Goal: Task Accomplishment & Management: Manage account settings

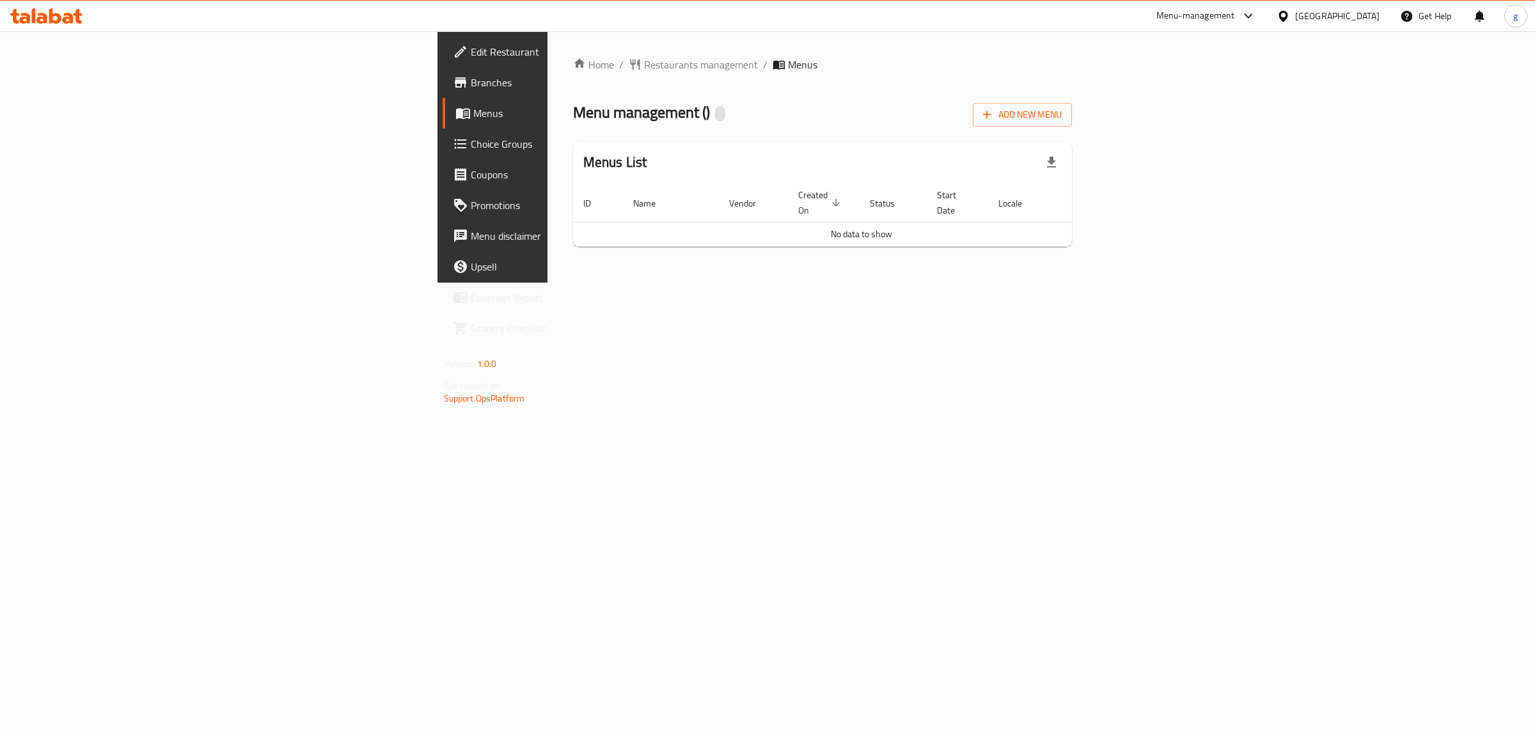
click at [471, 84] on span "Branches" at bounding box center [577, 82] width 213 height 15
click at [1072, 125] on button "Add New Menu" at bounding box center [1022, 115] width 99 height 24
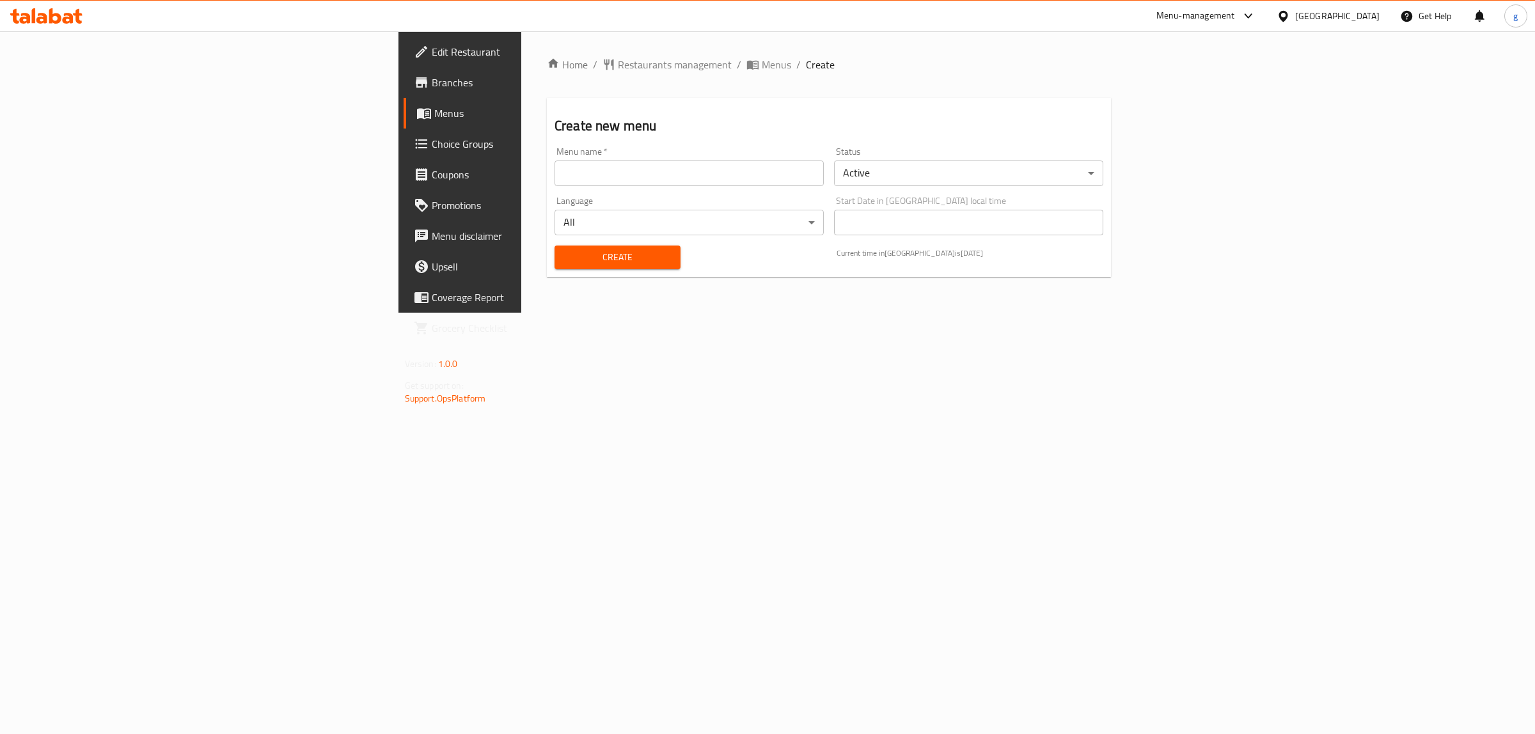
click at [599, 173] on input "text" at bounding box center [688, 173] width 269 height 26
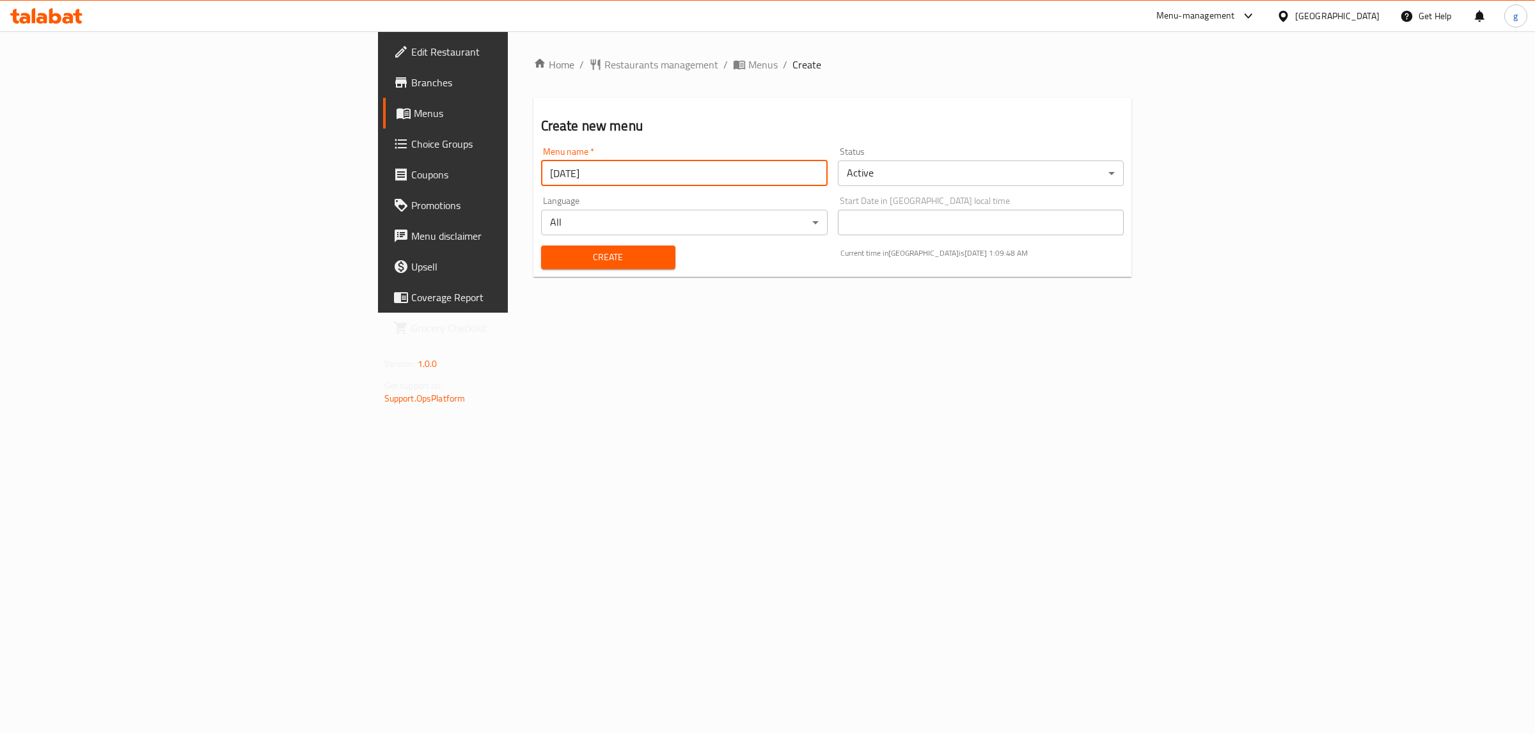
type input "[DATE]"
click at [551, 253] on span "Create" at bounding box center [608, 257] width 114 height 16
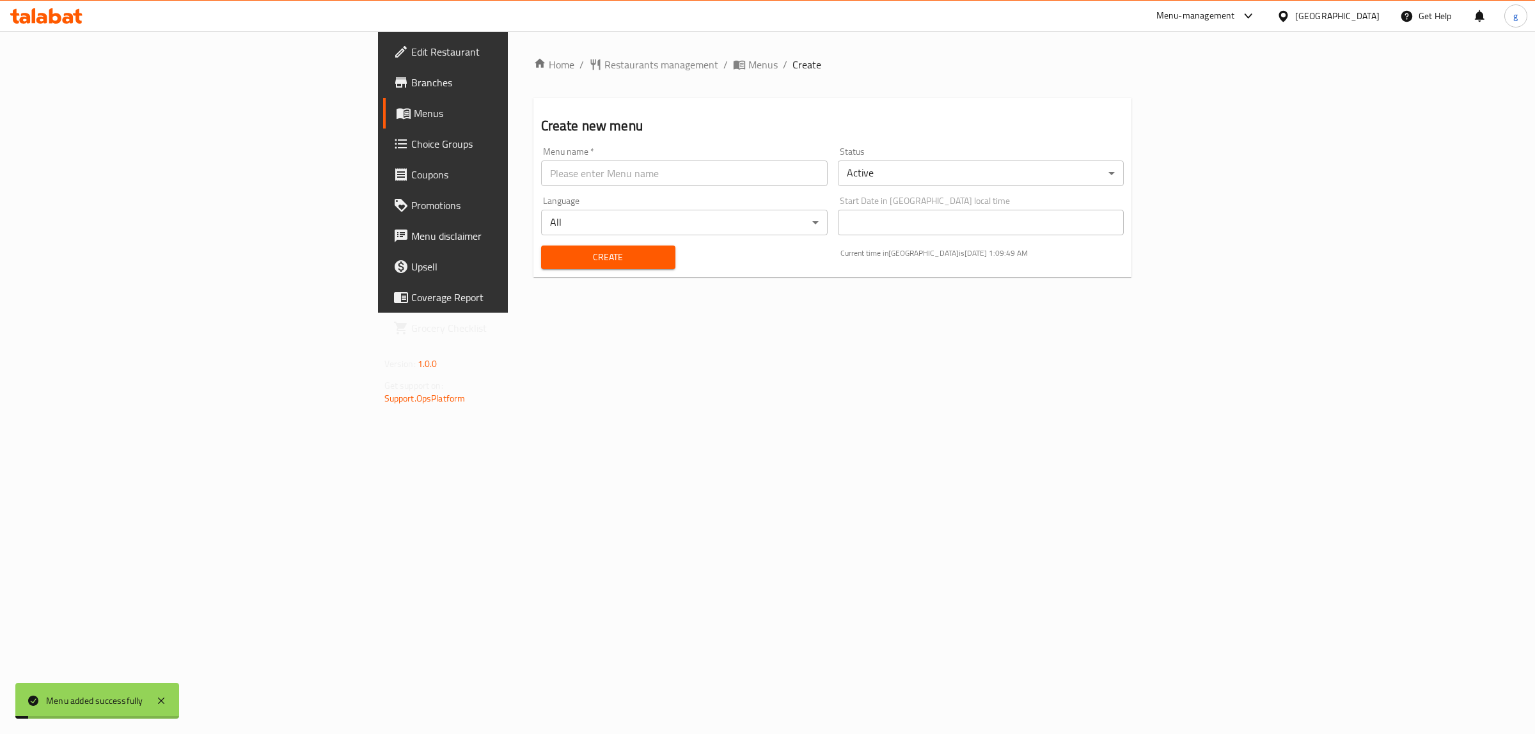
click at [508, 313] on div "Home / Restaurants management / Menus / Create Create new menu Menu name   * Me…" at bounding box center [833, 171] width 650 height 281
click at [414, 114] on span "Menus" at bounding box center [519, 113] width 210 height 15
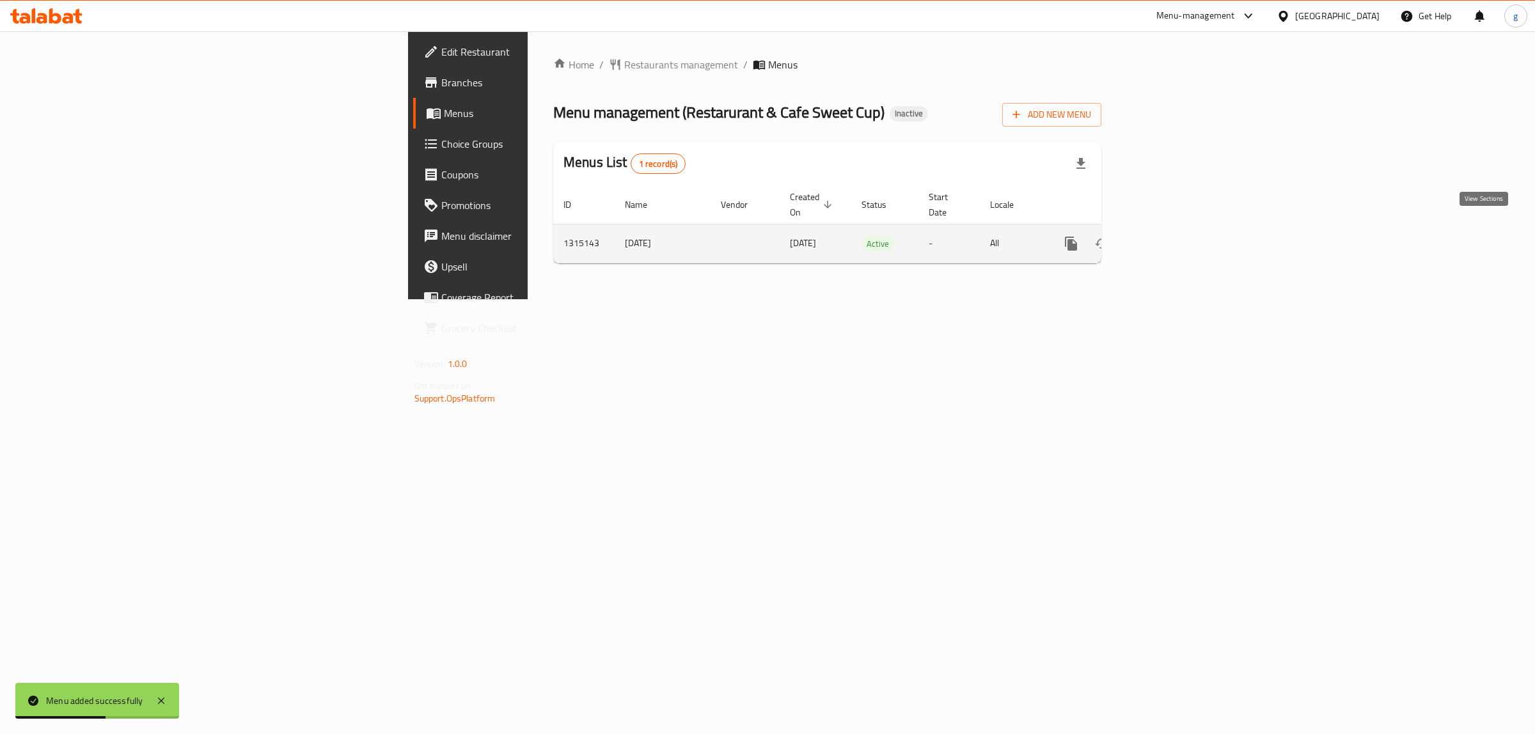
click at [1178, 231] on link "enhanced table" at bounding box center [1163, 243] width 31 height 31
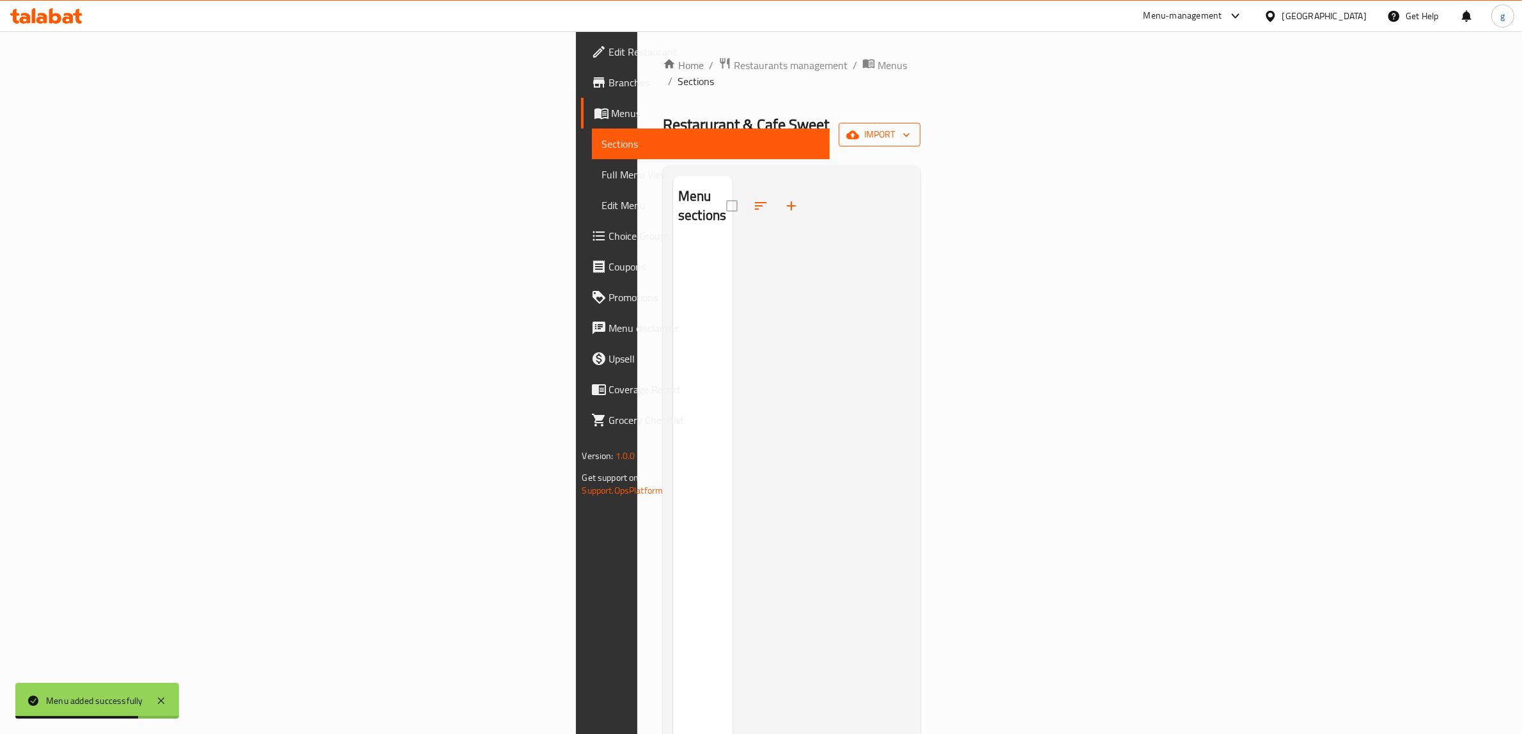
click at [921, 123] on button "import" at bounding box center [880, 135] width 82 height 24
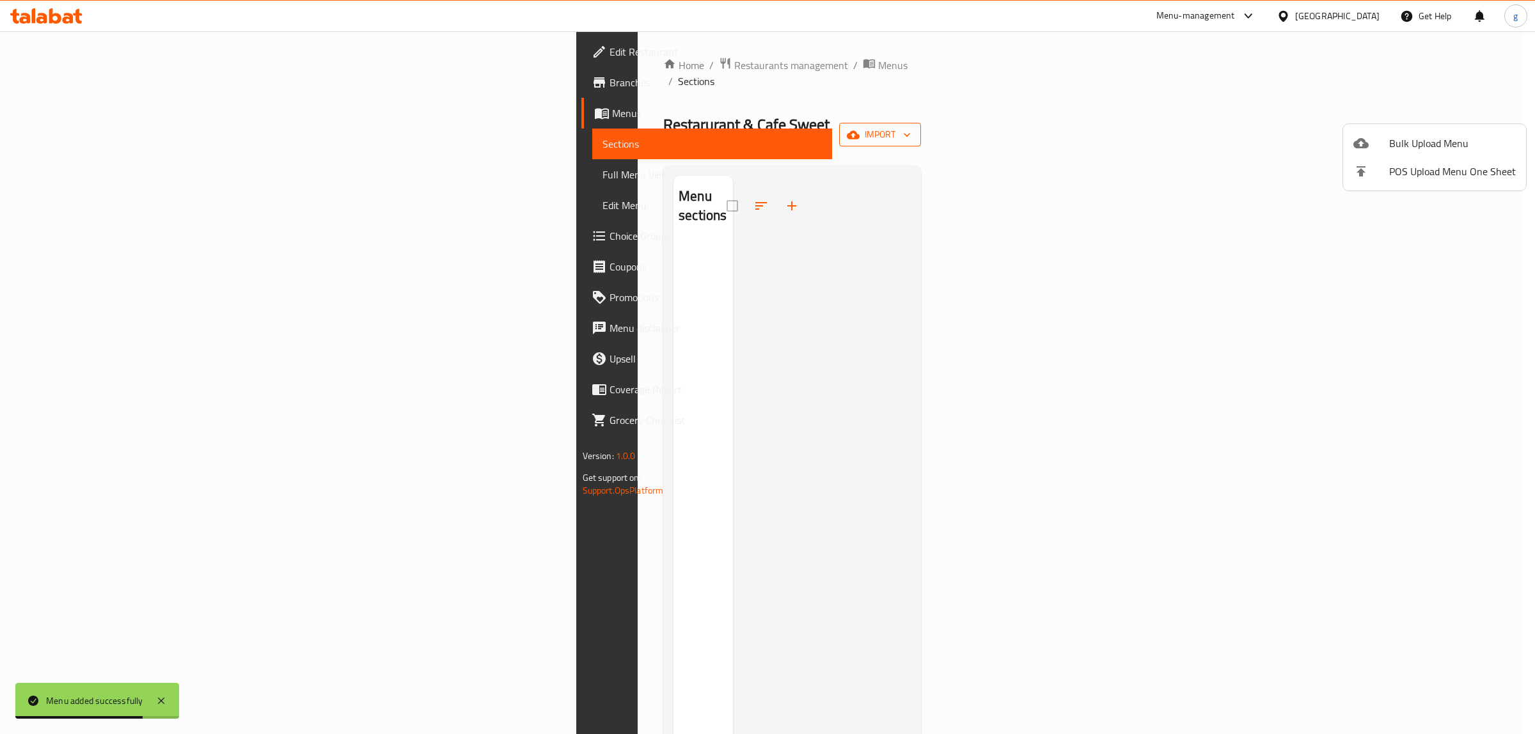
click at [1430, 115] on div at bounding box center [767, 367] width 1535 height 734
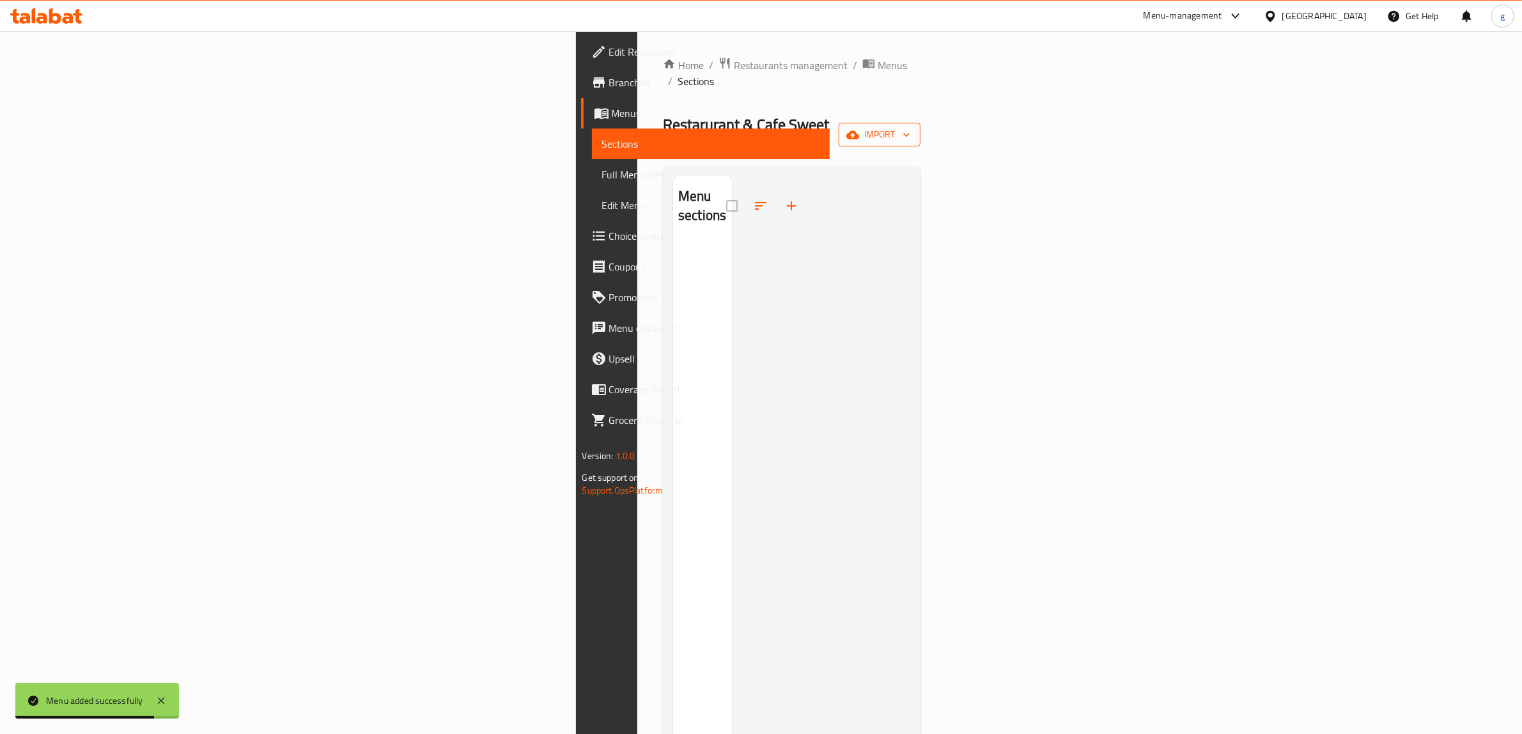
click at [859, 129] on icon "button" at bounding box center [853, 135] width 13 height 13
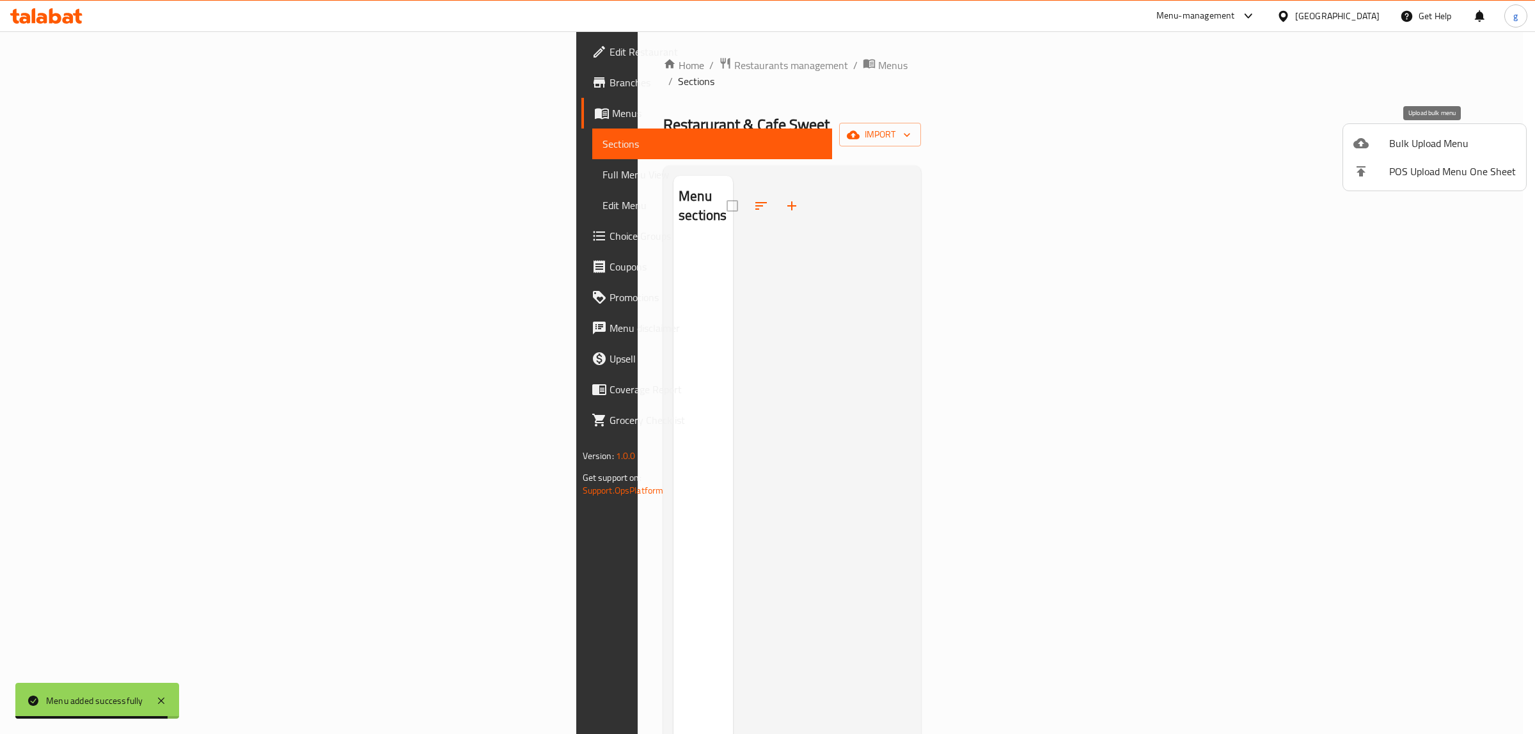
click at [1389, 146] on span "Bulk Upload Menu" at bounding box center [1452, 143] width 127 height 15
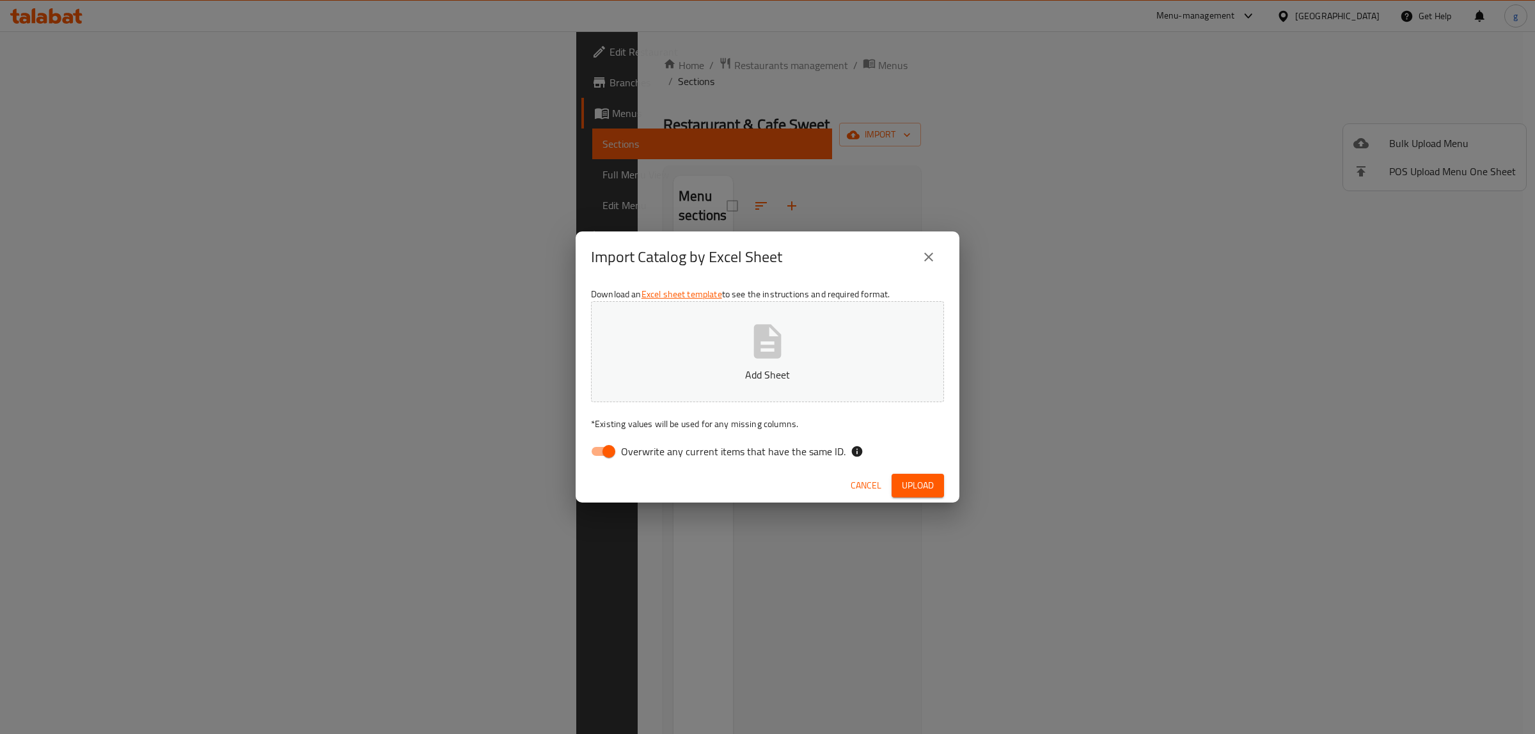
click at [609, 455] on input "Overwrite any current items that have the same ID." at bounding box center [608, 451] width 73 height 24
checkbox input "false"
click at [702, 400] on button "Add Sheet" at bounding box center [767, 351] width 353 height 101
click at [924, 488] on span "Upload" at bounding box center [918, 486] width 32 height 16
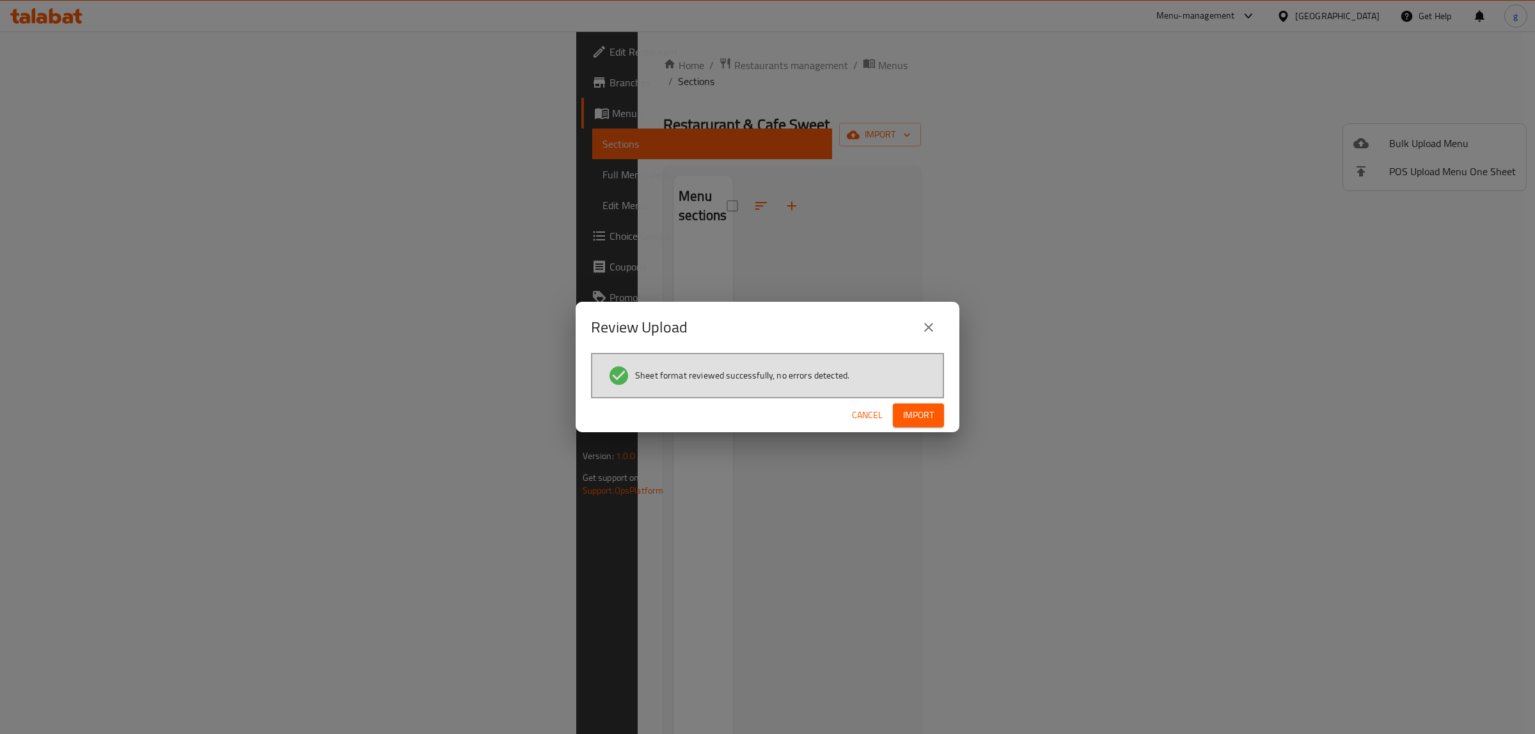
click at [916, 417] on span "Import" at bounding box center [918, 415] width 31 height 16
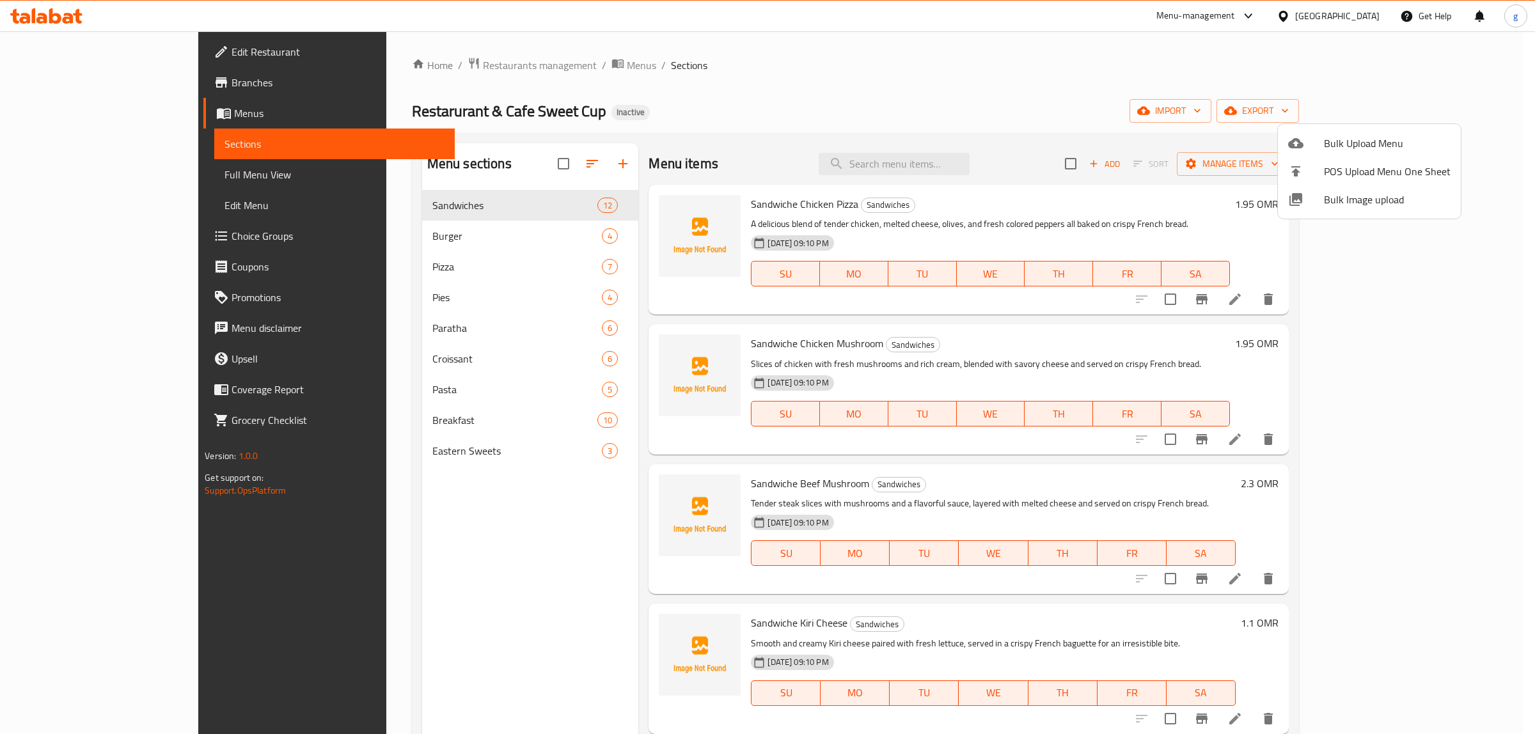
click at [84, 169] on div at bounding box center [767, 367] width 1535 height 734
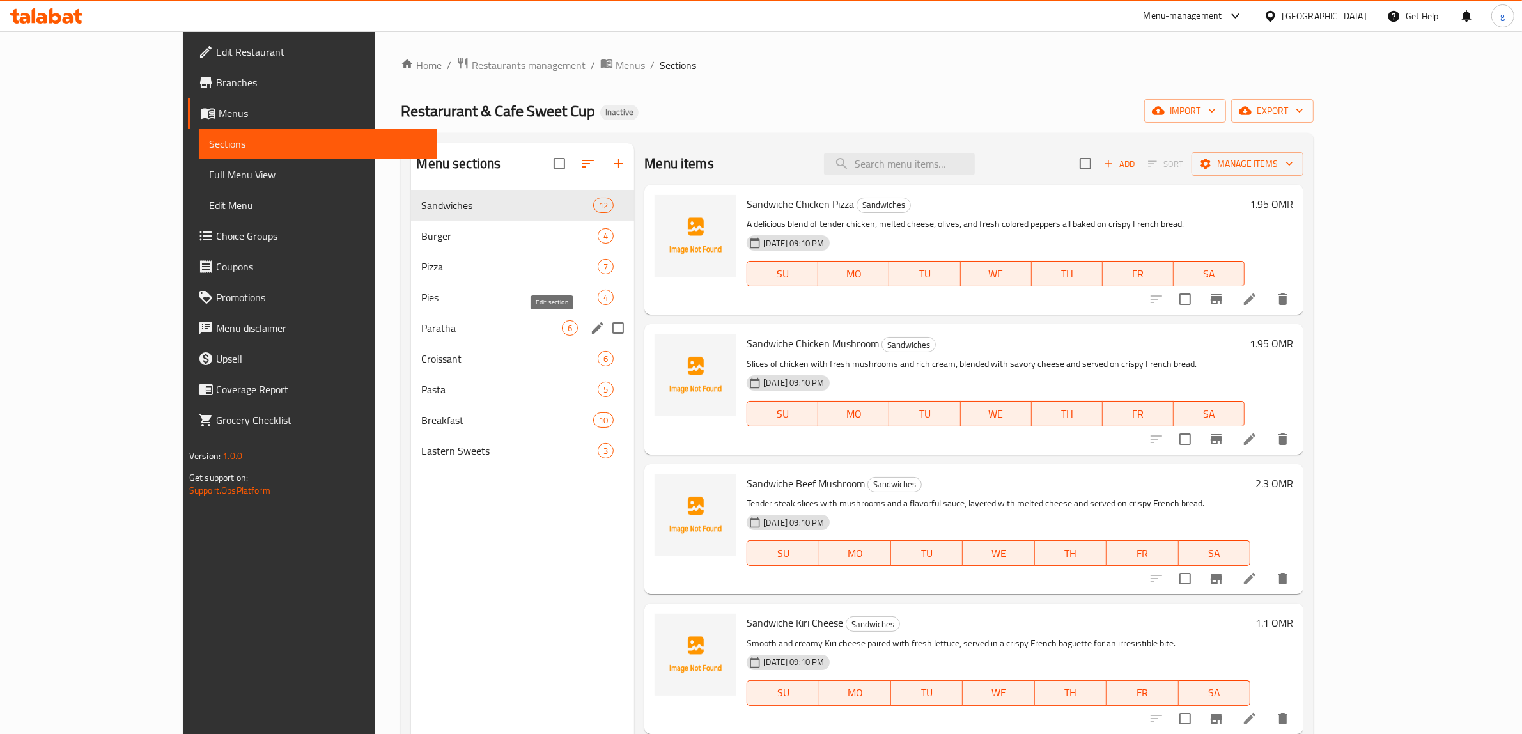
click at [592, 329] on icon "edit" at bounding box center [598, 328] width 12 height 12
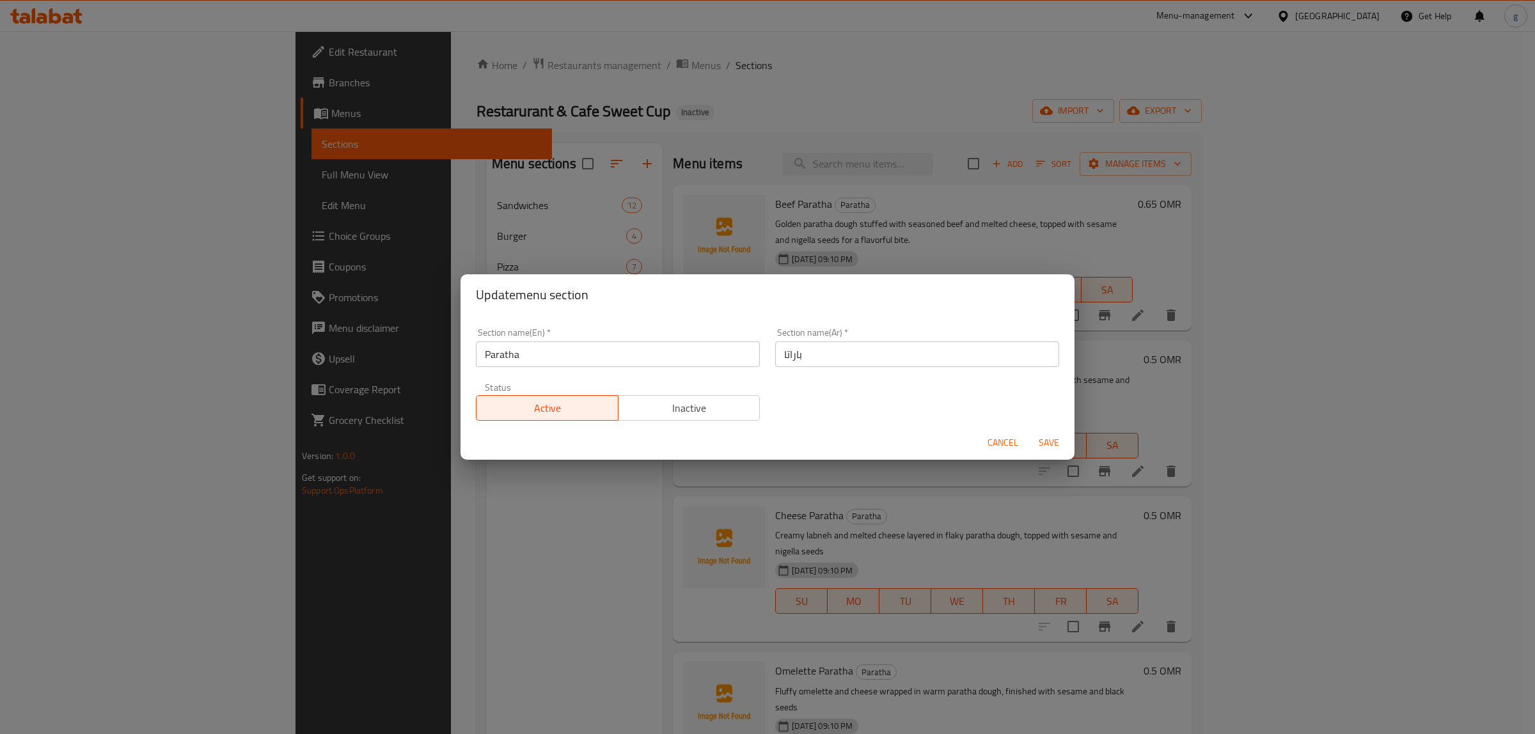
click at [1007, 435] on span "Cancel" at bounding box center [1002, 443] width 31 height 16
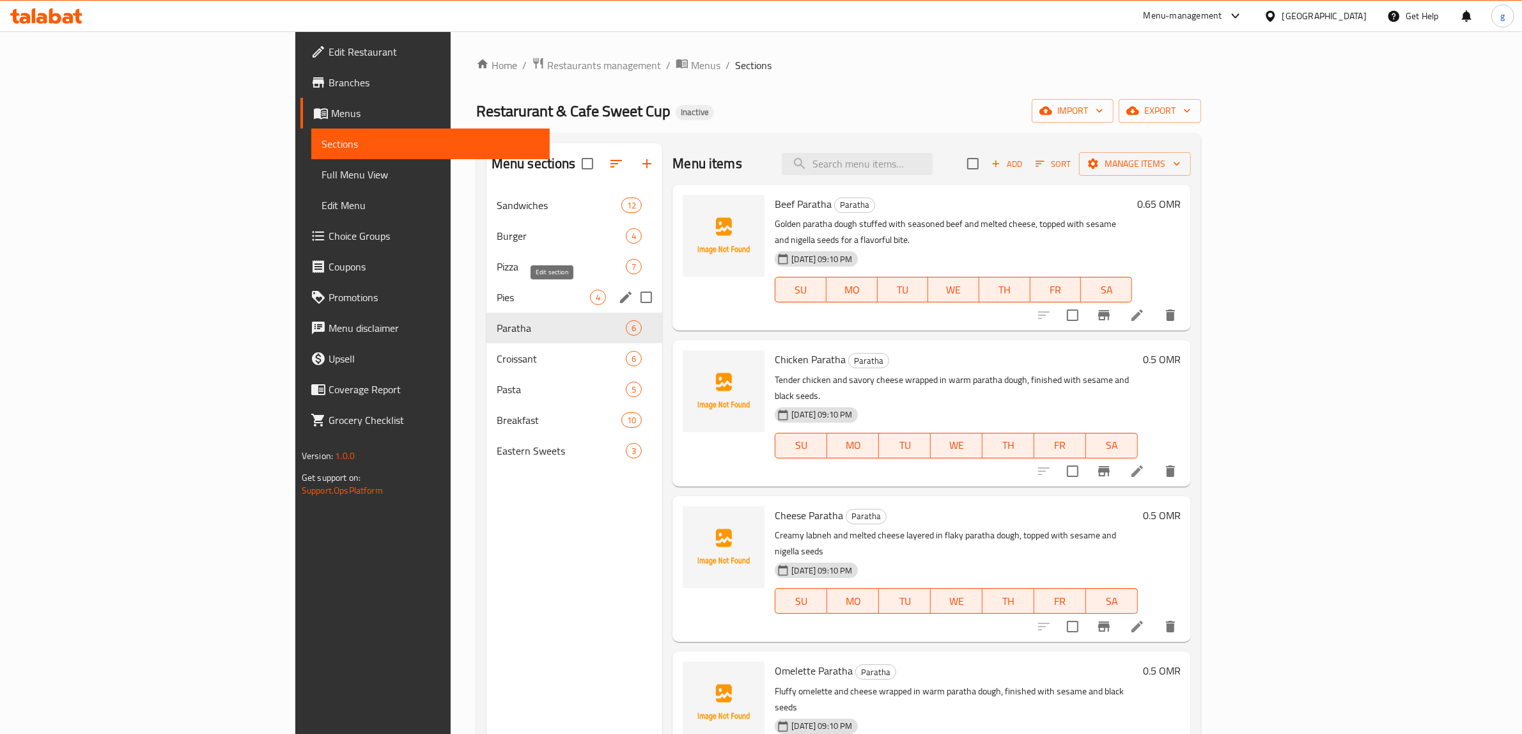
click at [618, 292] on icon "edit" at bounding box center [625, 297] width 15 height 15
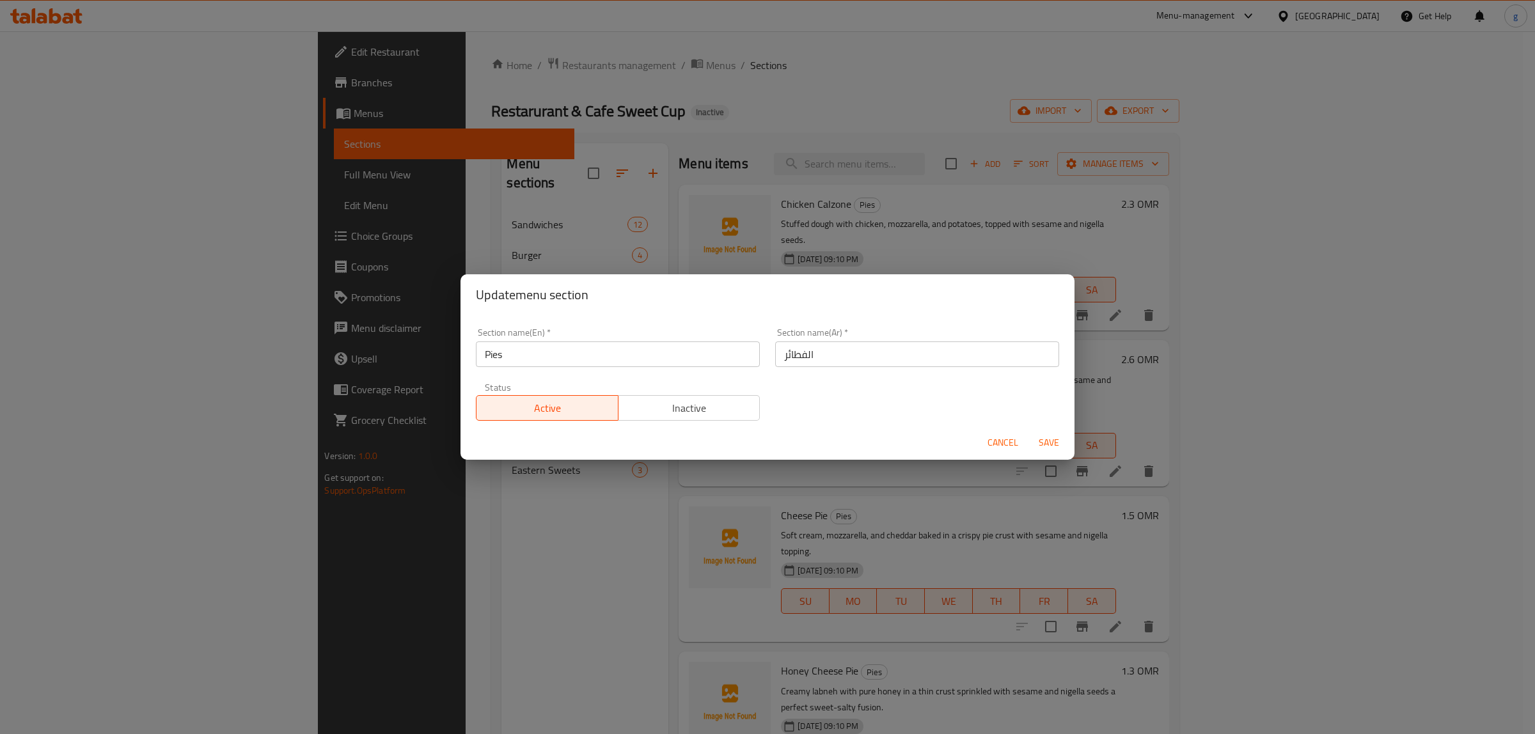
click at [485, 473] on div "Update menu section Section name(En)   * Pies Section name(En) * Section name(A…" at bounding box center [767, 367] width 1535 height 734
click at [999, 441] on span "Cancel" at bounding box center [1002, 443] width 31 height 16
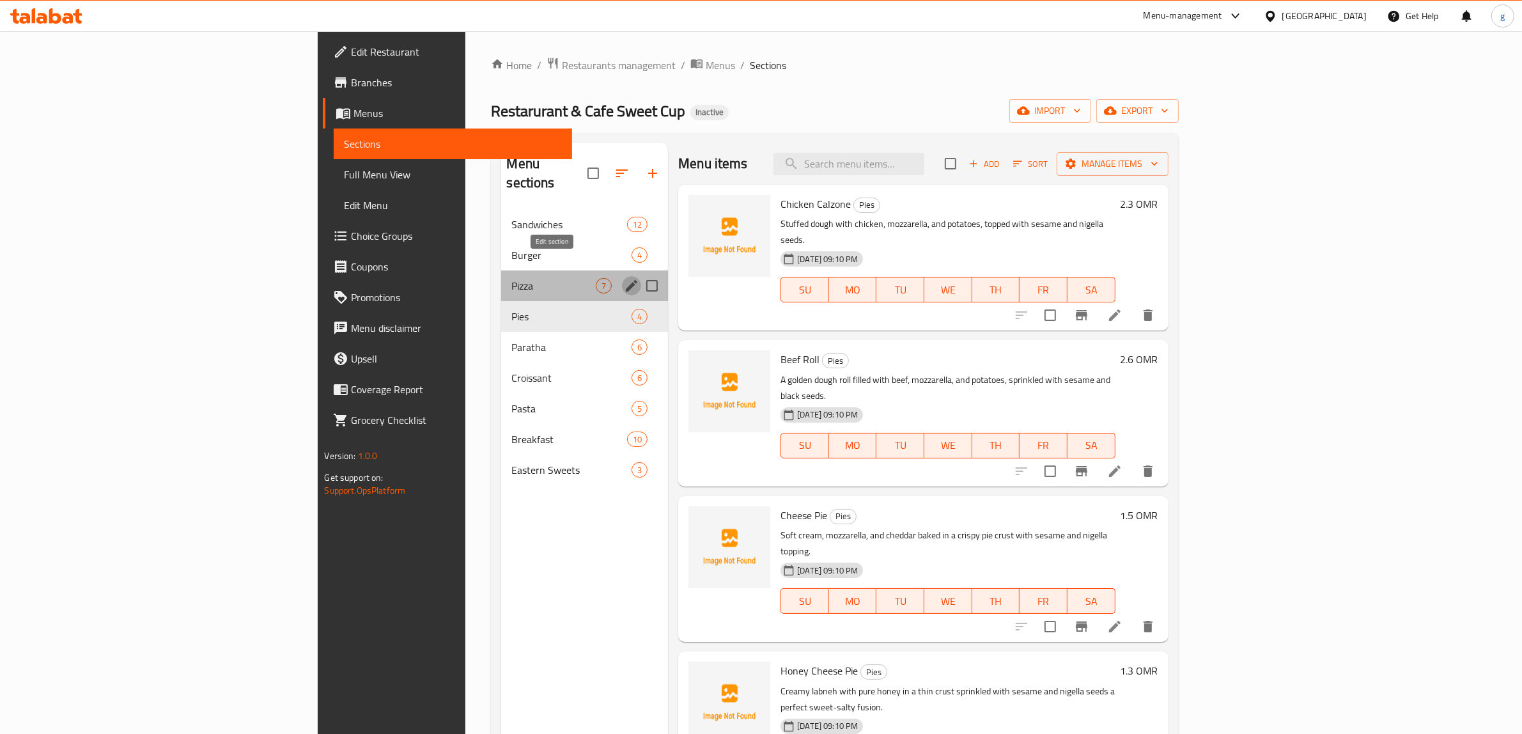
click at [624, 278] on icon "edit" at bounding box center [631, 285] width 15 height 15
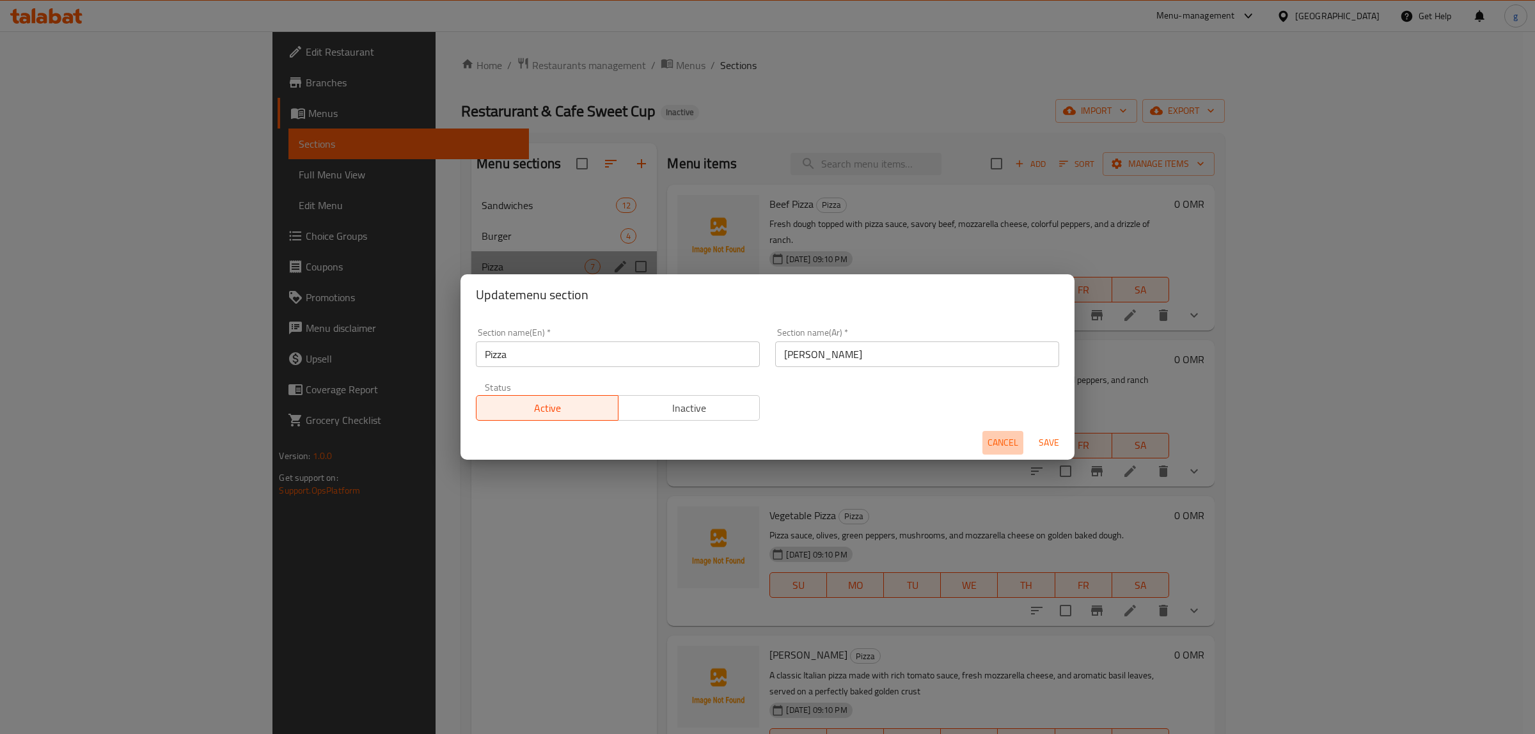
click at [1006, 437] on span "Cancel" at bounding box center [1002, 443] width 31 height 16
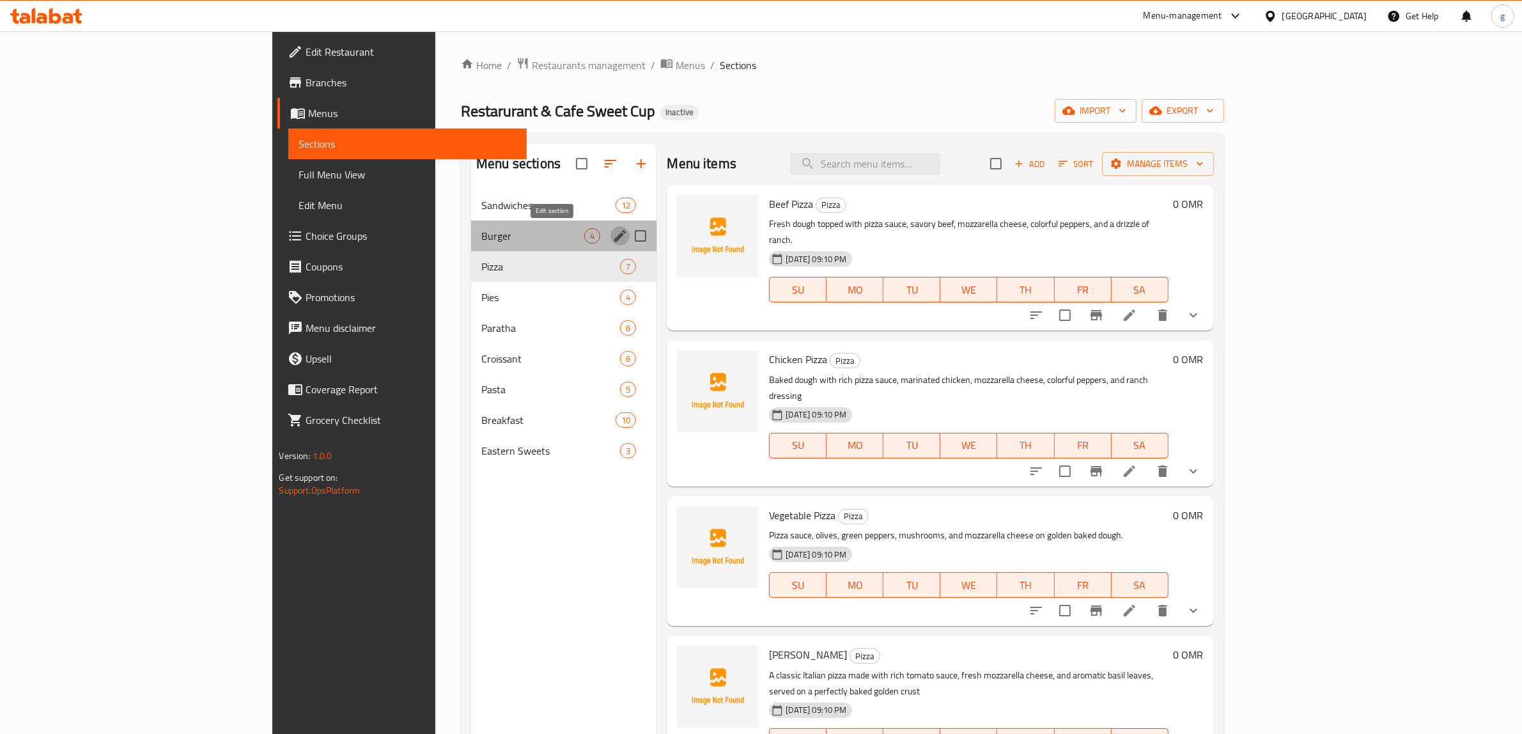
click at [613, 235] on icon "edit" at bounding box center [620, 235] width 15 height 15
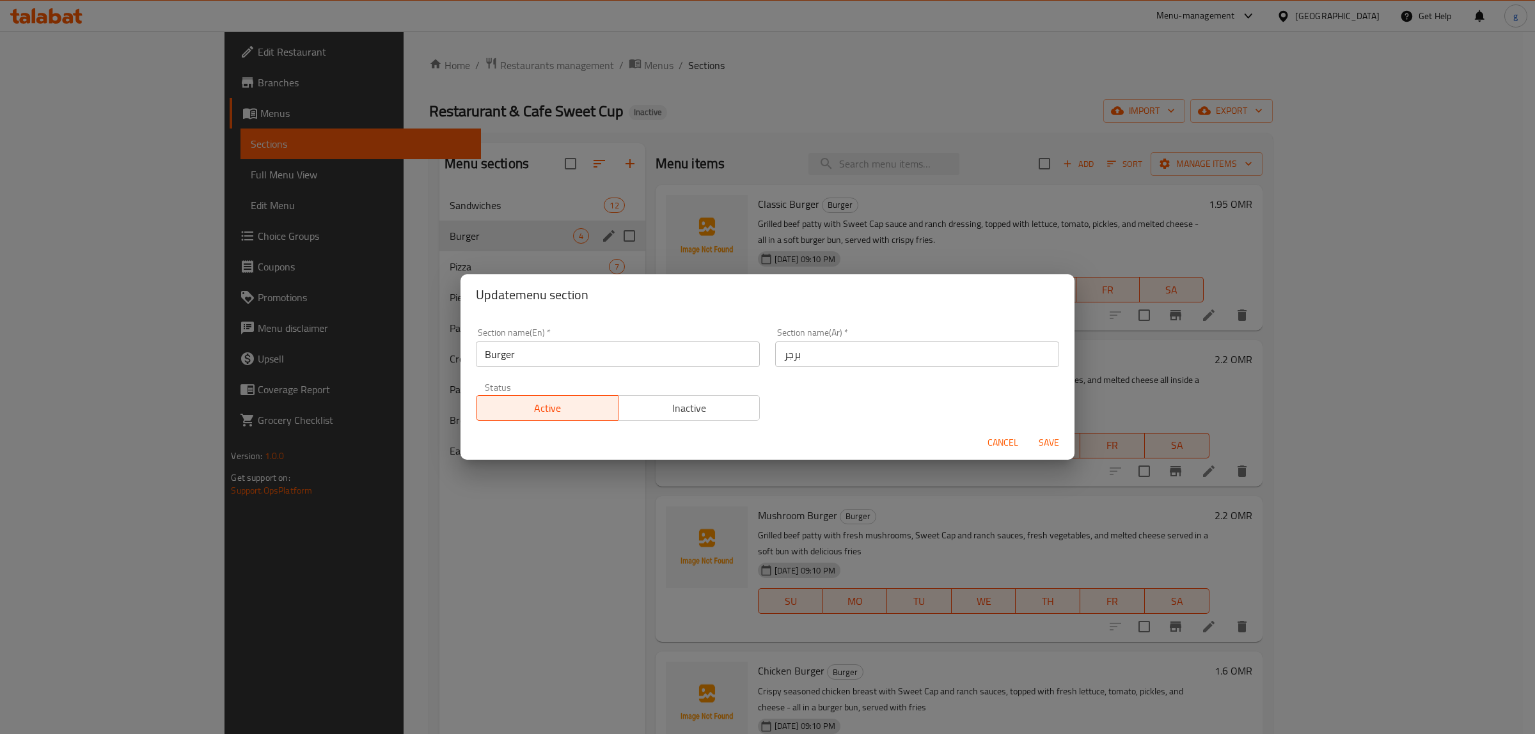
click at [352, 528] on div "Update menu section Section name(En)   * Burger Section name(En) * Section name…" at bounding box center [767, 367] width 1535 height 734
click at [992, 446] on button "Cancel" at bounding box center [1002, 443] width 41 height 24
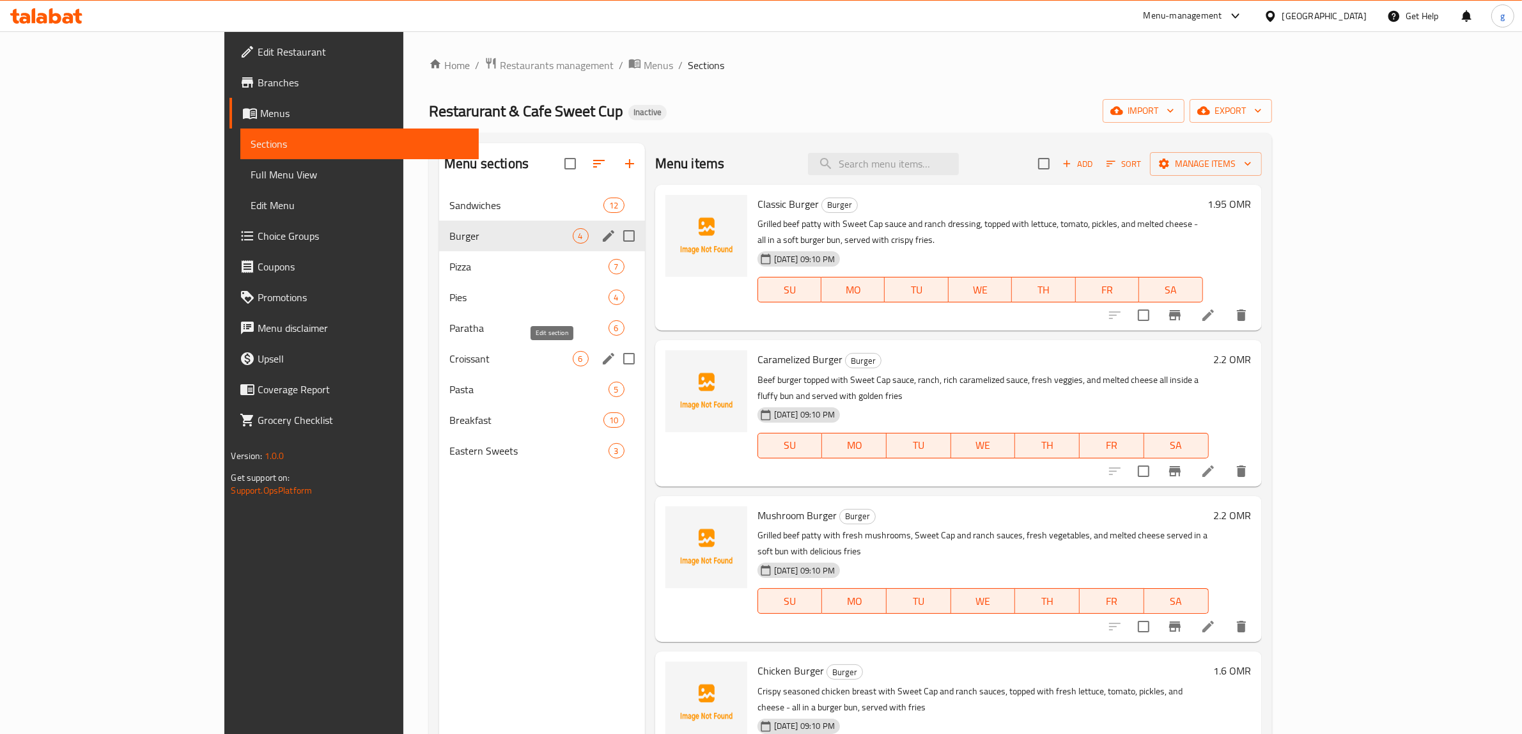
click at [601, 359] on icon "edit" at bounding box center [608, 358] width 15 height 15
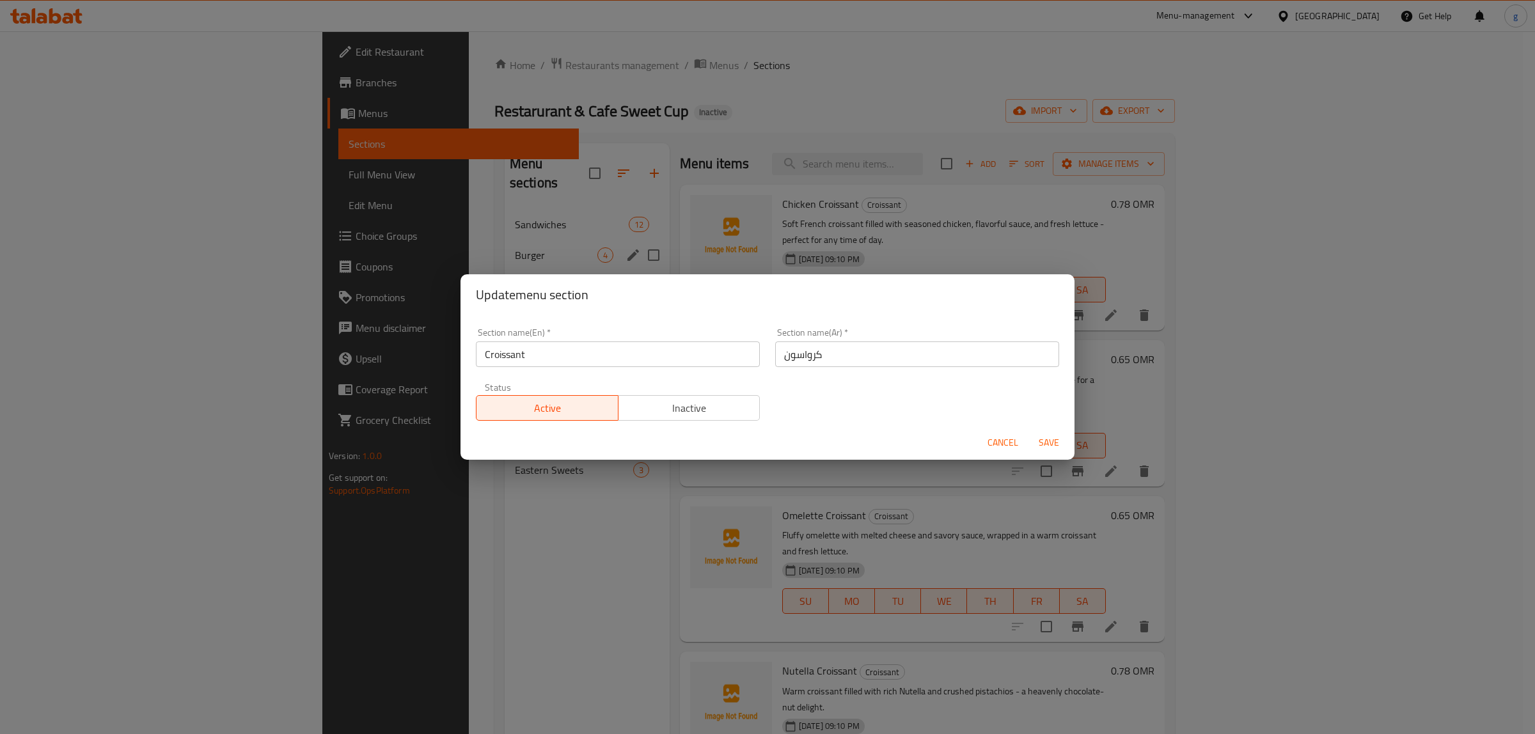
click at [435, 513] on div "Update menu section Section name(En)   * Croissant Section name(En) * Section n…" at bounding box center [767, 367] width 1535 height 734
click at [996, 440] on span "Cancel" at bounding box center [1002, 443] width 31 height 16
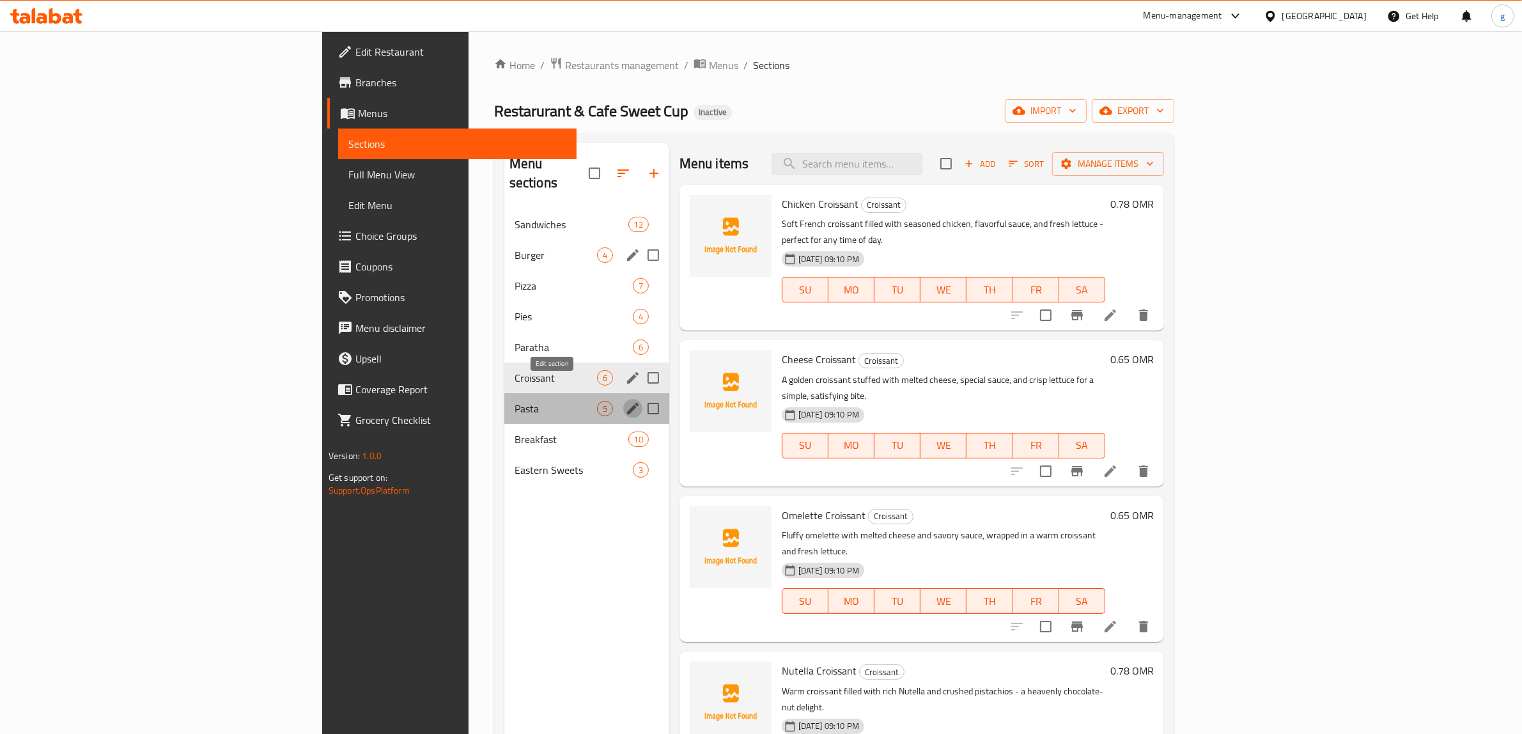
click at [625, 401] on icon "edit" at bounding box center [632, 408] width 15 height 15
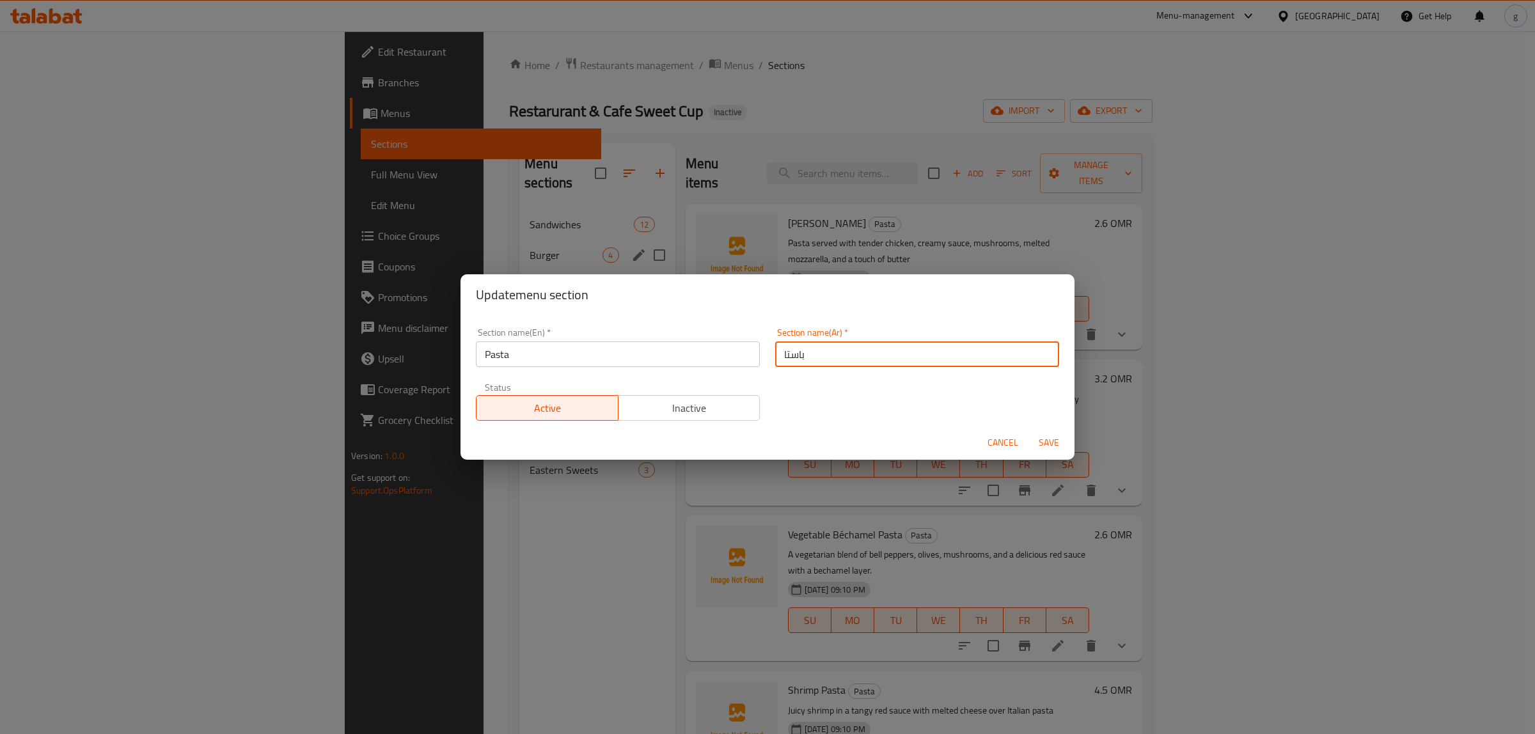
drag, startPoint x: 831, startPoint y: 354, endPoint x: 749, endPoint y: 371, distance: 83.8
click at [749, 370] on div "Section name(En)   * Pasta Section name(En) * Section name(Ar)   * باستا Sectio…" at bounding box center [767, 374] width 598 height 108
type input "l"
type input "مكر"
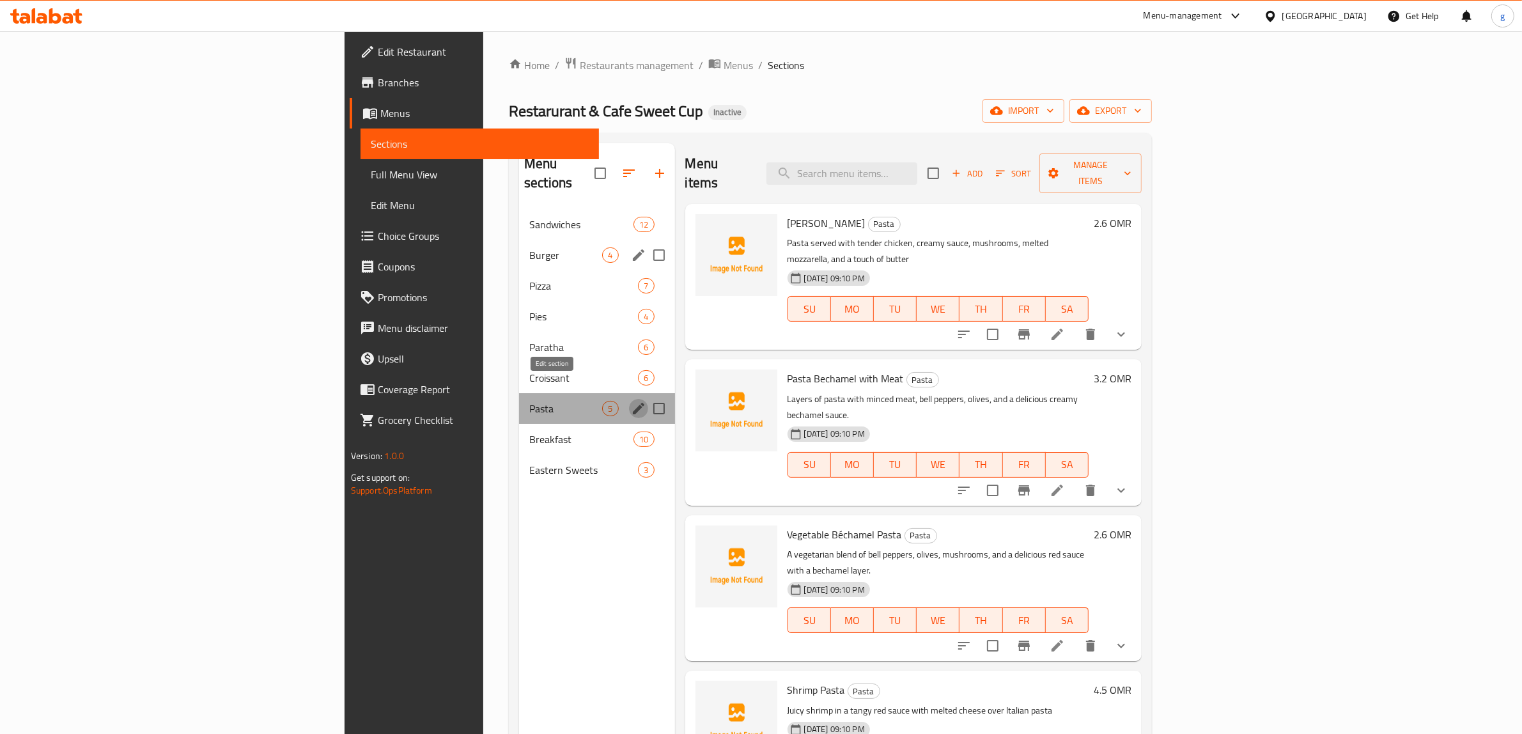
click at [631, 401] on icon "edit" at bounding box center [638, 408] width 15 height 15
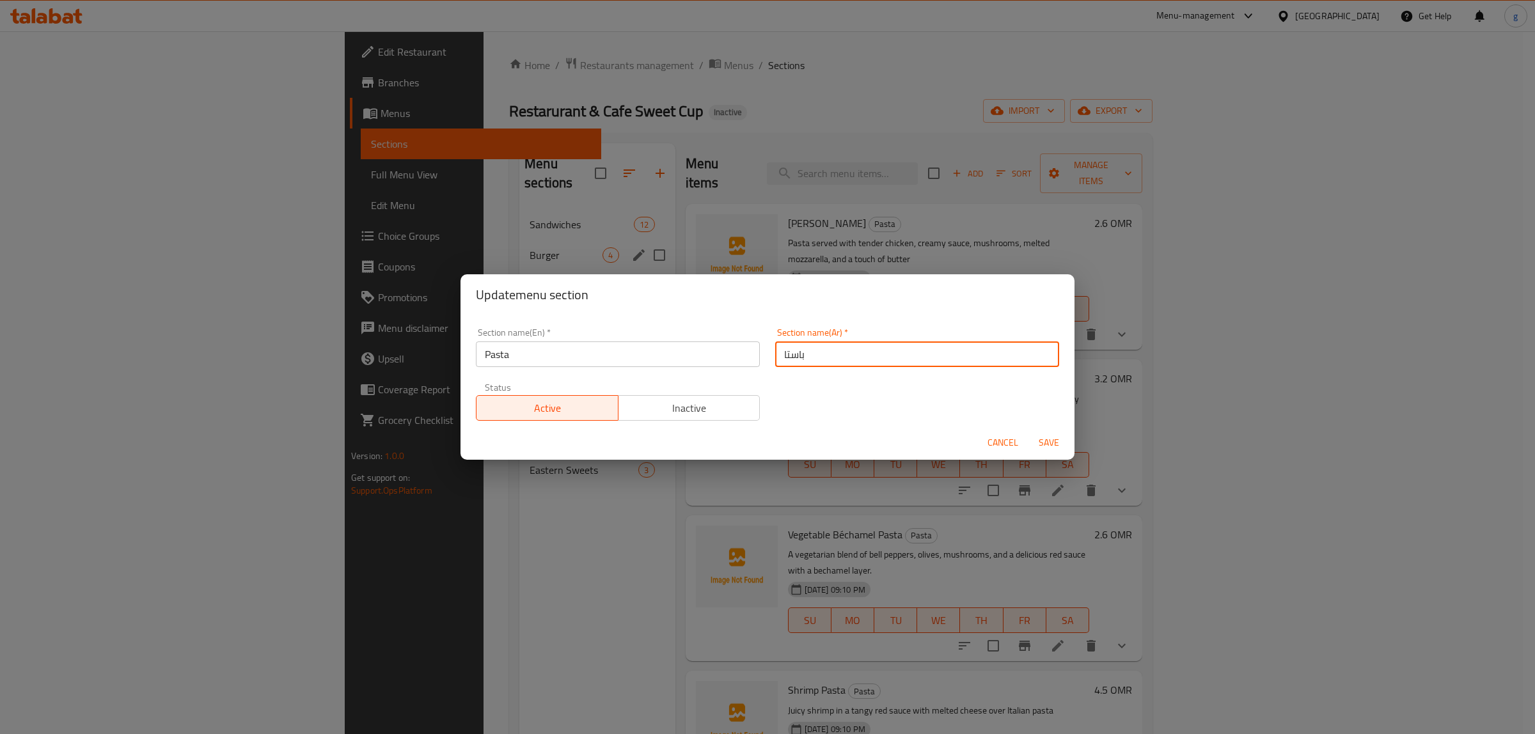
drag, startPoint x: 835, startPoint y: 354, endPoint x: 761, endPoint y: 365, distance: 75.1
click at [767, 365] on div "Section name(Ar)   * باستا Section name(Ar) *" at bounding box center [916, 347] width 299 height 54
type input "مك"
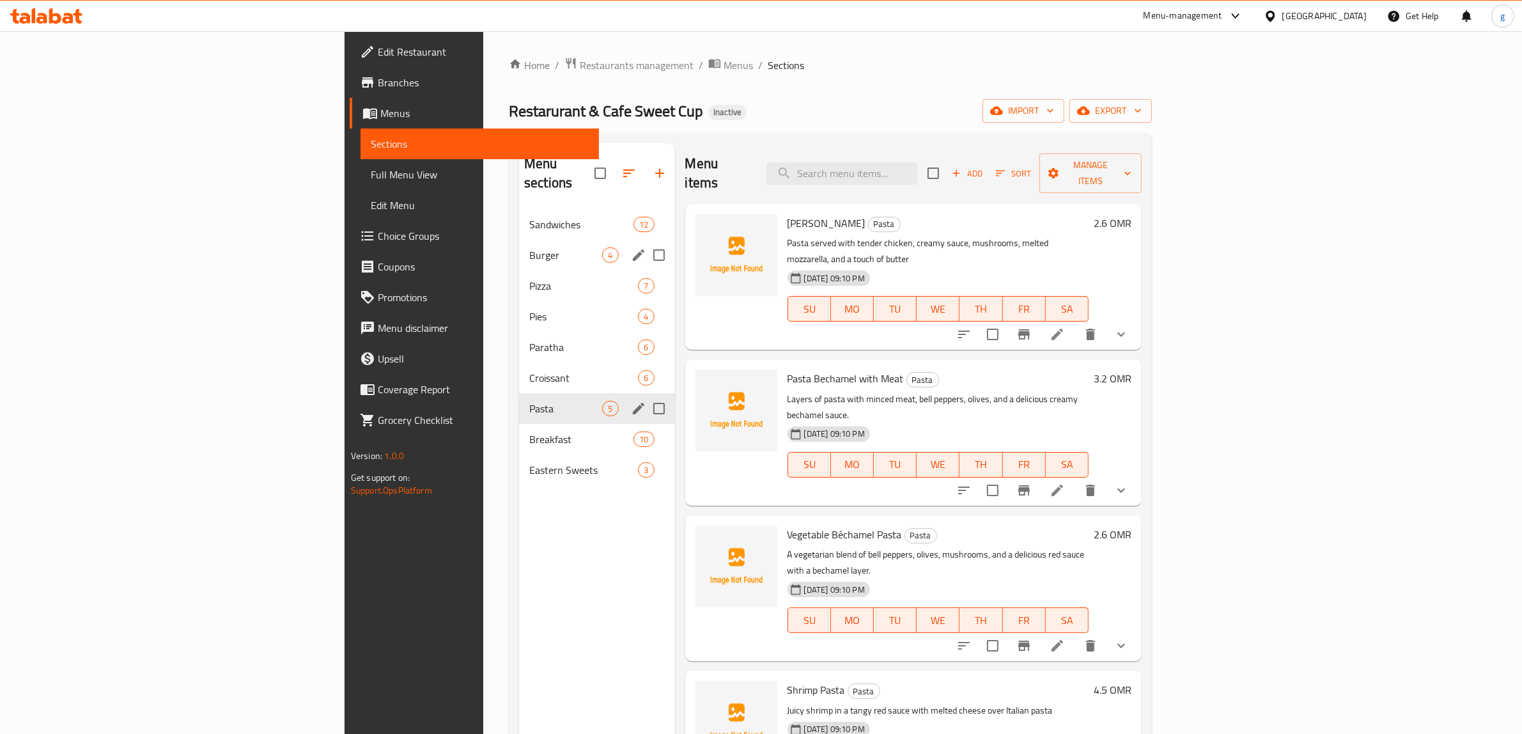
click at [633, 403] on icon "edit" at bounding box center [639, 409] width 12 height 12
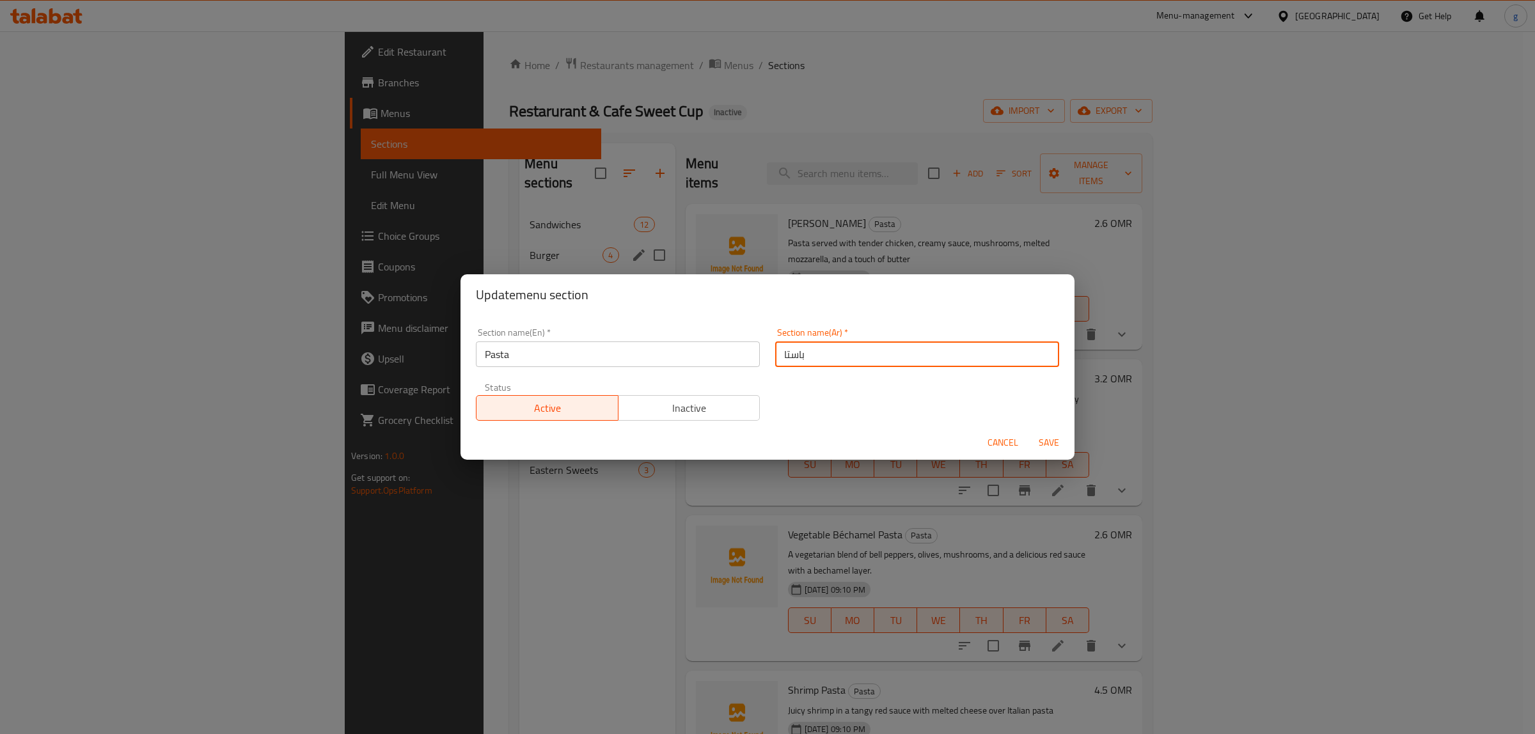
drag, startPoint x: 848, startPoint y: 352, endPoint x: 728, endPoint y: 365, distance: 121.0
click at [730, 365] on div "Section name(En)   * Pasta Section name(En) * Section name(Ar)   * باستا Sectio…" at bounding box center [767, 374] width 598 height 108
type input "مك"
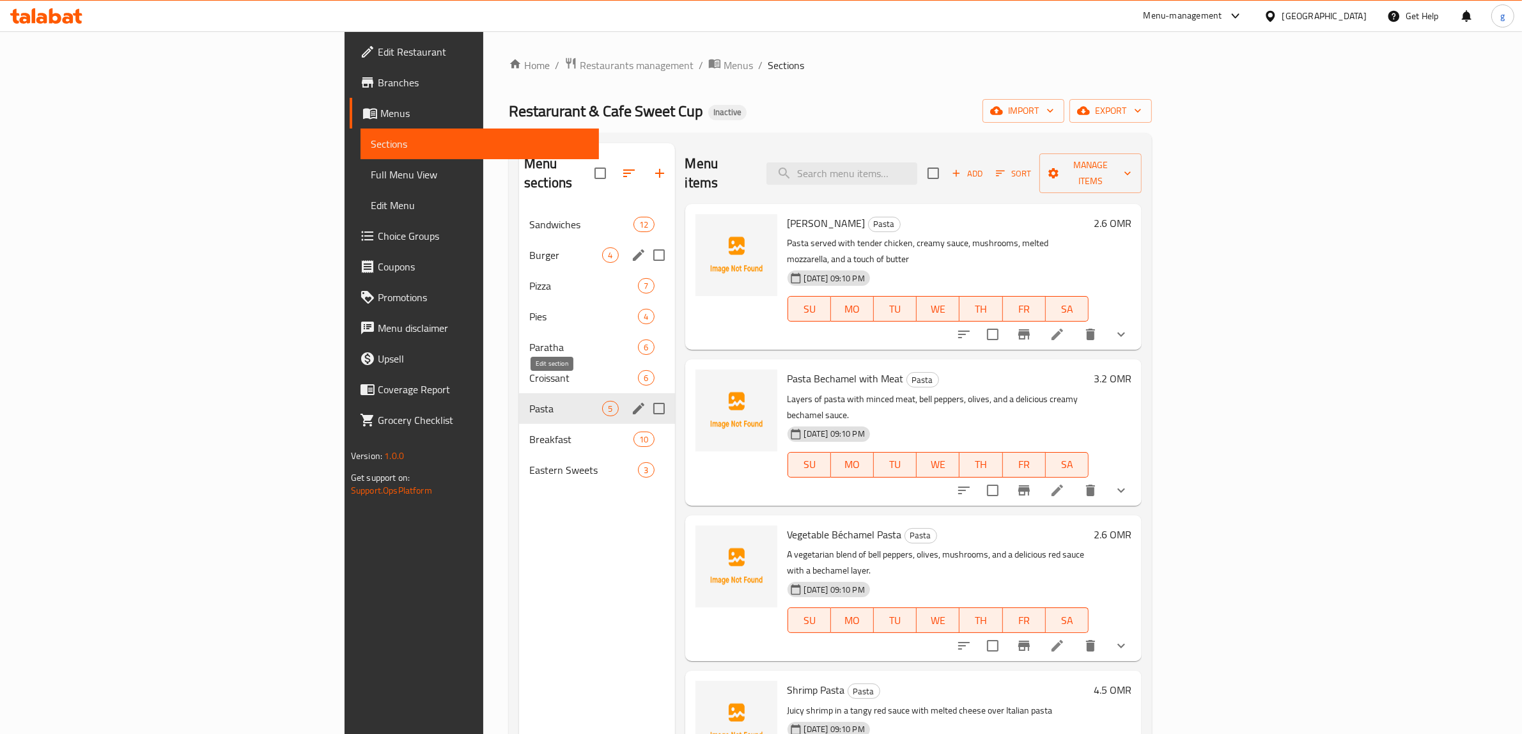
click at [631, 401] on icon "edit" at bounding box center [638, 408] width 15 height 15
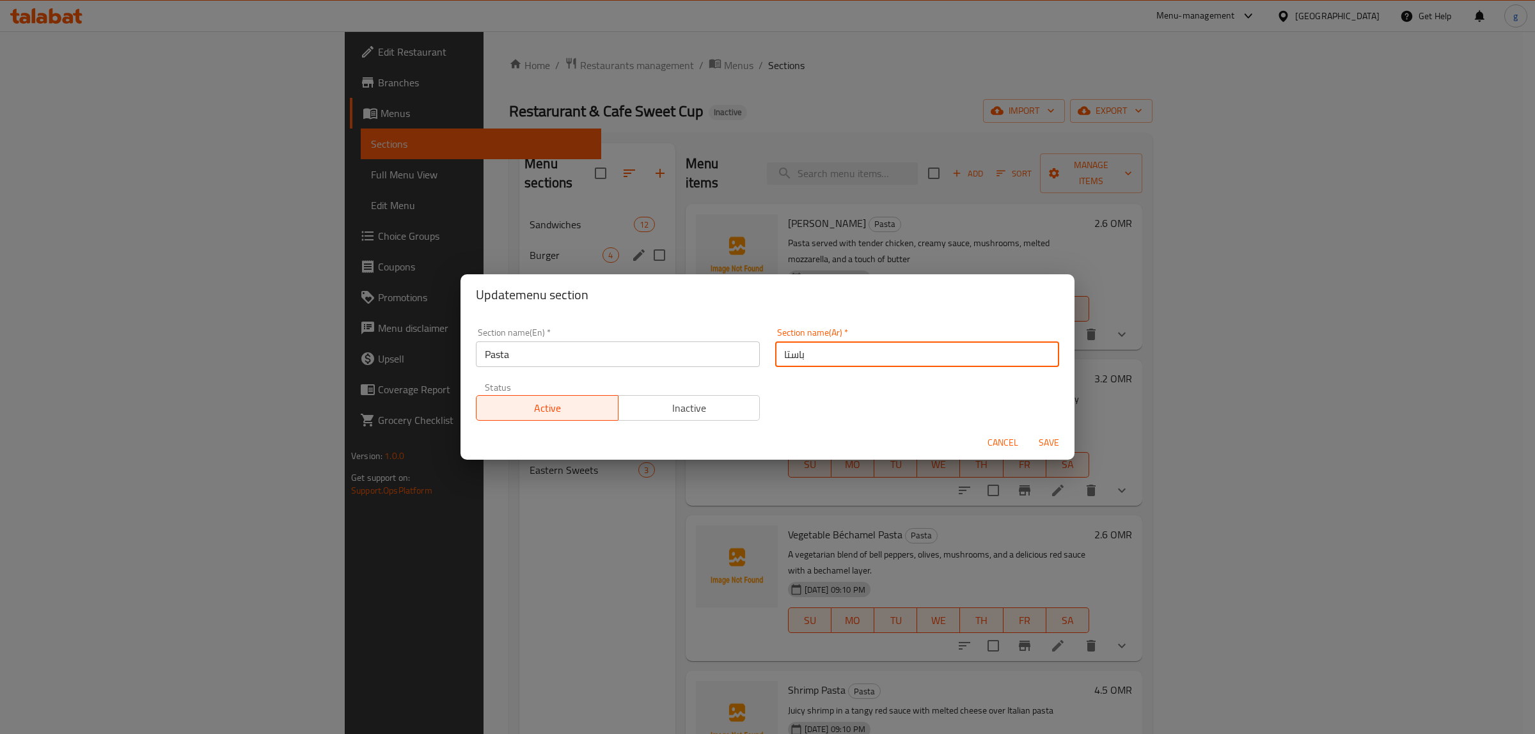
drag, startPoint x: 832, startPoint y: 357, endPoint x: 769, endPoint y: 365, distance: 63.2
click at [775, 365] on input "باستا" at bounding box center [917, 354] width 284 height 26
type input "مكرونة"
click at [1045, 444] on span "Save" at bounding box center [1048, 443] width 31 height 16
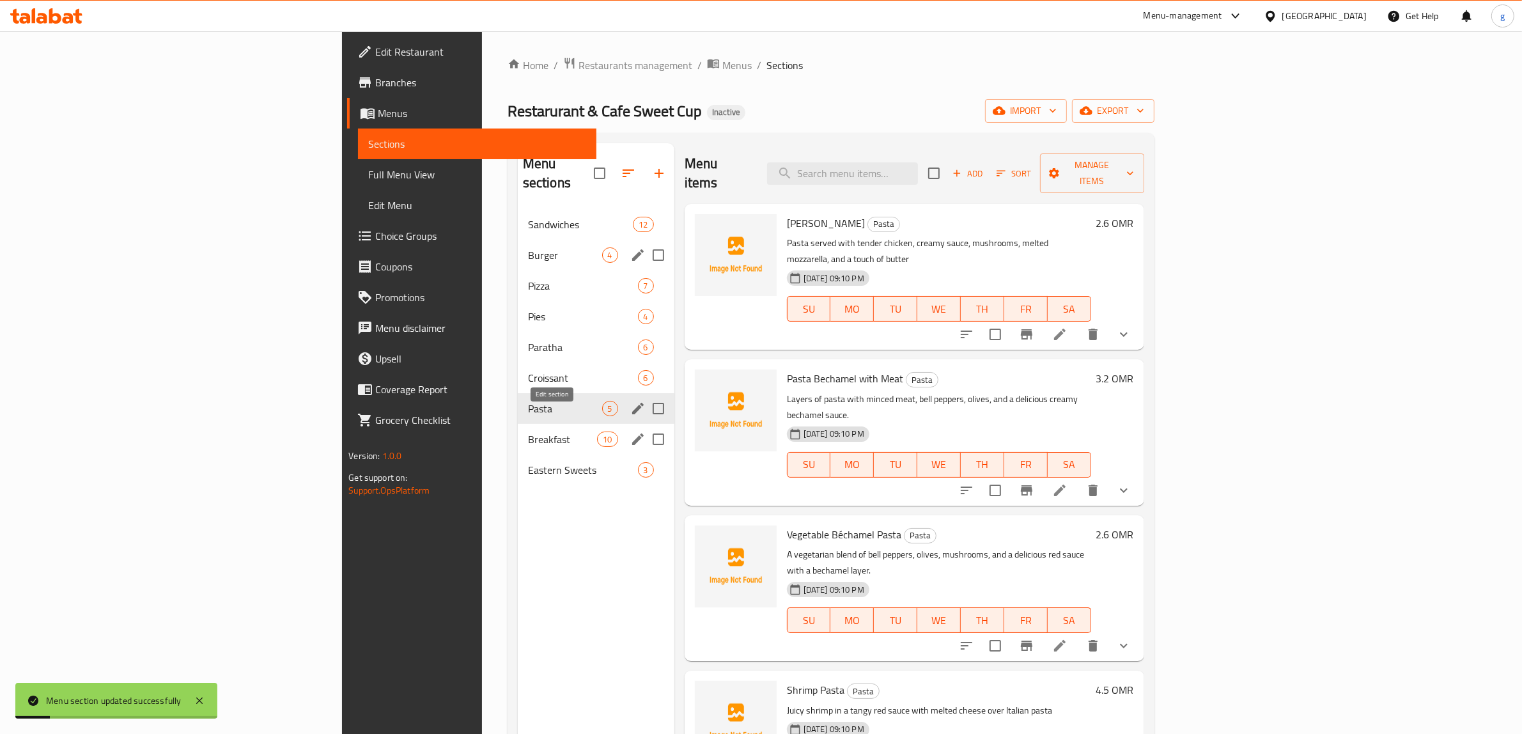
click at [630, 432] on icon "edit" at bounding box center [637, 439] width 15 height 15
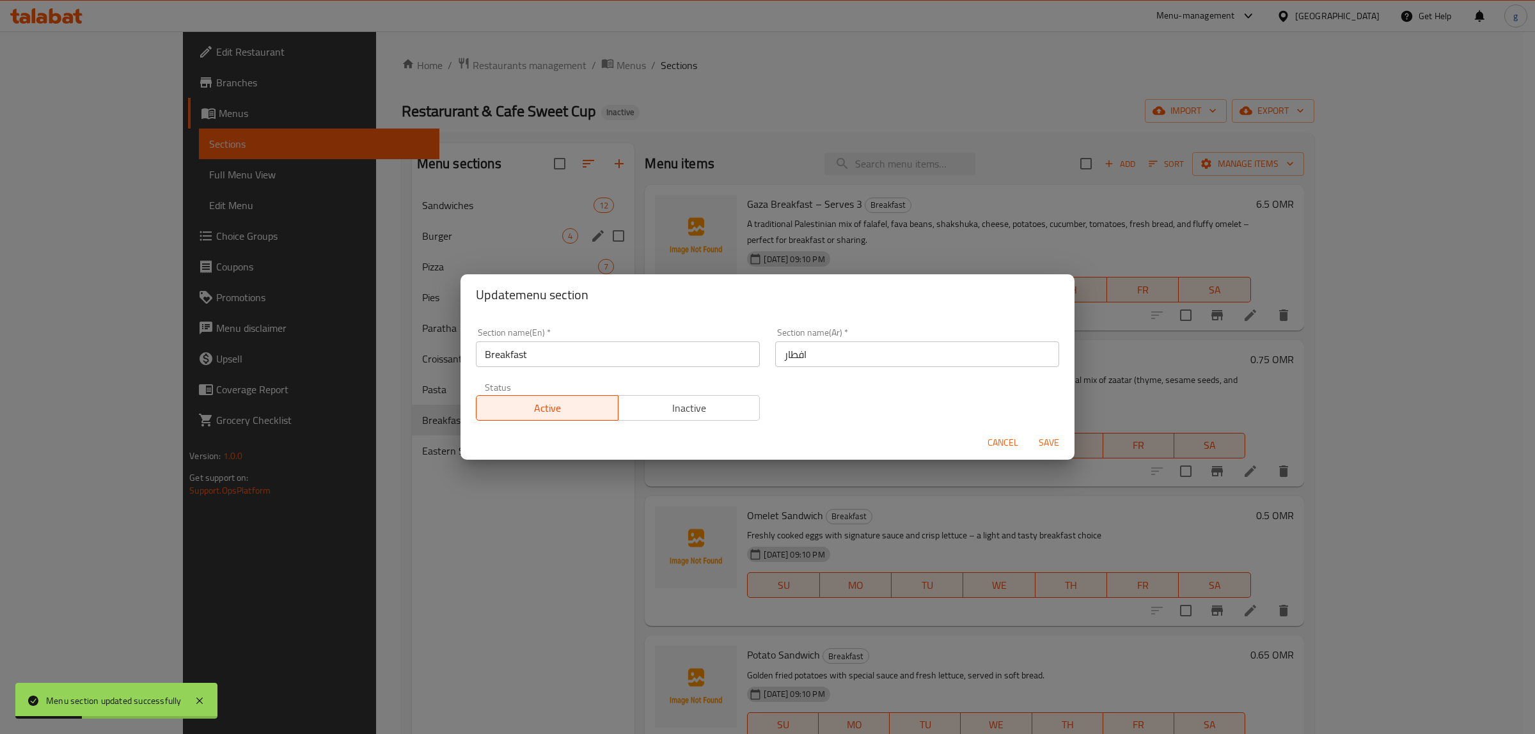
drag, startPoint x: 1020, startPoint y: 446, endPoint x: 1008, endPoint y: 443, distance: 11.8
click at [1017, 445] on button "Cancel" at bounding box center [1002, 443] width 41 height 24
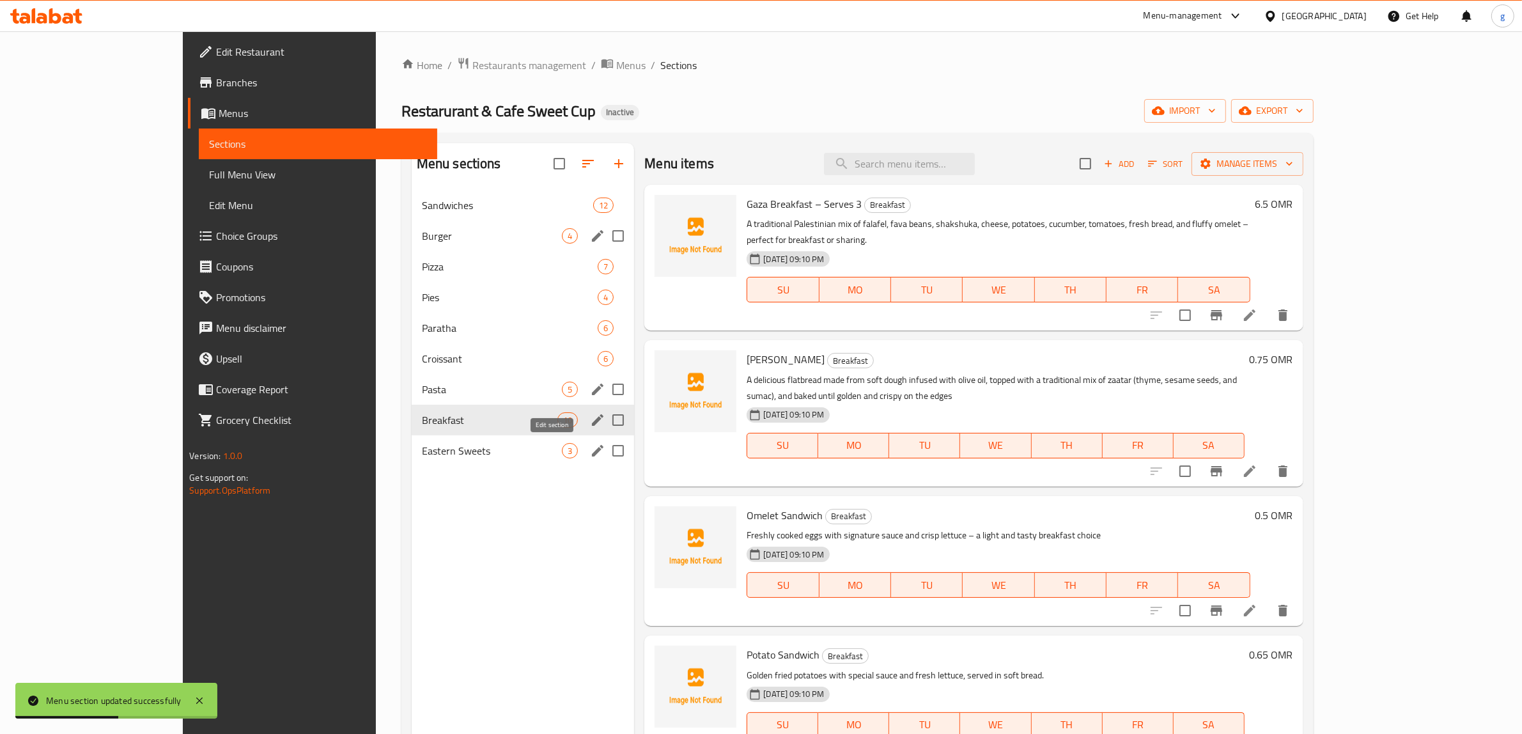
click at [590, 450] on icon "edit" at bounding box center [597, 450] width 15 height 15
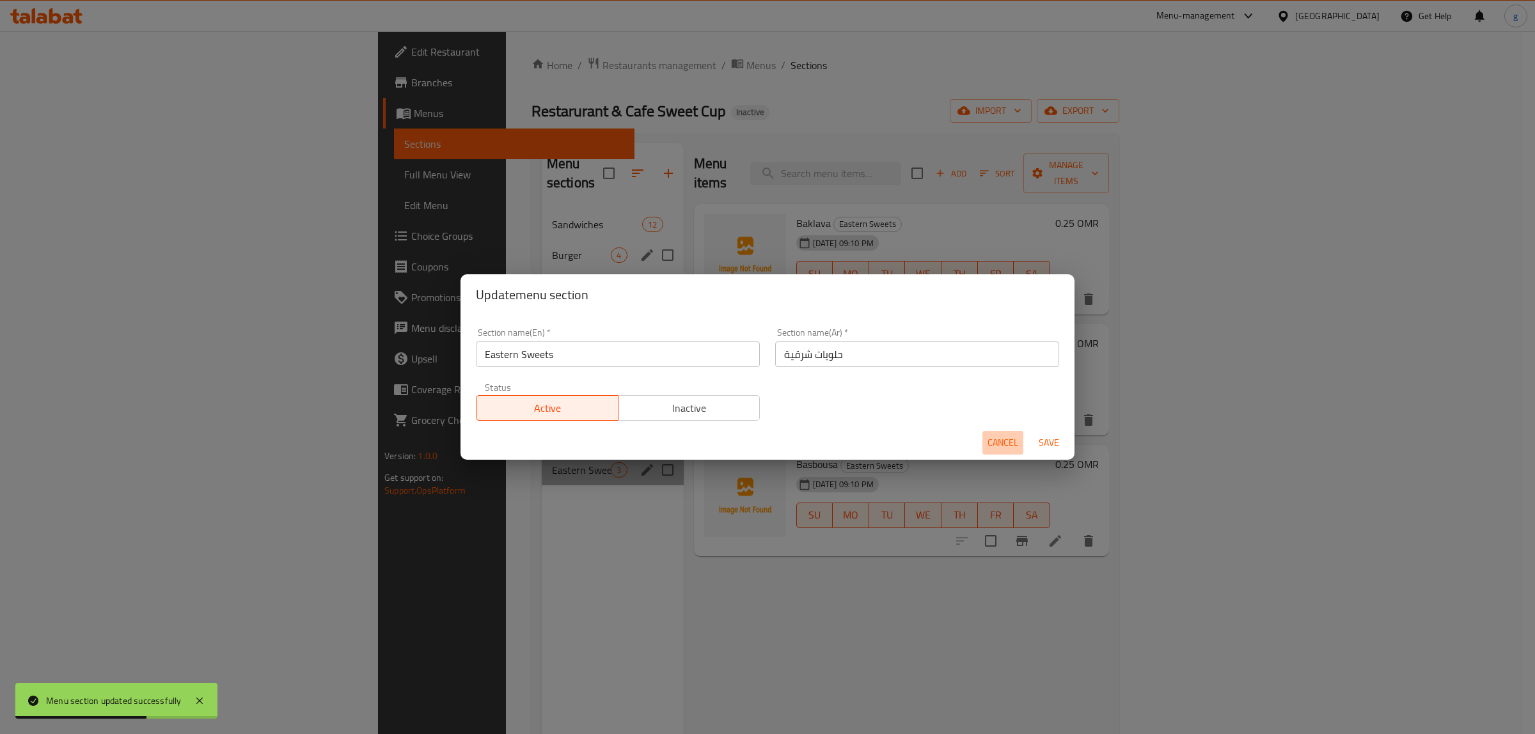
click at [1005, 437] on span "Cancel" at bounding box center [1002, 443] width 31 height 16
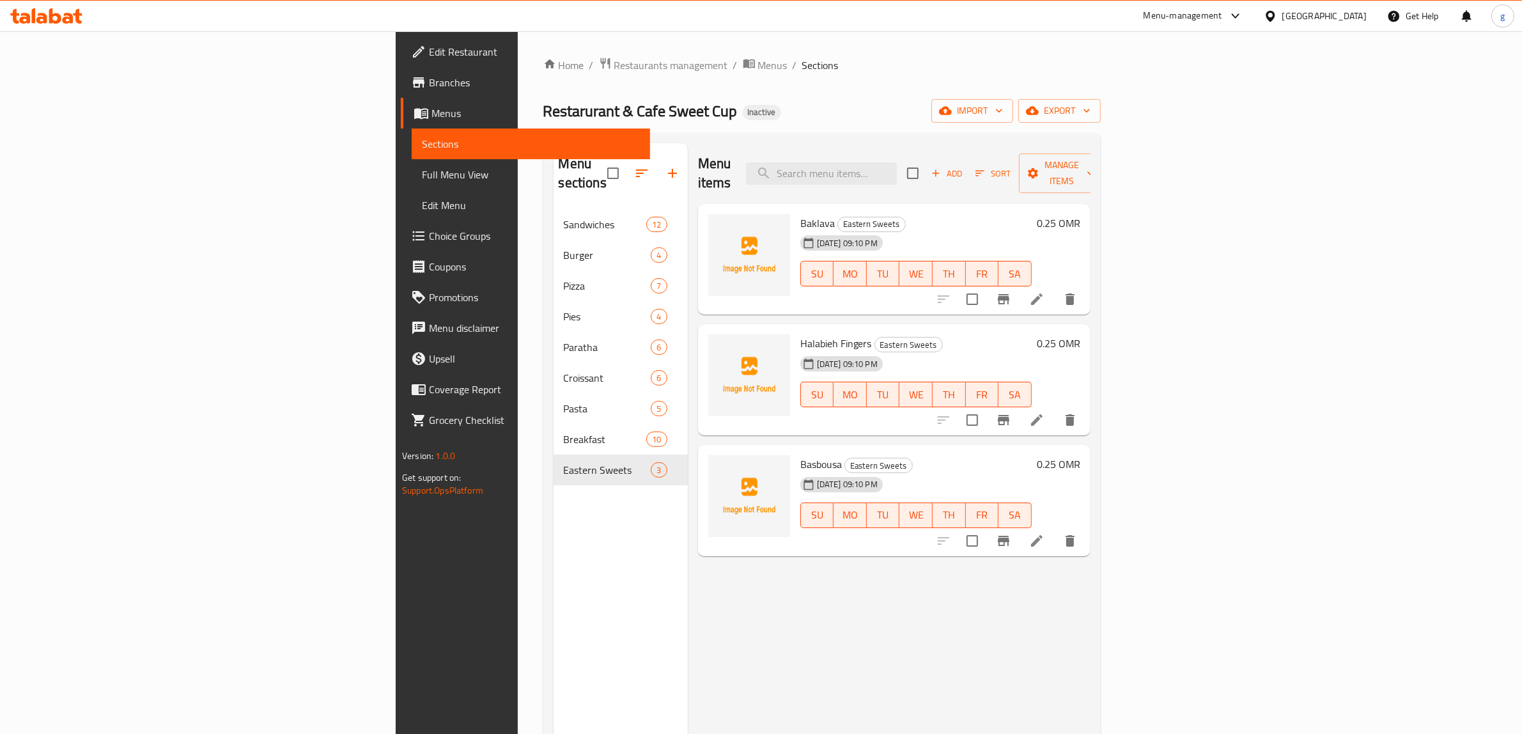
click at [422, 173] on span "Full Menu View" at bounding box center [531, 174] width 218 height 15
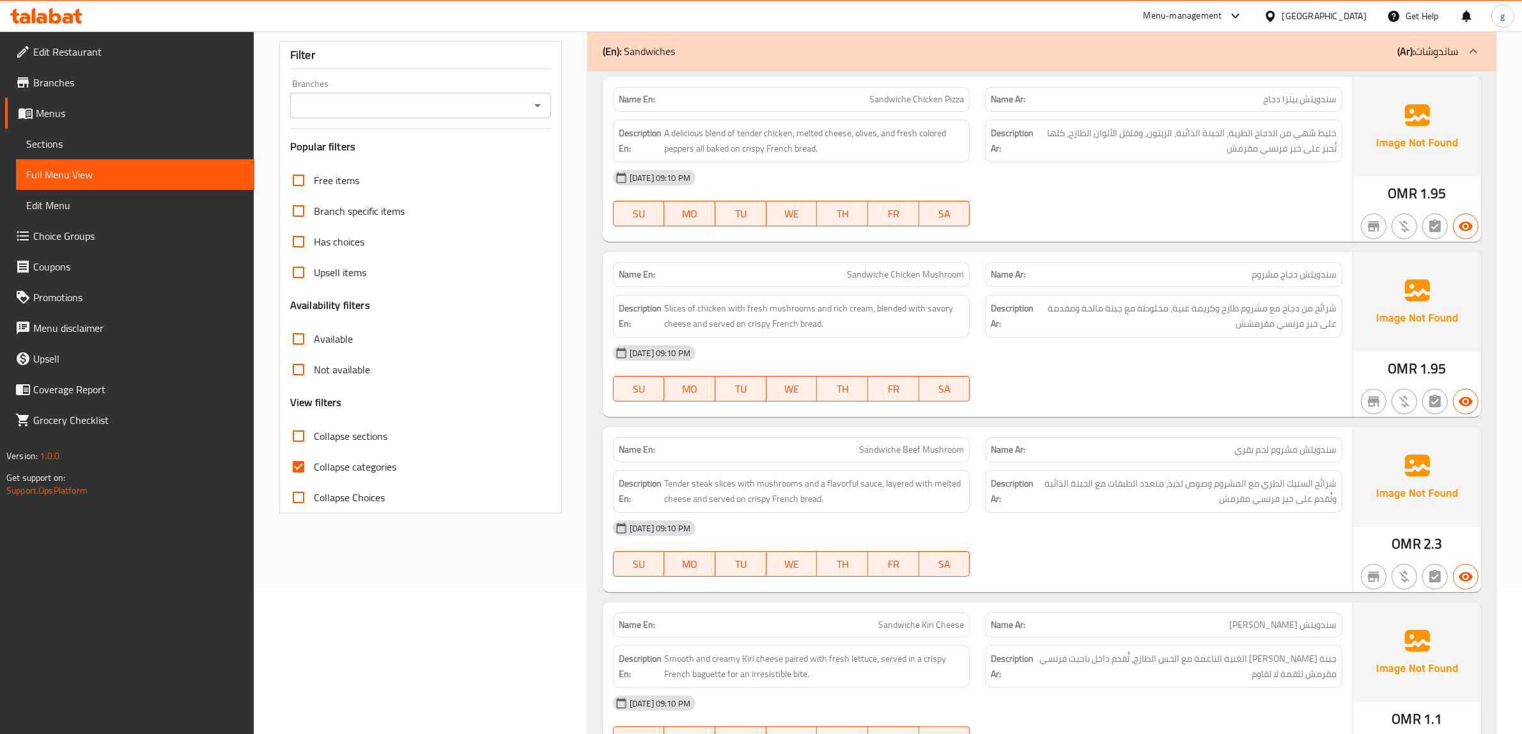
scroll to position [320, 0]
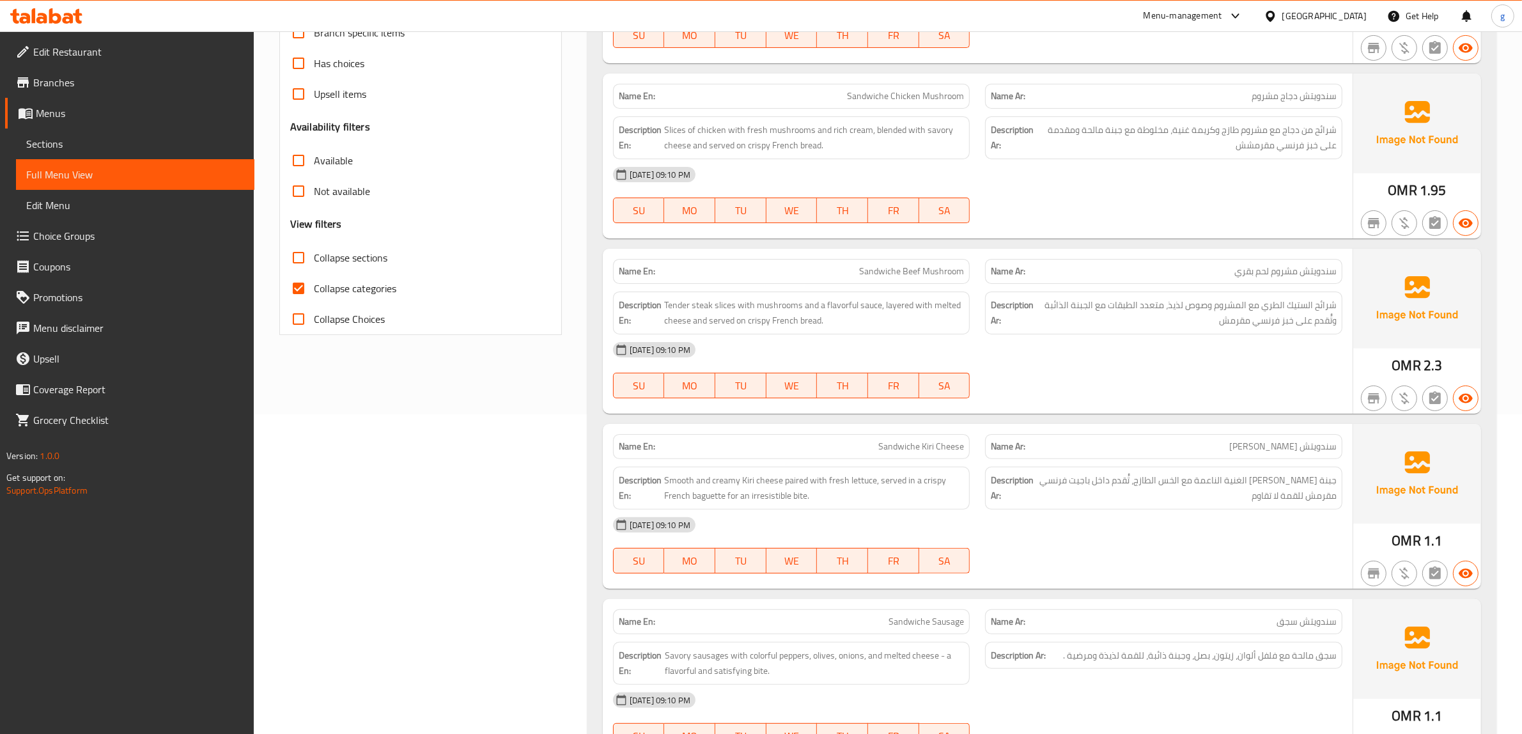
click at [299, 282] on input "Collapse categories" at bounding box center [298, 288] width 31 height 31
checkbox input "false"
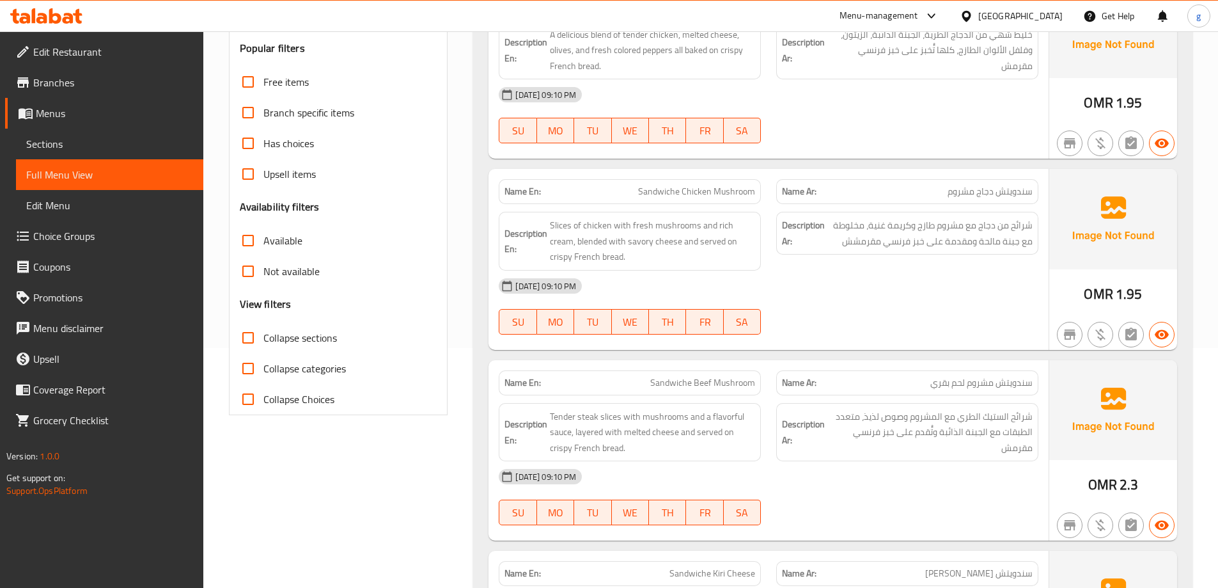
scroll to position [263, 0]
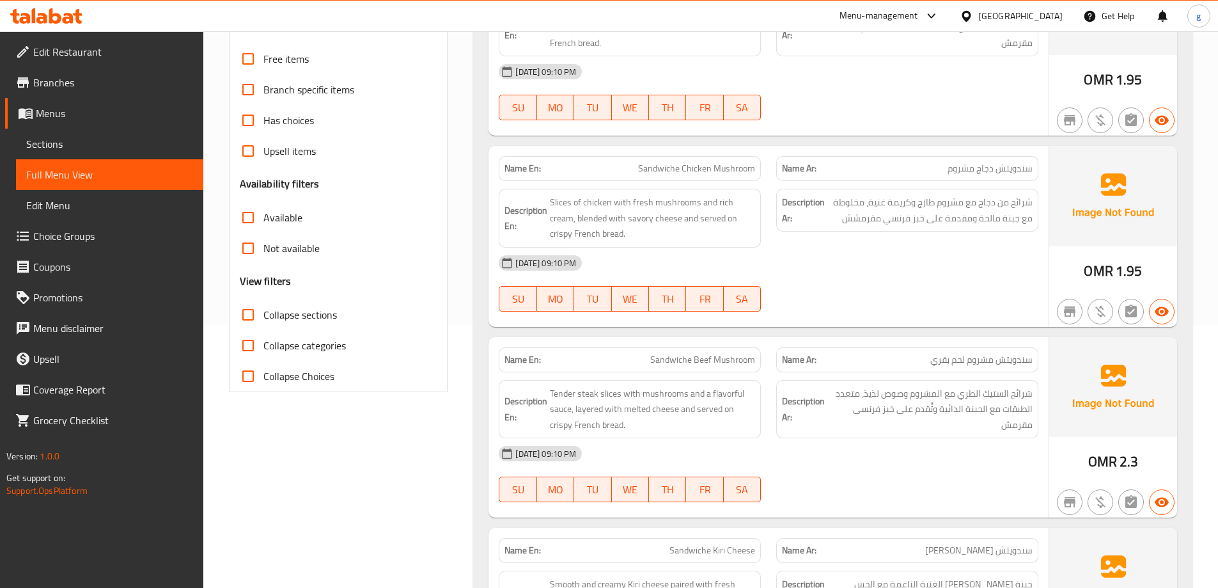
drag, startPoint x: 785, startPoint y: 204, endPoint x: 733, endPoint y: 221, distance: 54.4
click at [733, 221] on span "Slices of chicken with fresh mushrooms and rich cream, blended with savory chee…" at bounding box center [652, 217] width 205 height 47
drag, startPoint x: 740, startPoint y: 222, endPoint x: 844, endPoint y: 169, distance: 117.0
click at [844, 169] on p "Name Ar: سندويتش دجاج مشروم" at bounding box center [907, 168] width 251 height 13
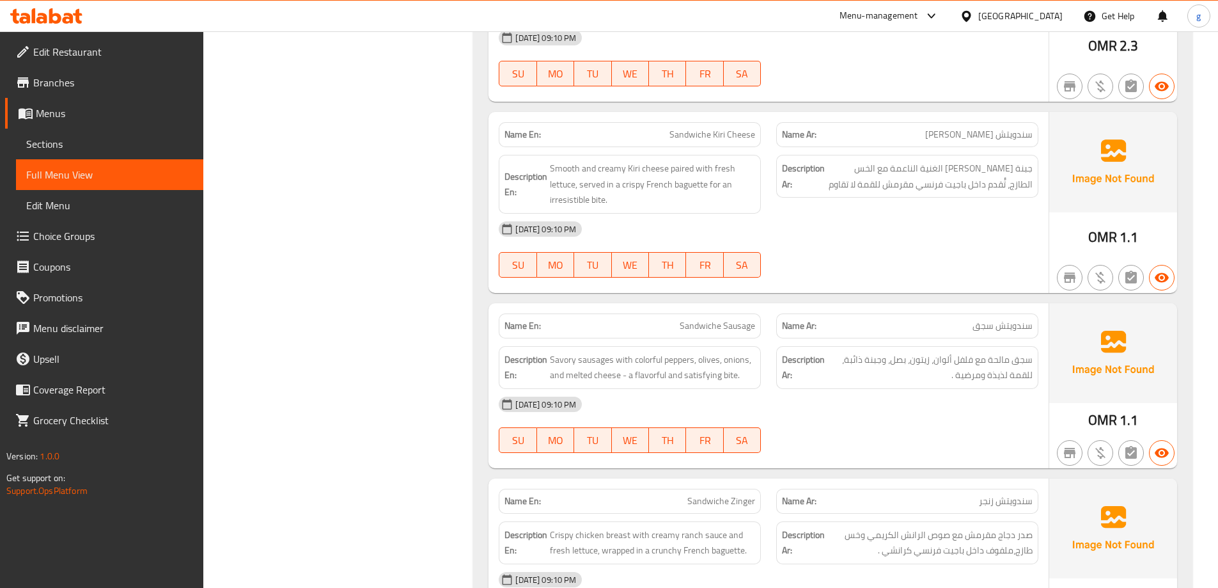
scroll to position [698, 0]
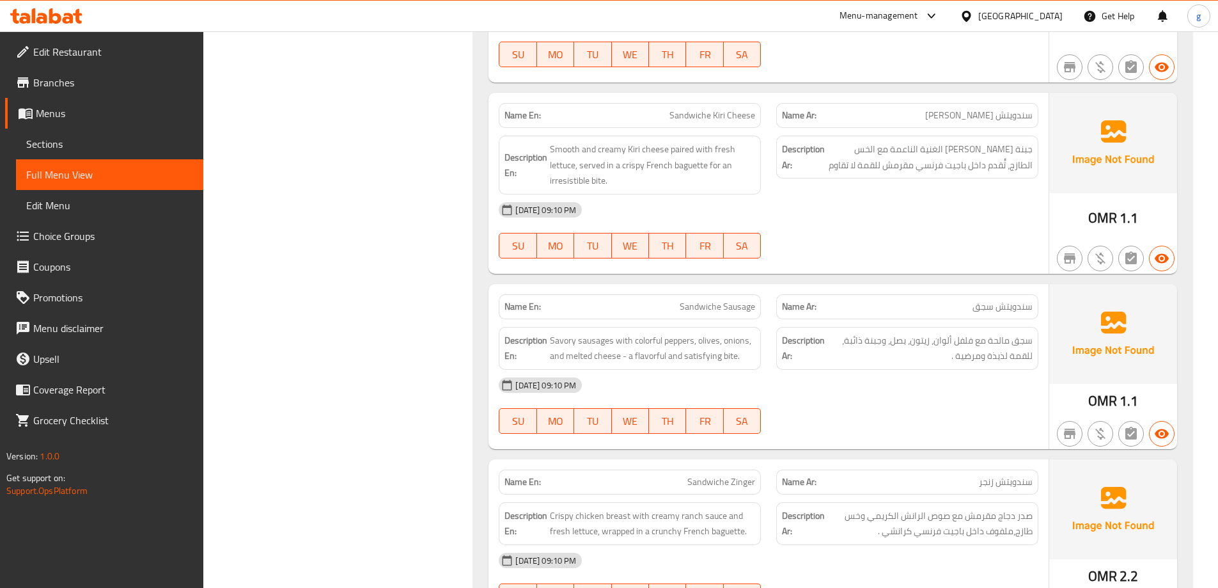
click at [685, 122] on span "Sandwiche Kiri Cheese" at bounding box center [712, 115] width 86 height 13
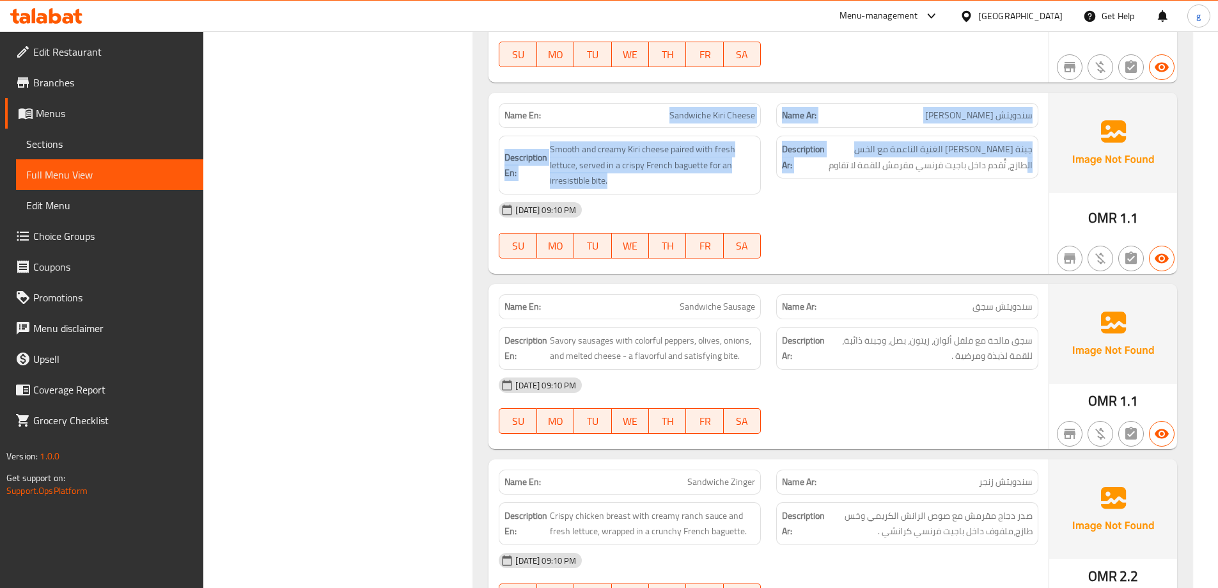
drag, startPoint x: 665, startPoint y: 118, endPoint x: 801, endPoint y: 133, distance: 137.1
click at [857, 132] on div "Name En: Sandwiche Kiri Cheese Name Ar: سندويتش جبن كيري Description En: Smooth…" at bounding box center [769, 183] width 560 height 181
click at [703, 120] on span "Sandwiche Kiri Cheese" at bounding box center [712, 115] width 86 height 13
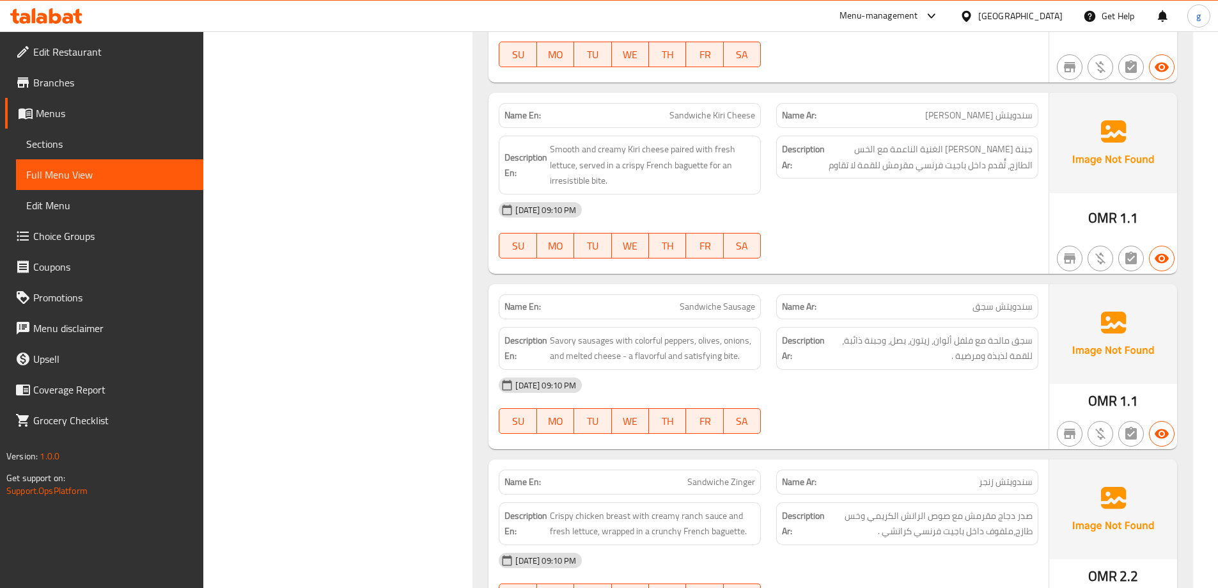
click at [671, 117] on span "Sandwiche Kiri Cheese" at bounding box center [712, 115] width 86 height 13
drag, startPoint x: 669, startPoint y: 116, endPoint x: 776, endPoint y: 123, distance: 106.4
click at [776, 123] on div "Name En: Sandwiche Kiri Cheese Name Ar: سندويتش جبن كيري" at bounding box center [768, 115] width 555 height 40
copy span "Sandwiche Kiri Cheese"
click at [928, 152] on span "جبنة [PERSON_NAME] الغنية الناعمة مع الخس الطازج، تُُقدم داخل باجيت فرنسي مقرمش…" at bounding box center [929, 156] width 205 height 31
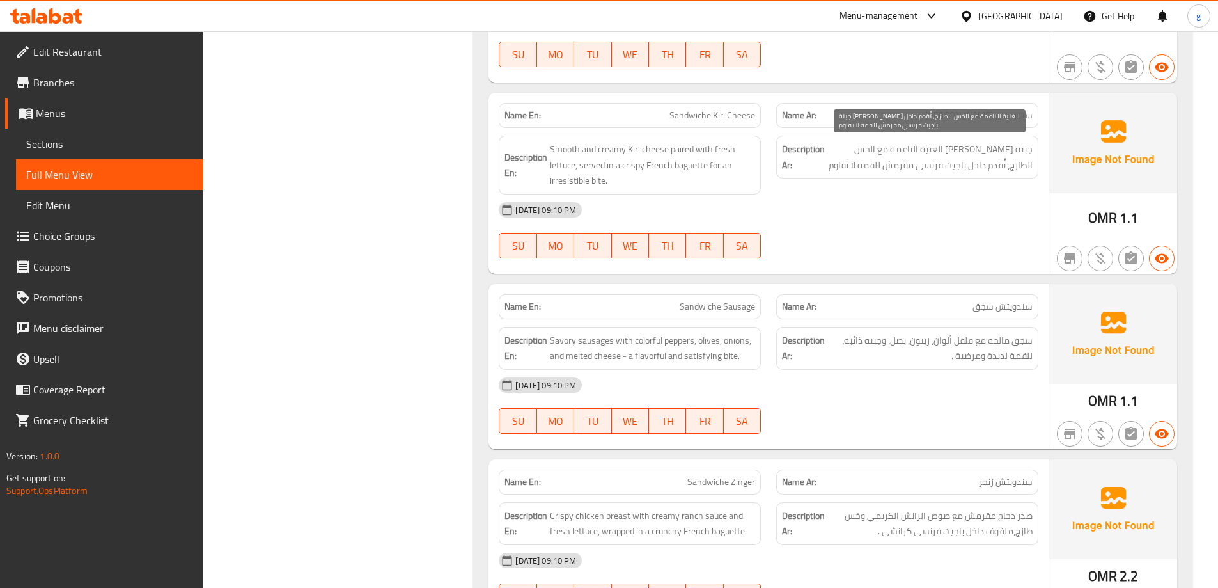
click at [974, 151] on span "جبنة كيري كريمة الغنية الناعمة مع الخس الطازج، تُُقدم داخل باجيت فرنسي مقرمش لل…" at bounding box center [929, 156] width 205 height 31
drag, startPoint x: 942, startPoint y: 151, endPoint x: 967, endPoint y: 153, distance: 24.4
click at [967, 153] on span "جبنة كيري كريمة الغنية الناعمة مع الخس الطازج، تُُقدم داخل باجيت فرنسي مقرمش لل…" at bounding box center [929, 156] width 205 height 31
copy span "الغنية"
click at [908, 159] on span "جبنة كيري كريمة الغنية الناعمة مع الخس الطازج، تُُقدم داخل باجيت فرنسي مقرمش لل…" at bounding box center [929, 156] width 205 height 31
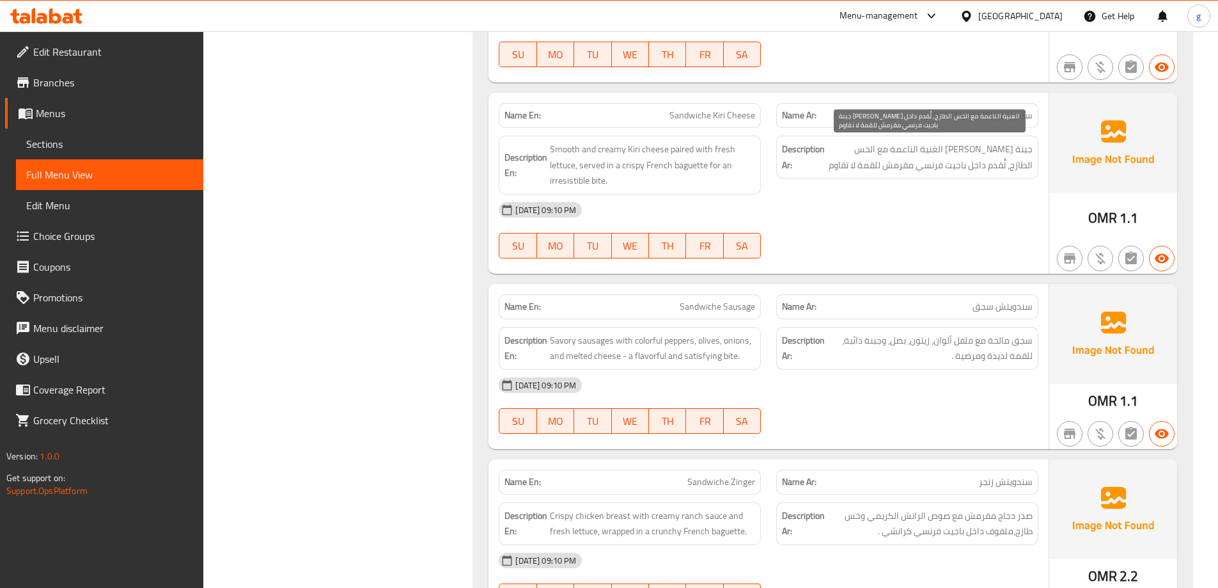
click at [863, 157] on span "جبنة كيري كريمة الغنية الناعمة مع الخس الطازج، تُُقدم داخل باجيت فرنسي مقرمش لل…" at bounding box center [929, 156] width 205 height 31
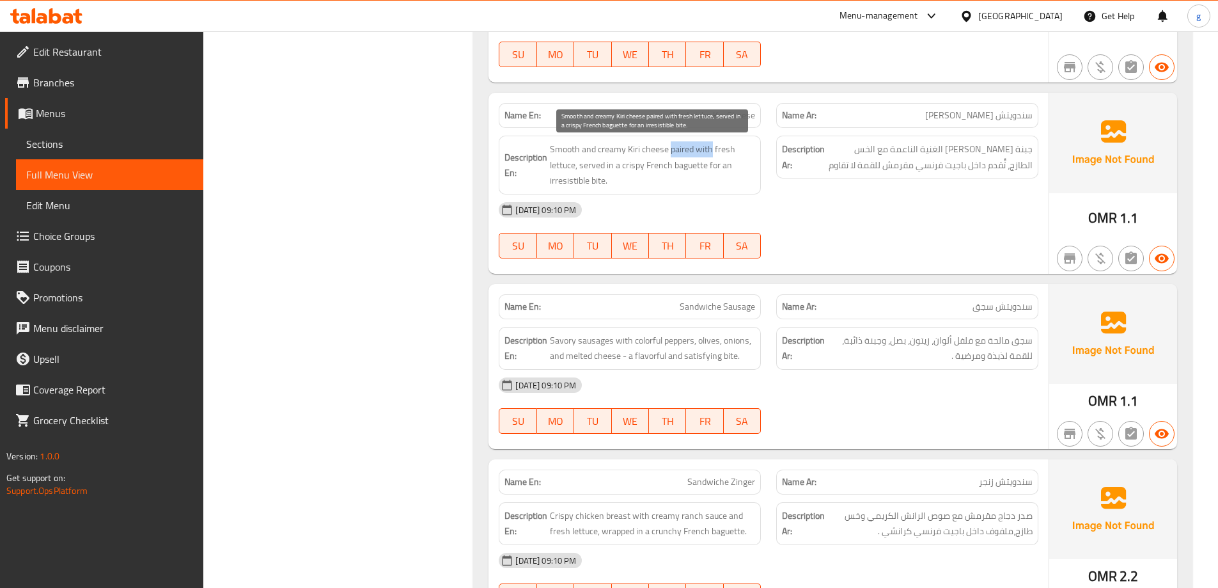
drag, startPoint x: 669, startPoint y: 148, endPoint x: 711, endPoint y: 157, distance: 42.5
click at [711, 157] on span "Smooth and creamy Kiri cheese paired with fresh lettuce, served in a crispy Fre…" at bounding box center [652, 164] width 205 height 47
copy span "paired with"
click at [584, 164] on span "Smooth and creamy Kiri cheese paired with fresh lettuce, served in a crispy Fre…" at bounding box center [652, 164] width 205 height 47
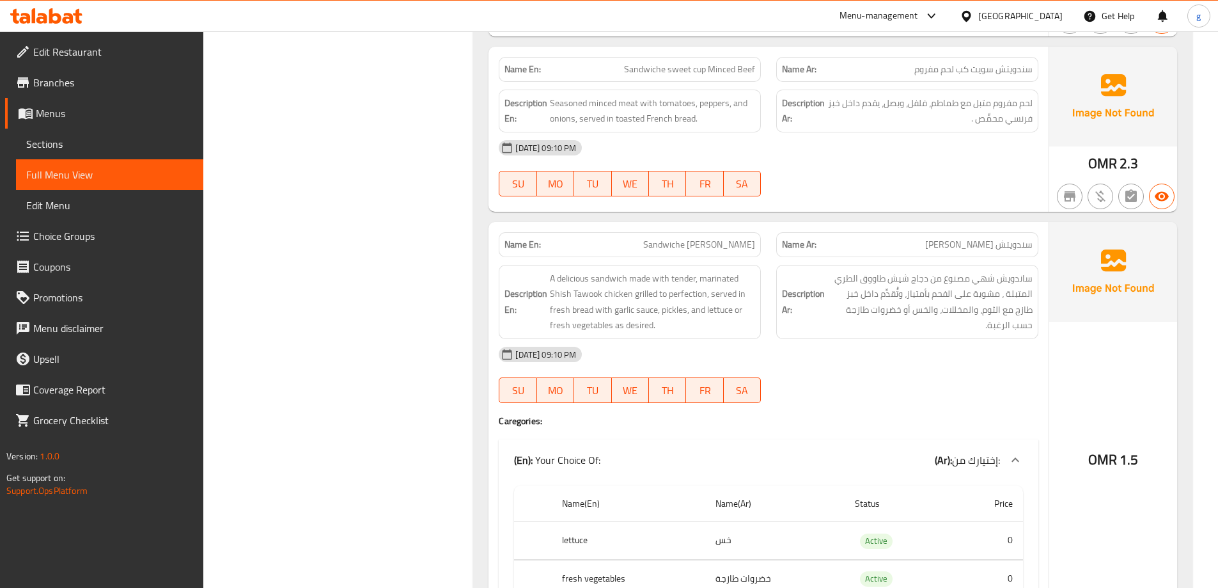
scroll to position [1465, 0]
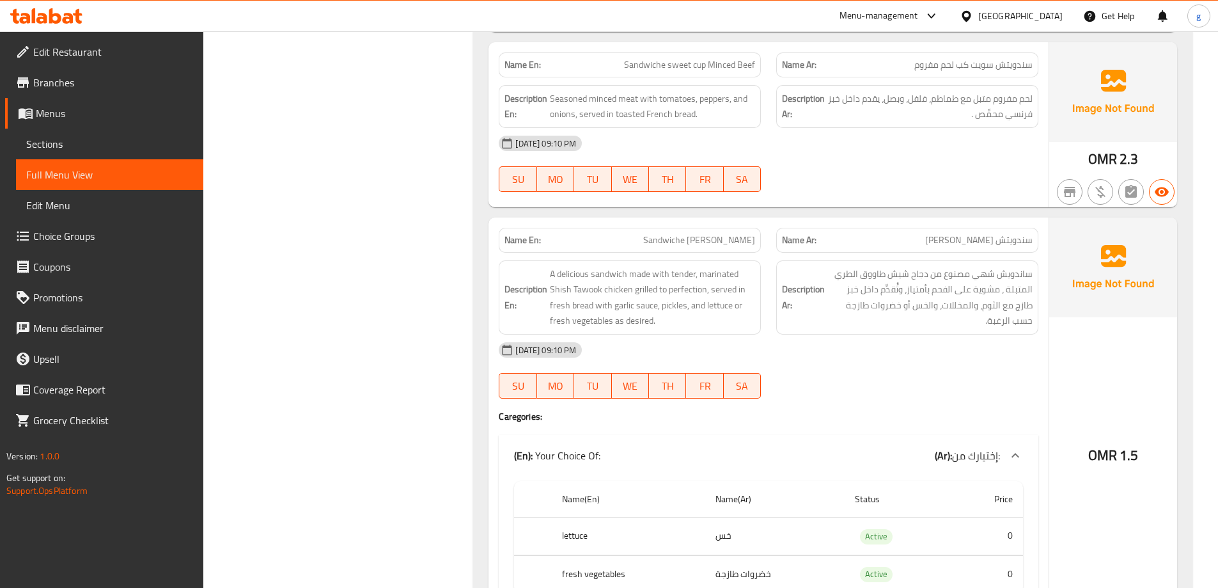
click at [632, 59] on span "Sandwiche sweet cup Minced Beef" at bounding box center [689, 64] width 131 height 13
copy span "Sandwiche sweet cup Minced Beef"
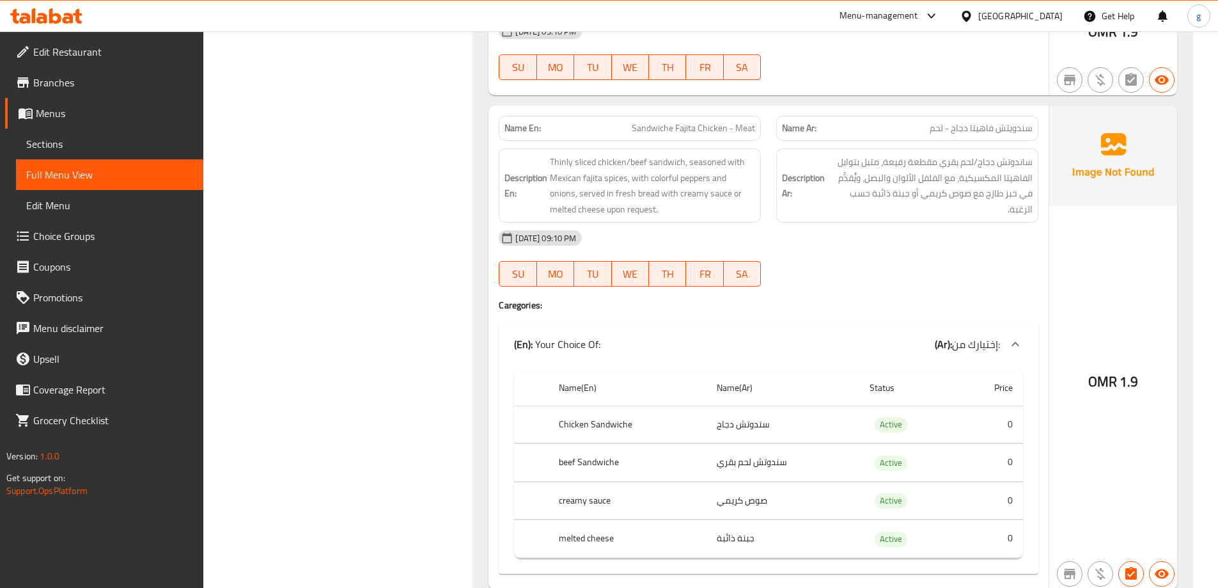
scroll to position [2616, 0]
click at [638, 124] on span "Sandwiche Fajita Chicken - Meat" at bounding box center [693, 129] width 123 height 13
drag, startPoint x: 628, startPoint y: 125, endPoint x: 759, endPoint y: 131, distance: 131.2
click at [759, 131] on div "Name En: Sandwiche Fajita Chicken - Meat" at bounding box center [630, 129] width 262 height 25
copy span "Sandwiche Fajita Chicken - Meat"
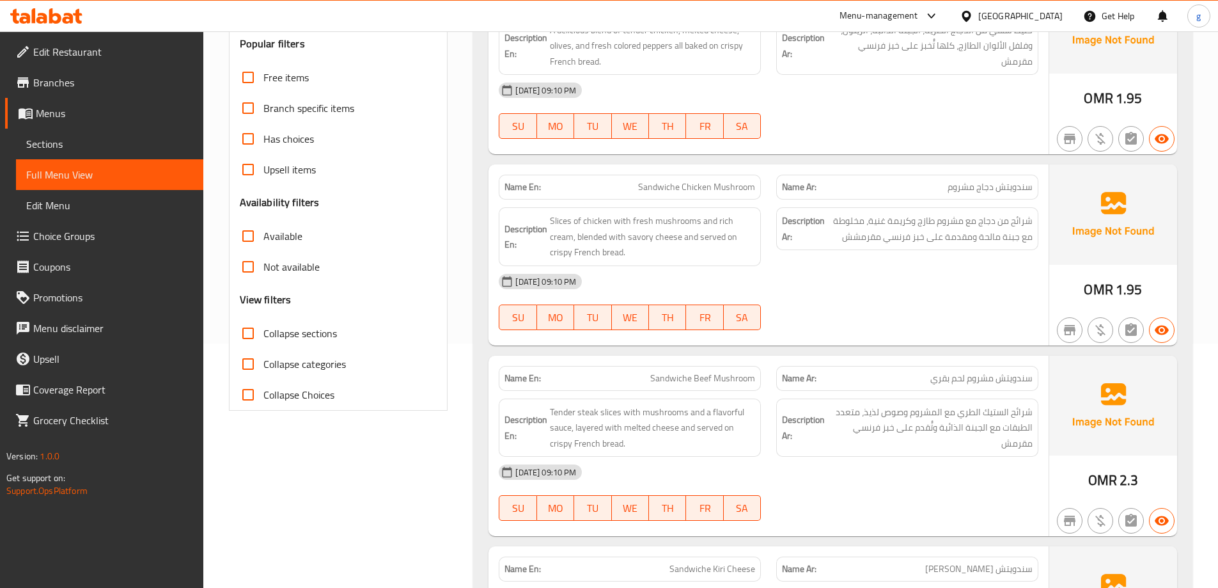
scroll to position [122, 0]
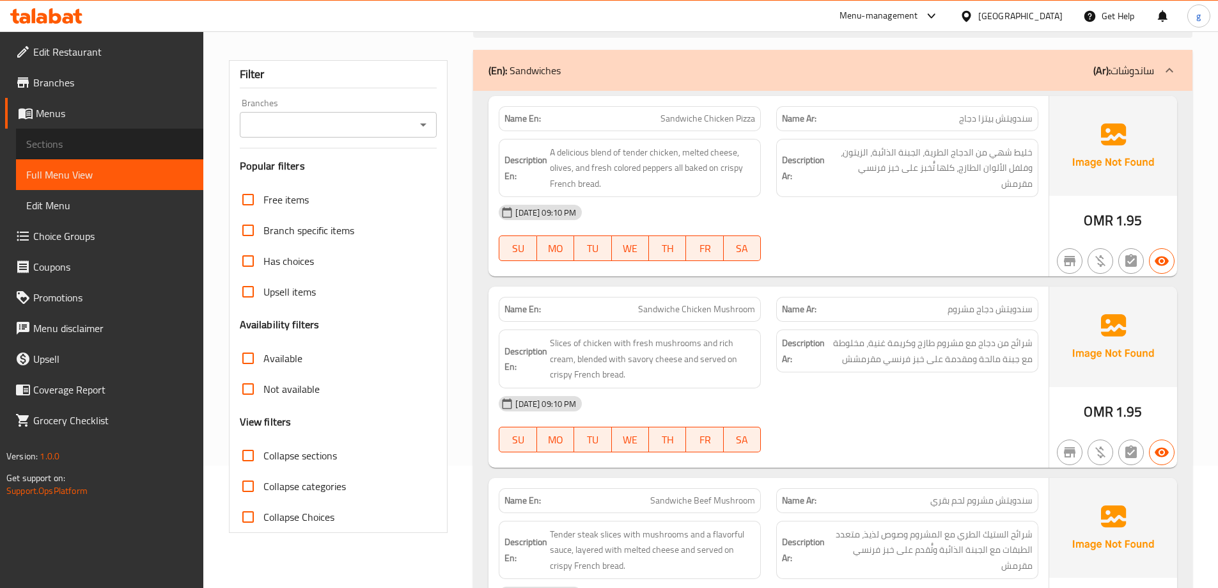
click at [53, 148] on span "Sections" at bounding box center [109, 143] width 167 height 15
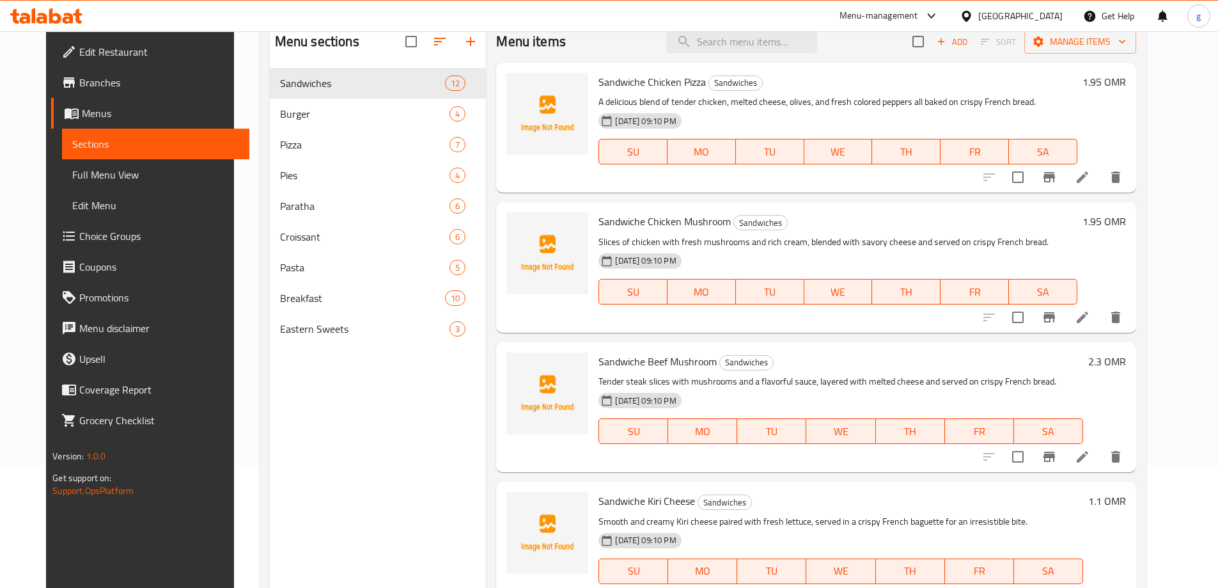
drag, startPoint x: 53, startPoint y: 148, endPoint x: 219, endPoint y: 351, distance: 262.2
click at [234, 350] on div "Home / Restaurants management / Menus / Sections Restarurant & Cafe Sweet Cup I…" at bounding box center [703, 276] width 938 height 735
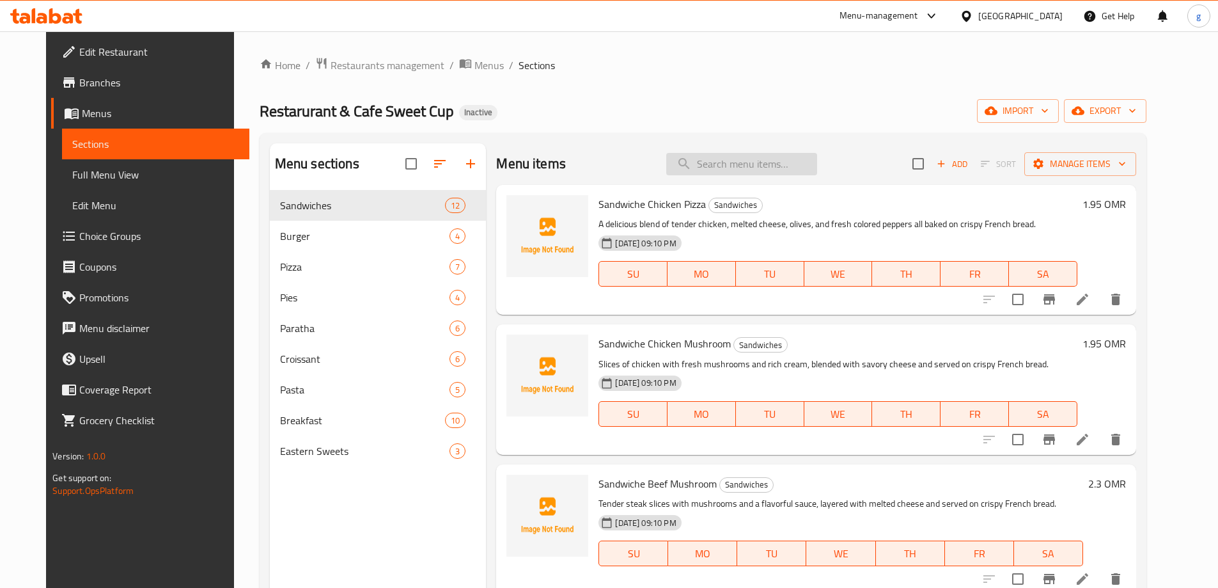
click at [722, 171] on input "search" at bounding box center [741, 164] width 151 height 22
paste input "Sandwiche Fajita Chicken - Meat"
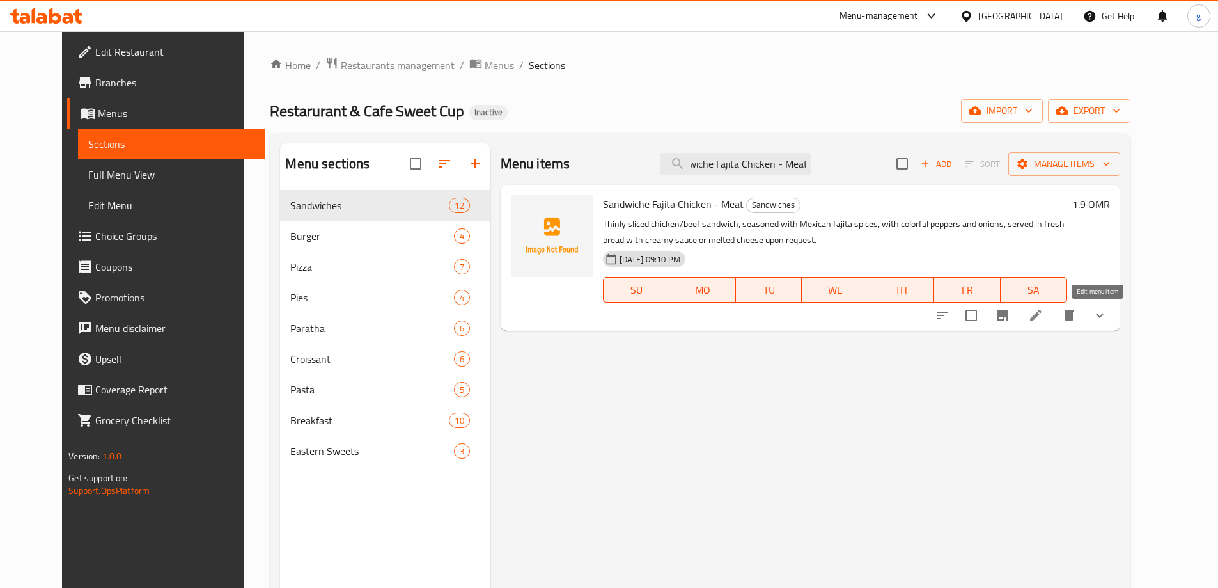
type input "Sandwiche Fajita Chicken - Meat"
click at [1044, 321] on icon at bounding box center [1035, 315] width 15 height 15
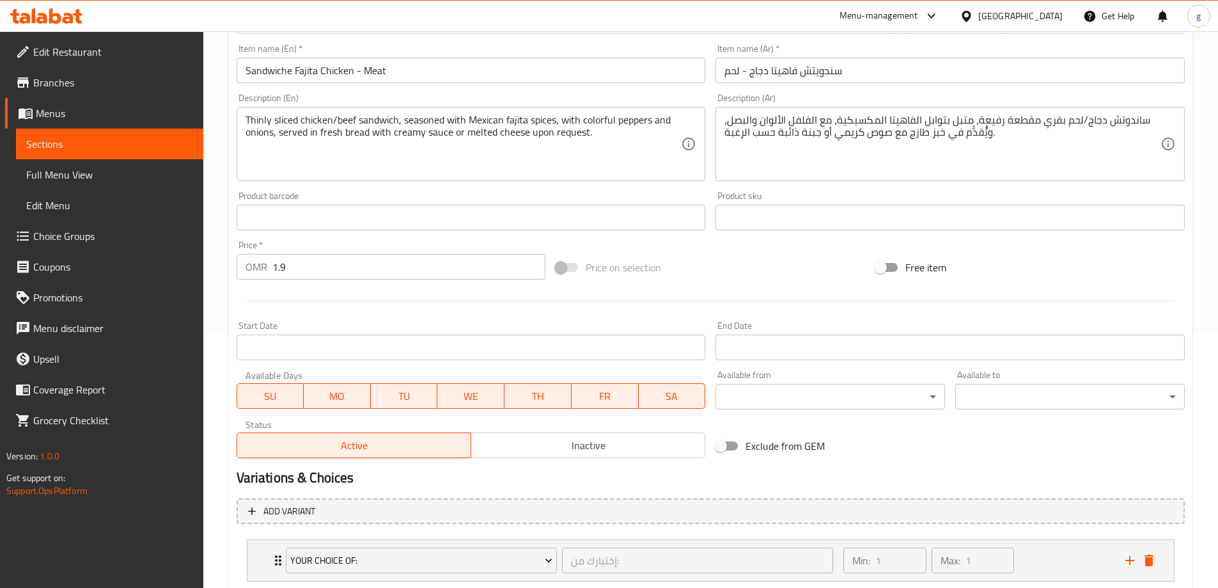
scroll to position [337, 0]
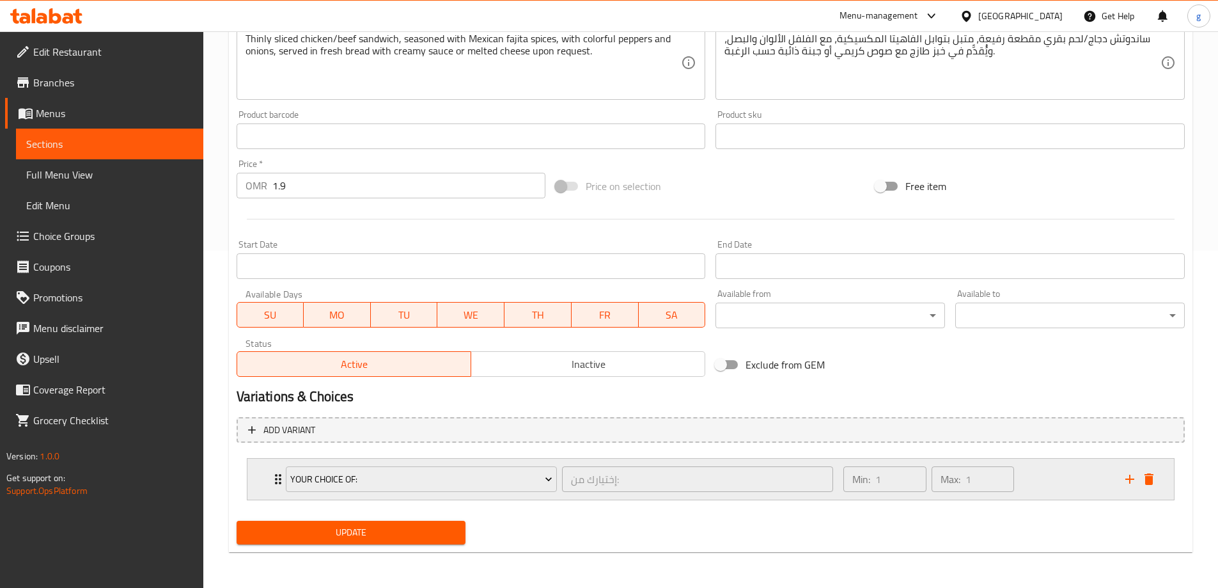
click at [1048, 483] on div "Min: 1 ​ Max: 1 ​" at bounding box center [976, 478] width 281 height 41
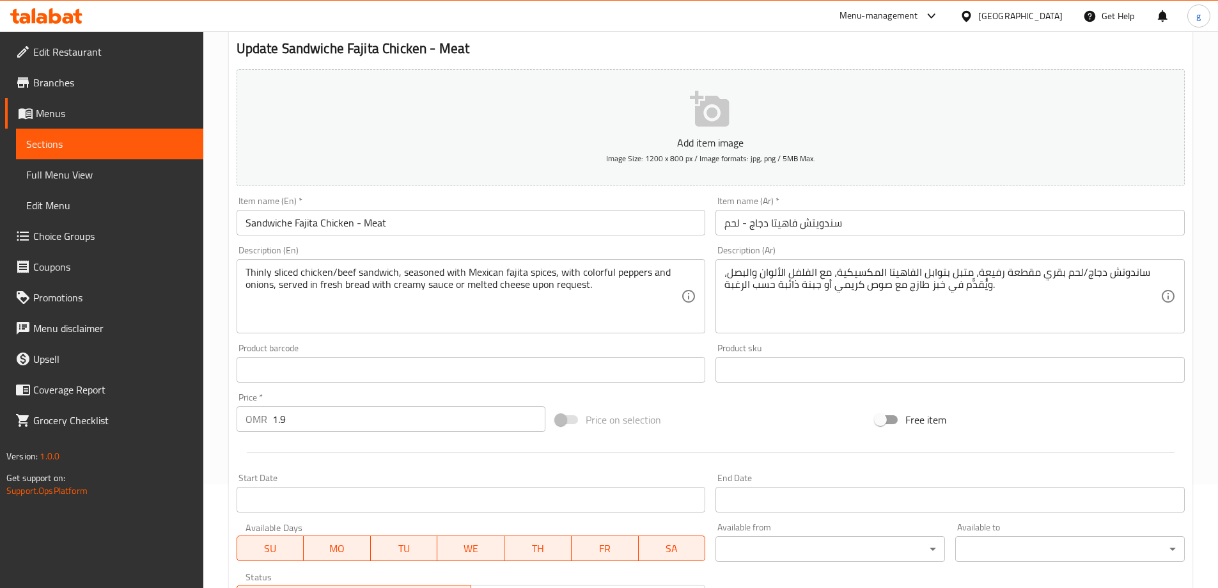
scroll to position [0, 0]
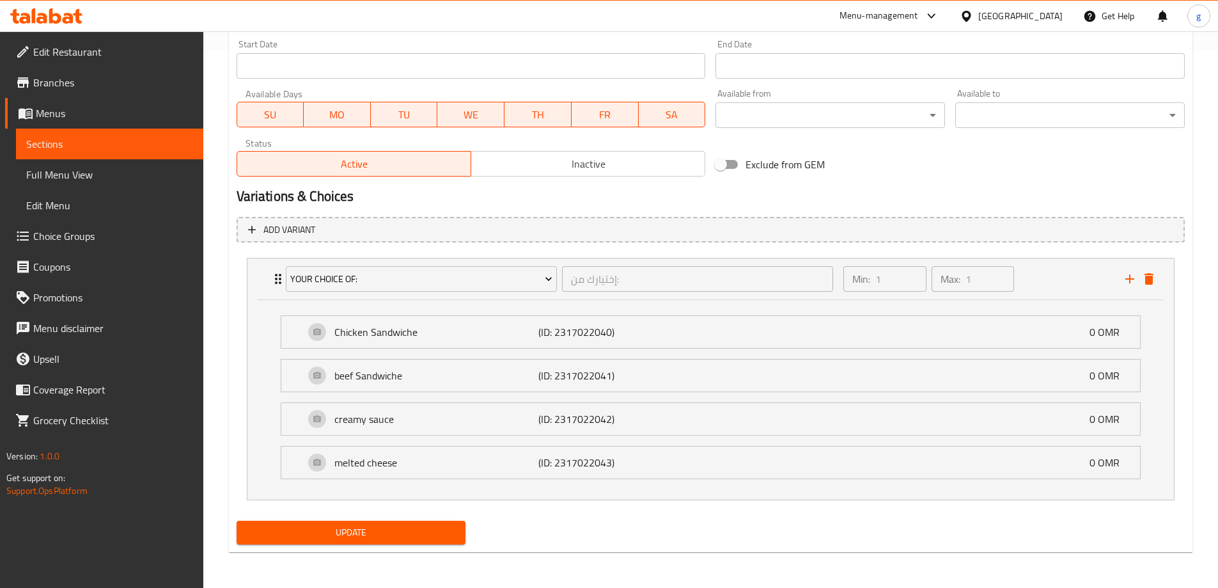
click at [639, 138] on div "Active Inactive" at bounding box center [471, 157] width 469 height 38
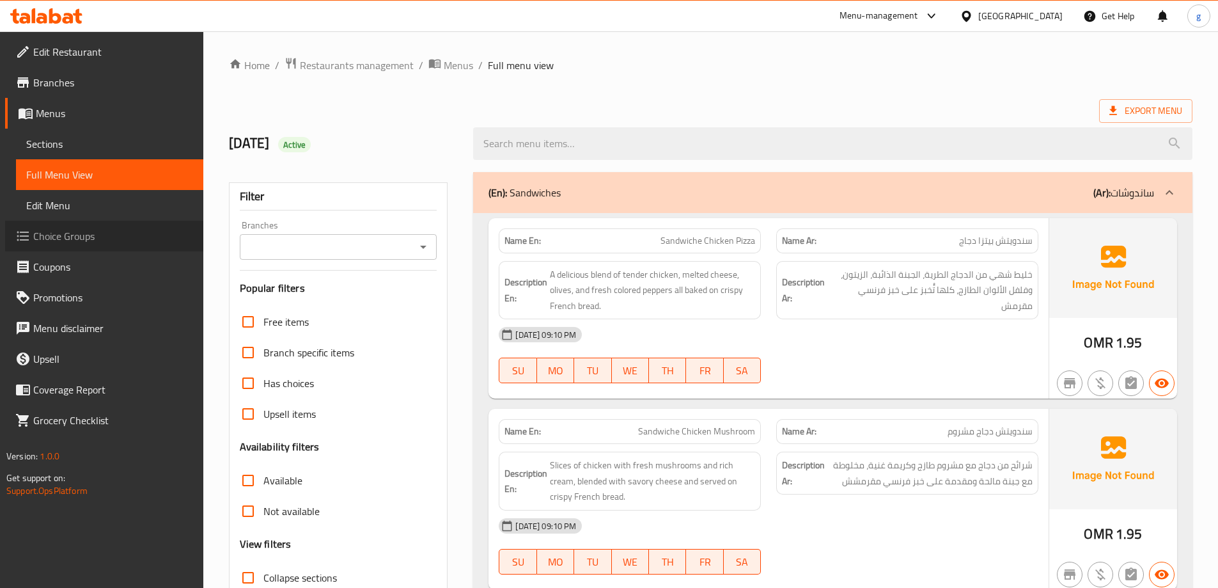
click at [66, 235] on span "Choice Groups" at bounding box center [113, 235] width 160 height 15
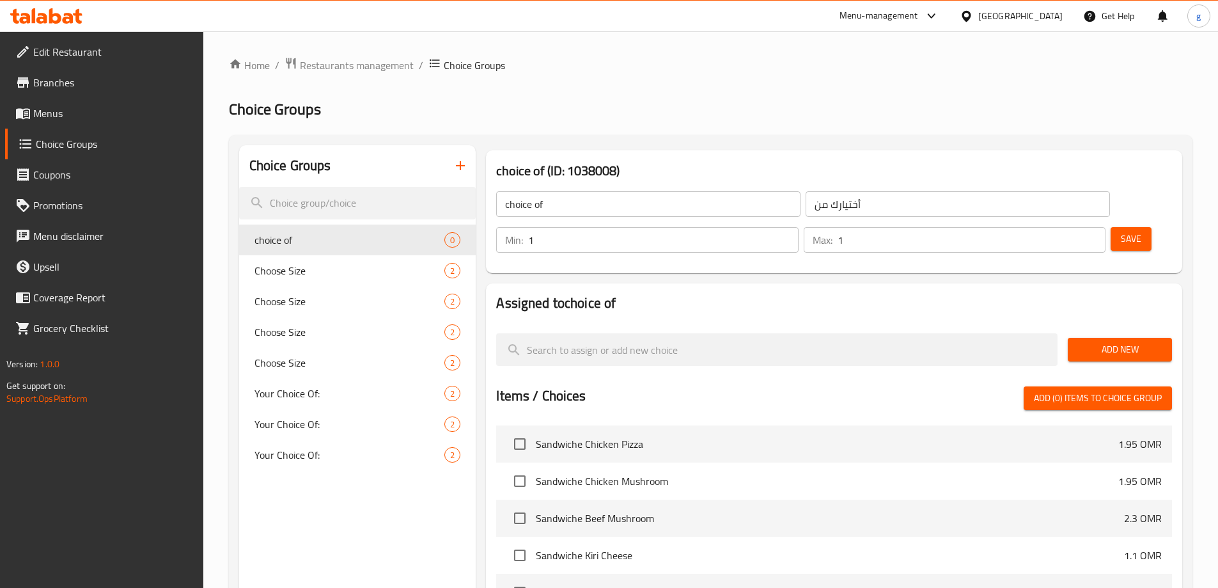
scroll to position [64, 0]
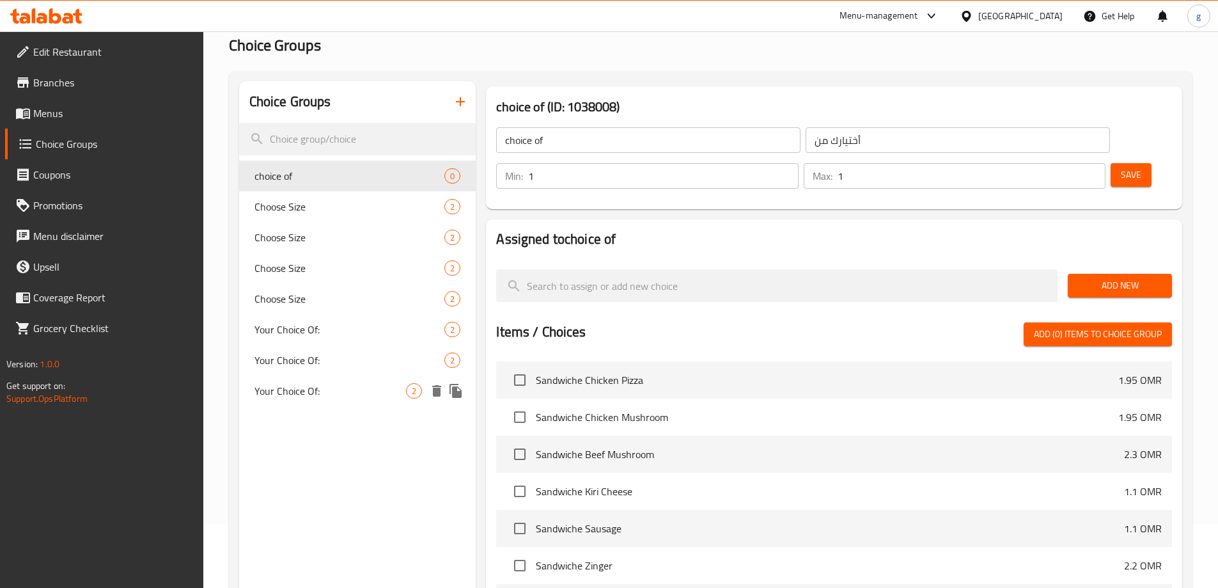
click at [327, 396] on span "Your Choice Of:" at bounding box center [330, 390] width 152 height 15
type input "Your Choice Of:"
type input "إختيارك من:"
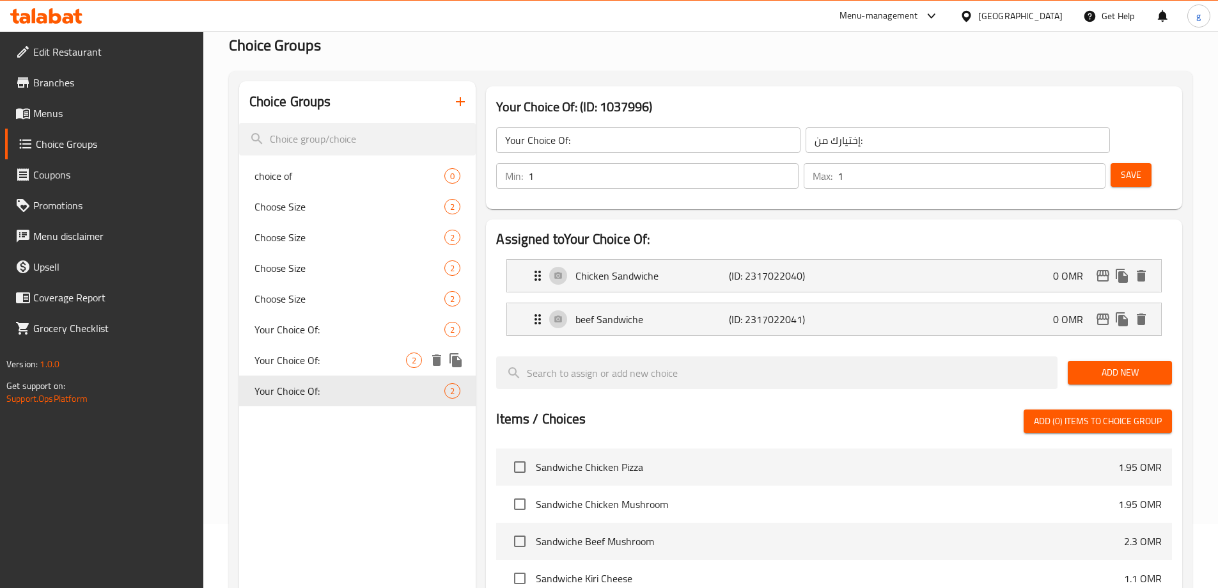
click at [345, 366] on span "Your Choice Of:" at bounding box center [330, 359] width 152 height 15
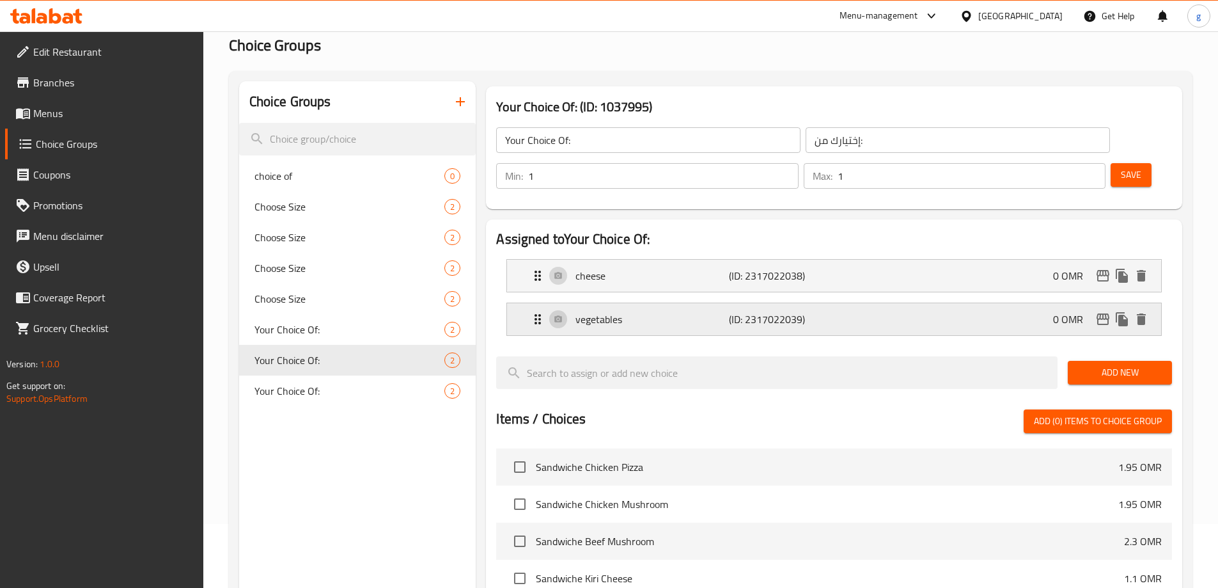
click at [827, 311] on p "(ID: 2317022039)" at bounding box center [780, 318] width 102 height 15
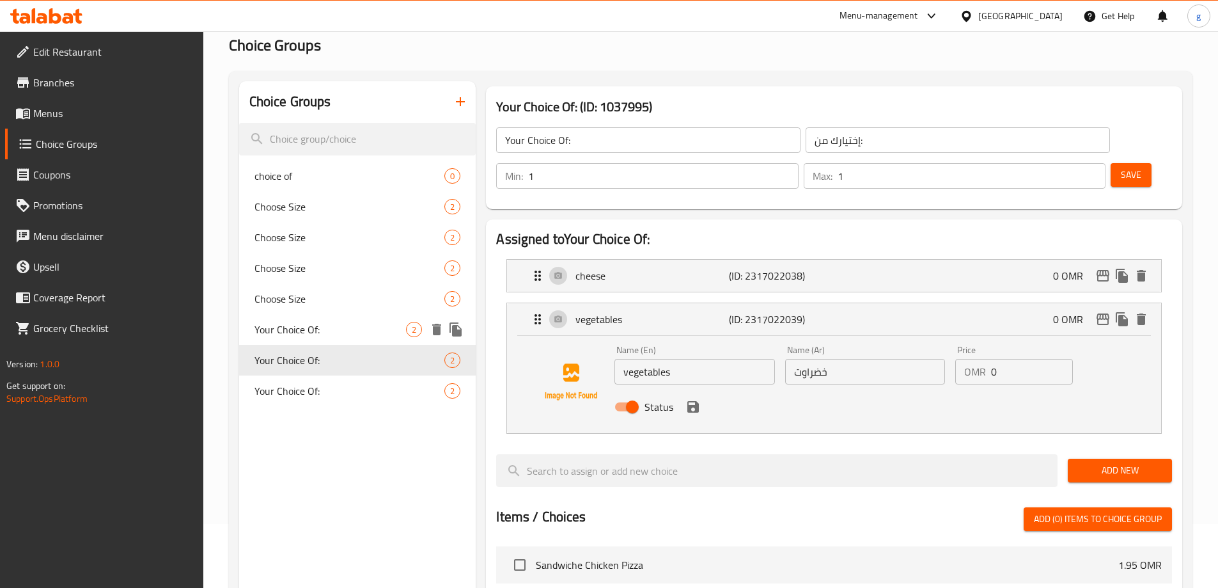
click at [341, 327] on span "Your Choice Of:" at bounding box center [330, 329] width 152 height 15
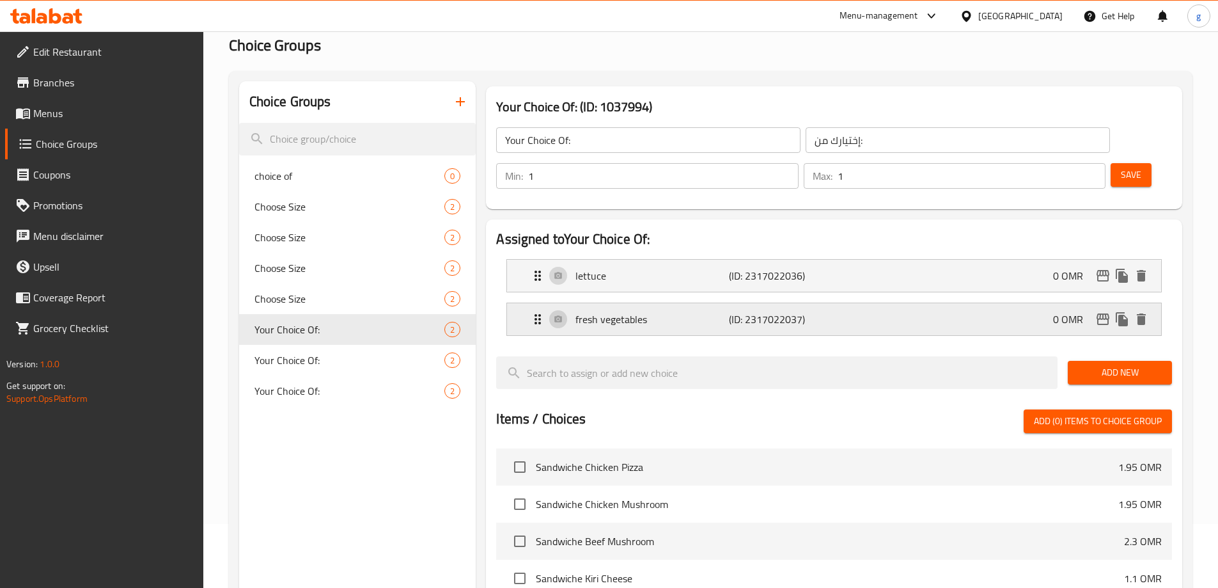
click at [926, 303] on div "fresh vegetables (ID: 2317022037) 0 OMR" at bounding box center [838, 319] width 616 height 32
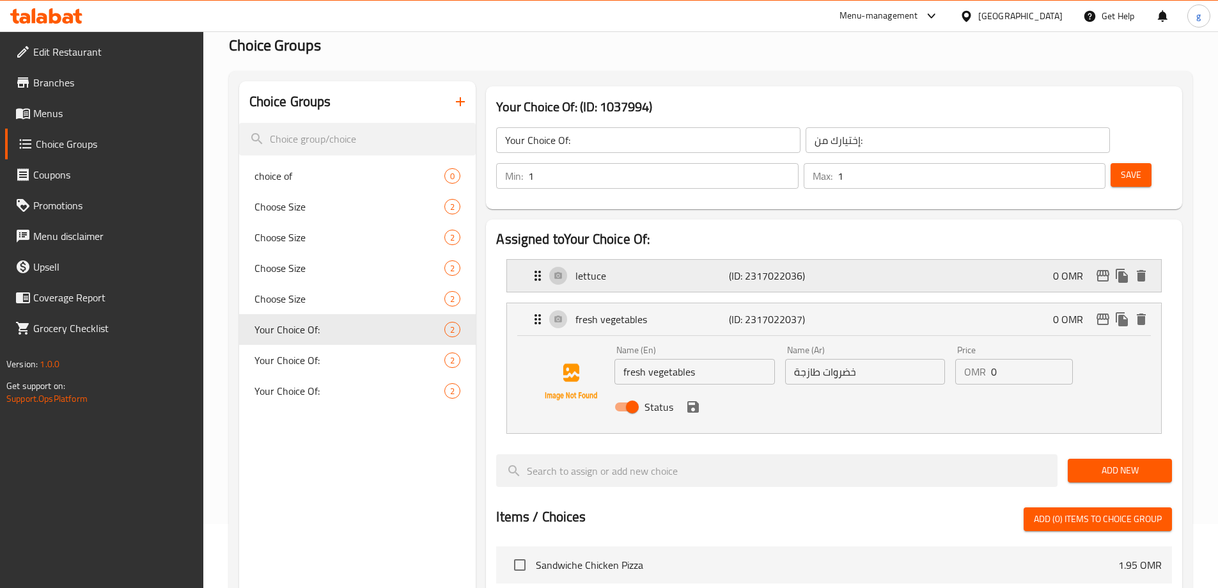
click at [925, 260] on div "lettuce (ID: 2317022036) 0 OMR" at bounding box center [838, 276] width 616 height 32
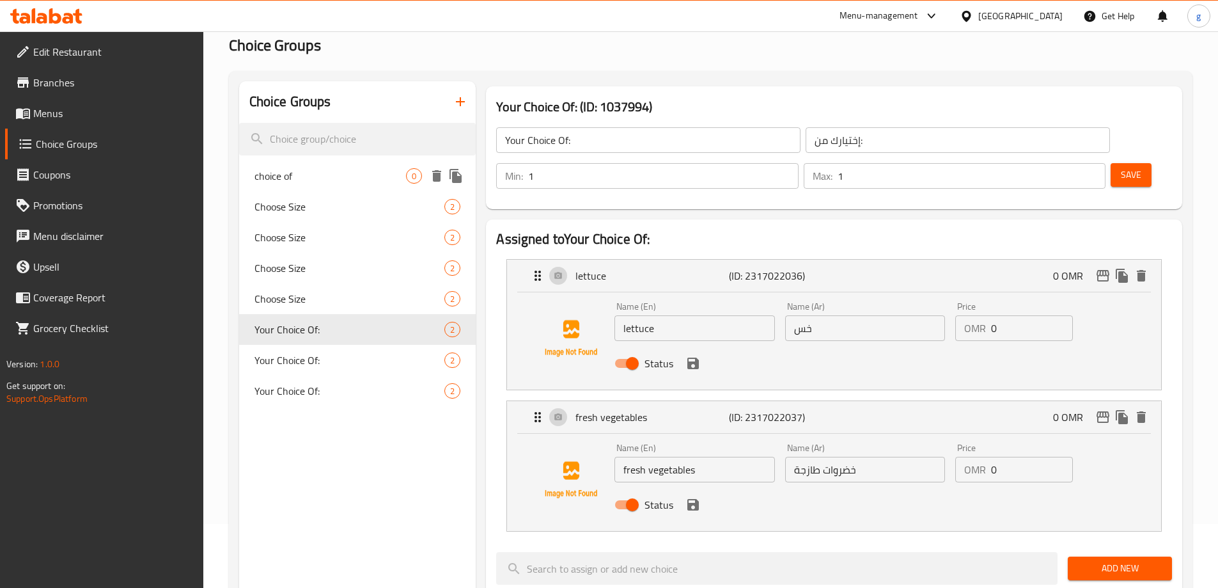
click at [407, 184] on div "choice of 0" at bounding box center [357, 175] width 237 height 31
type input "choice of"
type input "أختيارك من"
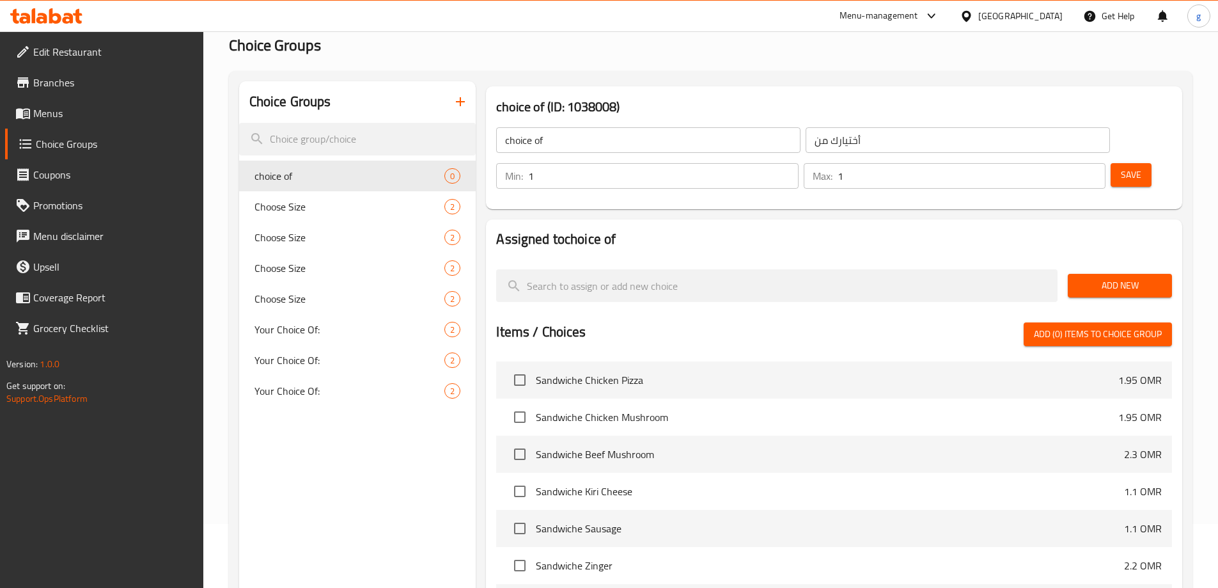
click at [1093, 278] on span "Add New" at bounding box center [1120, 286] width 84 height 16
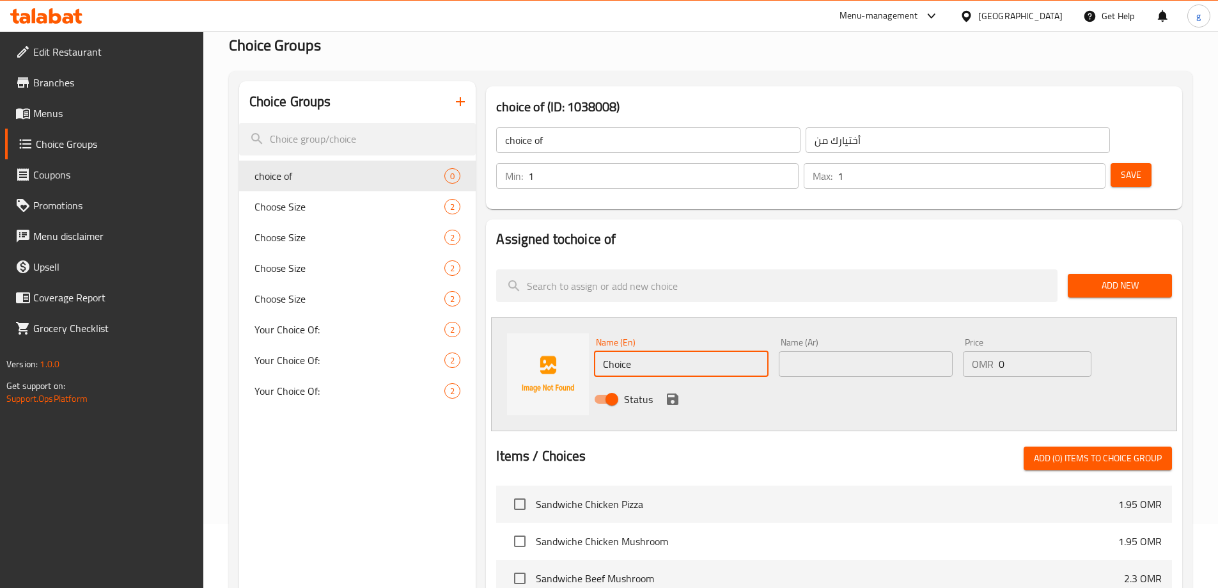
drag, startPoint x: 632, startPoint y: 336, endPoint x: 623, endPoint y: 336, distance: 9.0
click at [623, 351] on input "Choice" at bounding box center [681, 364] width 174 height 26
drag, startPoint x: 602, startPoint y: 336, endPoint x: 591, endPoint y: 336, distance: 10.9
click at [591, 336] on div "Name (En) Choice Name (En)" at bounding box center [681, 356] width 184 height 49
click at [614, 351] on input "Choice" at bounding box center [681, 364] width 174 height 26
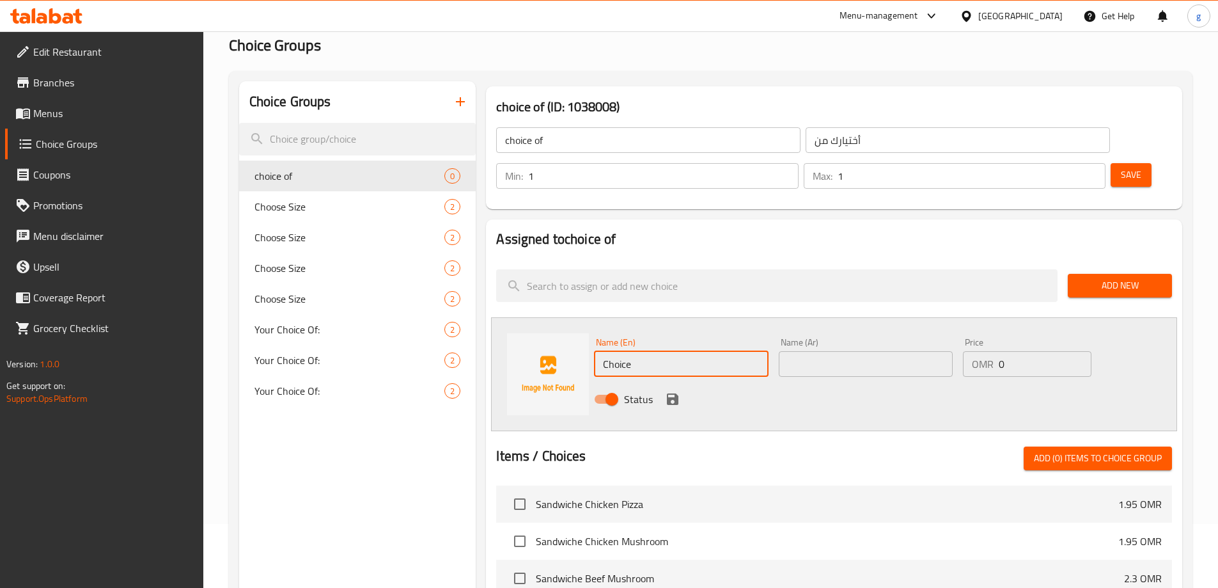
click at [614, 351] on input "Choice" at bounding box center [681, 364] width 174 height 26
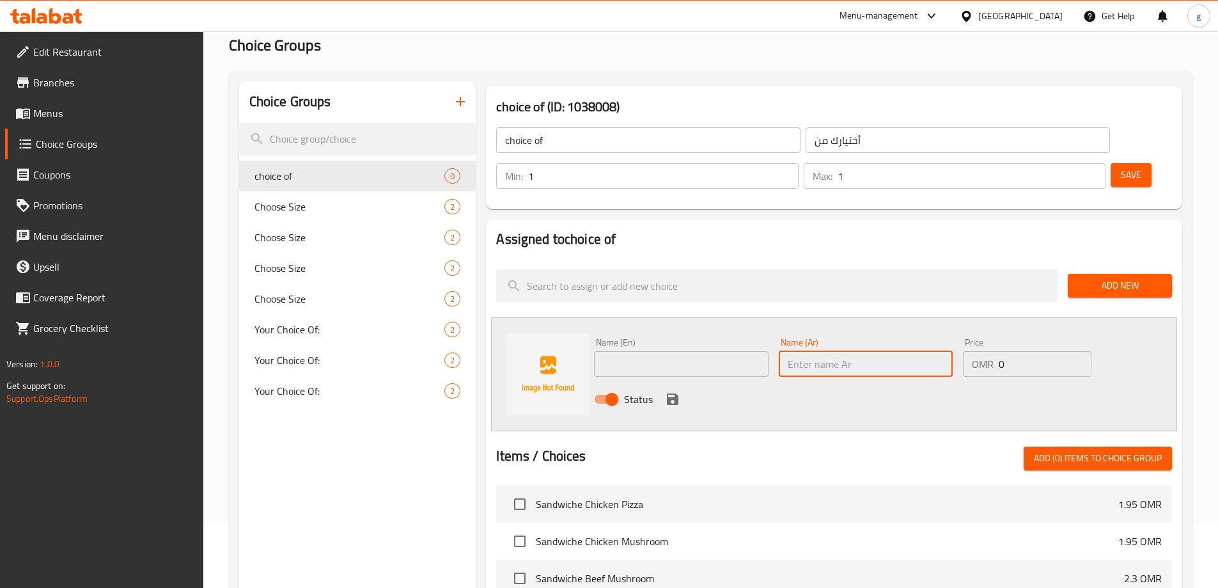
click at [802, 351] on input "text" at bounding box center [866, 364] width 174 height 26
paste input "صوص كريمي"
type input "صوص كريمي"
click at [719, 351] on input "text" at bounding box center [681, 364] width 174 height 26
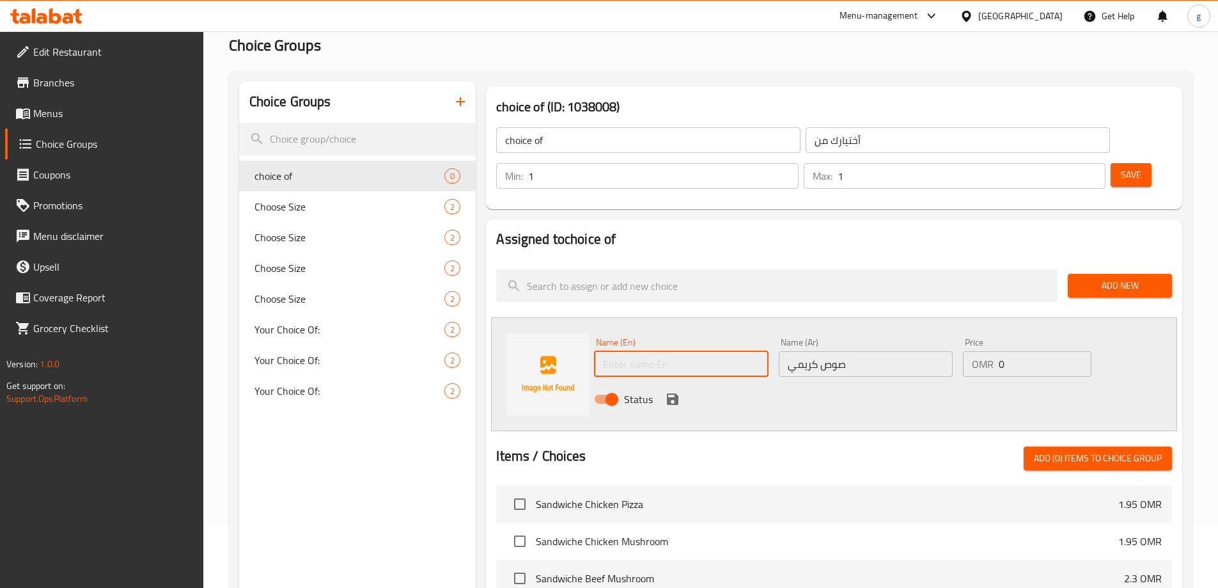
paste input "creamy sauce"
type input "creamy sauce"
click at [670, 391] on icon "save" at bounding box center [672, 398] width 15 height 15
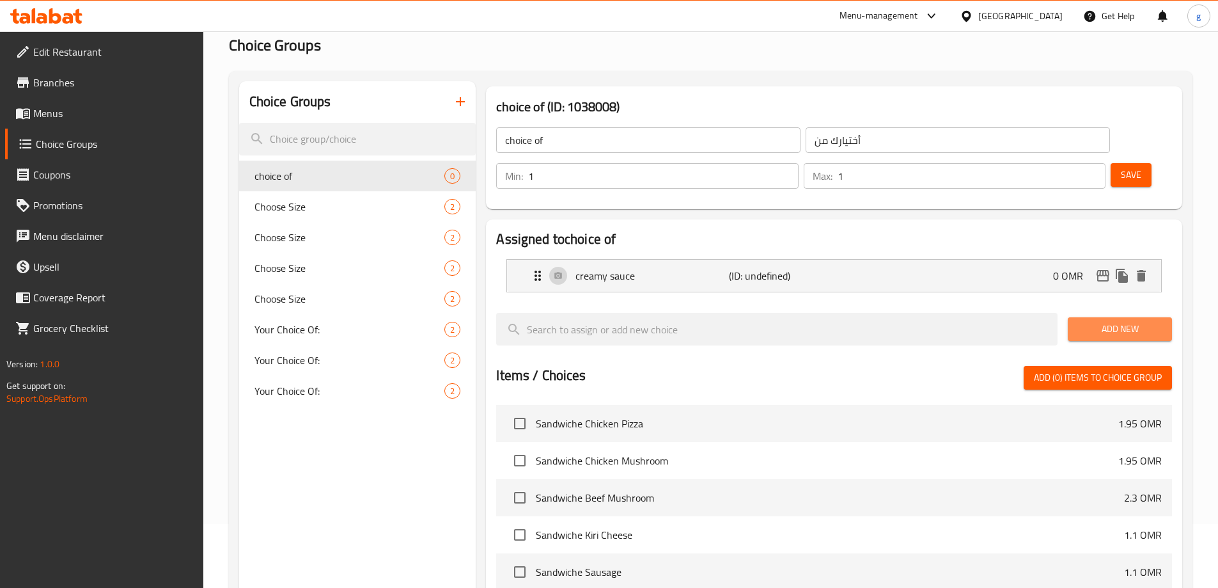
click at [1134, 321] on span "Add New" at bounding box center [1120, 329] width 84 height 16
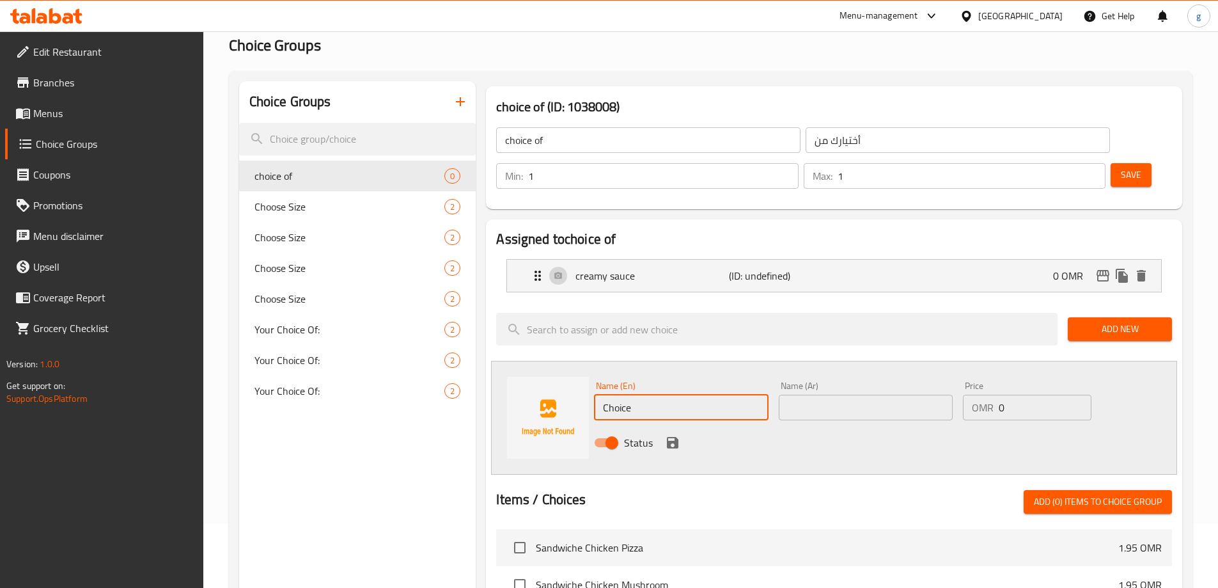
click at [614, 395] on input "Choice" at bounding box center [681, 408] width 174 height 26
paste input "melted chees"
type input "melted cheese"
click at [801, 395] on input "text" at bounding box center [866, 408] width 174 height 26
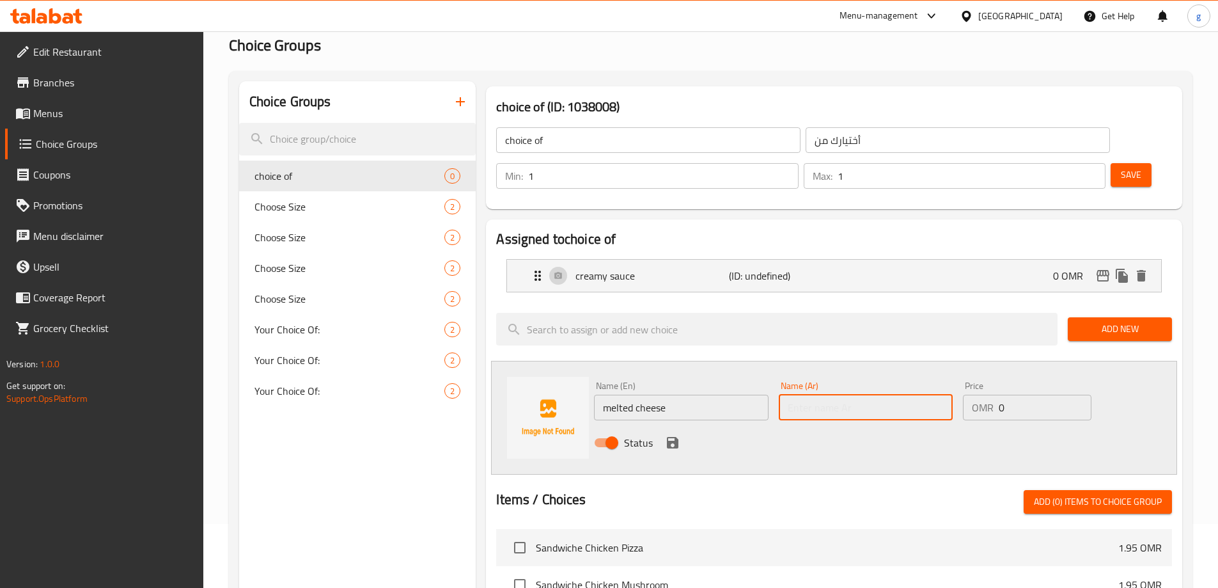
paste input "جبنة ذائبة"
type input "جبنة ذائبة"
click at [675, 437] on icon "save" at bounding box center [673, 443] width 12 height 12
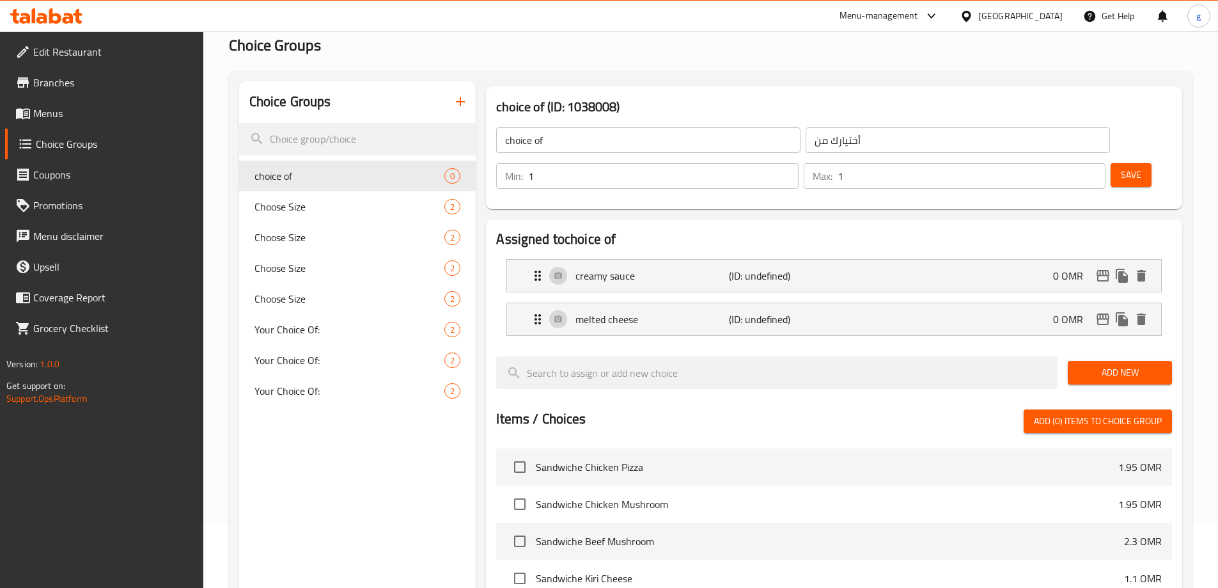
click at [1121, 167] on span "Save" at bounding box center [1131, 175] width 20 height 16
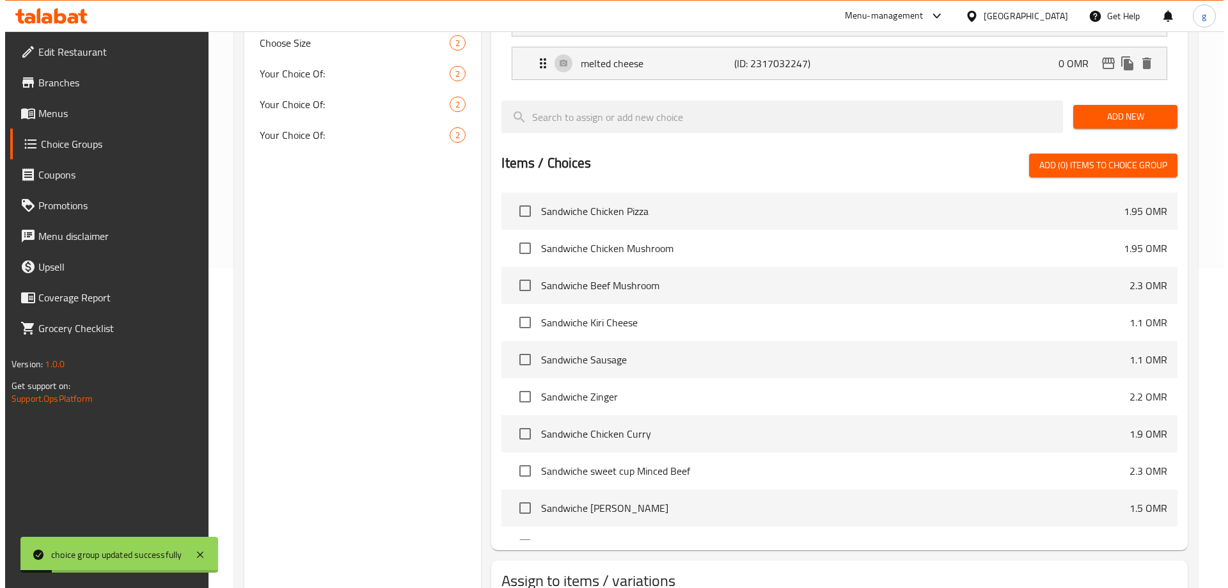
scroll to position [377, 0]
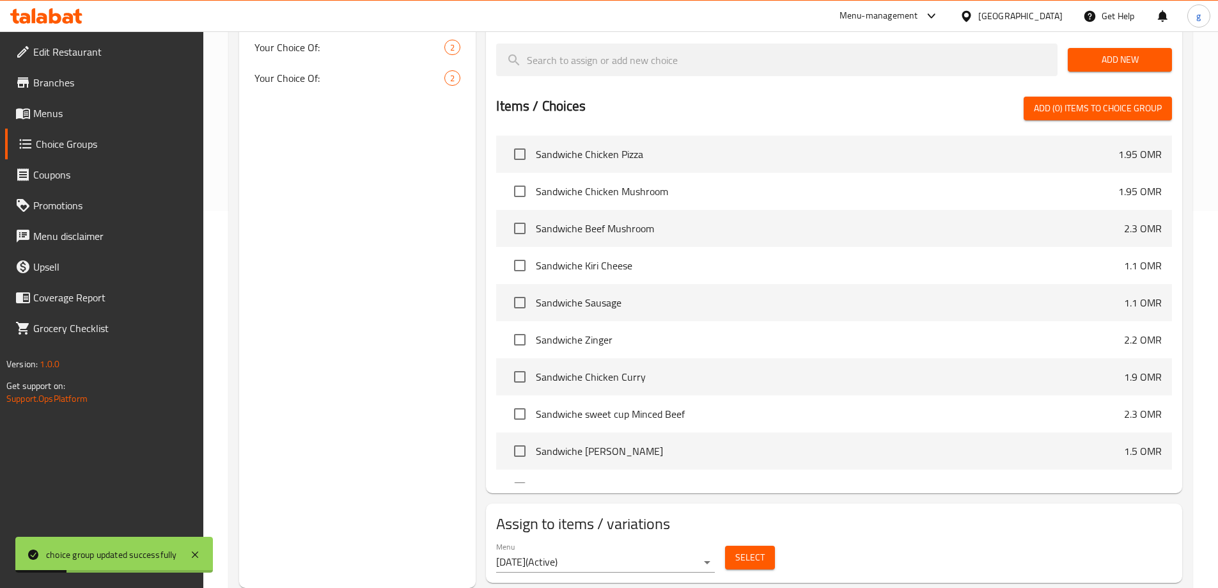
click at [764, 545] on button "Select" at bounding box center [750, 557] width 50 height 24
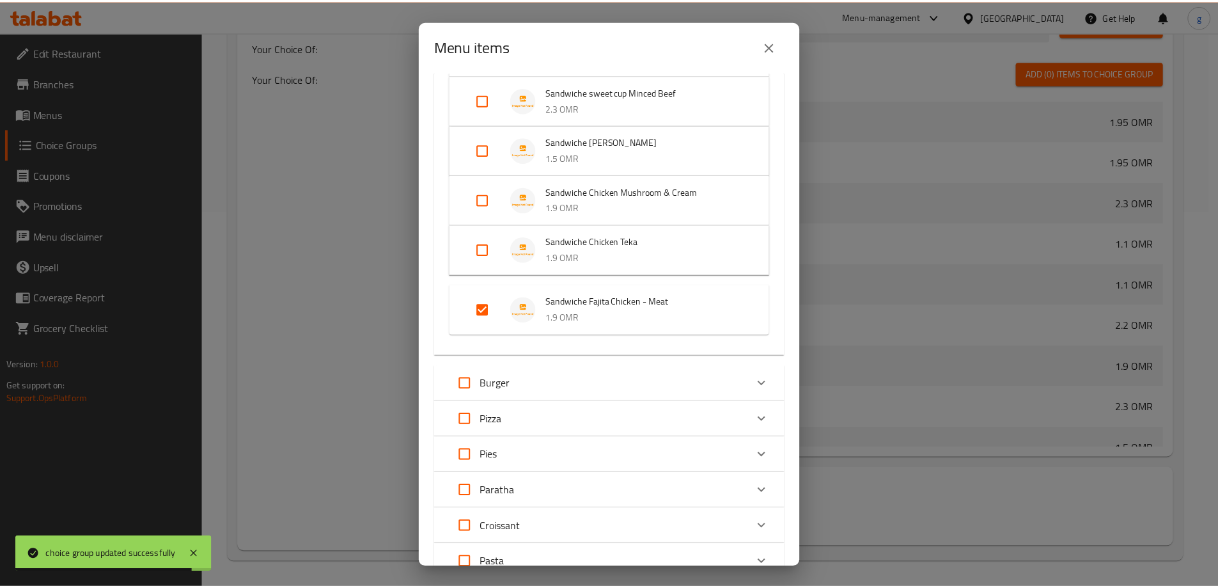
scroll to position [621, 0]
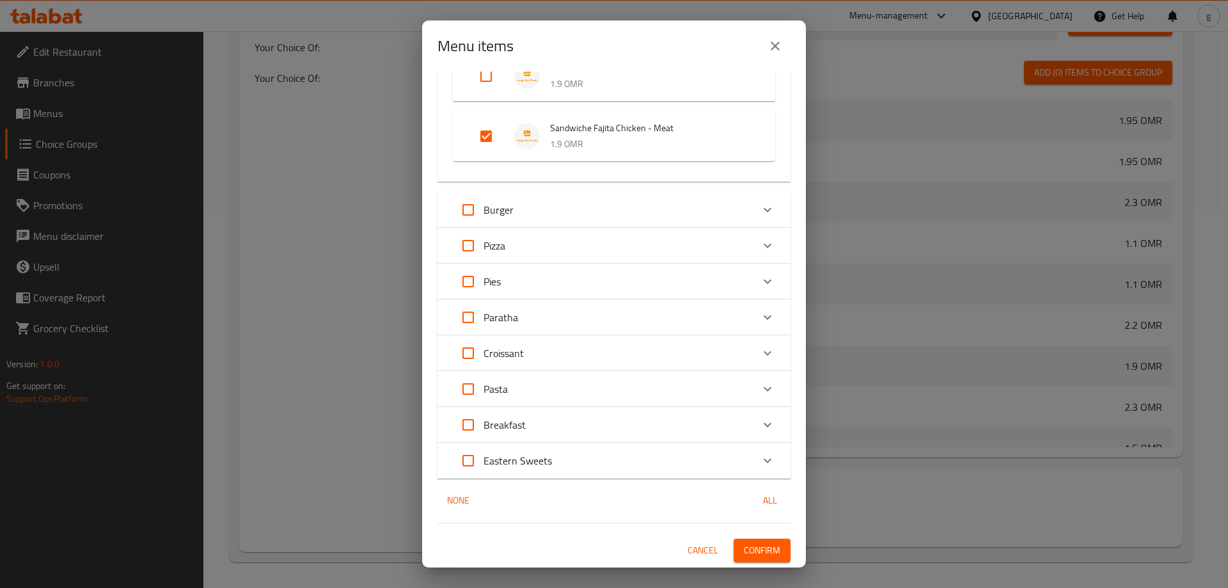
click at [744, 547] on span "Confirm" at bounding box center [762, 550] width 36 height 16
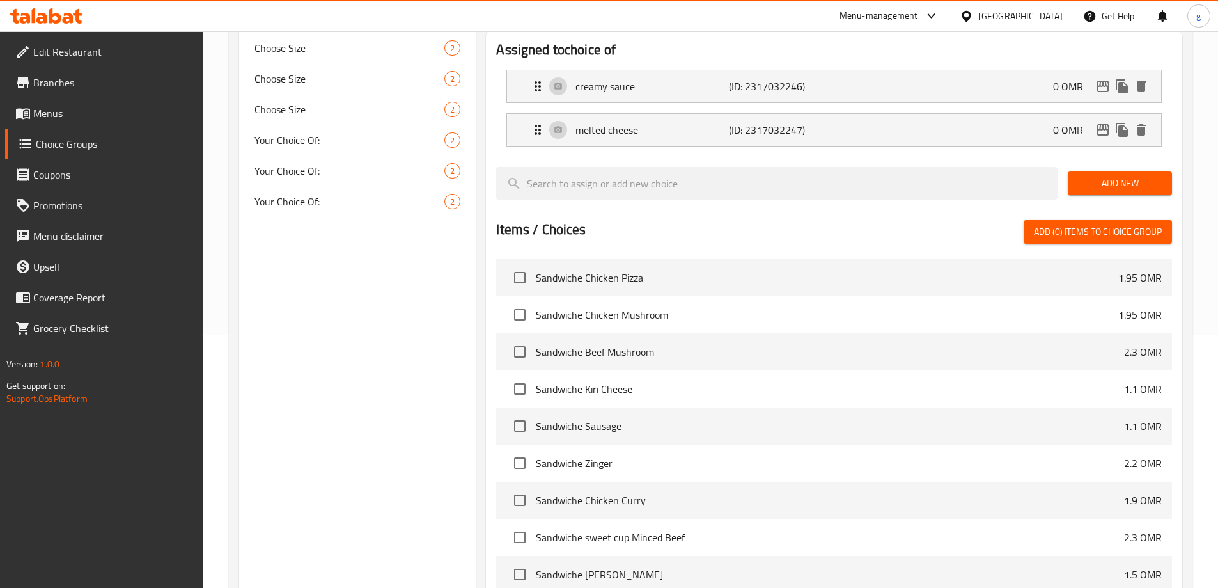
scroll to position [249, 0]
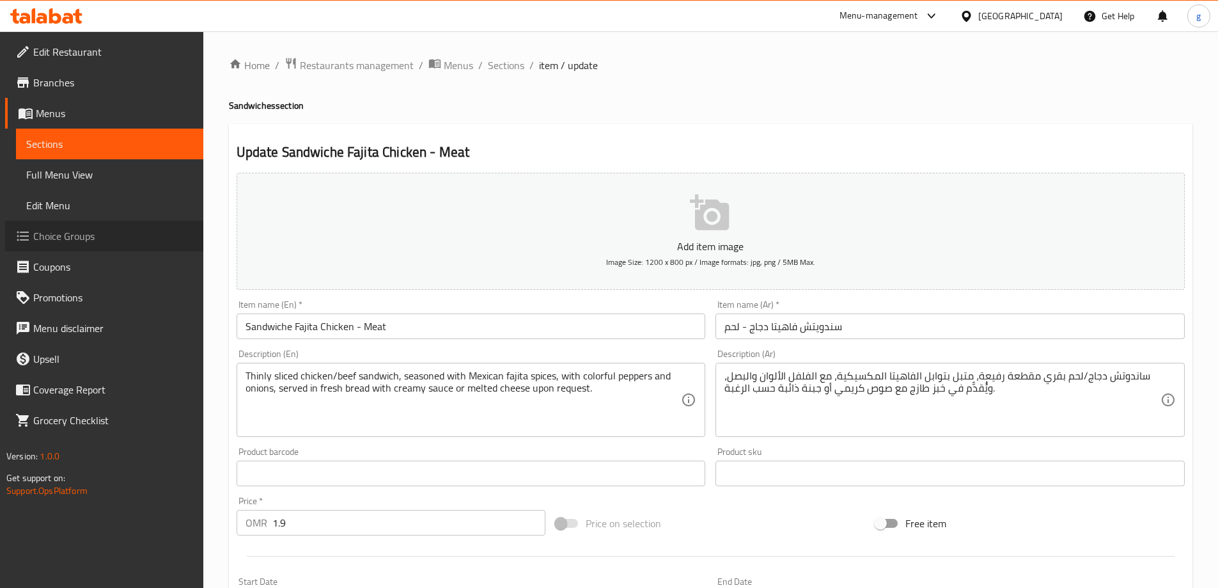
click at [50, 235] on span "Choice Groups" at bounding box center [113, 235] width 160 height 15
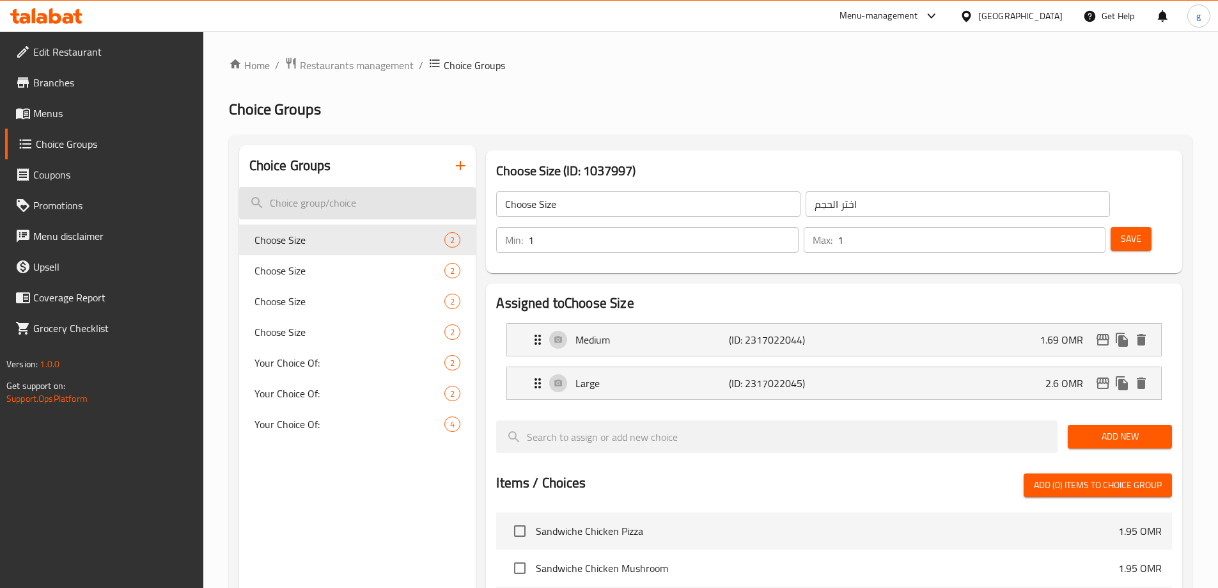
click at [360, 199] on input "search" at bounding box center [357, 203] width 237 height 33
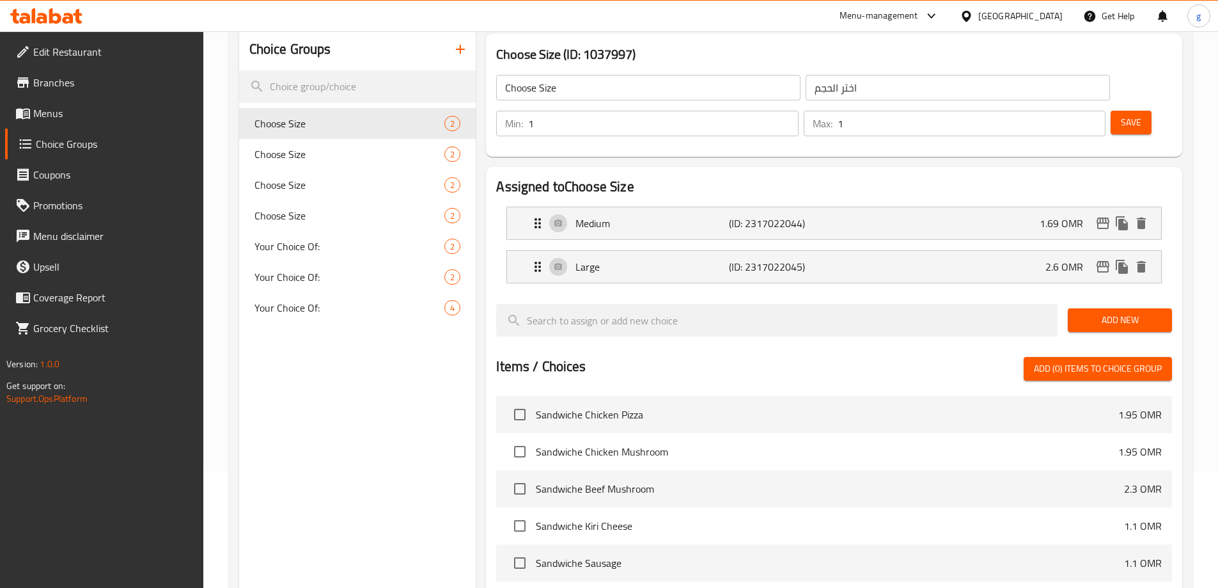
scroll to position [192, 0]
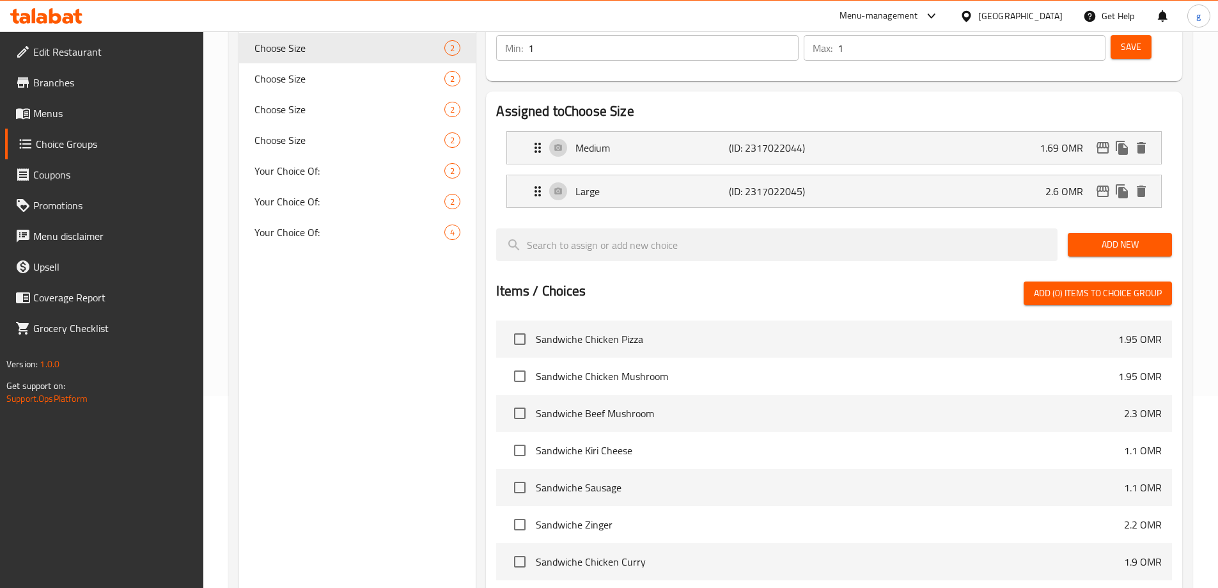
click at [264, 244] on div "Your Choice Of: 4" at bounding box center [357, 232] width 237 height 31
type input "Your Choice Of:"
type input "إختيارك من:"
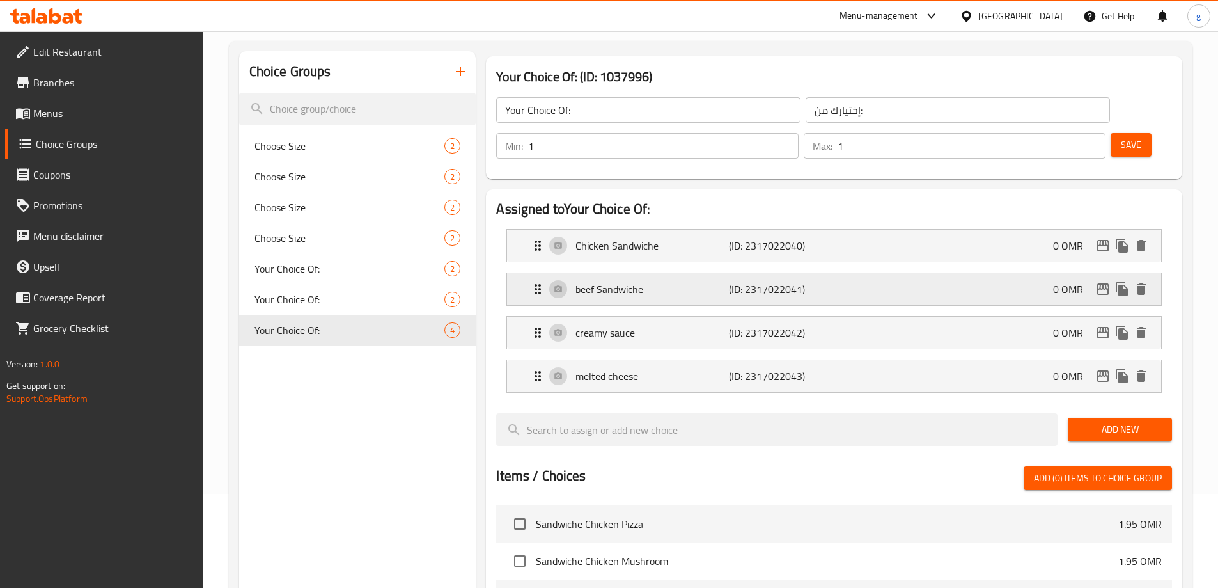
scroll to position [0, 0]
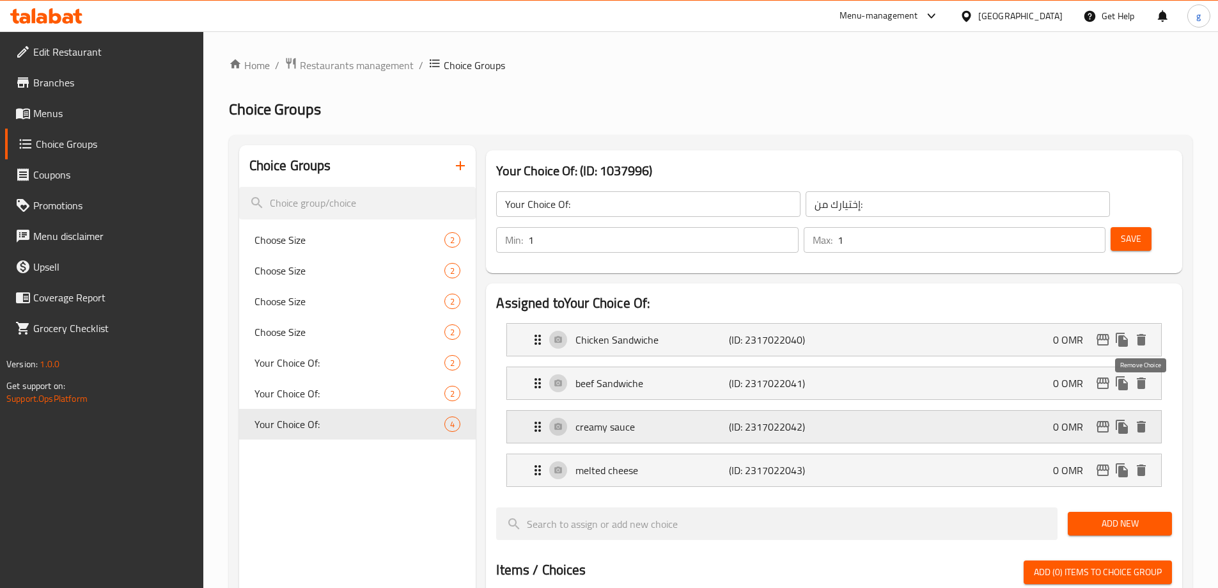
click at [1145, 421] on icon "delete" at bounding box center [1141, 427] width 9 height 12
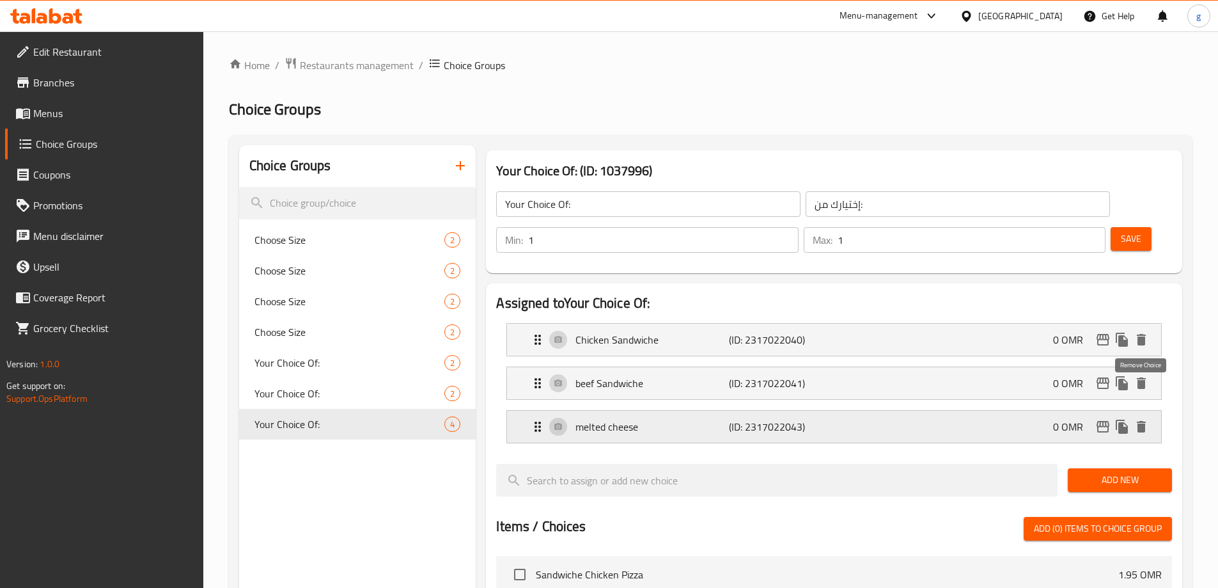
click at [1141, 421] on icon "delete" at bounding box center [1141, 427] width 9 height 12
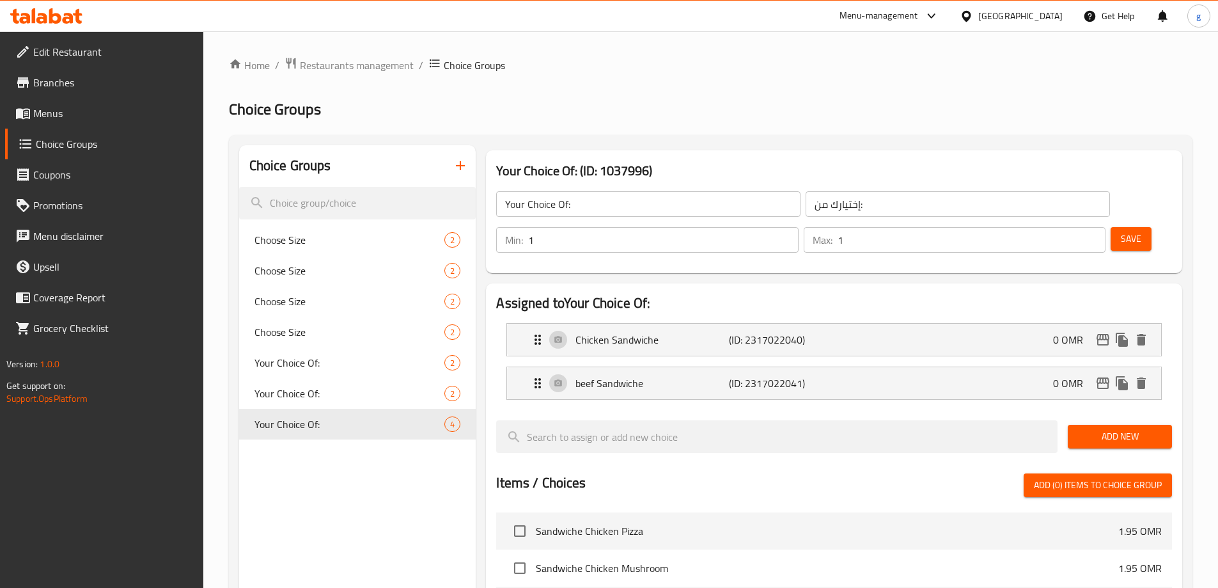
click at [1111, 227] on button "Save" at bounding box center [1131, 239] width 41 height 24
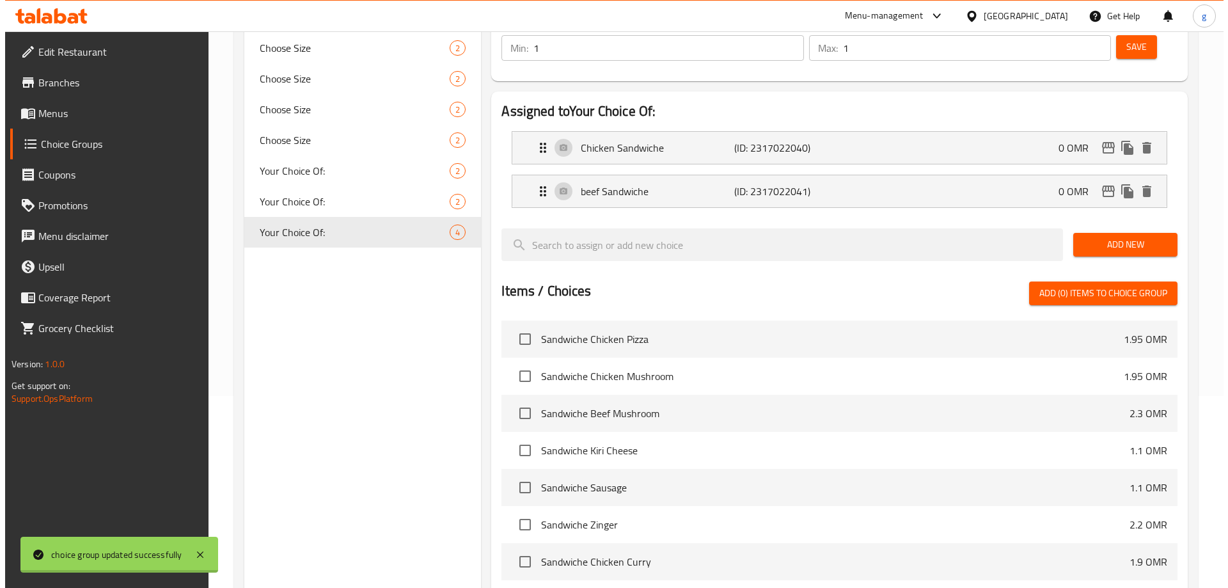
scroll to position [377, 0]
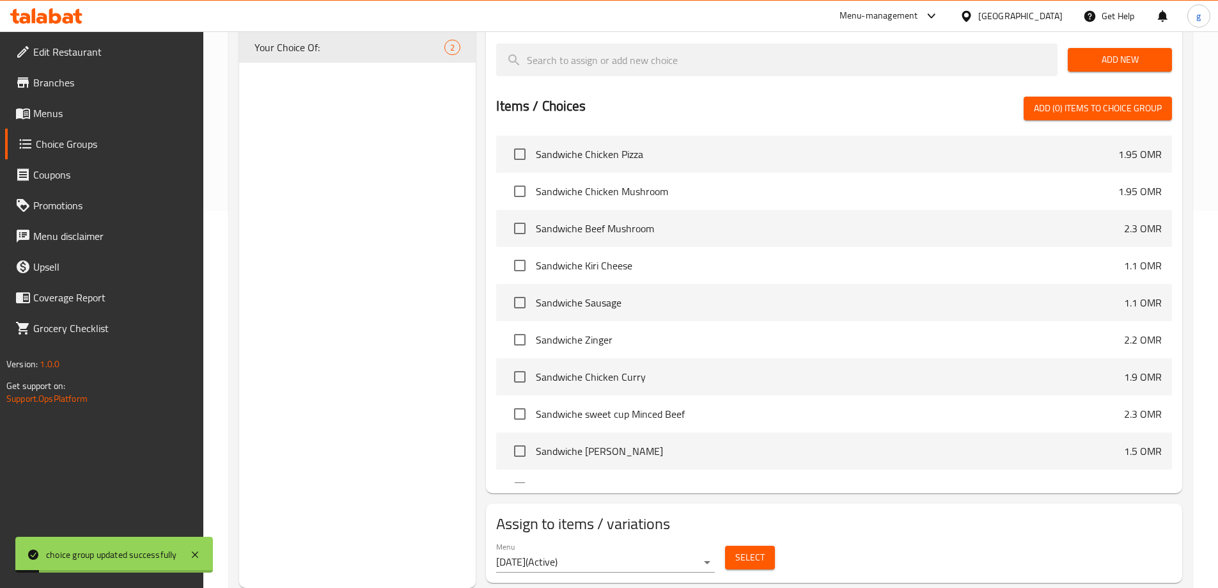
click at [751, 549] on span "Select" at bounding box center [749, 557] width 29 height 16
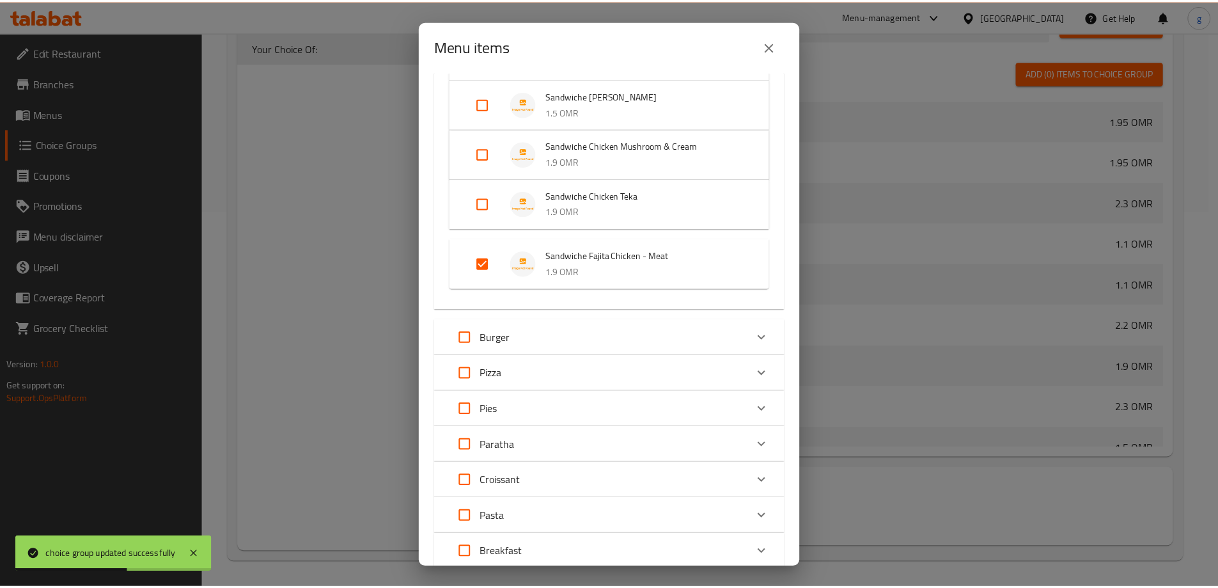
scroll to position [493, 0]
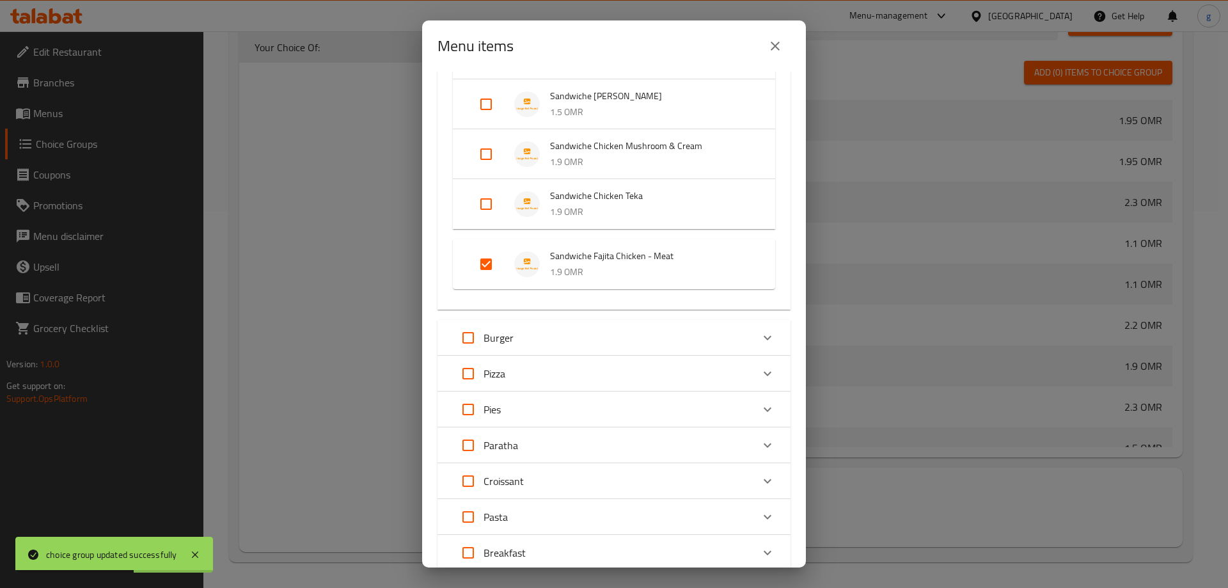
click at [392, 215] on div "Menu items 1 / 57 items selected ​ Sandwiches Sandwiche Chicken Pizza 1.95 OMR …" at bounding box center [614, 294] width 1228 height 588
click at [778, 40] on icon "close" at bounding box center [774, 45] width 15 height 15
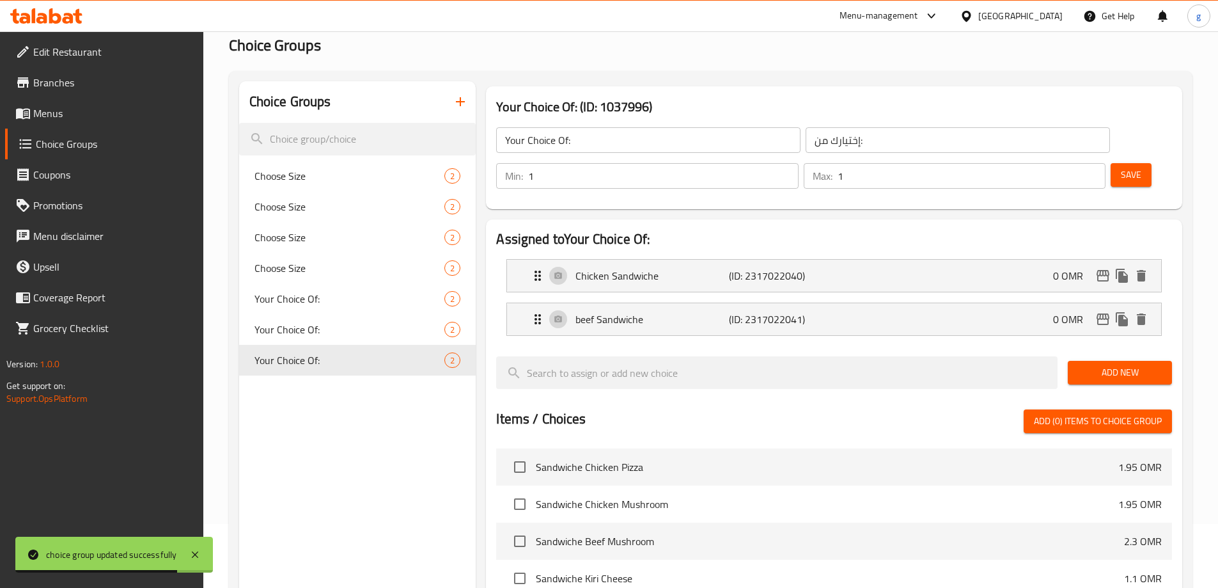
scroll to position [0, 0]
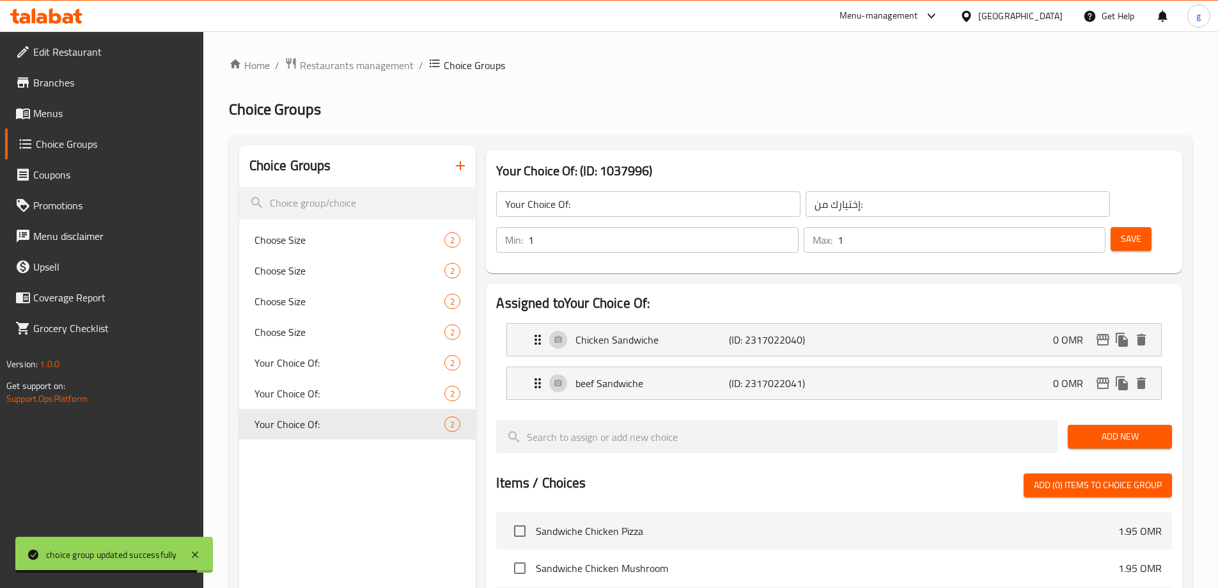
click at [451, 172] on button "button" at bounding box center [460, 165] width 31 height 31
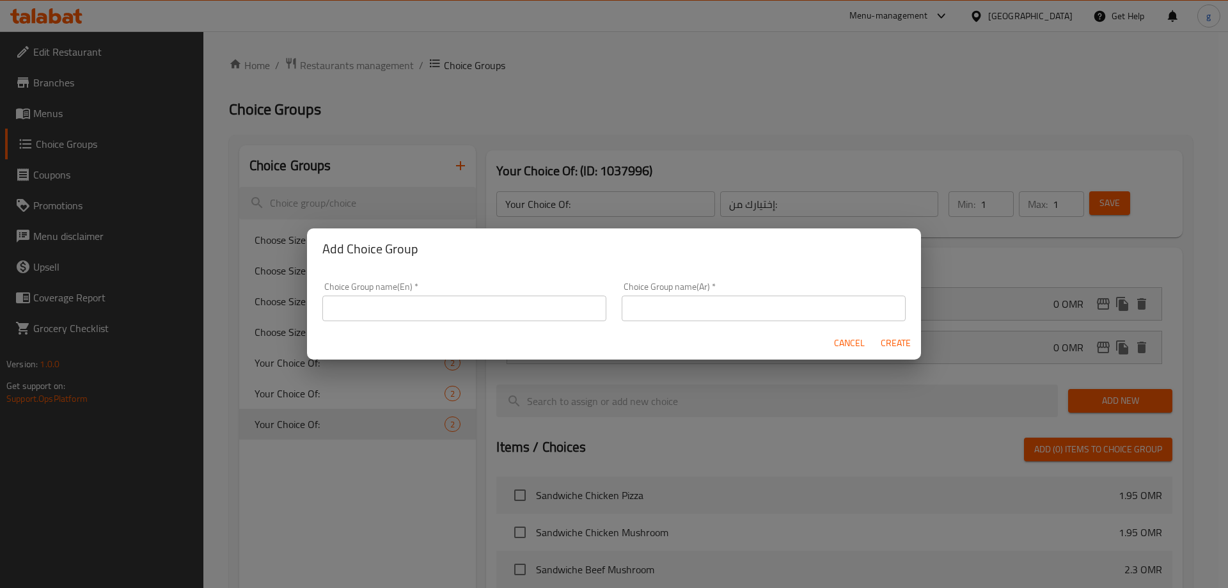
click at [439, 301] on input "text" at bounding box center [464, 308] width 284 height 26
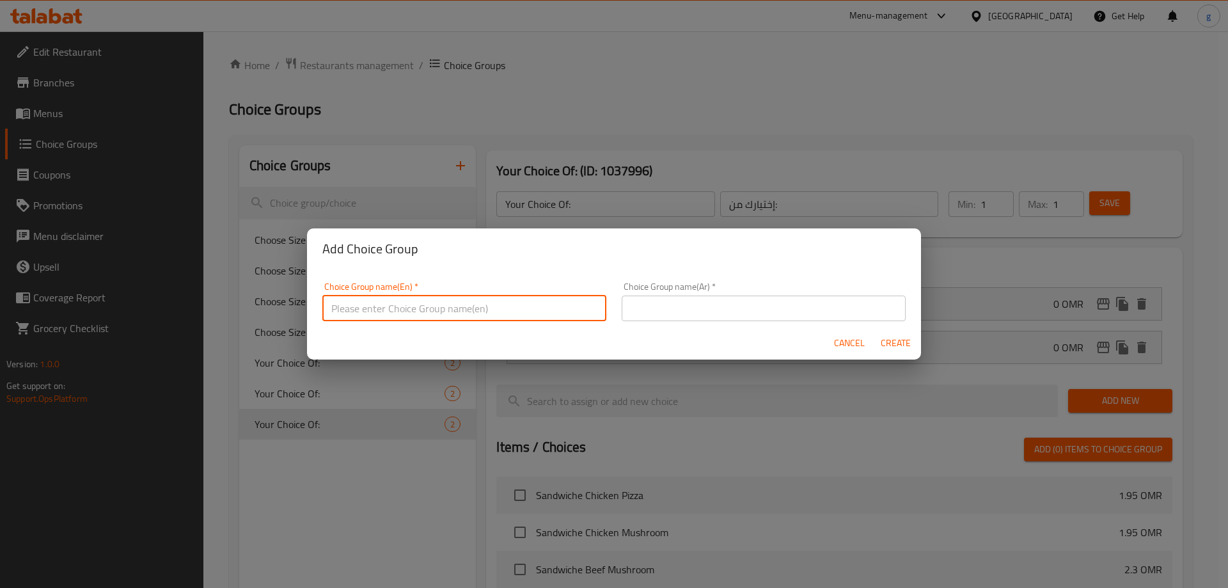
type input "choice of"
click at [707, 315] on input "text" at bounding box center [764, 308] width 284 height 26
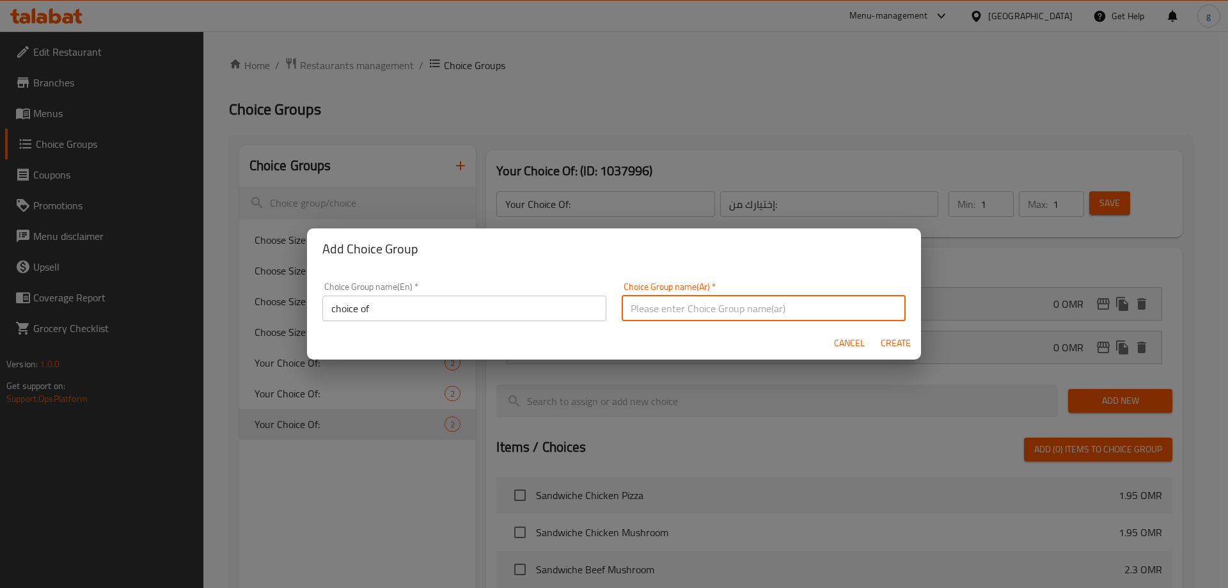
click at [694, 317] on input "text" at bounding box center [764, 308] width 284 height 26
type input "h"
type input "ا"
type input "أختيارك من"
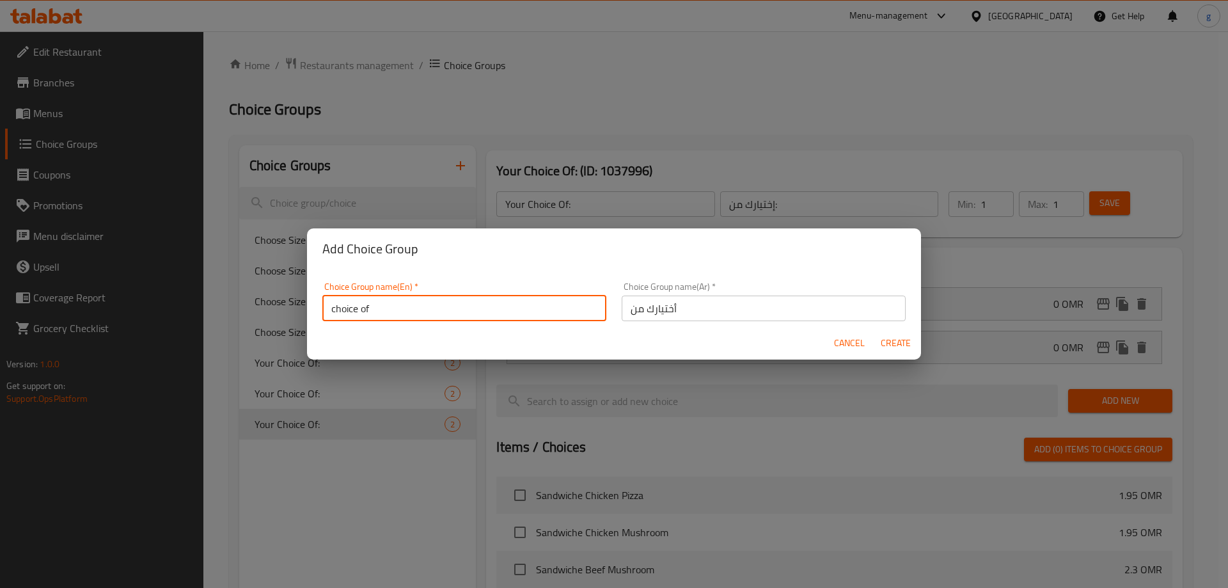
click at [434, 311] on input "choice of" at bounding box center [464, 308] width 284 height 26
type input "choice of"
click at [901, 342] on span "Create" at bounding box center [895, 343] width 31 height 16
type input "choice of"
type input "أختيارك من"
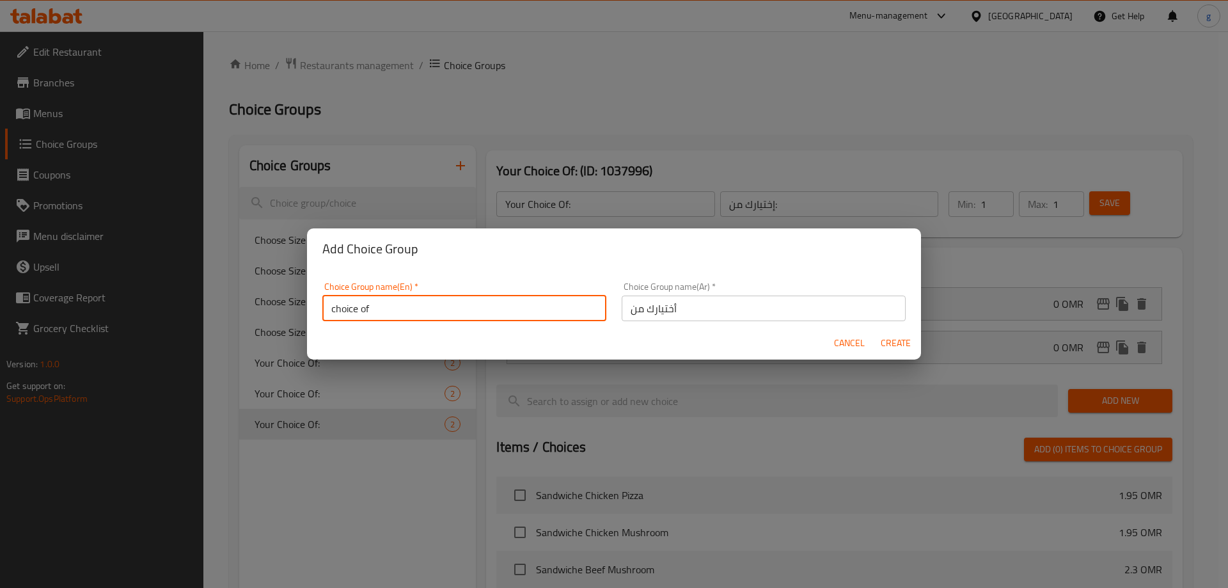
type input "0"
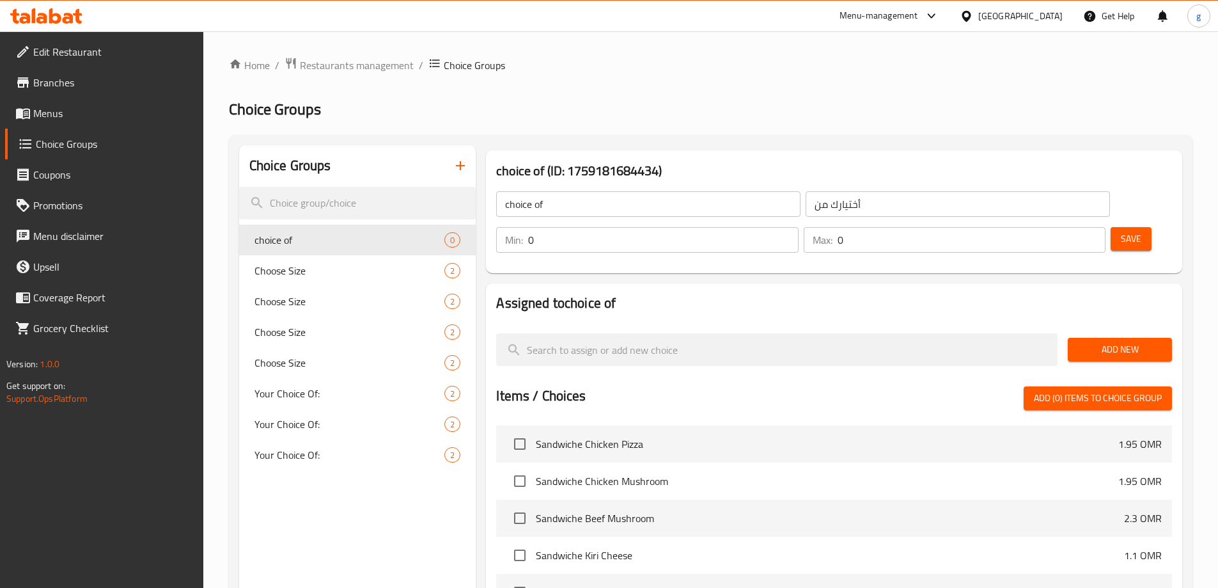
click at [937, 328] on div at bounding box center [777, 349] width 572 height 43
click at [685, 210] on input "choice of" at bounding box center [648, 204] width 304 height 26
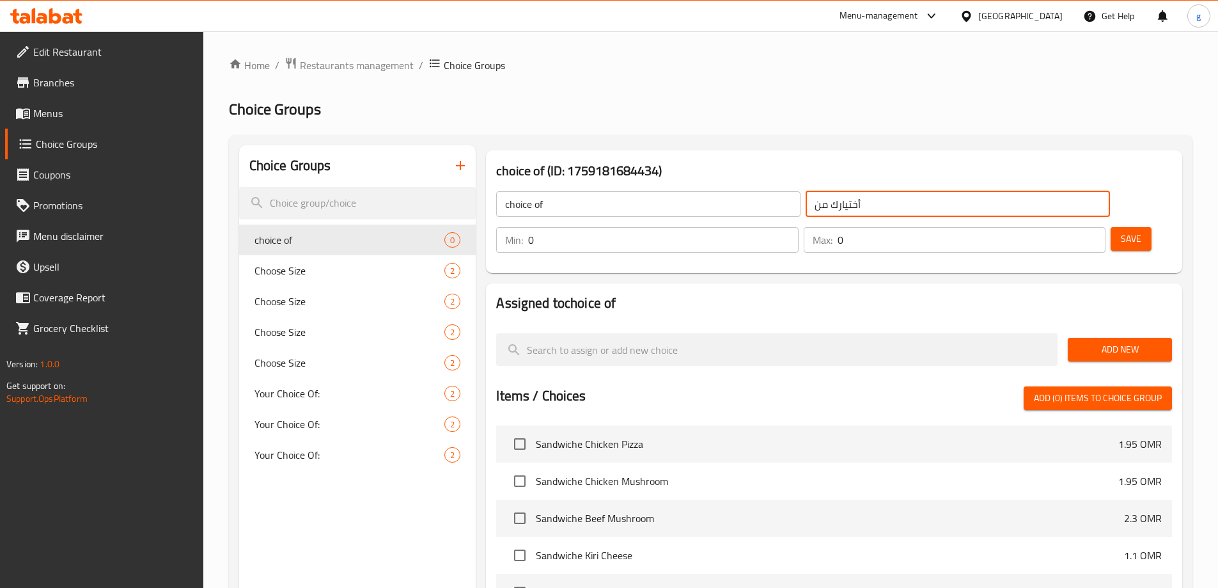
click at [867, 206] on input "أختيارك من" at bounding box center [958, 204] width 304 height 26
click at [1020, 227] on div "Max: 0 ​" at bounding box center [955, 240] width 302 height 26
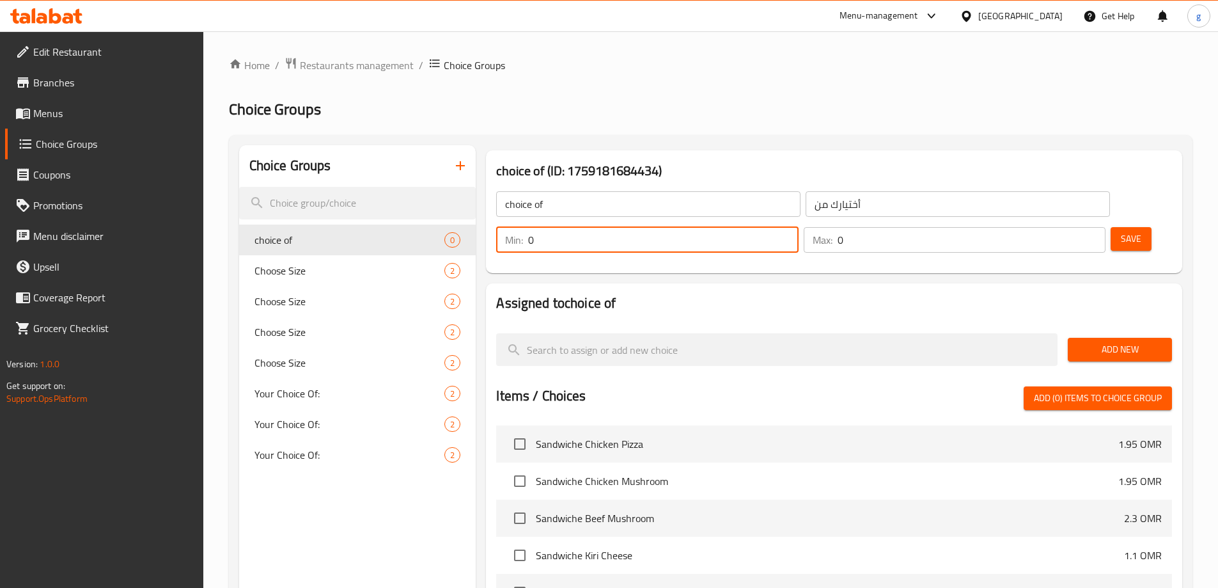
click at [798, 227] on input "0" at bounding box center [663, 240] width 270 height 26
click at [1049, 227] on div "Max: 0 ​" at bounding box center [955, 240] width 302 height 26
click at [798, 227] on div "Min: 0 ​" at bounding box center [647, 240] width 302 height 26
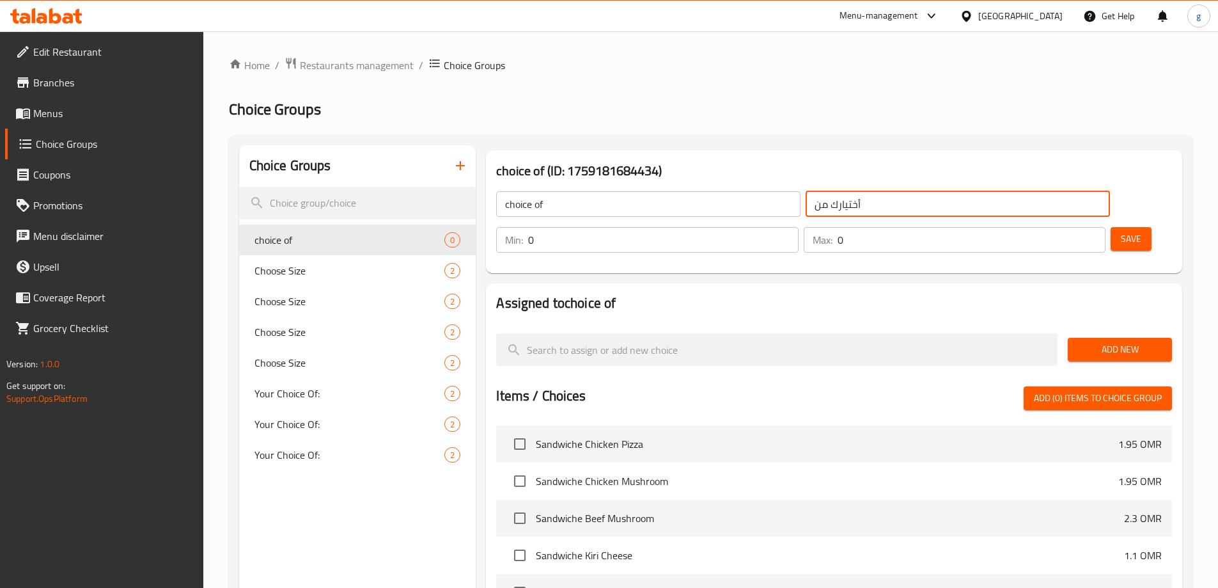
click at [846, 205] on input "أختيارك من" at bounding box center [958, 204] width 304 height 26
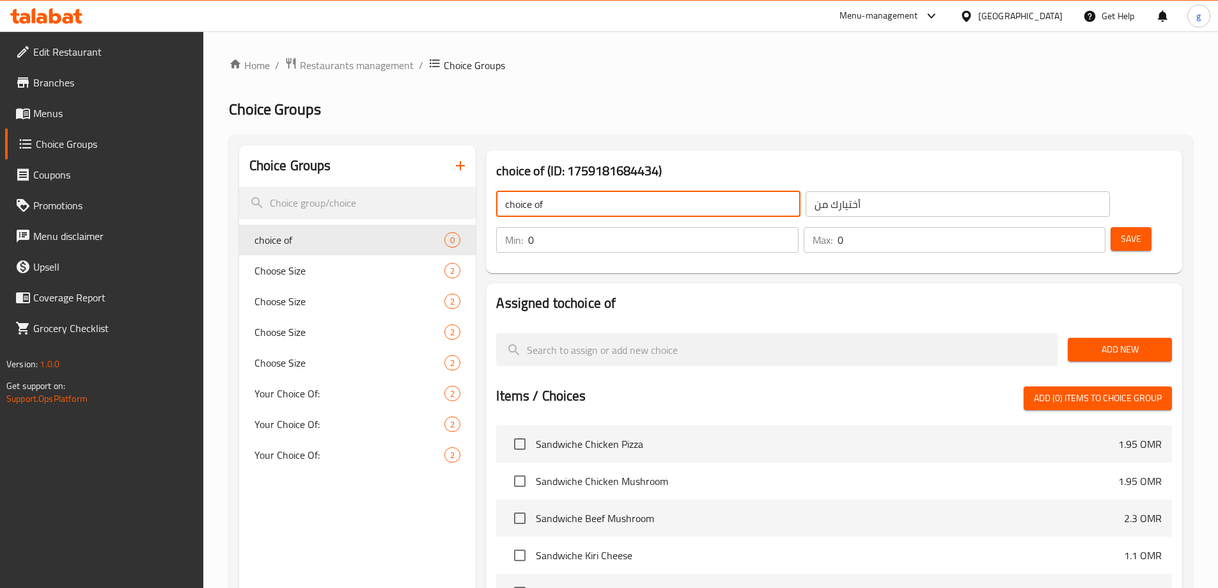
click at [627, 208] on input "choice of" at bounding box center [648, 204] width 304 height 26
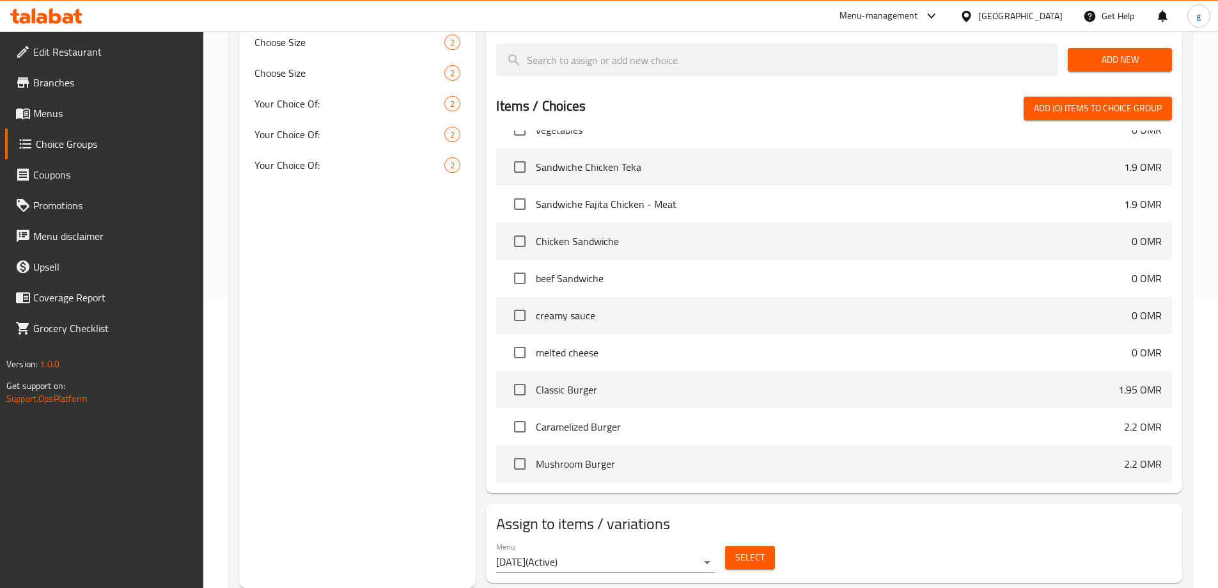
scroll to position [512, 0]
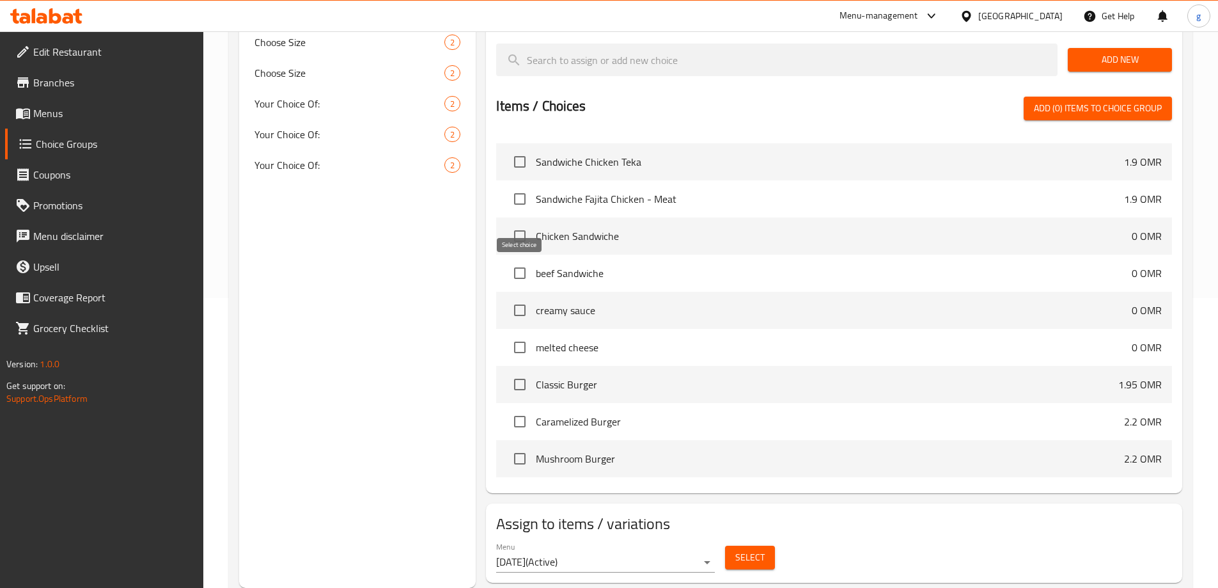
click at [515, 297] on input "checkbox" at bounding box center [519, 310] width 27 height 27
checkbox input "true"
click at [519, 334] on input "checkbox" at bounding box center [519, 347] width 27 height 27
checkbox input "true"
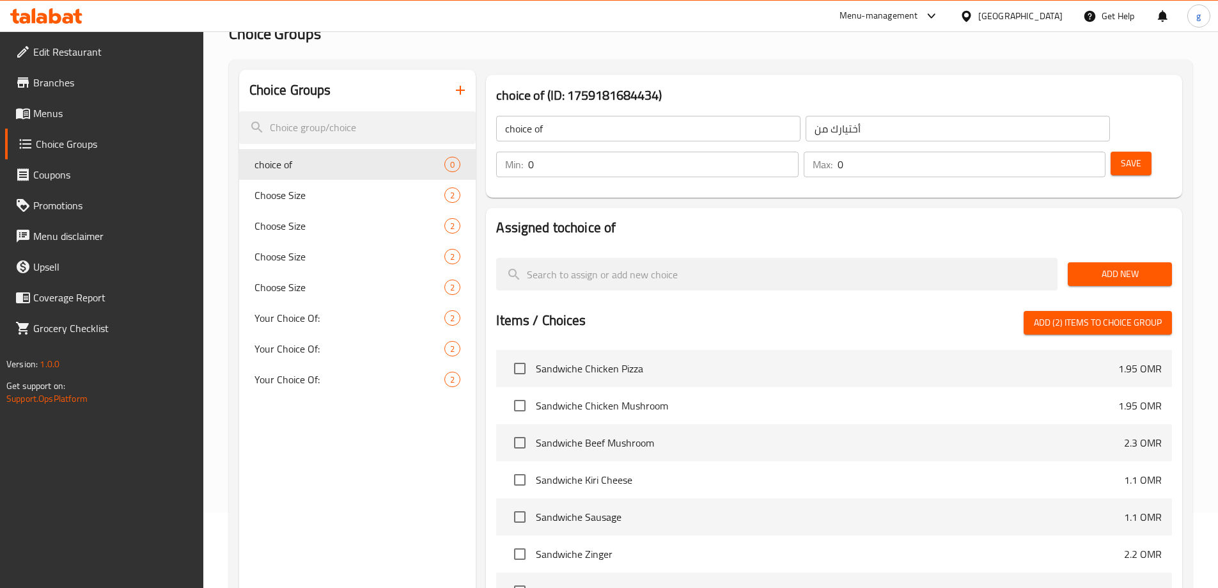
scroll to position [64, 0]
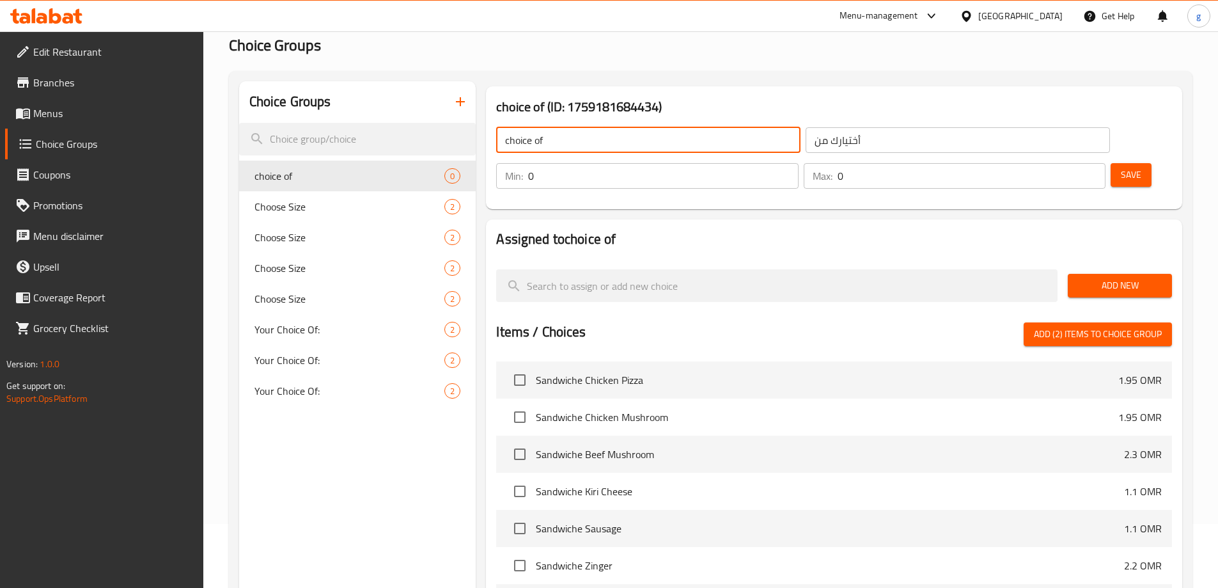
click at [496, 138] on input "choice of" at bounding box center [648, 140] width 304 height 26
click at [501, 139] on input "choice of" at bounding box center [648, 140] width 304 height 26
type input "choice of"
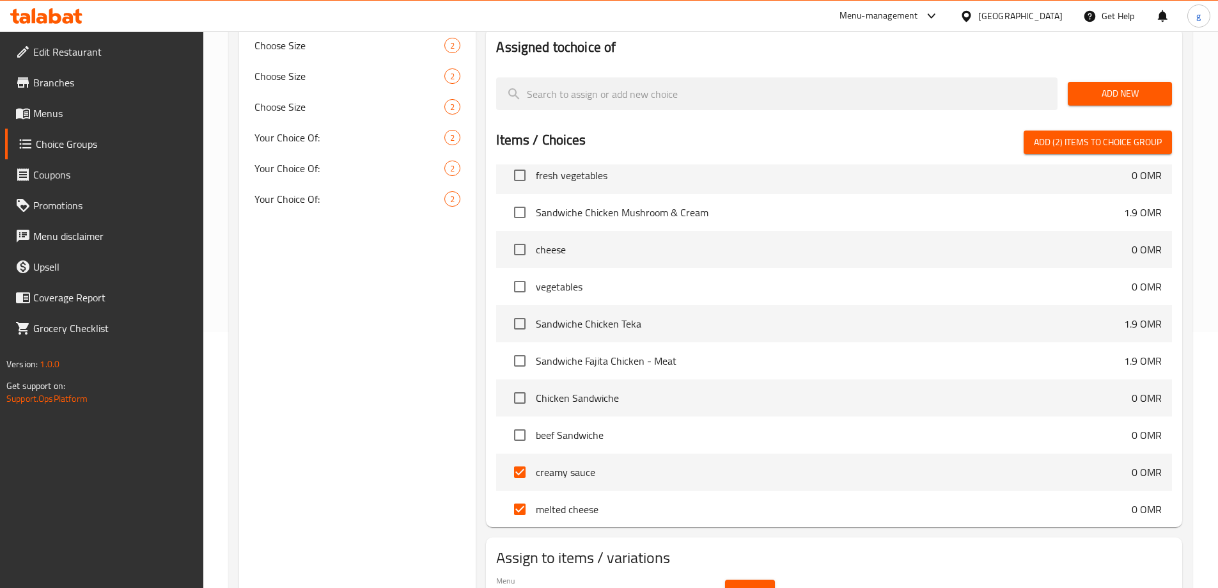
scroll to position [575, 0]
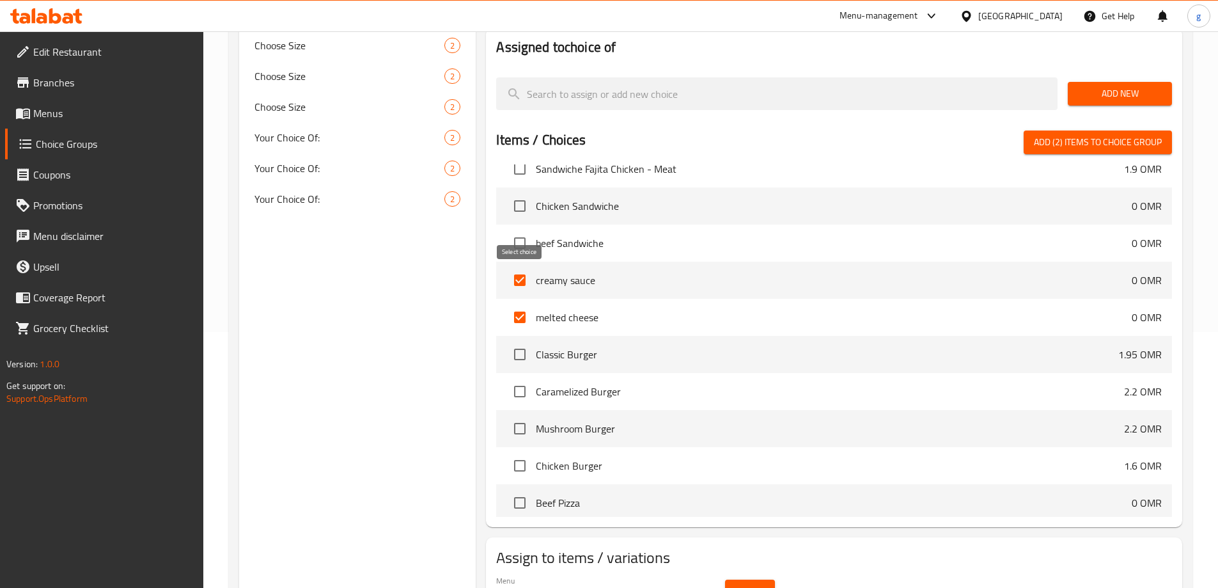
click at [515, 304] on input "checkbox" at bounding box center [519, 317] width 27 height 27
checkbox input "false"
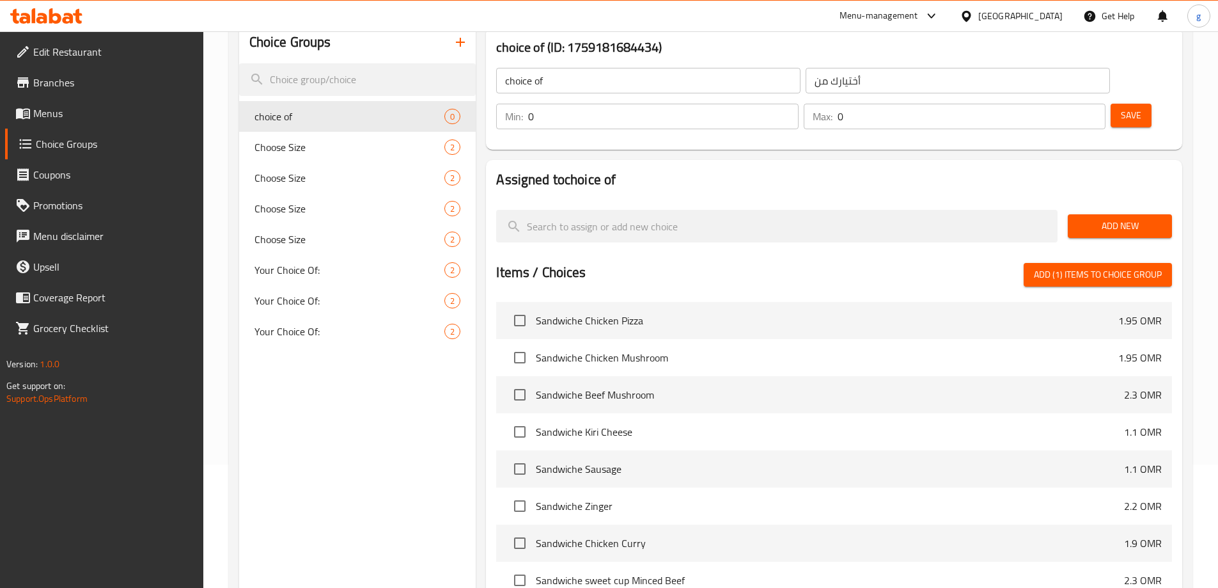
scroll to position [0, 0]
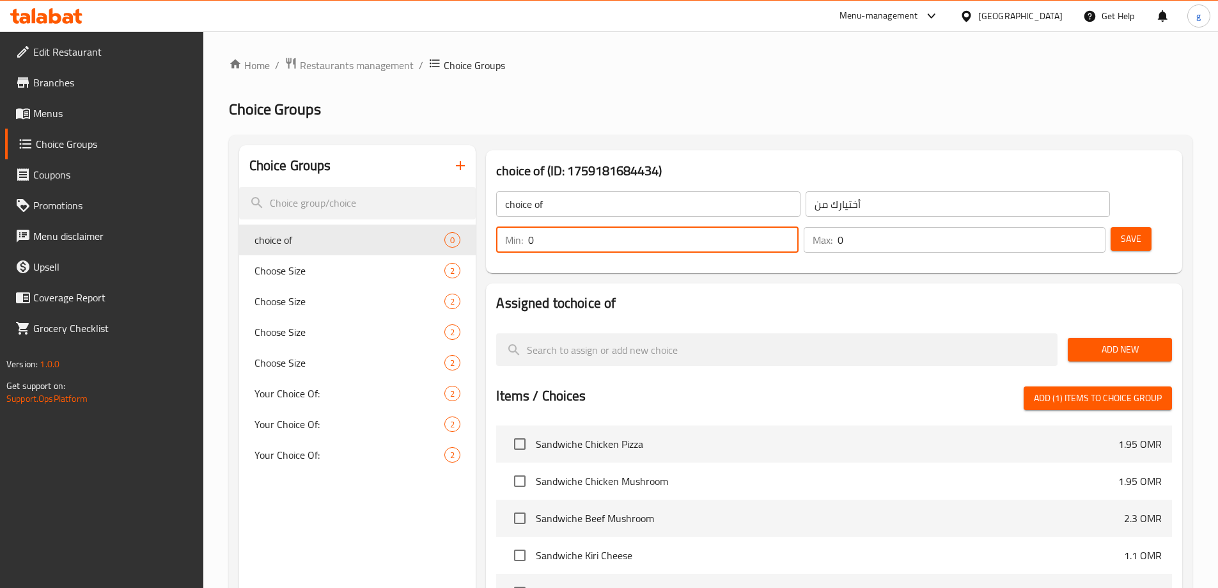
drag, startPoint x: 984, startPoint y: 205, endPoint x: 977, endPoint y: 214, distance: 11.9
click at [798, 227] on div "Min: 0 ​" at bounding box center [647, 240] width 302 height 26
type input "1"
drag, startPoint x: 1045, startPoint y: 198, endPoint x: 1059, endPoint y: 203, distance: 15.0
click at [1059, 227] on div "Max: 0 ​" at bounding box center [955, 240] width 302 height 26
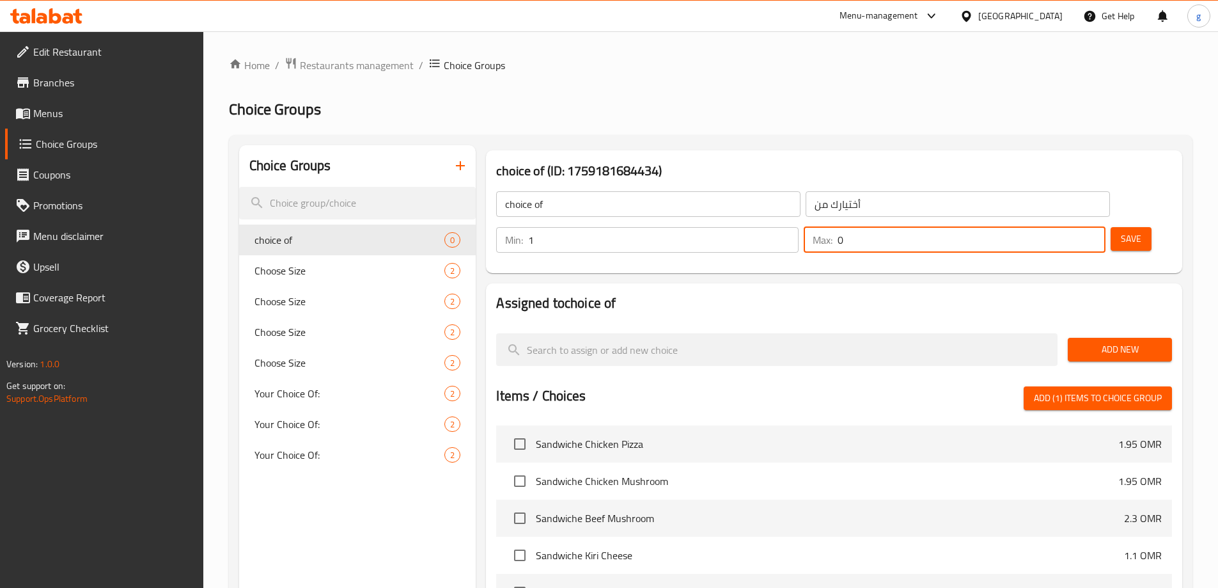
drag, startPoint x: 1059, startPoint y: 203, endPoint x: 1049, endPoint y: 210, distance: 12.1
click at [1049, 227] on div "Max: 0 ​" at bounding box center [955, 240] width 302 height 26
type input "1"
click at [622, 207] on input "choice of" at bounding box center [648, 204] width 304 height 26
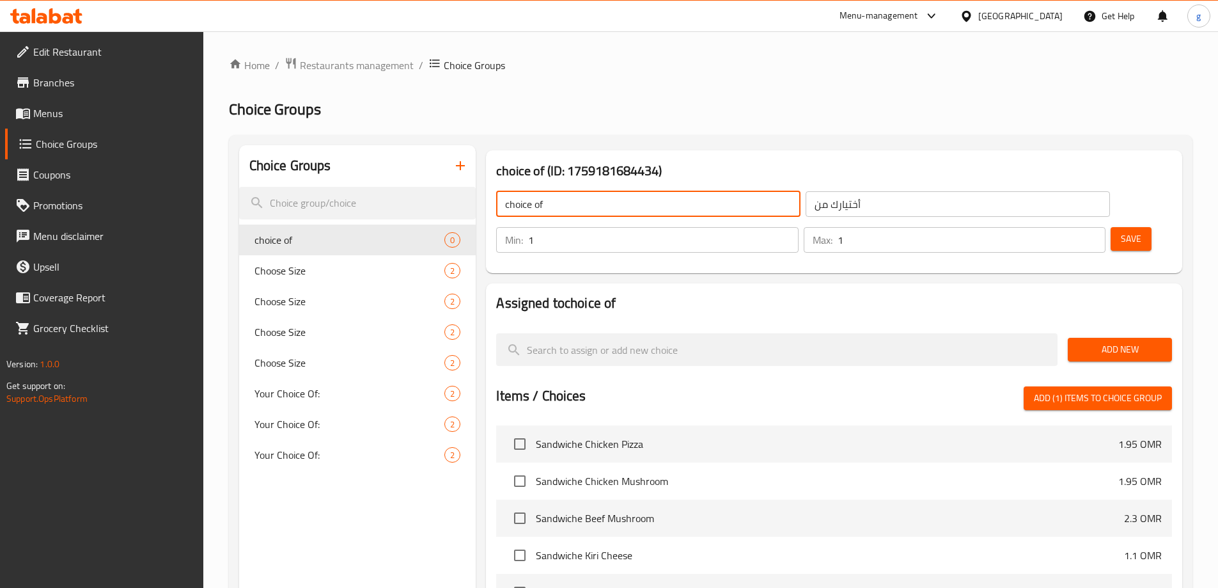
drag, startPoint x: 504, startPoint y: 205, endPoint x: 485, endPoint y: 215, distance: 21.2
click at [485, 215] on div "choice of (ID: 1759181684434) choice of ​ أختيارك من ​ Min: 1 ​ Max: 1 ​ Save" at bounding box center [834, 211] width 707 height 133
click at [1121, 231] on span "Save" at bounding box center [1131, 239] width 20 height 16
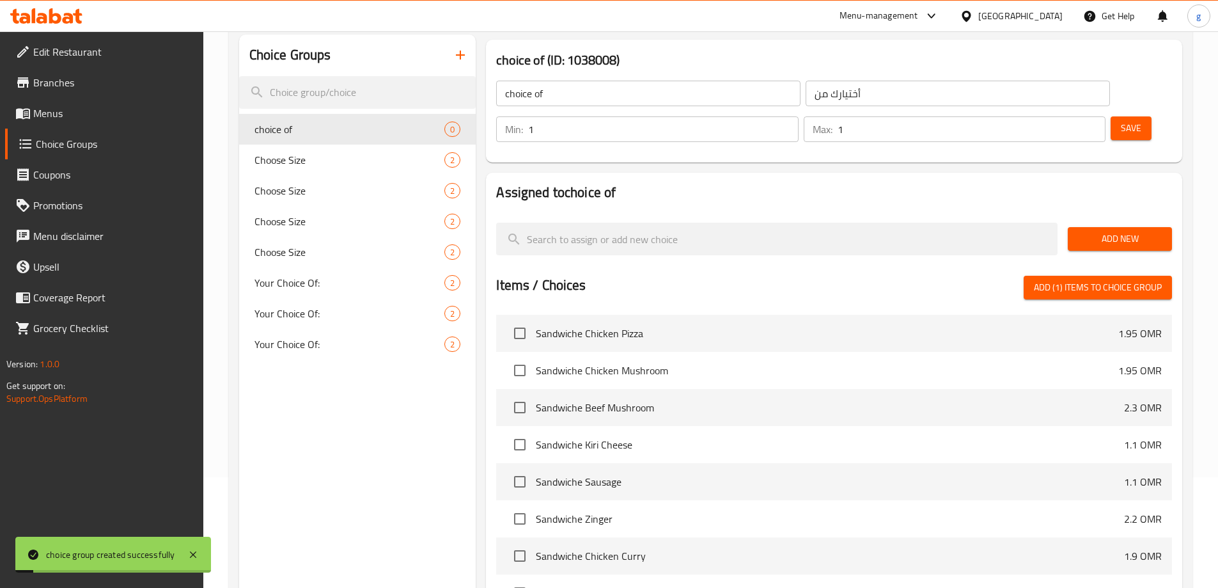
scroll to position [128, 0]
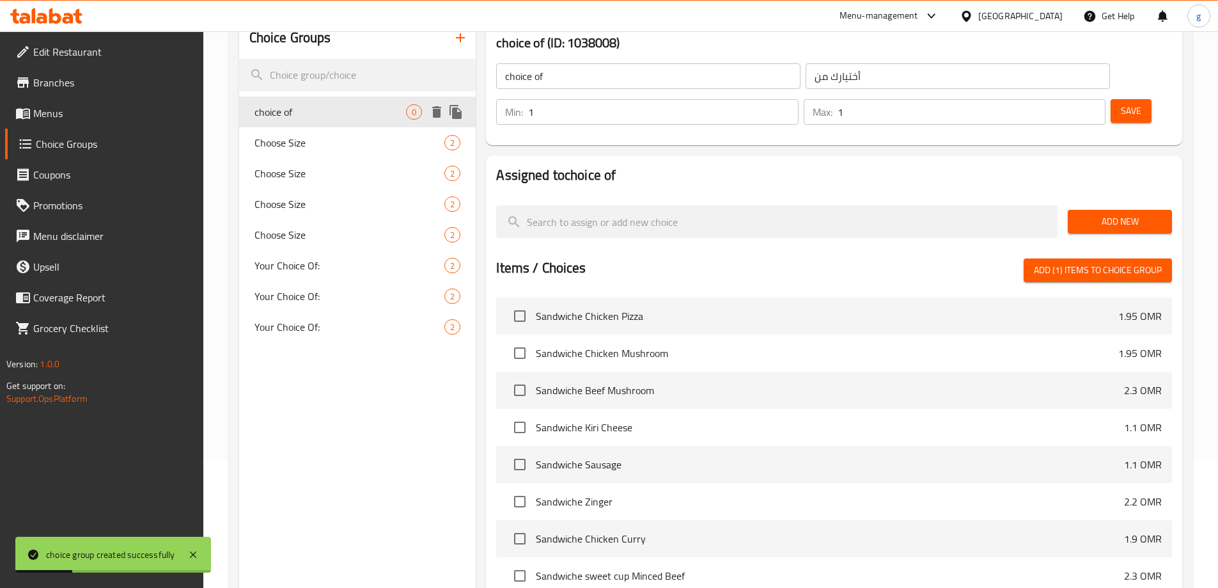
click at [370, 121] on div "choice of 0" at bounding box center [357, 112] width 237 height 31
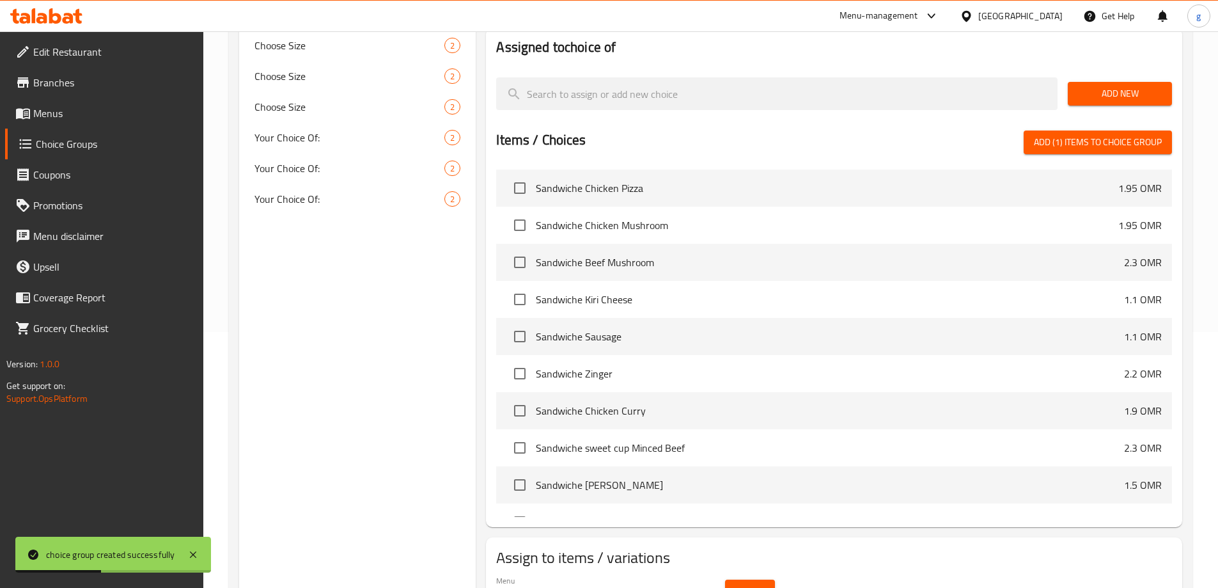
click at [441, 284] on div "Choice Groups choice of 0 Choose Size 2 Choose Size 2 Choose Size 2 Choose Size…" at bounding box center [357, 255] width 237 height 732
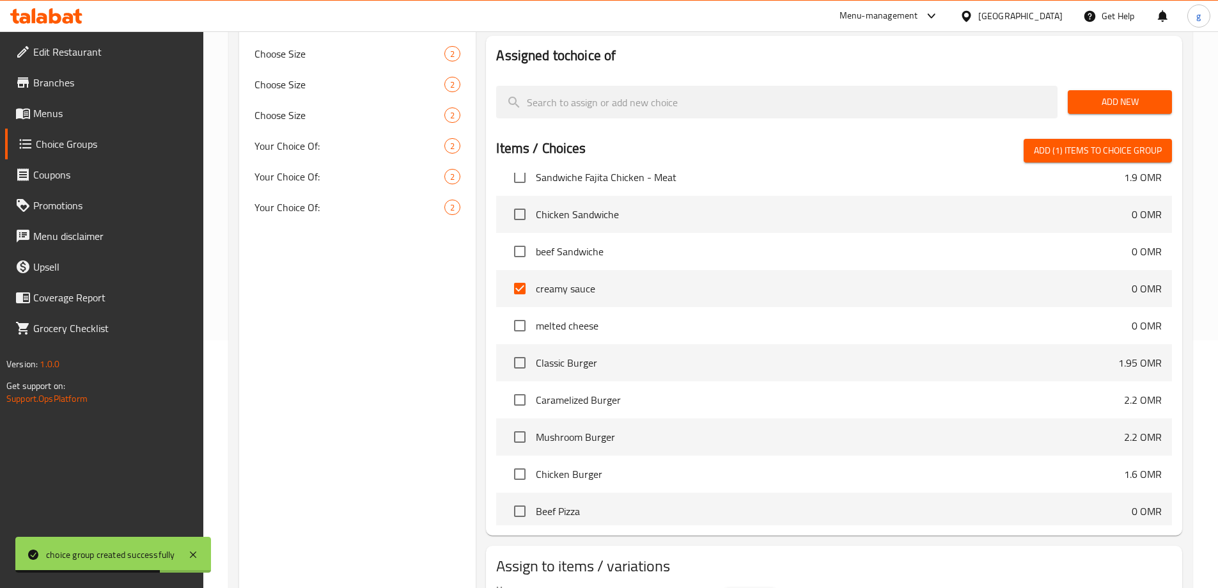
scroll to position [0, 0]
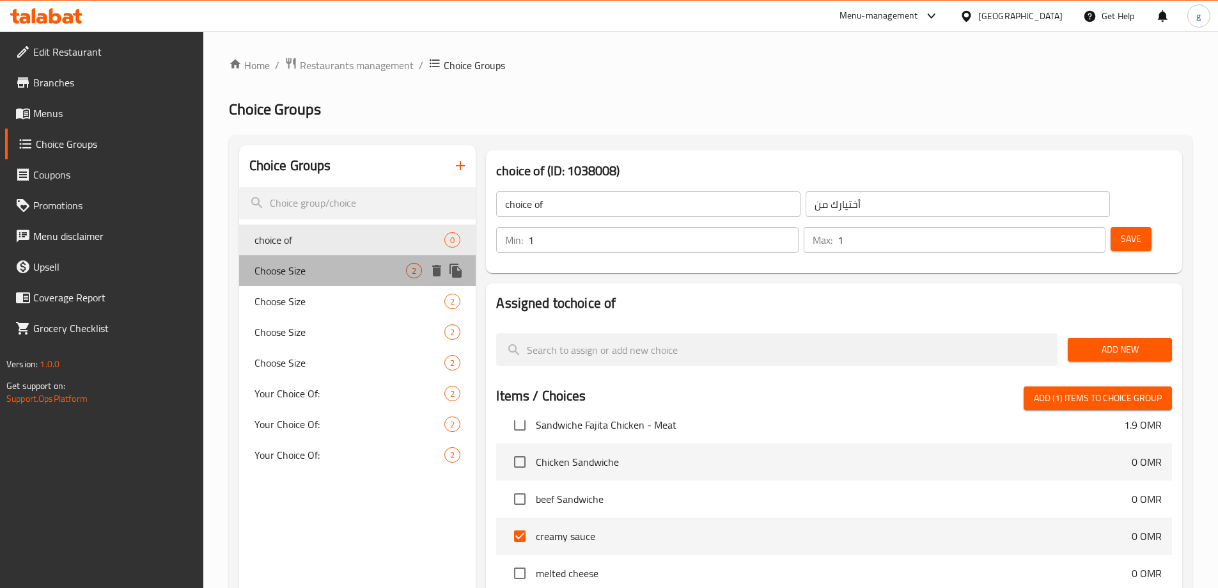
click at [357, 263] on span "Choose Size" at bounding box center [330, 270] width 152 height 15
type input "Choose Size"
type input "اختر الحجم"
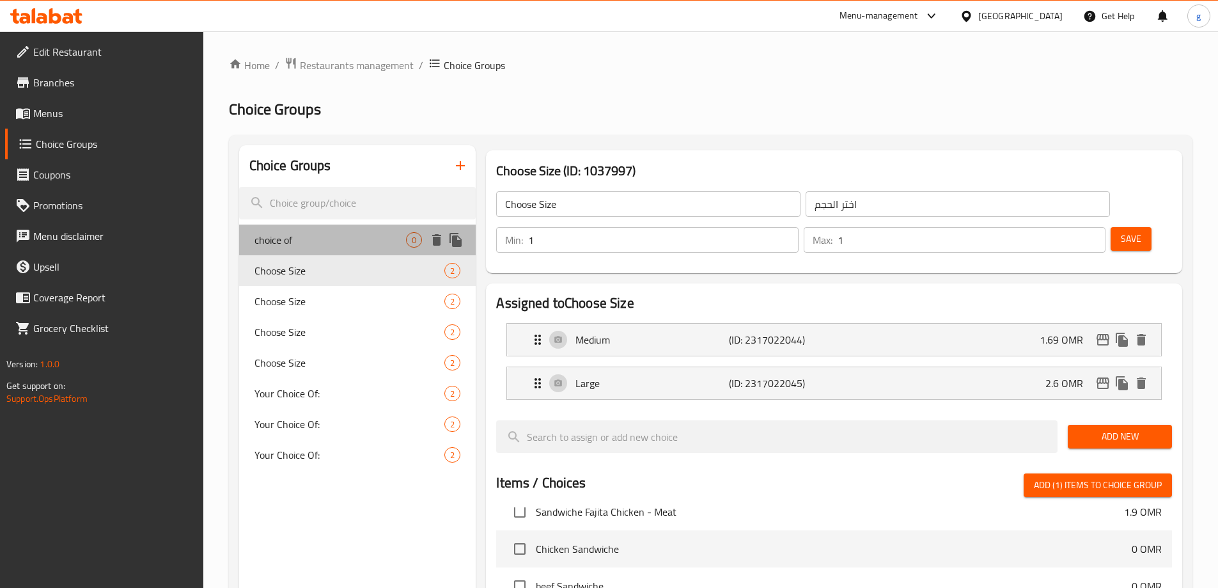
click at [388, 250] on div "choice of 0" at bounding box center [357, 239] width 237 height 31
type input "choice of"
type input "أختيارك من"
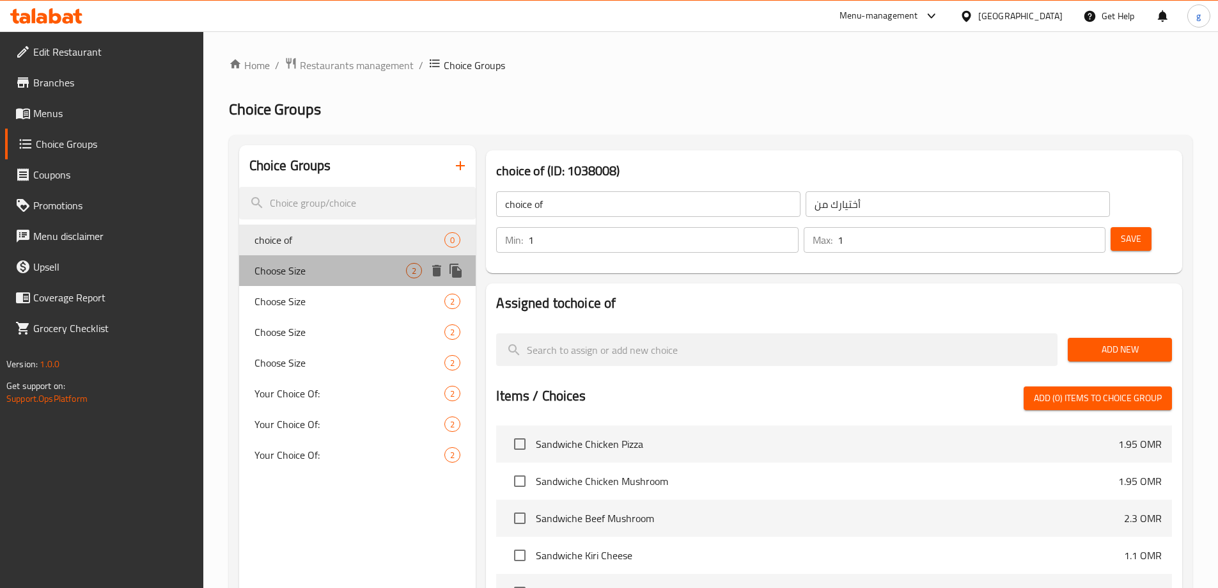
click at [366, 277] on span "Choose Size" at bounding box center [330, 270] width 152 height 15
type input "Choose Size"
type input "اختر الحجم"
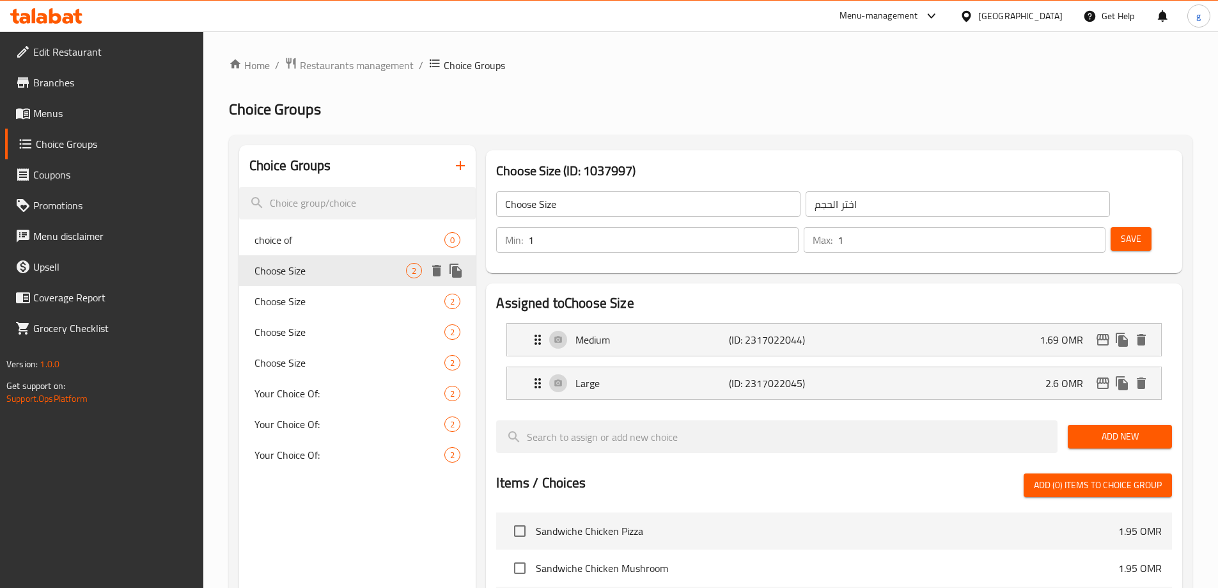
click at [398, 265] on span "Choose Size" at bounding box center [330, 270] width 152 height 15
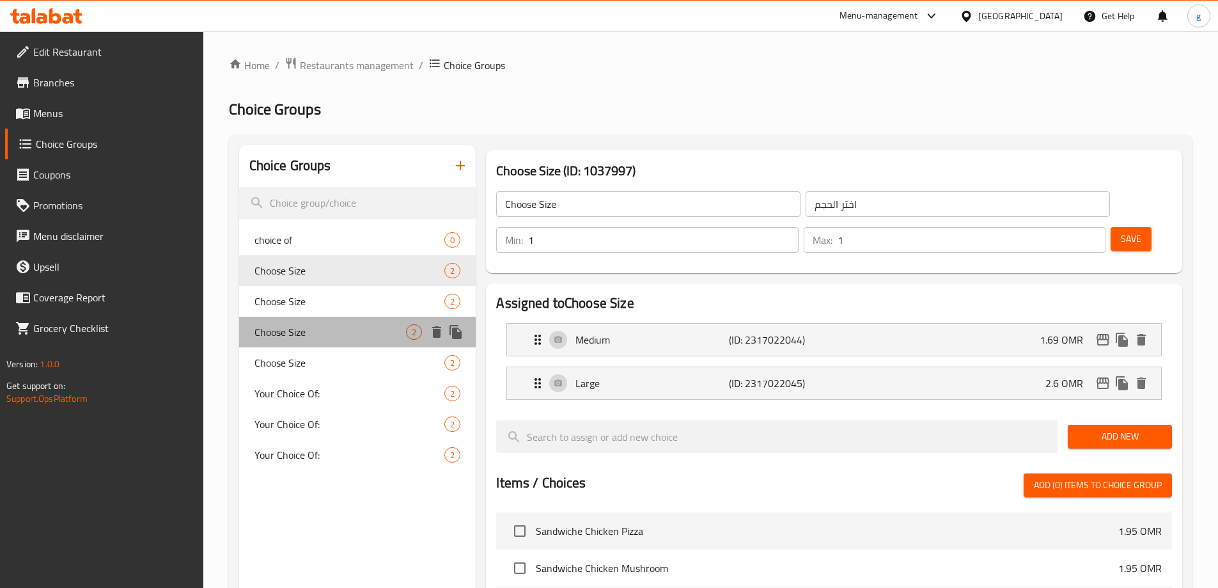
click at [375, 317] on div "Choose Size 2" at bounding box center [357, 332] width 237 height 31
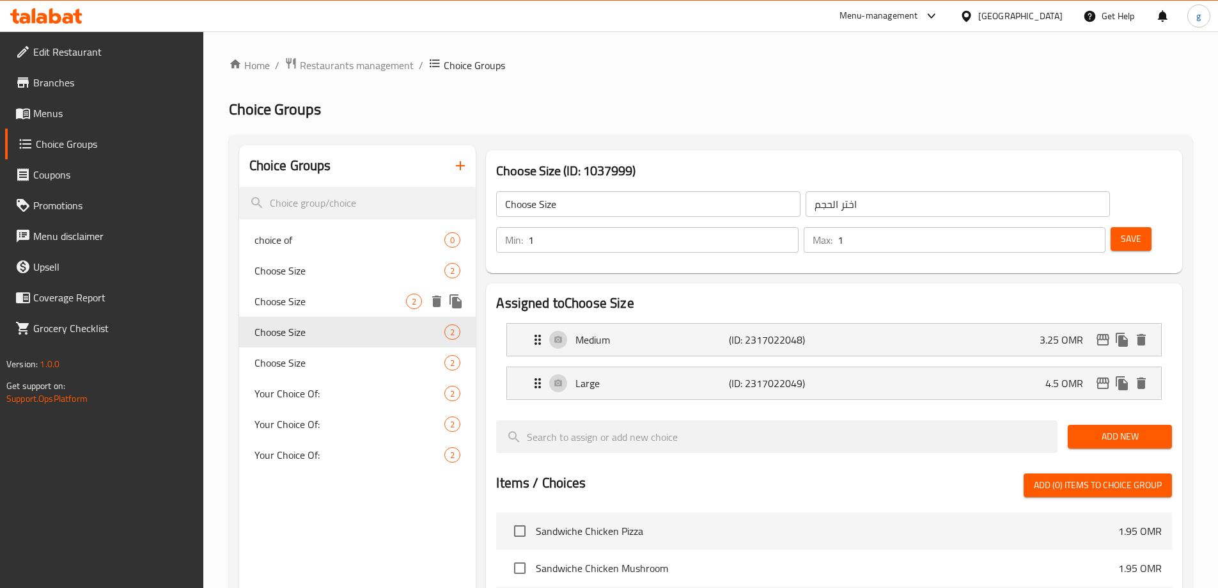
click at [379, 301] on span "Choose Size" at bounding box center [330, 300] width 152 height 15
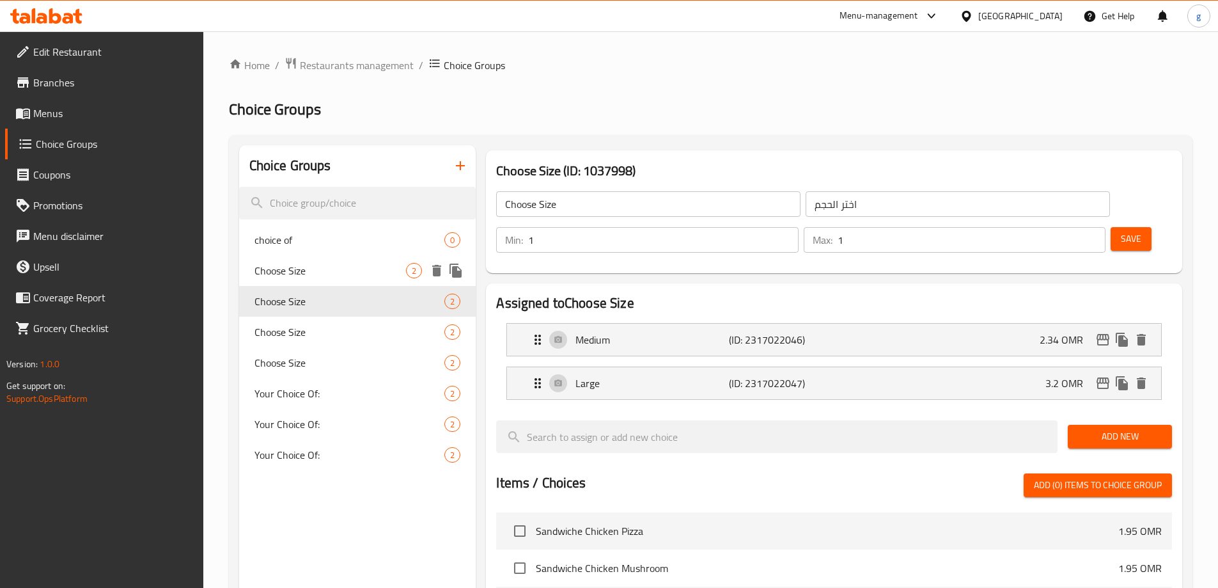
click at [409, 263] on div "Choose Size 2" at bounding box center [357, 270] width 237 height 31
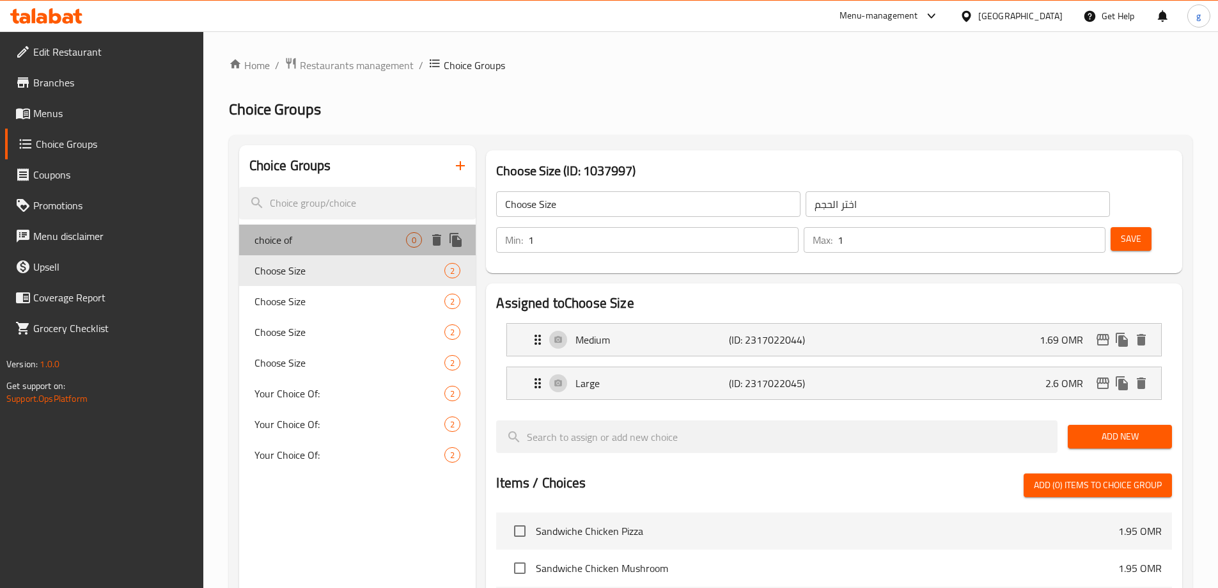
click at [426, 239] on div "choice of 0" at bounding box center [357, 239] width 237 height 31
type input "choice of"
type input "أختيارك من"
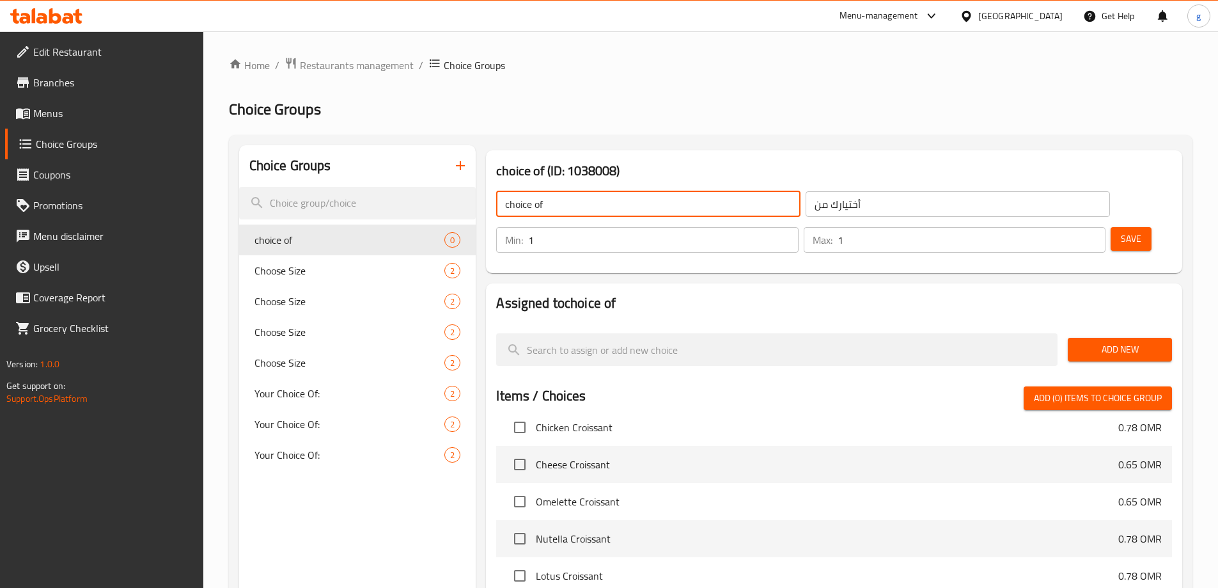
click at [685, 207] on input "choice of" at bounding box center [648, 204] width 304 height 26
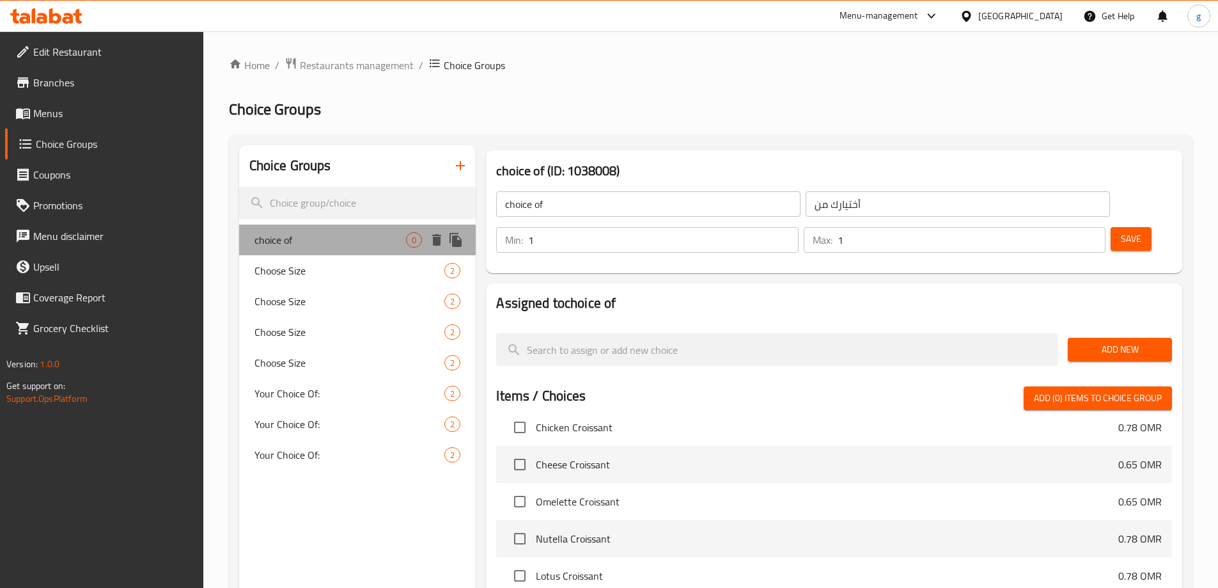
click at [384, 237] on span "choice of" at bounding box center [330, 239] width 152 height 15
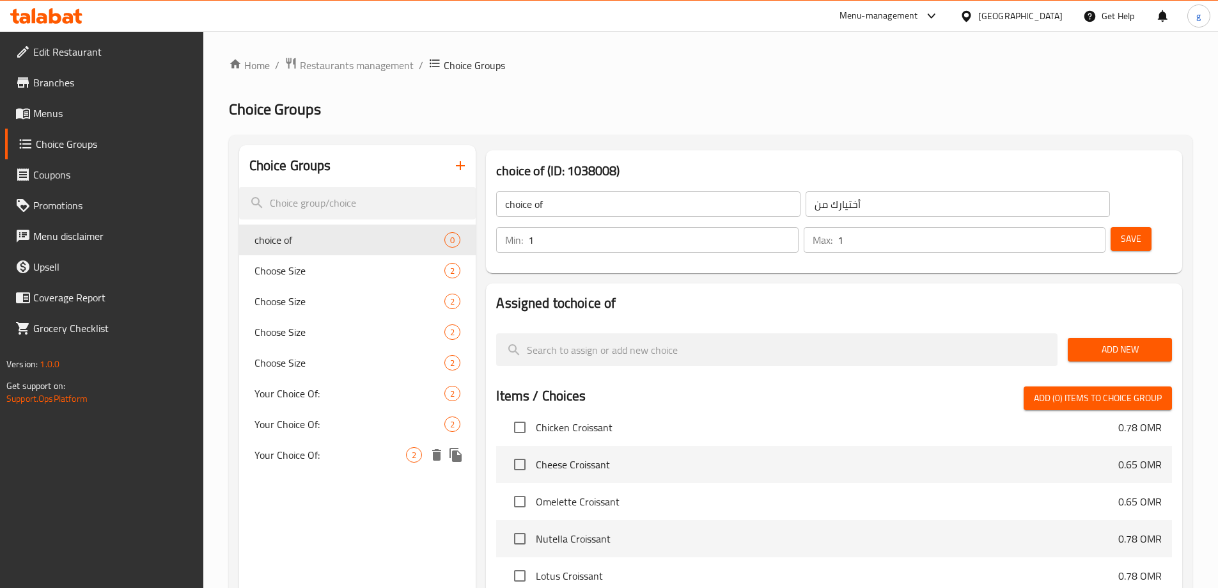
click at [359, 442] on div "Your Choice Of: 2" at bounding box center [357, 454] width 237 height 31
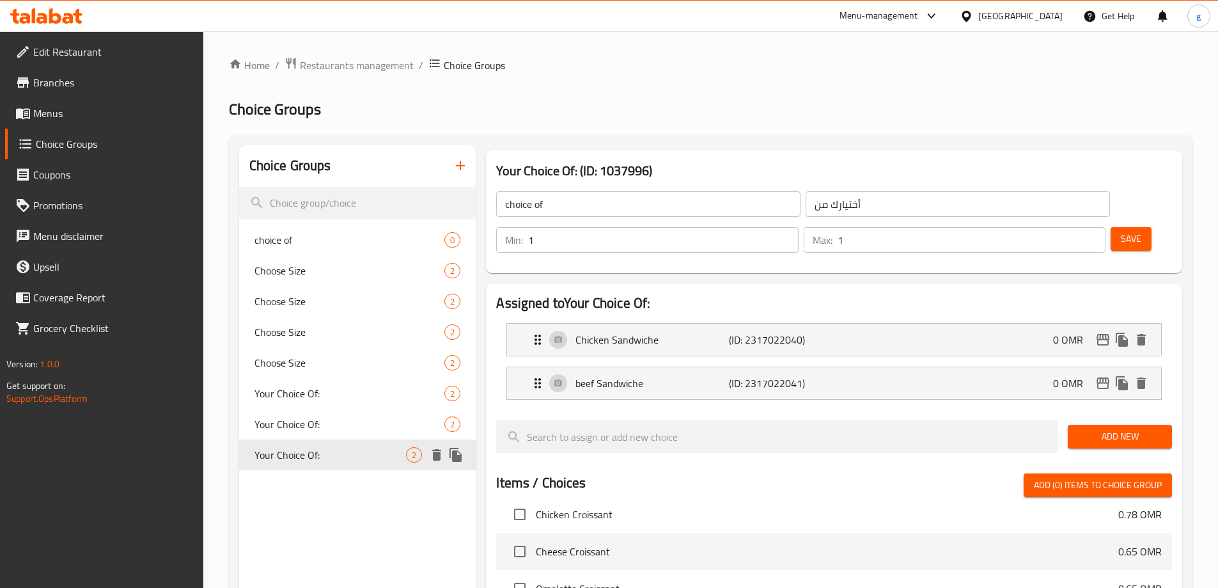
type input "Your Choice Of:"
type input "إختيارك من:"
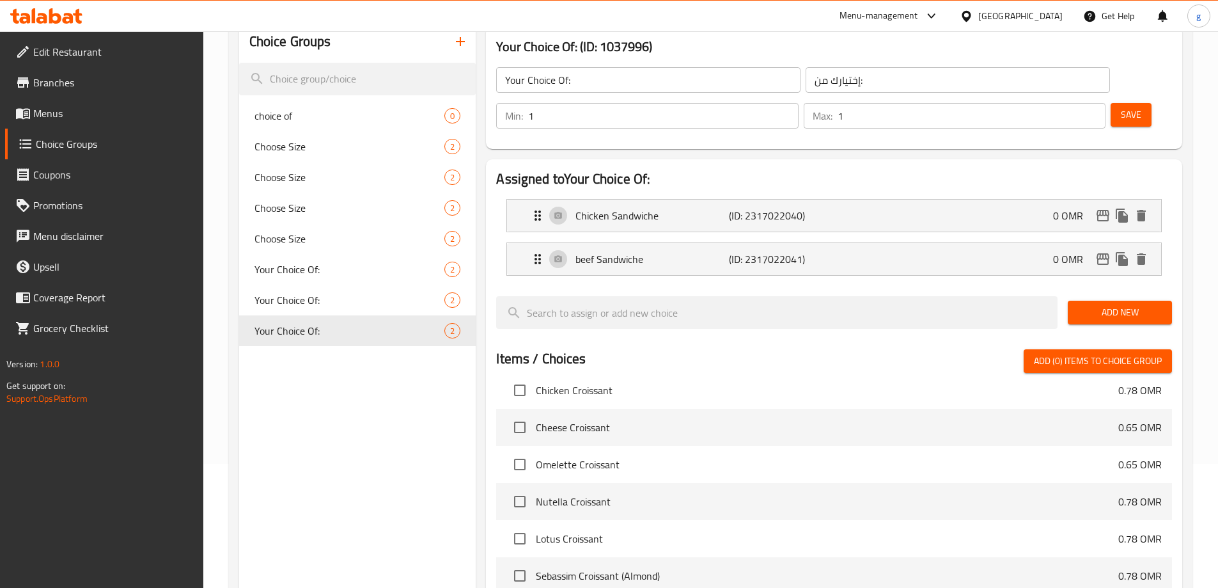
scroll to position [128, 0]
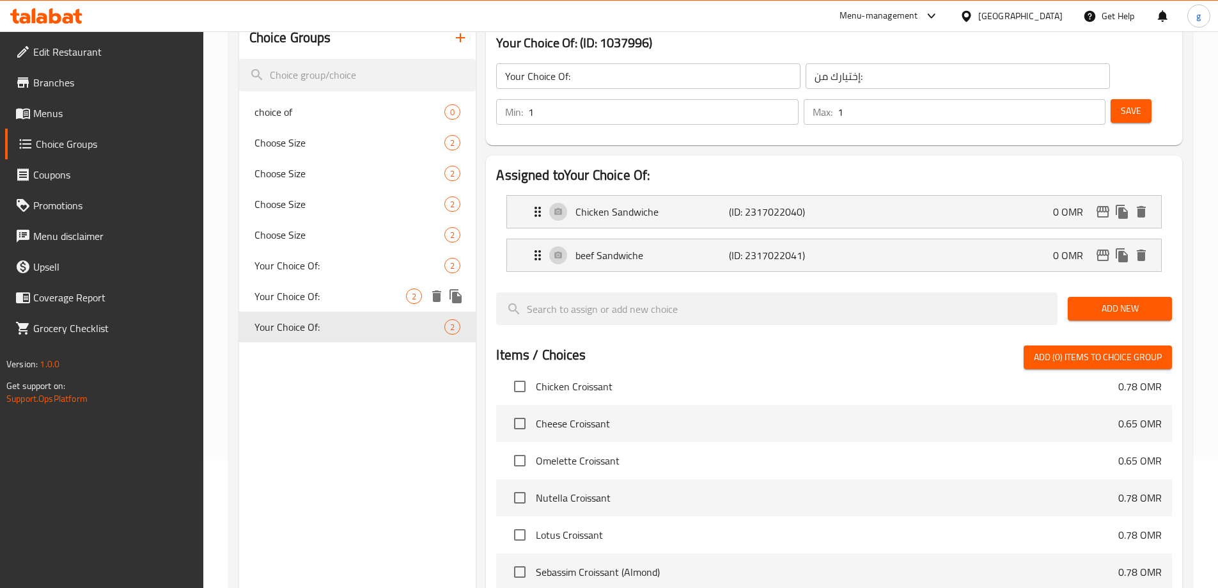
click at [369, 301] on span "Your Choice Of:" at bounding box center [330, 295] width 152 height 15
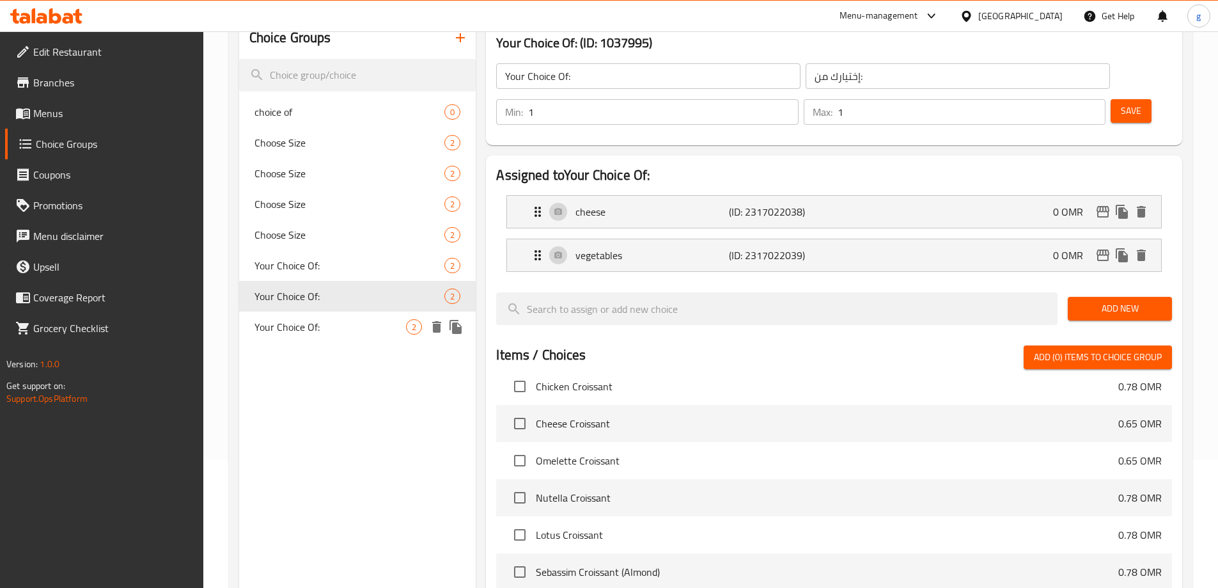
click at [359, 317] on div "Your Choice Of: 2" at bounding box center [357, 326] width 237 height 31
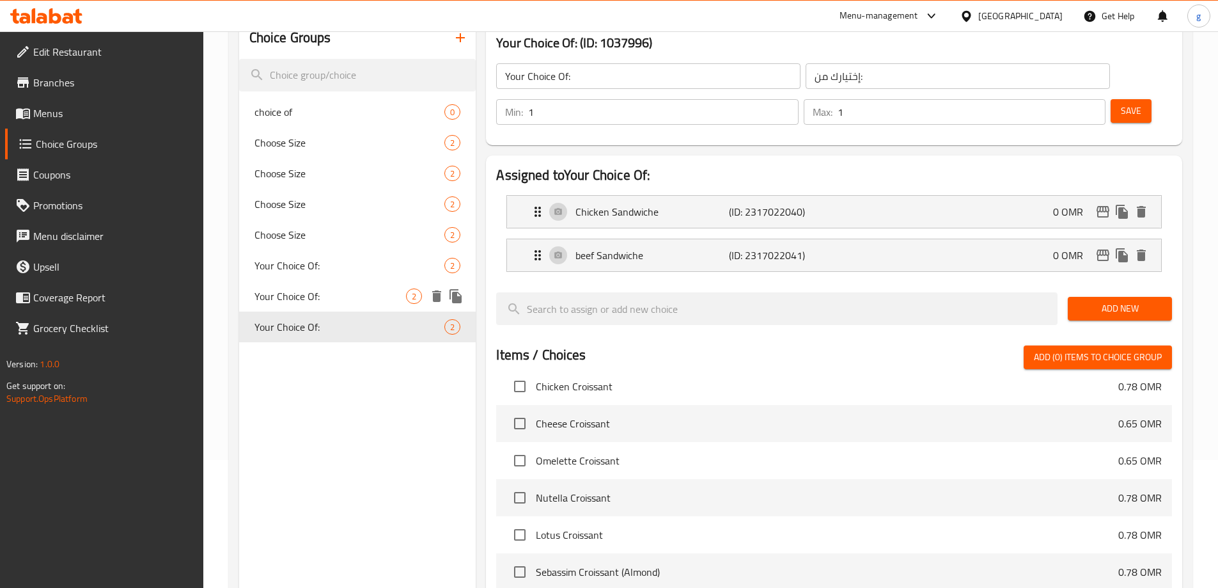
click at [377, 299] on span "Your Choice Of:" at bounding box center [330, 295] width 152 height 15
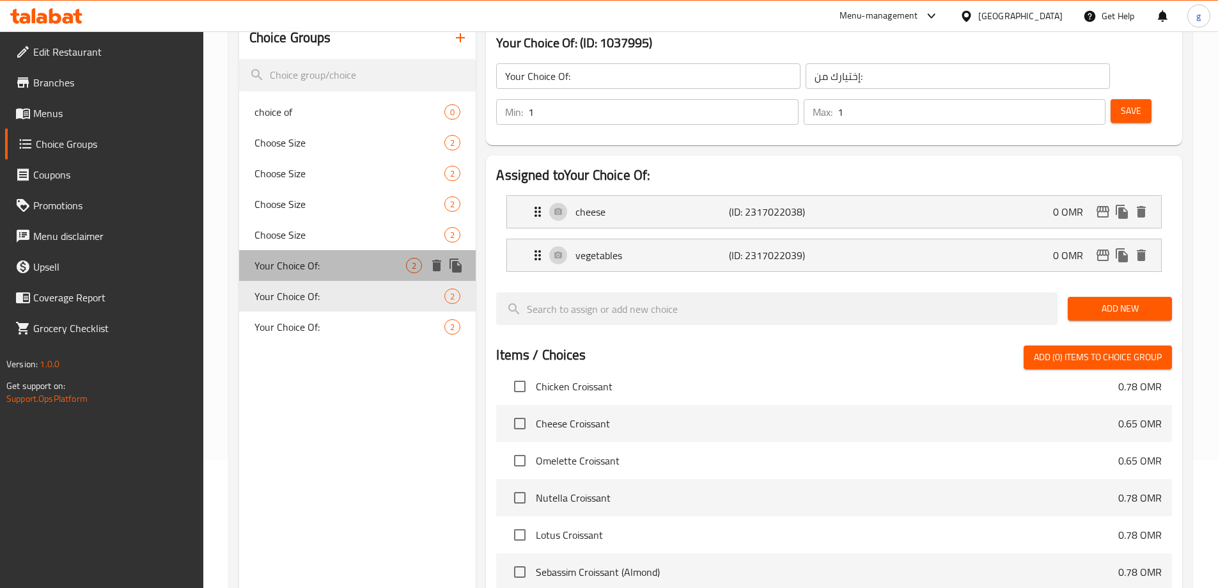
click at [376, 272] on span "Your Choice Of:" at bounding box center [330, 265] width 152 height 15
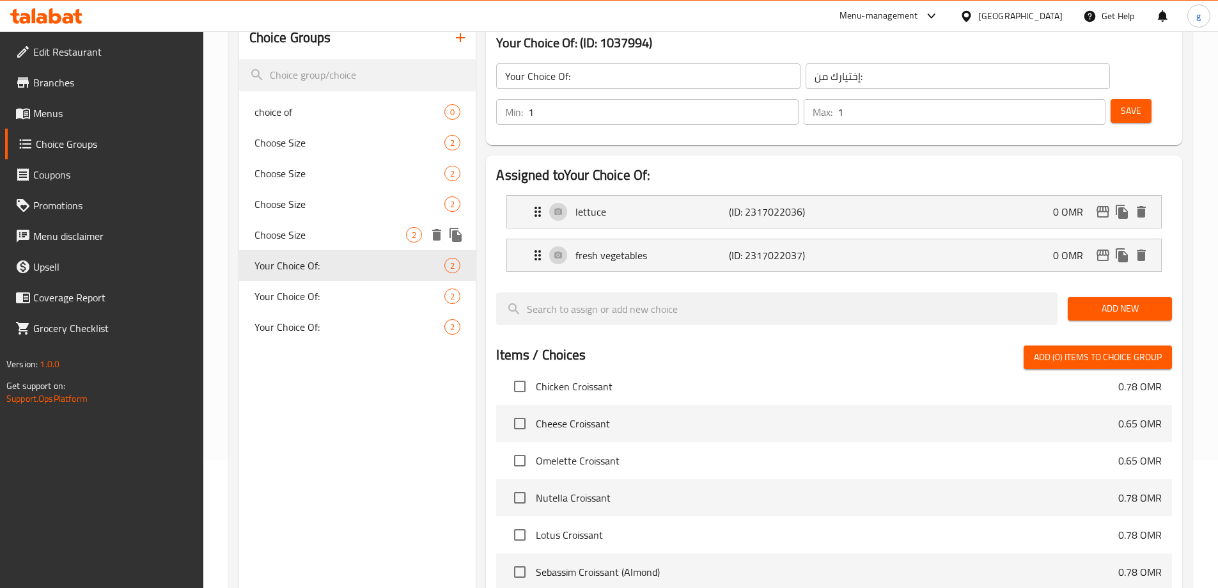
click at [373, 231] on span "Choose Size" at bounding box center [330, 234] width 152 height 15
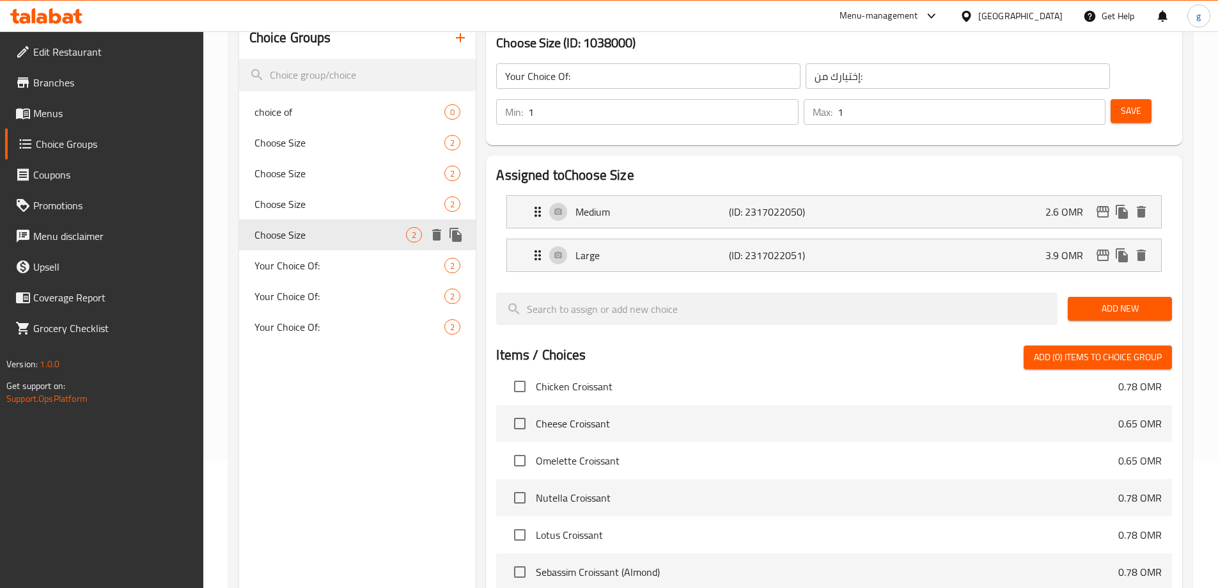
type input "Choose Size"
type input "اختر الحجم"
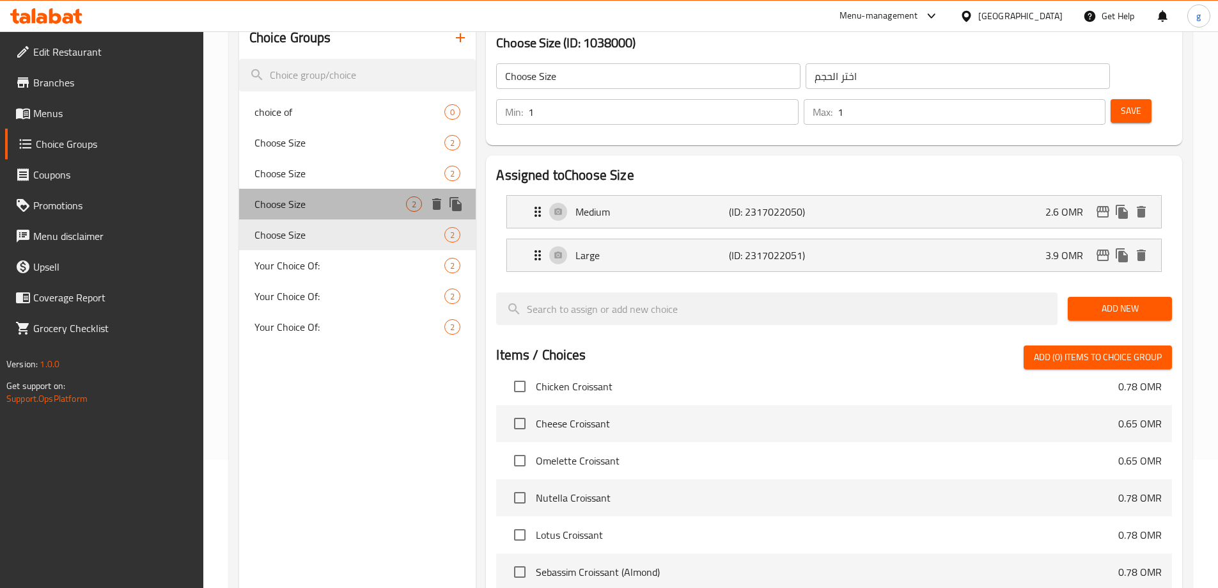
click at [344, 192] on div "Choose Size 2" at bounding box center [357, 204] width 237 height 31
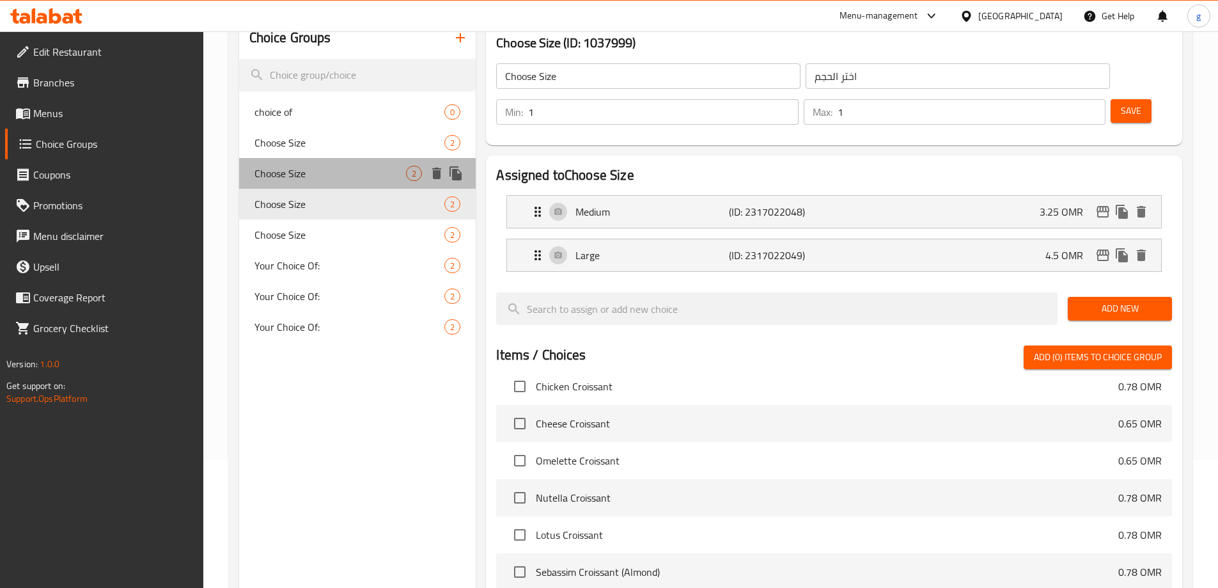
click at [362, 158] on div "Choose Size 2" at bounding box center [357, 173] width 237 height 31
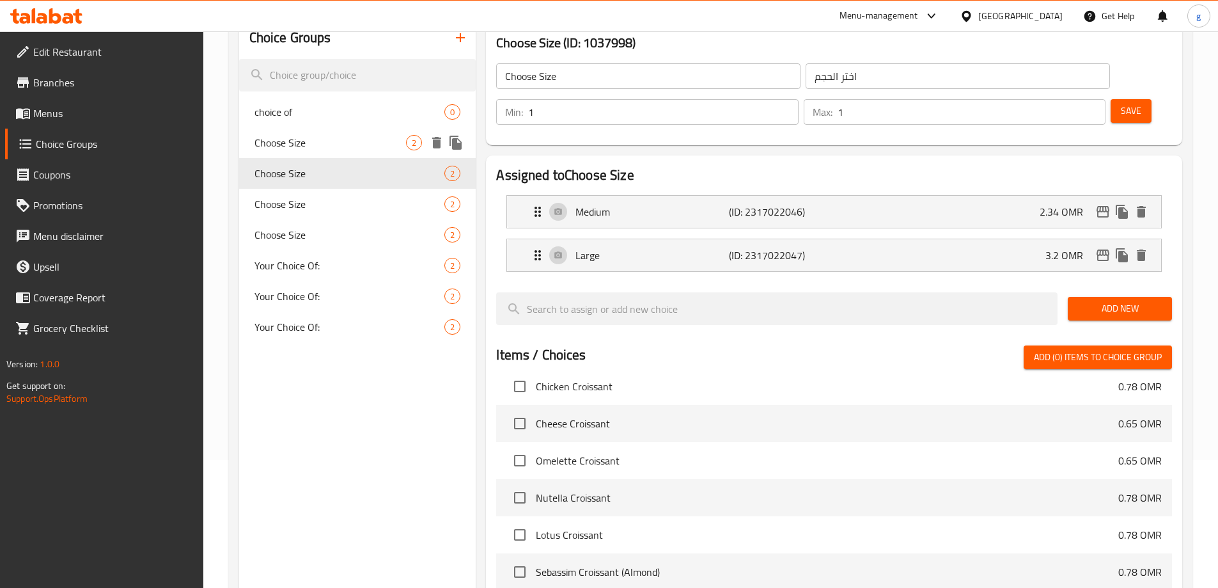
click at [373, 139] on span "Choose Size" at bounding box center [330, 142] width 152 height 15
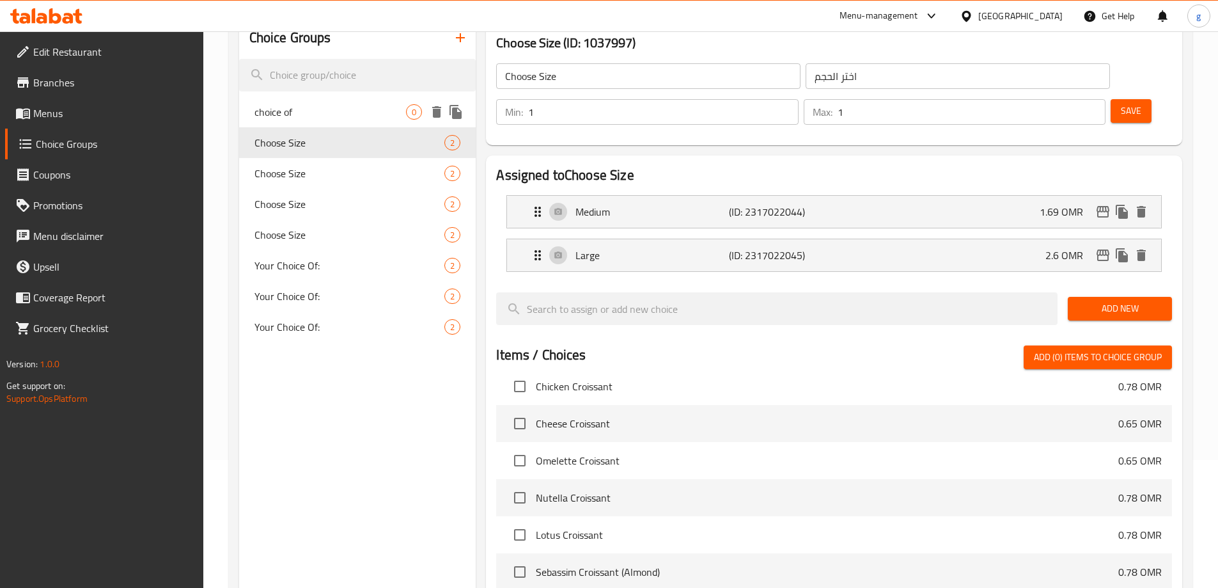
click at [380, 121] on div "choice of 0" at bounding box center [357, 112] width 237 height 31
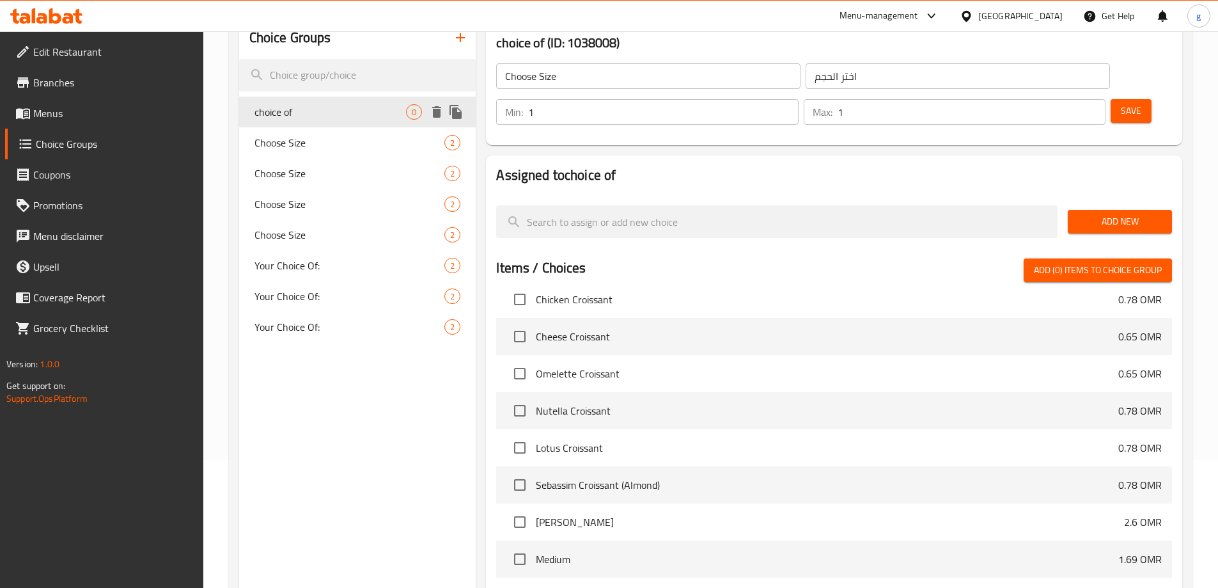
type input "choice of"
type input "أختيارك من"
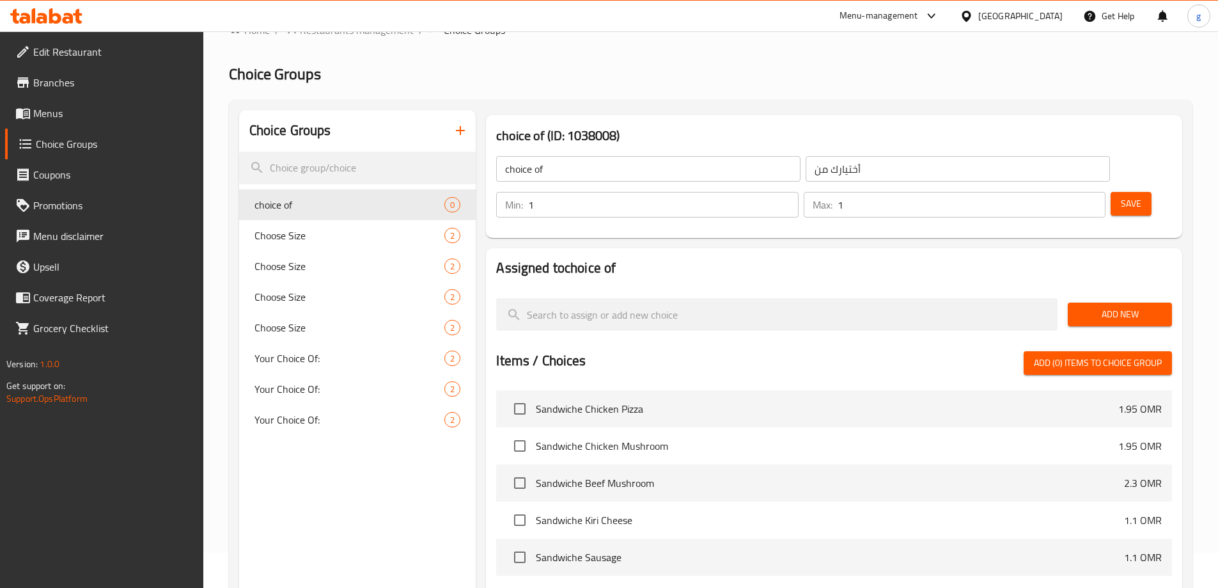
scroll to position [34, 0]
click at [363, 244] on span "Choose Size" at bounding box center [330, 236] width 152 height 15
type input "Choose Size"
type input "اختر الحجم"
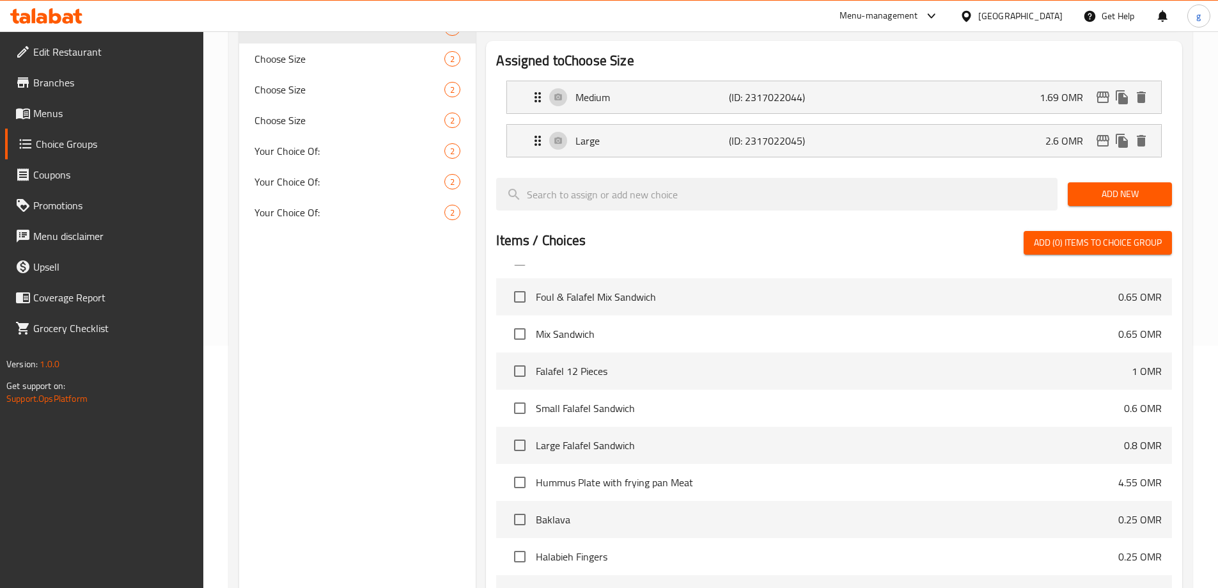
scroll to position [226, 0]
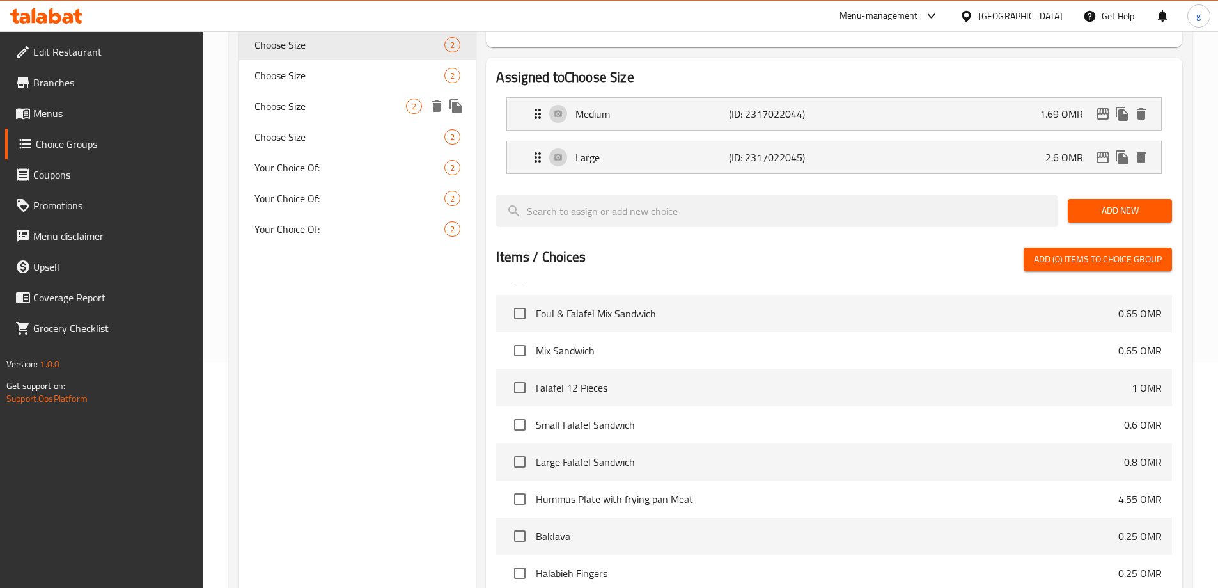
click at [334, 95] on div "Choose Size 2" at bounding box center [357, 106] width 237 height 31
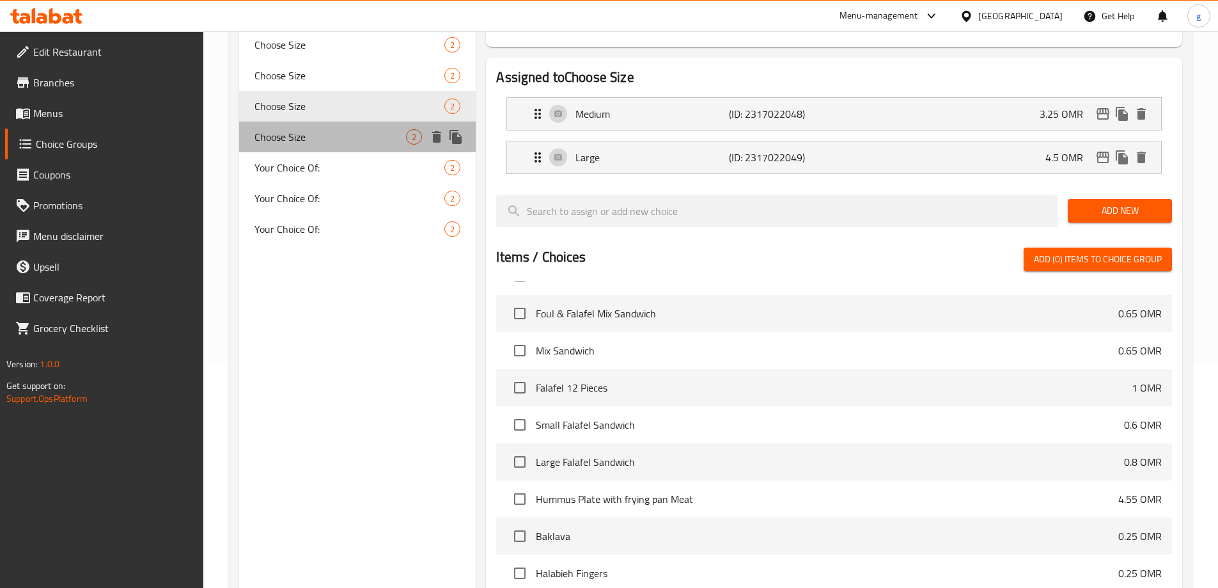
click at [359, 137] on span "Choose Size" at bounding box center [330, 136] width 152 height 15
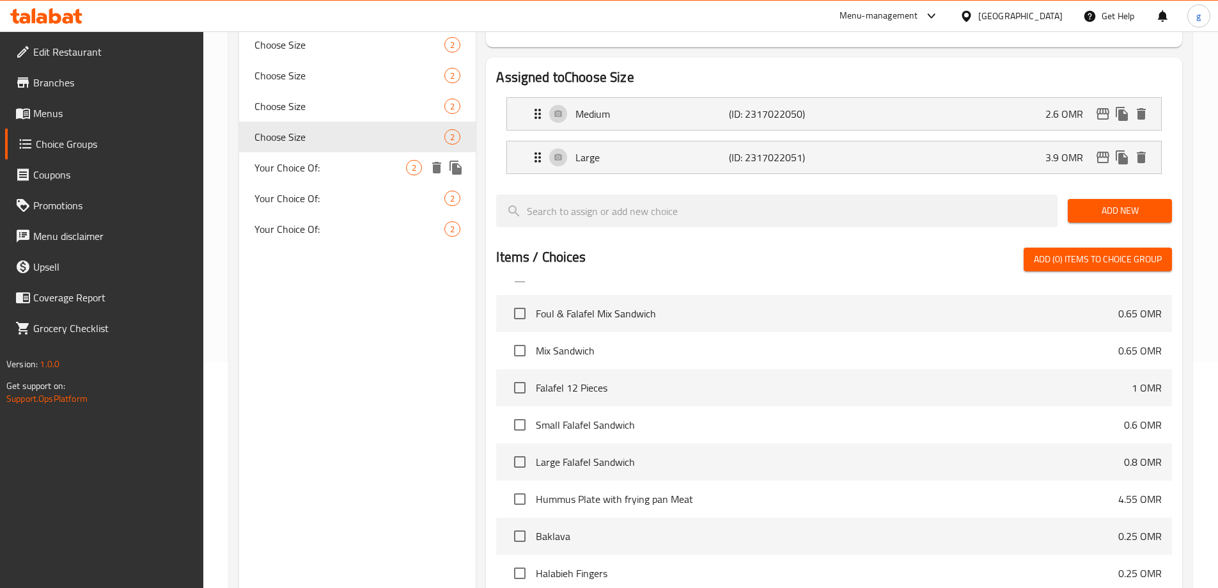
click at [356, 159] on div "Your Choice Of: 2" at bounding box center [357, 167] width 237 height 31
type input "Your Choice Of:"
type input "إختيارك من:"
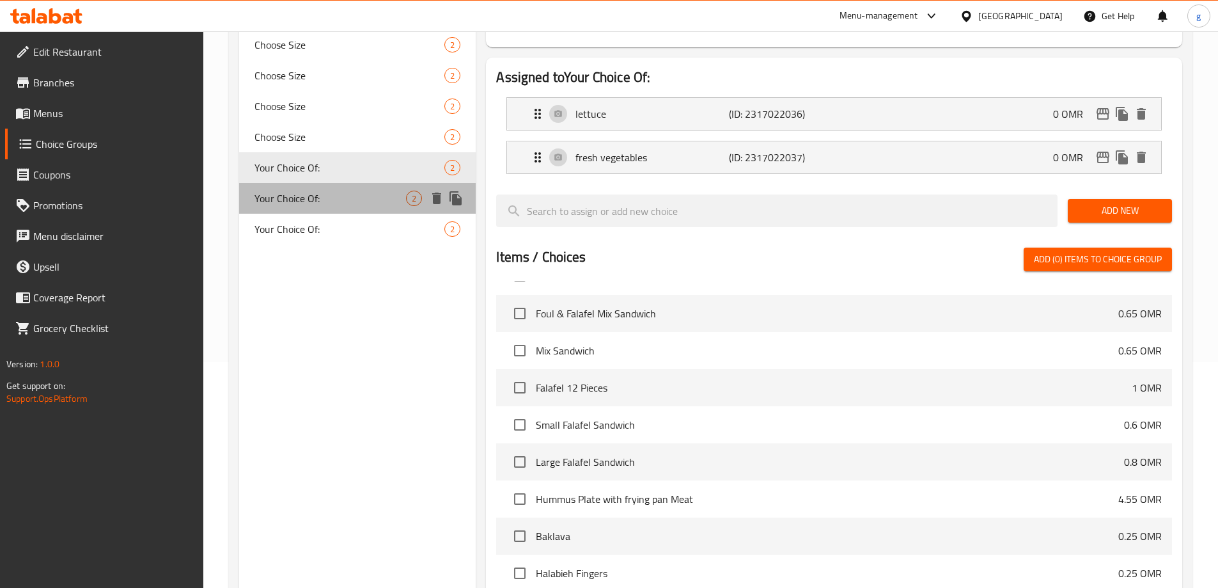
click at [355, 199] on span "Your Choice Of:" at bounding box center [330, 198] width 152 height 15
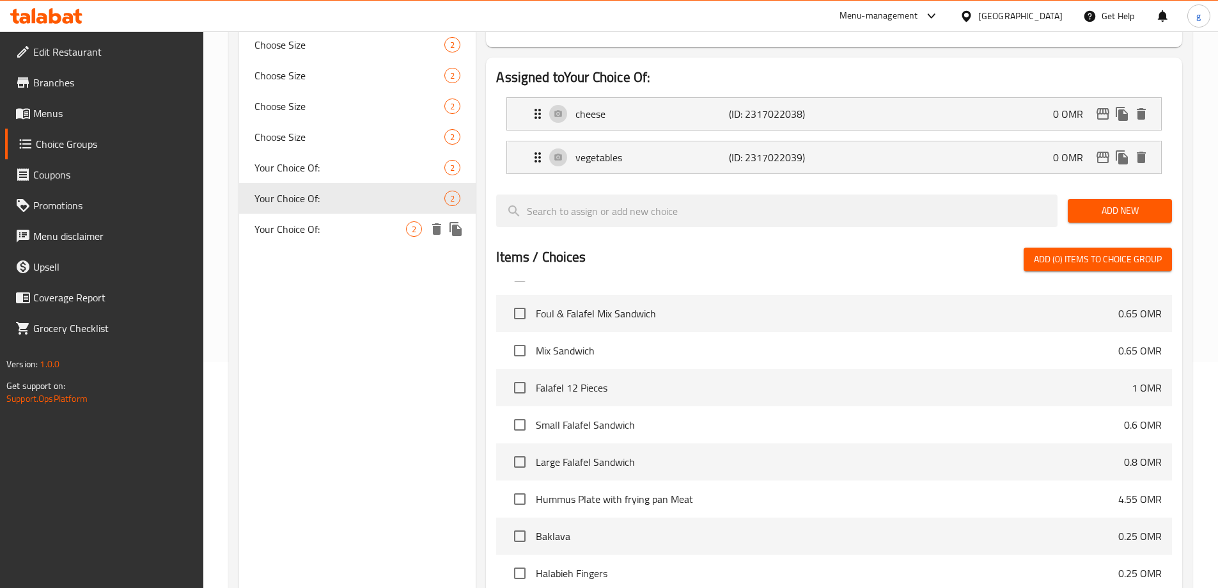
click at [349, 228] on span "Your Choice Of:" at bounding box center [330, 228] width 152 height 15
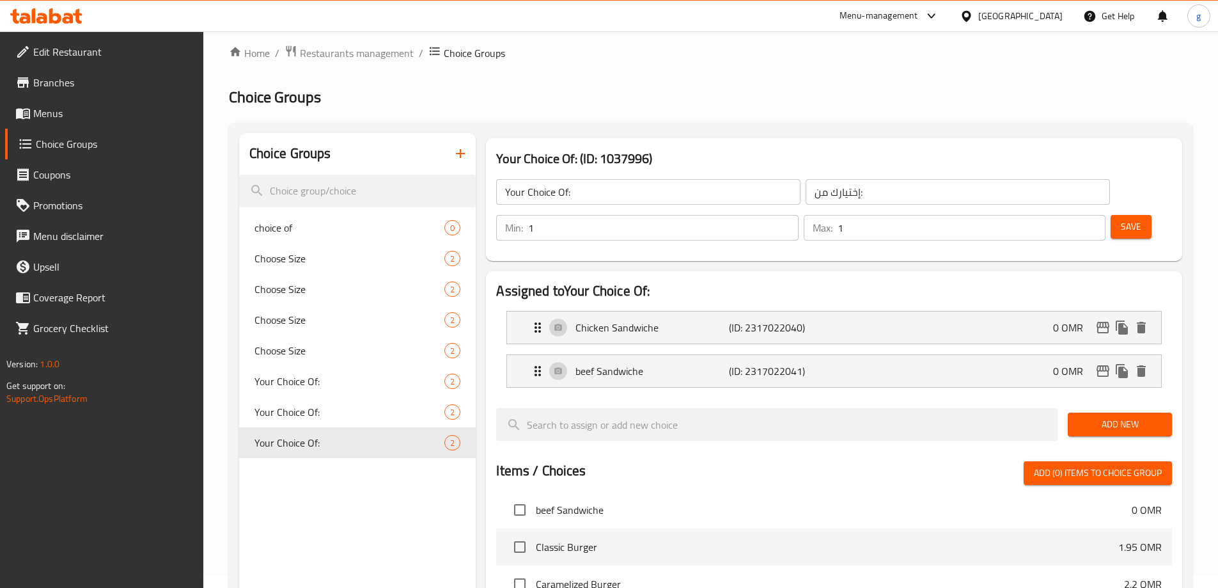
scroll to position [0, 0]
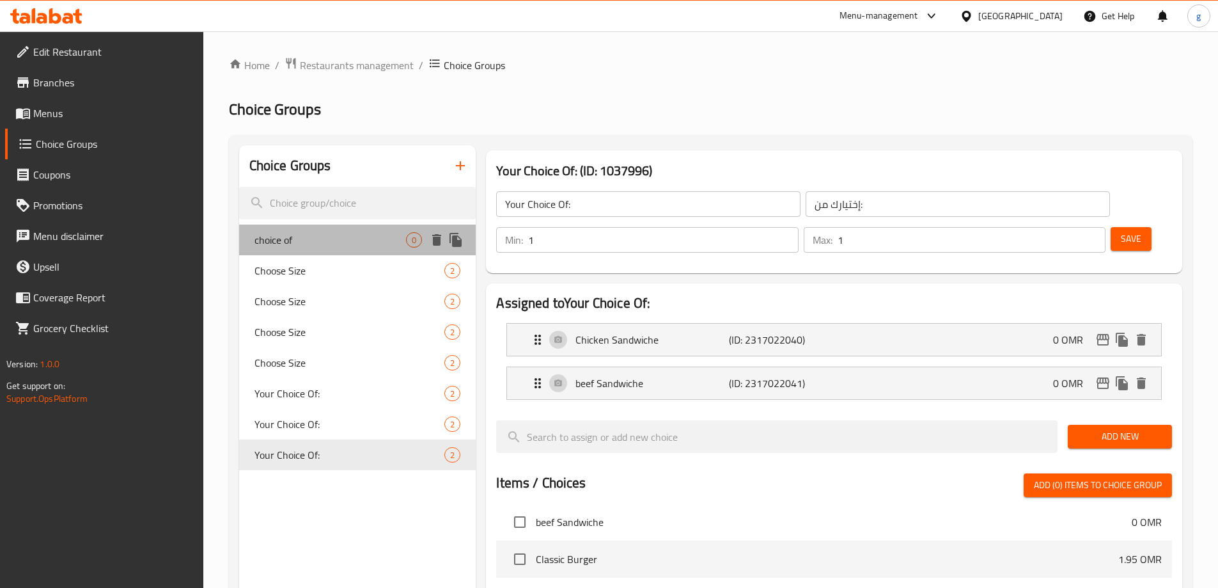
click at [327, 240] on span "choice of" at bounding box center [330, 239] width 152 height 15
type input "choice of"
type input "أختيارك من"
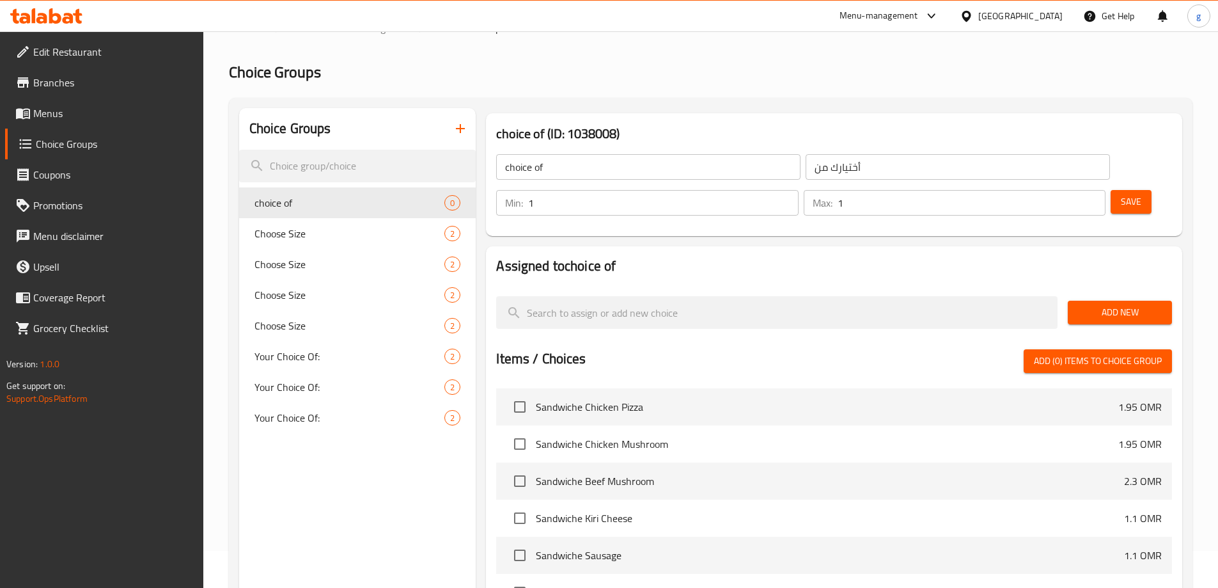
scroll to position [34, 0]
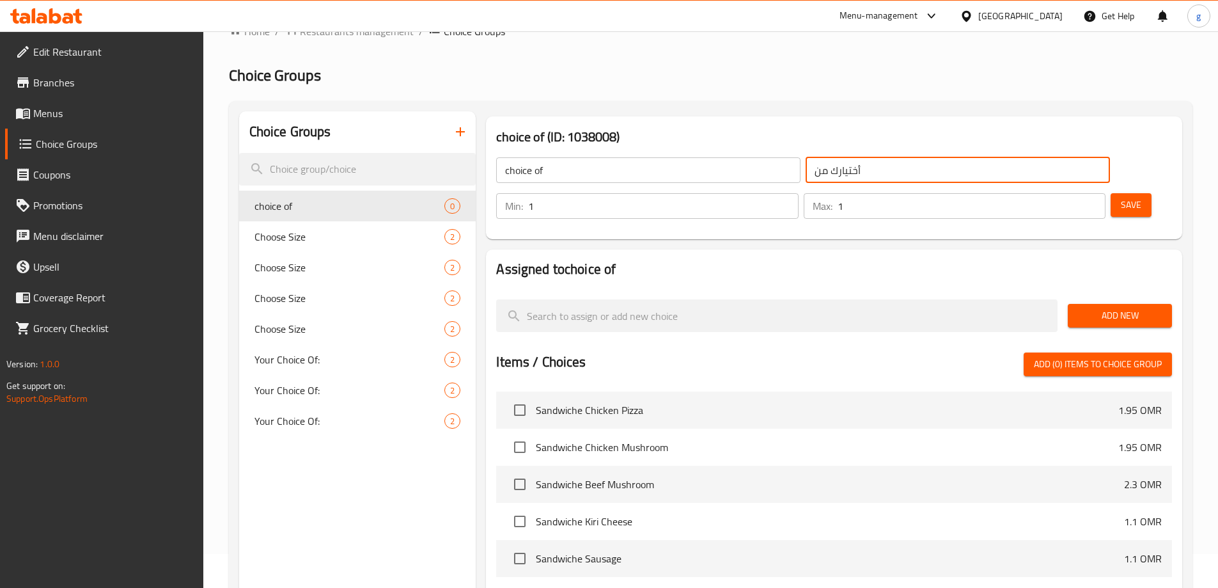
drag, startPoint x: 806, startPoint y: 168, endPoint x: 749, endPoint y: 175, distance: 57.4
click at [806, 175] on input "أختيارك من" at bounding box center [958, 170] width 304 height 26
click at [802, 244] on div "Assigned to choice of Add New Items / Choices Add (0) items to choice group San…" at bounding box center [834, 499] width 707 height 510
click at [524, 175] on input "choice of" at bounding box center [648, 170] width 304 height 26
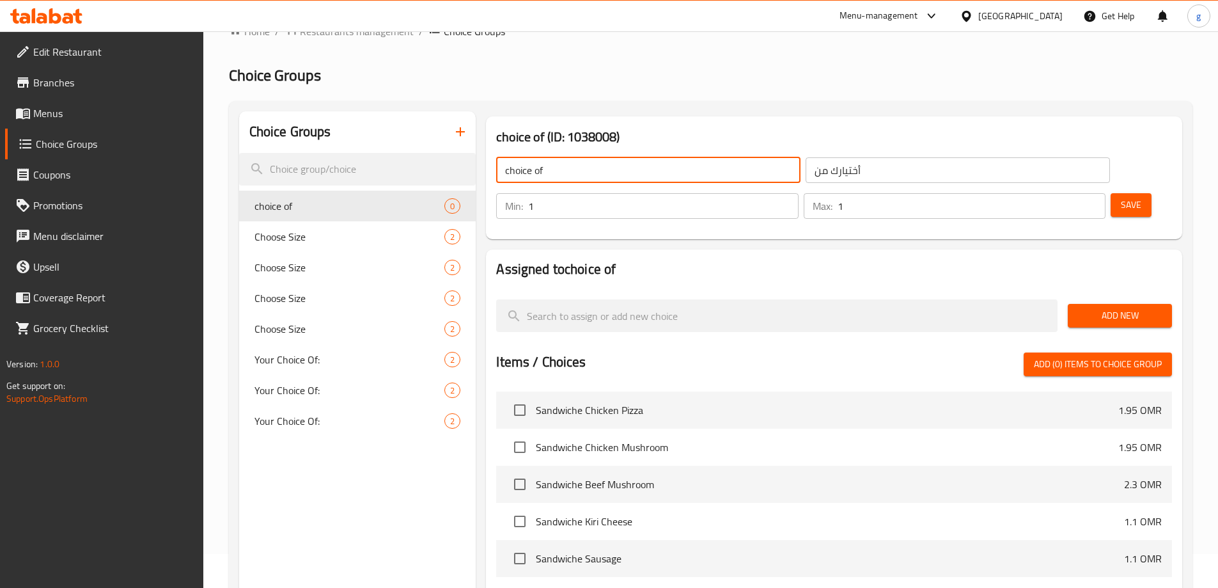
click at [631, 182] on input "choice of" at bounding box center [648, 170] width 304 height 26
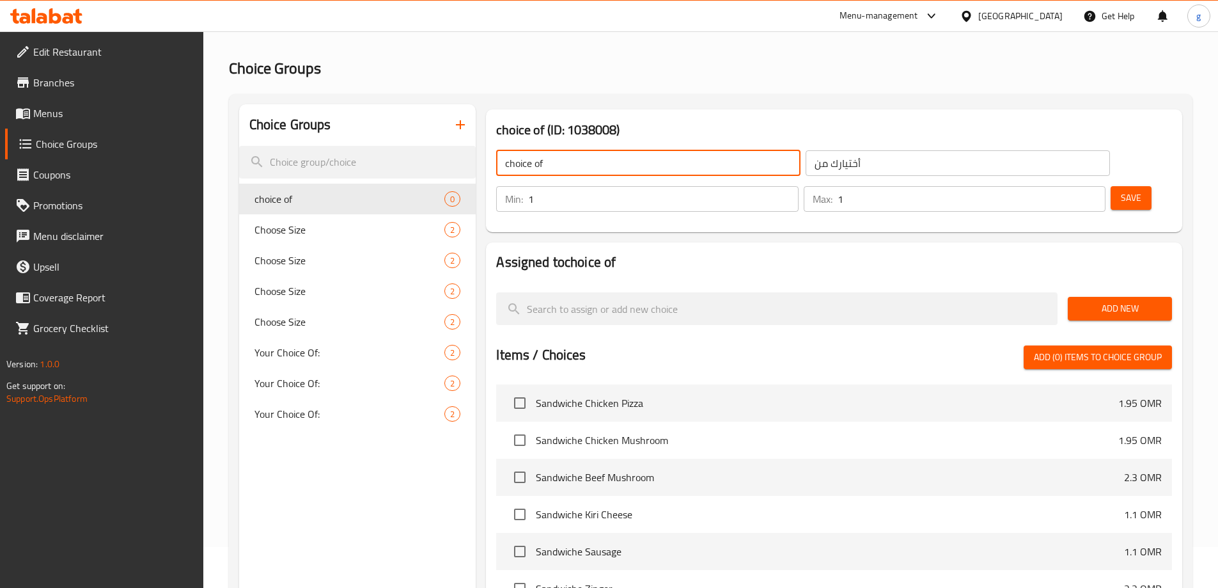
scroll to position [64, 0]
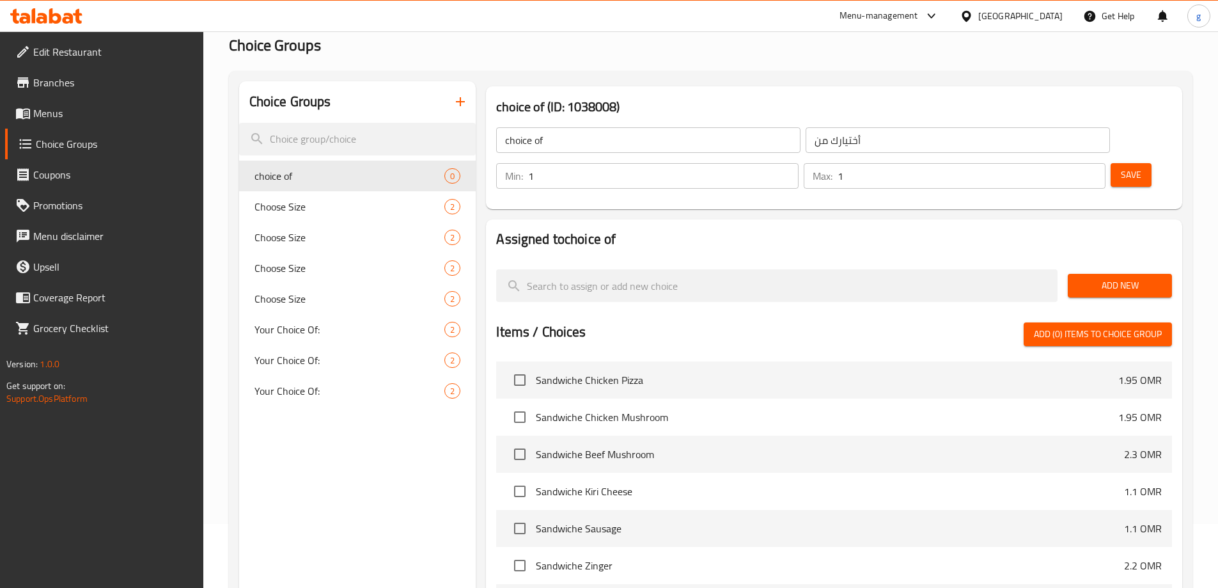
click at [1081, 264] on div "Add New" at bounding box center [1120, 285] width 114 height 43
click at [1093, 278] on span "Add New" at bounding box center [1120, 286] width 84 height 16
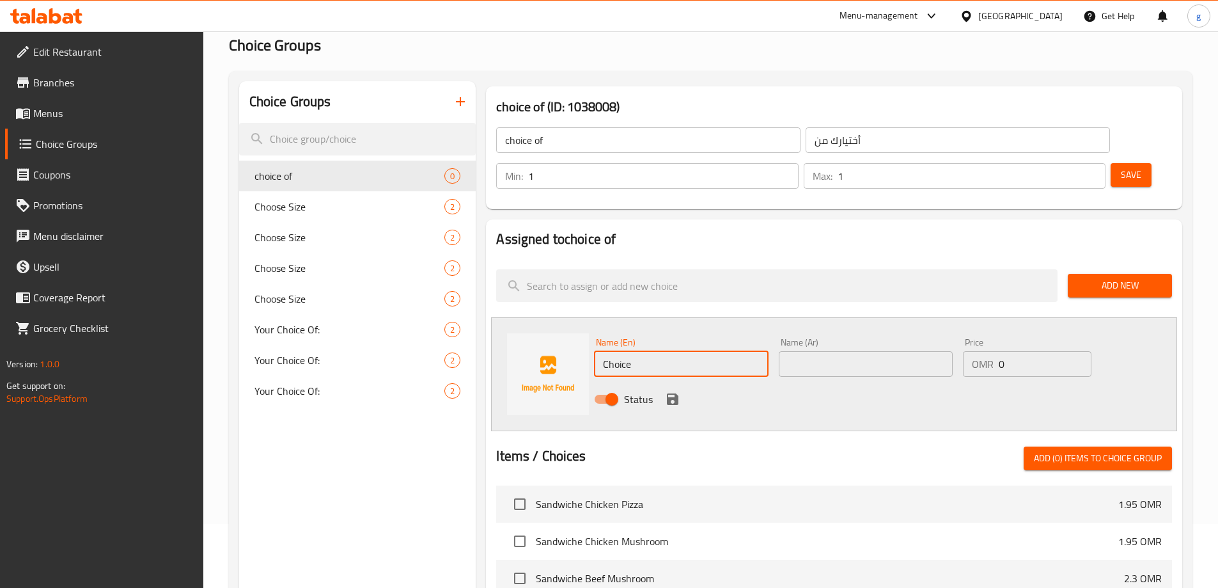
drag, startPoint x: 685, startPoint y: 332, endPoint x: 583, endPoint y: 332, distance: 102.3
click at [583, 332] on div "Name (En) Choice Name (En) Name (Ar) Name (Ar) Price OMR 0 Price Status" at bounding box center [834, 374] width 686 height 114
paste input "creamy sauce صوص كريمي"
click at [668, 351] on input "creamy sauce صوص كريمي" at bounding box center [681, 364] width 174 height 26
drag, startPoint x: 668, startPoint y: 327, endPoint x: 678, endPoint y: 331, distance: 10.7
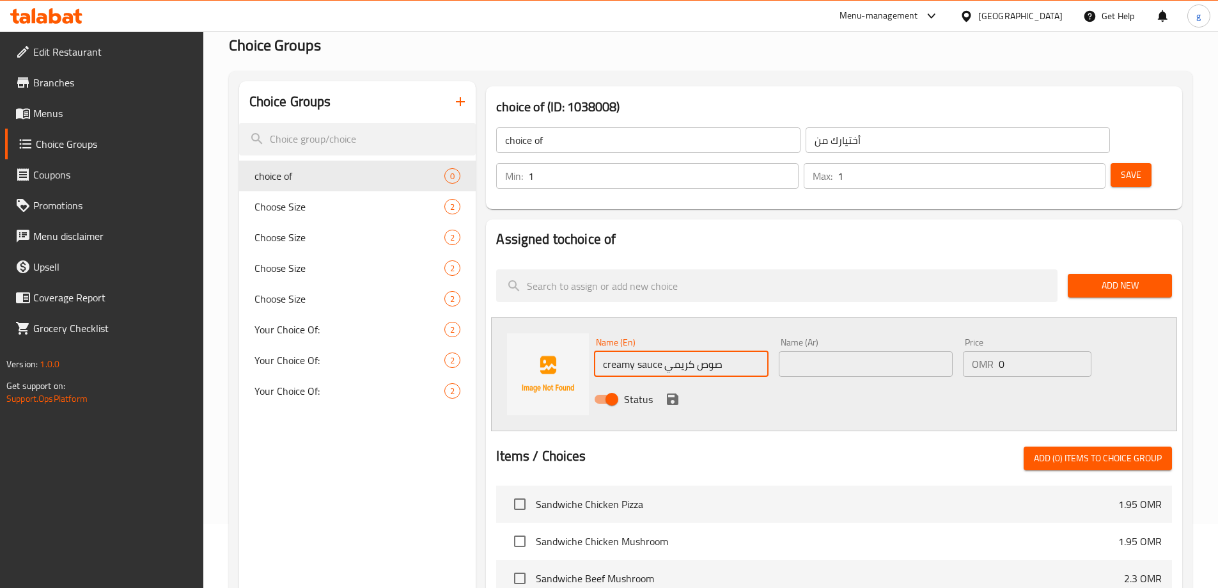
click at [677, 351] on input "creamy sauce صوص كريمي" at bounding box center [681, 364] width 174 height 26
click at [680, 351] on input "creamy sauce صوص كريمي" at bounding box center [681, 364] width 174 height 26
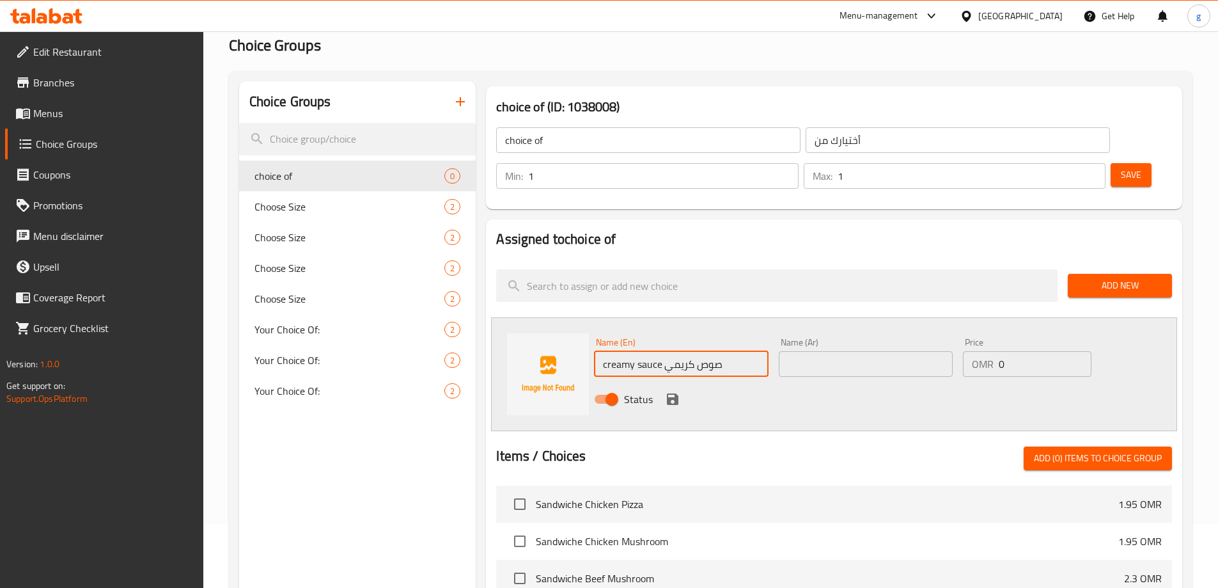
drag, startPoint x: 662, startPoint y: 329, endPoint x: 679, endPoint y: 334, distance: 17.4
click at [679, 351] on input "creamy sauce صوص كريمي" at bounding box center [681, 364] width 174 height 26
drag, startPoint x: 663, startPoint y: 329, endPoint x: 736, endPoint y: 333, distance: 73.0
click at [736, 351] on input "creamy sauceصوص كريمي" at bounding box center [681, 364] width 174 height 26
type input "creamy sauceصوص كريمي"
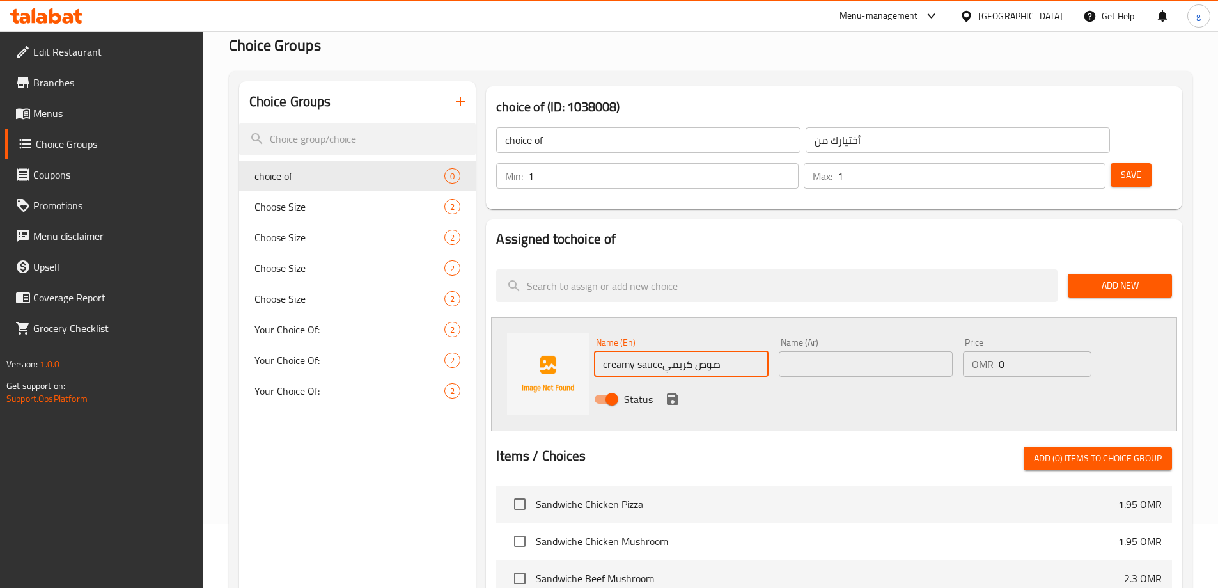
click at [812, 351] on input "text" at bounding box center [866, 364] width 174 height 26
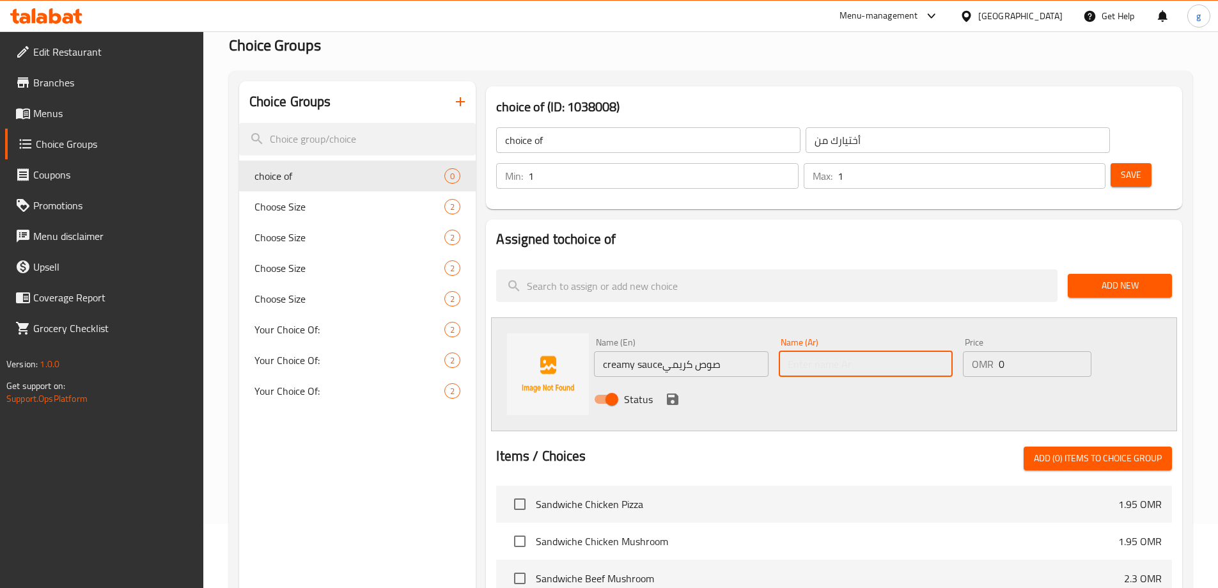
paste input "صوص كريمي"
type input "صوص كريمي"
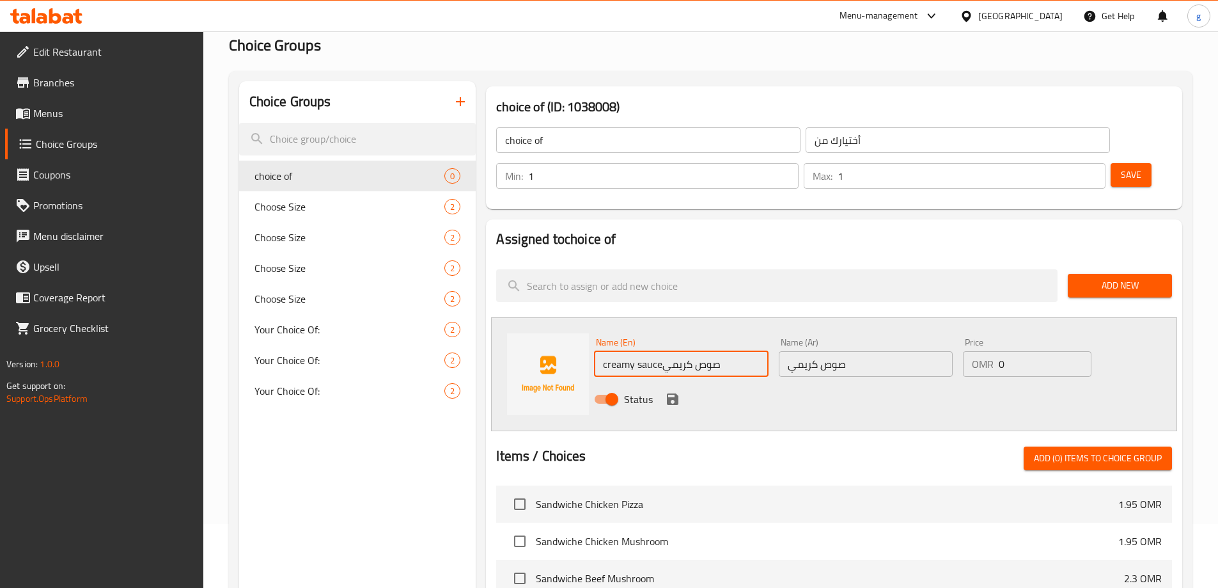
drag, startPoint x: 729, startPoint y: 331, endPoint x: 665, endPoint y: 340, distance: 64.5
click at [665, 351] on input "creamy sauceصوص كريمي" at bounding box center [681, 364] width 174 height 26
type input "creamy sauce"
click at [675, 393] on icon "save" at bounding box center [673, 399] width 12 height 12
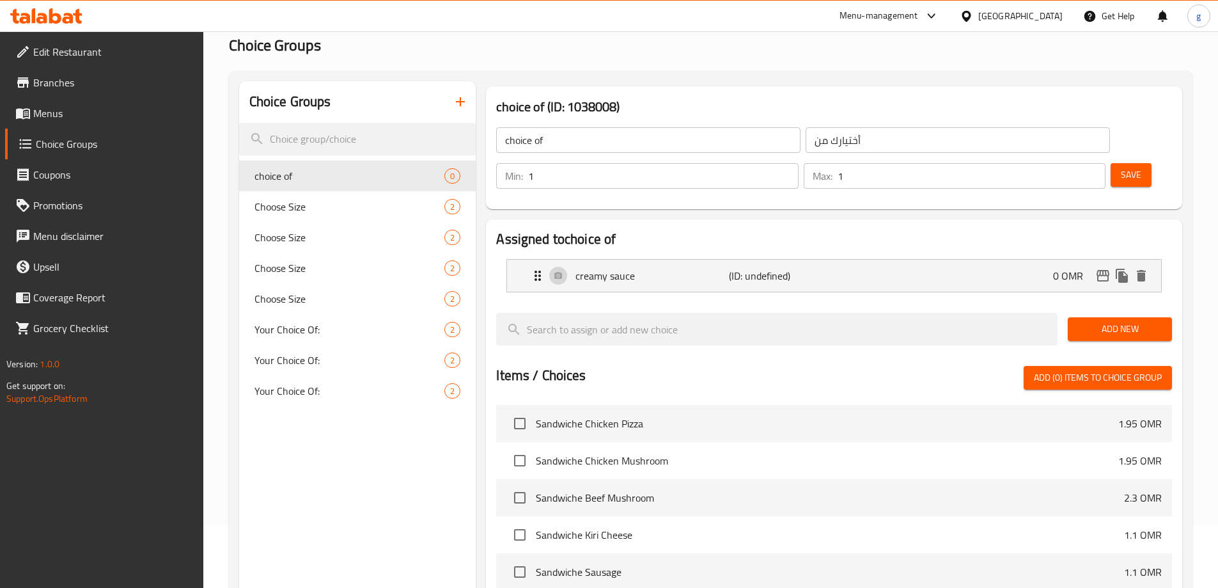
click at [1130, 321] on span "Add New" at bounding box center [1120, 329] width 84 height 16
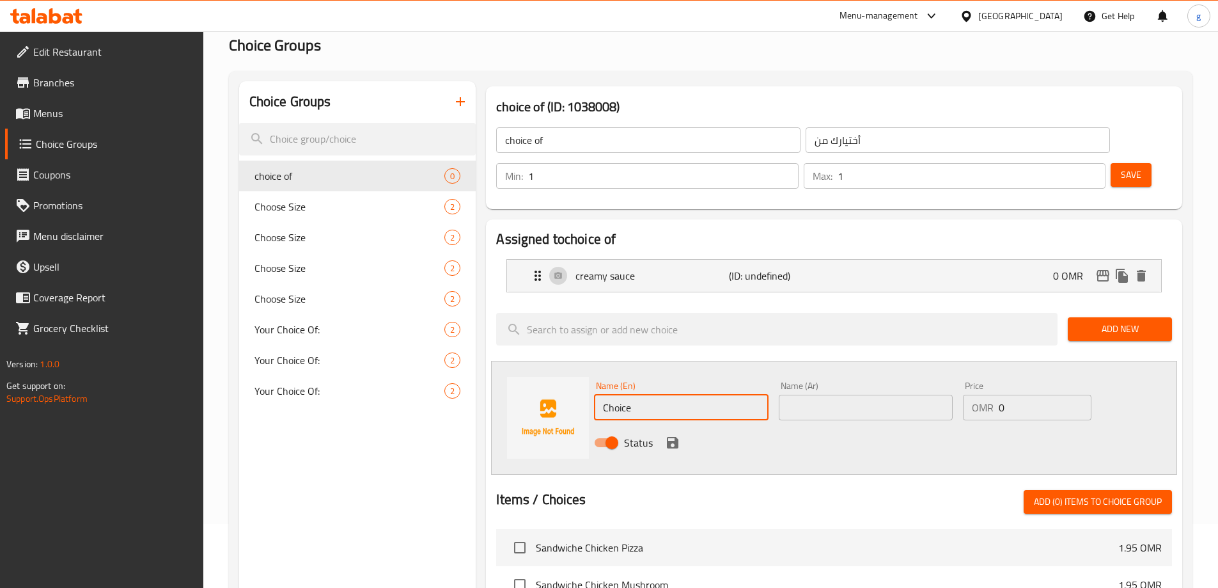
drag, startPoint x: 665, startPoint y: 366, endPoint x: 593, endPoint y: 377, distance: 73.2
click at [587, 361] on div "Name (En) Choice Name (En) Name (Ar) Name (Ar) Price OMR 0 Price Status" at bounding box center [834, 418] width 686 height 114
paste input "melted cheese جبنة ذائبة"
drag, startPoint x: 668, startPoint y: 368, endPoint x: 729, endPoint y: 375, distance: 61.9
click at [729, 395] on input "melted cheese جبنة ذائبة" at bounding box center [681, 408] width 174 height 26
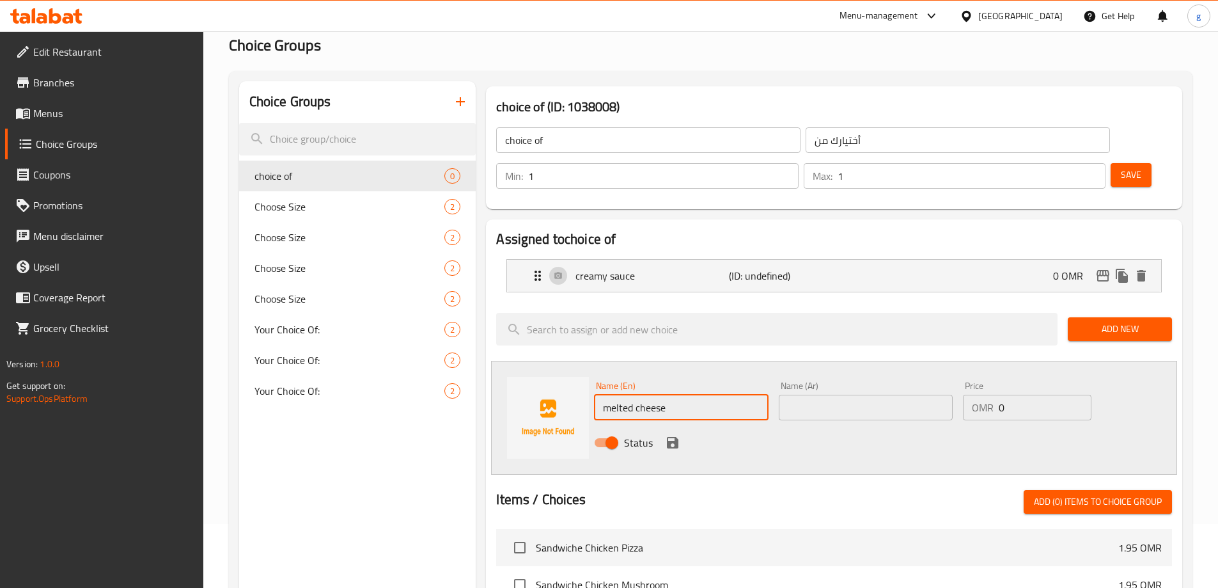
type input "melted cheese"
click at [813, 395] on input "text" at bounding box center [866, 408] width 174 height 26
paste input "جبنة ذائبة"
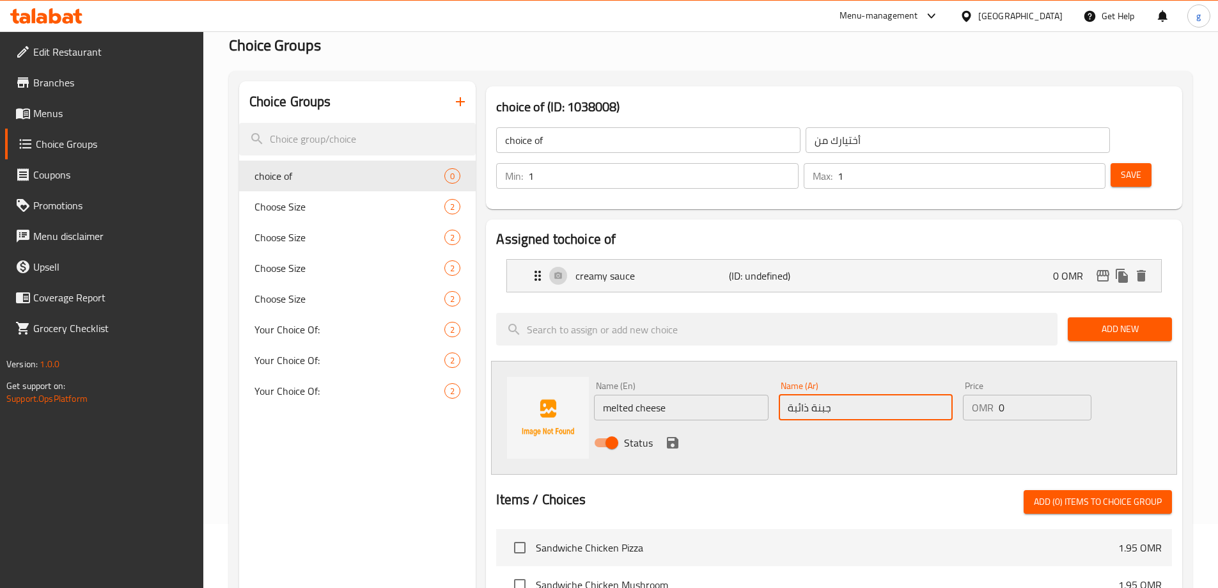
drag, startPoint x: 806, startPoint y: 371, endPoint x: 740, endPoint y: 374, distance: 65.9
click at [740, 376] on div "Name (En) melted cheese Name (En) Name (Ar) جبنة ذائبة Name (Ar) Price OMR 0 Pr…" at bounding box center [866, 418] width 554 height 84
type input "جبنة ذائبة"
click at [683, 425] on div "Status" at bounding box center [866, 442] width 554 height 35
click at [669, 437] on icon "save" at bounding box center [673, 443] width 12 height 12
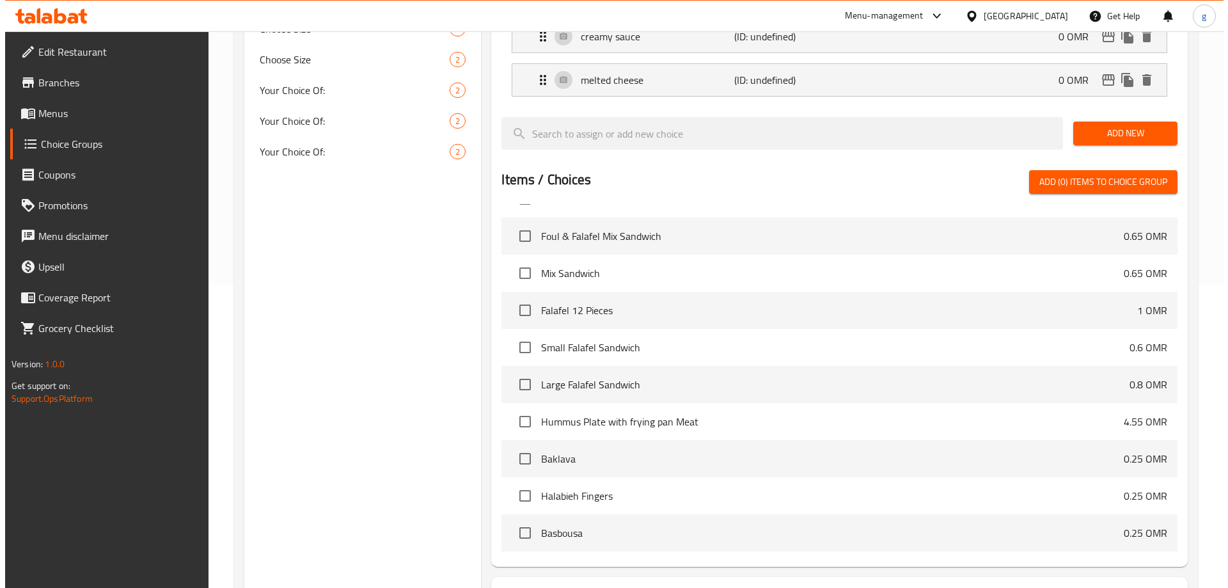
scroll to position [377, 0]
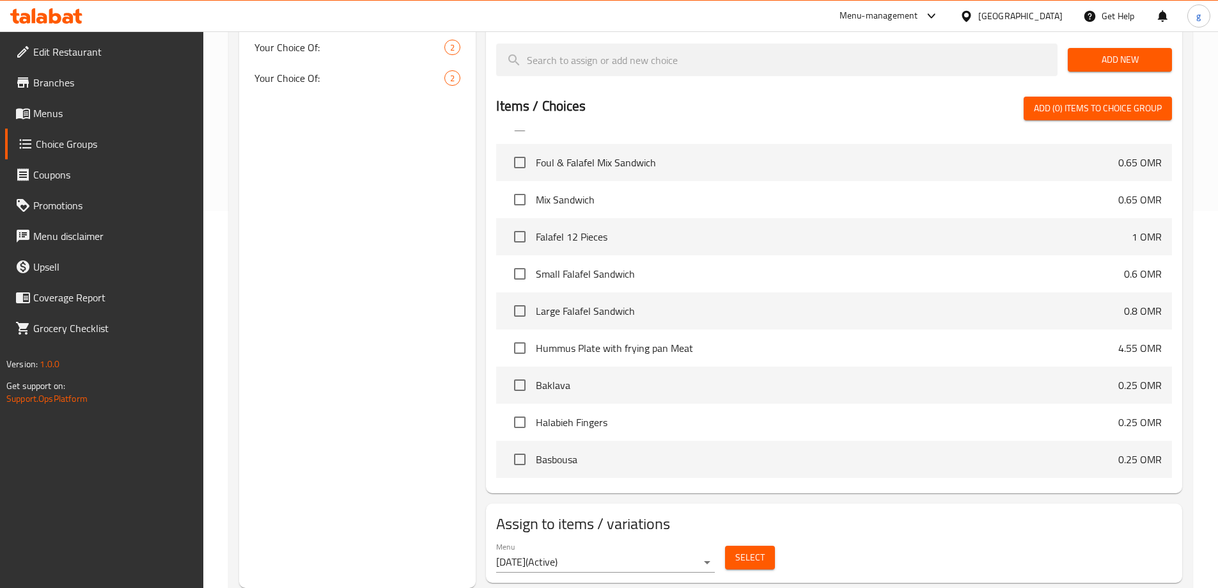
click at [739, 549] on span "Select" at bounding box center [749, 557] width 29 height 16
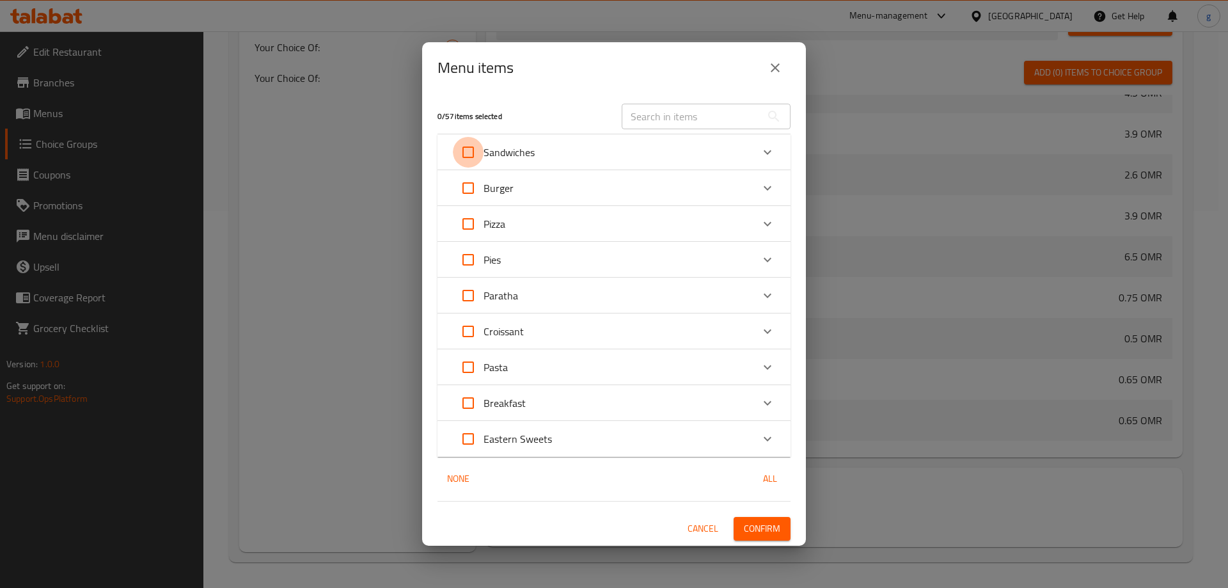
click at [465, 153] on input "Expand" at bounding box center [468, 152] width 31 height 31
checkbox input "true"
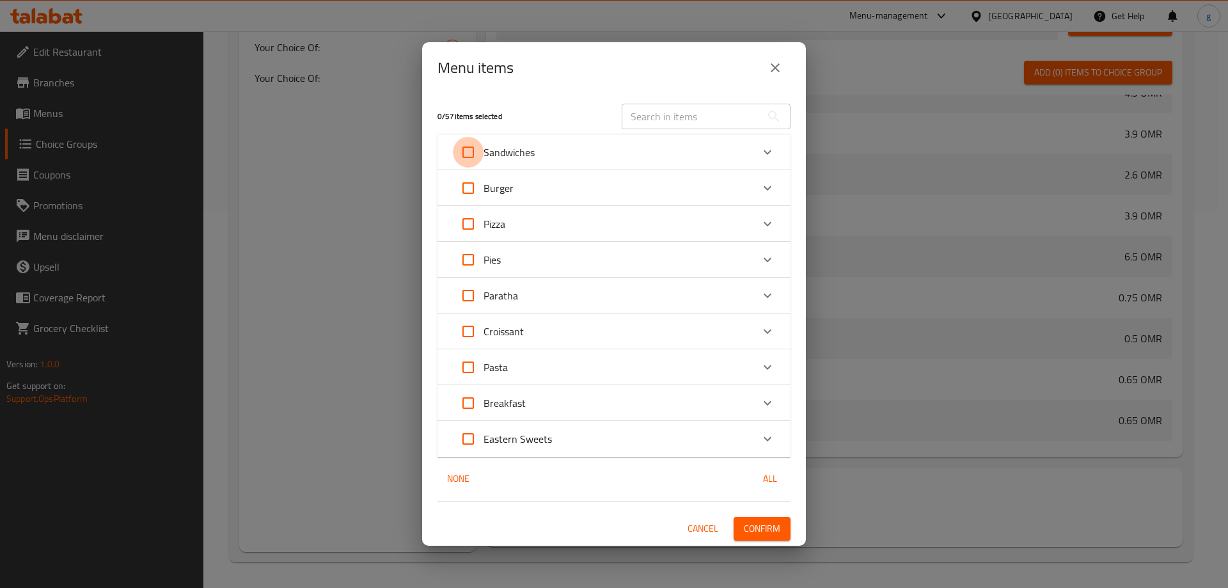
checkbox input "true"
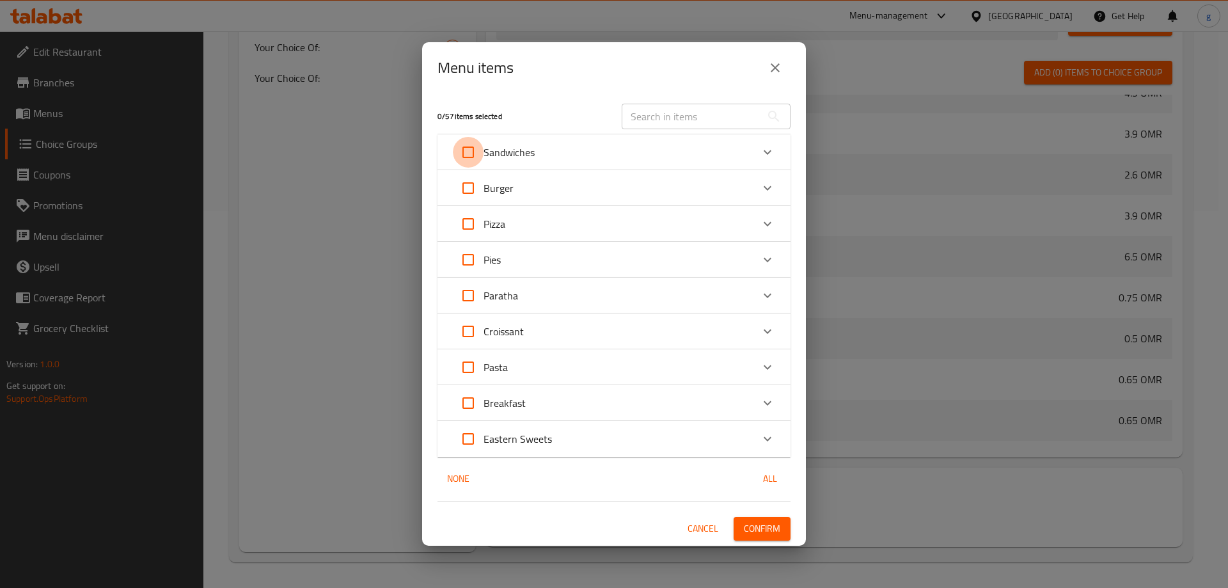
checkbox input "true"
click at [465, 153] on input "Expand" at bounding box center [468, 152] width 31 height 31
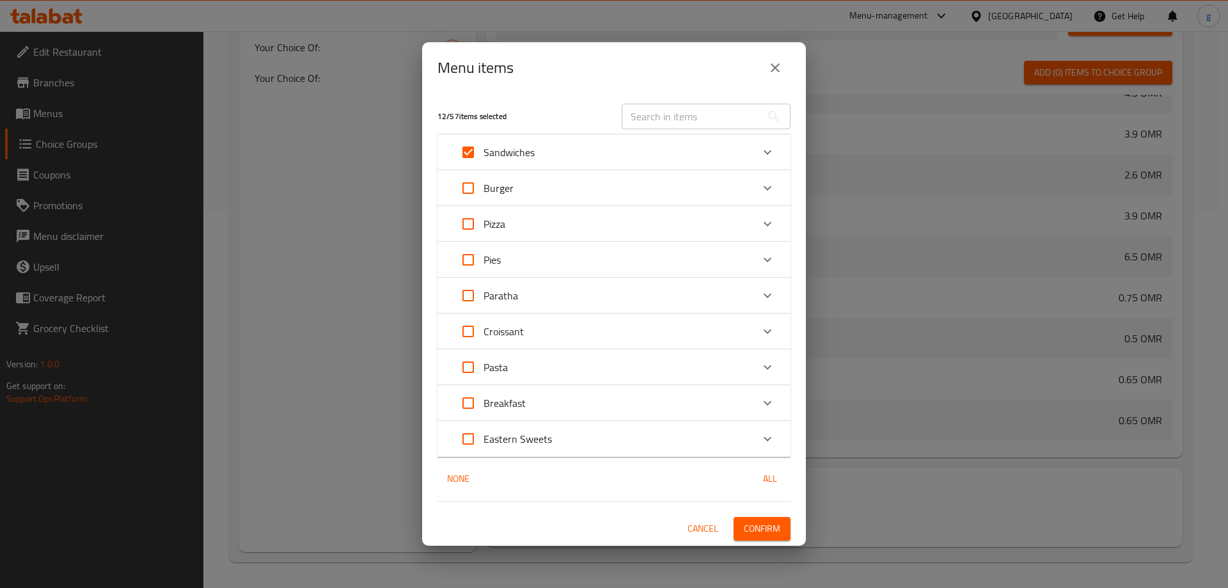
checkbox input "false"
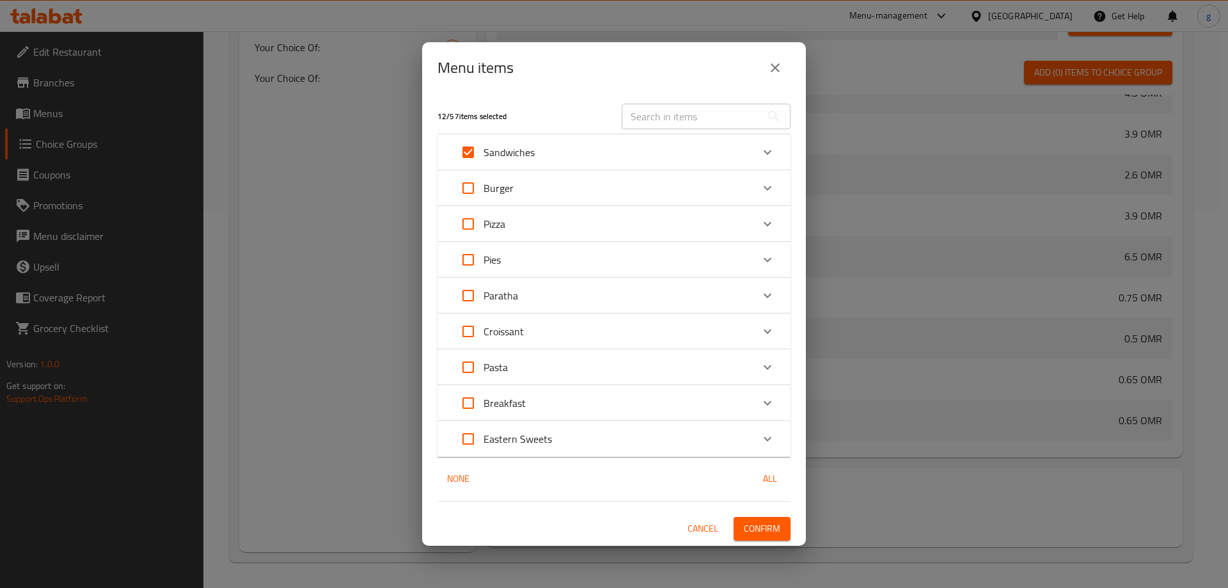
checkbox input "false"
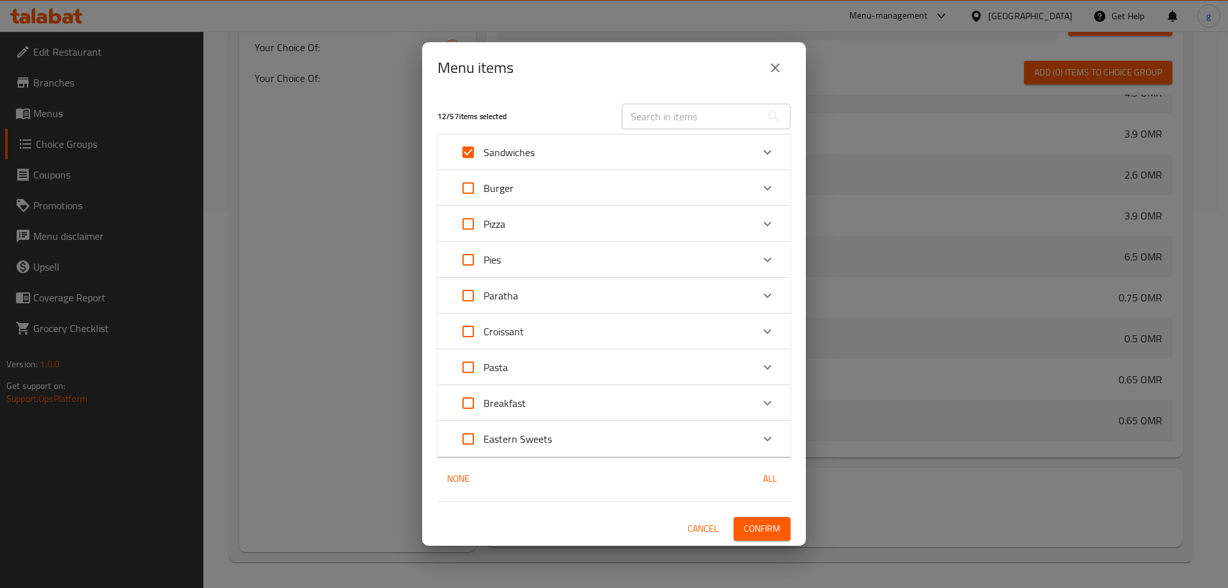
checkbox input "false"
click at [505, 151] on p "Sandwiches" at bounding box center [508, 152] width 51 height 15
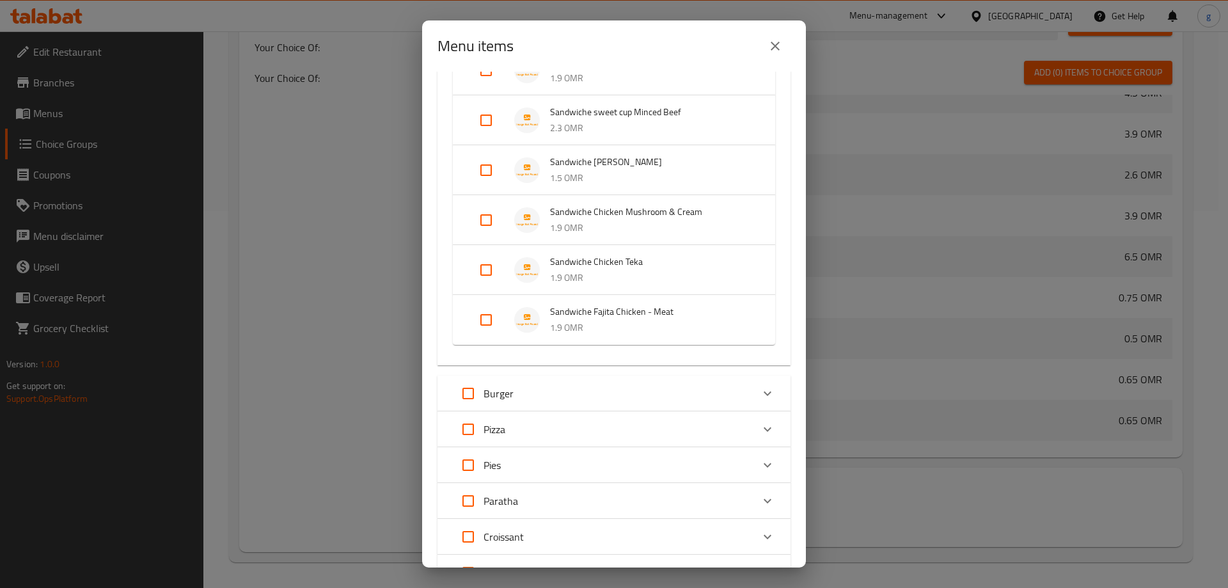
scroll to position [448, 0]
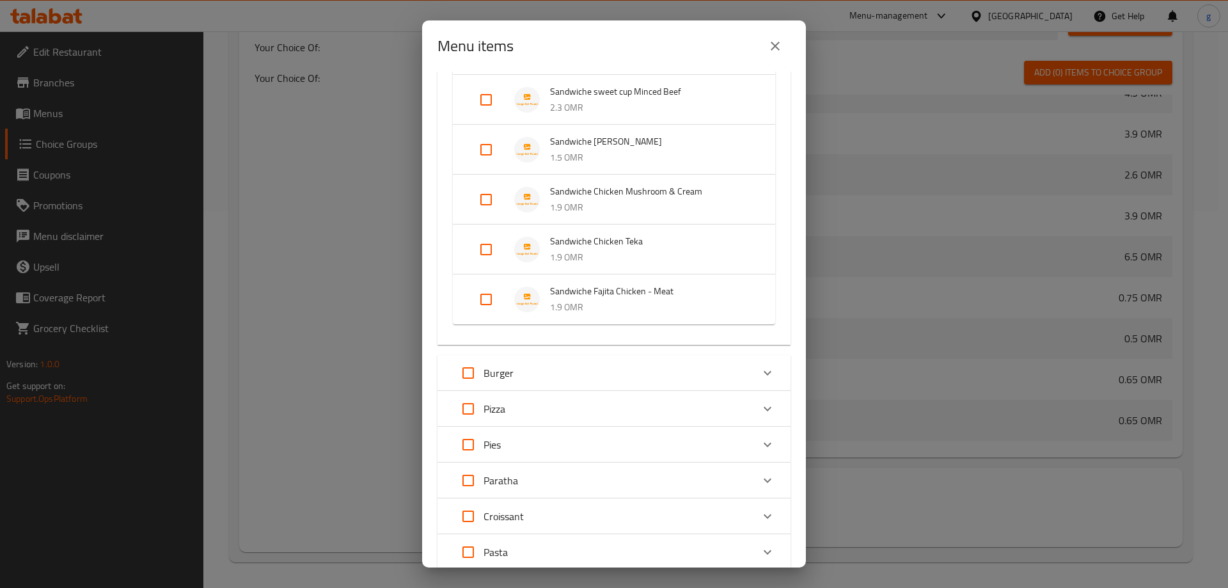
click at [532, 364] on div "Burger" at bounding box center [602, 372] width 299 height 31
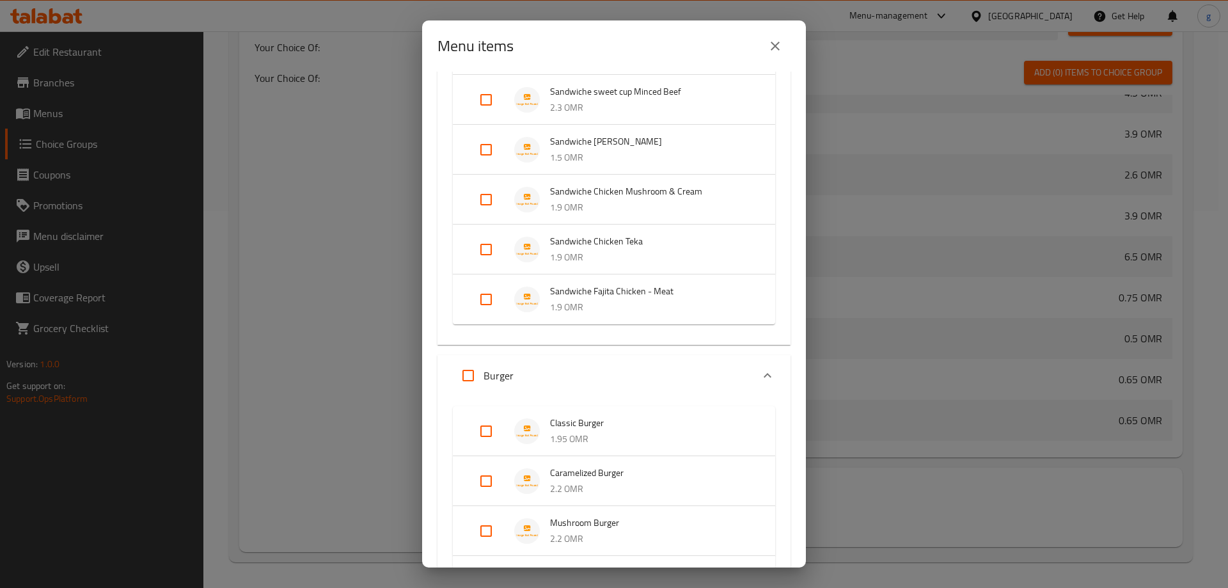
click at [483, 295] on input "Expand" at bounding box center [486, 299] width 31 height 31
checkbox input "true"
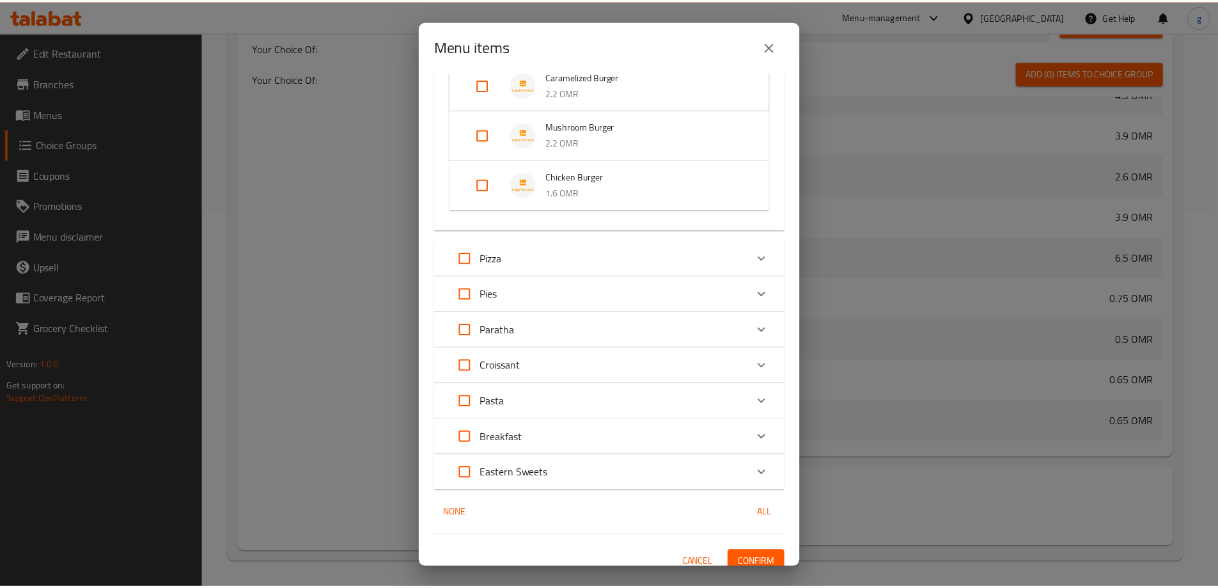
scroll to position [866, 0]
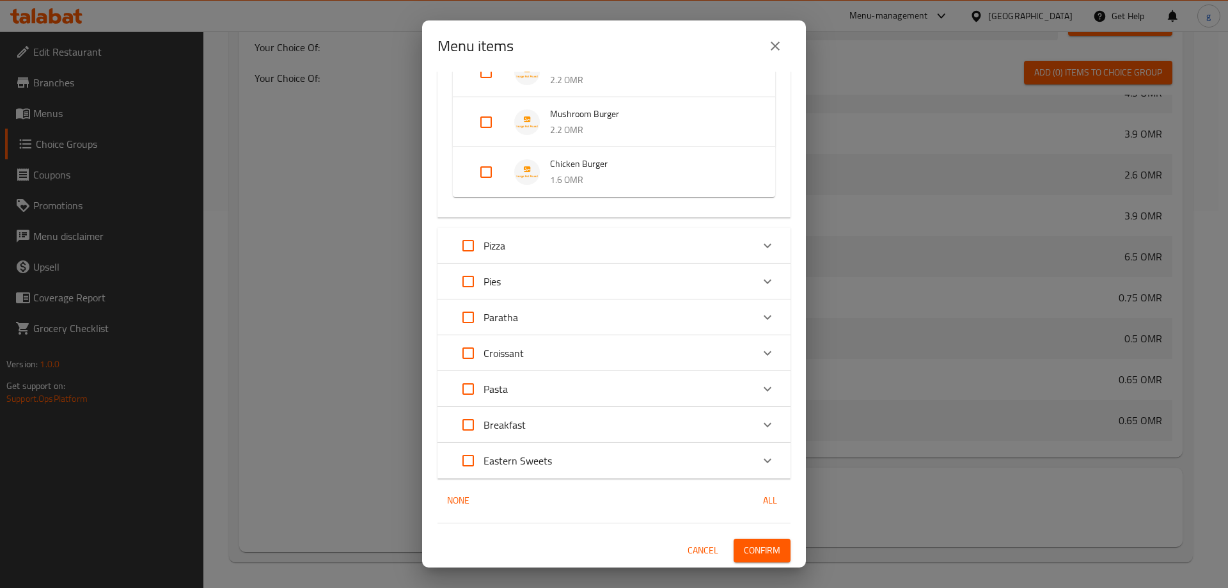
click at [744, 549] on span "Confirm" at bounding box center [762, 550] width 36 height 16
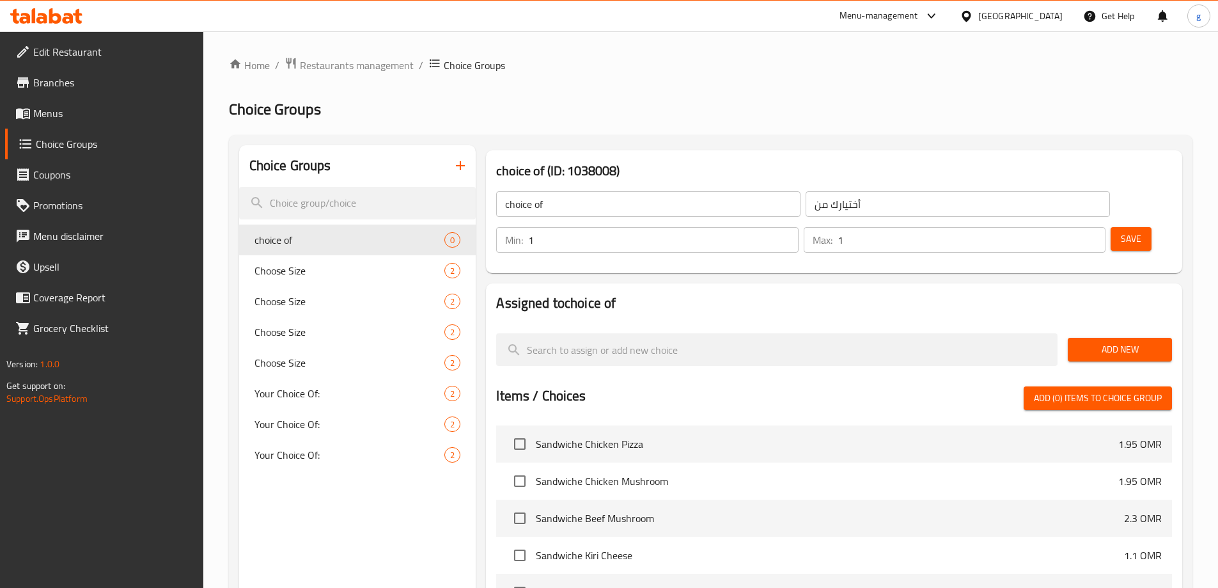
click at [52, 106] on span "Menus" at bounding box center [113, 113] width 160 height 15
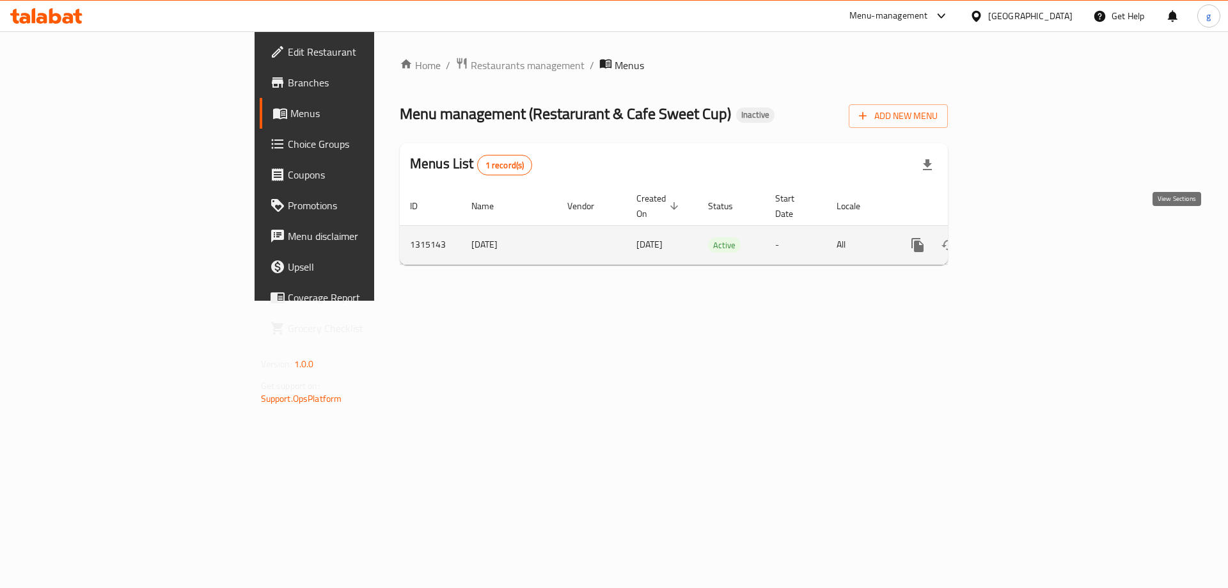
click at [1017, 237] on icon "enhanced table" at bounding box center [1009, 244] width 15 height 15
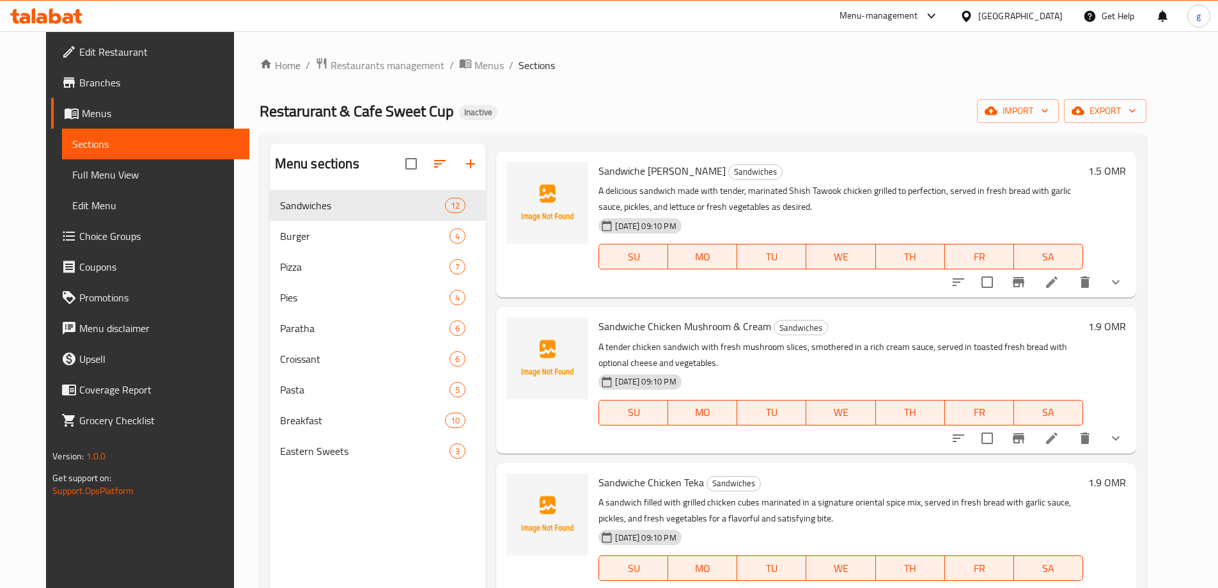
scroll to position [1184, 0]
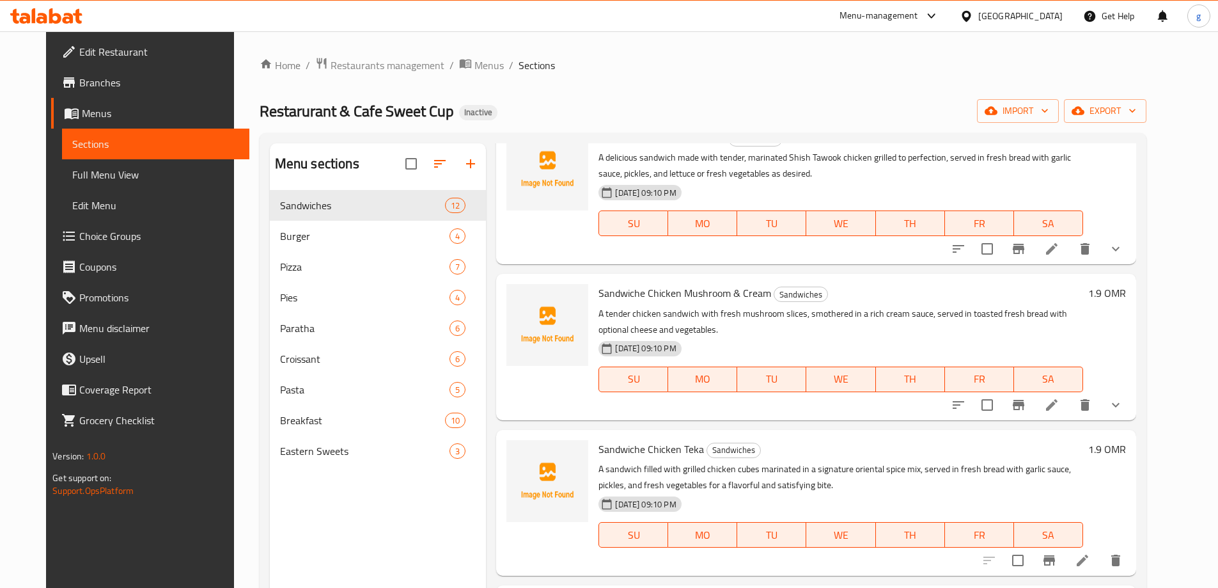
click at [98, 173] on span "Full Menu View" at bounding box center [155, 174] width 167 height 15
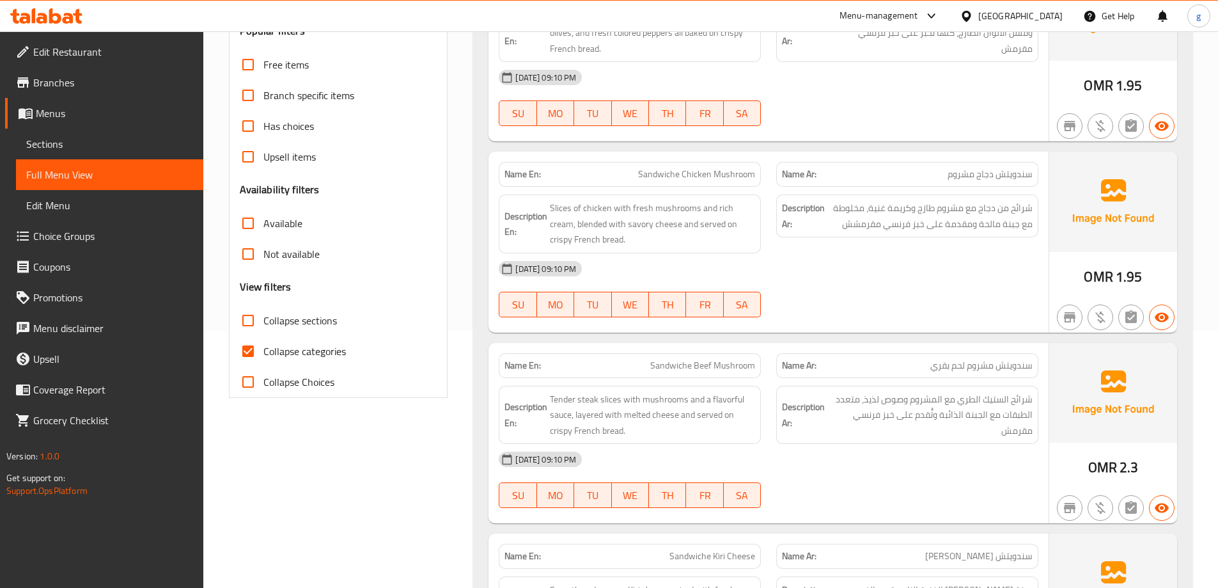
scroll to position [320, 0]
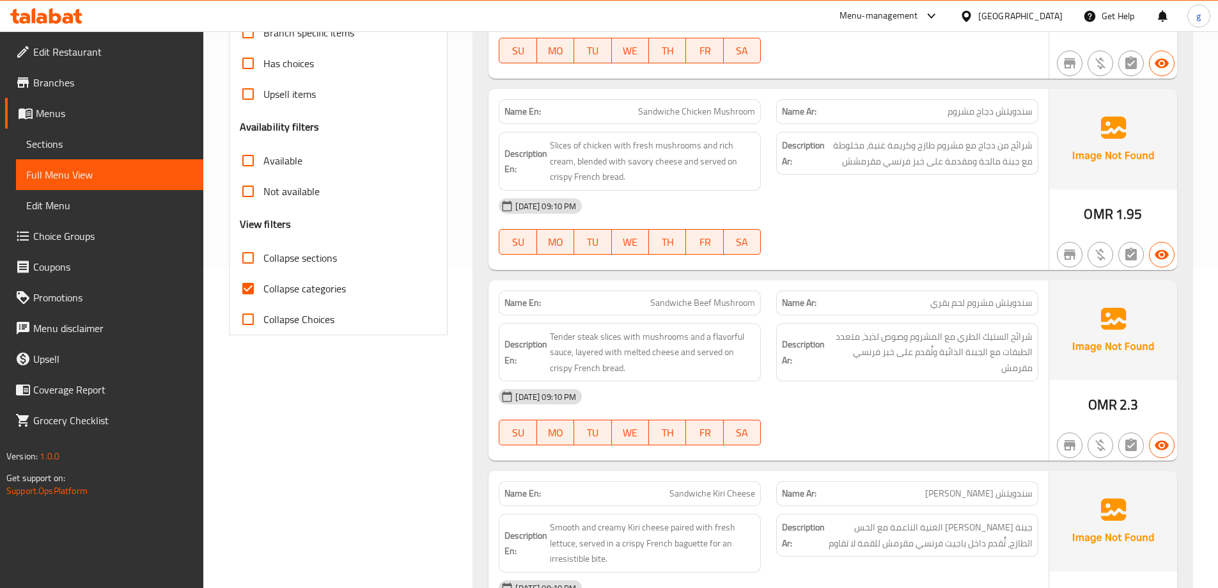
click at [252, 276] on input "Collapse categories" at bounding box center [248, 288] width 31 height 31
checkbox input "false"
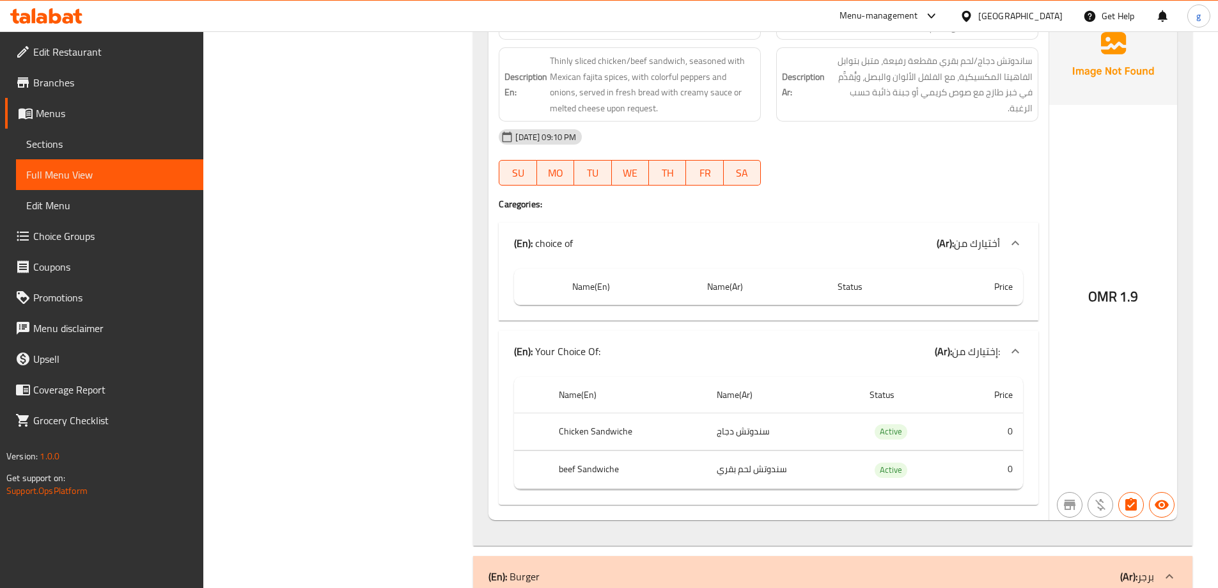
scroll to position [2813, 0]
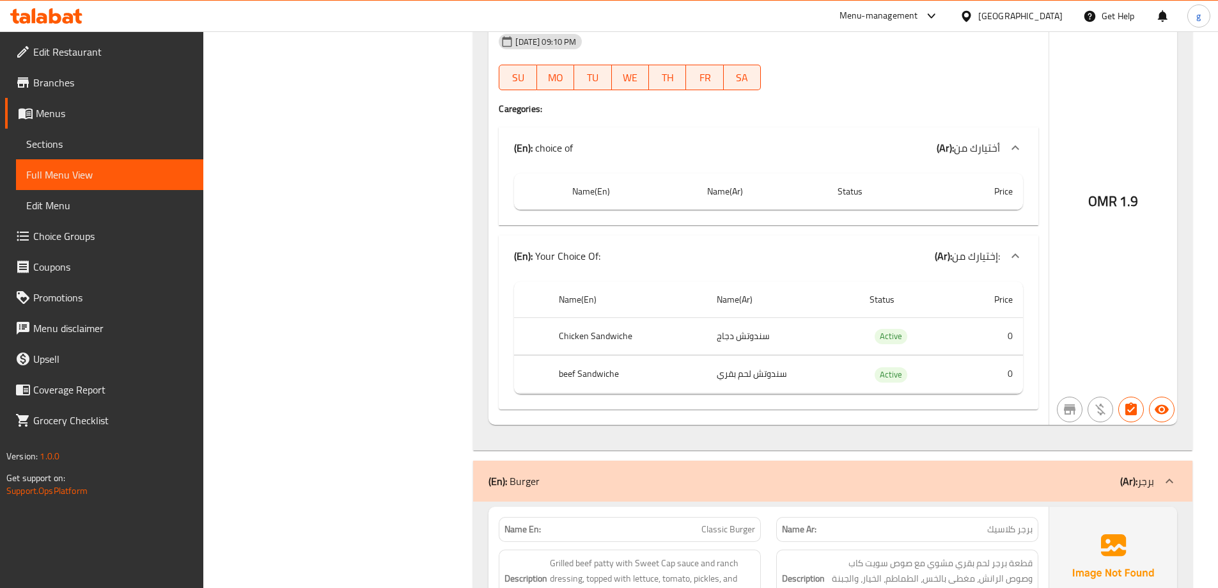
click at [985, 177] on th "Price" at bounding box center [977, 191] width 91 height 36
click at [987, 186] on th "Price" at bounding box center [977, 191] width 91 height 36
click at [1002, 191] on th "Price" at bounding box center [977, 191] width 91 height 36
drag, startPoint x: 1011, startPoint y: 152, endPoint x: 1010, endPoint y: 145, distance: 6.4
click at [1010, 147] on icon at bounding box center [1015, 147] width 15 height 15
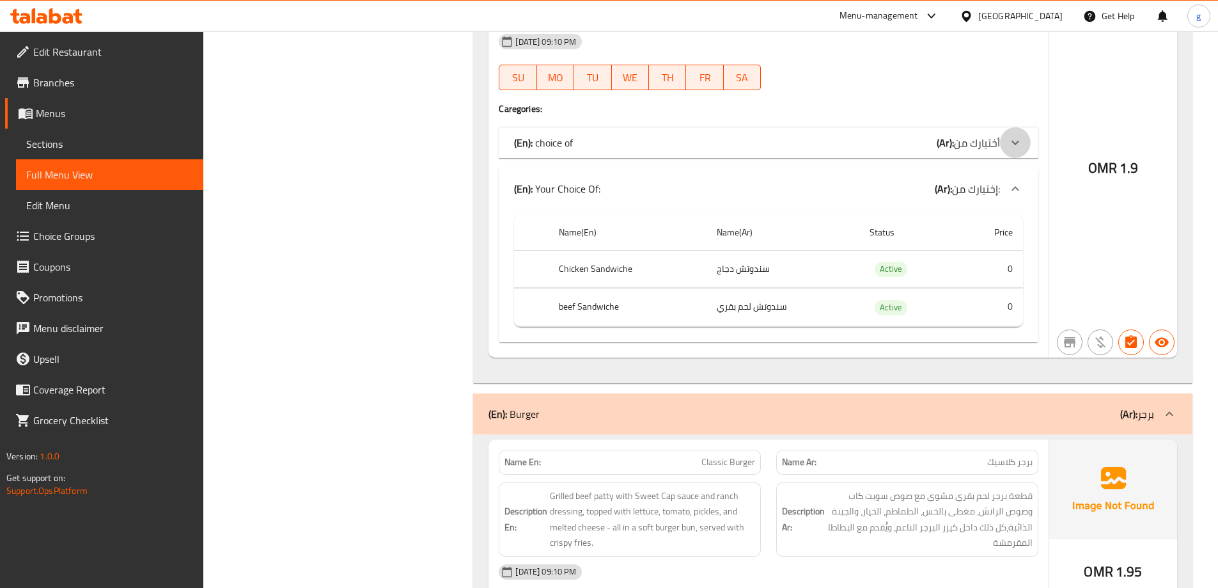
click at [1010, 145] on icon at bounding box center [1015, 142] width 15 height 15
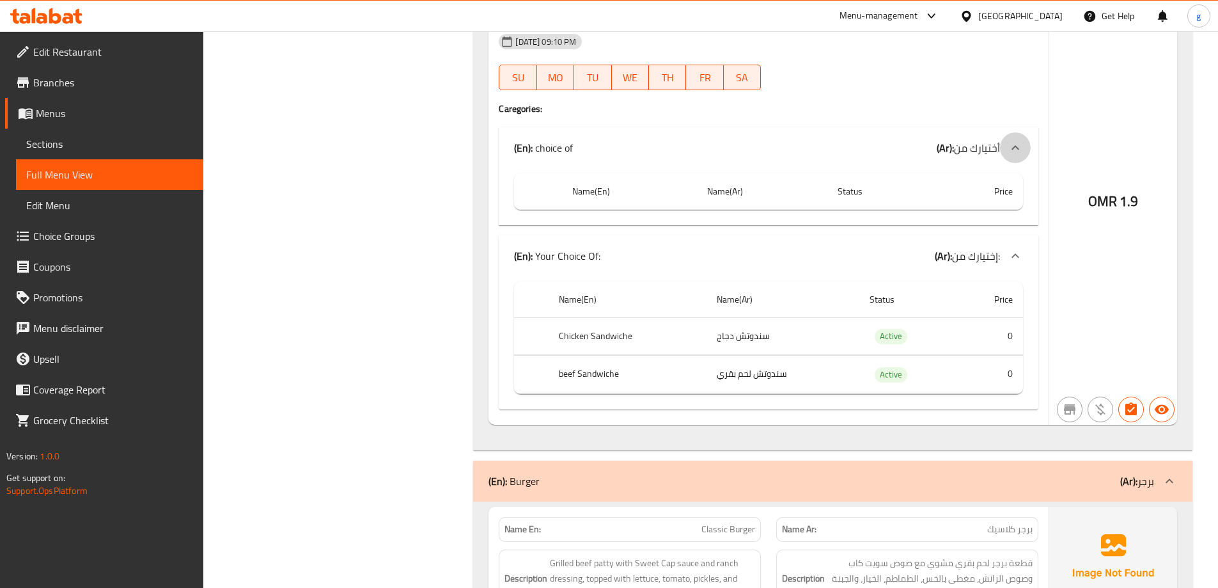
click at [1009, 152] on icon at bounding box center [1015, 147] width 15 height 15
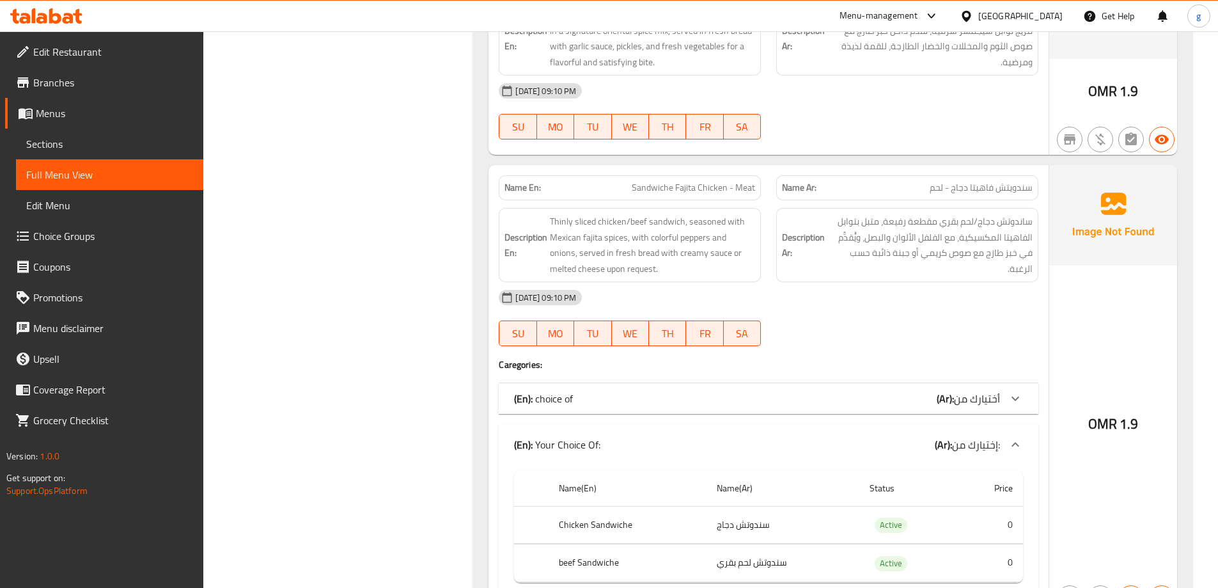
scroll to position [2749, 0]
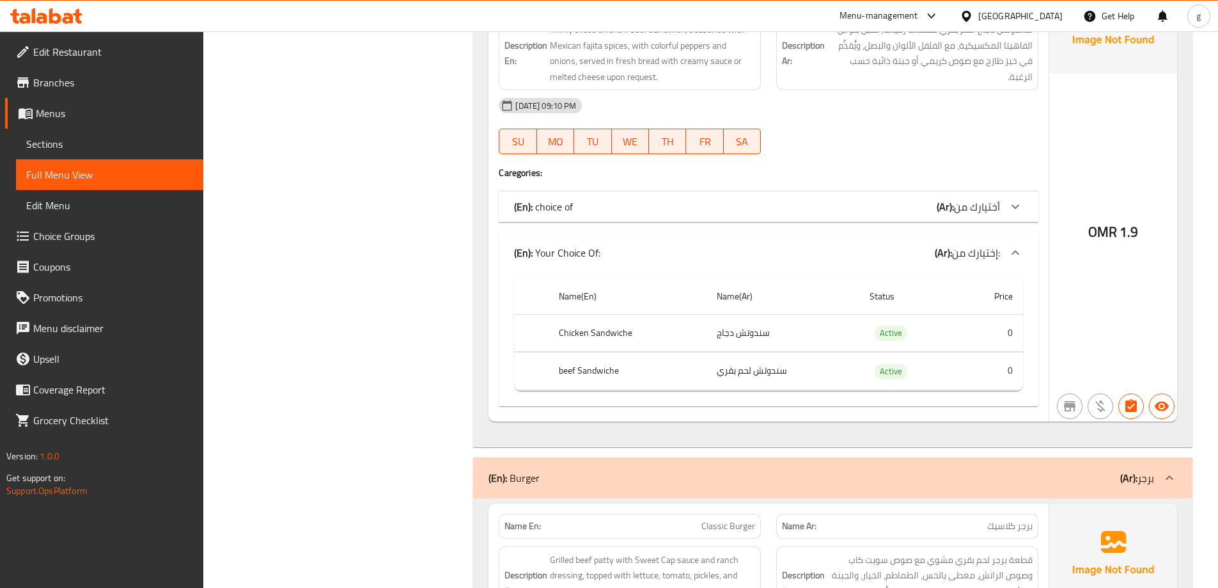
click at [1009, 256] on icon at bounding box center [1015, 252] width 15 height 15
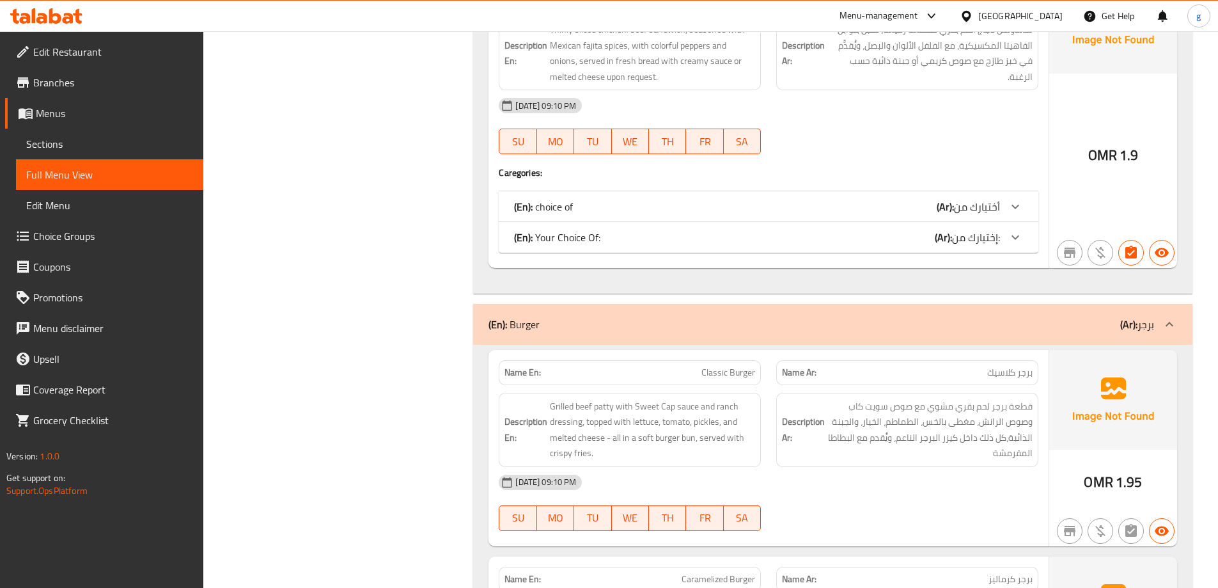
click at [999, 235] on span "إختيارك من:" at bounding box center [976, 237] width 48 height 19
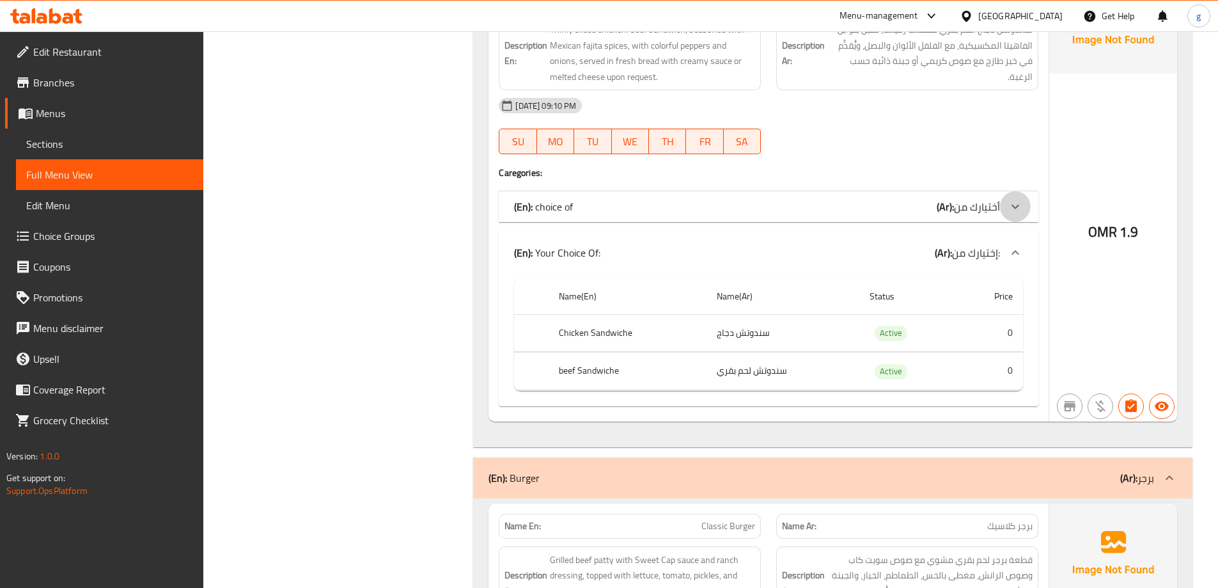
click at [1022, 214] on icon at bounding box center [1015, 206] width 15 height 15
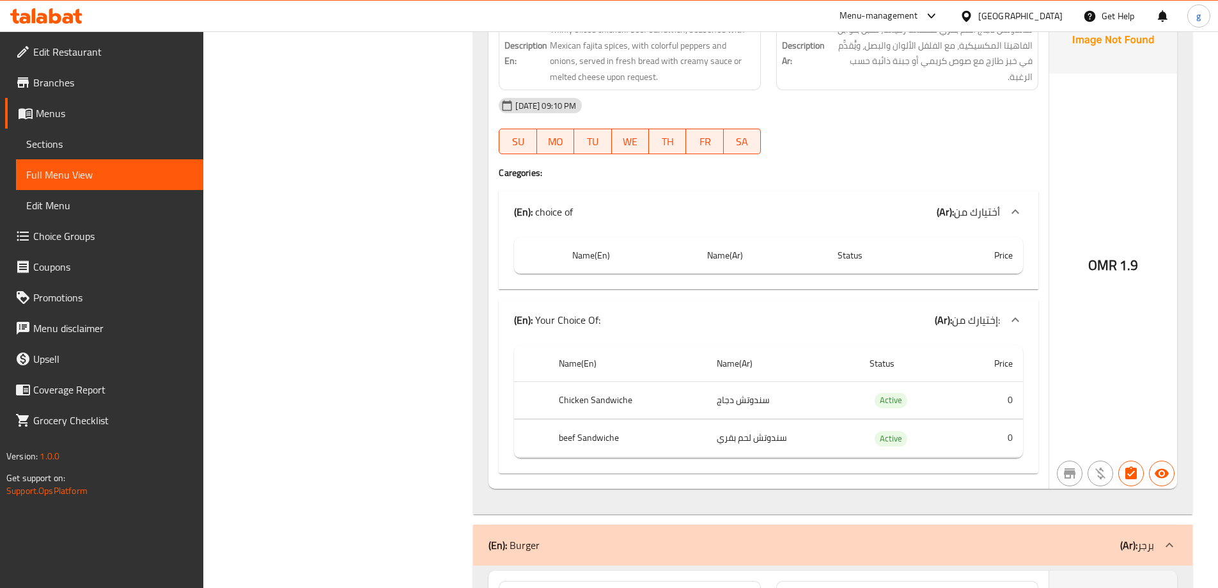
click at [1011, 215] on icon at bounding box center [1015, 211] width 15 height 15
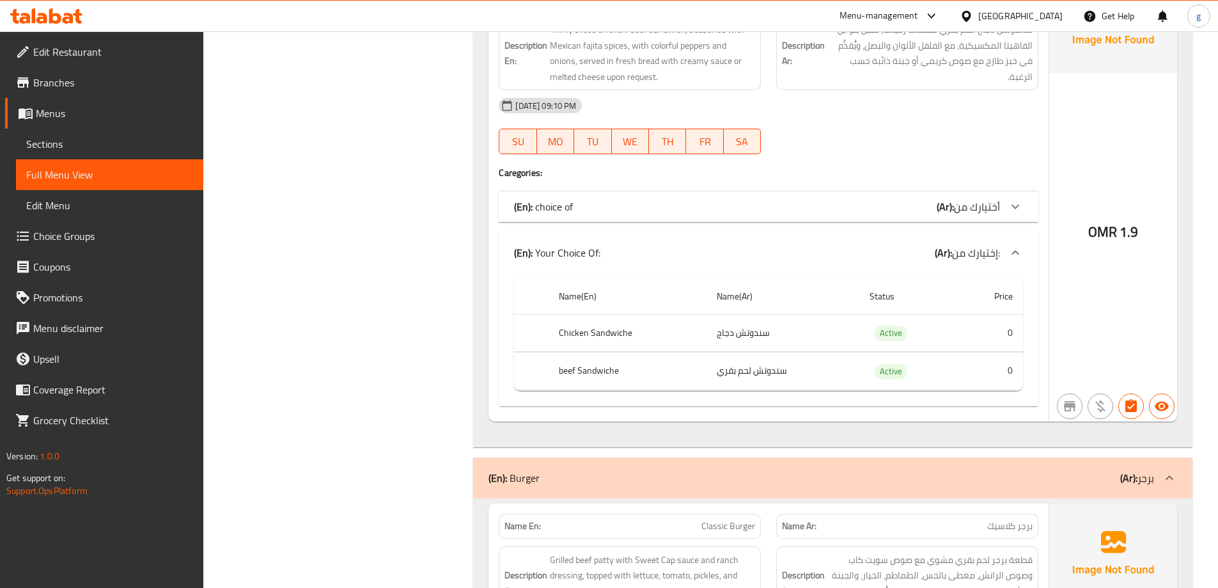
click at [1002, 225] on div "Name En: Sandwiche Fajita Chicken - Meat Name Ar: سندويتش فاهيتا دجاج - لحم Des…" at bounding box center [769, 197] width 560 height 448
click at [1006, 222] on div "Name En: Sandwiche Fajita Chicken - Meat Name Ar: سندويتش فاهيتا دجاج - لحم Des…" at bounding box center [769, 197] width 560 height 448
click at [1006, 214] on div at bounding box center [1015, 206] width 31 height 31
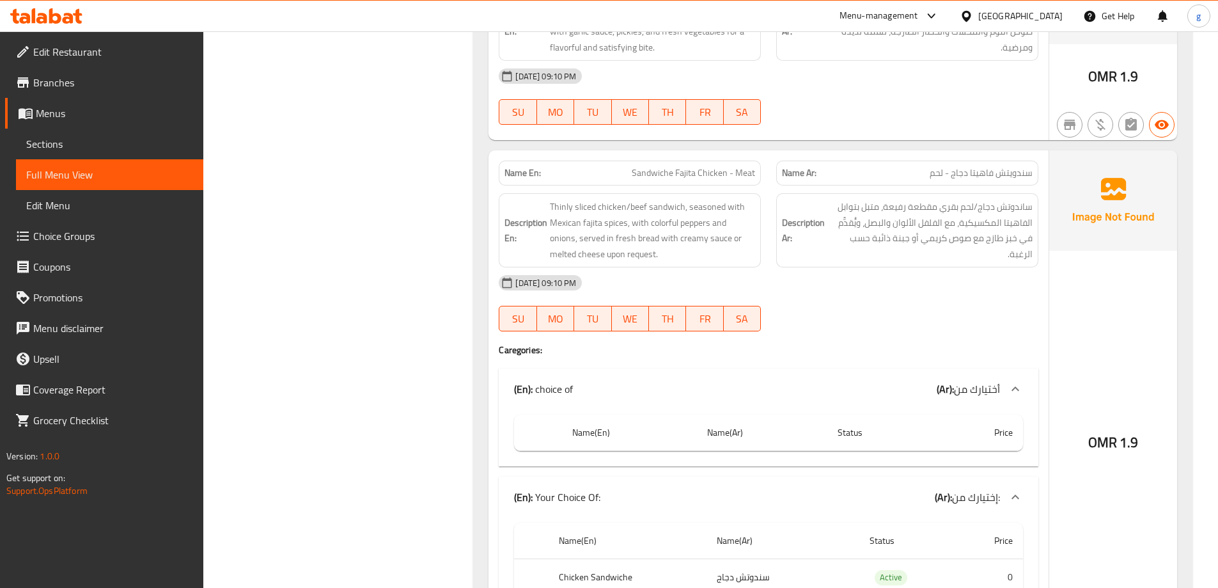
scroll to position [2558, 0]
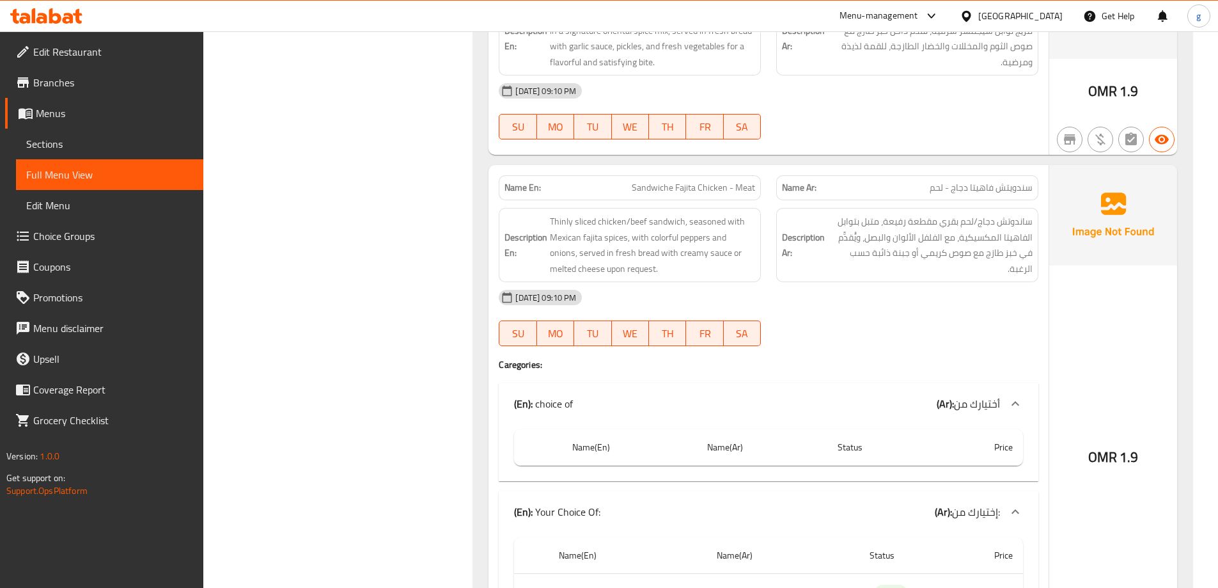
click at [724, 186] on span "Sandwiche Fajita Chicken - Meat" at bounding box center [693, 187] width 123 height 13
copy span "Sandwiche Fajita Chicken - Meat"
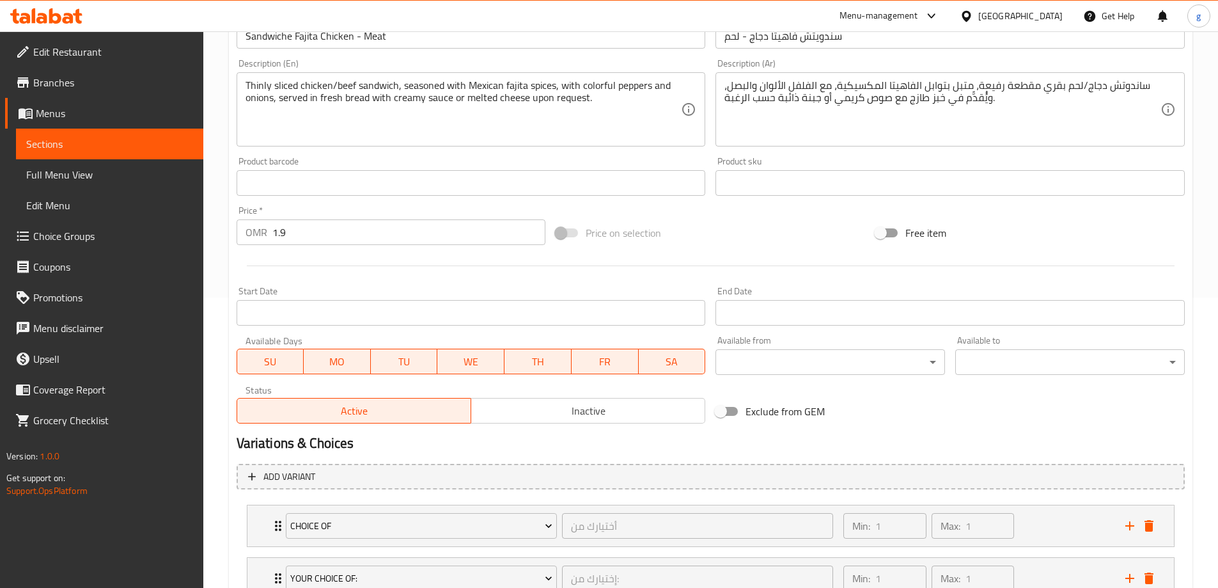
scroll to position [389, 0]
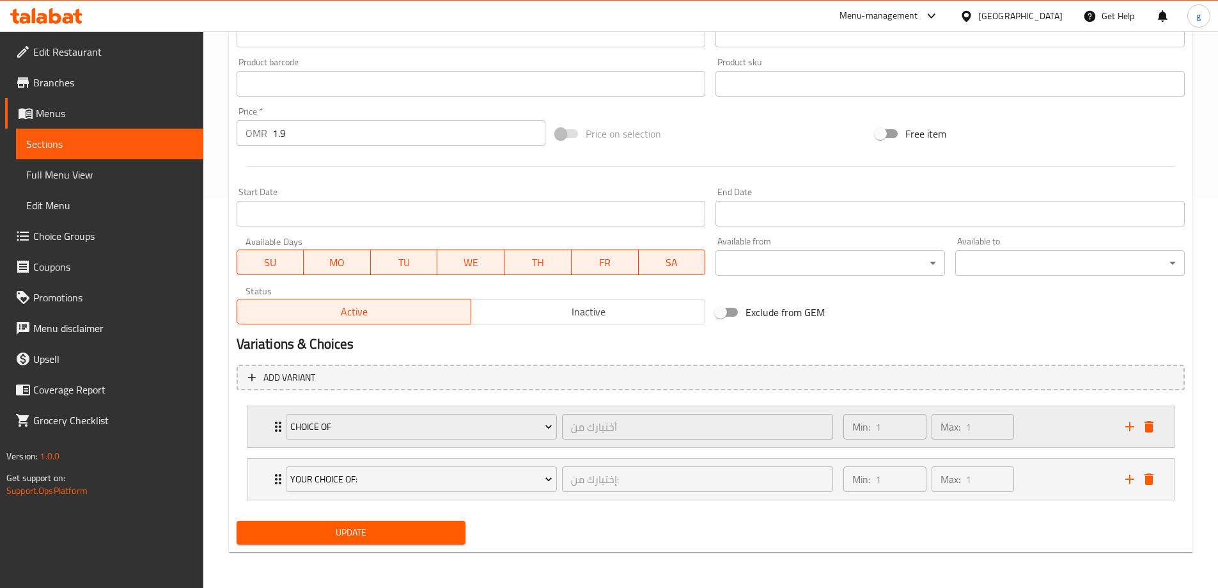
click at [1109, 426] on div "Min: 1 ​ Max: 1 ​" at bounding box center [976, 426] width 281 height 41
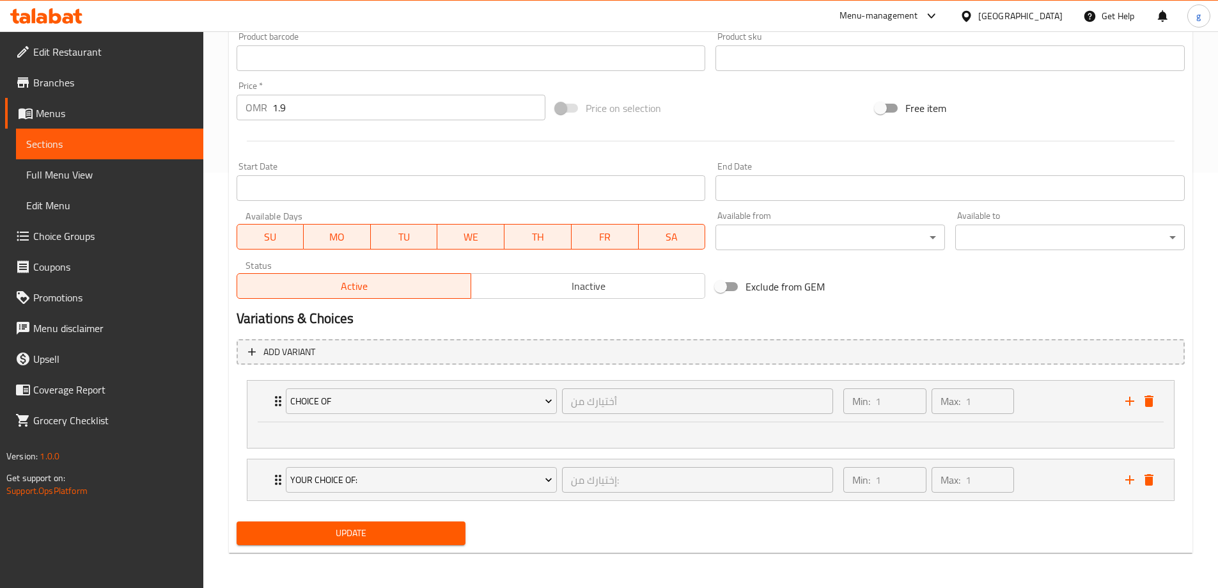
scroll to position [416, 0]
click at [1042, 465] on div "Min: 1 ​ Max: 1 ​" at bounding box center [976, 478] width 281 height 41
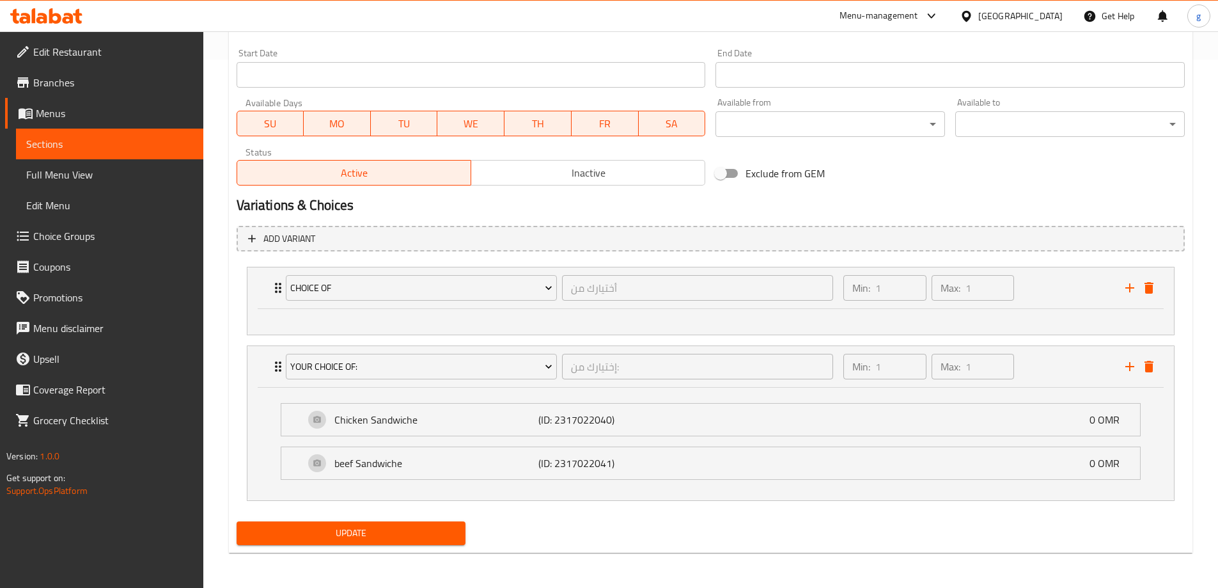
scroll to position [529, 0]
click at [1153, 284] on icon "delete" at bounding box center [1148, 286] width 15 height 15
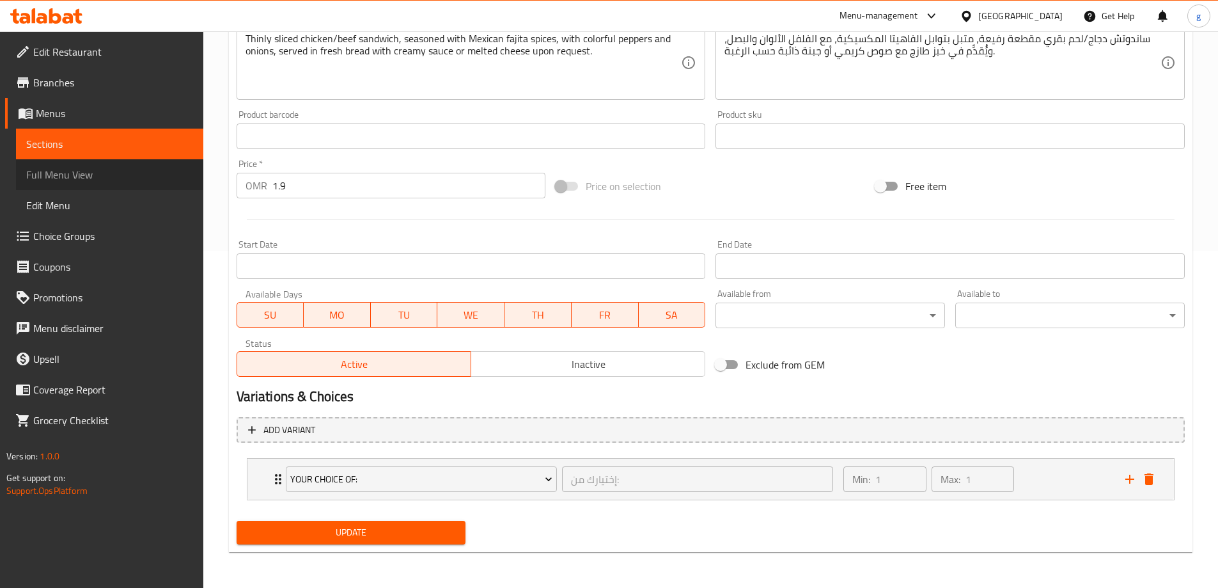
click at [88, 173] on span "Full Menu View" at bounding box center [109, 174] width 167 height 15
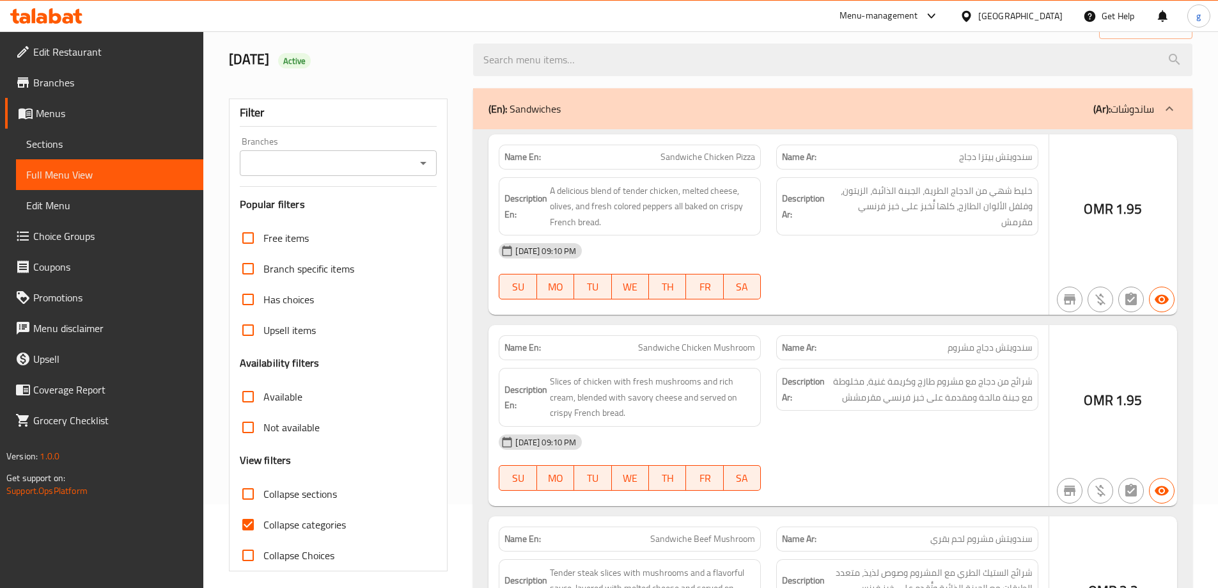
click at [451, 212] on div at bounding box center [609, 294] width 1218 height 588
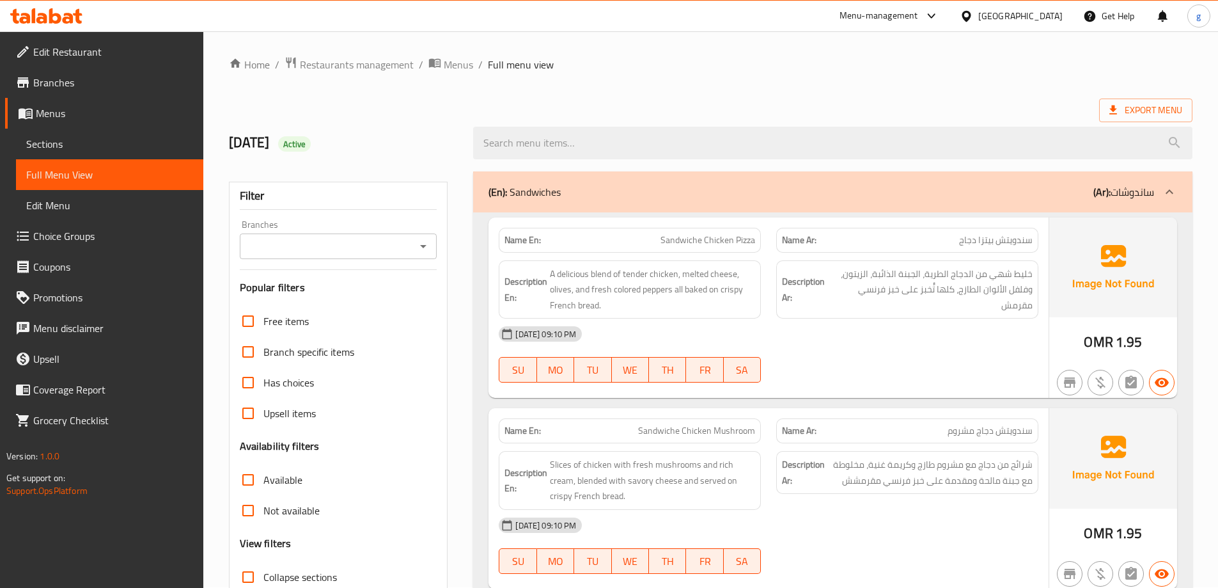
scroll to position [93, 0]
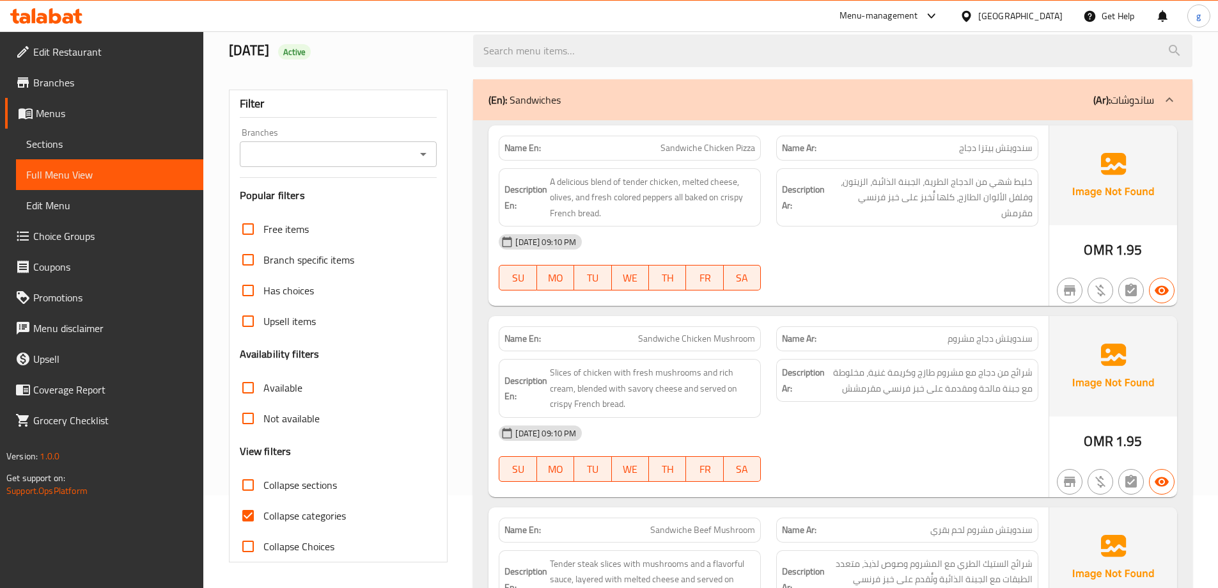
click at [238, 504] on input "Collapse categories" at bounding box center [248, 515] width 31 height 31
checkbox input "false"
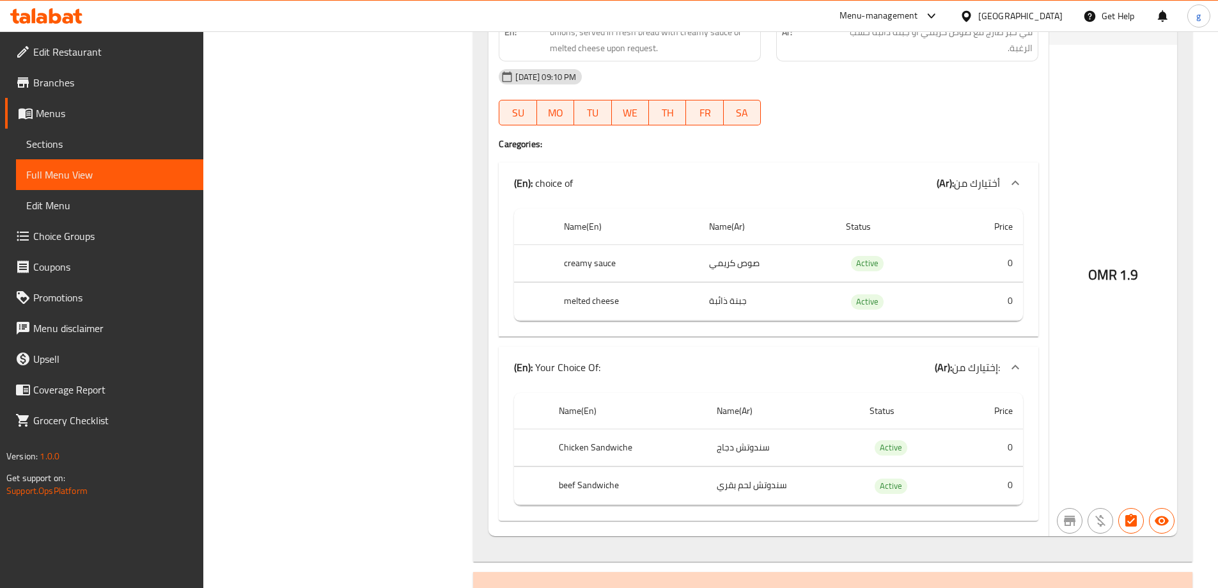
scroll to position [2714, 0]
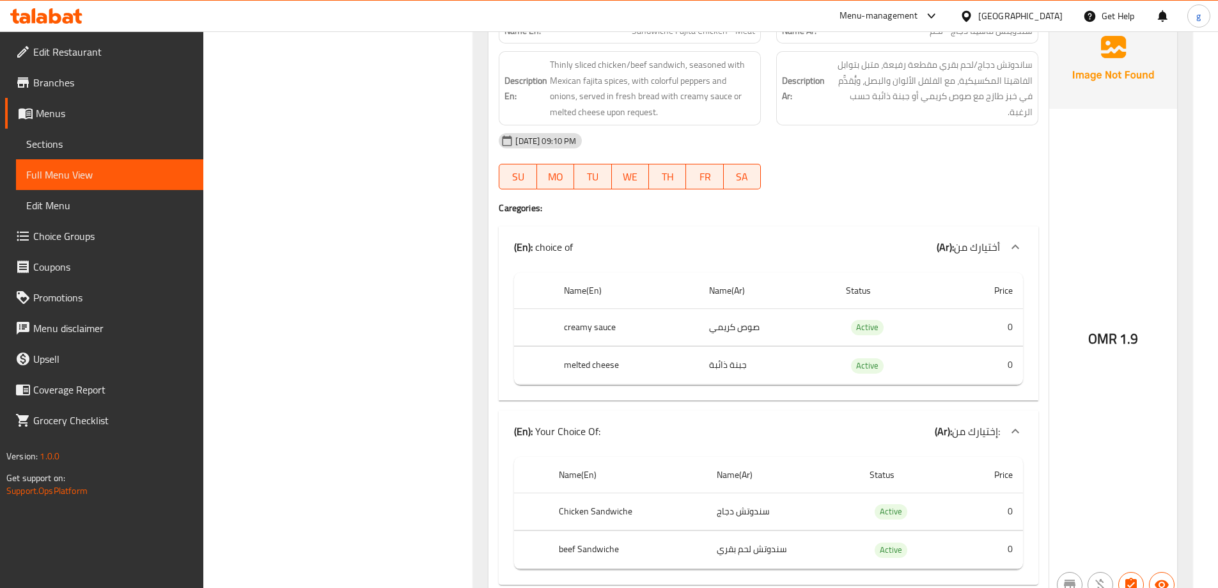
click at [976, 231] on div "(En): choice of (Ar): أختيارك من" at bounding box center [769, 246] width 540 height 41
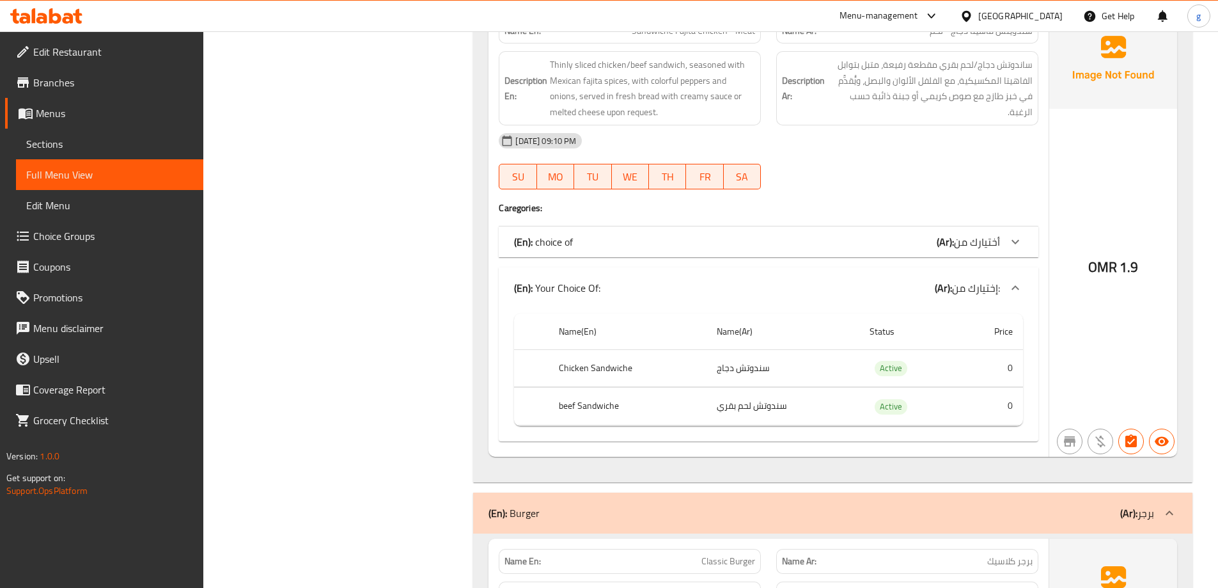
click at [978, 233] on span "أختيارك من" at bounding box center [977, 241] width 46 height 19
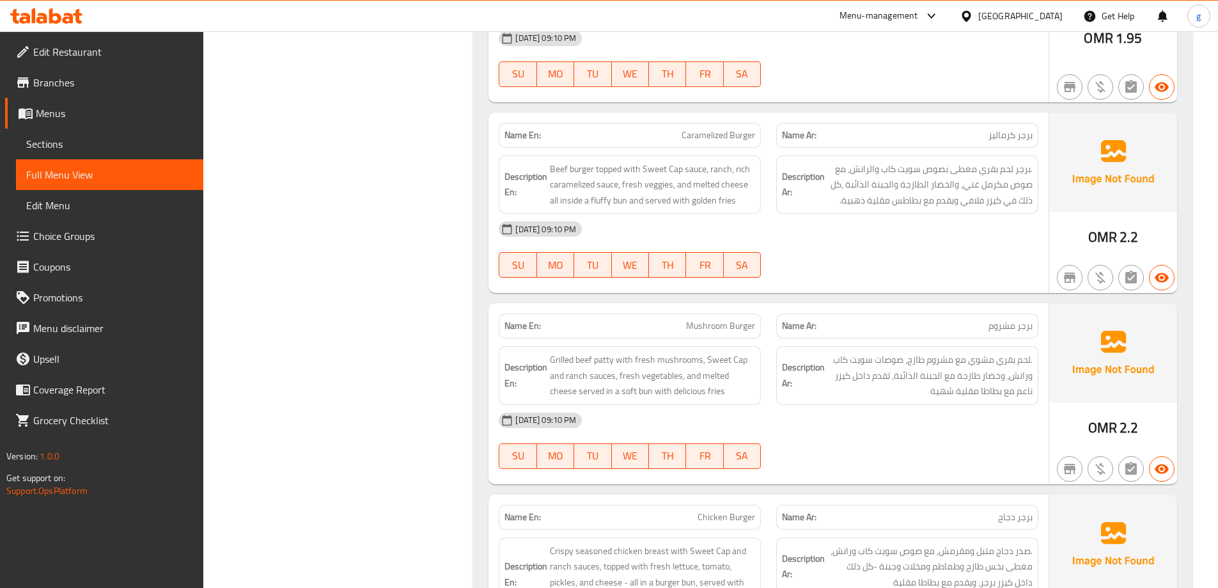
scroll to position [3546, 0]
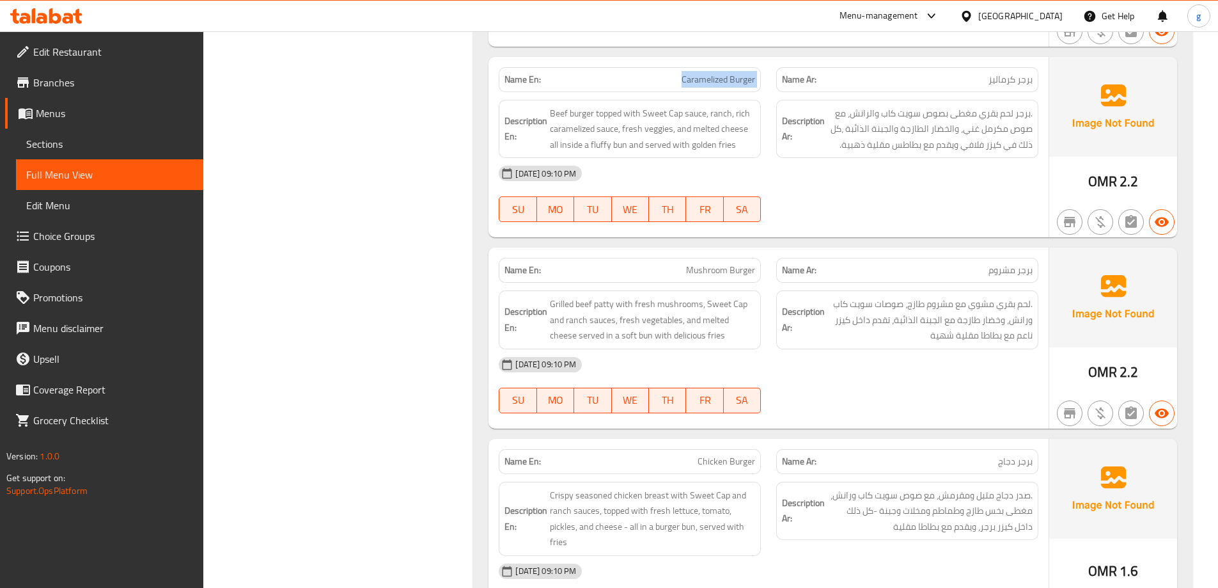
drag, startPoint x: 668, startPoint y: 74, endPoint x: 770, endPoint y: 86, distance: 102.3
click at [770, 86] on div "Name En: Caramelized Burger Name Ar: برجر كرماليز" at bounding box center [768, 79] width 555 height 40
copy span "Caramelized Burger"
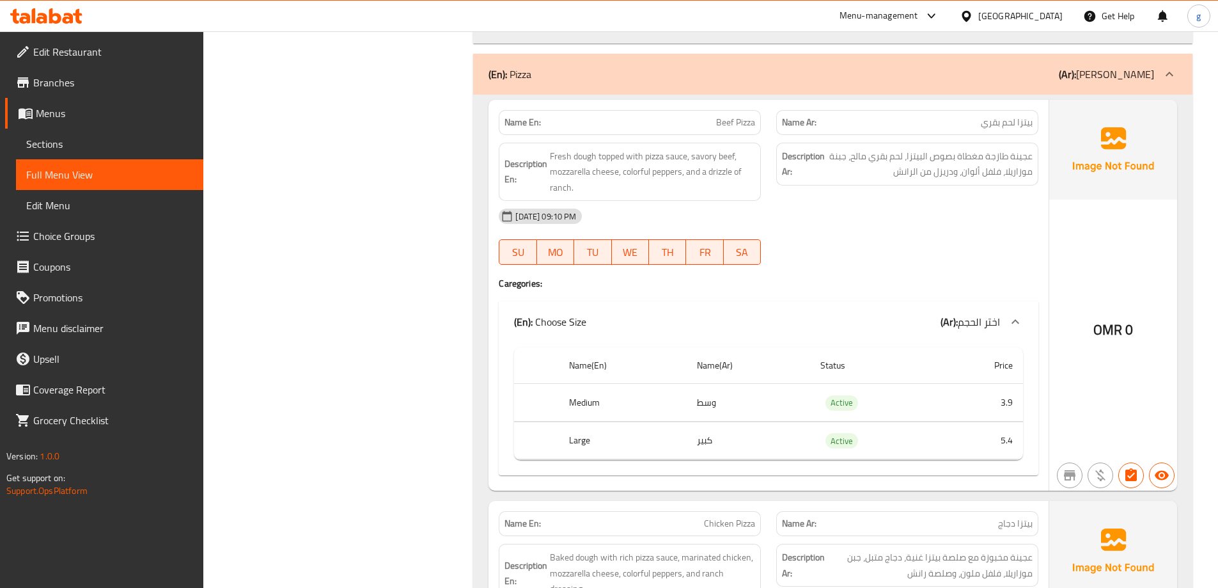
scroll to position [4185, 0]
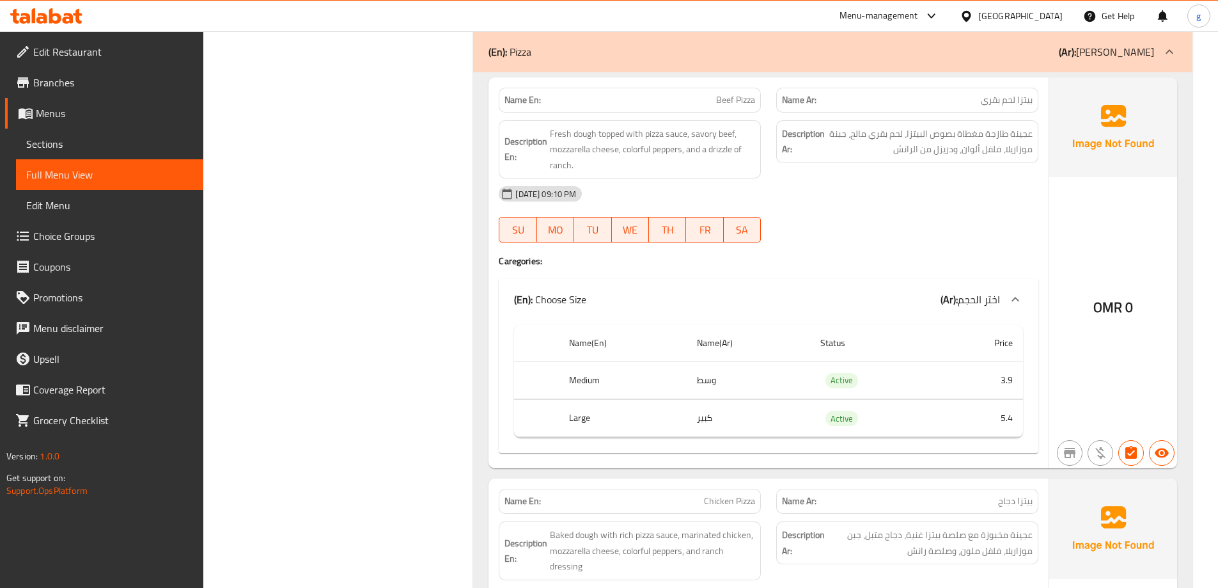
click at [932, 159] on div "Description Ar: عجينة طازجة مغطاة بصوص البيتزا، لحم بقري مالح، جبنة موزاريلا، ف…" at bounding box center [907, 141] width 262 height 43
drag, startPoint x: 706, startPoint y: 97, endPoint x: 765, endPoint y: 105, distance: 60.0
click at [765, 105] on div "Name En: Beef Pizza" at bounding box center [630, 100] width 278 height 40
copy span "Beef Pizza"
click at [812, 302] on div "(En): Choose Size (Ar): اختر الحجم" at bounding box center [757, 299] width 486 height 15
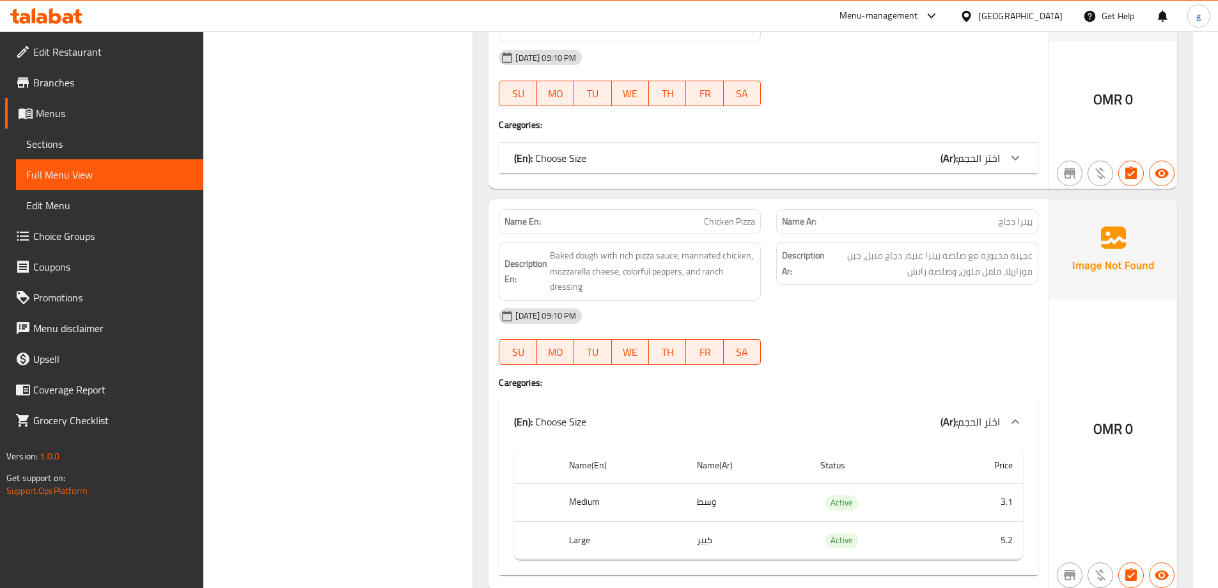
scroll to position [4313, 0]
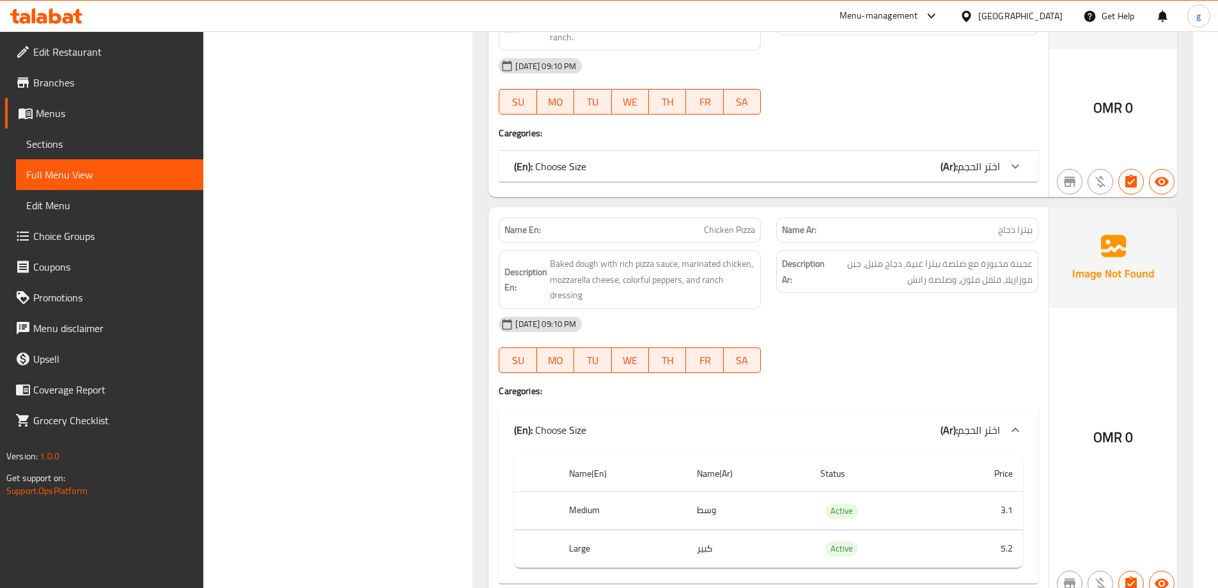
click at [811, 167] on div "(En): Choose Size (Ar): اختر الحجم" at bounding box center [757, 166] width 486 height 15
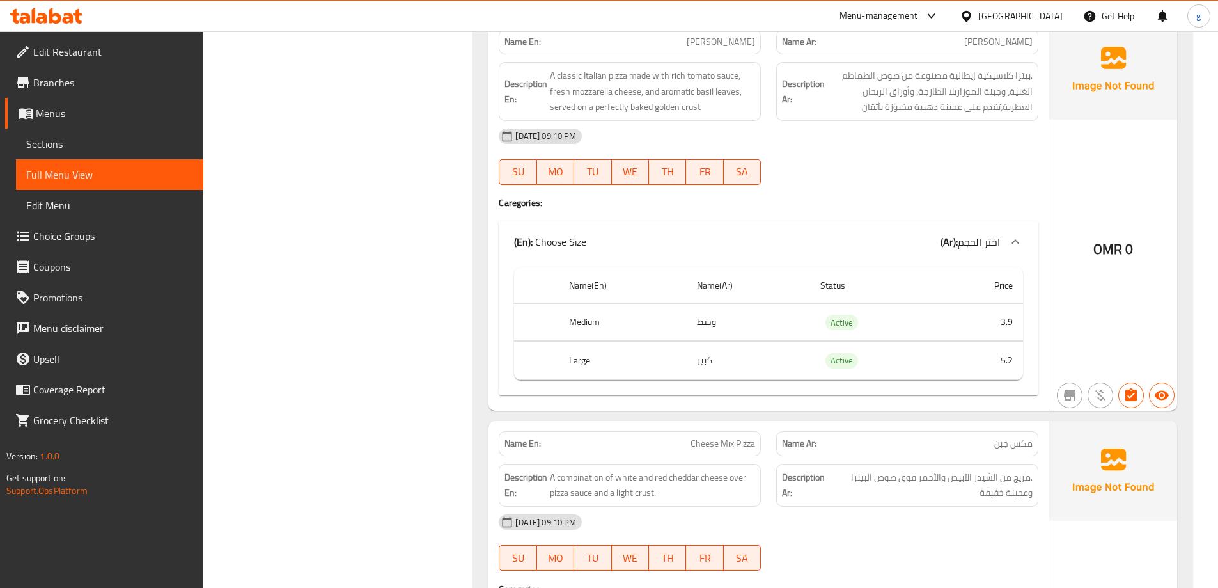
scroll to position [5400, 0]
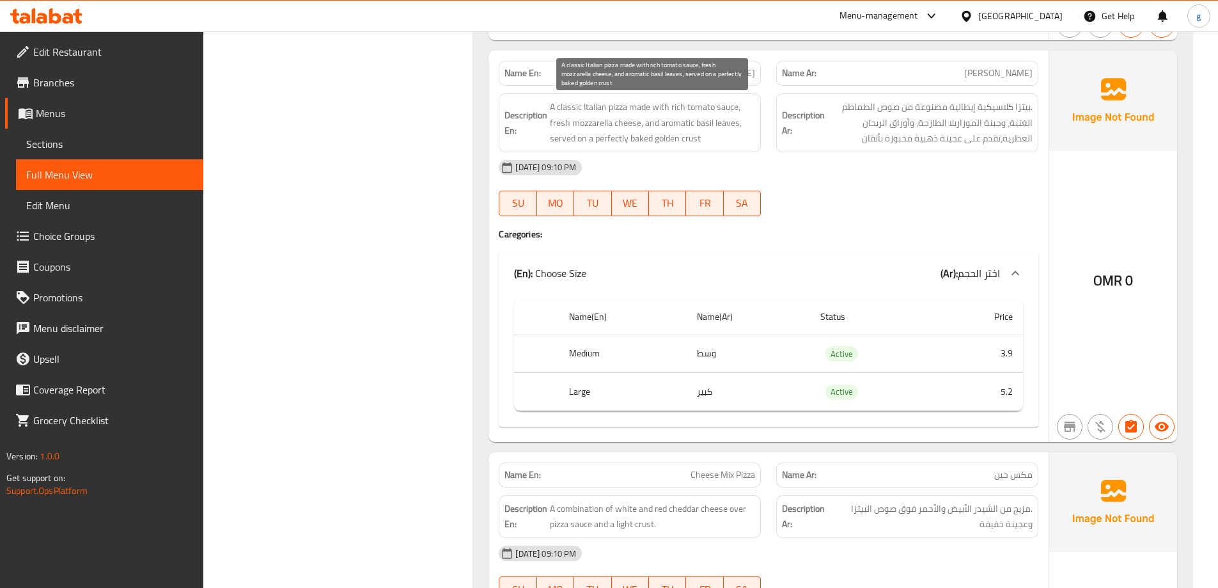
click at [684, 141] on span "A classic Italian pizza made with rich tomato sauce, fresh mozzarella cheese, a…" at bounding box center [652, 122] width 205 height 47
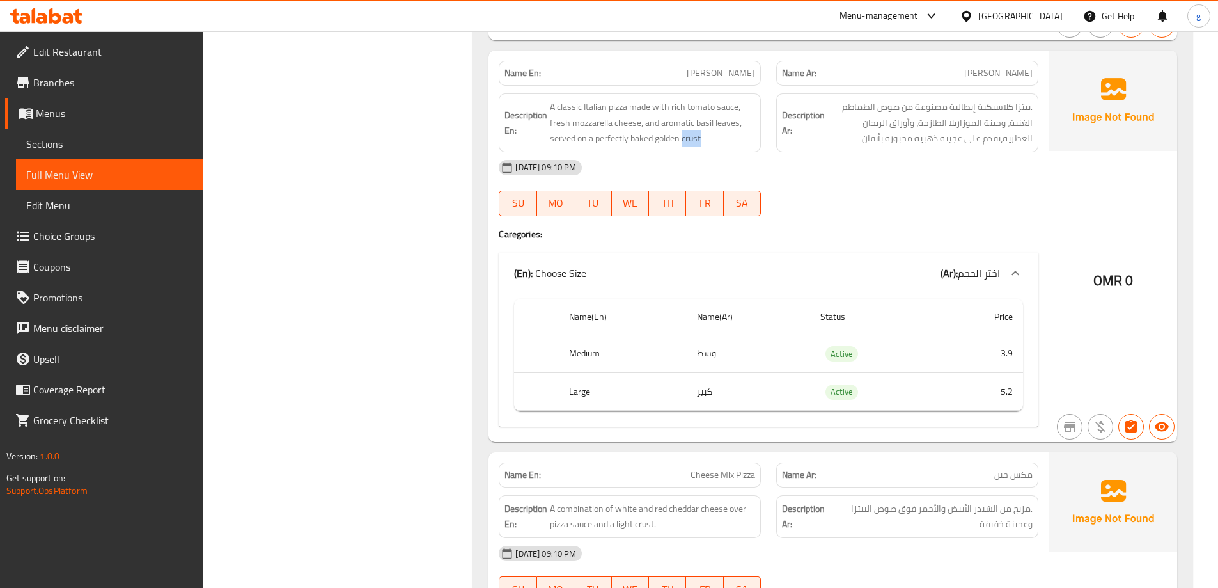
click at [698, 146] on div "Description En: A classic Italian pizza made with rich tomato sauce, fresh mozz…" at bounding box center [630, 122] width 262 height 59
drag, startPoint x: 682, startPoint y: 138, endPoint x: 721, endPoint y: 144, distance: 39.4
click at [721, 144] on span "A classic Italian pizza made with rich tomato sauce, fresh mozzarella cheese, a…" at bounding box center [652, 122] width 205 height 47
click at [795, 168] on div "[DATE] 09:10 PM" at bounding box center [768, 167] width 555 height 31
drag, startPoint x: 682, startPoint y: 139, endPoint x: 715, endPoint y: 144, distance: 33.5
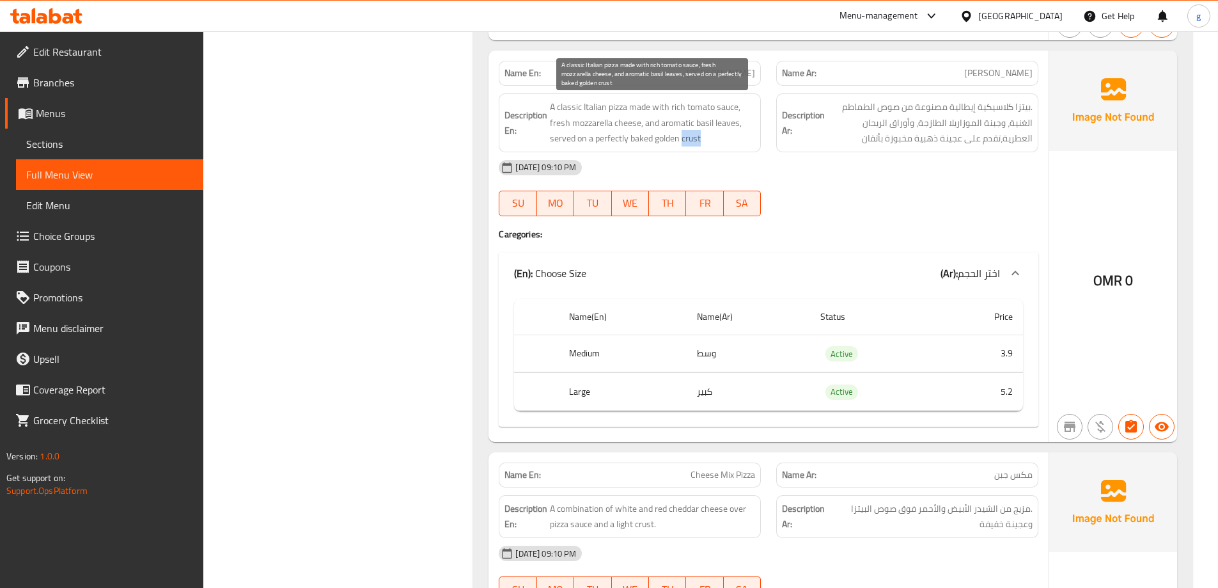
click at [715, 144] on span "A classic Italian pizza made with rich tomato sauce, fresh mozzarella cheese, a…" at bounding box center [652, 122] width 205 height 47
copy span "crust"
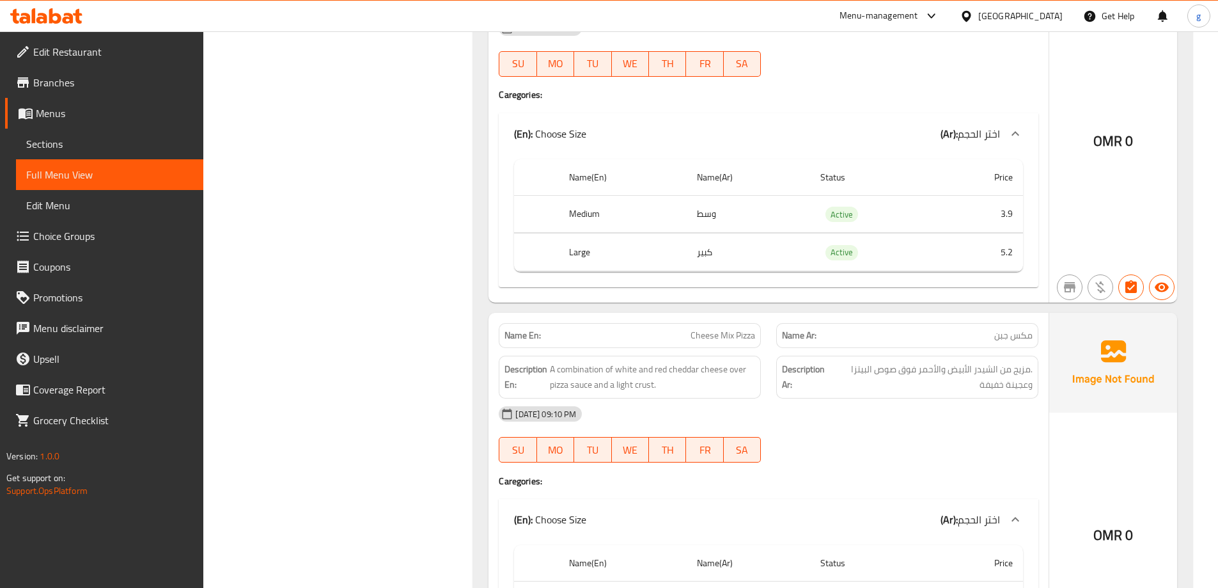
scroll to position [5592, 0]
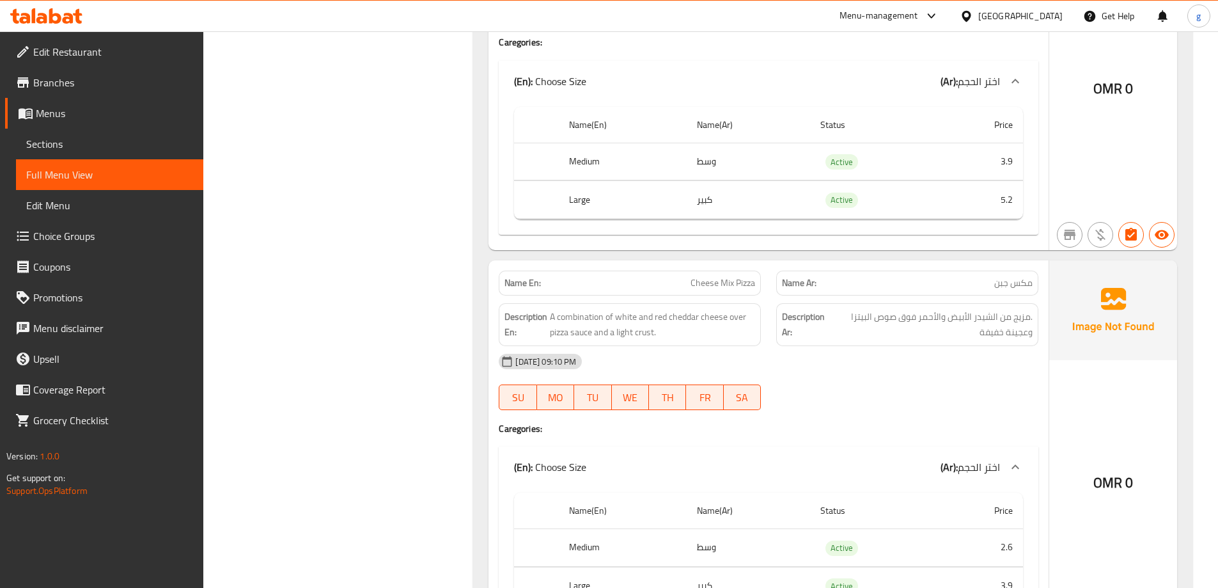
click at [721, 278] on span "Cheese Mix Pizza" at bounding box center [723, 282] width 65 height 13
copy span "Cheese Mix Pizza"
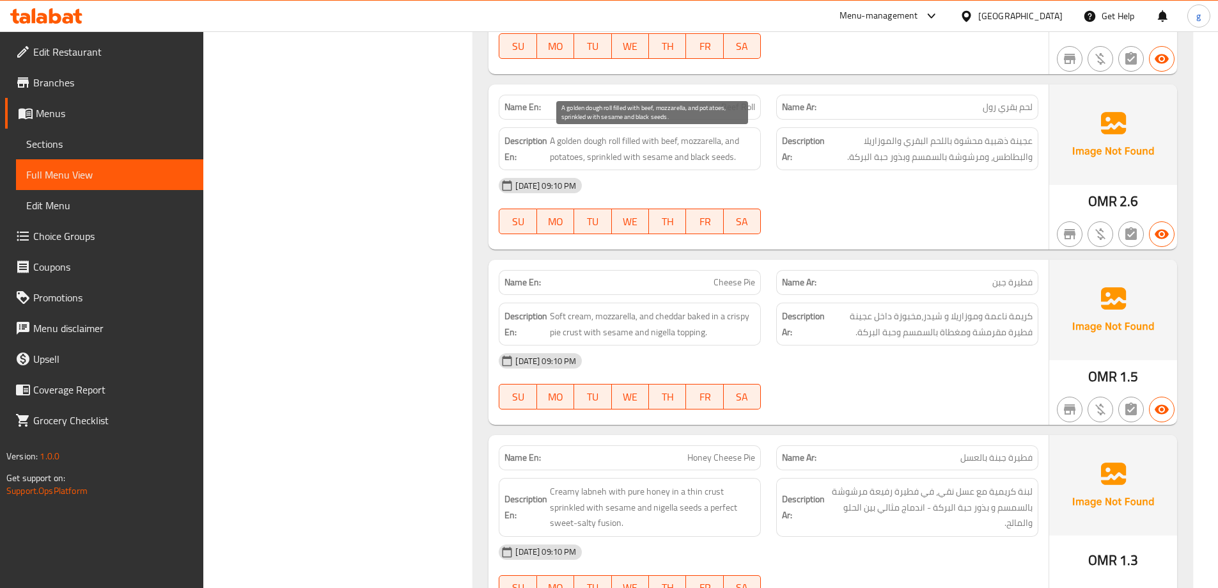
scroll to position [7190, 0]
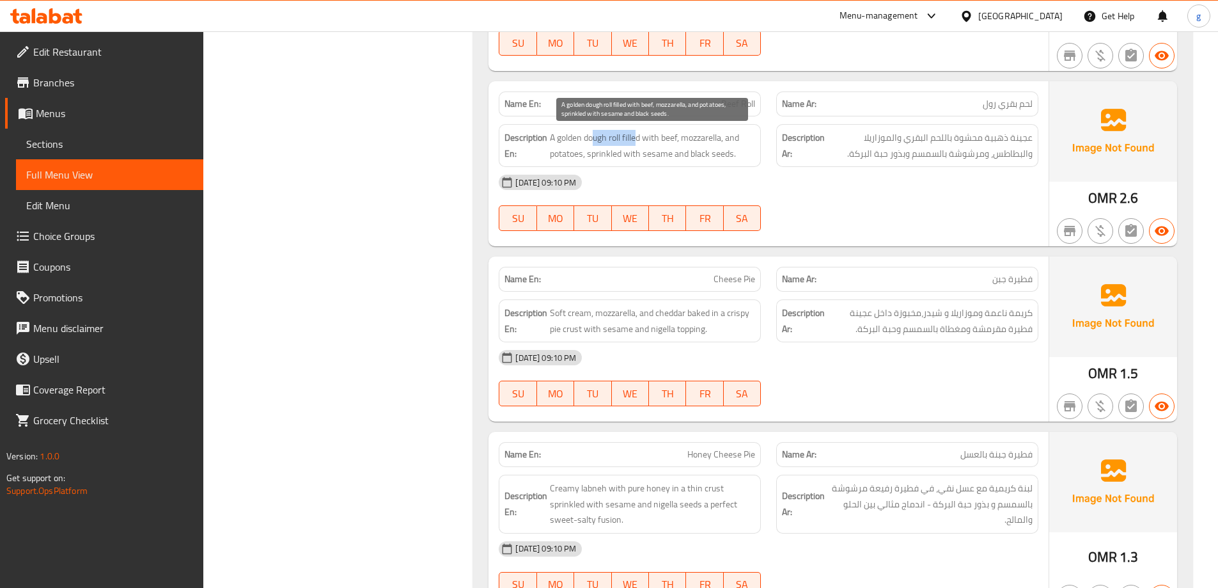
drag, startPoint x: 595, startPoint y: 130, endPoint x: 639, endPoint y: 141, distance: 45.4
click at [639, 141] on span "A golden dough roll filled with beef, mozzarella, and potatoes, sprinkled with …" at bounding box center [652, 145] width 205 height 31
click at [829, 140] on span "عجينة ذهبية محشوة باللحم البقري والموزاريلا والبطاطس، ومرشوشة بالسمسم وبذور حبة…" at bounding box center [929, 145] width 205 height 31
click at [721, 104] on span "Beef Roll" at bounding box center [738, 103] width 34 height 13
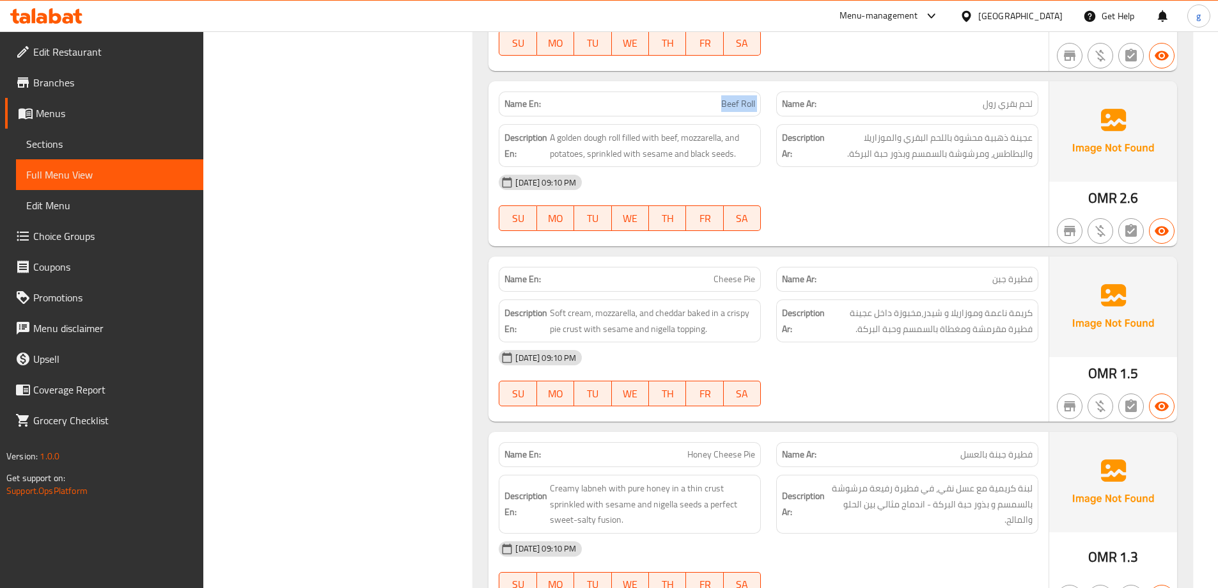
click at [721, 104] on span "Beef Roll" at bounding box center [738, 103] width 34 height 13
copy span "Beef Roll"
click at [703, 158] on span "A golden dough roll filled with beef, mozzarella, and potatoes, sprinkled with …" at bounding box center [652, 145] width 205 height 31
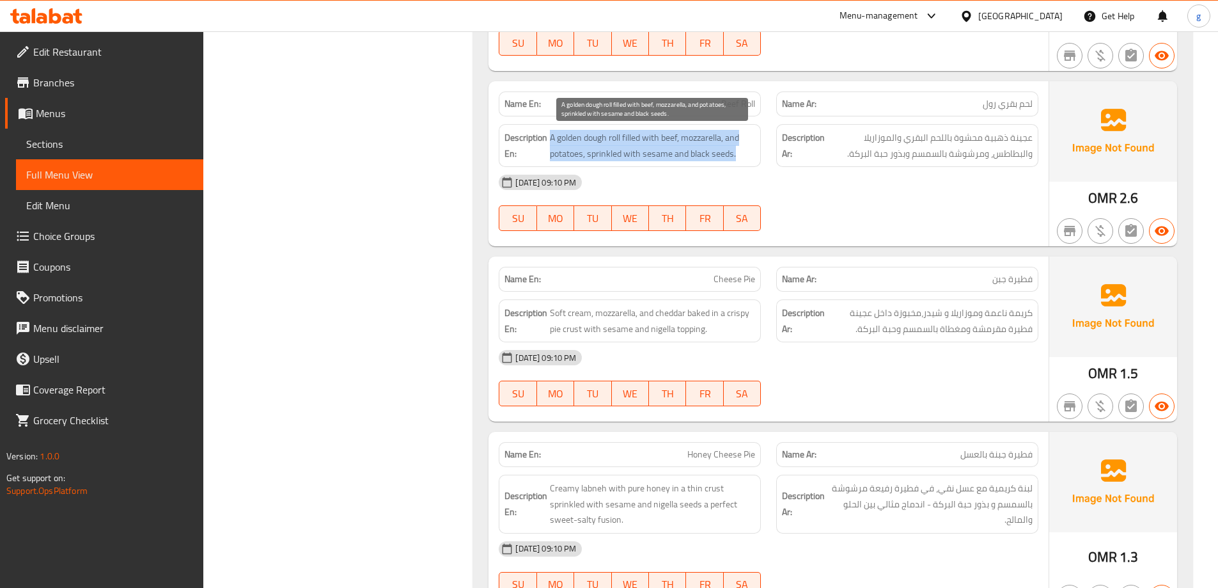
click at [703, 158] on span "A golden dough roll filled with beef, mozzarella, and potatoes, sprinkled with …" at bounding box center [652, 145] width 205 height 31
click at [724, 153] on span "A golden dough roll filled with beef, mozzarella, and potatoes, sprinkled with …" at bounding box center [652, 145] width 205 height 31
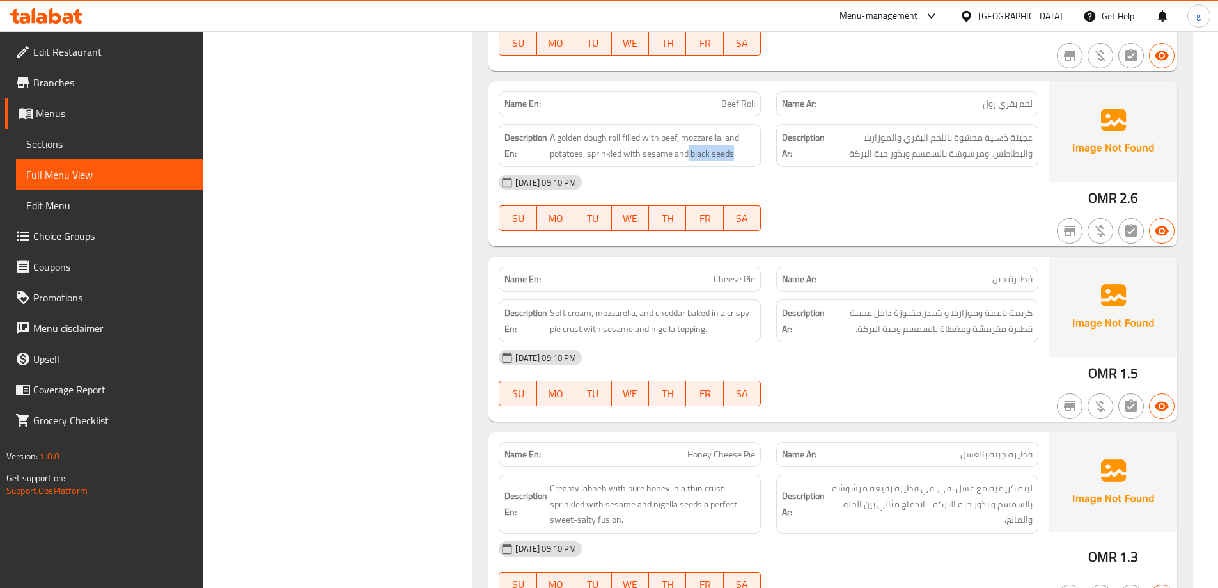
drag, startPoint x: 688, startPoint y: 152, endPoint x: 733, endPoint y: 163, distance: 46.1
click at [733, 163] on div "Description En: A golden dough roll filled with beef, mozzarella, and potatoes,…" at bounding box center [630, 145] width 262 height 43
drag, startPoint x: 689, startPoint y: 153, endPoint x: 733, endPoint y: 163, distance: 44.5
click at [733, 163] on div "Description En: A golden dough roll filled with beef, mozzarella, and potatoes,…" at bounding box center [630, 145] width 262 height 43
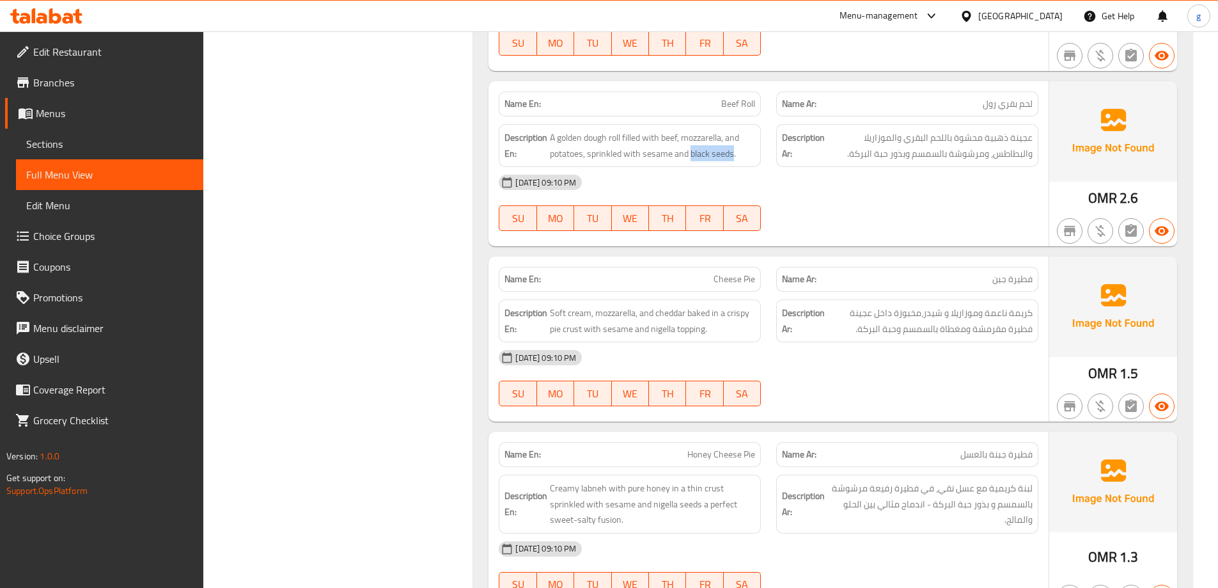
copy span "black seeds"
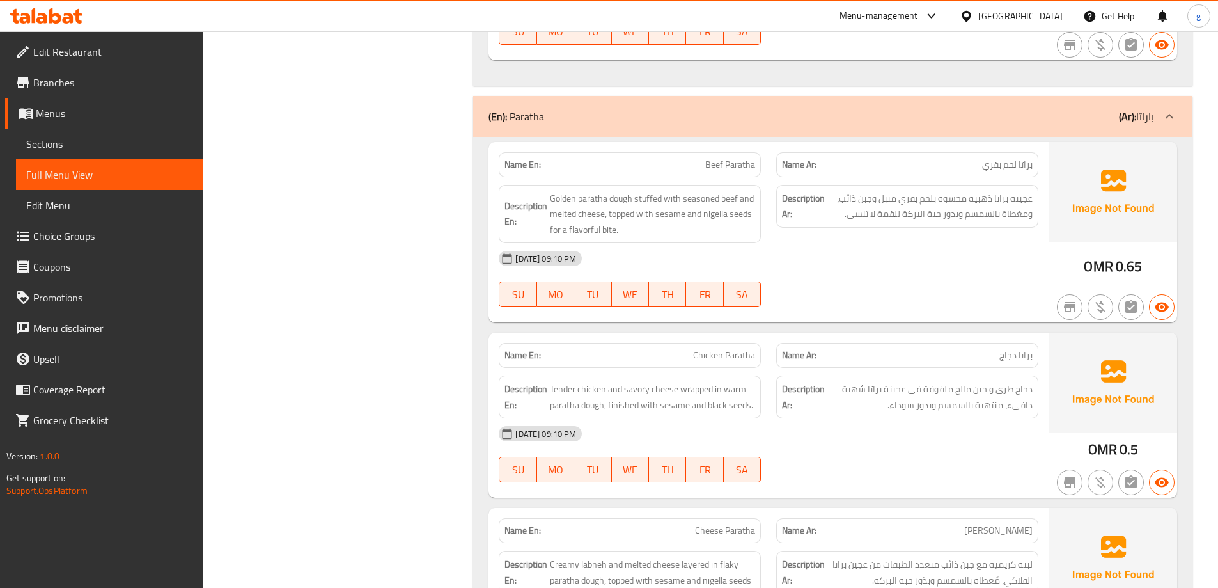
scroll to position [7766, 0]
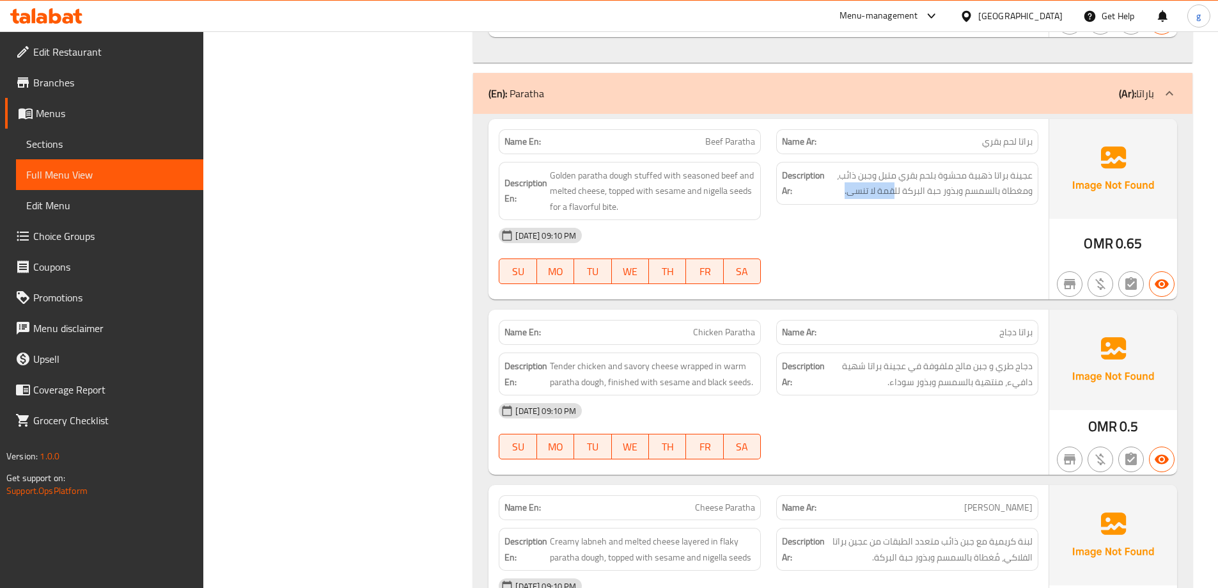
drag, startPoint x: 838, startPoint y: 195, endPoint x: 895, endPoint y: 207, distance: 58.1
click at [895, 207] on div "Description Ar: عجينة براتا ذهبية محشوة بلحم بقري متبل وجبن ذائب، ومغطاة بالسمس…" at bounding box center [908, 191] width 278 height 74
click at [829, 198] on span "عجينة براتا ذهبية محشوة بلحم بقري متبل وجبن ذائب، ومغطاة بالسمسم وبذور حبة البر…" at bounding box center [929, 183] width 205 height 31
drag, startPoint x: 851, startPoint y: 191, endPoint x: 879, endPoint y: 194, distance: 27.7
click at [879, 194] on span "عجينة براتا ذهبية محشوة بلحم بقري متبل وجبن ذائب، ومغطاة بالسمسم وبذور حبة البر…" at bounding box center [929, 183] width 205 height 31
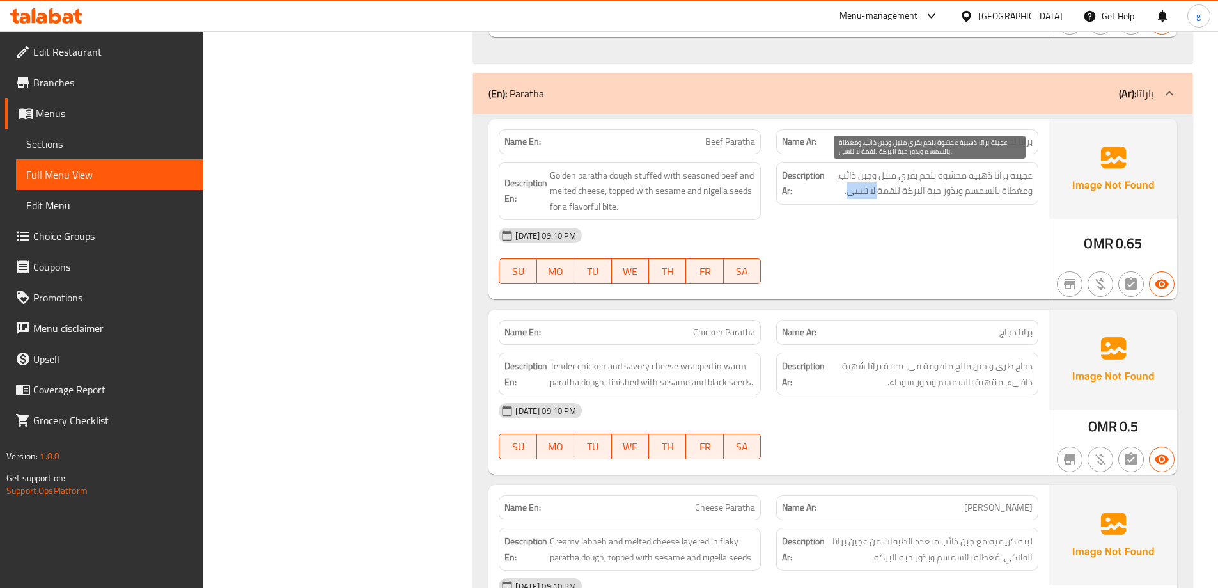
click at [879, 194] on span "عجينة براتا ذهبية محشوة بلحم بقري متبل وجبن ذائب، ومغطاة بالسمسم وبذور حبة البر…" at bounding box center [929, 183] width 205 height 31
drag, startPoint x: 842, startPoint y: 192, endPoint x: 747, endPoint y: 202, distance: 95.1
click at [866, 212] on div "Description Ar: عجينة براتا ذهبية محشوة بلحم بقري متبل وجبن ذائب، ومغطاة بالسمس…" at bounding box center [908, 191] width 278 height 74
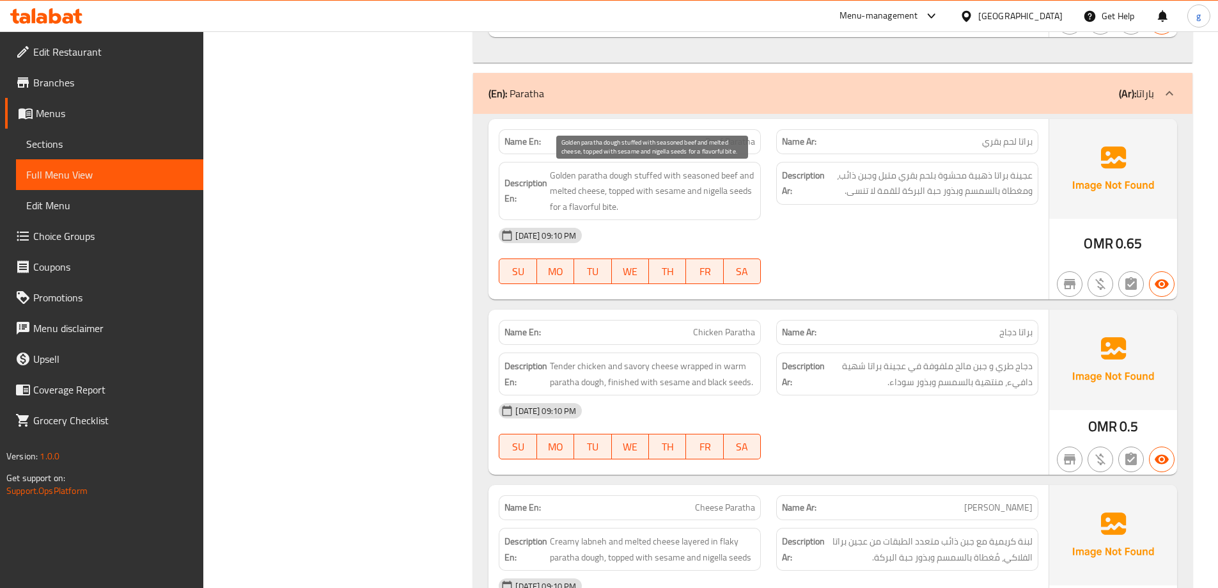
click at [636, 192] on span "Golden paratha dough stuffed with seasoned beef and melted cheese, topped with …" at bounding box center [652, 191] width 205 height 47
drag, startPoint x: 703, startPoint y: 147, endPoint x: 760, endPoint y: 153, distance: 57.8
click at [760, 153] on div "Name En: Beef Paratha" at bounding box center [630, 141] width 278 height 40
copy span "Beef Paratha"
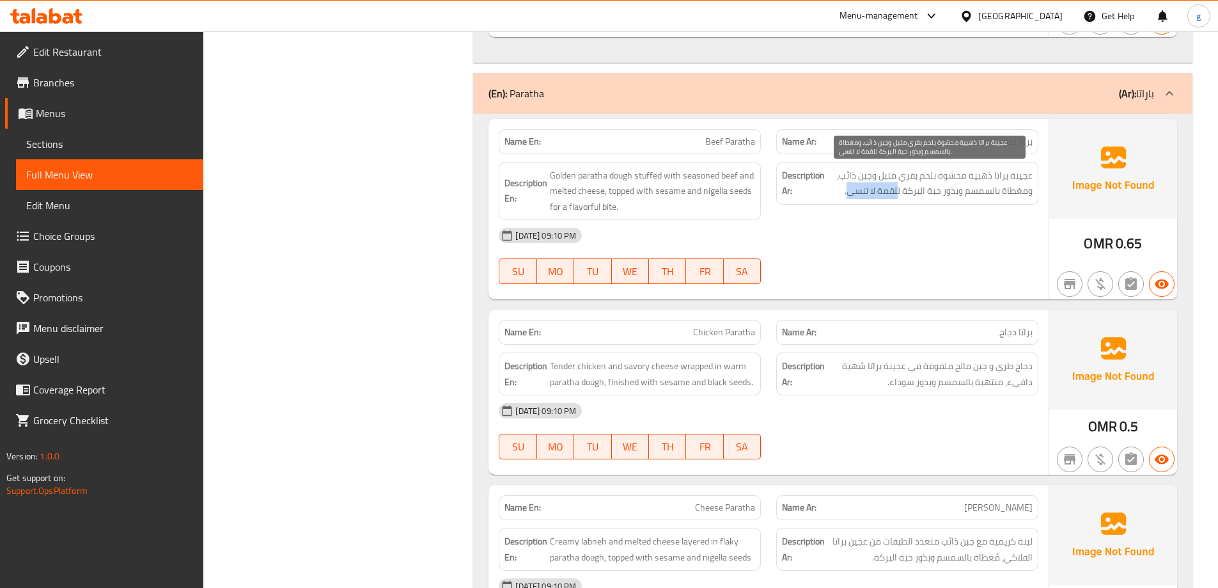
drag, startPoint x: 849, startPoint y: 192, endPoint x: 899, endPoint y: 196, distance: 50.0
click at [899, 196] on span "عجينة براتا ذهبية محشوة بلحم بقري متبل وجبن ذائب، ومغطاة بالسمسم وبذور حبة البر…" at bounding box center [929, 183] width 205 height 31
copy span "لقمة لا تنسى"
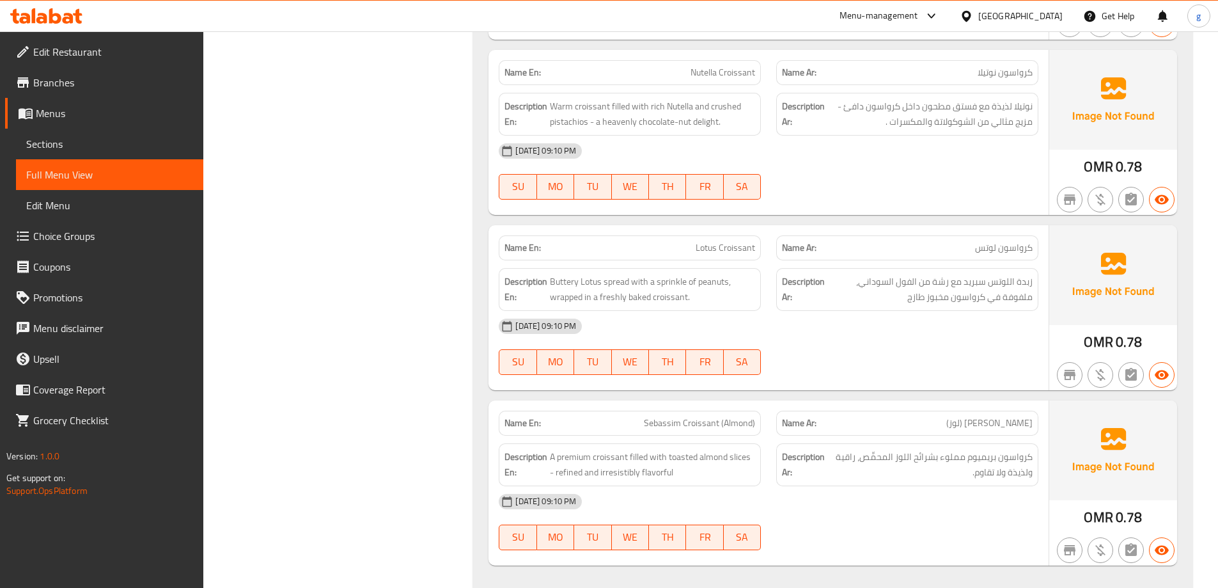
scroll to position [9492, 0]
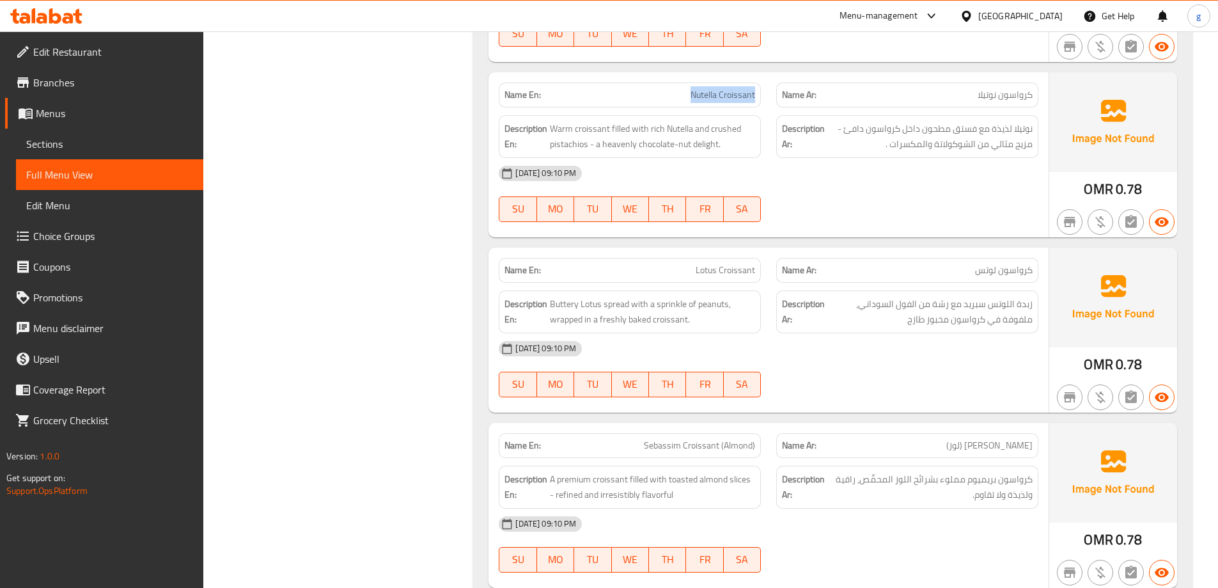
drag, startPoint x: 683, startPoint y: 101, endPoint x: 768, endPoint y: 98, distance: 85.1
click at [768, 98] on div "Name En: Nutella Croissant" at bounding box center [630, 95] width 278 height 40
copy span "Nutella Croissant"
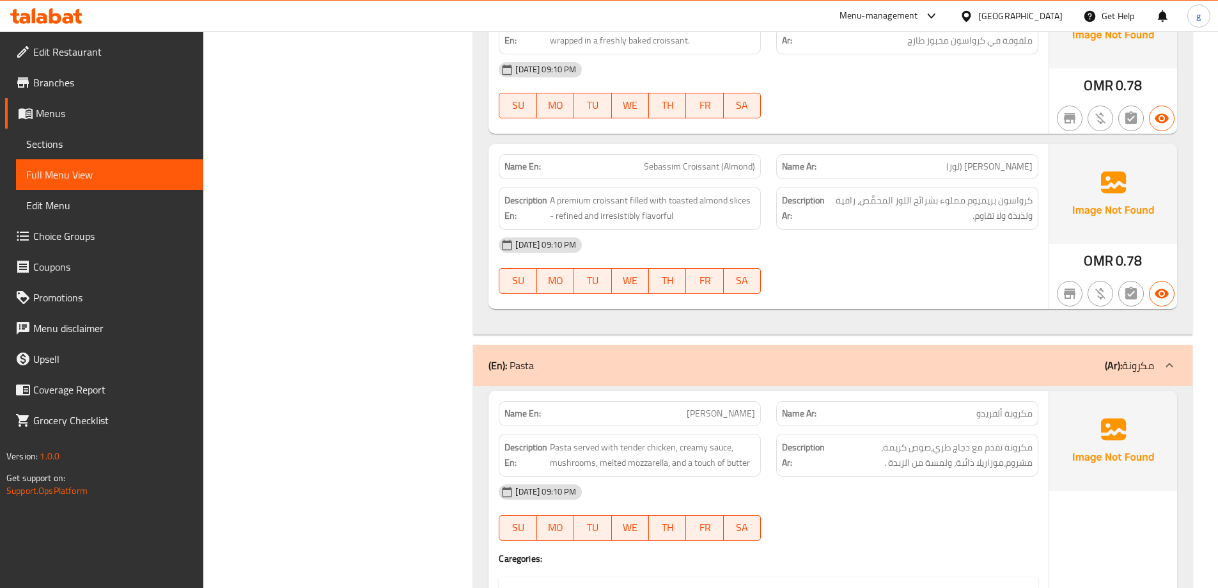
scroll to position [9812, 0]
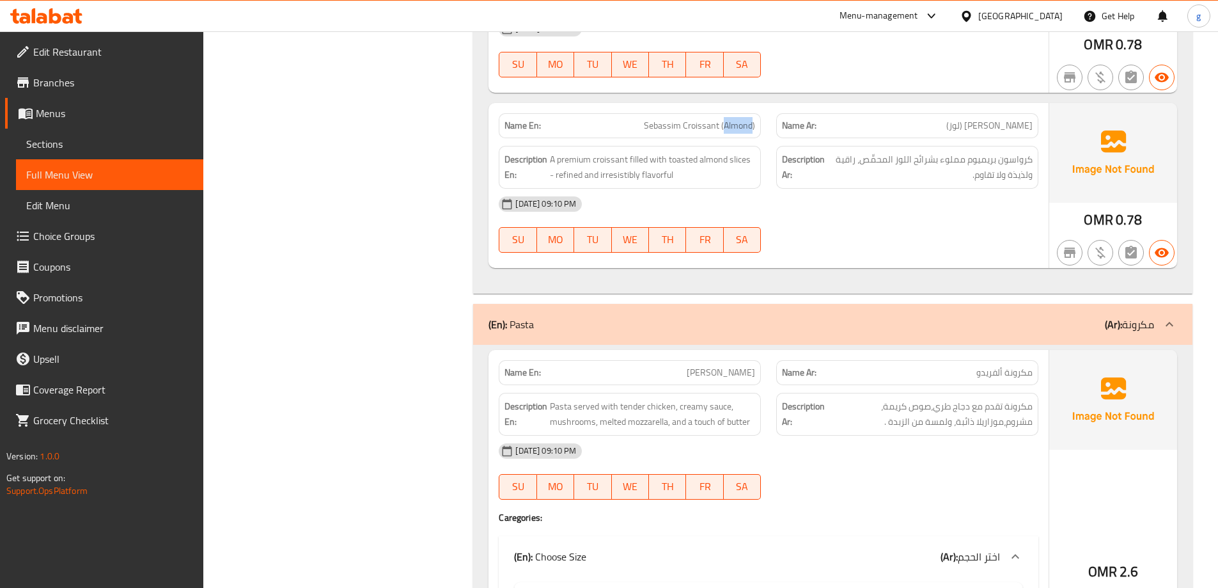
drag, startPoint x: 724, startPoint y: 126, endPoint x: 751, endPoint y: 130, distance: 27.8
click at [751, 130] on span "Sebassim Croissant (Almond)" at bounding box center [699, 125] width 111 height 13
copy span "Almond"
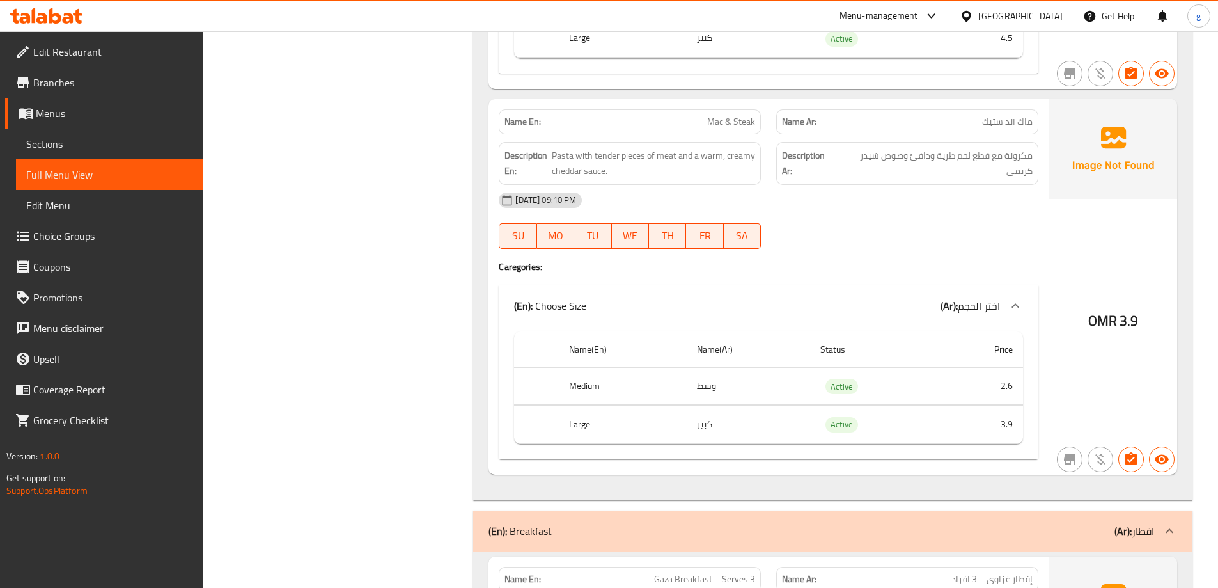
scroll to position [11602, 0]
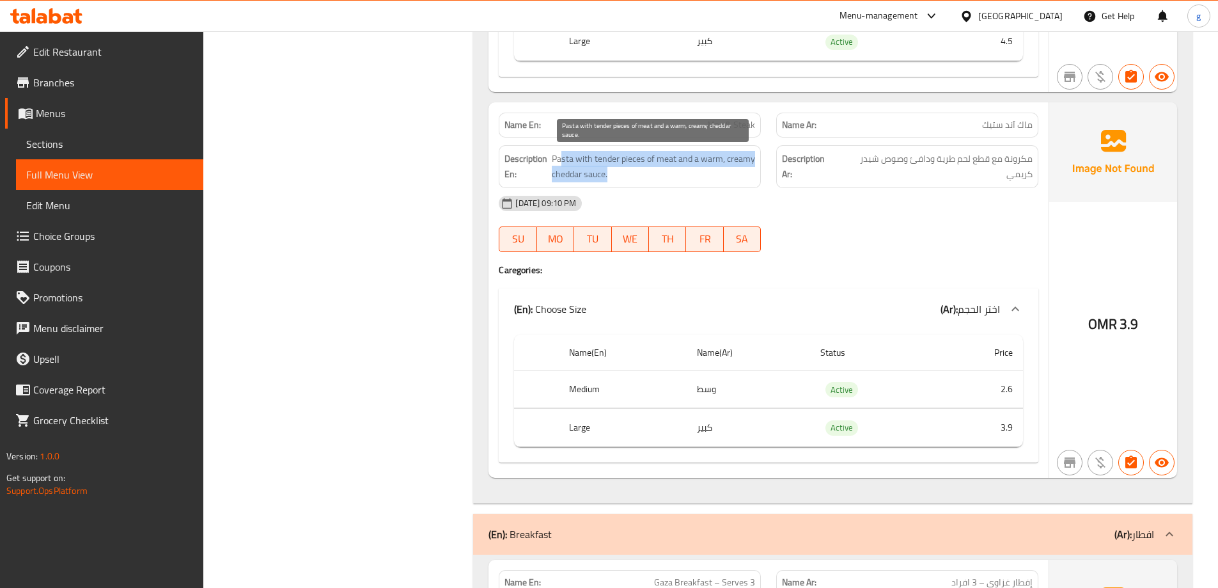
drag, startPoint x: 559, startPoint y: 163, endPoint x: 645, endPoint y: 173, distance: 86.2
click at [645, 173] on span "Pasta with tender pieces of meat and a warm, creamy cheddar sauce." at bounding box center [653, 166] width 203 height 31
click at [653, 173] on span "Pasta with tender pieces of meat and a warm, creamy cheddar sauce." at bounding box center [653, 166] width 203 height 31
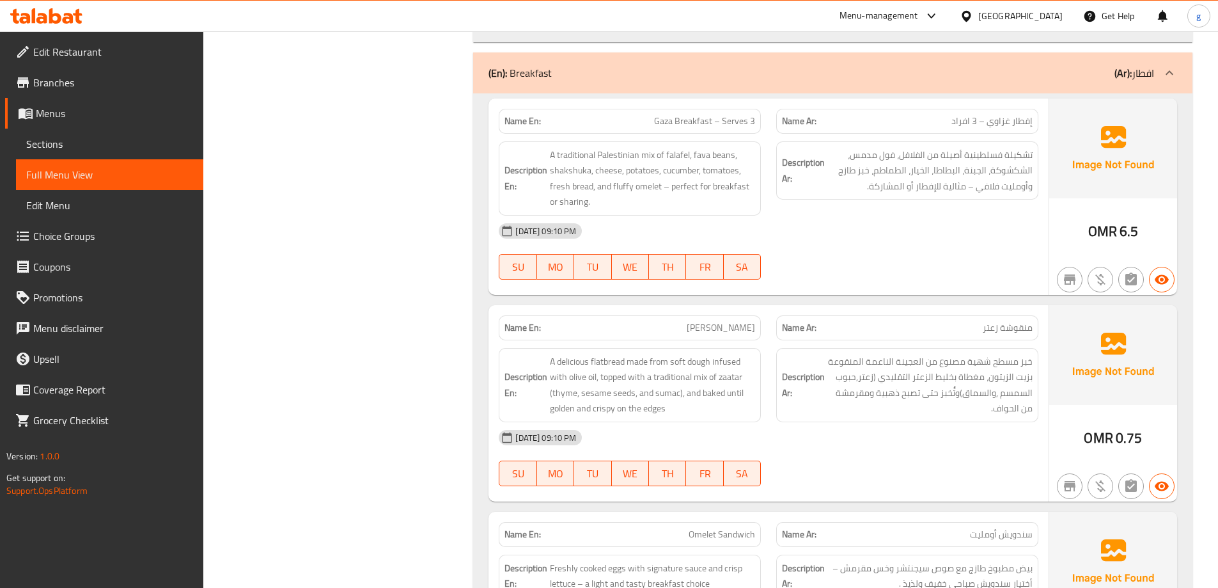
scroll to position [12050, 0]
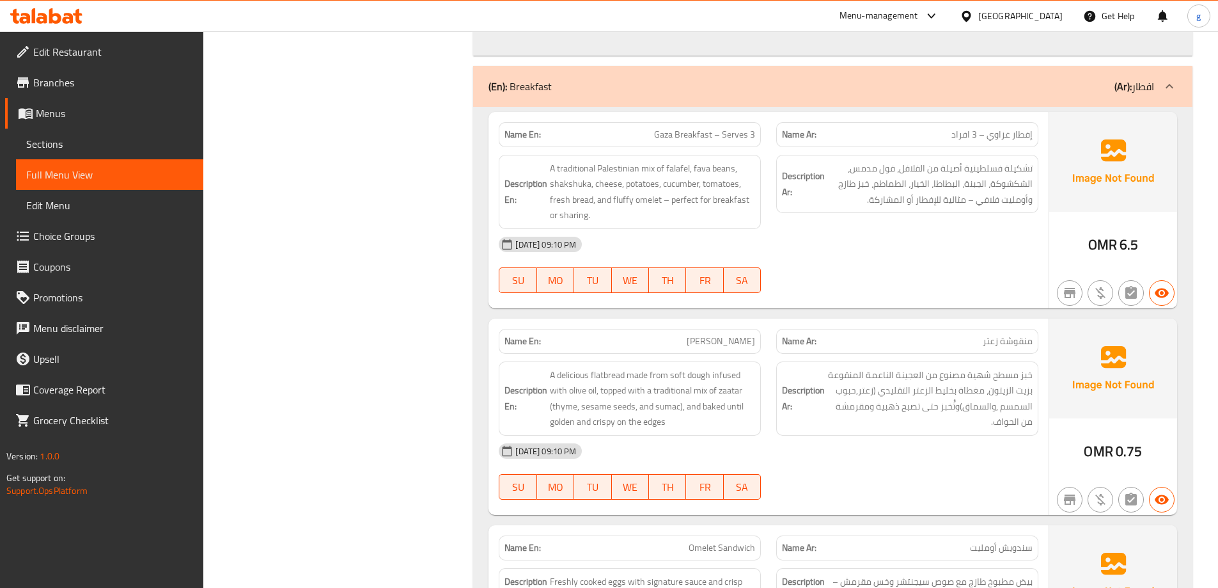
click at [739, 137] on span "Gaza Breakfast – Serves 3" at bounding box center [704, 134] width 101 height 13
click at [724, 137] on span "Gaza Breakfast – Serves 3" at bounding box center [704, 134] width 101 height 13
drag, startPoint x: 724, startPoint y: 137, endPoint x: 737, endPoint y: 141, distance: 13.4
click at [737, 141] on span "Gaza Breakfast – Serves 3" at bounding box center [704, 134] width 101 height 13
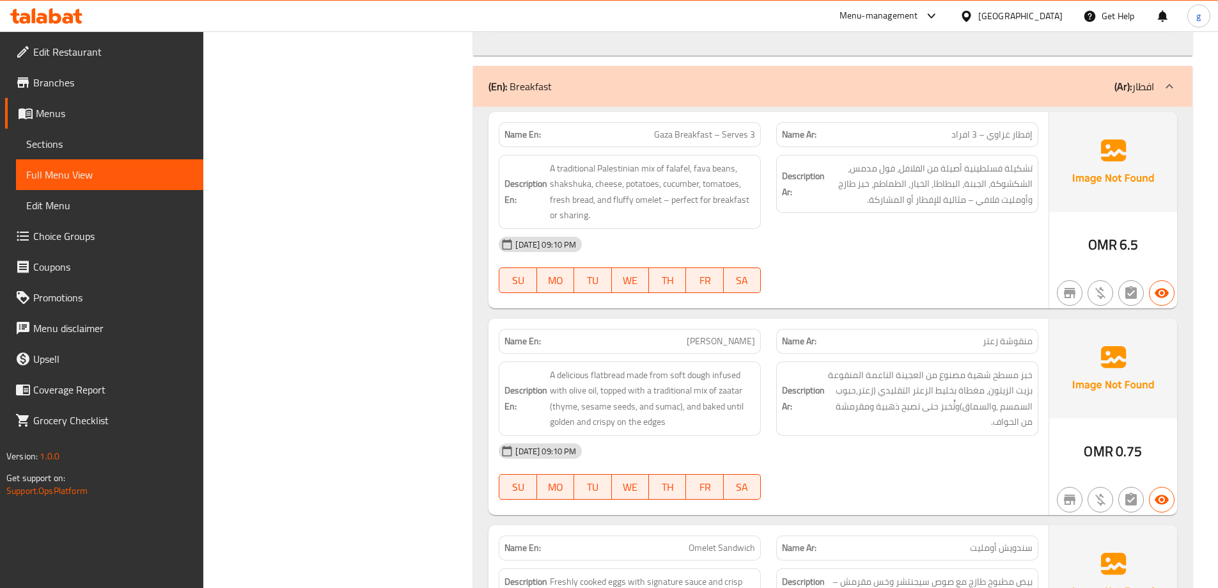
click at [964, 134] on span "إفطار غزاوي – 3 افراد" at bounding box center [991, 134] width 81 height 13
drag, startPoint x: 645, startPoint y: 126, endPoint x: 763, endPoint y: 134, distance: 118.6
click at [763, 134] on div "Name En: Gaza Breakfast – Serves 3" at bounding box center [630, 134] width 278 height 40
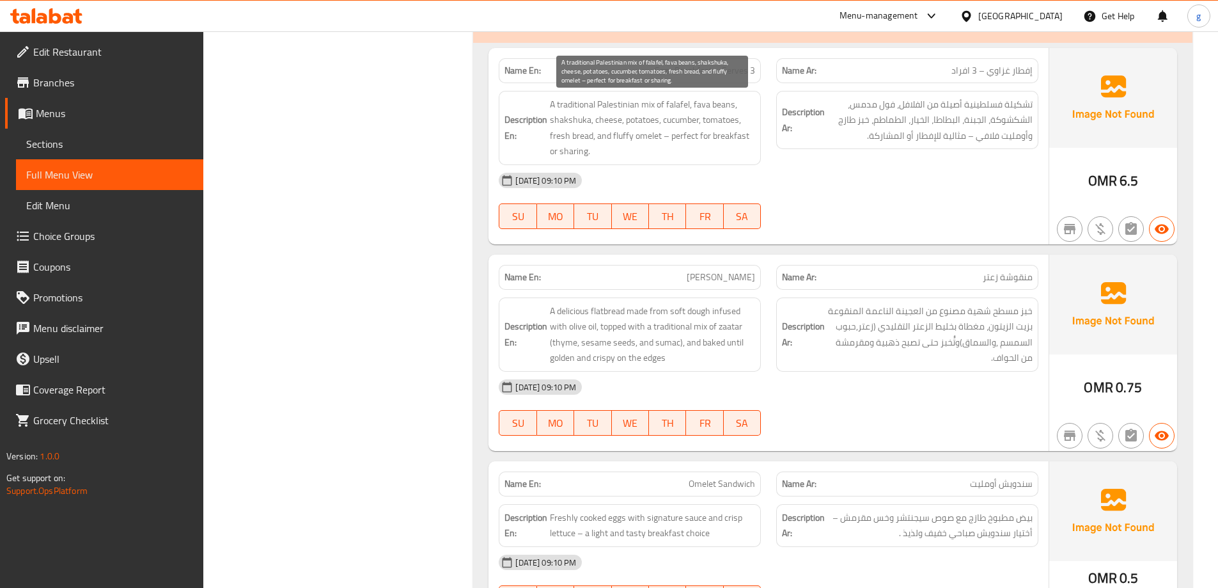
click at [595, 113] on span "A traditional Palestinian mix of falafel, fava beans, shakshuka, cheese, potato…" at bounding box center [652, 128] width 205 height 63
drag, startPoint x: 653, startPoint y: 114, endPoint x: 686, endPoint y: 116, distance: 32.7
click at [686, 116] on span "A traditional Palestinian mix of falafel, fava beans, shakshuka, cheese, potato…" at bounding box center [652, 128] width 205 height 63
click at [750, 113] on span "A traditional Palestinian mix of falafel, fava beans, shakshuka, cheese, potato…" at bounding box center [652, 128] width 205 height 63
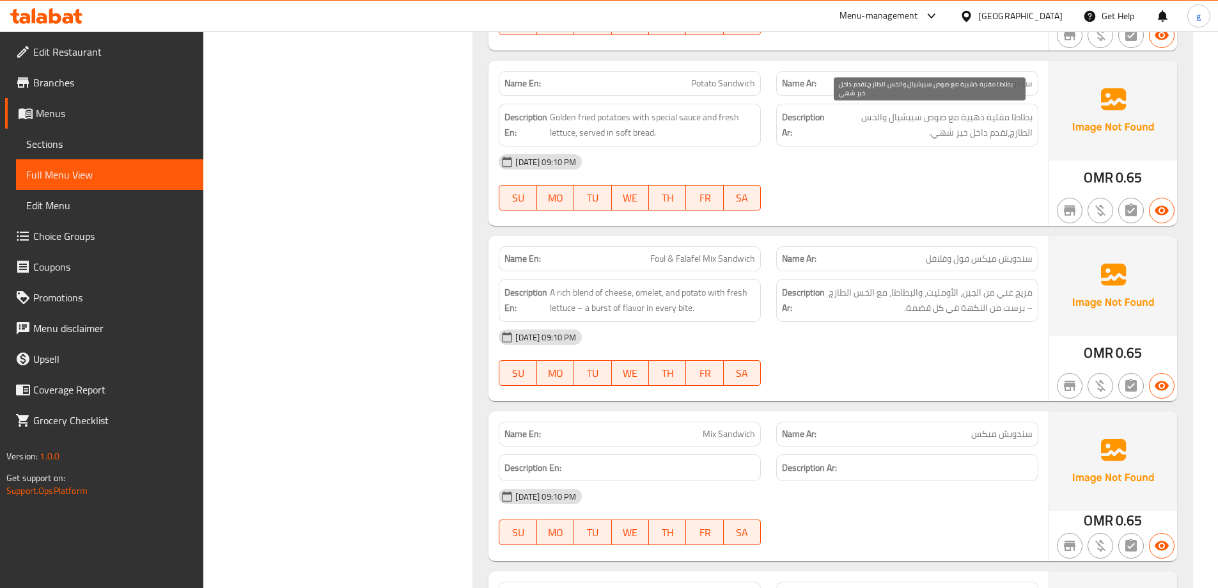
scroll to position [12753, 0]
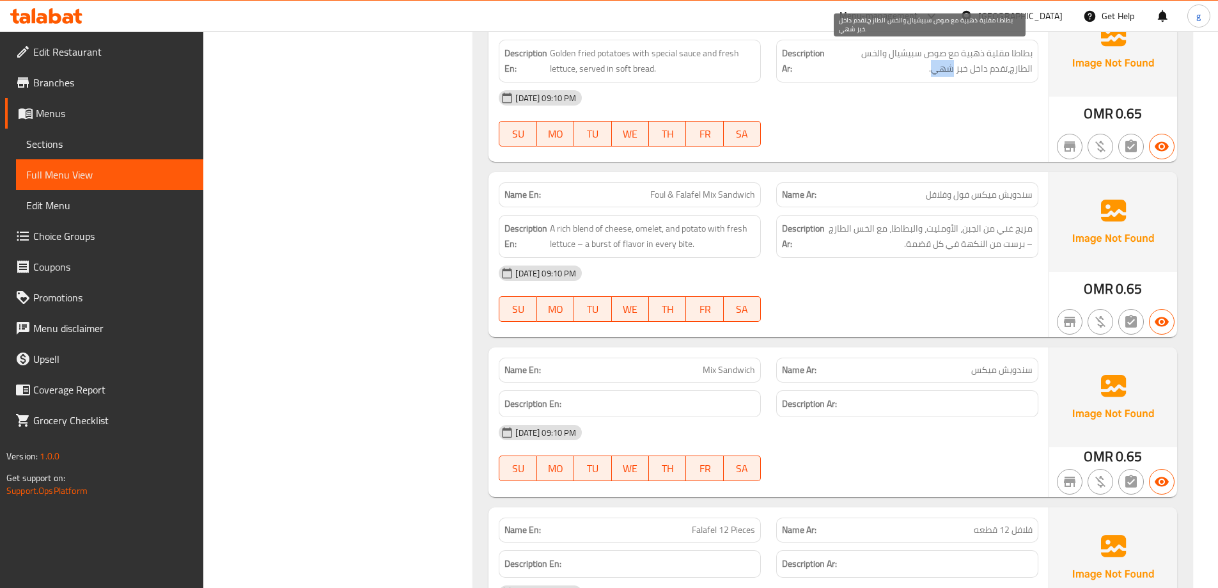
drag, startPoint x: 935, startPoint y: 69, endPoint x: 953, endPoint y: 73, distance: 18.9
click at [953, 73] on span "بطاطا مقلية ذهبية مع صوص سبيشيال والخس الطازج،تقدم داخل خبز شهي." at bounding box center [929, 60] width 205 height 31
click at [849, 97] on div "[DATE] 09:10 PM" at bounding box center [768, 97] width 555 height 31
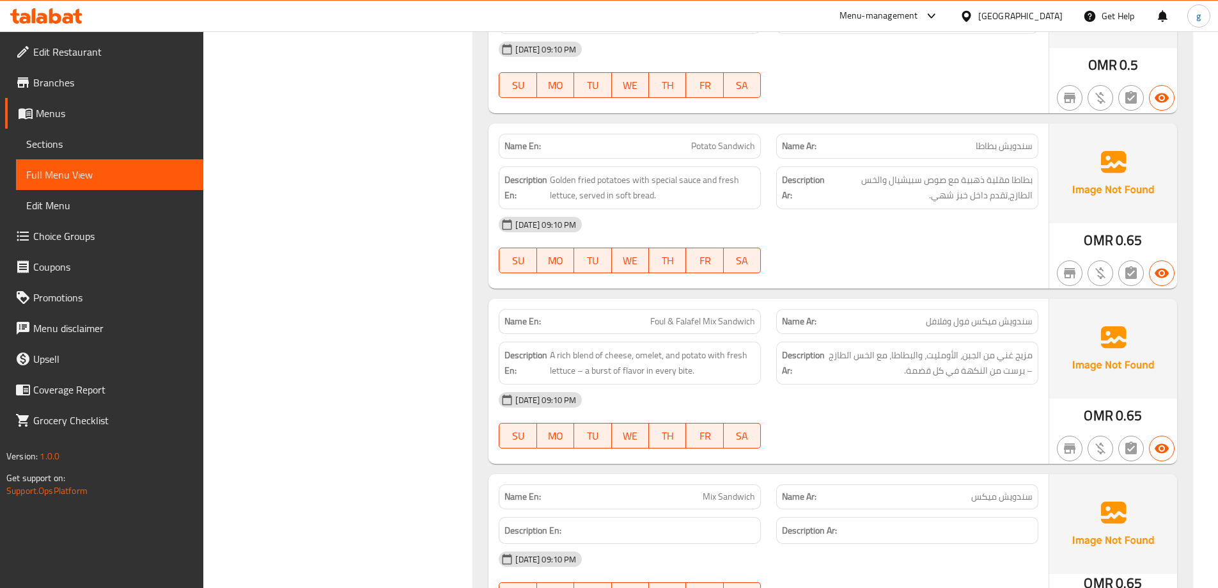
scroll to position [12625, 0]
click at [707, 153] on span "Potato Sandwich" at bounding box center [723, 147] width 64 height 13
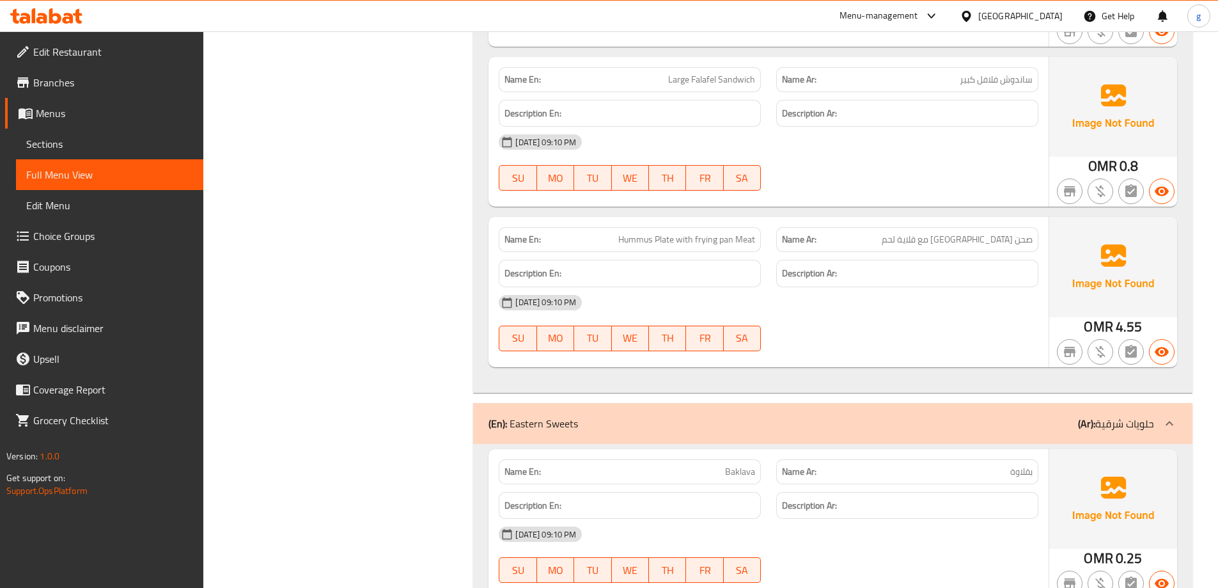
scroll to position [13586, 0]
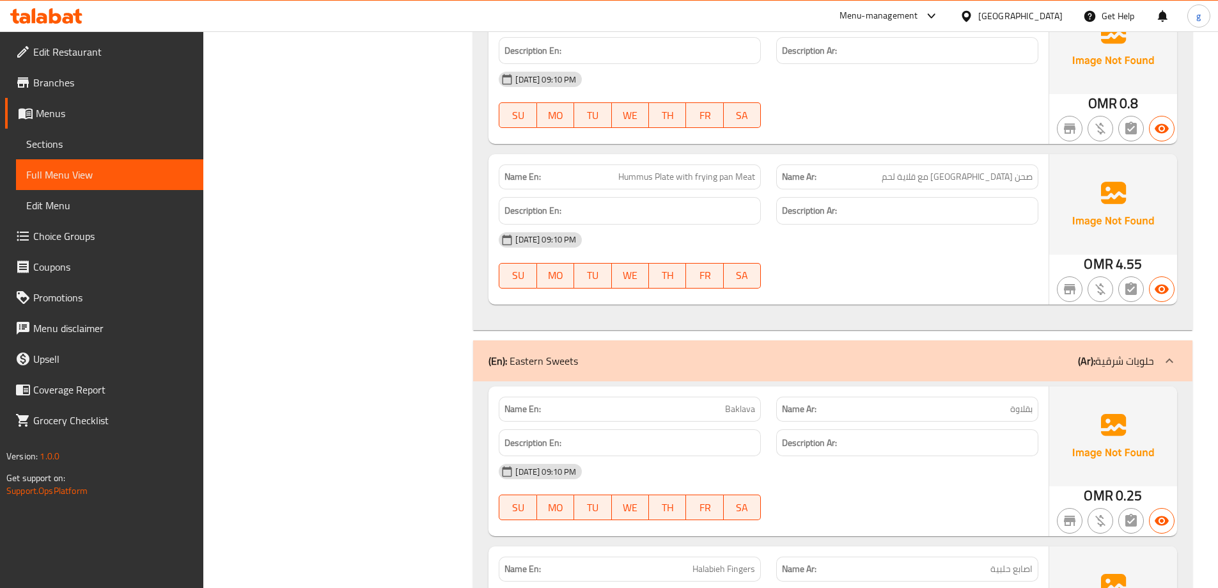
click at [739, 409] on span "Baklava" at bounding box center [740, 408] width 30 height 13
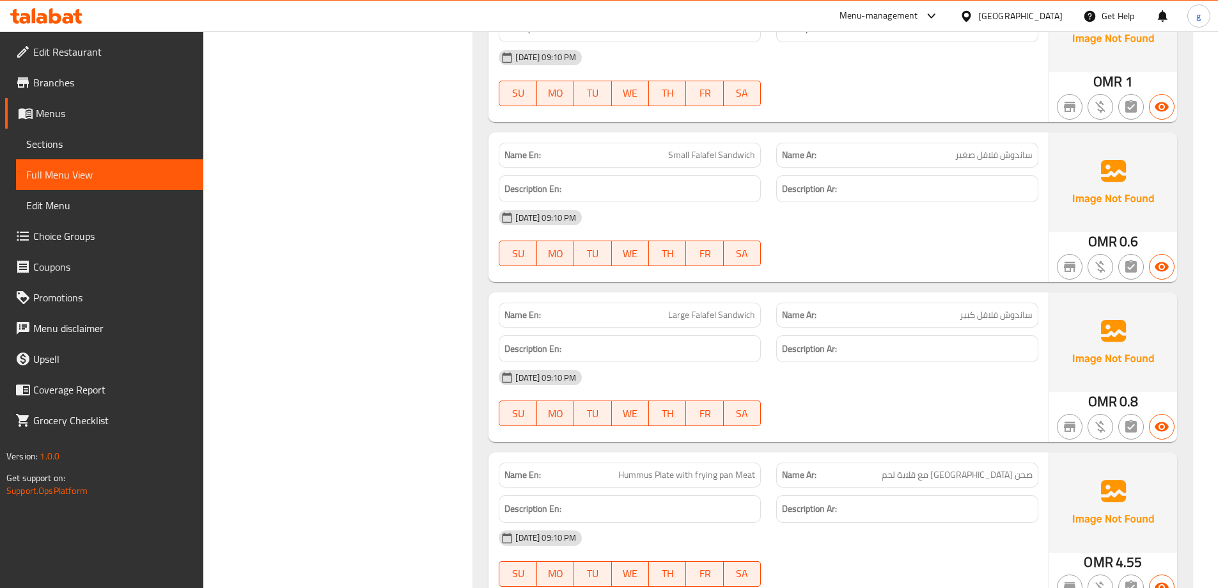
scroll to position [13266, 0]
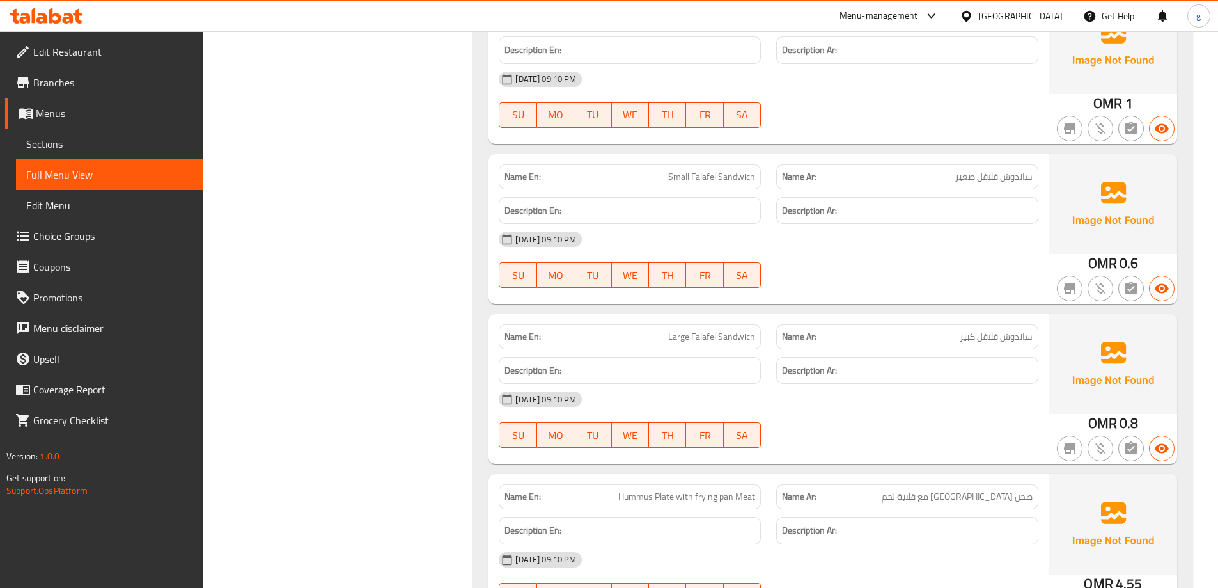
click at [753, 391] on div "[DATE] 09:10 PM" at bounding box center [768, 399] width 555 height 31
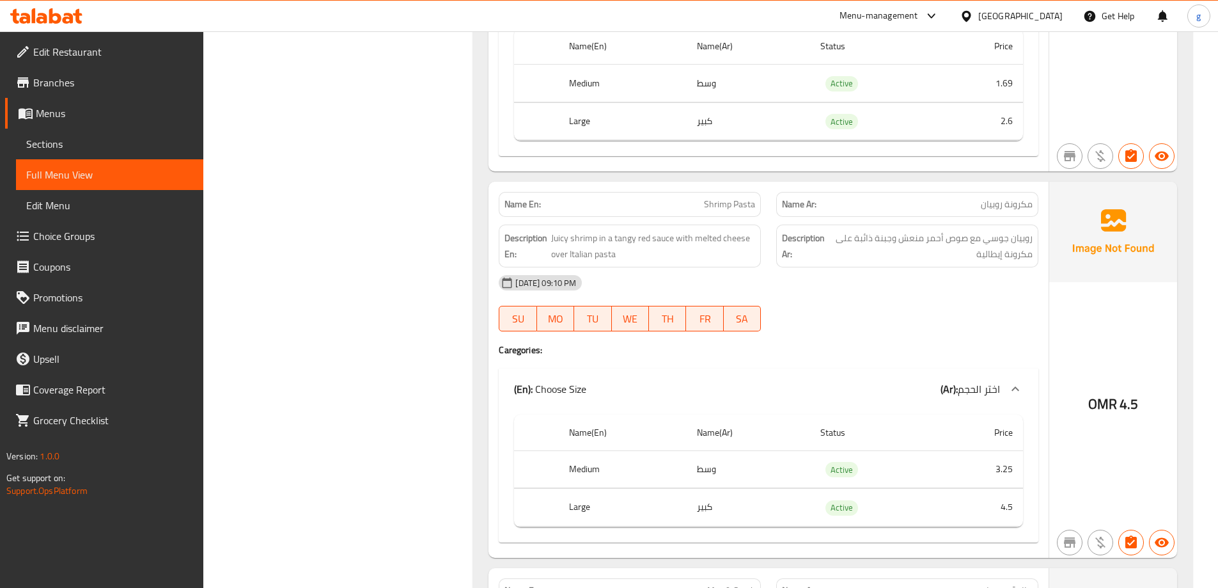
scroll to position [10965, 0]
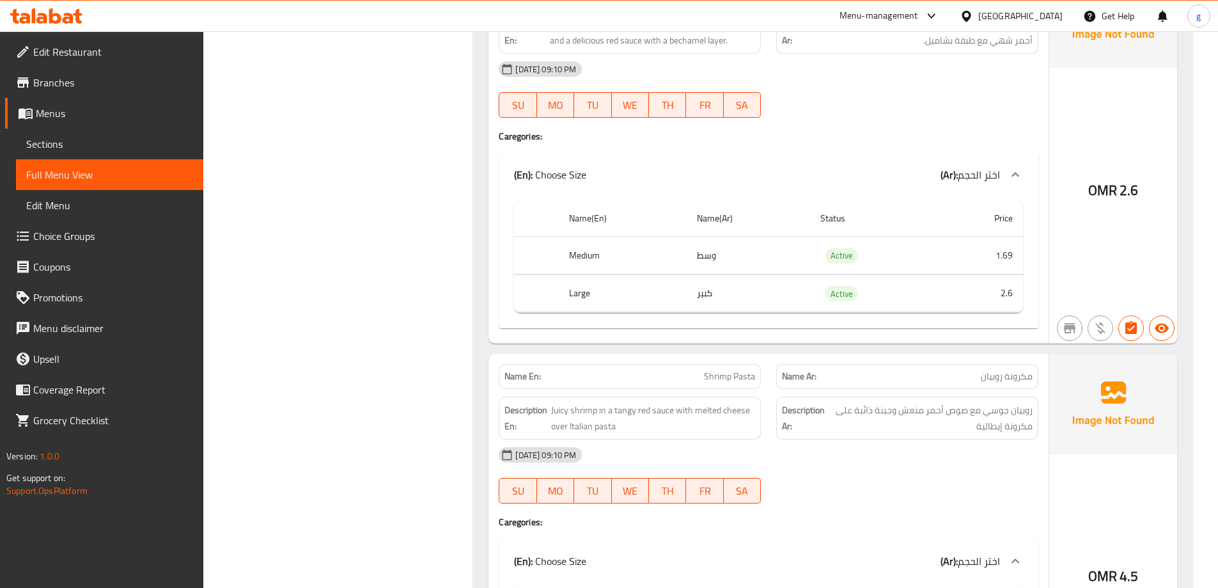
click at [122, 139] on span "Sections" at bounding box center [109, 143] width 167 height 15
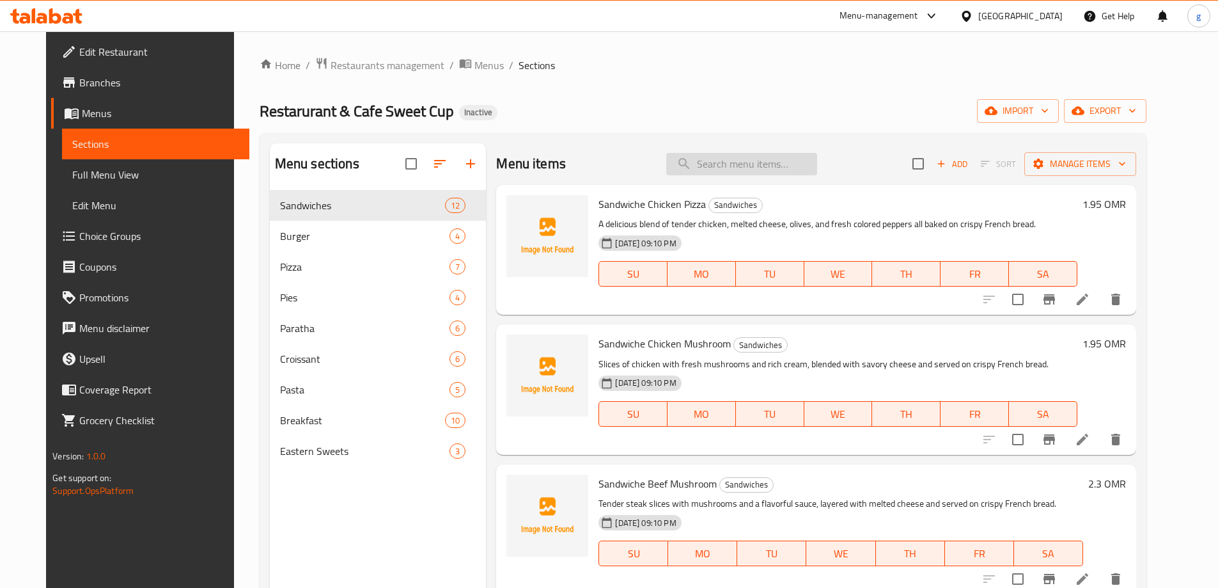
click at [740, 160] on input "search" at bounding box center [741, 164] width 151 height 22
paste input "ناعم"
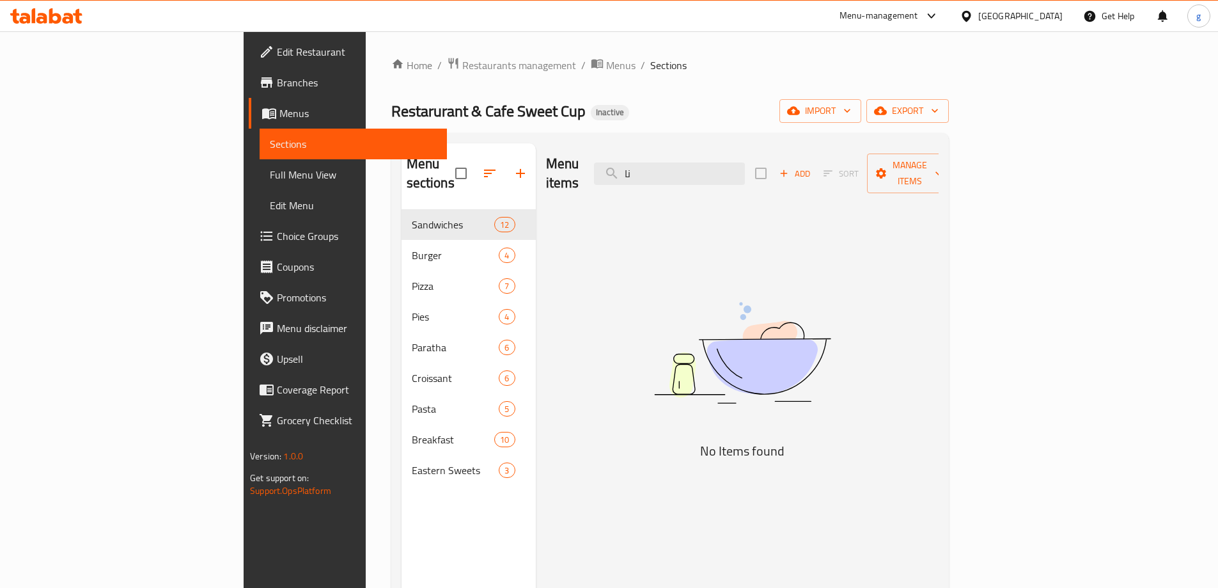
type input "ن"
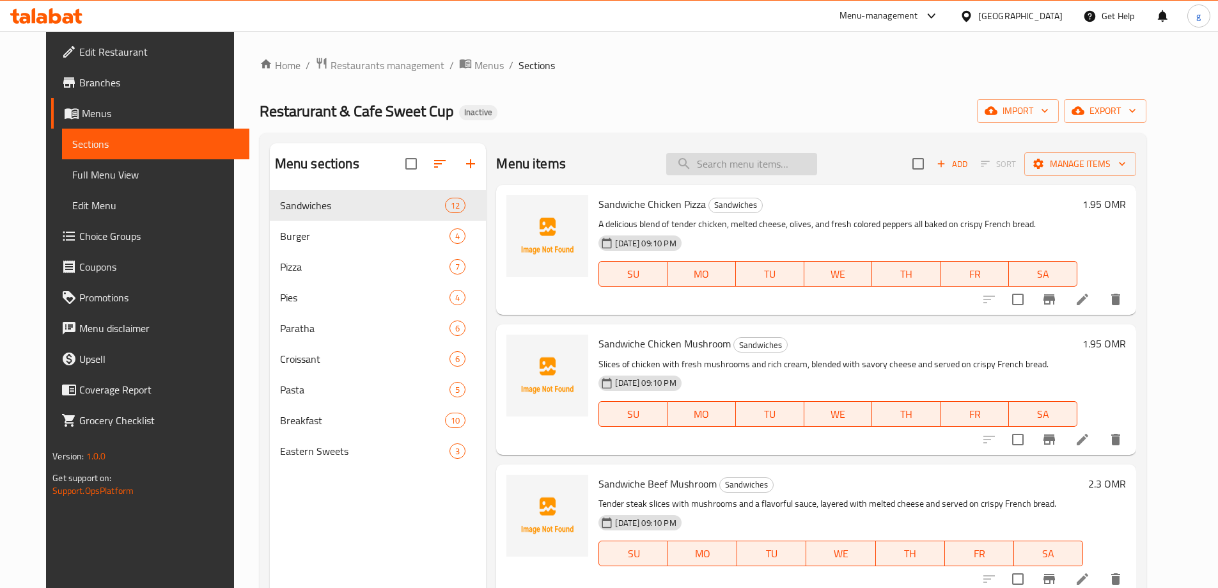
click at [709, 156] on input "search" at bounding box center [741, 164] width 151 height 22
paste input "Potato Sandwich"
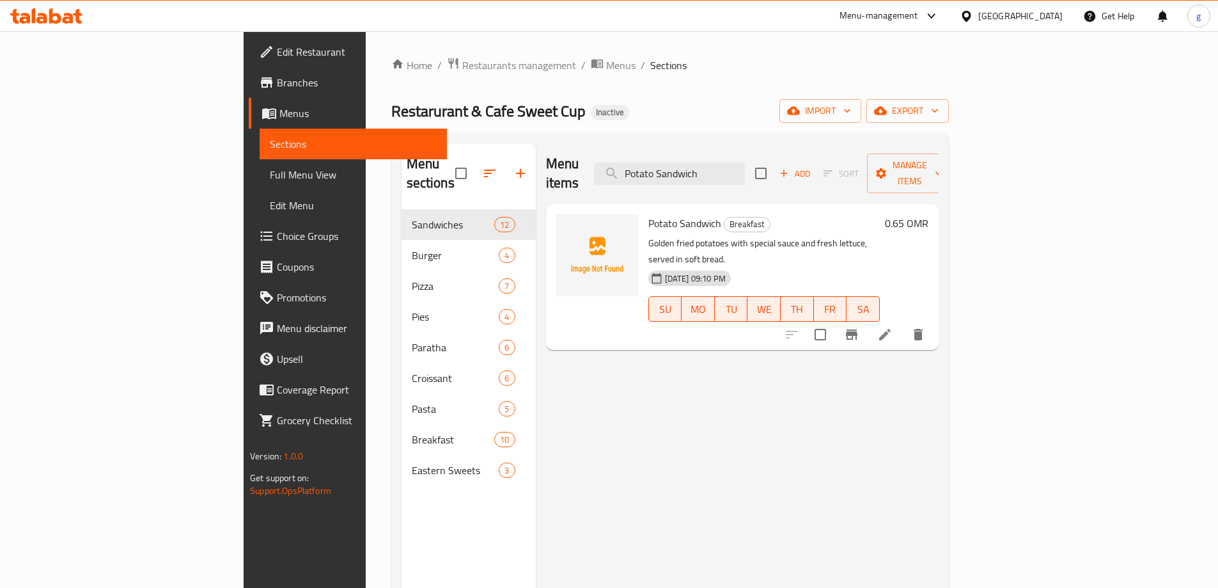
type input "Potato Sandwich"
click at [903, 323] on li at bounding box center [885, 334] width 36 height 23
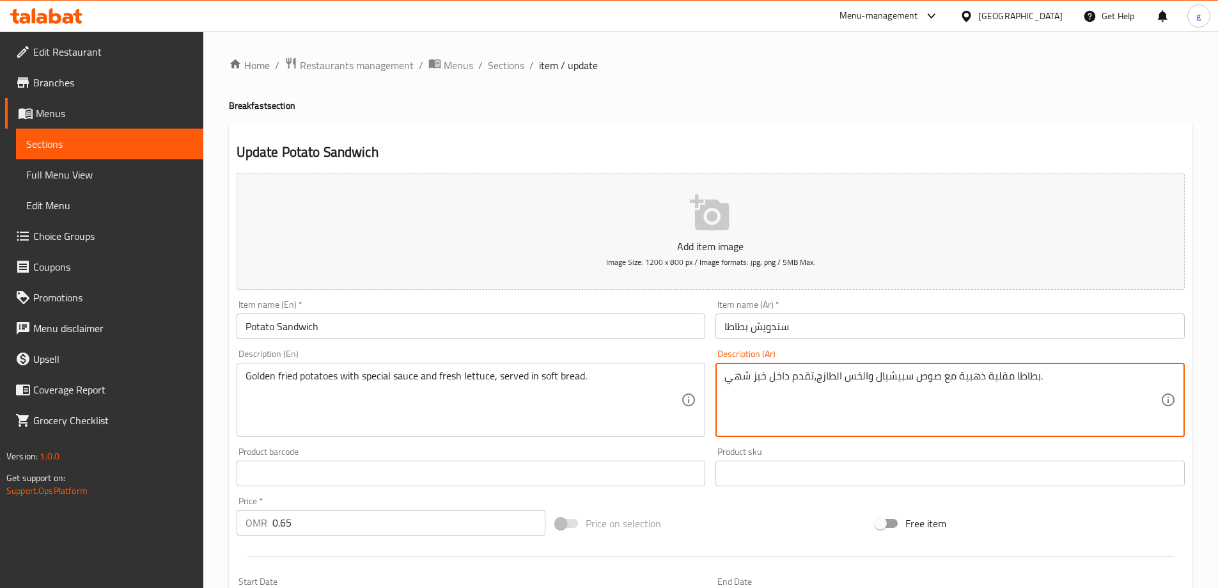
paste textarea "ناعم"
drag, startPoint x: 727, startPoint y: 377, endPoint x: 750, endPoint y: 379, distance: 23.1
click at [743, 376] on textarea "بطاطا مقلية ذهبية مع صوص سبيشيال والخس الطازج،تقدم داخل خبز ناعم." at bounding box center [942, 400] width 436 height 61
click at [744, 376] on textarea "بطاطا مقلية ذهبية مع صوص سبيشيال والخس الطازج،تقدم داخل خبز ناعم." at bounding box center [942, 400] width 436 height 61
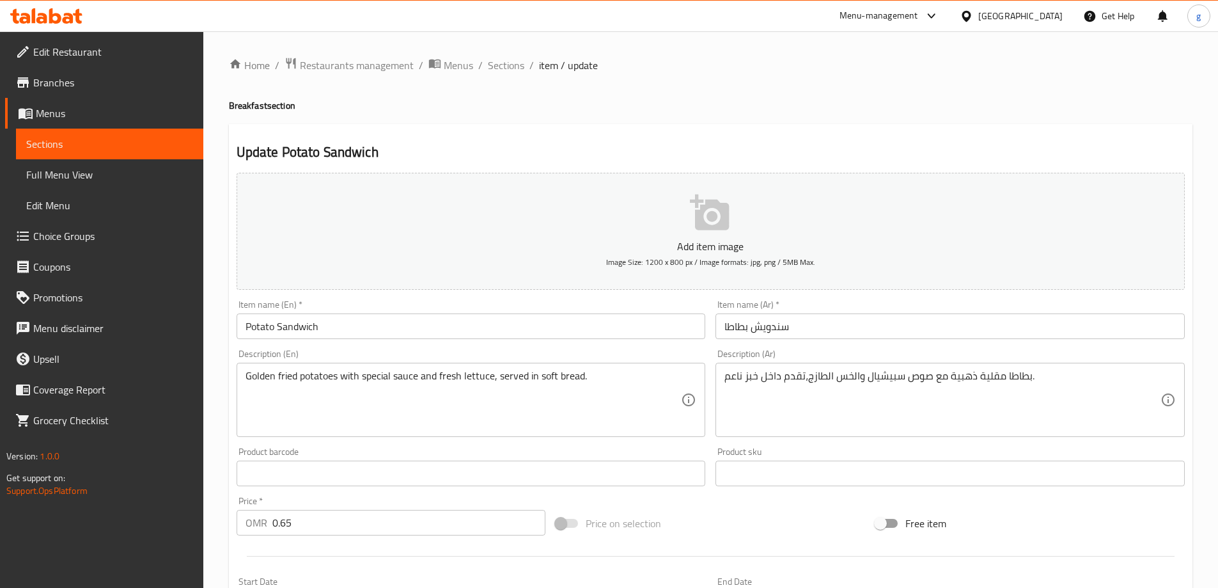
click at [713, 382] on div "Description (Ar) بطاطا مقلية ذهبية مع صوص سبيشيال والخس الطازج،تقدم داخل خبز نا…" at bounding box center [950, 393] width 480 height 98
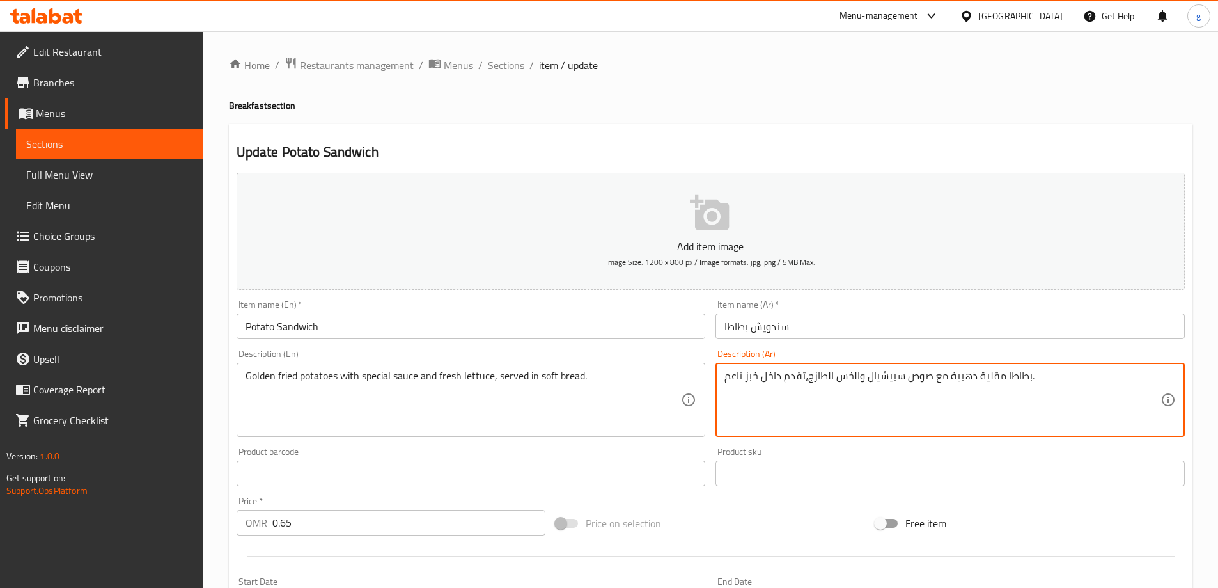
click at [726, 379] on textarea "بطاطا مقلية ذهبية مع صوص سبيشيال والخس الطازج،تقدم داخل خبز ناعم." at bounding box center [942, 400] width 436 height 61
type textarea "بطاطا مقلية ذهبية مع صوص سبيشيال والخس الطازج،تقدم داخل خبز ناعم."
click at [970, 421] on textarea "بطاطا مقلية ذهبية مع صوص سبيشيال والخس الطازج،تقدم داخل خبز ناعم." at bounding box center [942, 400] width 436 height 61
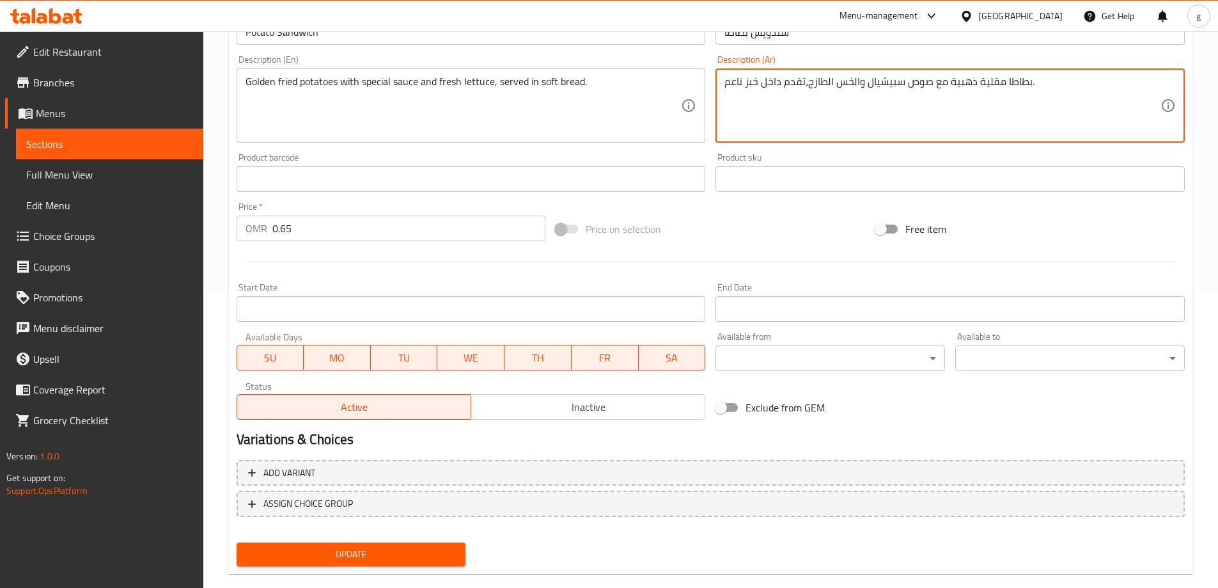
scroll to position [316, 0]
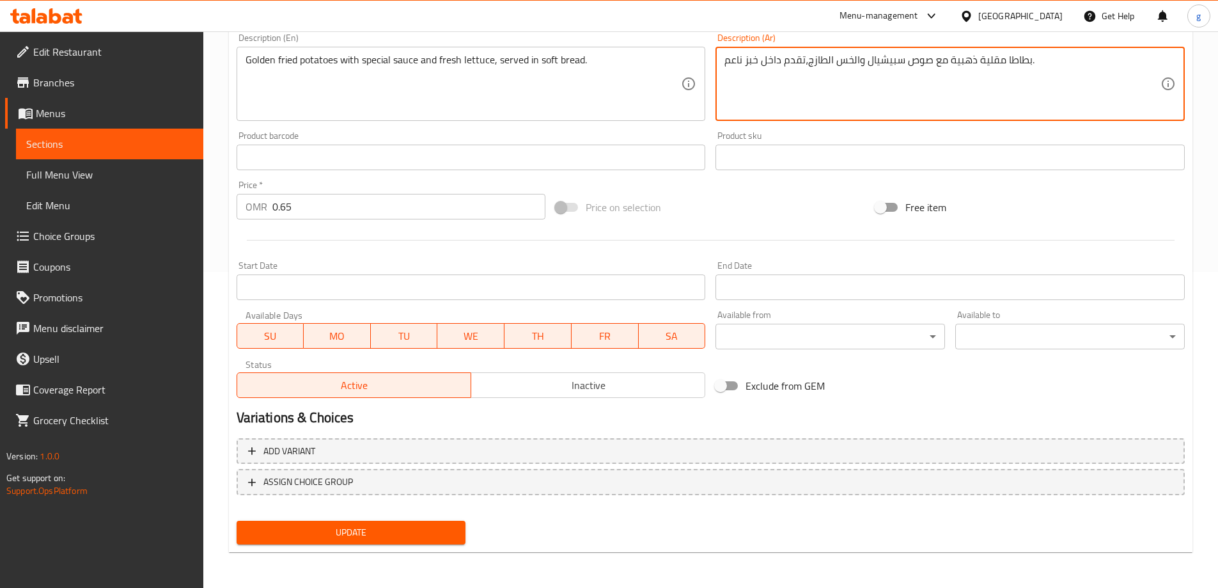
click at [298, 536] on span "Update" at bounding box center [351, 532] width 209 height 16
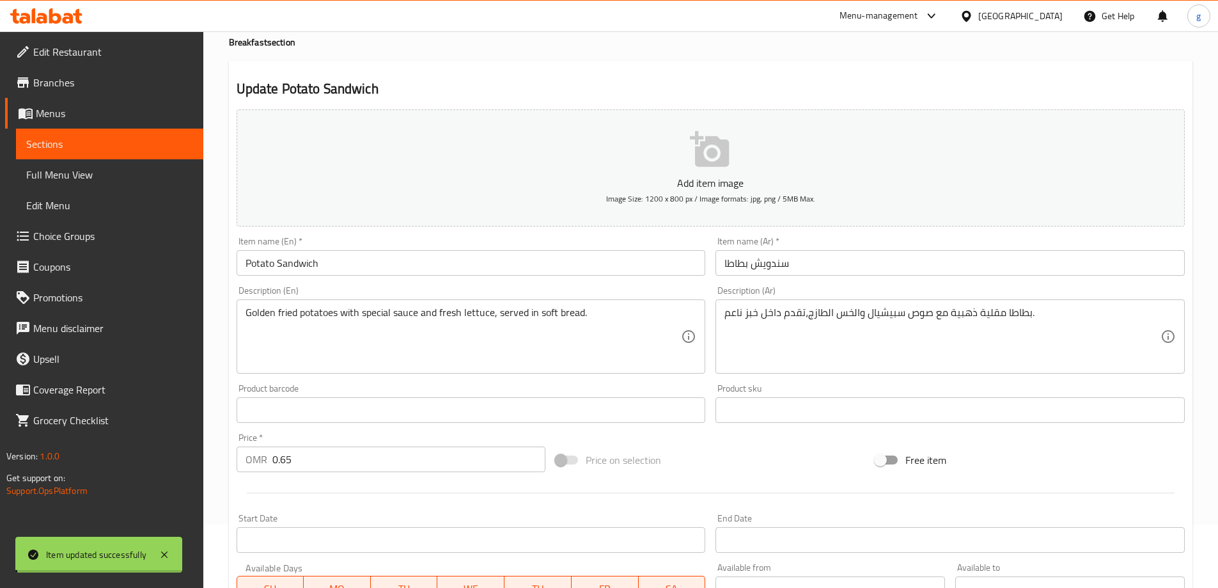
scroll to position [60, 0]
click at [145, 148] on span "Sections" at bounding box center [109, 143] width 167 height 15
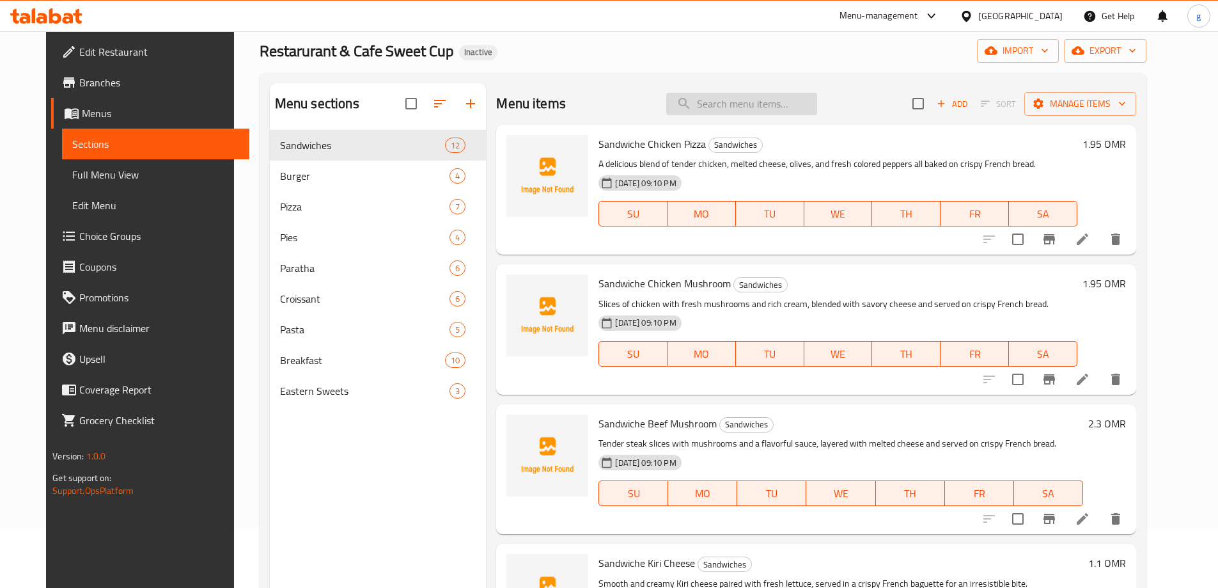
click at [780, 101] on input "search" at bounding box center [741, 104] width 151 height 22
paste input "Gaza Breakfast – Serves 3"
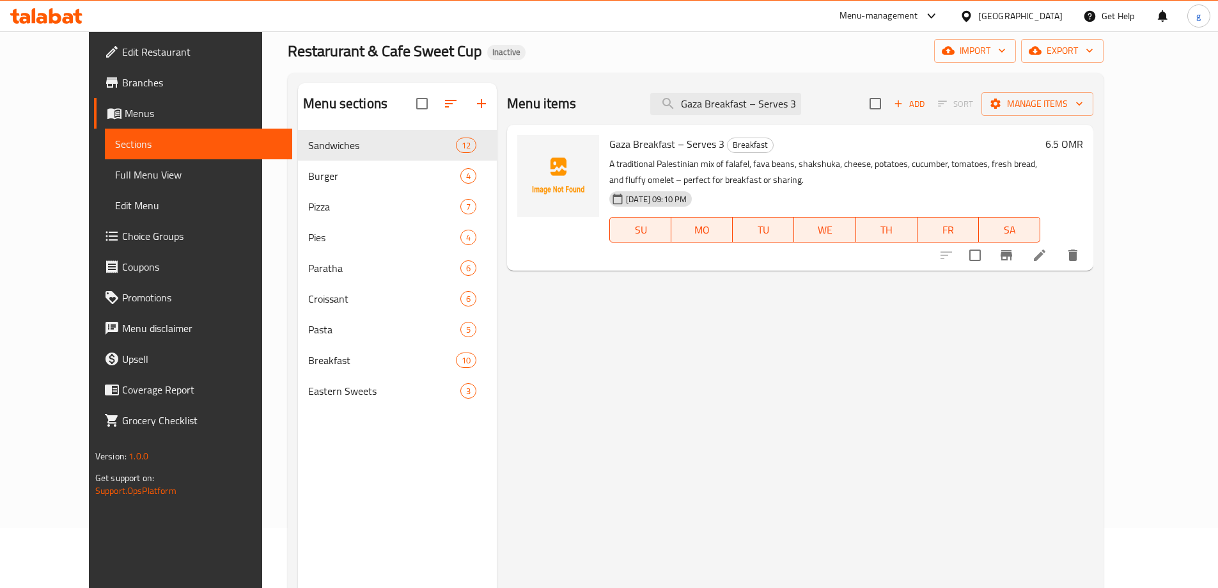
type input "Gaza Breakfast – Serves 3"
click at [1047, 253] on icon at bounding box center [1039, 254] width 15 height 15
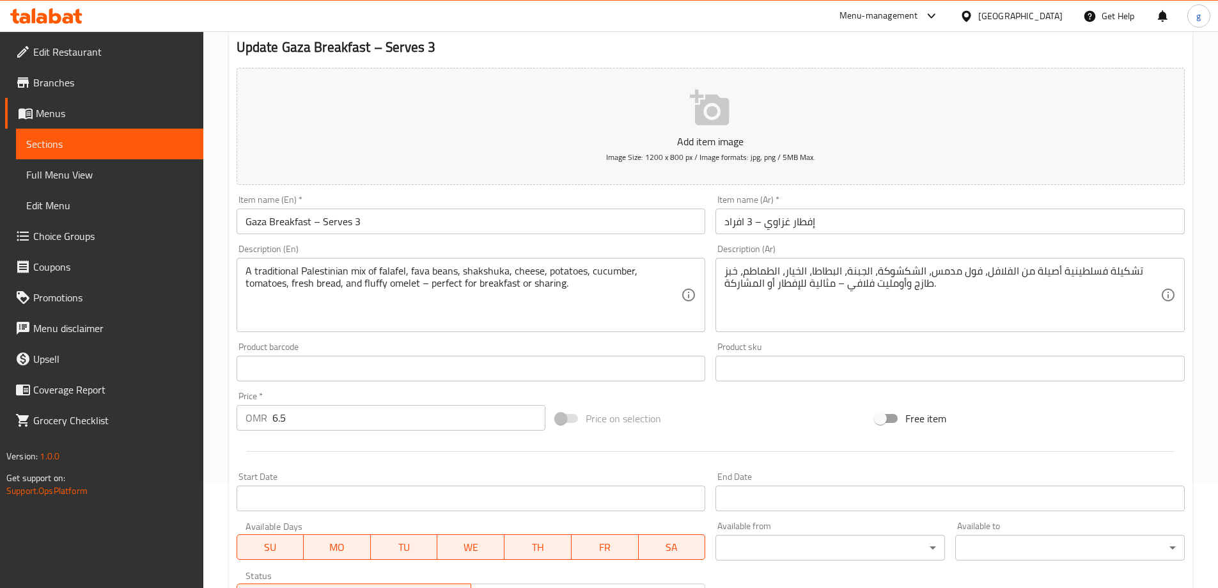
scroll to position [128, 0]
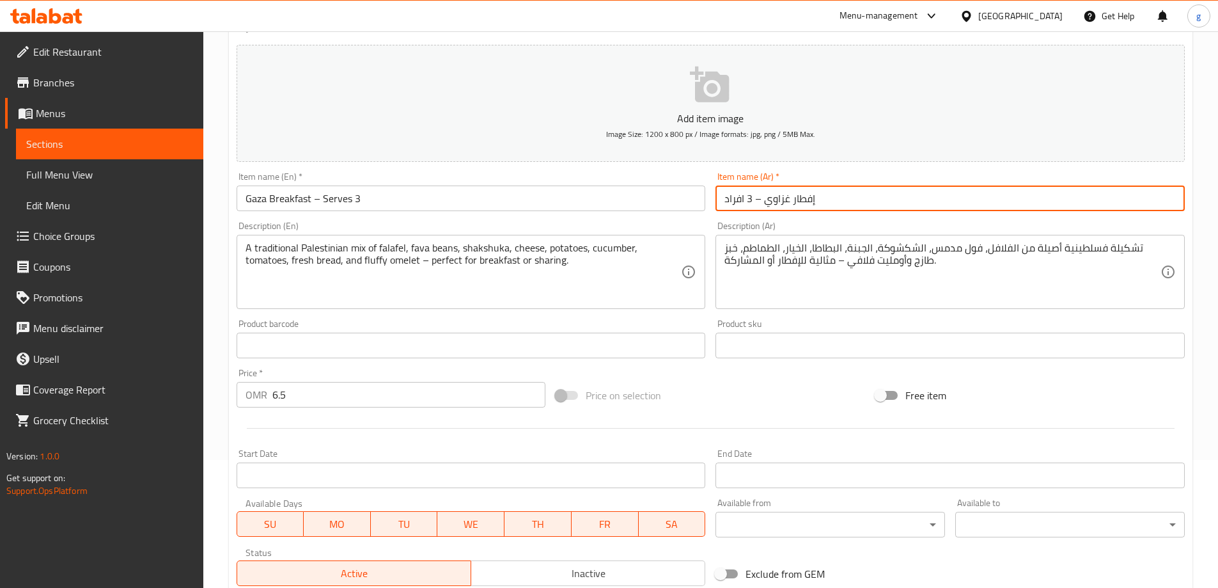
drag, startPoint x: 724, startPoint y: 199, endPoint x: 745, endPoint y: 205, distance: 21.3
click at [745, 205] on input "إفطار غزاوي – 3 افراد" at bounding box center [949, 198] width 469 height 26
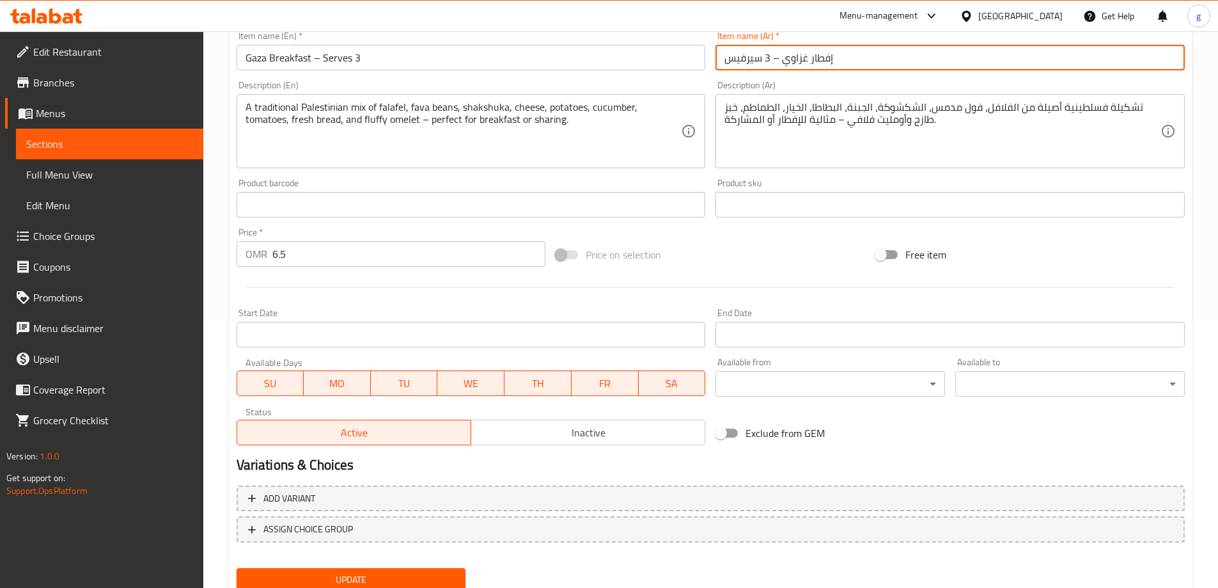
scroll to position [316, 0]
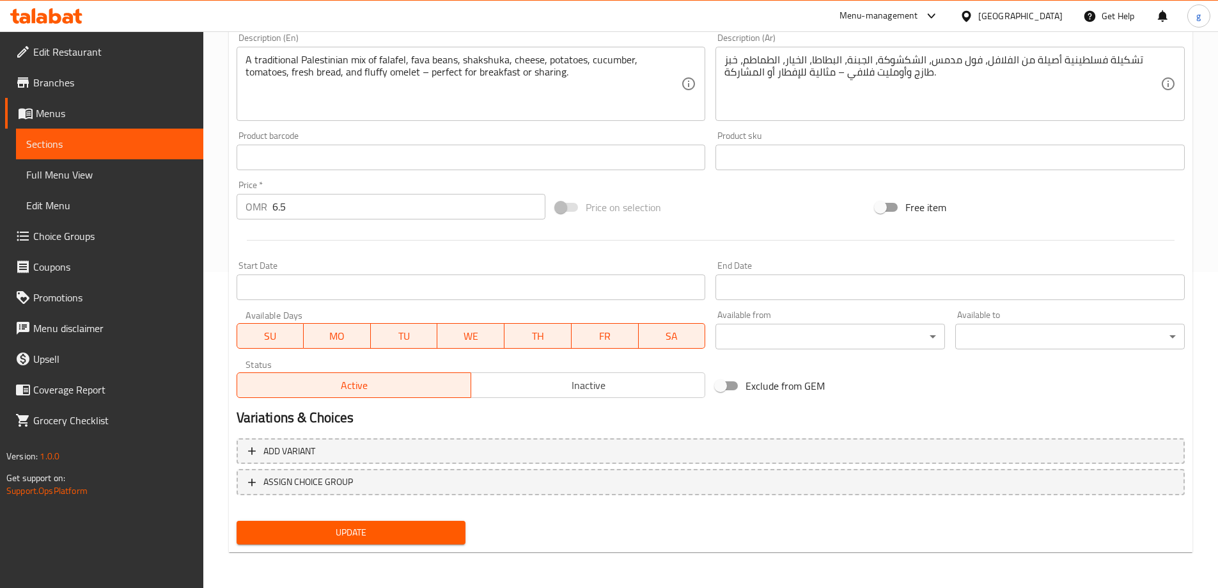
type input "إفطار غزاوي – 3 سيرفيس"
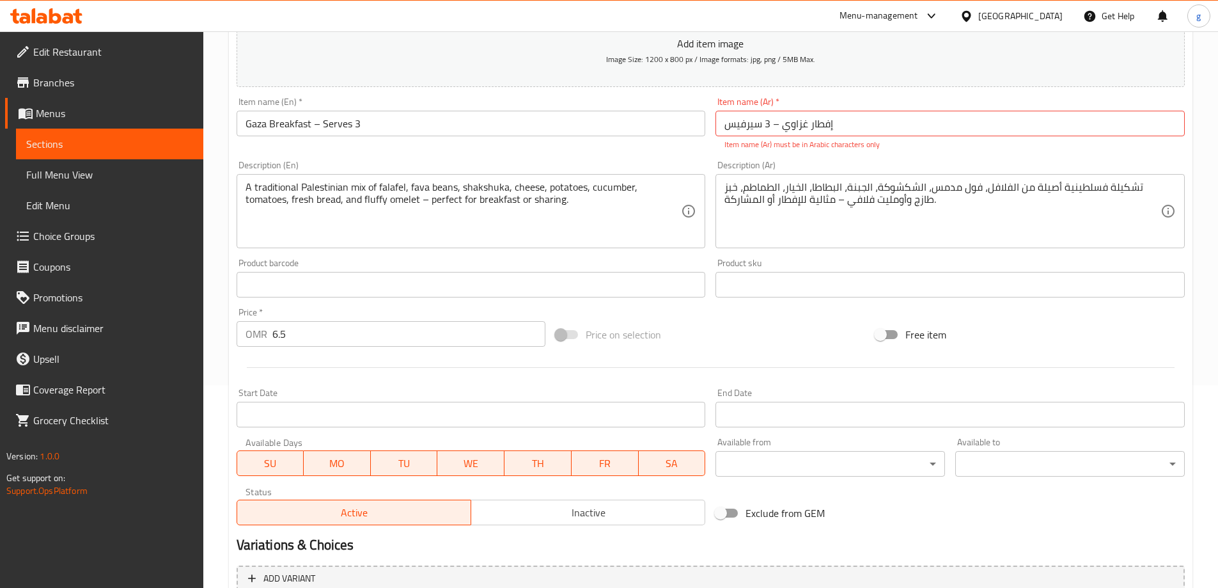
scroll to position [188, 0]
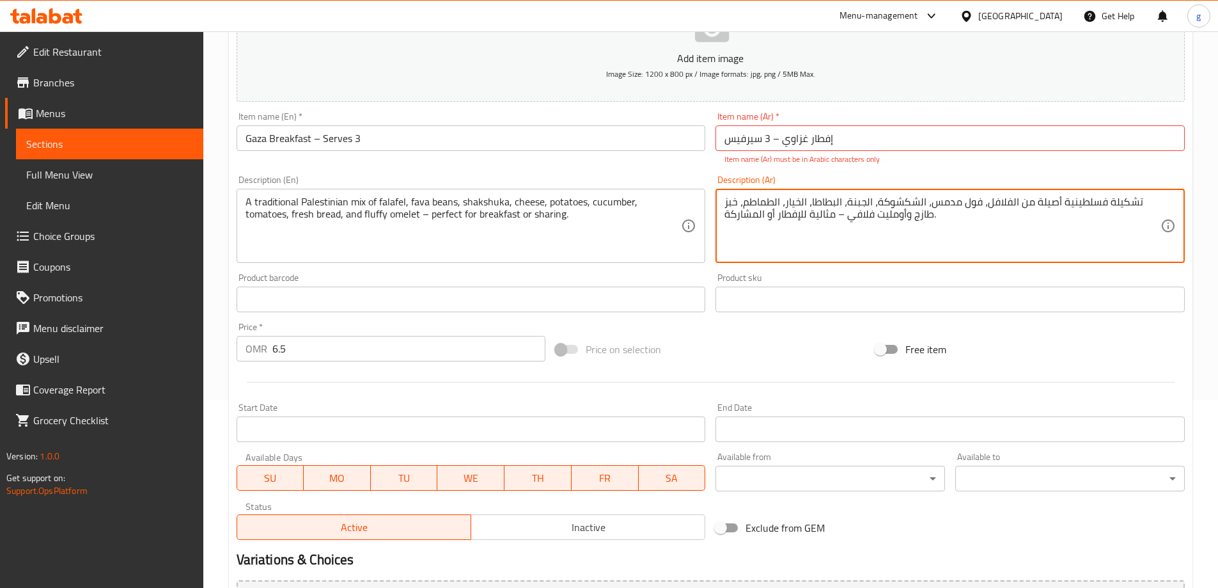
drag, startPoint x: 1057, startPoint y: 203, endPoint x: 1079, endPoint y: 207, distance: 22.8
paste textarea "قليدي"
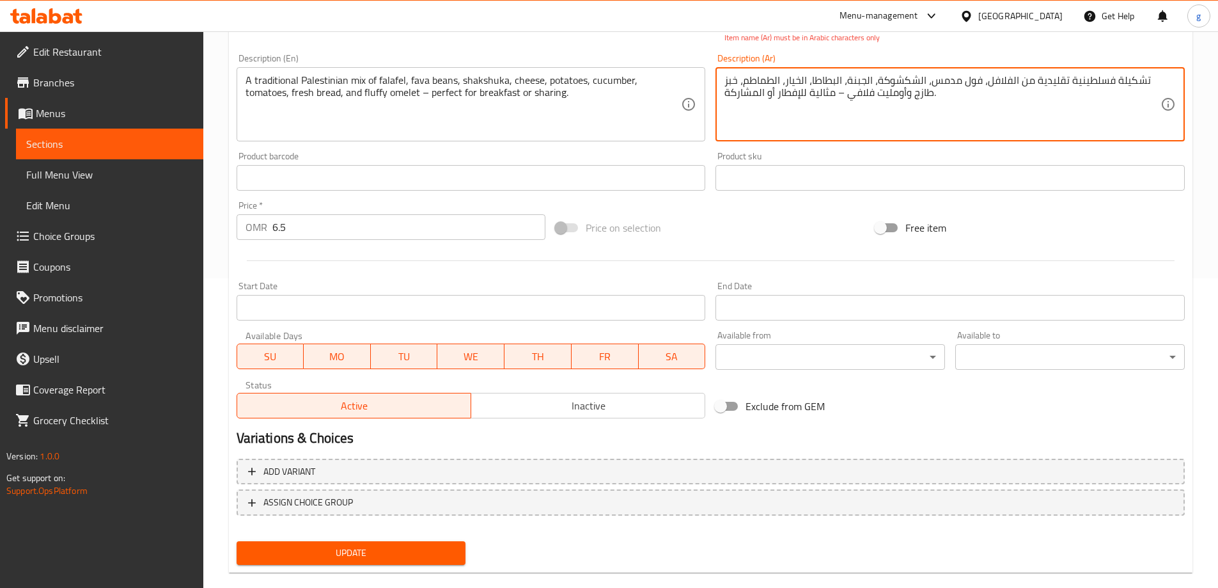
scroll to position [330, 0]
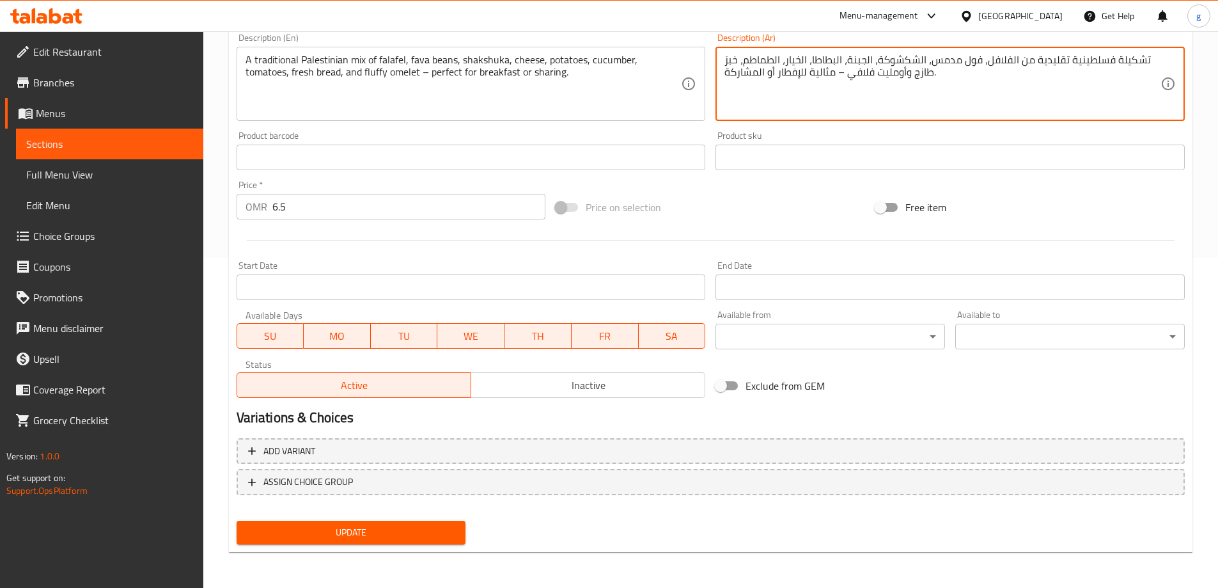
type textarea "تشكيلة فسلطينية تقليدية من الفلافل، فول مدمس، الشكشوكة، الجبنة، البطاطا، الخيار…"
click at [377, 522] on div "Add item image Image Size: 1200 x 800 px / Image formats: jpg, png / 5MB Max. I…" at bounding box center [710, 194] width 958 height 712
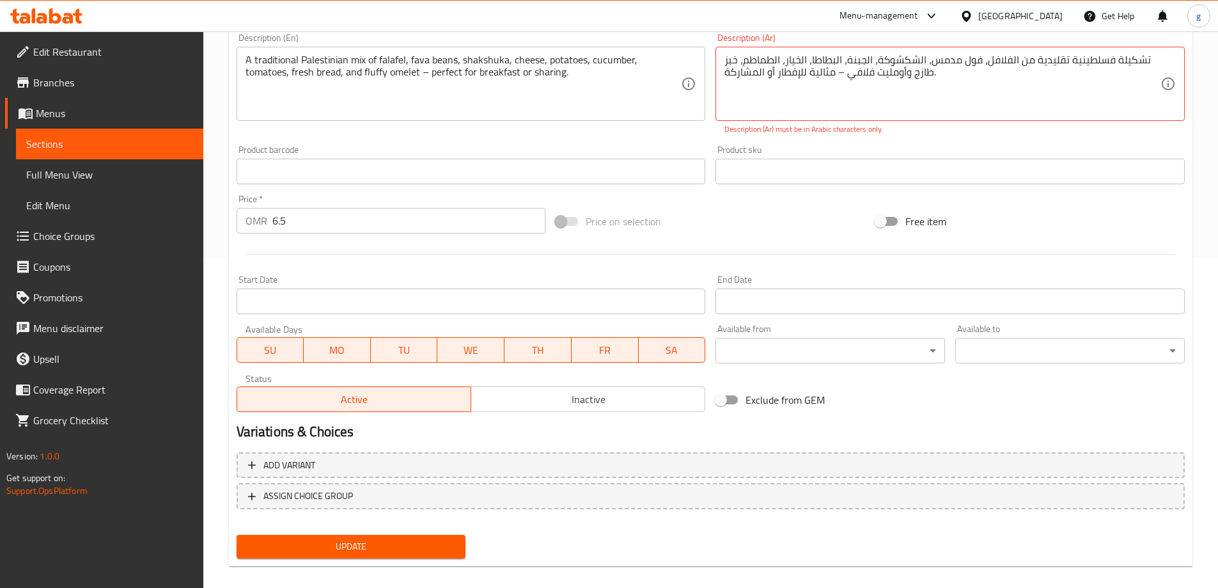
click at [358, 545] on span "Update" at bounding box center [351, 546] width 209 height 16
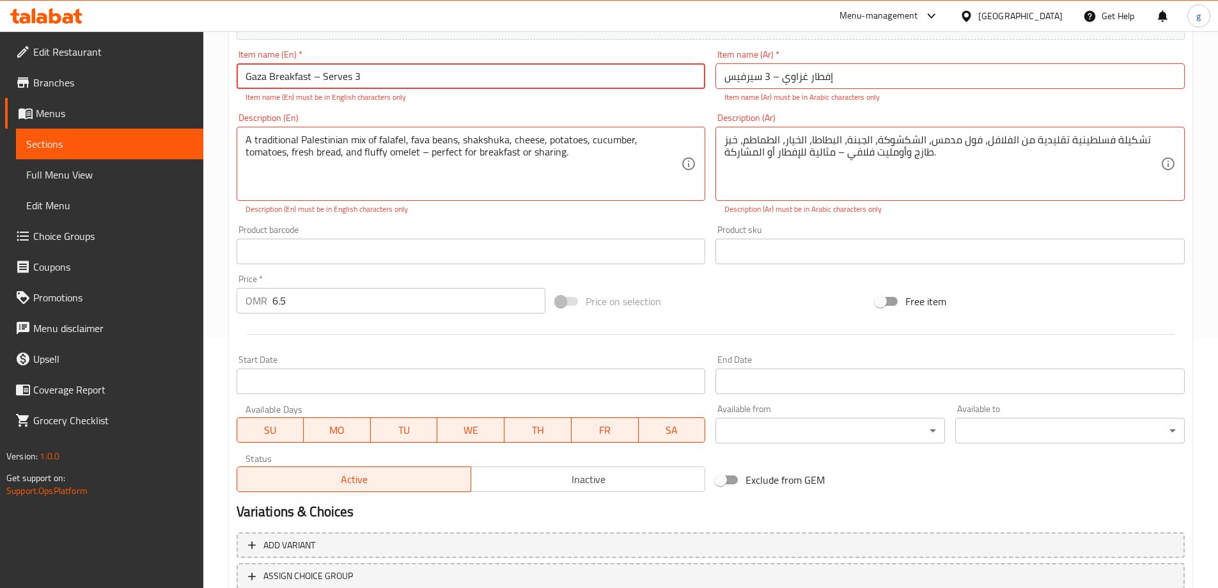
scroll to position [249, 0]
click at [395, 76] on input "Gaza Breakfast – Serves 3" at bounding box center [471, 77] width 469 height 26
click at [231, 77] on div "Item name (En)   * Gaza Breakfast – Serves 3 Item name (En) * Item name (En) mu…" at bounding box center [471, 76] width 480 height 63
click at [251, 83] on input "Gaza Breakfast – Serves 3" at bounding box center [471, 77] width 469 height 26
click at [245, 81] on input "Gaza Breakfast – Serves 3" at bounding box center [471, 77] width 469 height 26
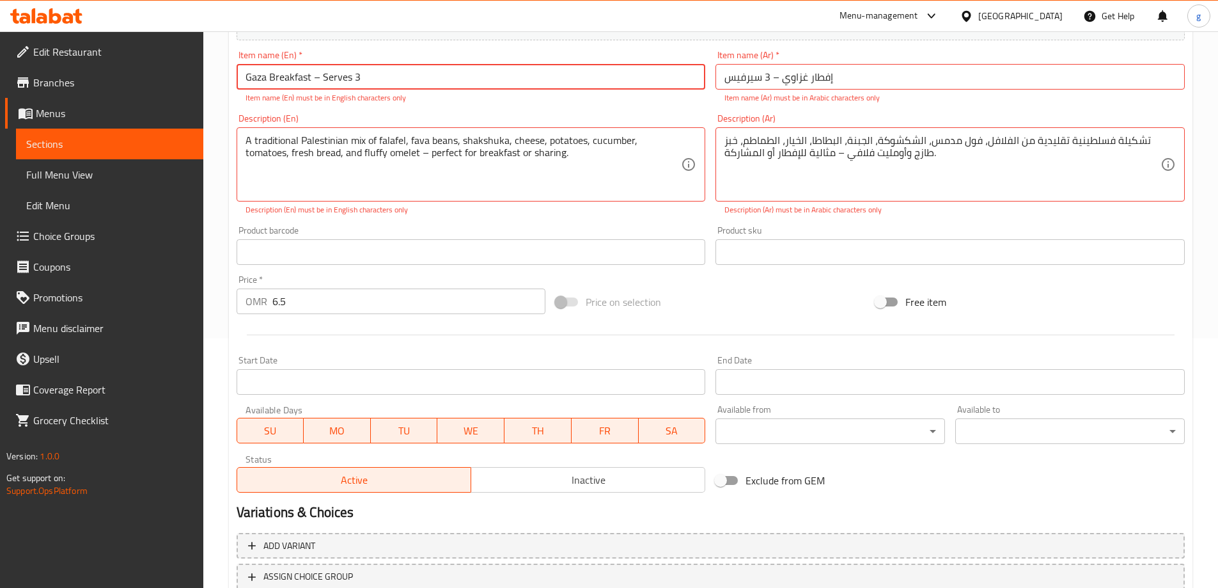
click at [727, 73] on input "إفطار غزاوي – 3 سيرفيس" at bounding box center [949, 77] width 469 height 26
click at [860, 72] on input "إفطار غزاوي – 3 سيرفيس" at bounding box center [949, 77] width 469 height 26
click at [1111, 81] on input "إفطار غزاوي – 3 سيرفي" at bounding box center [949, 77] width 469 height 26
type input "إفطار غزاوي – 3 سيرفي"
drag, startPoint x: 1007, startPoint y: 210, endPoint x: 1010, endPoint y: 223, distance: 12.6
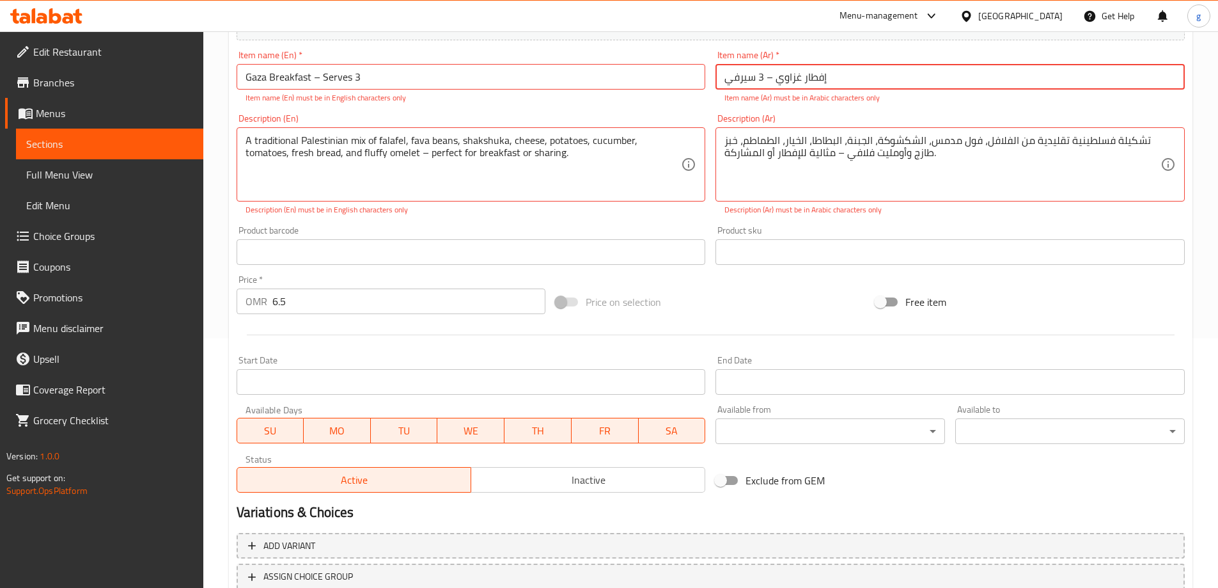
click at [1008, 219] on div "Description (Ar) تشكيلة فسلطينية تقليدية من الفلافل، فول مدمس، الشكشوكة، الجبنة…" at bounding box center [950, 165] width 480 height 112
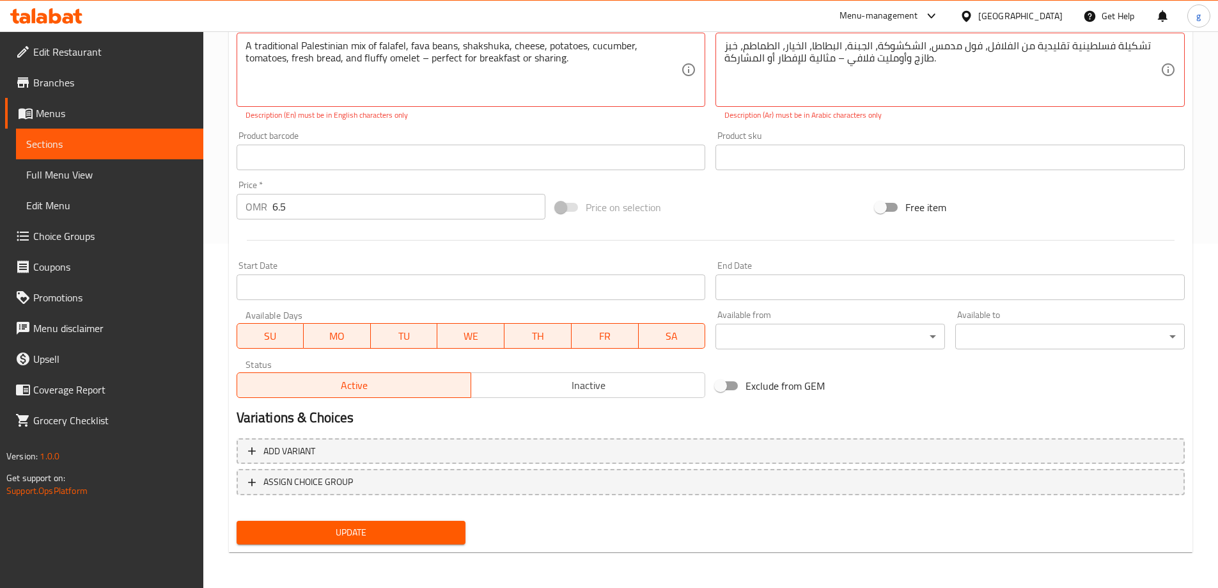
click at [343, 534] on span "Update" at bounding box center [351, 532] width 209 height 16
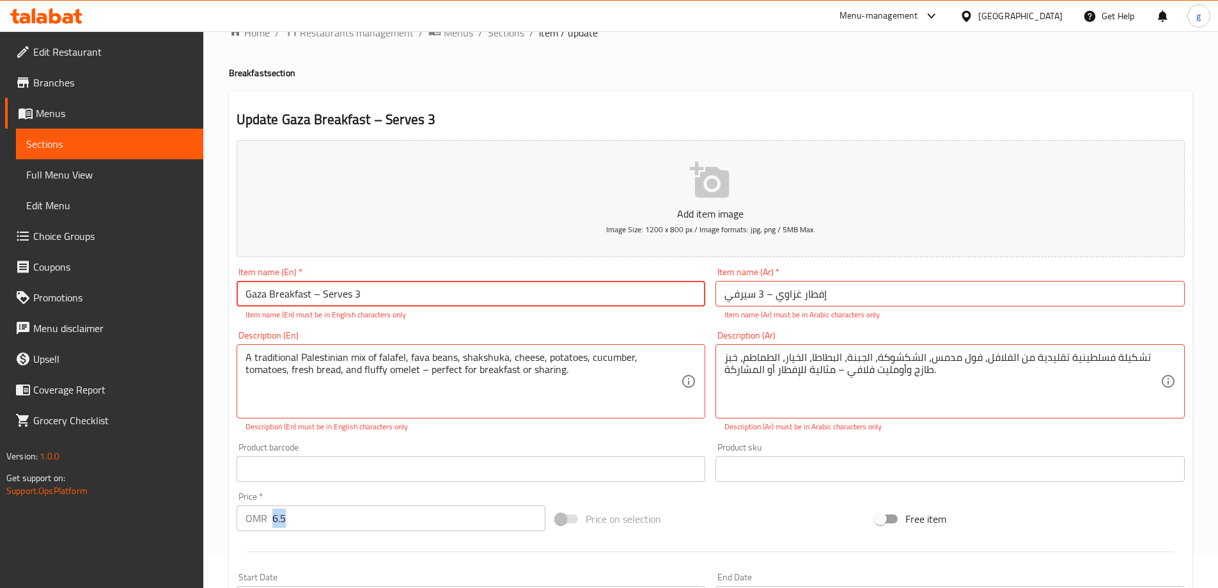
click at [343, 534] on div "Price   * OMR 6.5 Price *" at bounding box center [391, 511] width 320 height 49
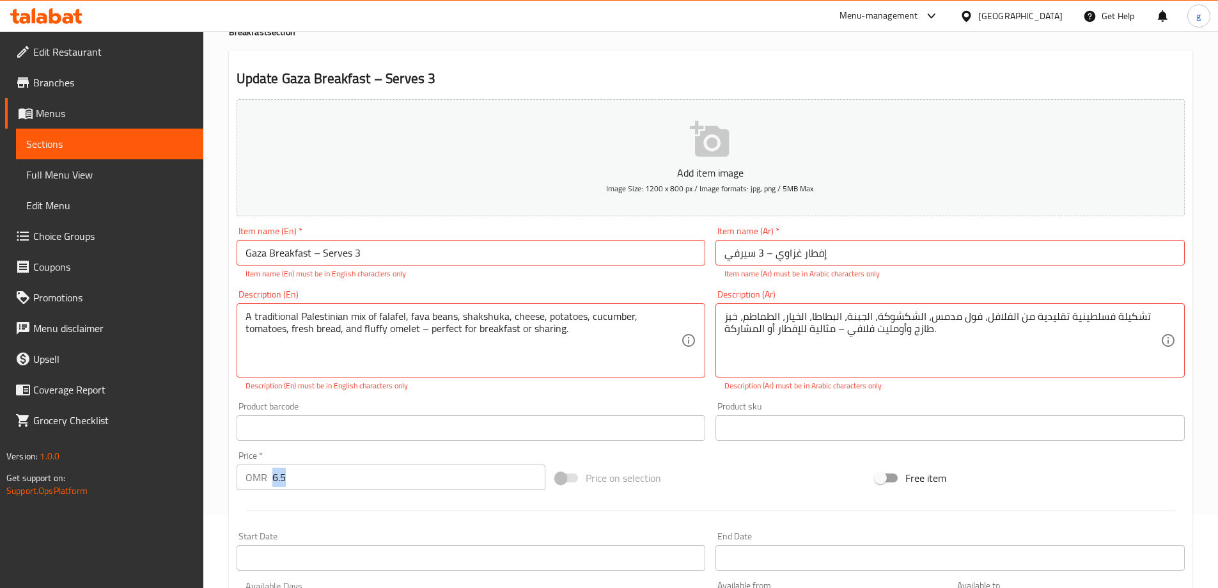
scroll to position [97, 0]
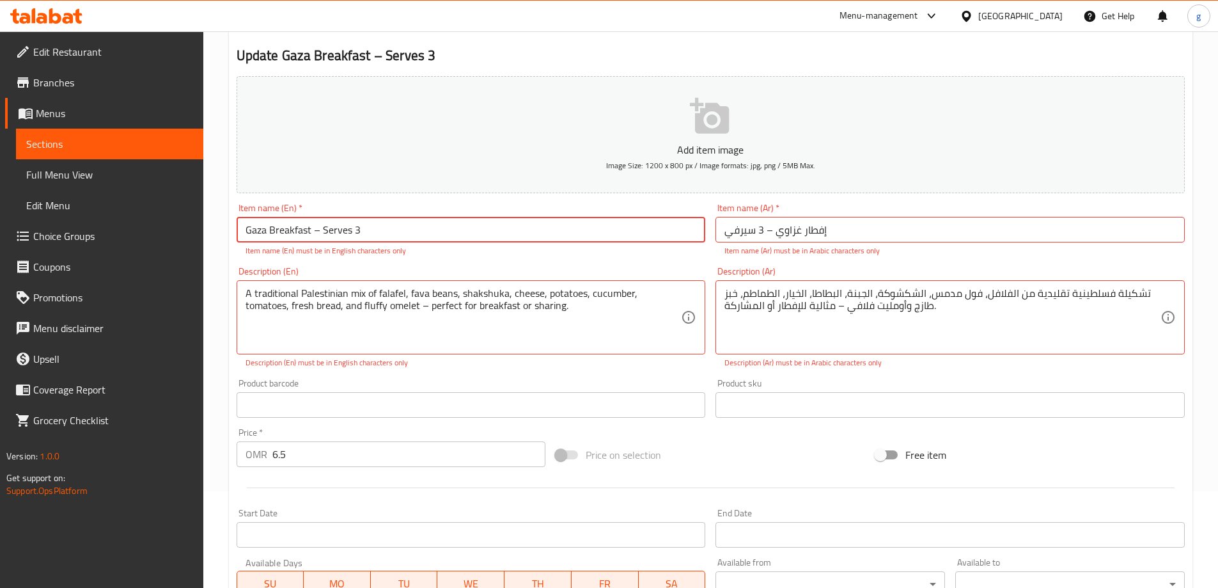
drag, startPoint x: 509, startPoint y: 229, endPoint x: 223, endPoint y: 237, distance: 286.6
click at [223, 237] on div "Home / Restaurants management / Menus / Sections / item / update Breakfast sect…" at bounding box center [710, 385] width 1015 height 900
click at [312, 235] on input "Gaza Breakfast – Serves 3" at bounding box center [471, 230] width 469 height 26
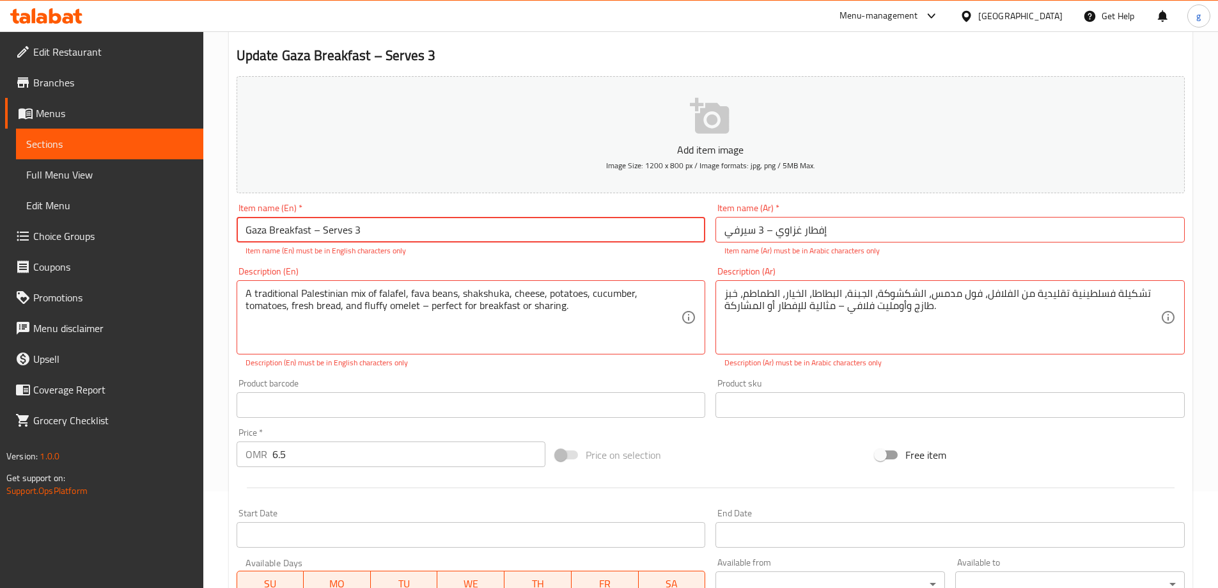
click at [312, 235] on input "Gaza Breakfast – Serves 3" at bounding box center [471, 230] width 469 height 26
click at [217, 222] on div "Home / Restaurants management / Menus / Sections / item / update Breakfast sect…" at bounding box center [710, 385] width 1015 height 900
drag, startPoint x: 247, startPoint y: 226, endPoint x: 219, endPoint y: 233, distance: 29.0
click at [219, 233] on div "Home / Restaurants management / Menus / Sections / item / update Breakfast sect…" at bounding box center [710, 385] width 1015 height 900
click at [426, 231] on input "Gaza Breakfast – Serves 3" at bounding box center [471, 230] width 469 height 26
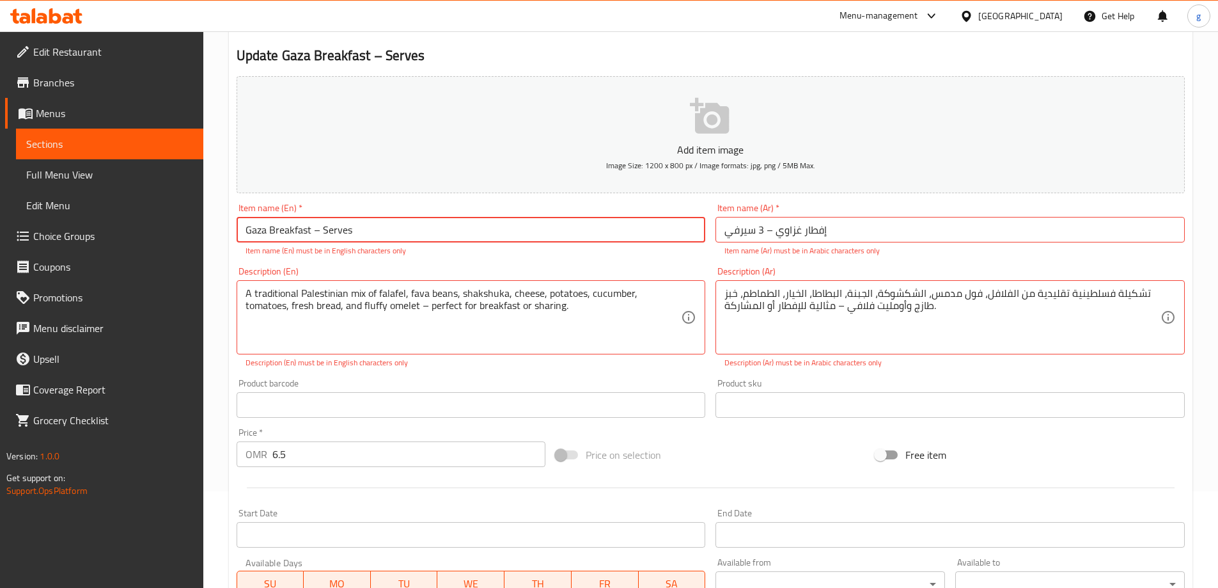
click at [420, 224] on input "Gaza Breakfast – Serves" at bounding box center [471, 230] width 469 height 26
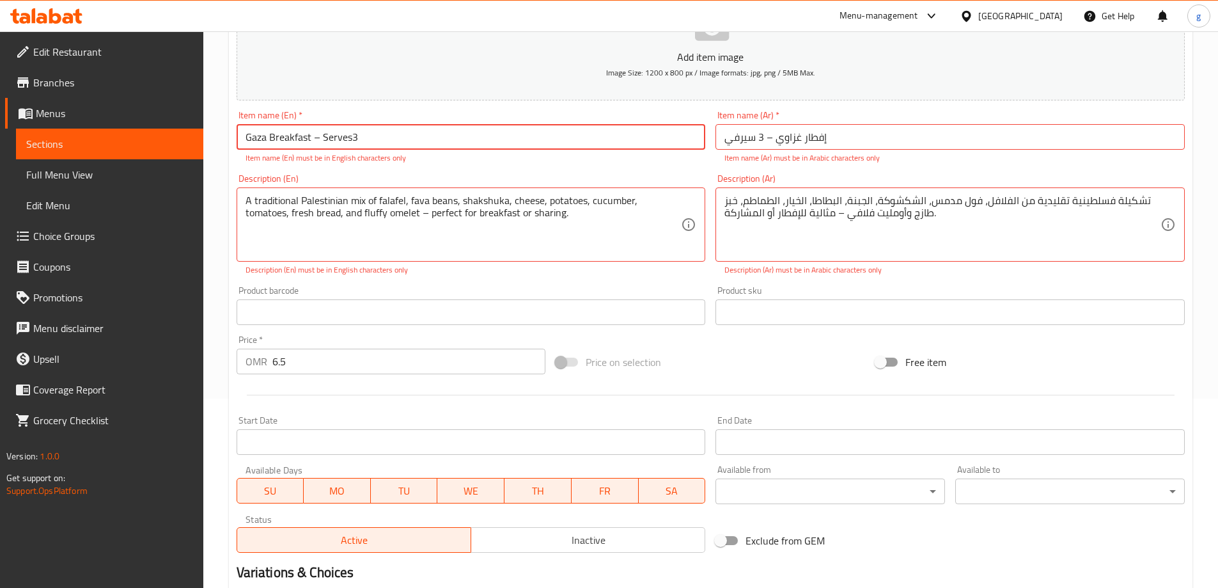
scroll to position [288, 0]
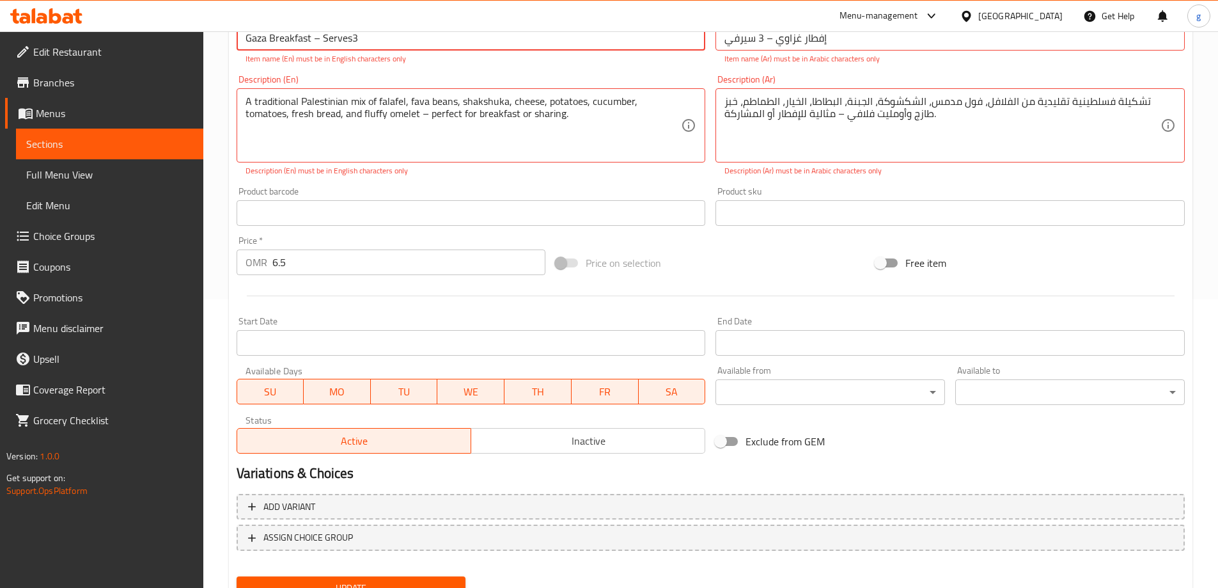
click at [359, 580] on span "Update" at bounding box center [351, 588] width 209 height 16
click at [351, 39] on input "Gaza Breakfast – Serves3" at bounding box center [471, 38] width 469 height 26
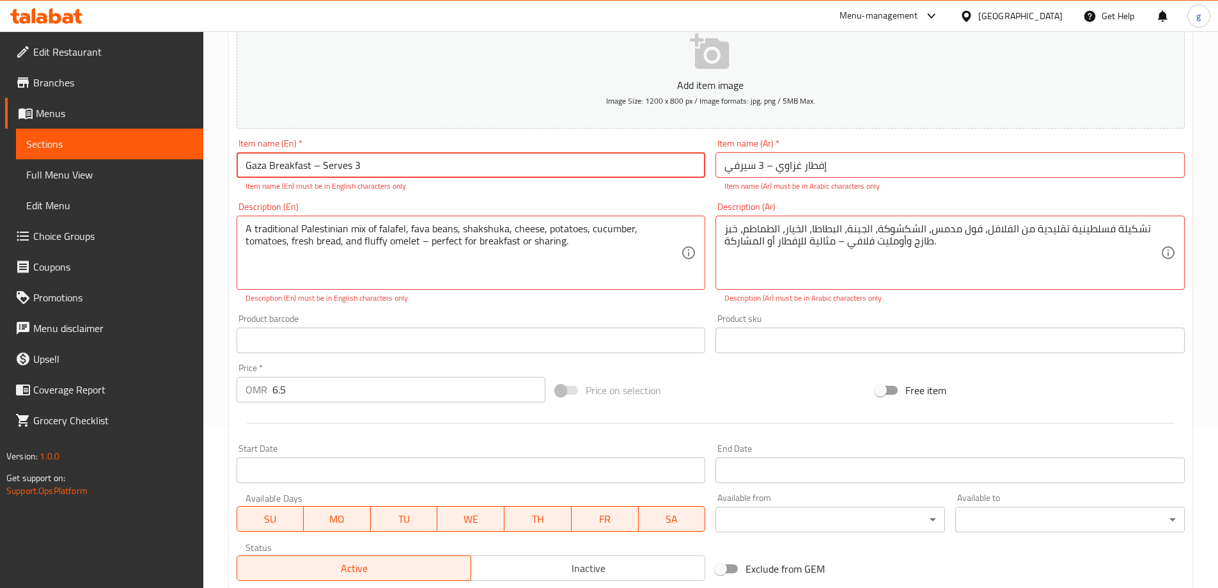
scroll to position [160, 0]
type input "Gaza Breakfast – Serves 3"
click at [728, 168] on input "إفطار غزاوي – 3 سيرفي" at bounding box center [949, 166] width 469 height 26
click at [847, 168] on input "سإفطار غزاوي – 3 سيرفي" at bounding box center [949, 166] width 469 height 26
click at [824, 168] on input "سإفطار غزاوي – 3 سيرف" at bounding box center [949, 166] width 469 height 26
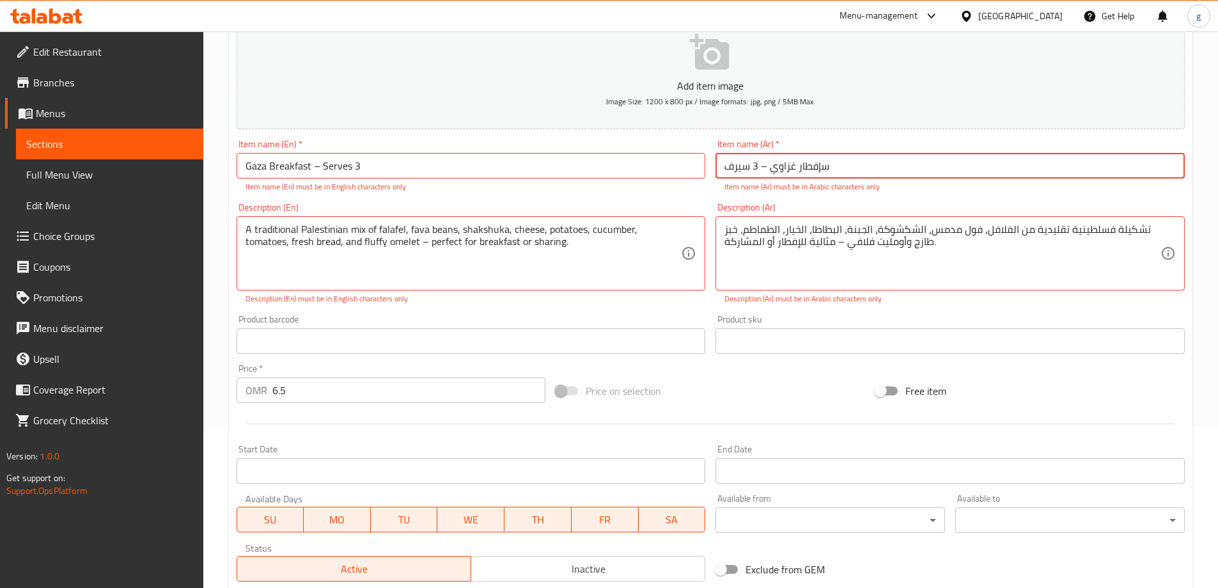
drag, startPoint x: 831, startPoint y: 167, endPoint x: 823, endPoint y: 170, distance: 8.9
click at [823, 170] on input "سإفطار غزاوي – 3 سيرف" at bounding box center [949, 166] width 469 height 26
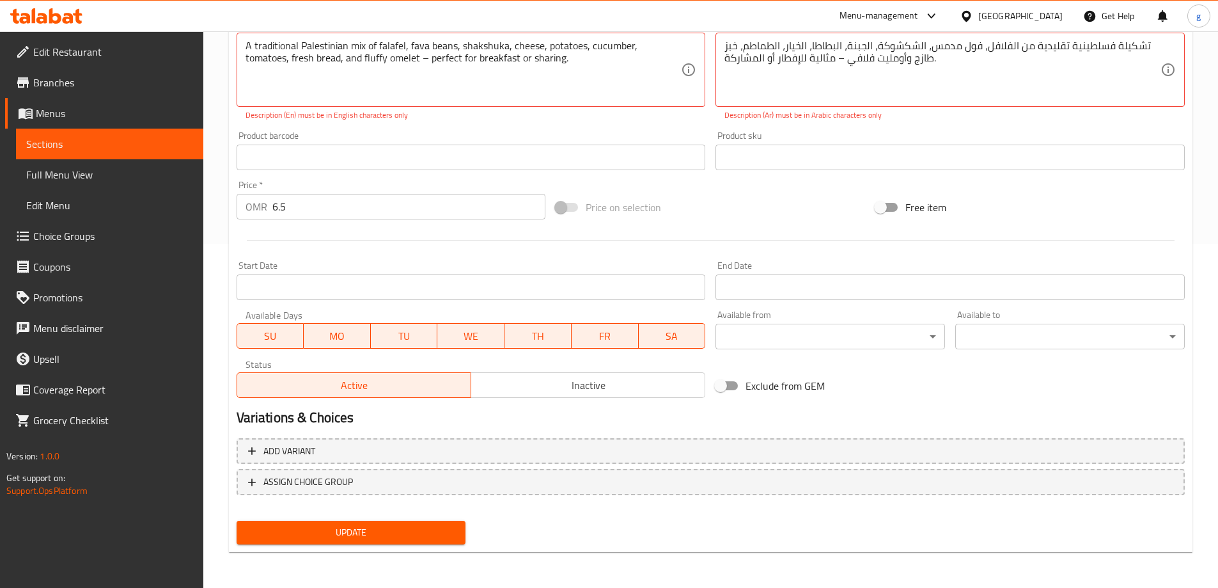
type input "إفطار غزاوي – 3 سيرفس"
click at [420, 534] on span "Update" at bounding box center [351, 532] width 209 height 16
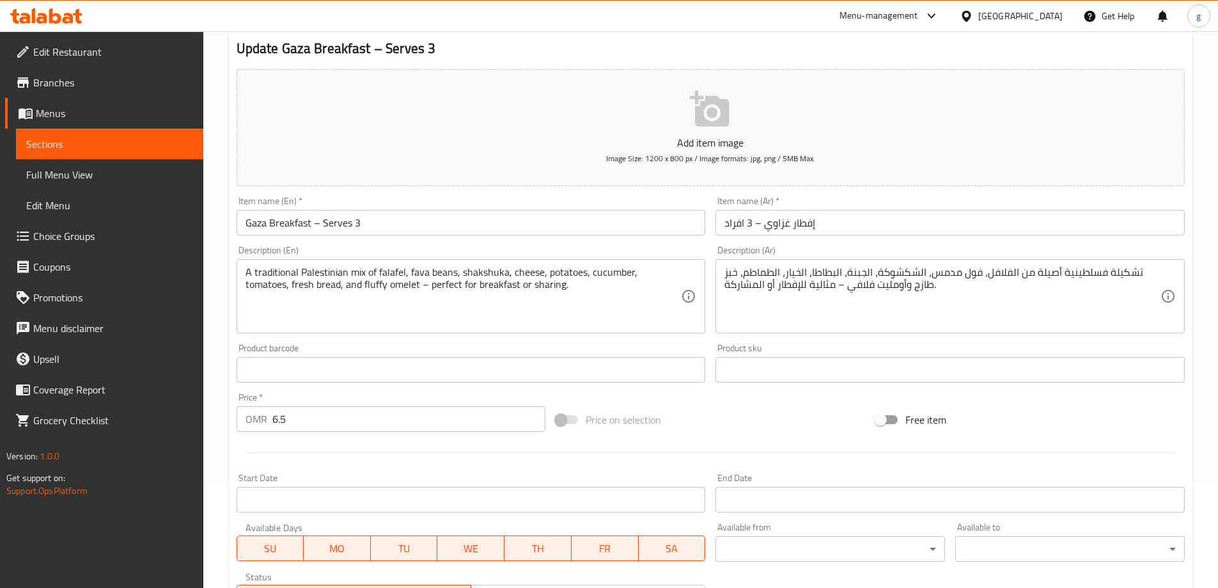
scroll to position [128, 0]
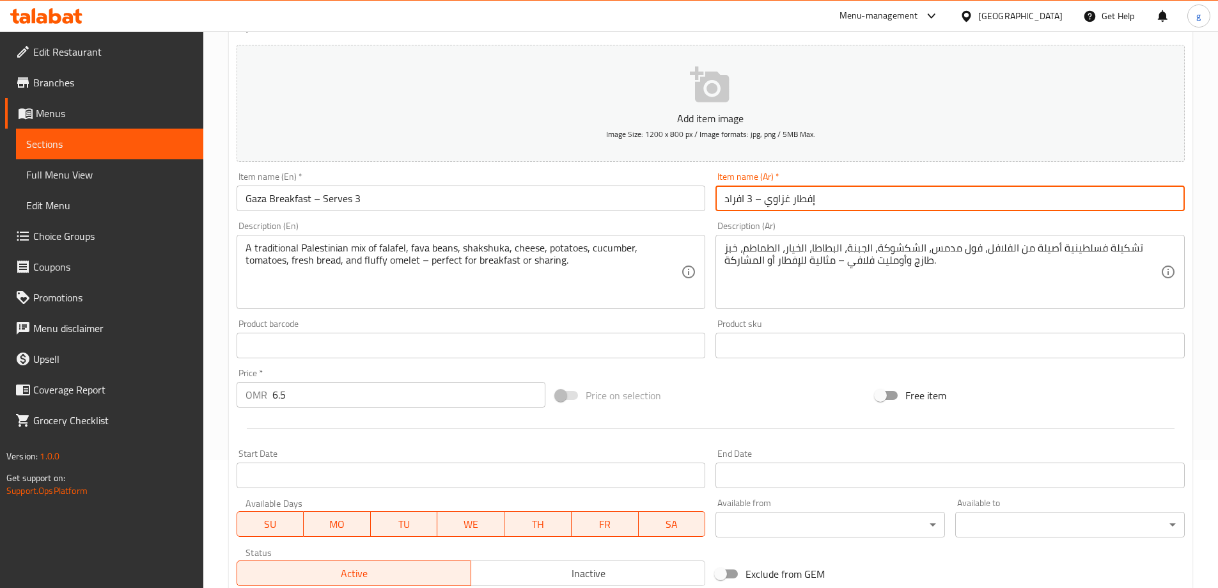
drag, startPoint x: 726, startPoint y: 201, endPoint x: 745, endPoint y: 203, distance: 18.6
click at [745, 203] on input "إفطار غزاوي – 3 افراد" at bounding box center [949, 198] width 469 height 26
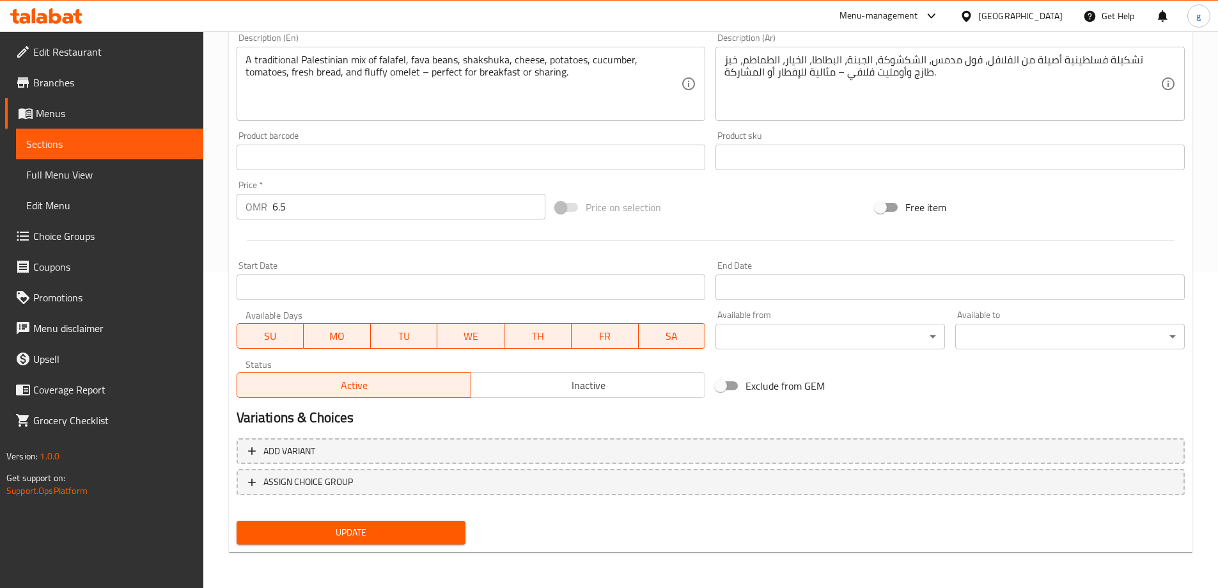
type input "إفطار غزاوي – 3 سيرفيس"
click at [304, 542] on button "Update" at bounding box center [352, 532] width 230 height 24
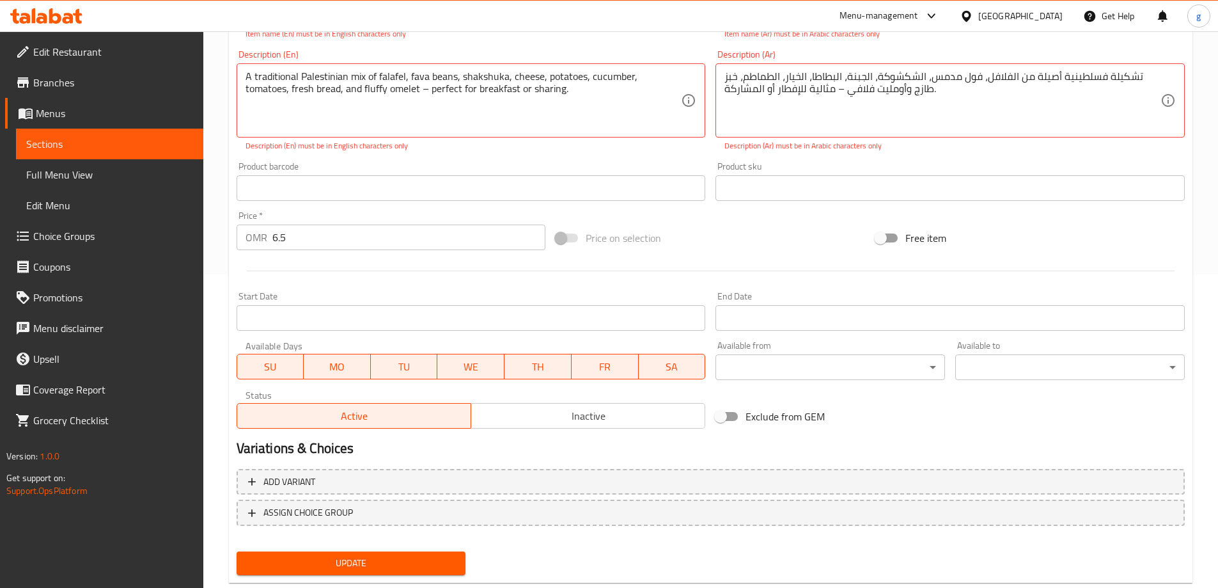
scroll to position [185, 0]
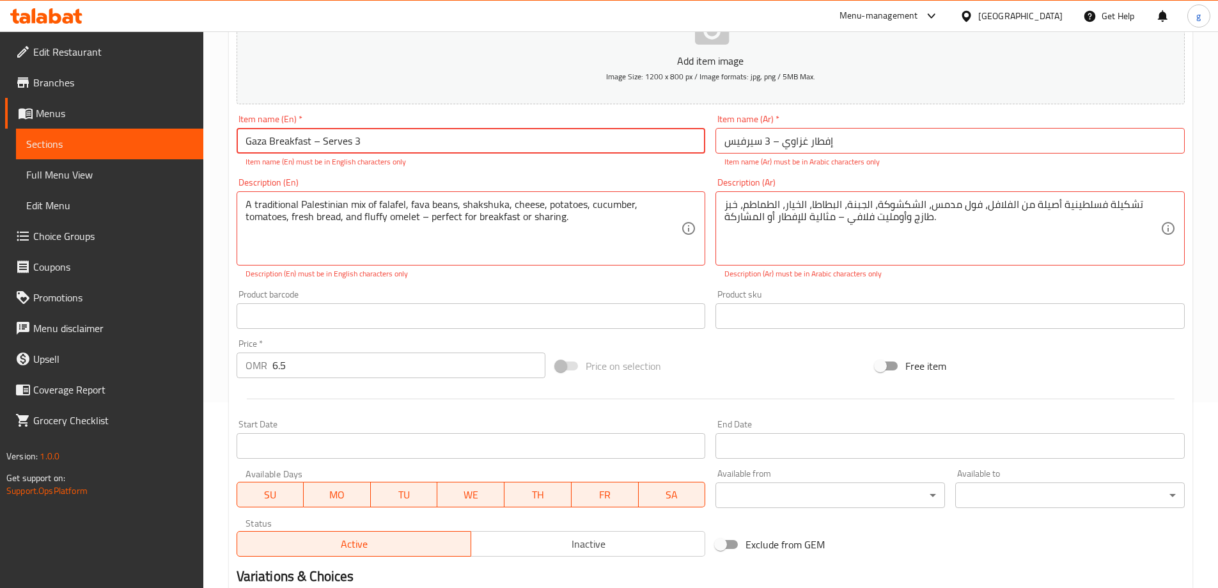
click at [251, 213] on textarea "A traditional Palestinian mix of falafel, fava beans, shakshuka, cheese, potato…" at bounding box center [464, 228] width 436 height 61
click at [785, 198] on textarea "تشكيلة فسلطينية أصيلة من الفلافل، فول مدمس، الشكشوكة، الجبنة، البطاطا، الخيار، …" at bounding box center [942, 228] width 436 height 61
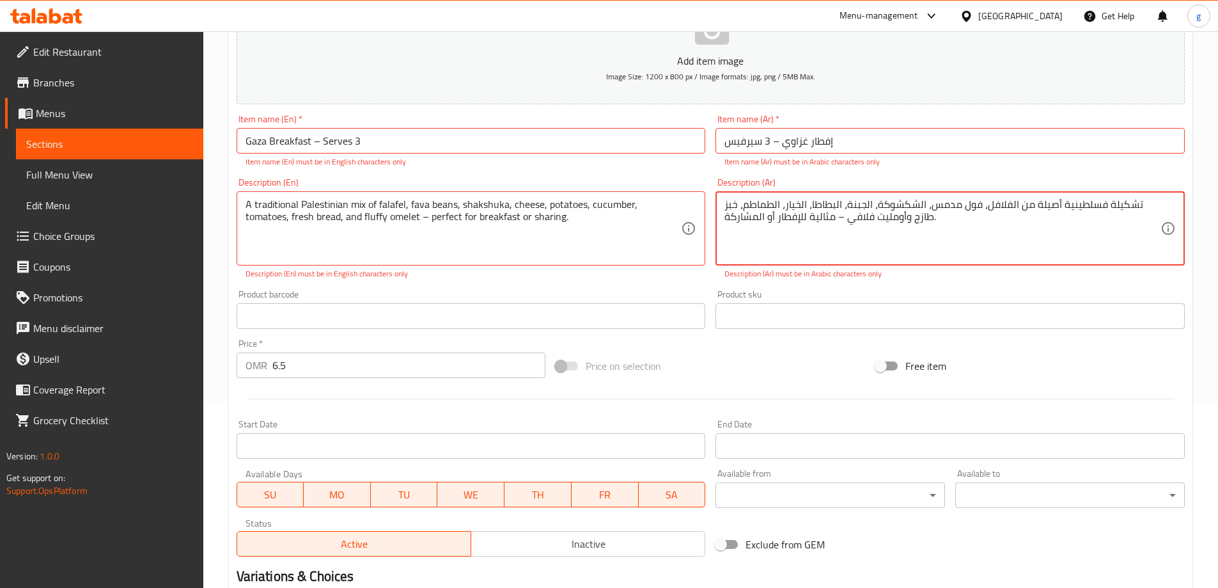
click at [829, 255] on textarea "تشكيلة فسلطينية أصيلة من الفلافل، فول مدمس، الشكشوكة، الجبنة، البطاطا، الخيار، …" at bounding box center [942, 228] width 436 height 61
click at [329, 145] on input "Gaza Breakfast – Serves 3" at bounding box center [471, 141] width 469 height 26
click at [756, 141] on input "إفطار غزاوي – 3 سيرفيس" at bounding box center [949, 141] width 469 height 26
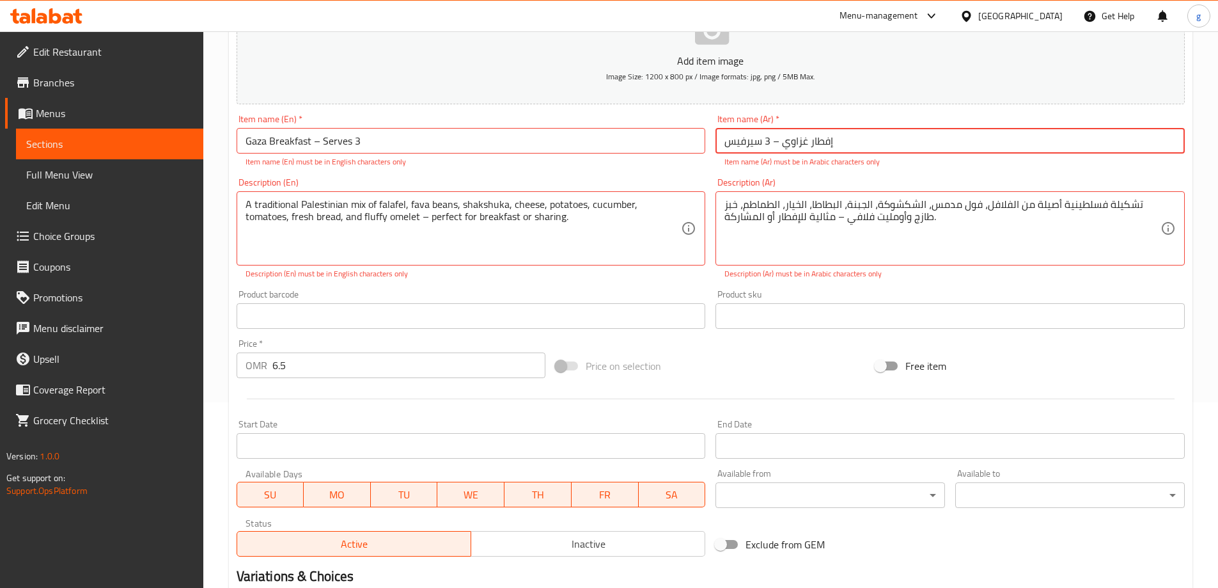
click at [755, 141] on input "إفطار غزاوي – 3 سيرفيس" at bounding box center [949, 141] width 469 height 26
drag, startPoint x: 760, startPoint y: 153, endPoint x: 753, endPoint y: 146, distance: 10.4
drag, startPoint x: 818, startPoint y: 336, endPoint x: 777, endPoint y: 394, distance: 70.6
click at [817, 336] on div "Add item image Image Size: 1200 x 800 px / Image formats: jpg, png / 5MB Max. I…" at bounding box center [710, 271] width 958 height 579
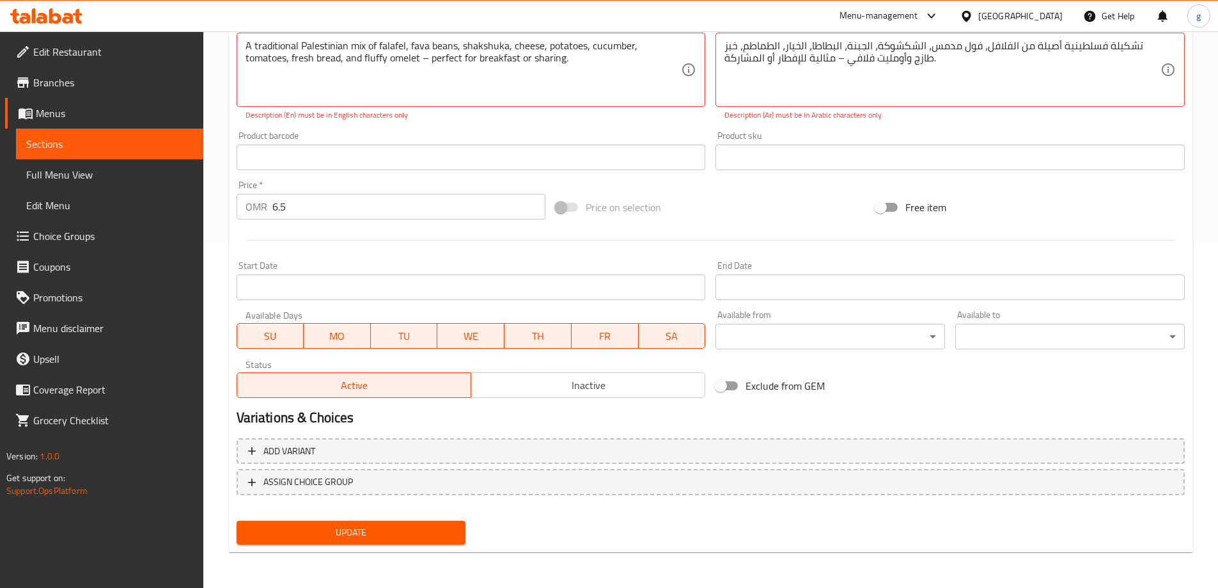
click at [308, 522] on button "Update" at bounding box center [352, 532] width 230 height 24
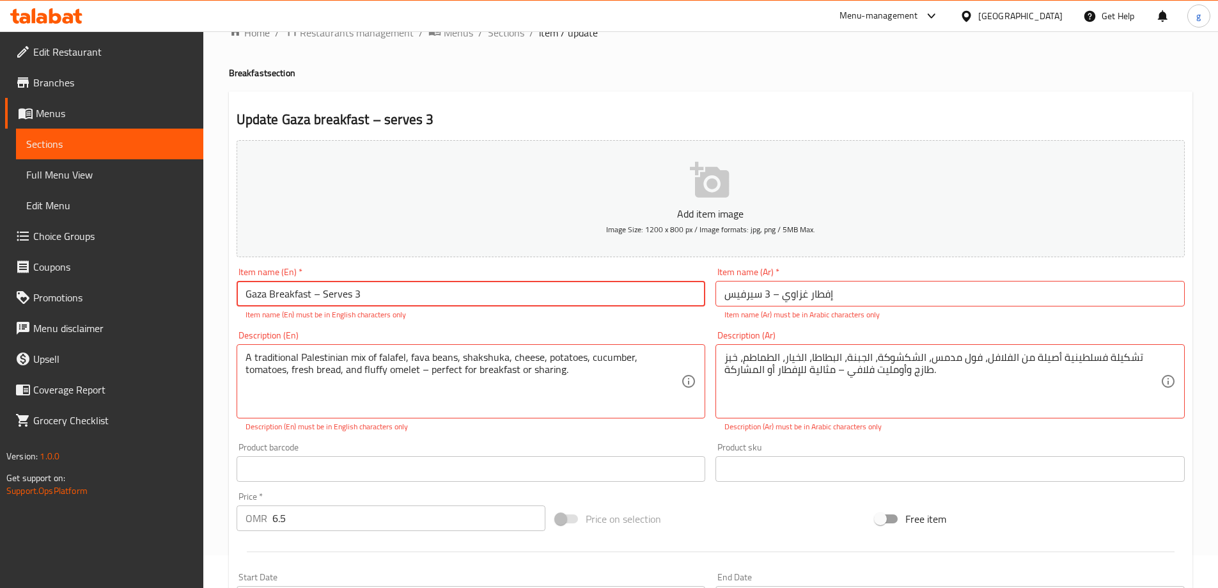
drag, startPoint x: 331, startPoint y: 294, endPoint x: 260, endPoint y: 282, distance: 72.6
click at [263, 282] on input "Gaza Breakfast – Serves 3" at bounding box center [471, 294] width 469 height 26
click at [242, 285] on input "Gaza Breakfast – Serves 3" at bounding box center [471, 294] width 469 height 26
click at [349, 297] on input "Gaza breakfast – serves 3" at bounding box center [471, 294] width 469 height 26
click at [319, 295] on input "Gaza breakfast – serves 3" at bounding box center [471, 294] width 469 height 26
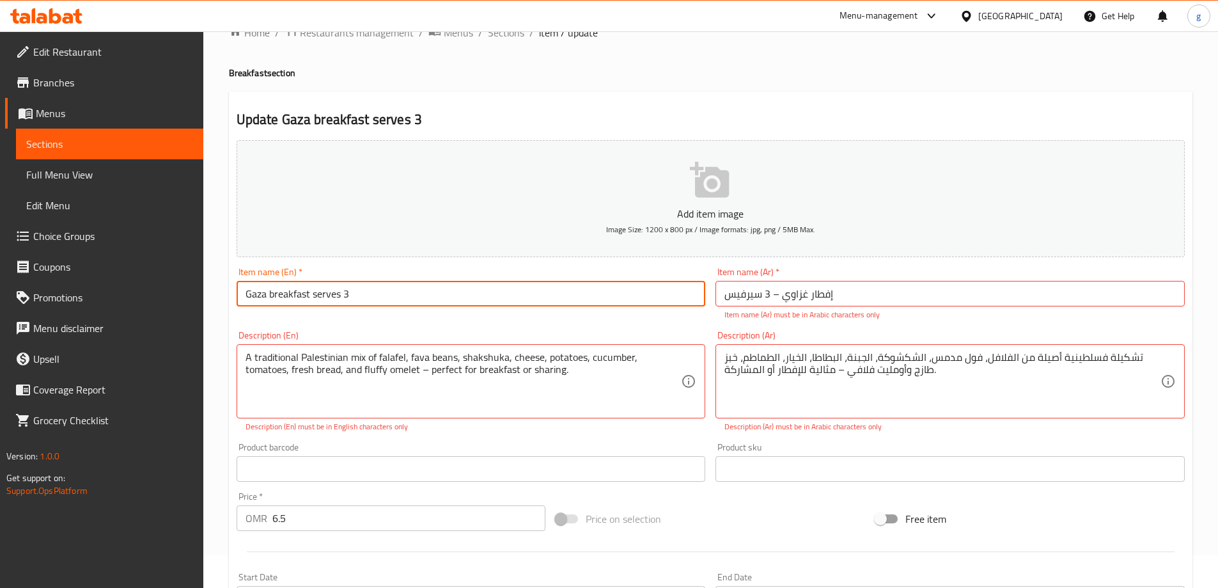
click at [411, 301] on input "Gaza breakfast serves 3" at bounding box center [471, 294] width 469 height 26
type input "Gaza breakfast serves 3"
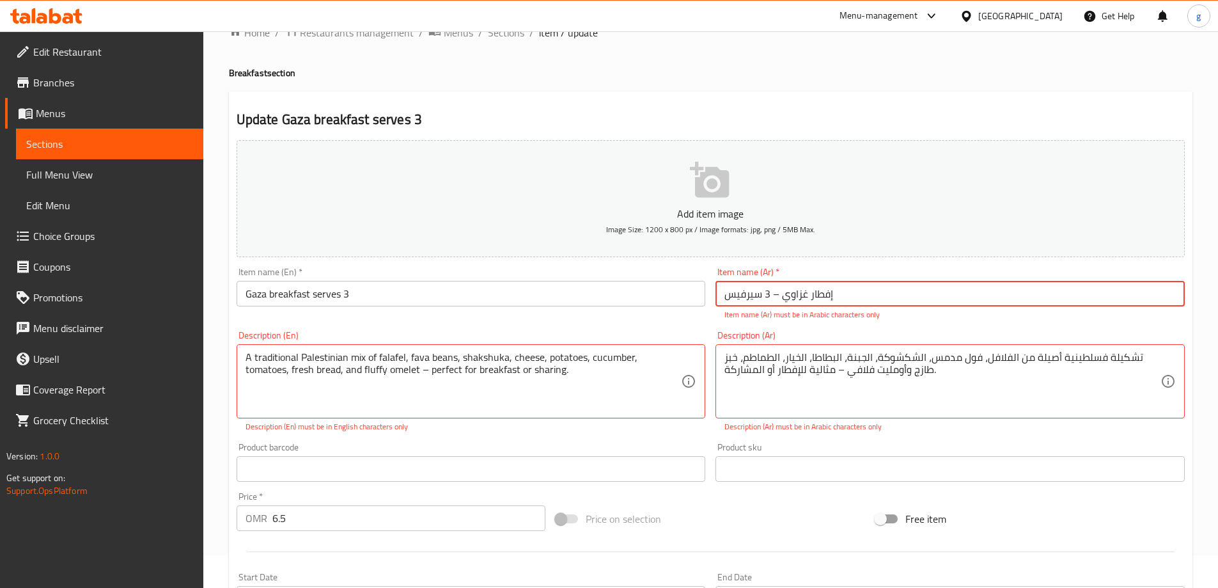
click at [772, 296] on input "إفطار غزاوي – 3 سيرفيس" at bounding box center [949, 294] width 469 height 26
click at [780, 297] on input "إفطار غزاوي – 3 سيرفيس" at bounding box center [949, 294] width 469 height 26
drag, startPoint x: 774, startPoint y: 296, endPoint x: 781, endPoint y: 299, distance: 7.1
click at [781, 299] on input "إفطار غزاوي– 3 سيرفيس" at bounding box center [949, 294] width 469 height 26
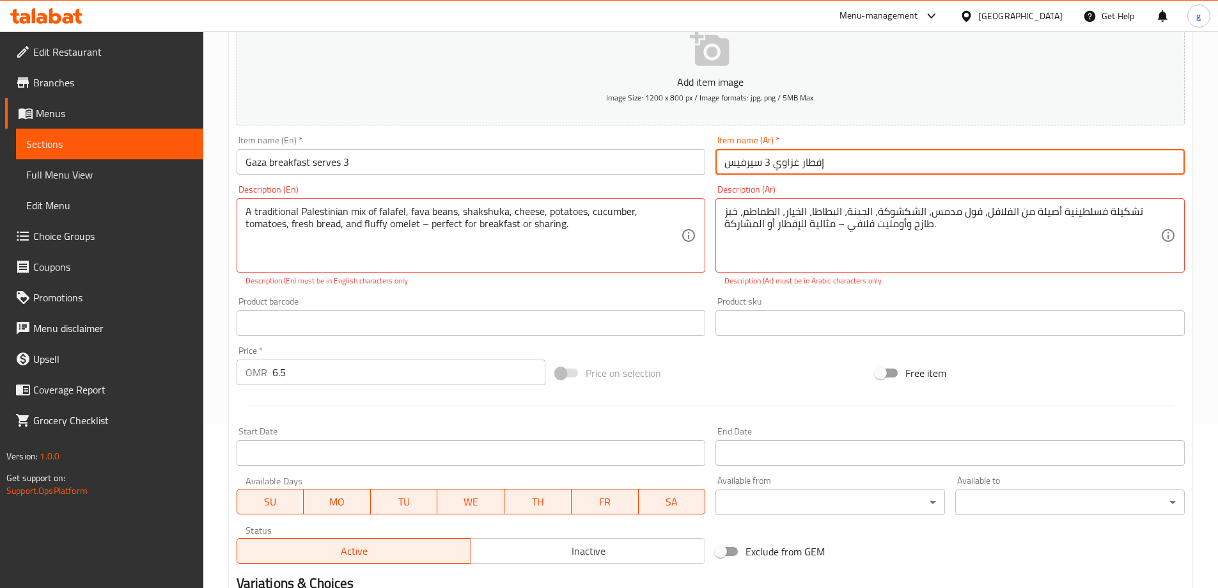
scroll to position [160, 0]
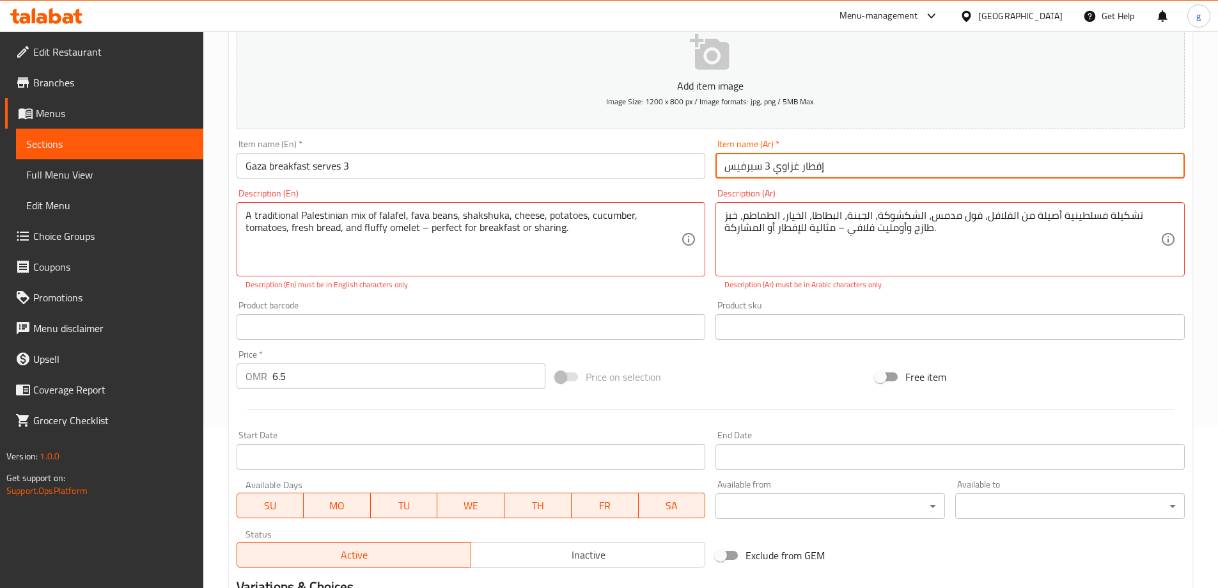
type input "إفطار غزاوي 3 سيرفيس"
click at [695, 349] on div "Add item image Image Size: 1200 x 800 px / Image formats: jpg, png / 5MB Max. I…" at bounding box center [710, 289] width 958 height 565
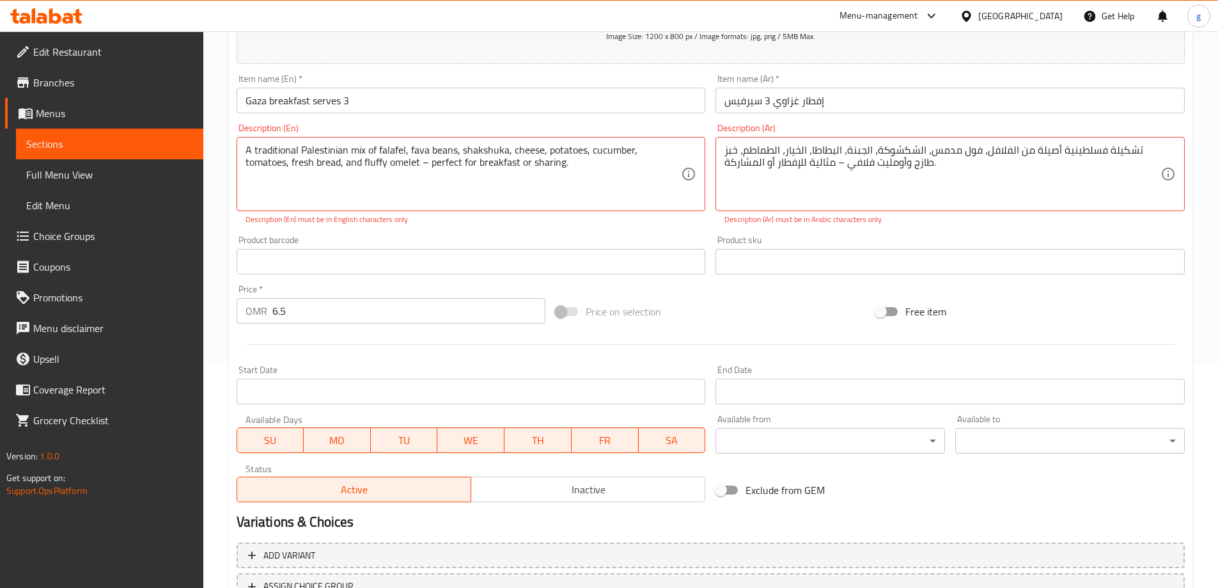
scroll to position [288, 0]
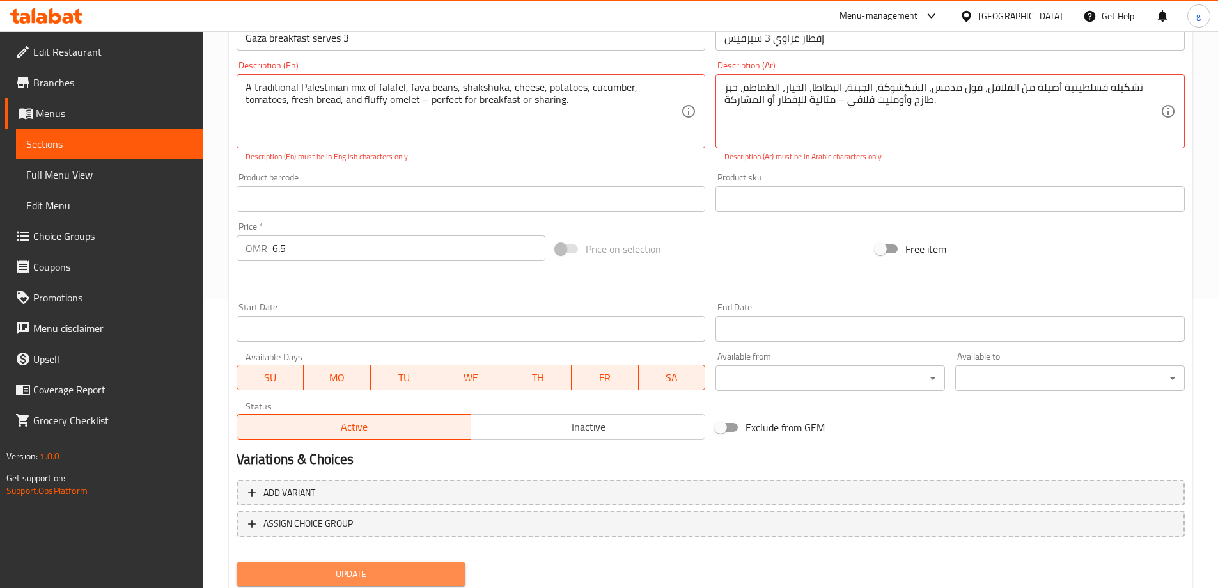
click at [384, 576] on span "Update" at bounding box center [351, 574] width 209 height 16
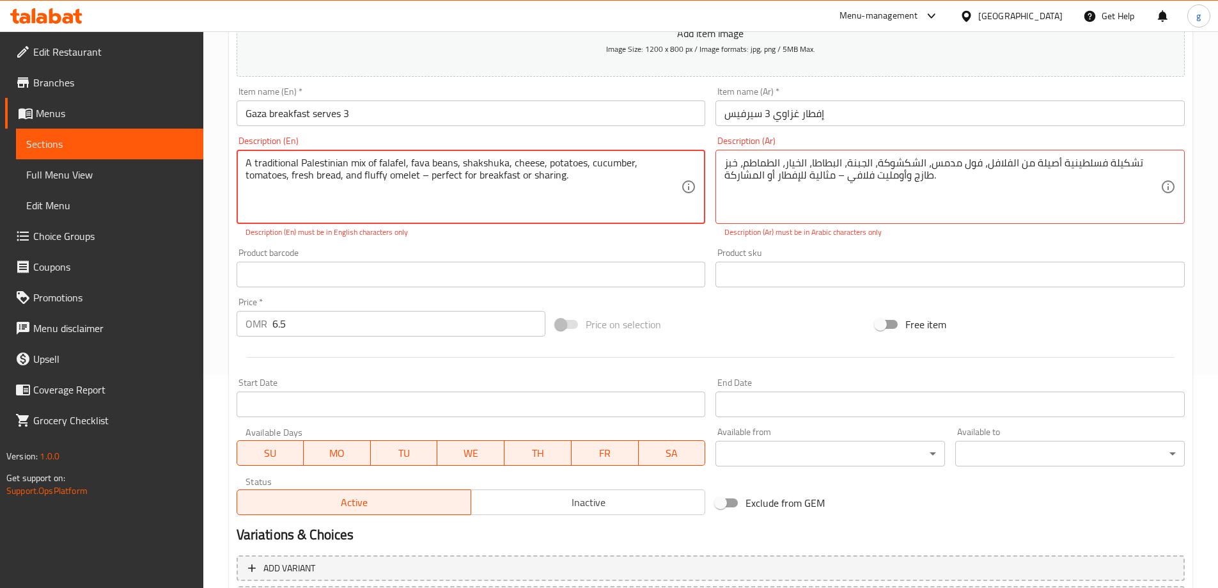
scroll to position [97, 0]
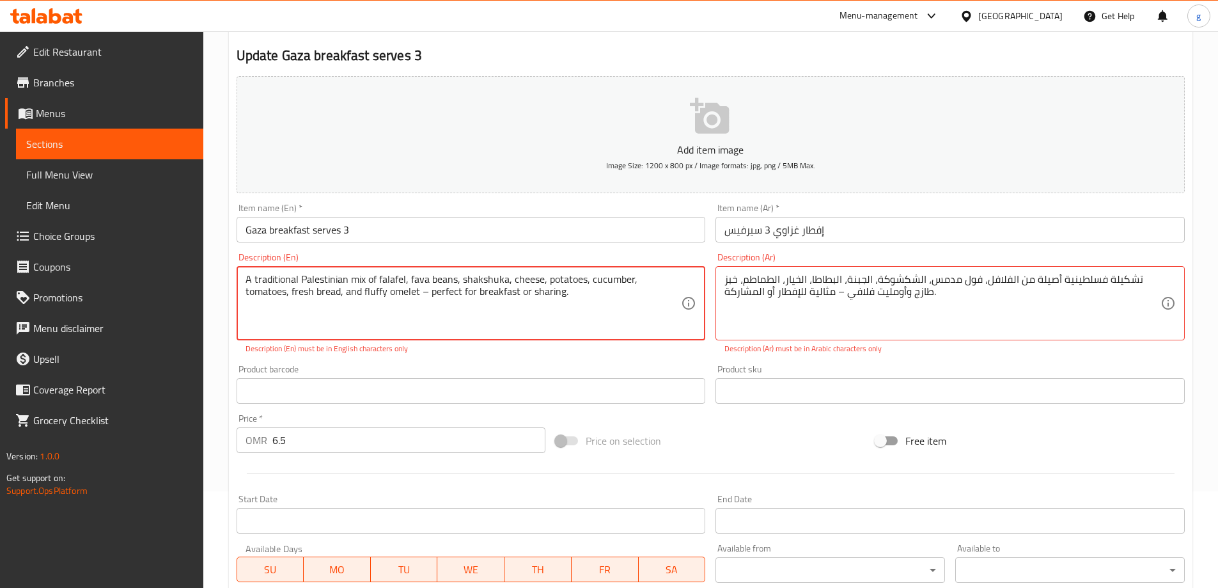
click at [359, 327] on textarea "A traditional palestinian mix of falafel, fava beans, shakshuka, cheese, potato…" at bounding box center [464, 303] width 436 height 61
drag, startPoint x: 482, startPoint y: 281, endPoint x: 772, endPoint y: 267, distance: 290.6
click at [772, 267] on div "تشكيلة فسلطينية أصيلة من الفلافل، فول مدمس، الشكشوكة، الجبنة، البطاطا، الخيار، …" at bounding box center [949, 303] width 469 height 74
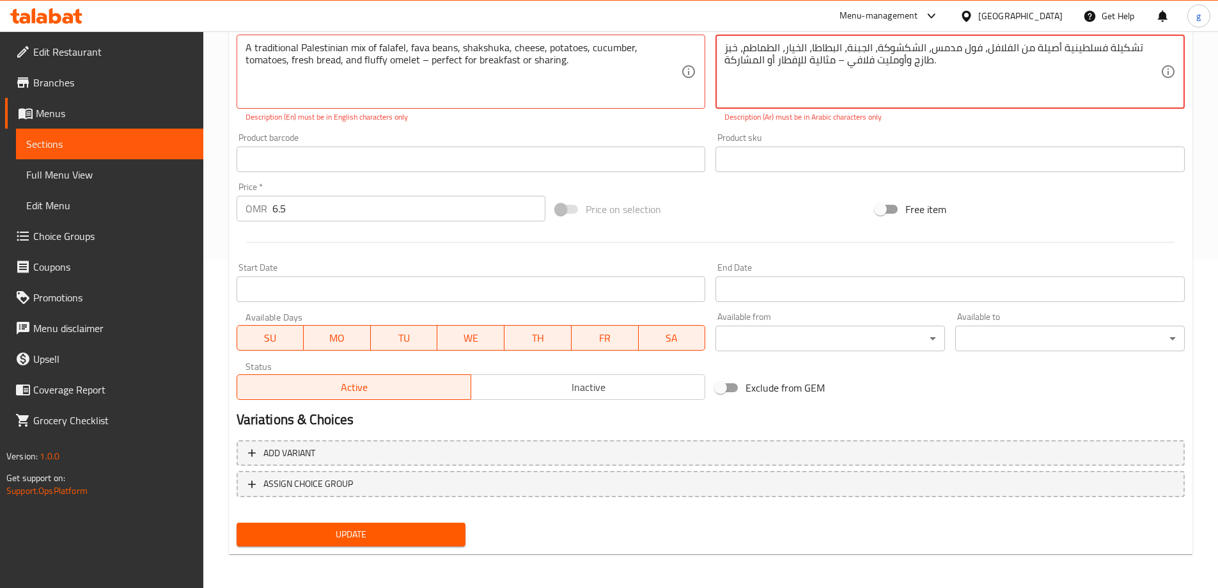
scroll to position [330, 0]
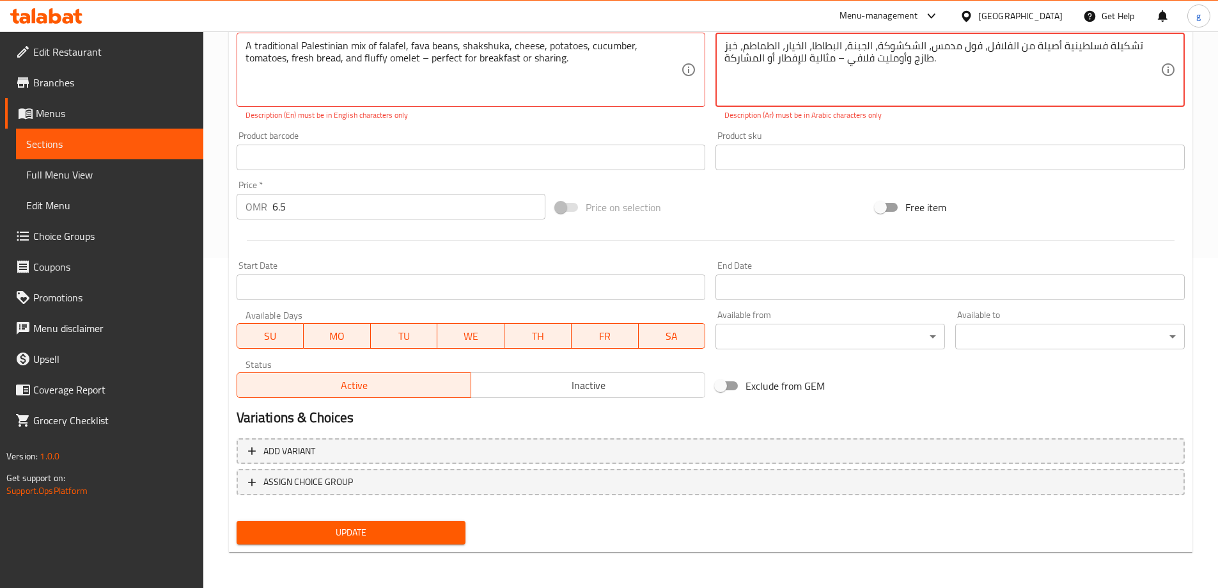
click at [406, 519] on div "Update" at bounding box center [351, 532] width 240 height 34
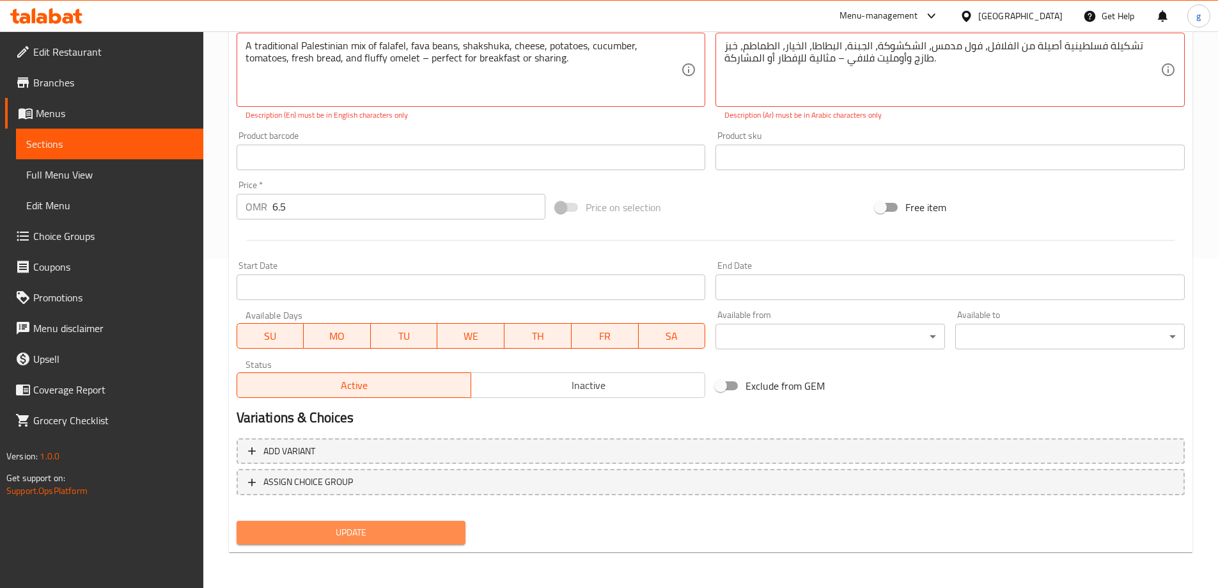
click at [398, 531] on span "Update" at bounding box center [351, 532] width 209 height 16
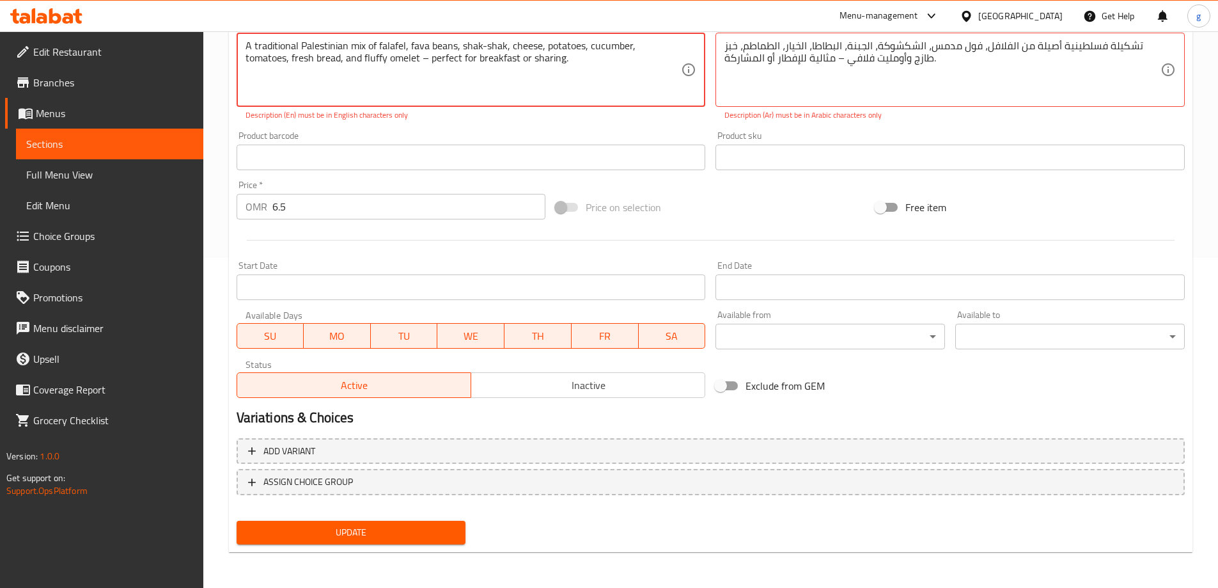
type textarea "A traditional Palestinian mix of falafel, fava beans, shak-shak, cheese, potato…"
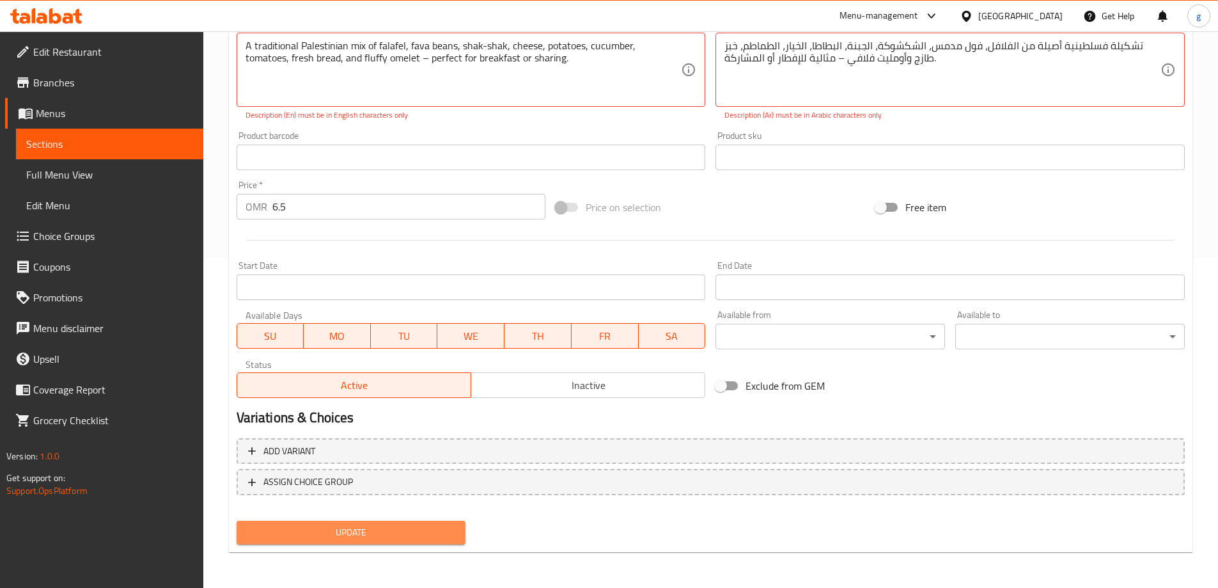
click at [393, 532] on span "Update" at bounding box center [351, 532] width 209 height 16
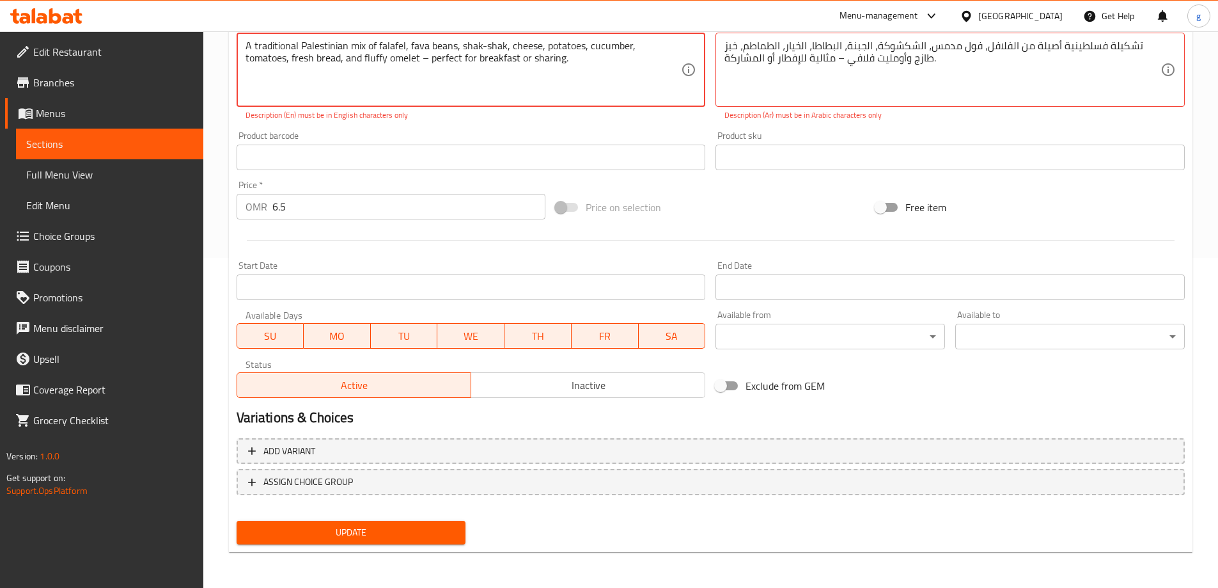
drag, startPoint x: 486, startPoint y: 49, endPoint x: 479, endPoint y: 45, distance: 7.7
click at [479, 45] on textarea "A traditional Palestinian mix of falafel, fava beans, shak-shak, cheese, potato…" at bounding box center [464, 70] width 436 height 61
click at [485, 44] on textarea "A traditional Palestinian mix of falafel, fava beans, shak-shak, cheese, potato…" at bounding box center [464, 70] width 436 height 61
drag, startPoint x: 504, startPoint y: 45, endPoint x: 462, endPoint y: 49, distance: 43.0
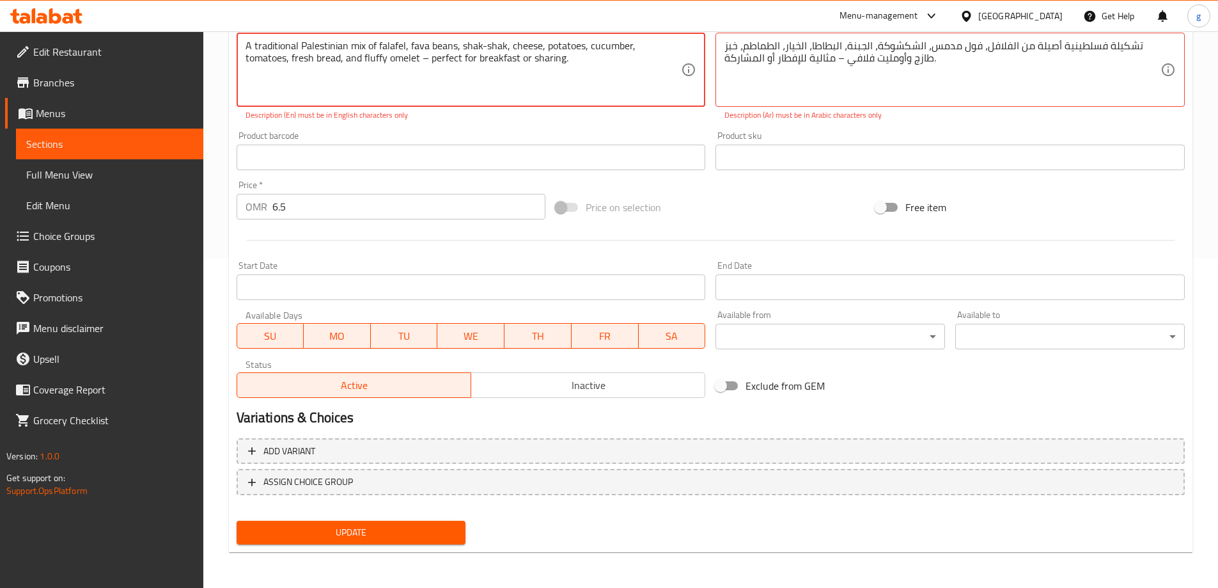
click at [462, 49] on textarea "A traditional Palestinian mix of falafel, fava beans, shak-shak, cheese, potato…" at bounding box center [464, 70] width 436 height 61
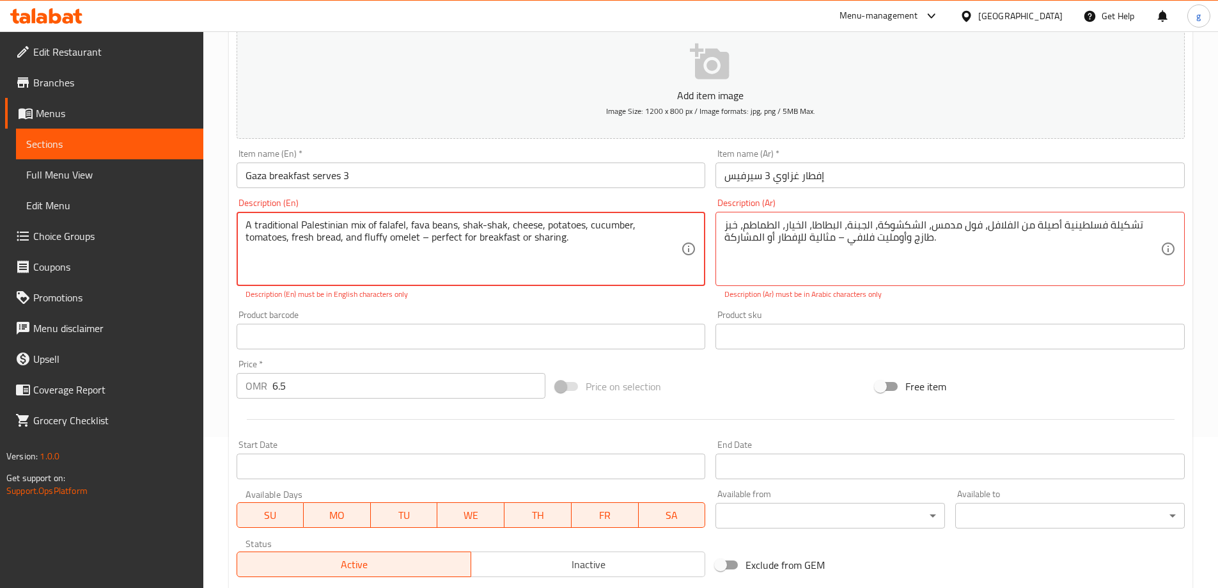
scroll to position [138, 0]
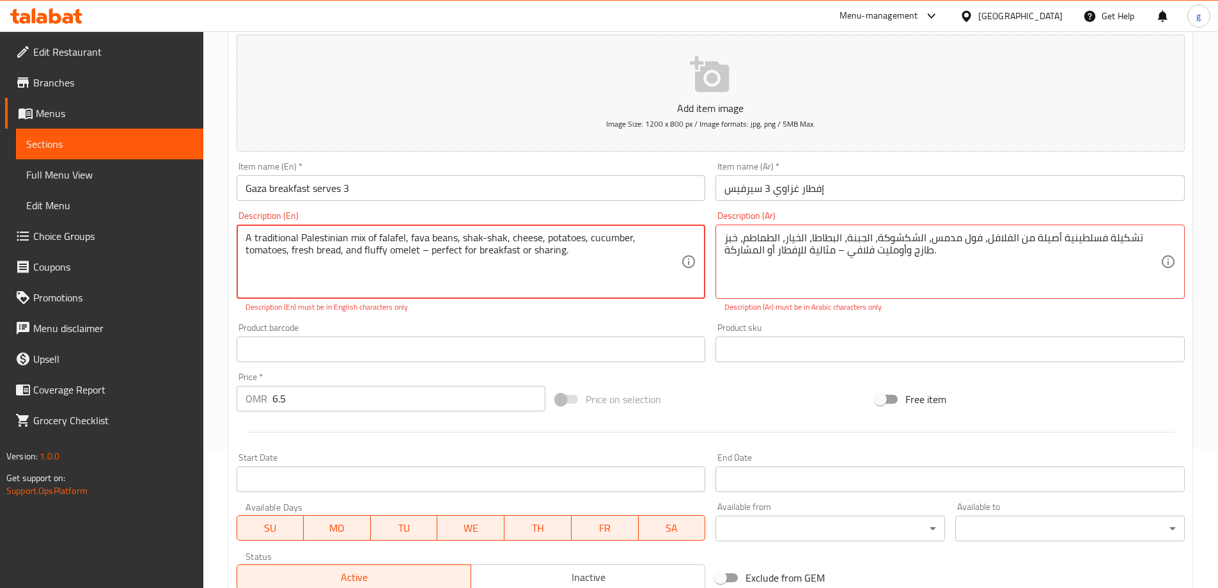
click at [488, 230] on div "A traditional Palestinian mix of falafel, fava beans, shak-shak, cheese, potato…" at bounding box center [471, 261] width 469 height 74
click at [482, 234] on textarea "A traditional Palestinian mix of falafel, fava beans, shak-shak, cheese, potato…" at bounding box center [464, 261] width 436 height 61
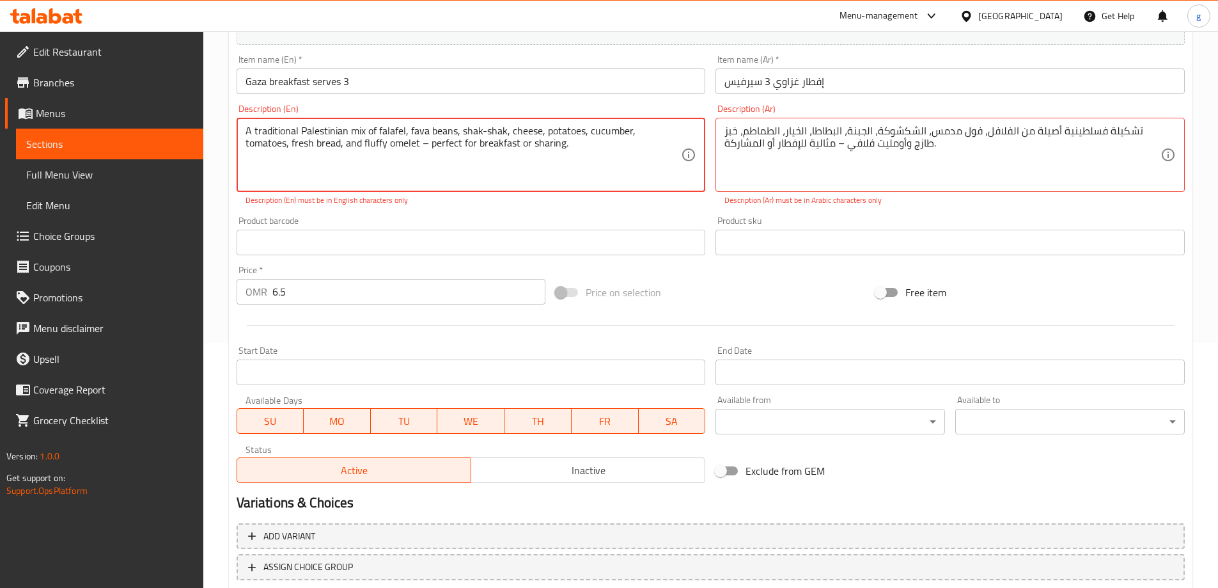
scroll to position [266, 0]
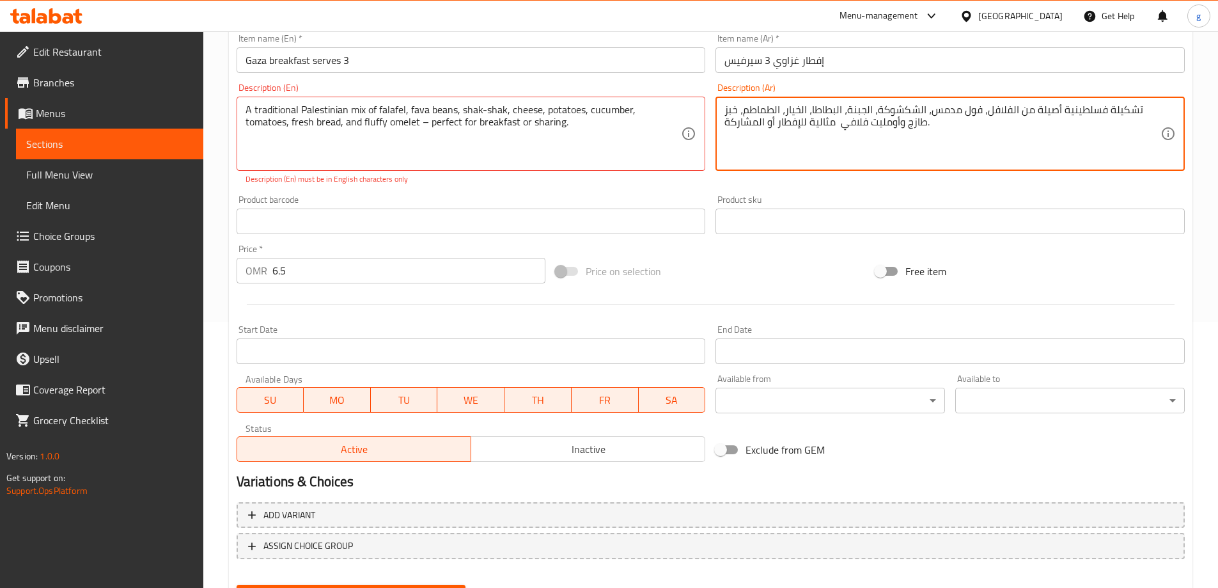
click at [859, 150] on textarea "تشكيلة فسلطينية أصيلة من الفلافل، فول مدمس، الشكشوكة، الجبنة، البطاطا، الخيار، …" at bounding box center [942, 134] width 436 height 61
type textarea "تشكيلة فسلطينية أصيلة من الفلافل، فول مدمس، الشكشوكة، الجبنة، البطاطا، الخيار، …"
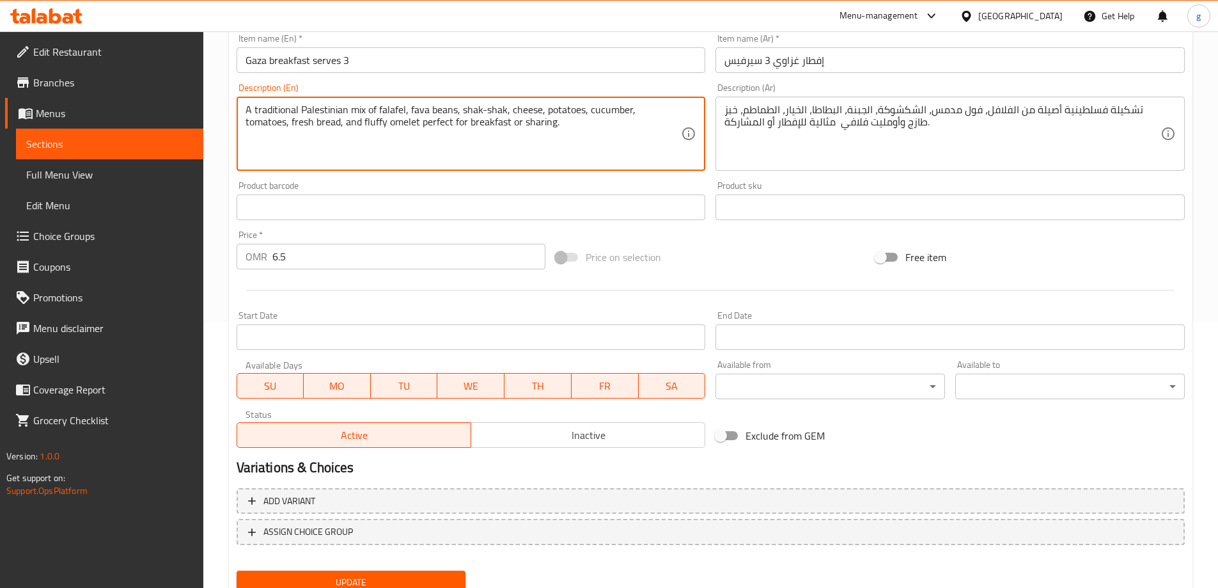
drag, startPoint x: 504, startPoint y: 107, endPoint x: 460, endPoint y: 113, distance: 43.9
click at [460, 113] on textarea "A traditional Palestinian mix of falafel, fava beans, shak-shak, cheese, potato…" at bounding box center [464, 134] width 436 height 61
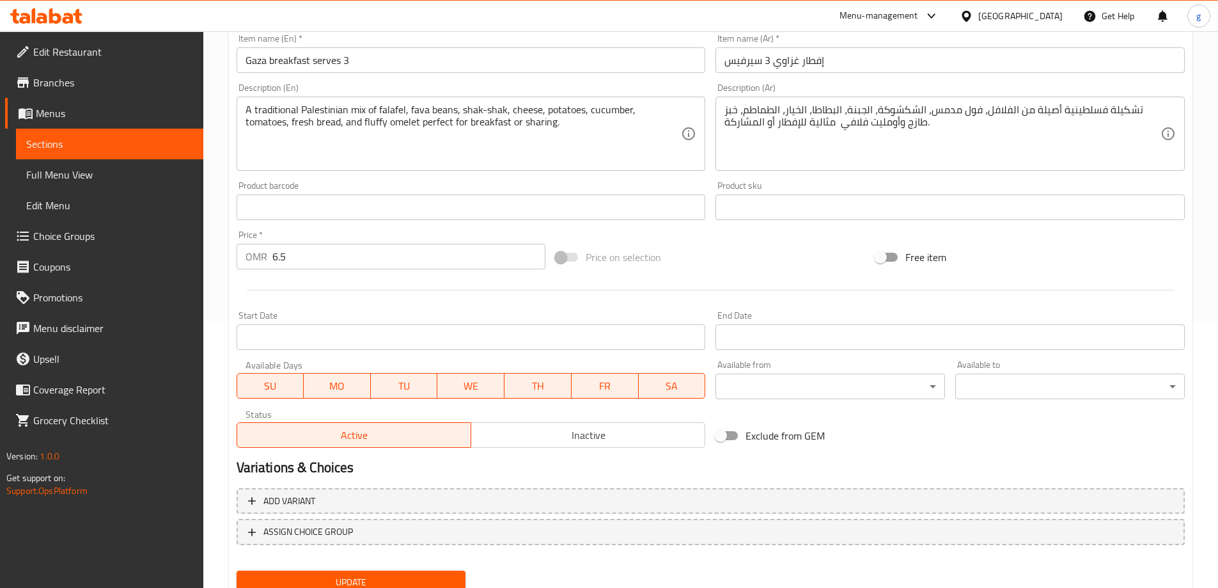
click at [492, 111] on textarea "A traditional Palestinian mix of falafel, fava beans, shak-shak, cheese, potato…" at bounding box center [464, 134] width 436 height 61
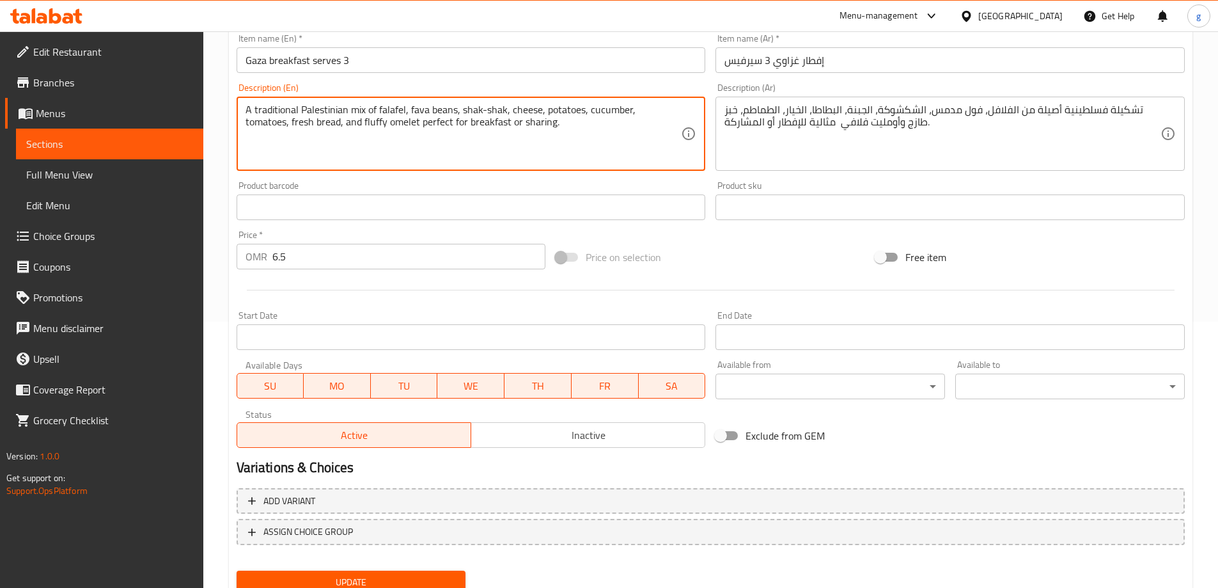
drag, startPoint x: 463, startPoint y: 111, endPoint x: 503, endPoint y: 116, distance: 40.5
click at [503, 116] on textarea "A traditional Palestinian mix of falafel, fava beans, shak-shak, cheese, potato…" at bounding box center [464, 134] width 436 height 61
paste textarea "shuka"
type textarea "A traditional Palestinian mix of falafel, fava beans, shakshuka, cheese, potato…"
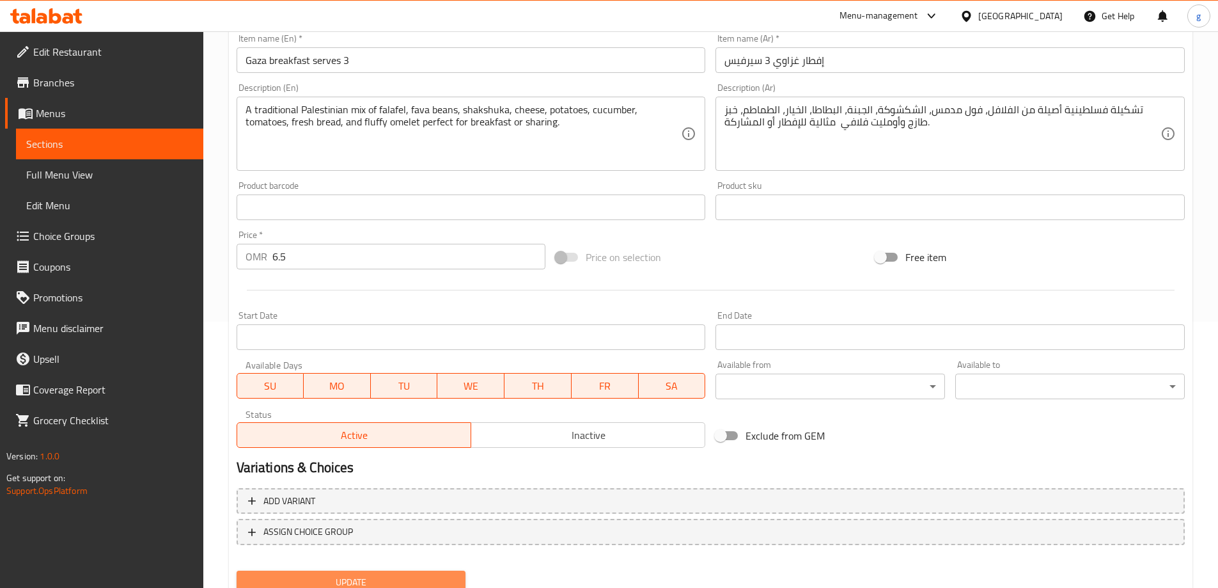
drag, startPoint x: 331, startPoint y: 575, endPoint x: 323, endPoint y: 577, distance: 8.5
click at [330, 576] on button "Update" at bounding box center [352, 582] width 230 height 24
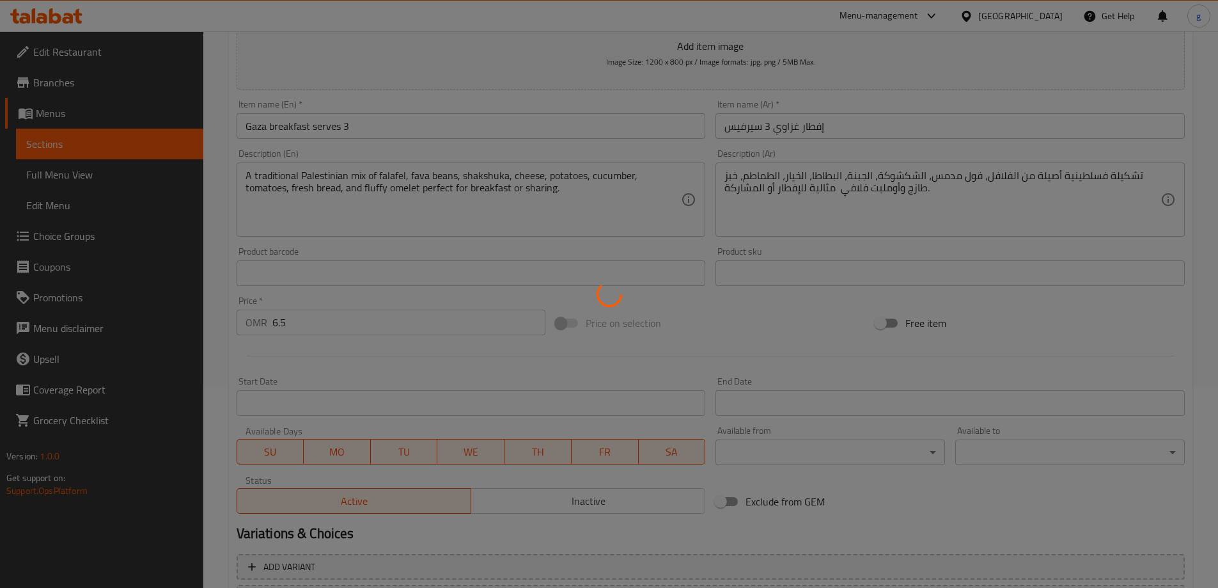
scroll to position [74, 0]
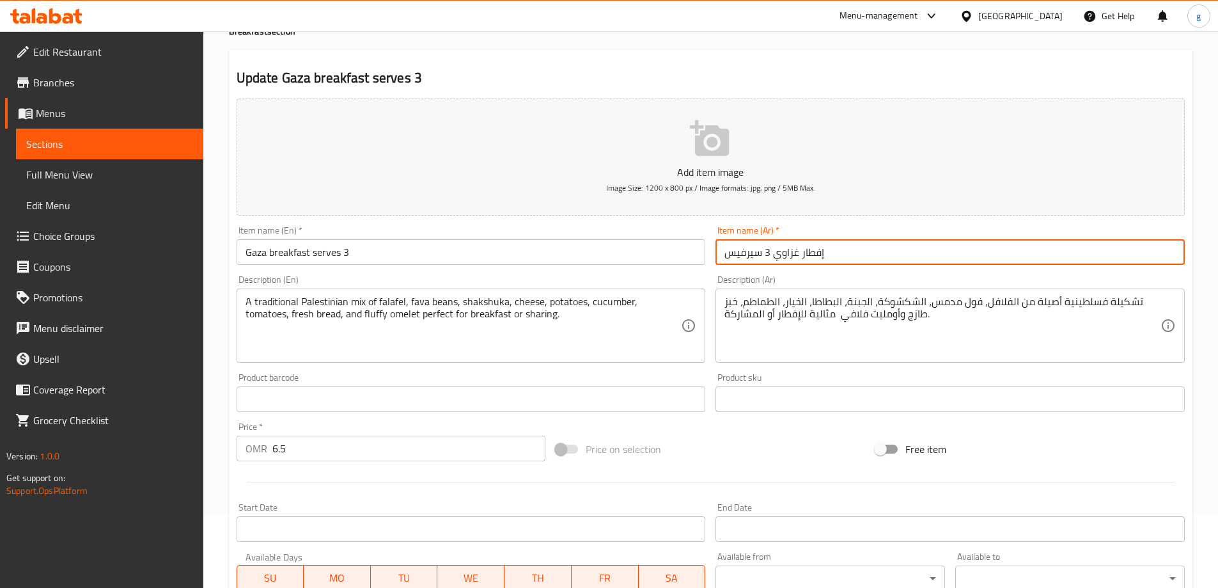
drag, startPoint x: 772, startPoint y: 260, endPoint x: 781, endPoint y: 263, distance: 9.3
click at [781, 263] on input "إفطار غزاوي 3 سيرفيس" at bounding box center [949, 252] width 469 height 26
click at [786, 260] on input "إفطار غزاوي 3 سيرفيس" at bounding box center [949, 252] width 469 height 26
click at [782, 256] on input "إفطار غزاوي 3 سيرفيس" at bounding box center [949, 252] width 469 height 26
click at [794, 253] on input "إفطار غزاوي 3 سيرفيس" at bounding box center [949, 252] width 469 height 26
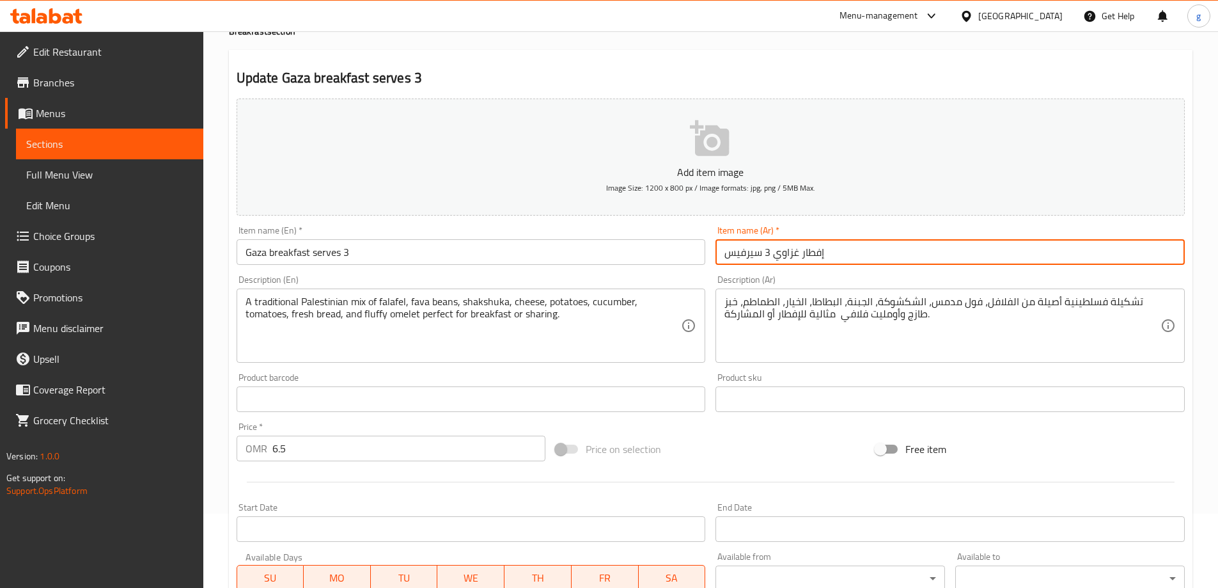
click at [790, 254] on input "إفطار غزاوي 3 سيرفيس" at bounding box center [949, 252] width 469 height 26
click at [783, 259] on input "إفطار غزاوي 3 سيرفيس" at bounding box center [949, 252] width 469 height 26
click at [776, 257] on input "إفطار غزاوي 3 سيرفيس" at bounding box center [949, 252] width 469 height 26
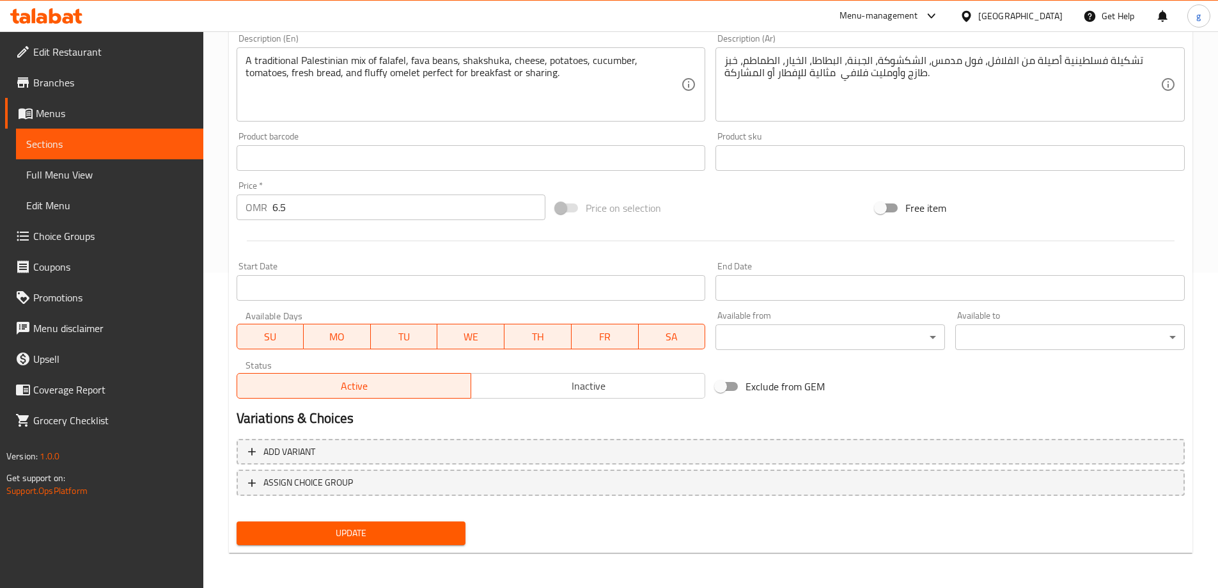
scroll to position [316, 0]
type input "إفطار [GEOGRAPHIC_DATA] 3 سيرفيس"
click at [395, 525] on span "Update" at bounding box center [351, 532] width 209 height 16
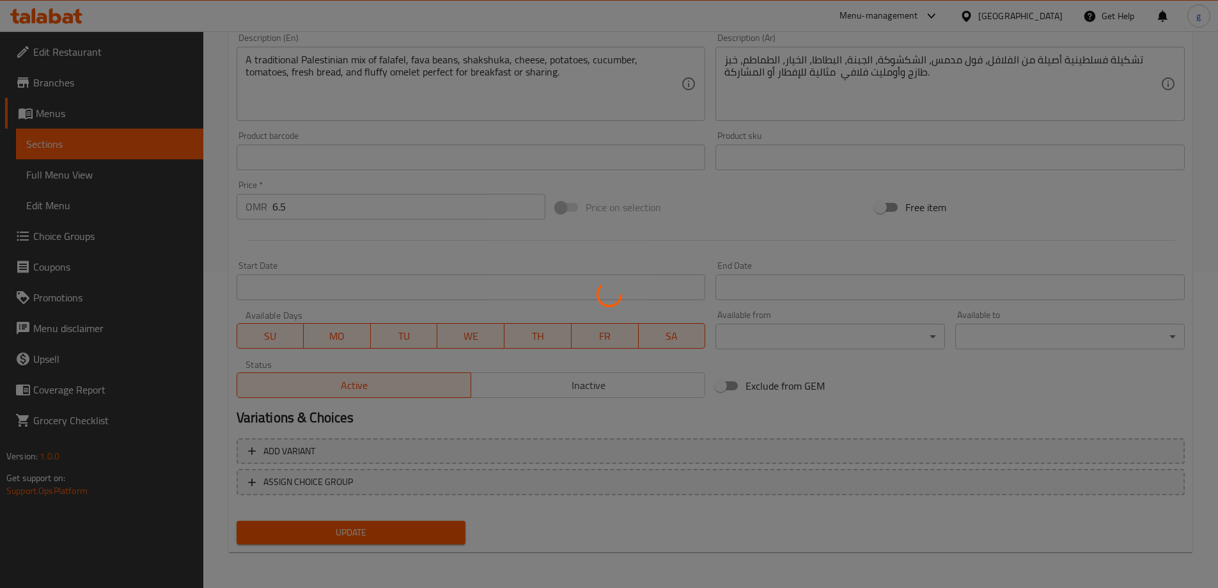
scroll to position [124, 0]
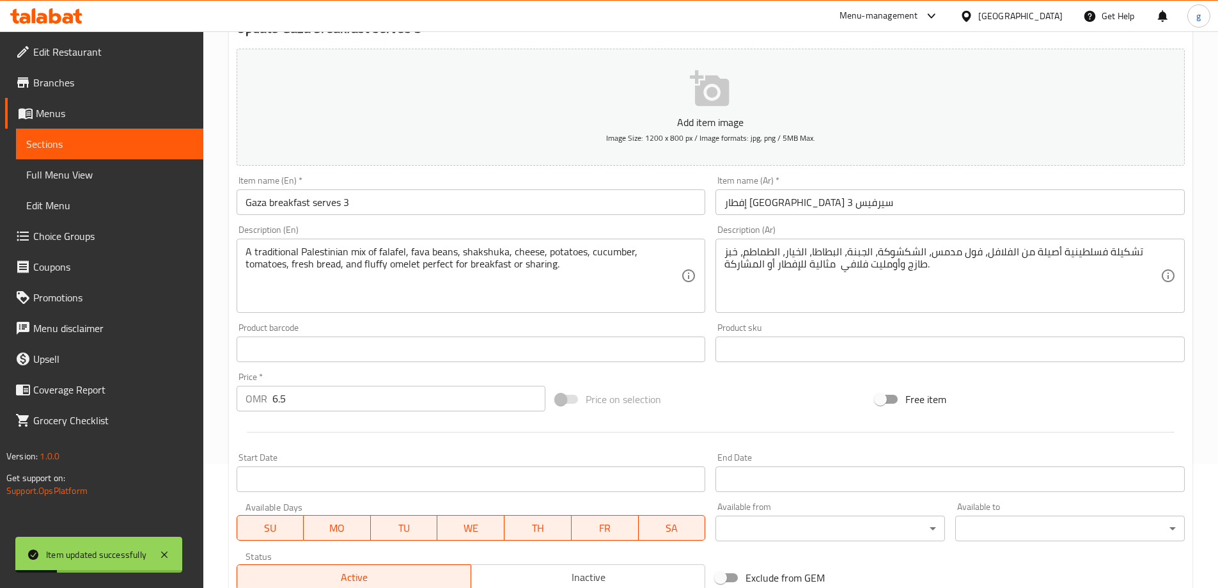
click at [93, 144] on span "Sections" at bounding box center [109, 143] width 167 height 15
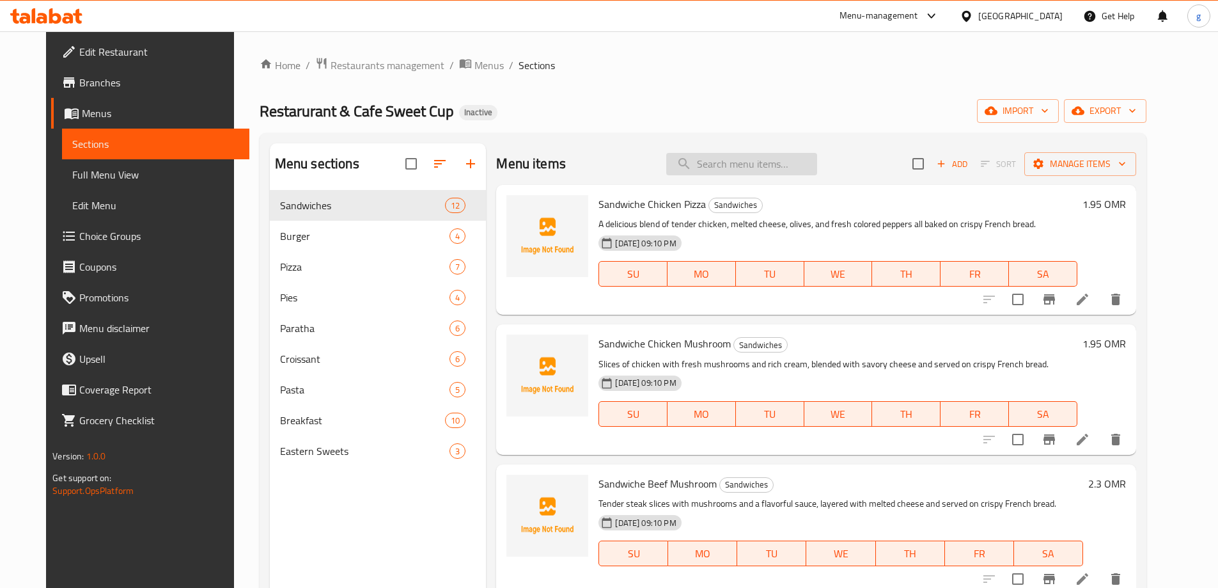
click at [796, 164] on input "search" at bounding box center [741, 164] width 151 height 22
paste input "Beef Paratha"
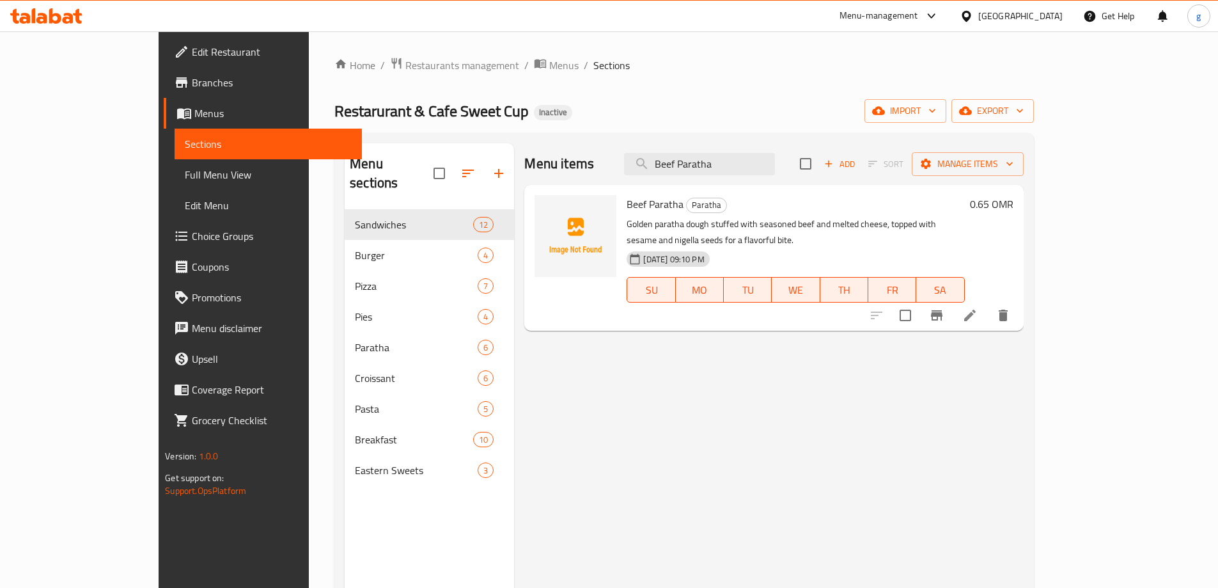
type input "Beef Paratha"
click at [978, 308] on icon at bounding box center [969, 315] width 15 height 15
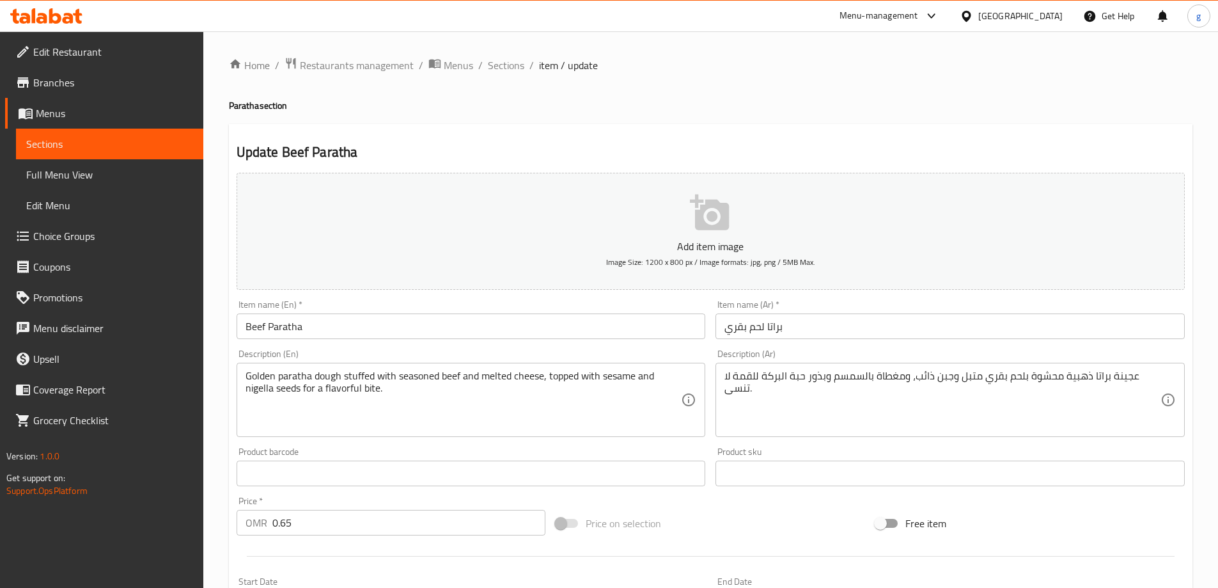
drag, startPoint x: 723, startPoint y: 379, endPoint x: 712, endPoint y: 393, distance: 17.8
click at [737, 393] on div "عجينة براتا ذهبية محشوة بلحم بقري متبل وجبن ذائب، ومغطاة بالسمسم وبذور حبة البر…" at bounding box center [949, 400] width 469 height 74
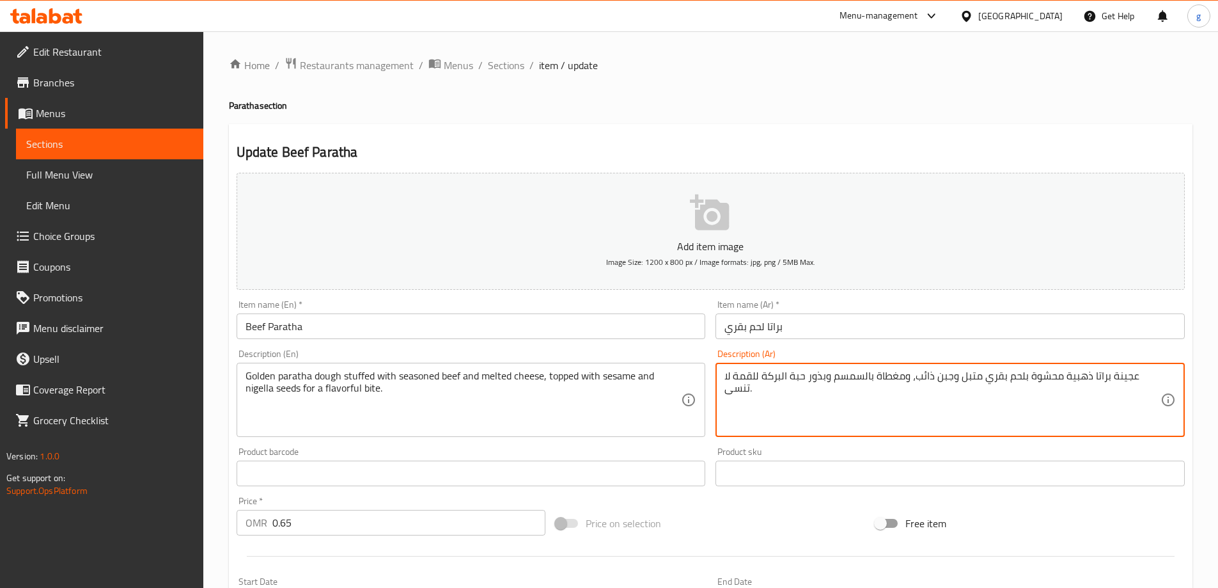
drag, startPoint x: 733, startPoint y: 370, endPoint x: 735, endPoint y: 390, distance: 19.9
click at [735, 390] on textarea "عجينة براتا ذهبية محشوة بلحم بقري متبل وجبن ذائب، ومغطاة بالسمسم وبذور حبة البر…" at bounding box center [942, 400] width 436 height 61
click at [751, 377] on textarea "عجينة براتا ذهبية محشوة بلحم بقري متبل وجبن ذائب، ومغطاة بالسمسم وبذور حبة البر…" at bounding box center [942, 400] width 436 height 61
drag, startPoint x: 756, startPoint y: 375, endPoint x: 747, endPoint y: 382, distance: 11.5
click at [747, 382] on textarea "عجينة براتا ذهبية محشوة بلحم بقري متبل وجبن ذائب، ومغطاة بالسمسم وبذور حبة البر…" at bounding box center [942, 400] width 436 height 61
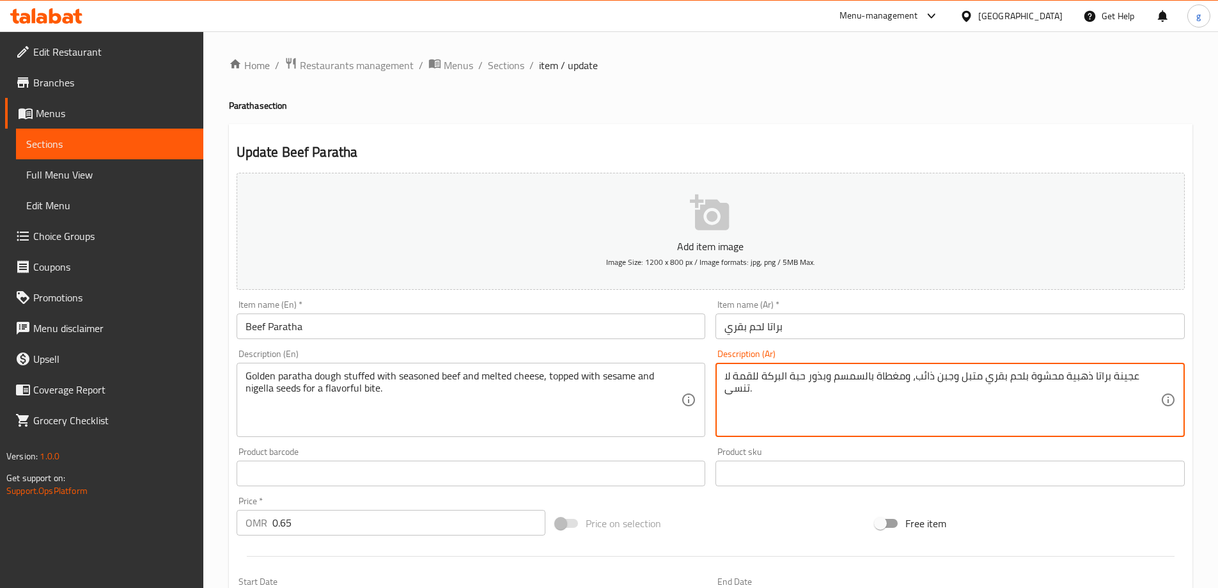
drag, startPoint x: 727, startPoint y: 397, endPoint x: 719, endPoint y: 389, distance: 11.8
click at [717, 389] on div "عجينة براتا ذهبية محشوة بلحم بقري متبل وجبن ذائب، ومغطاة بالسمسم وبذور حبة البر…" at bounding box center [949, 400] width 469 height 74
drag, startPoint x: 760, startPoint y: 379, endPoint x: 735, endPoint y: 400, distance: 31.8
click at [735, 400] on textarea "عجينة براتا ذهبية محشوة بلحم بقري متبل وجبن ذائب، ومغطاة بالسمسم وبذور حبة البر…" at bounding box center [942, 400] width 436 height 61
paste textarea "يذة"
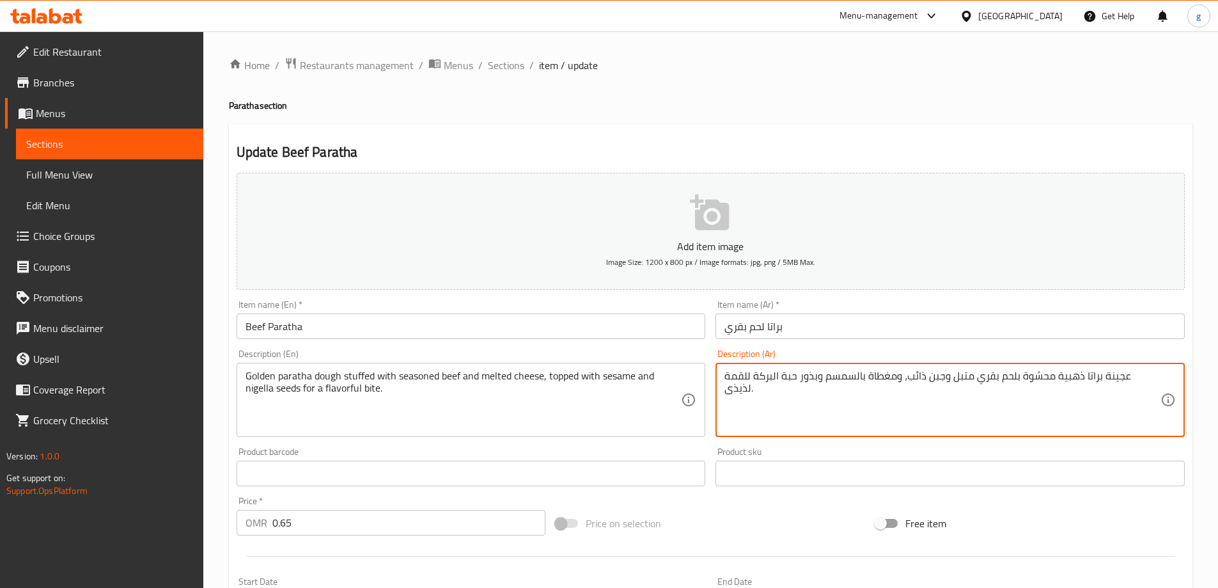
click at [730, 384] on textarea "عجينة براتا ذهبية محشوة بلحم بقري متبل وجبن ذائب، ومغطاة بالسمسم وبذور حبة البر…" at bounding box center [942, 400] width 436 height 61
click at [726, 383] on textarea "عجينة براتا ذهبية محشوة بلحم بقري متبل وجبن ذائب، ومغطاة بالسمسم وبذور حبة البر…" at bounding box center [942, 400] width 436 height 61
click at [1161, 382] on div "عجينة براتا ذهبية محشوة بلحم بقري متبل وجبن ذائب، ومغطاة بالسمسم وبذور حبة البر…" at bounding box center [949, 400] width 469 height 74
click at [1161, 373] on div "عجينة براتا ذهبية محشوة بلحم بقري متبل وجبن ذائب، ومغطاة بالسمسم وبذور حبة البر…" at bounding box center [949, 400] width 469 height 74
click at [1155, 374] on textarea "عجينة براتا ذهبية محشوة بلحم بقري متبل وجبن ذائب، ومغطاة بالسمسم وبذور حبة البر…" at bounding box center [942, 400] width 436 height 61
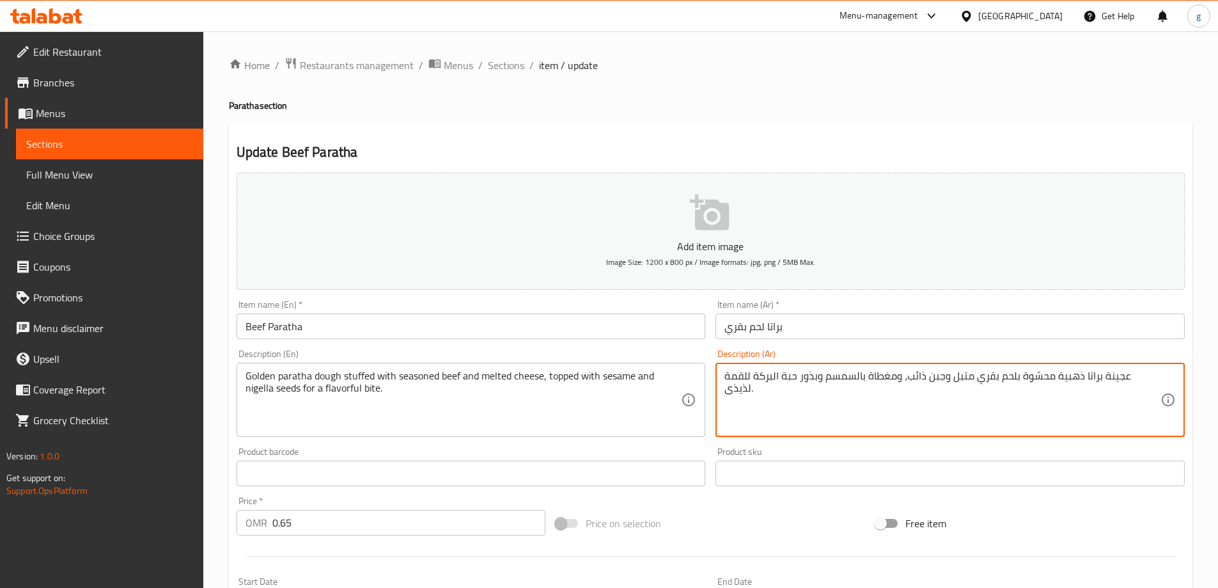
click at [1159, 377] on textarea "عجينة براتا ذهبية محشوة بلحم بقري متبل وجبن ذائب، ومغطاة بالسمسم وبذور حبة البر…" at bounding box center [942, 400] width 436 height 61
click at [1157, 377] on textarea "عجينة براتا ذهبية محشوة بلحم بقري متبل وجبن ذائب، ومغطاة بالسمسم وبذور حبة البر…" at bounding box center [942, 400] width 436 height 61
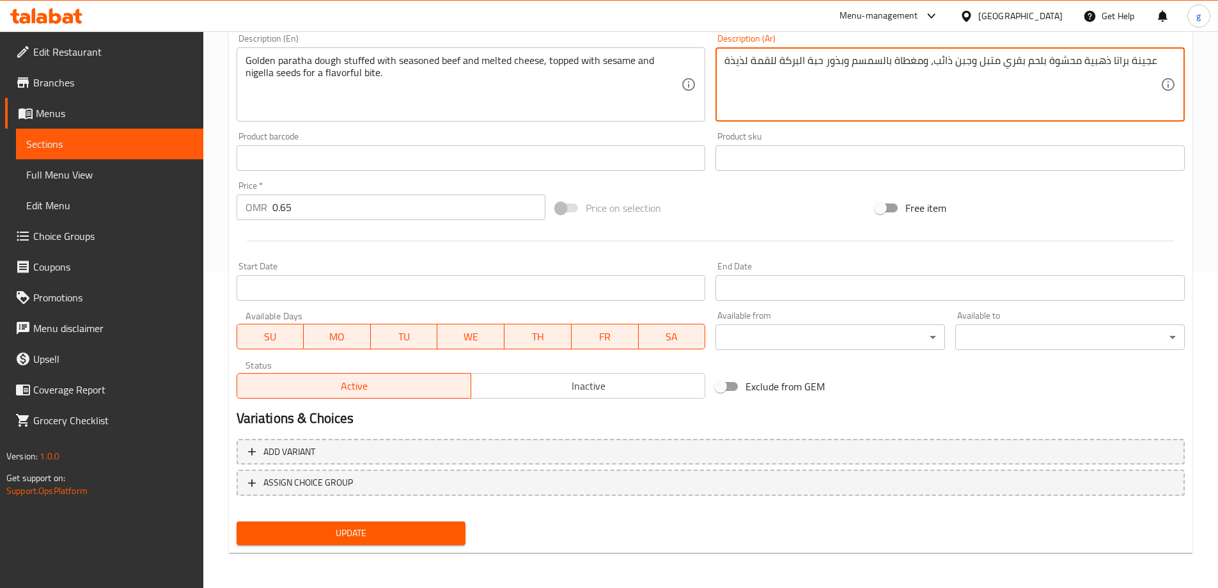
scroll to position [316, 0]
type textarea "عجينة براتا ذهبية محشوة بلحم بقري متبل وجبن ذائب، ومغطاة بالسمسم وبذور حبة البر…"
click at [377, 530] on span "Update" at bounding box center [351, 532] width 209 height 16
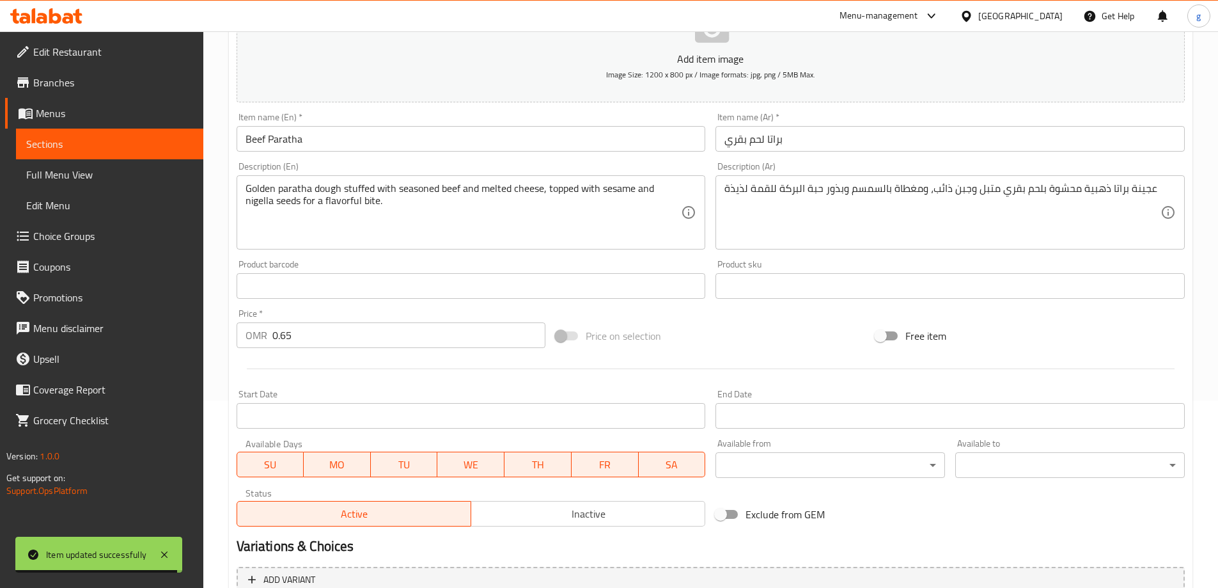
scroll to position [60, 0]
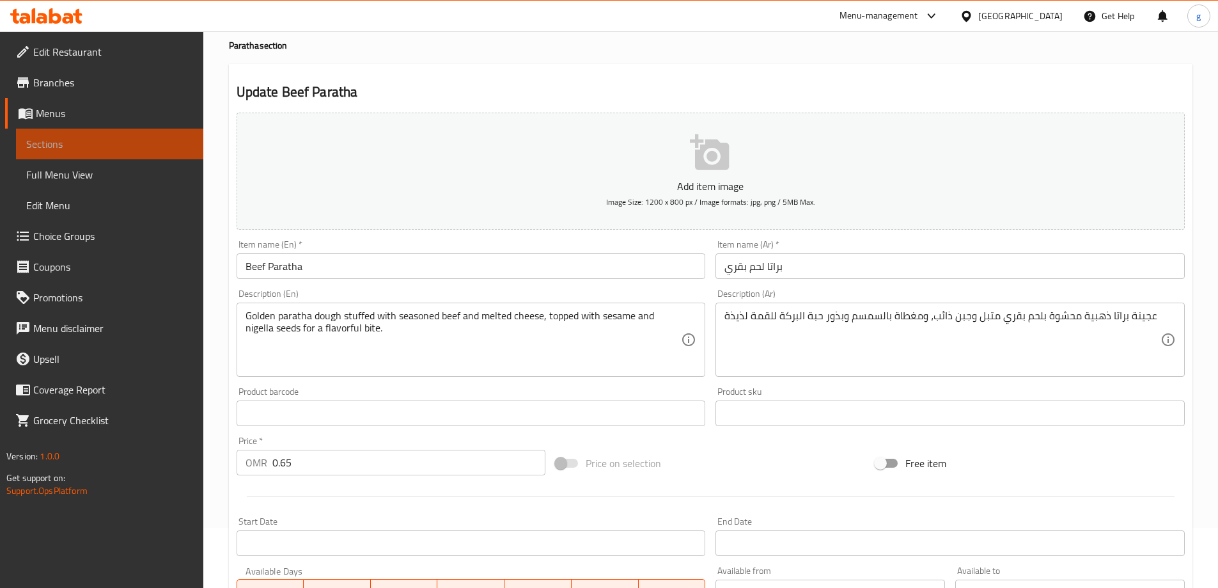
click at [173, 136] on span "Sections" at bounding box center [109, 143] width 167 height 15
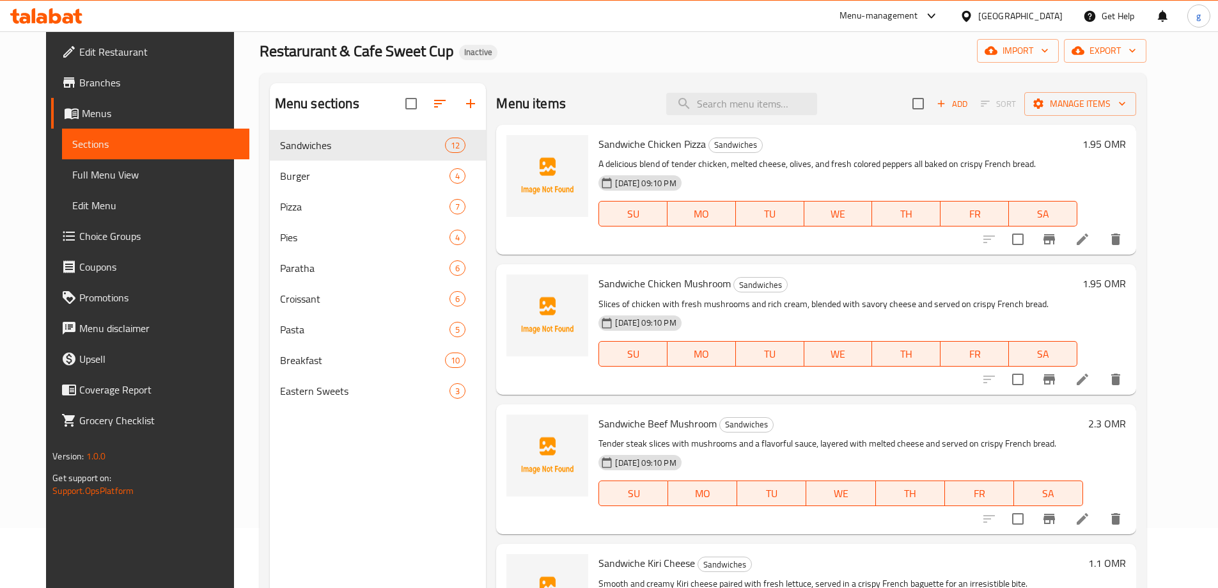
click at [816, 122] on div "Menu items Add Sort Manage items" at bounding box center [815, 104] width 639 height 42
click at [792, 102] on input "search" at bounding box center [741, 104] width 151 height 22
paste input "Nutella Croissant"
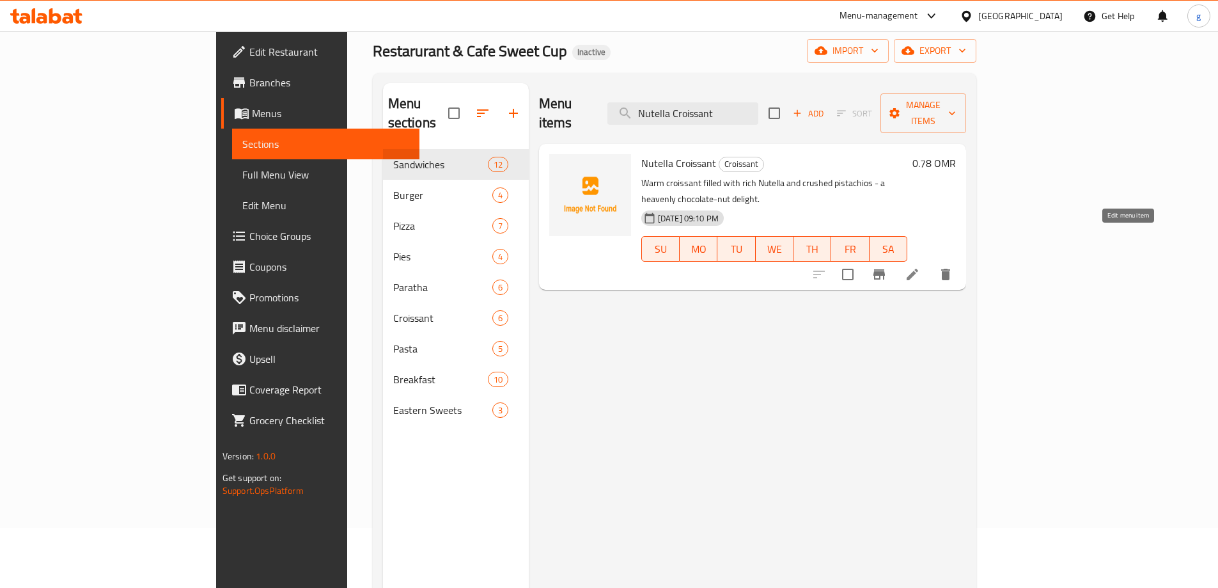
type input "Nutella Croissant"
click at [918, 269] on icon at bounding box center [913, 275] width 12 height 12
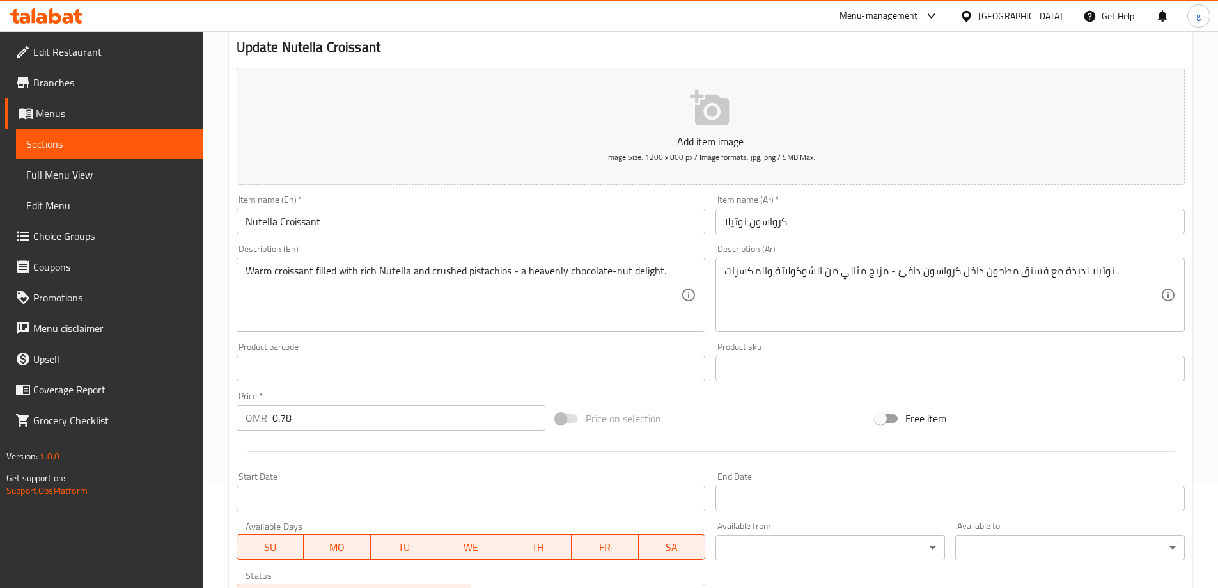
scroll to position [128, 0]
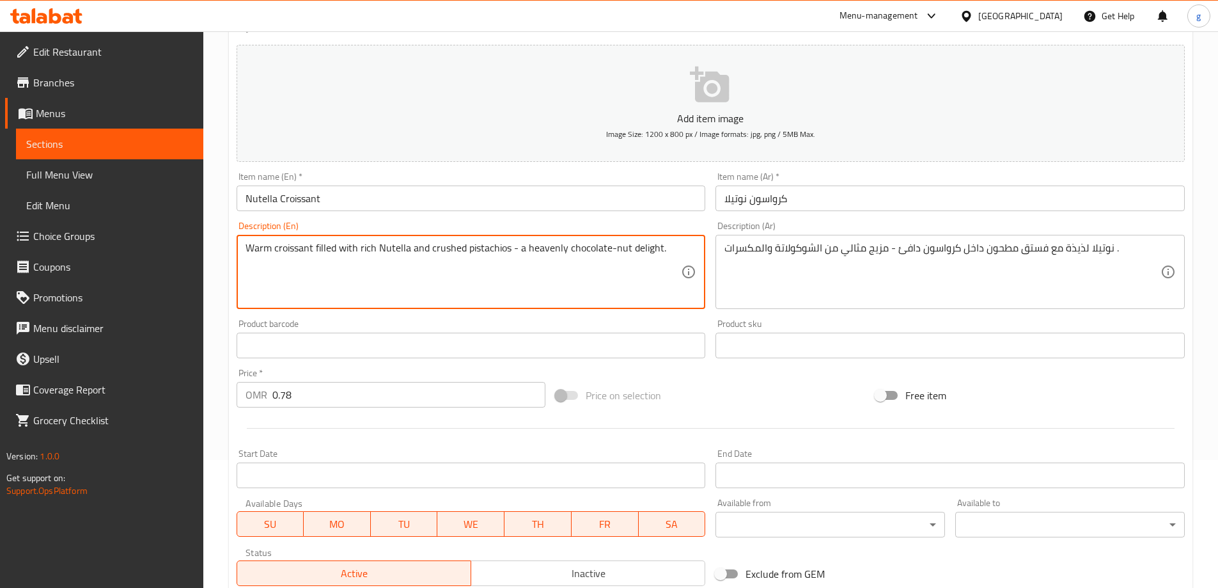
drag, startPoint x: 663, startPoint y: 249, endPoint x: 231, endPoint y: 245, distance: 432.3
click at [647, 268] on textarea "Warm croissant filled with rich Nutella and crushed pistachios - a heavenly cho…" at bounding box center [464, 272] width 436 height 61
click at [671, 257] on textarea "Warm croissant filled with rich Nutella and crushed pistachios - a heavenly cho…" at bounding box center [464, 272] width 436 height 61
drag, startPoint x: 671, startPoint y: 256, endPoint x: 502, endPoint y: 260, distance: 168.8
click at [502, 260] on textarea "Warm croissant filled with rich Nutella and crushed pistachios - a heavenly cho…" at bounding box center [464, 272] width 436 height 61
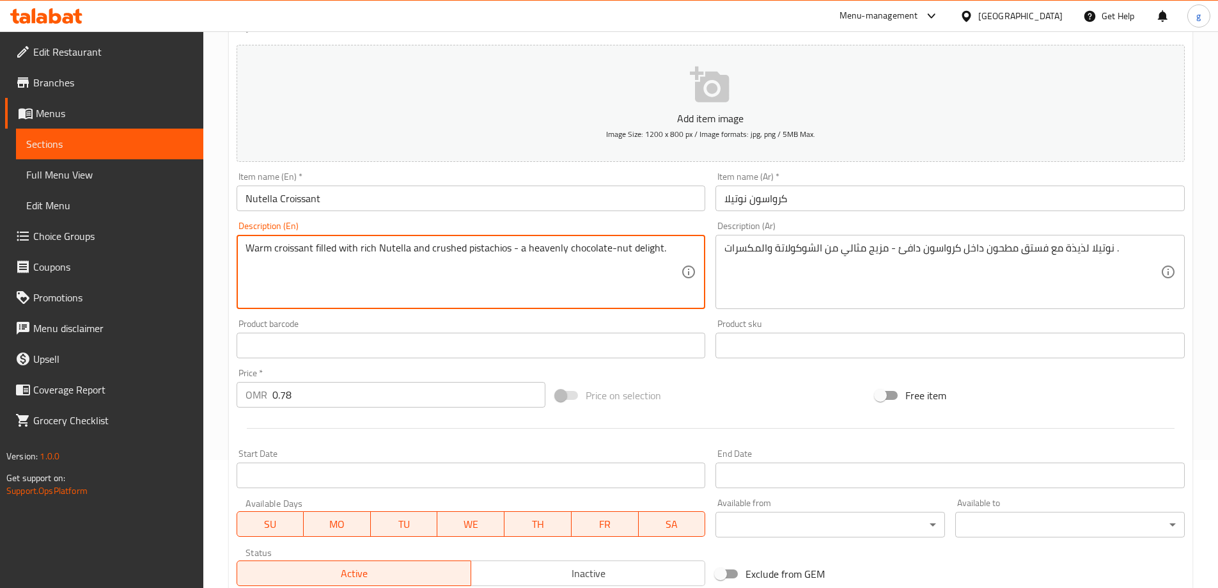
click at [559, 259] on textarea "Warm croissant filled with rich Nutella and crushed pistachios - a heavenly cho…" at bounding box center [464, 272] width 436 height 61
drag, startPoint x: 559, startPoint y: 259, endPoint x: 533, endPoint y: 253, distance: 27.6
click at [533, 253] on textarea "Warm croissant filled with rich Nutella and crushed pistachios - a heavenly cho…" at bounding box center [464, 272] width 436 height 61
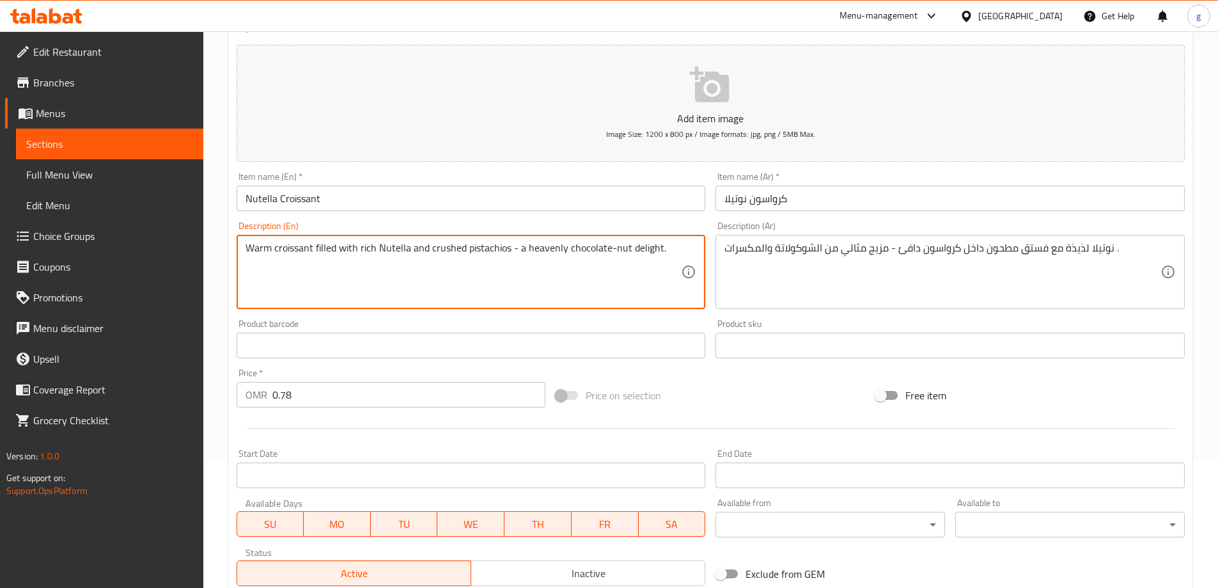
click at [533, 253] on textarea "Warm croissant filled with rich Nutella and crushed pistachios - a heavenly cho…" at bounding box center [464, 272] width 436 height 61
drag, startPoint x: 547, startPoint y: 277, endPoint x: 524, endPoint y: 253, distance: 33.5
drag, startPoint x: 524, startPoint y: 253, endPoint x: 495, endPoint y: 247, distance: 29.3
drag, startPoint x: 495, startPoint y: 247, endPoint x: 446, endPoint y: 241, distance: 48.9
click at [446, 242] on textarea "Warm croissant filled with rich Nutella and crushed pistachios - a heavenly cho…" at bounding box center [464, 272] width 436 height 61
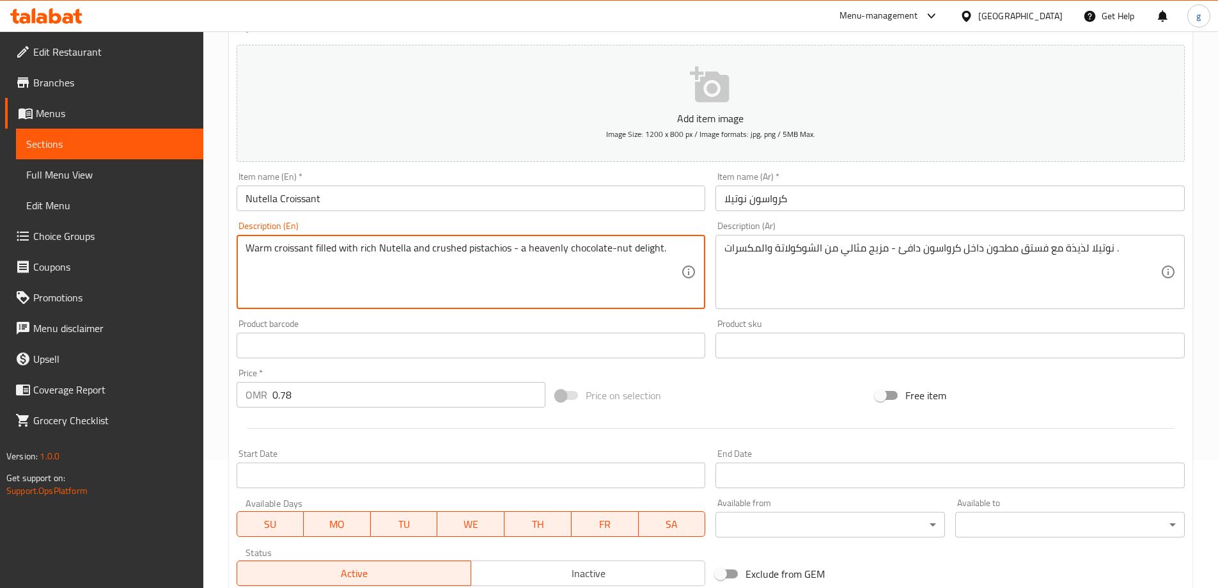
click at [639, 249] on textarea "Warm croissant filled with rich Nutella and crushed pistachios - a heavenly cho…" at bounding box center [464, 272] width 436 height 61
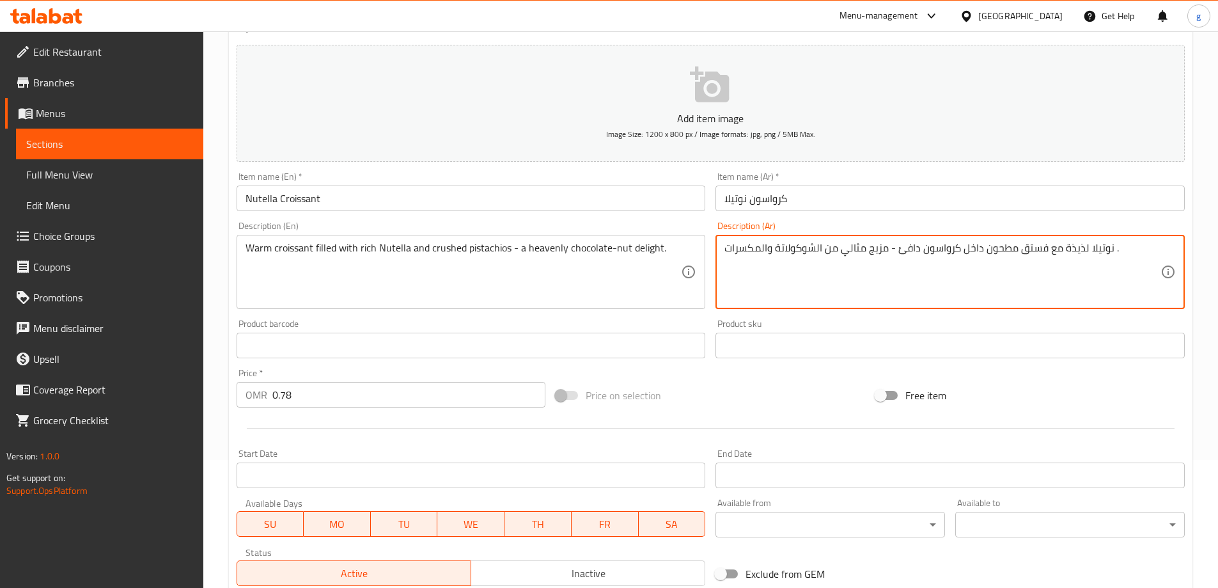
drag, startPoint x: 1117, startPoint y: 256, endPoint x: 1104, endPoint y: 253, distance: 13.8
type textarea "نو"
drag, startPoint x: 772, startPoint y: 264, endPoint x: 715, endPoint y: 256, distance: 57.4
click at [715, 256] on div "Description (Ar) نو Description (Ar)" at bounding box center [950, 265] width 480 height 98
paste textarea "كرواسون دافئ محشو بنوتيلا غنية وفستق مطحون - متعة سماوية من الشوكولاتة والمكسرا…"
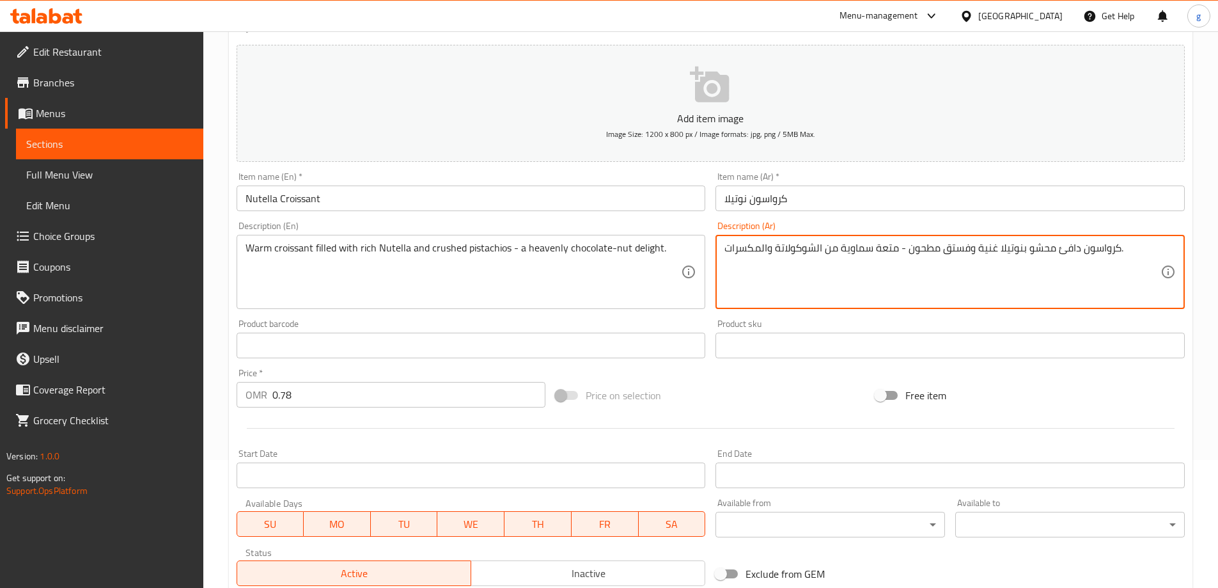
drag, startPoint x: 1026, startPoint y: 252, endPoint x: 1045, endPoint y: 254, distance: 19.3
click at [1045, 254] on textarea "كرواسون دافئ محشو بنوتيلا غنية وفستق مطحون - متعة سماوية من الشوكولاتة والمكسرا…" at bounding box center [942, 272] width 436 height 61
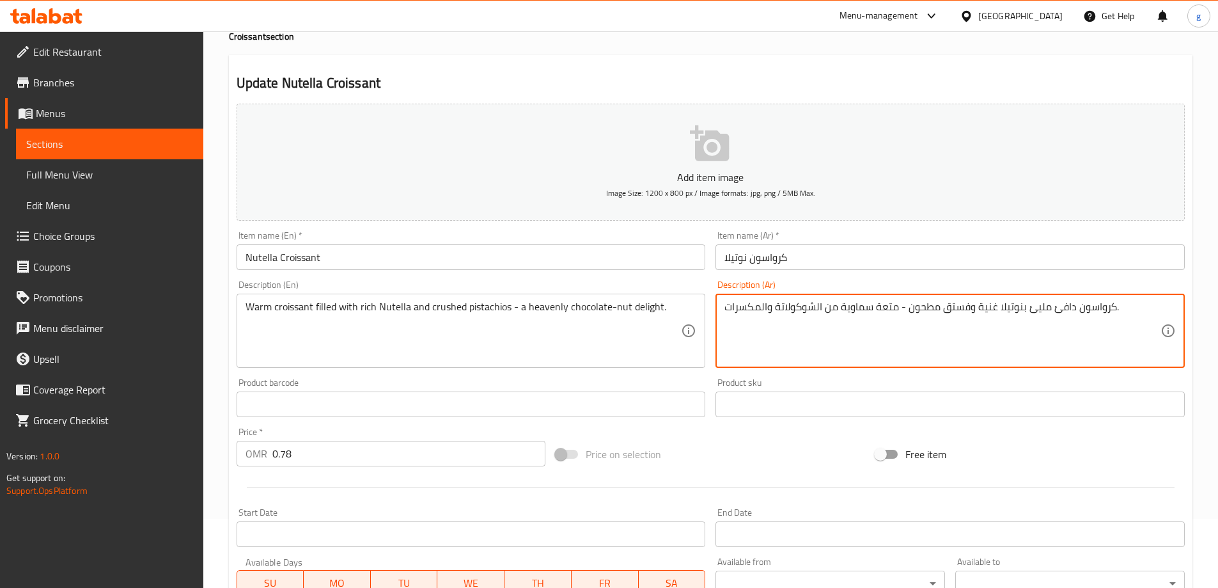
scroll to position [60, 0]
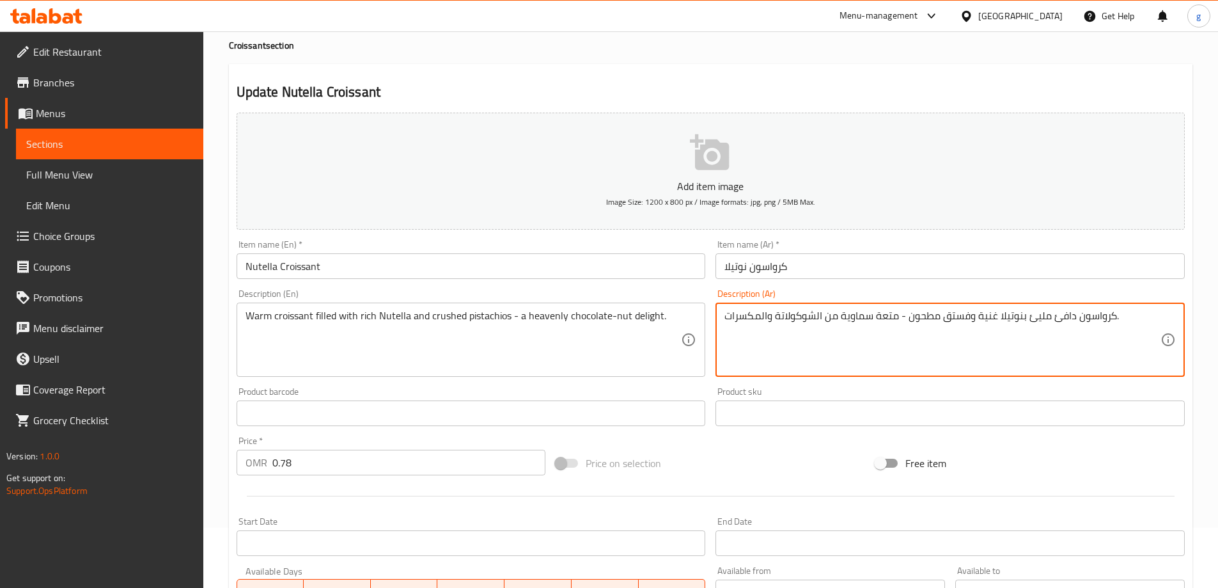
drag, startPoint x: 875, startPoint y: 319, endPoint x: 896, endPoint y: 322, distance: 21.3
click at [896, 322] on textarea "كرواسون دافئ مليئ بنوتيلا غنية وفستق مطحون - متعة سماوية من الشوكولاتة والمكسرا…" at bounding box center [942, 339] width 436 height 61
type textarea "كرواسون دافئ مليئ بنوتيلا غنية وفستق مطحون - متعة سماوية من الشوكولاتة والمكسرا…"
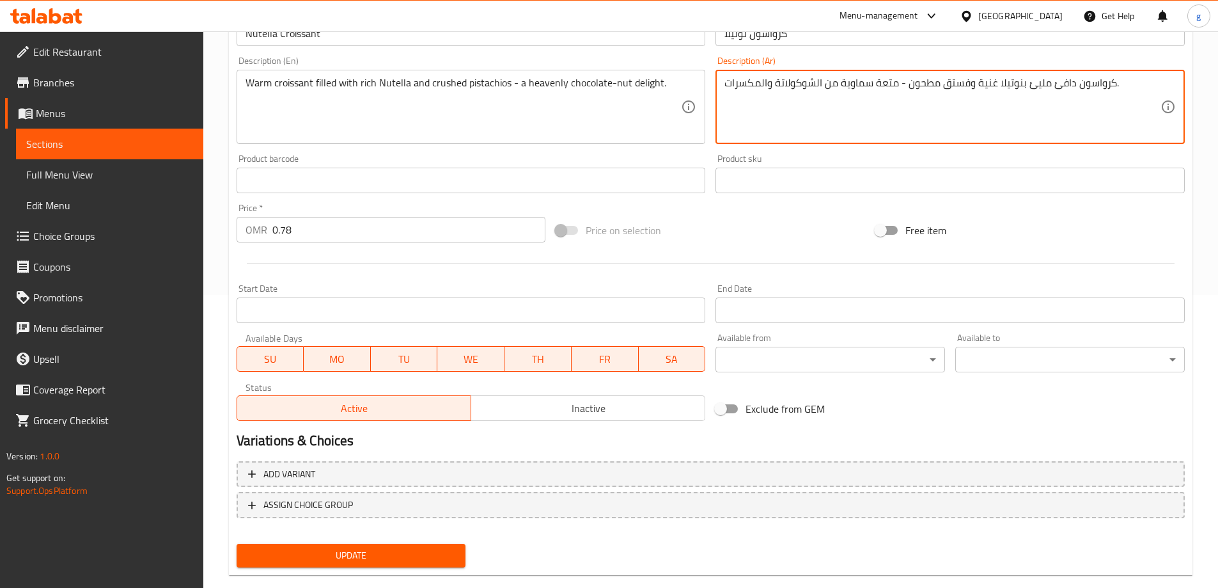
scroll to position [316, 0]
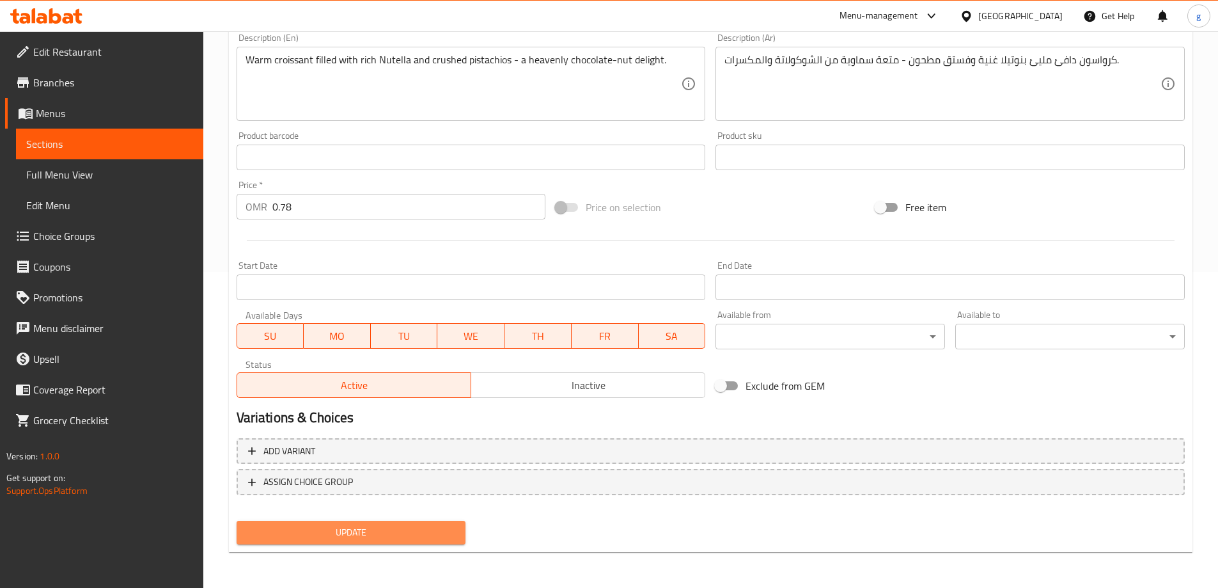
click at [413, 533] on span "Update" at bounding box center [351, 532] width 209 height 16
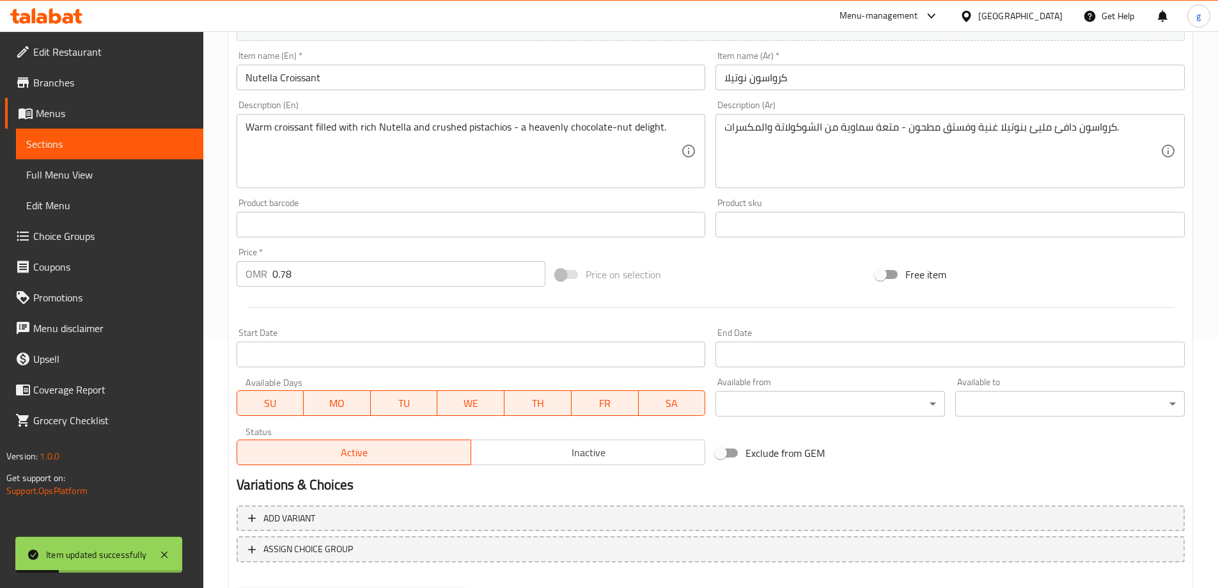
scroll to position [124, 0]
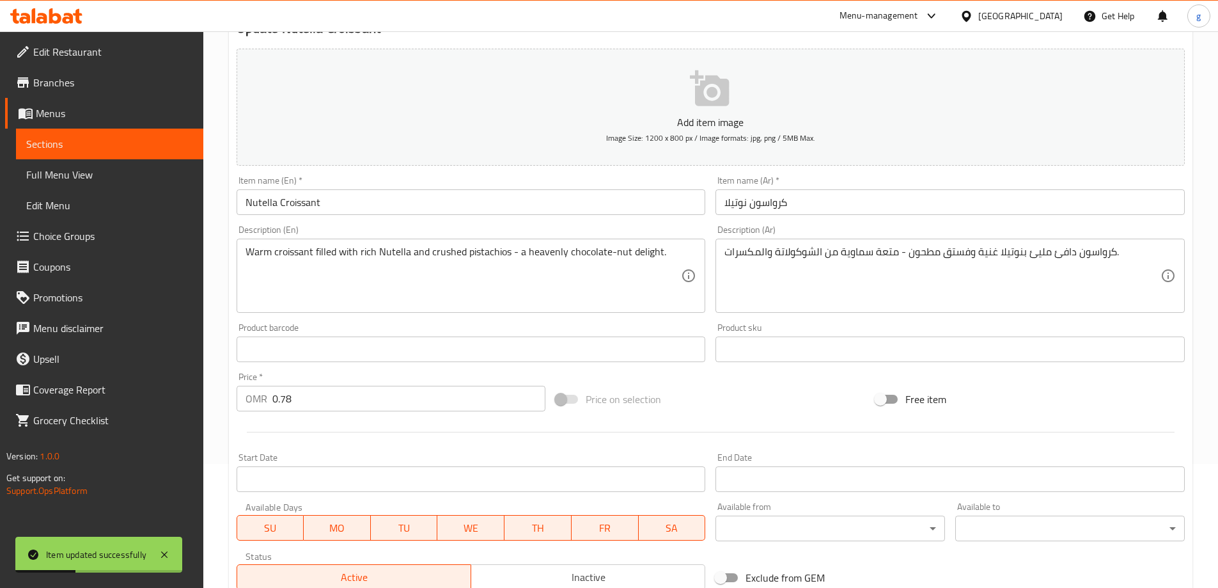
click at [148, 136] on span "Sections" at bounding box center [109, 143] width 167 height 15
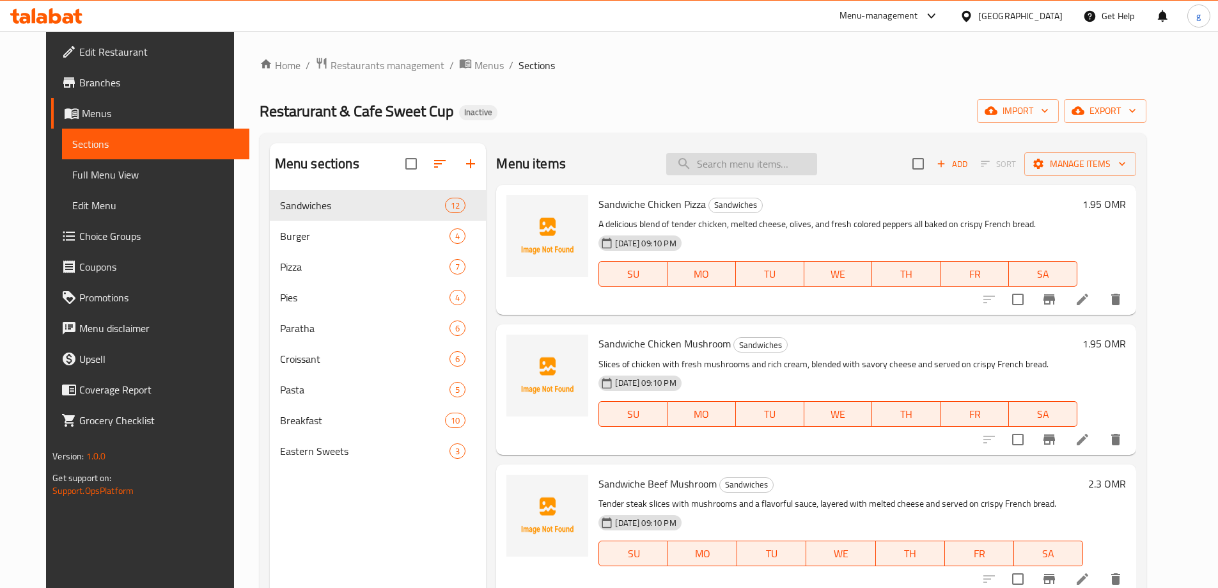
click at [792, 164] on input "search" at bounding box center [741, 164] width 151 height 22
paste input "Beef Roll"
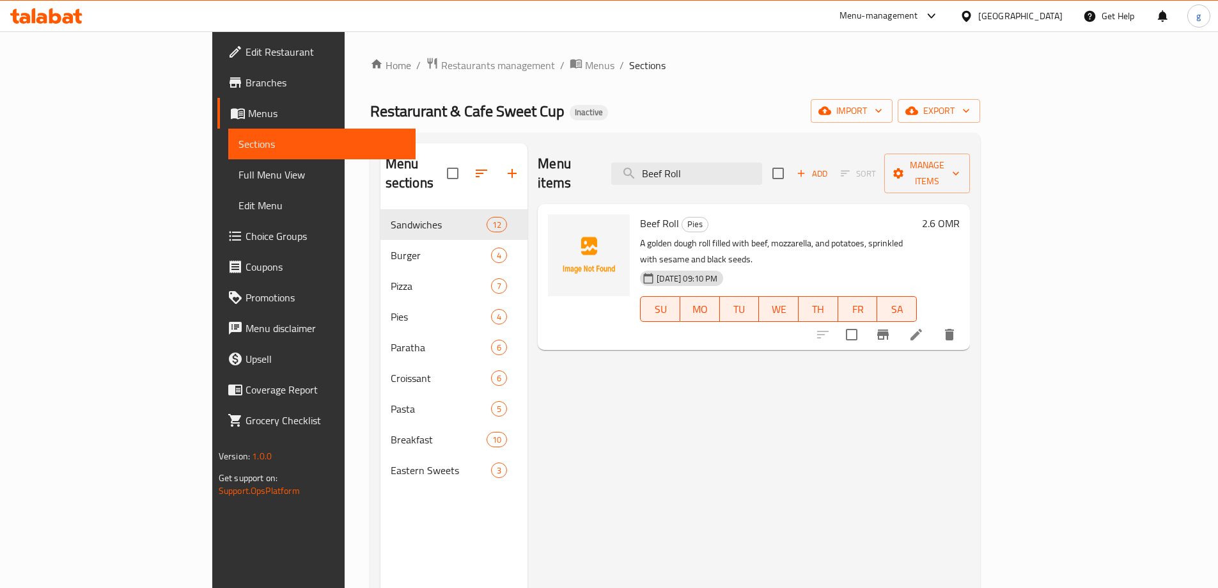
type input "Beef Roll"
click at [934, 323] on li at bounding box center [916, 334] width 36 height 23
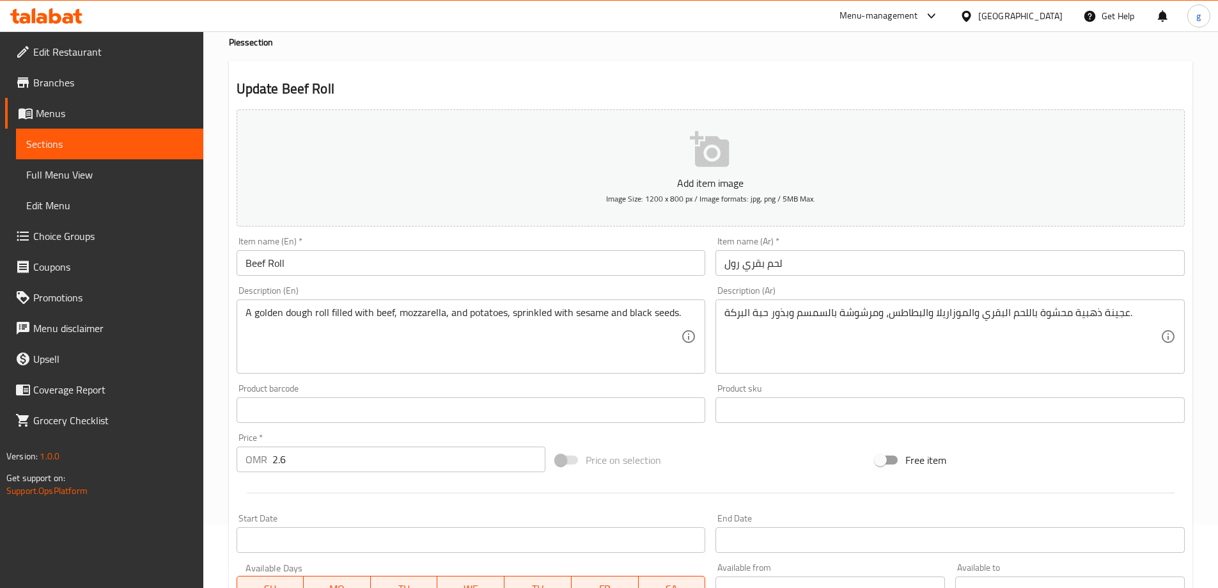
scroll to position [64, 0]
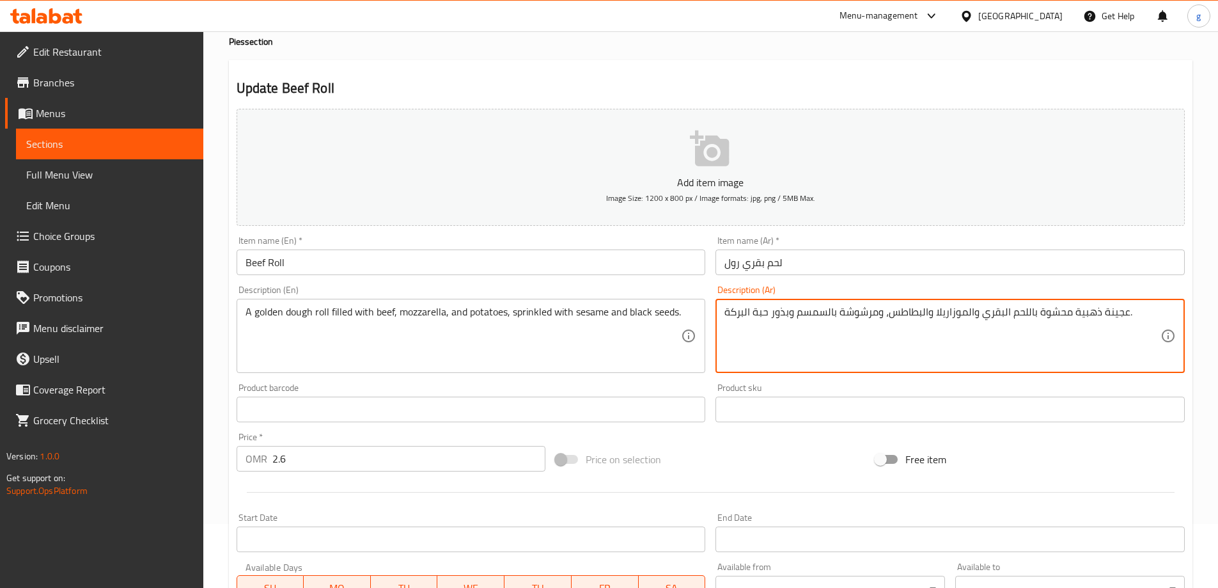
click at [1036, 314] on textarea "عجينة ذهبية محشوة باللحم البقري والموزاريلا والبطاطس، ومرشوشة بالسمسم وبذور حبة…" at bounding box center [942, 336] width 436 height 61
click at [1074, 313] on textarea "عجينة ذهبية محشوة باللحم البقري والموزاريلا والبطاطس، ومرشوشة بالسمسم وبذور حبة…" at bounding box center [942, 336] width 436 height 61
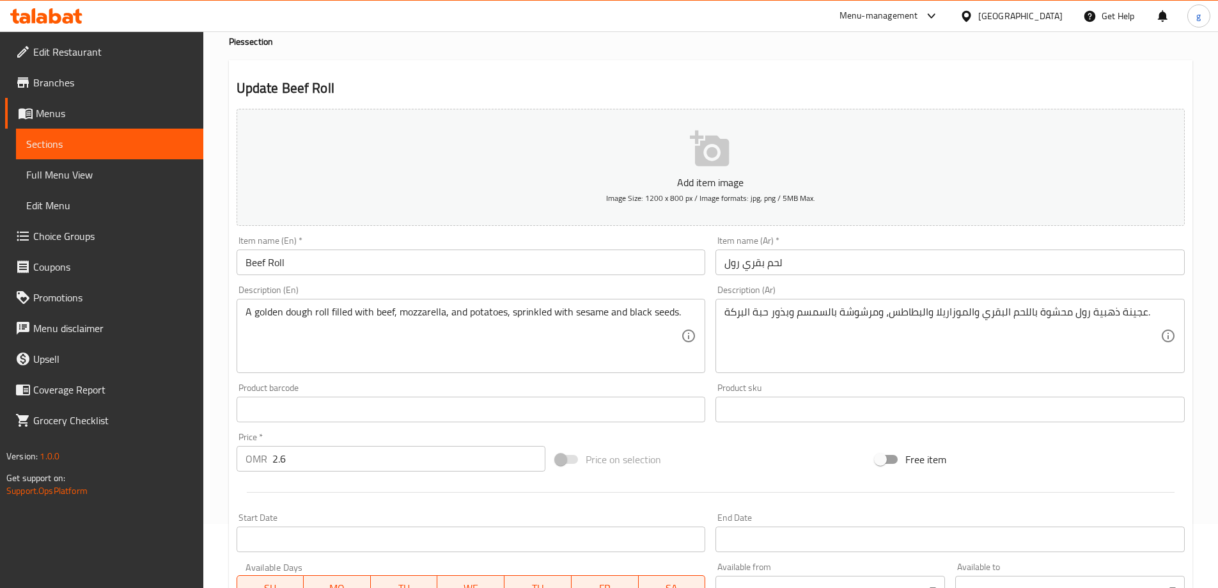
drag, startPoint x: 723, startPoint y: 314, endPoint x: 765, endPoint y: 312, distance: 42.2
click at [769, 312] on div "عجينة ذهبية رول محشوة باللحم البقري والموزاريلا والبطاطس، ومرشوشة بالسمسم وبذور…" at bounding box center [949, 336] width 469 height 74
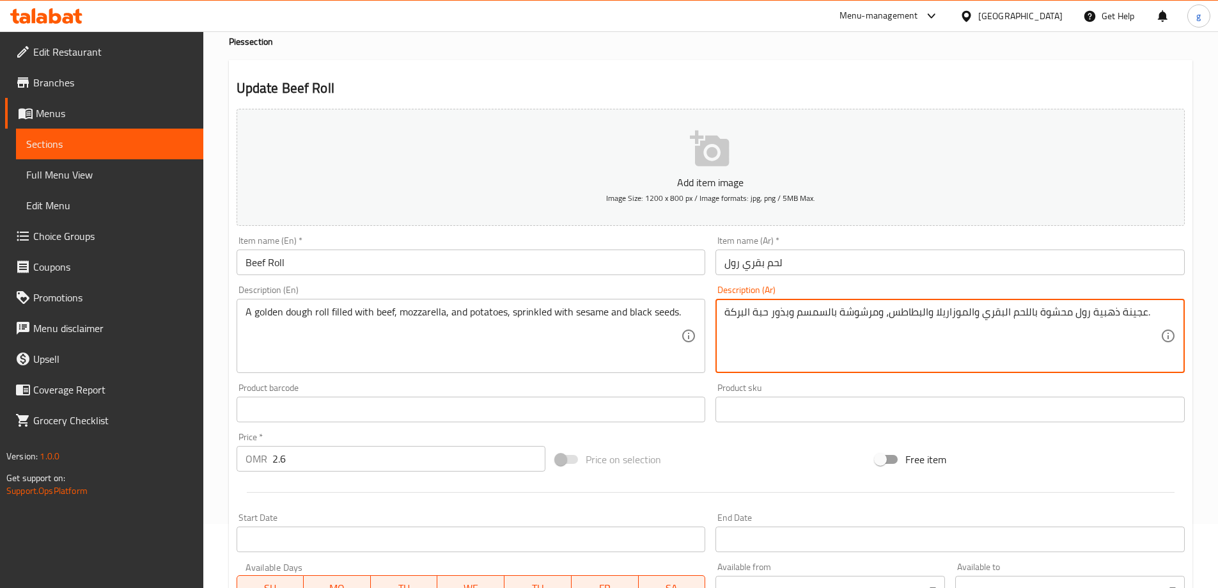
click at [765, 312] on textarea "عجينة ذهبية رول محشوة باللحم البقري والموزاريلا والبطاطس، ومرشوشة بالسمسم وبذور…" at bounding box center [942, 336] width 436 height 61
click at [767, 312] on textarea "عجينة ذهبية رول محشوة باللحم البقري والموزاريلا والبطاطس، ومرشوشة بالسمسم وبذور…" at bounding box center [942, 336] width 436 height 61
drag, startPoint x: 768, startPoint y: 312, endPoint x: 708, endPoint y: 318, distance: 59.7
click at [708, 318] on div "Add item image Image Size: 1200 x 800 px / Image formats: jpg, png / 5MB Max. I…" at bounding box center [710, 379] width 958 height 551
paste textarea "ذور سوداء"
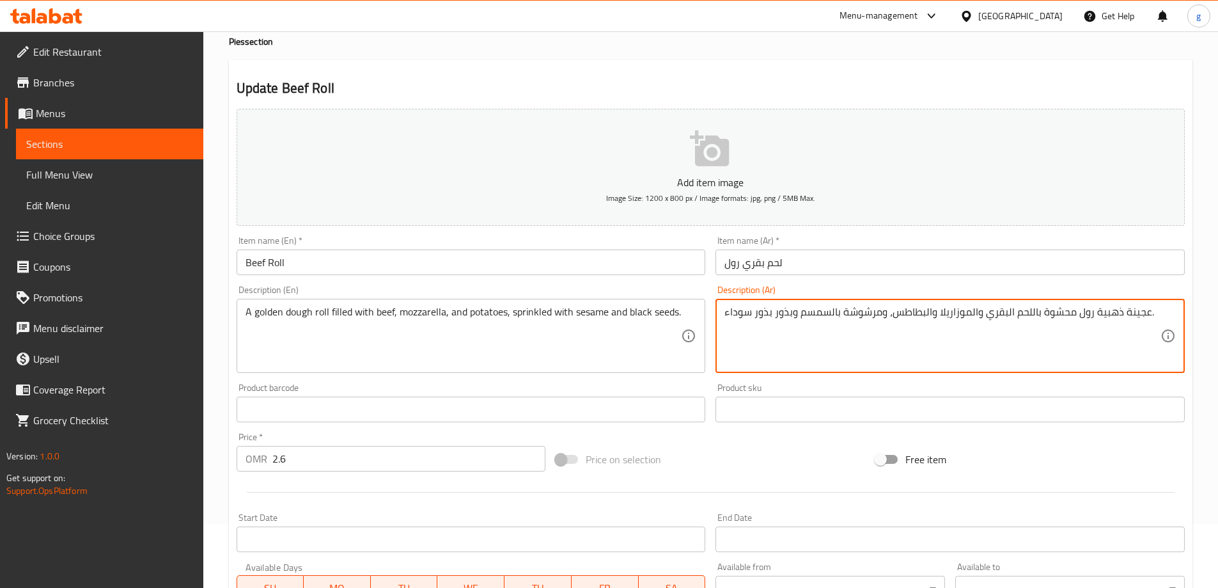
drag, startPoint x: 774, startPoint y: 320, endPoint x: 792, endPoint y: 323, distance: 17.6
click at [792, 323] on textarea "عجينة ذهبية رول محشوة باللحم البقري والموزاريلا والبطاطس، ومرشوشة بالسمسم وبذور…" at bounding box center [942, 336] width 436 height 61
click at [773, 322] on textarea "عجينة ذهبية رول محشوة باللحم البقري والموزاريلا والبطاطس، ومرشوشة بالسمسم و بذو…" at bounding box center [942, 336] width 436 height 61
click at [769, 317] on textarea "عجينة ذهبية رول محشوة باللحم البقري والموزاريلا والبطاطس، ومرشوشة بالسمسم و بذو…" at bounding box center [942, 336] width 436 height 61
click at [772, 317] on textarea "عجينة ذهبية رول محشوة باللحم البقري والموزاريلا والبطاطس، ومرشوشة بالسمسم و بذو…" at bounding box center [942, 336] width 436 height 61
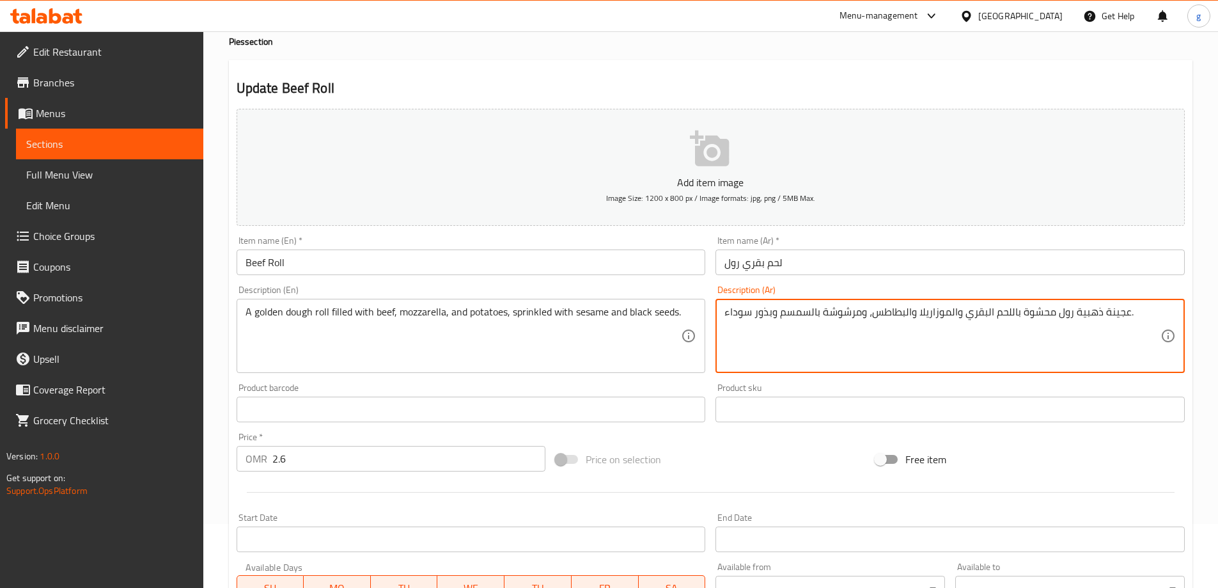
click at [786, 341] on textarea "عجينة ذهبية رول محشوة باللحم البقري والموزاريلا والبطاطس، ومرشوشة بالسمسم وبذور…" at bounding box center [942, 336] width 436 height 61
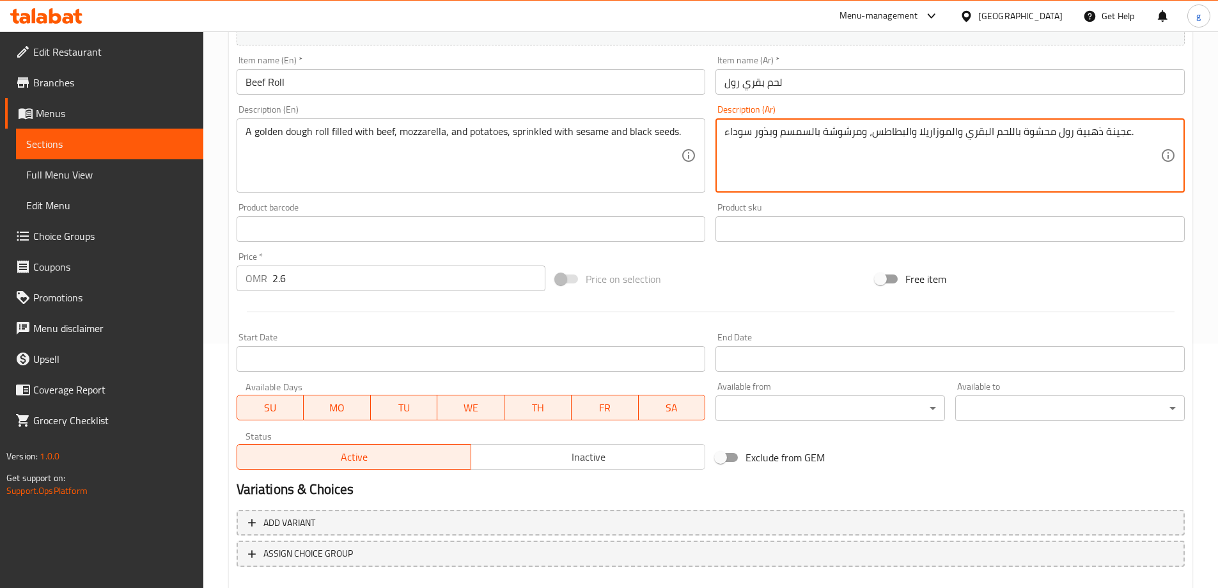
scroll to position [316, 0]
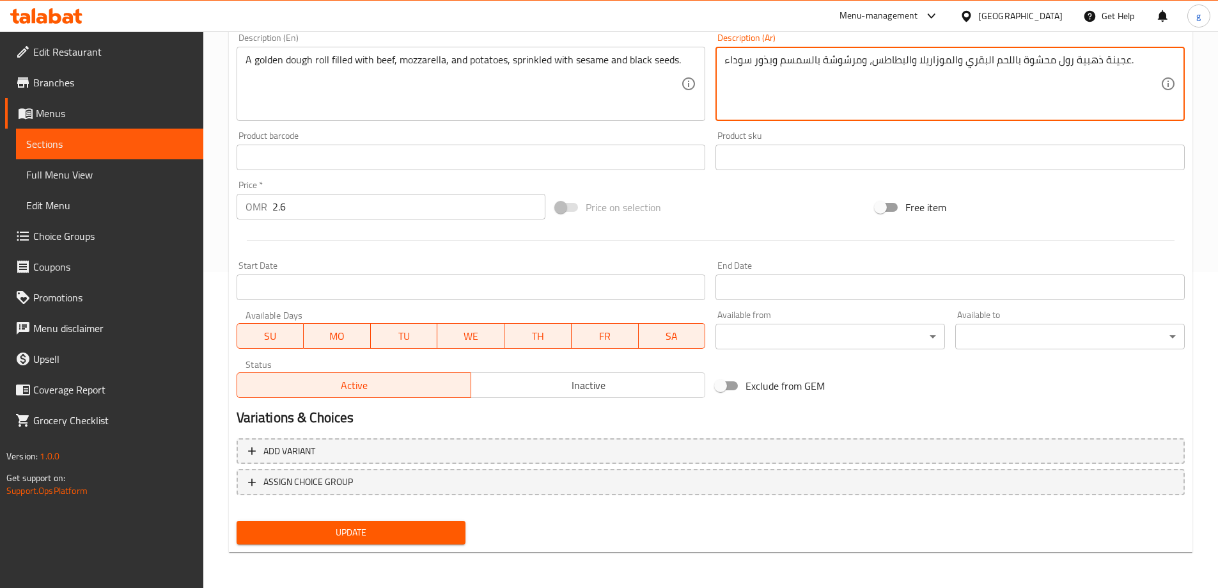
type textarea "عجينة ذهبية رول محشوة باللحم البقري والموزاريلا والبطاطس، ومرشوشة بالسمسم وبذور…"
click at [341, 533] on span "Update" at bounding box center [351, 532] width 209 height 16
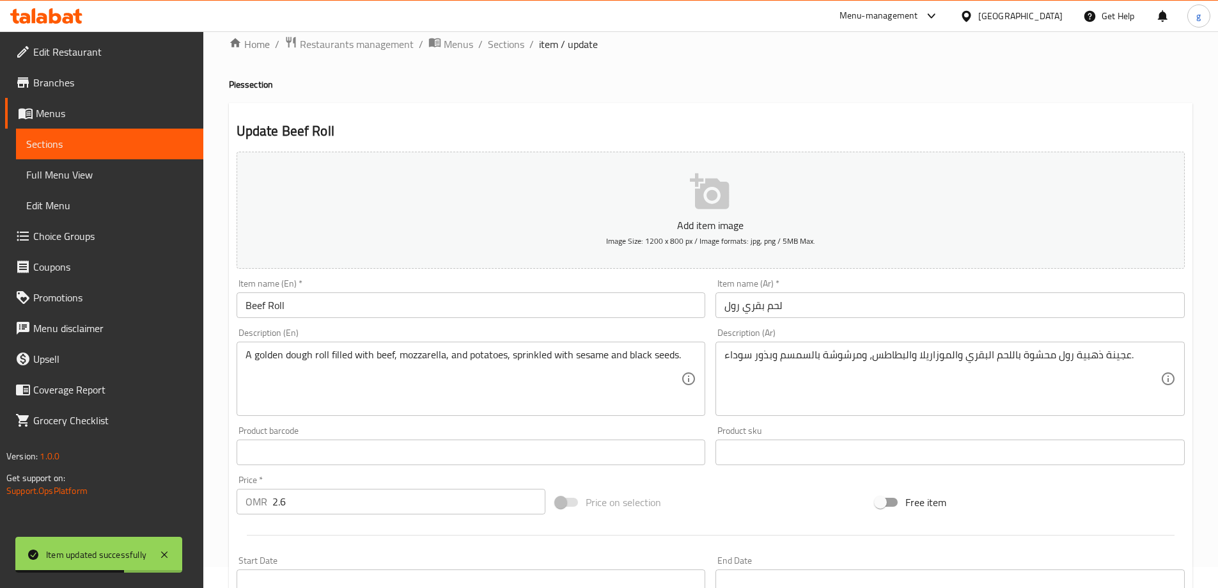
scroll to position [0, 0]
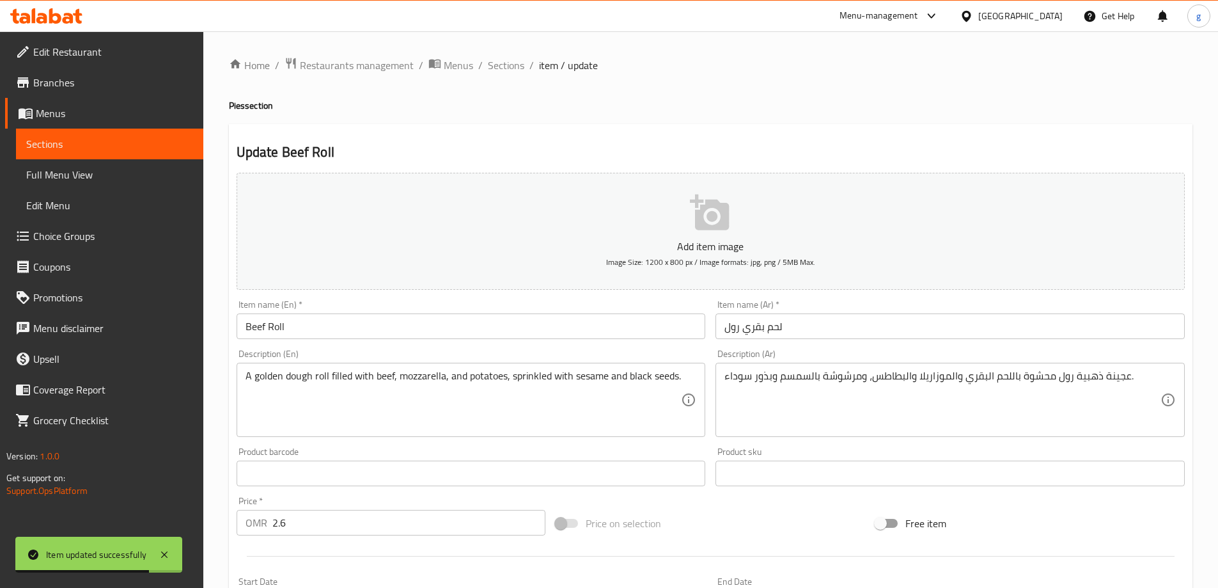
click at [143, 134] on link "Sections" at bounding box center [109, 144] width 187 height 31
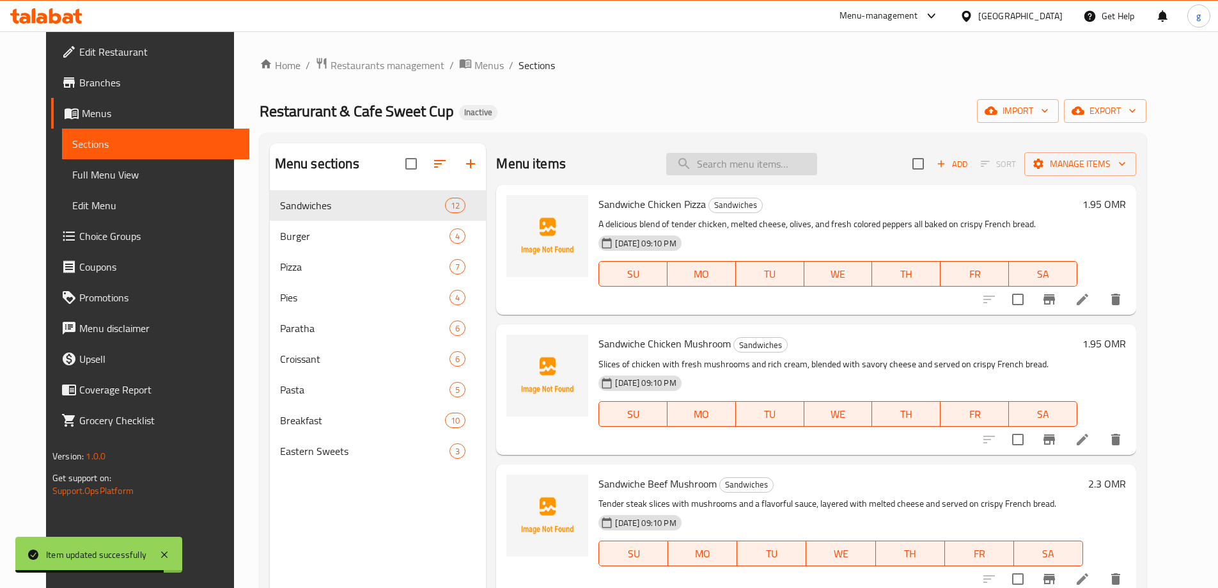
click at [761, 169] on input "search" at bounding box center [741, 164] width 151 height 22
paste input "Cheese Mix"
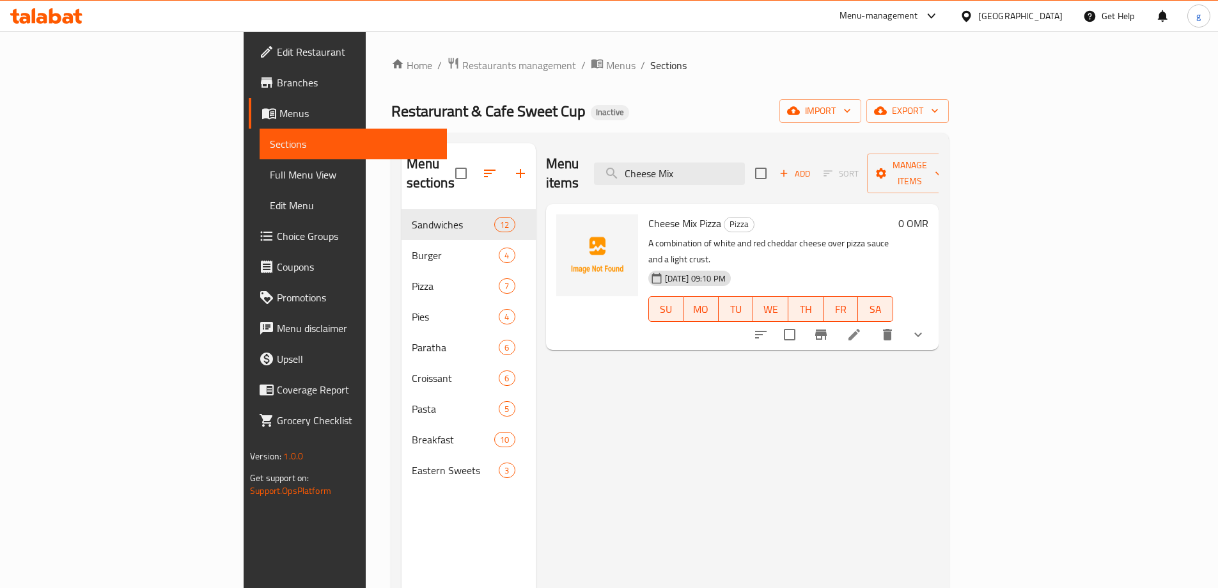
type input "Cheese Mix"
click at [860, 329] on icon at bounding box center [854, 335] width 12 height 12
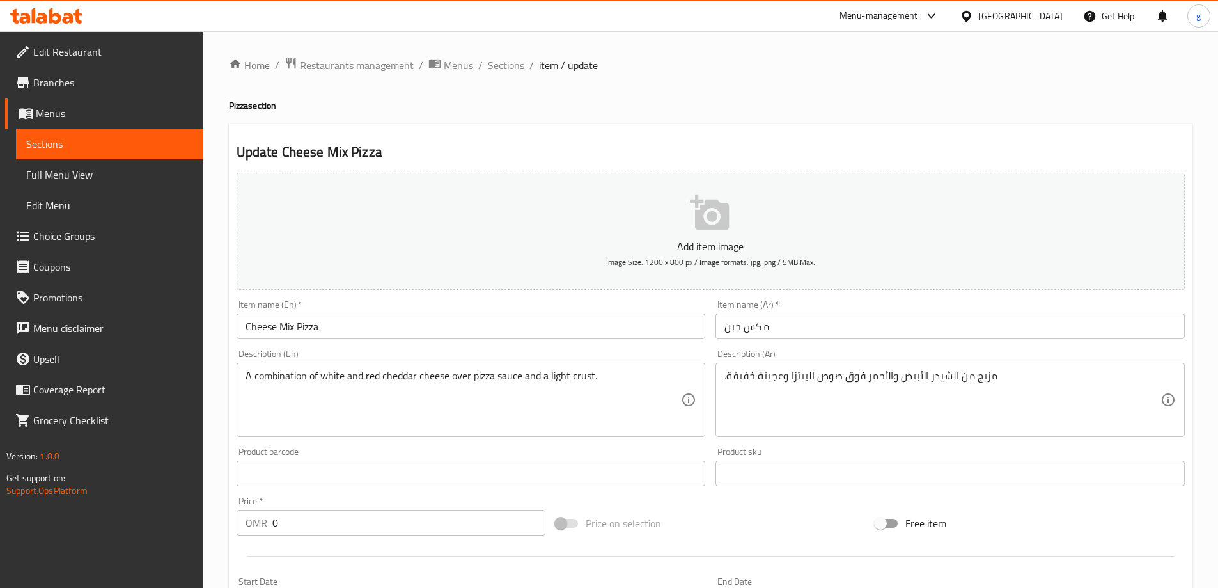
click at [791, 334] on input "مكس جبن" at bounding box center [949, 326] width 469 height 26
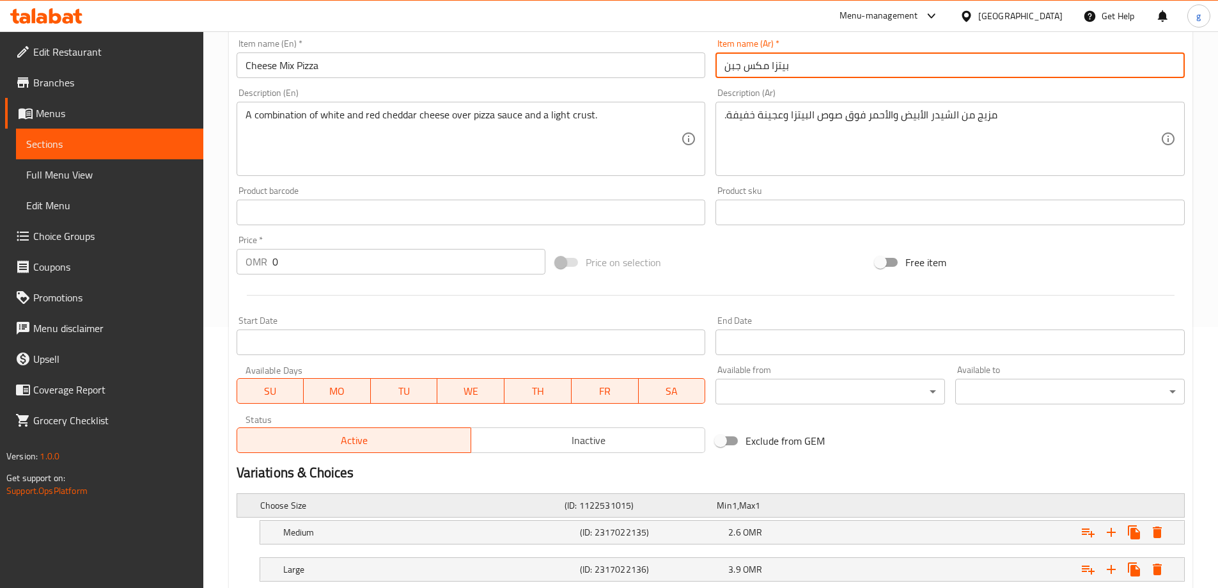
scroll to position [345, 0]
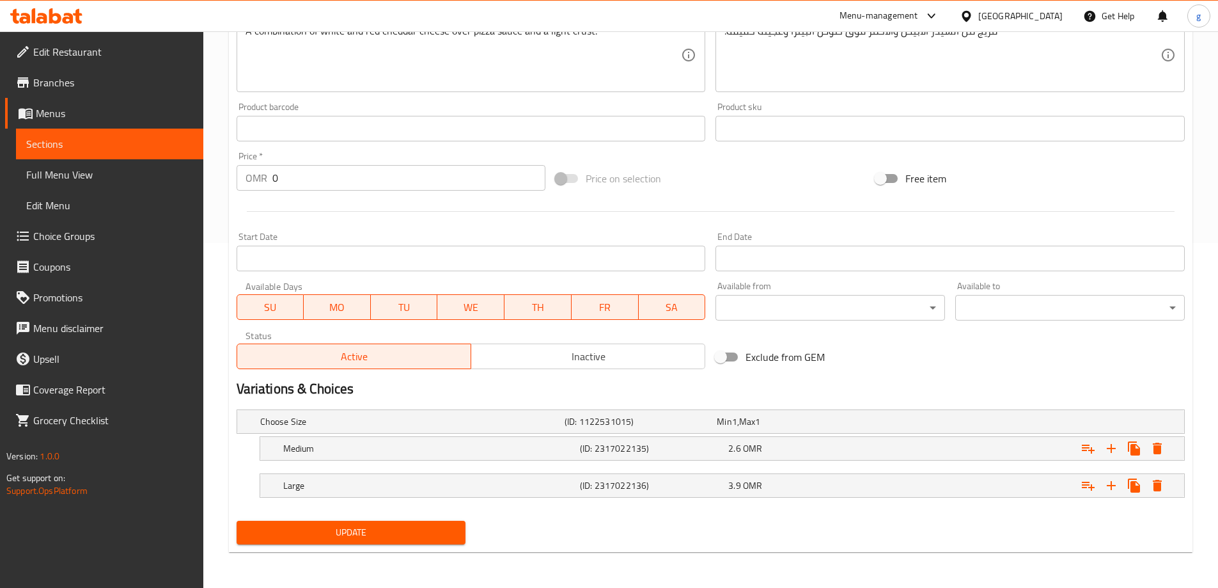
type input "بيتزا مكس جبن"
click at [374, 540] on button "Update" at bounding box center [352, 532] width 230 height 24
click at [86, 155] on link "Sections" at bounding box center [109, 144] width 187 height 31
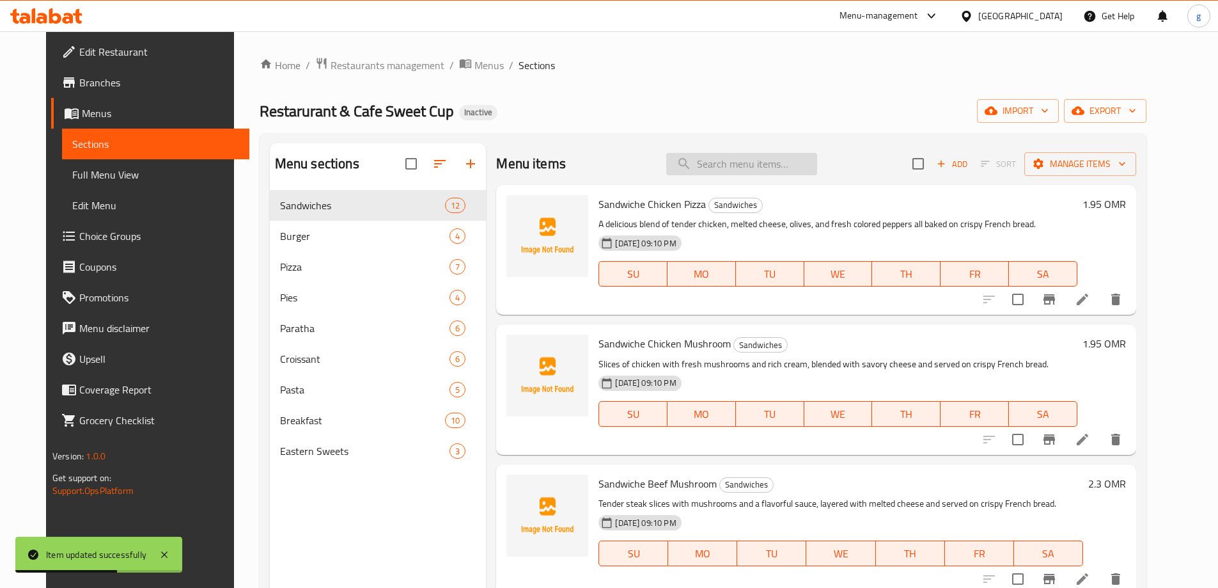
click at [789, 161] on input "search" at bounding box center [741, 164] width 151 height 22
paste input "Beef Pizza"
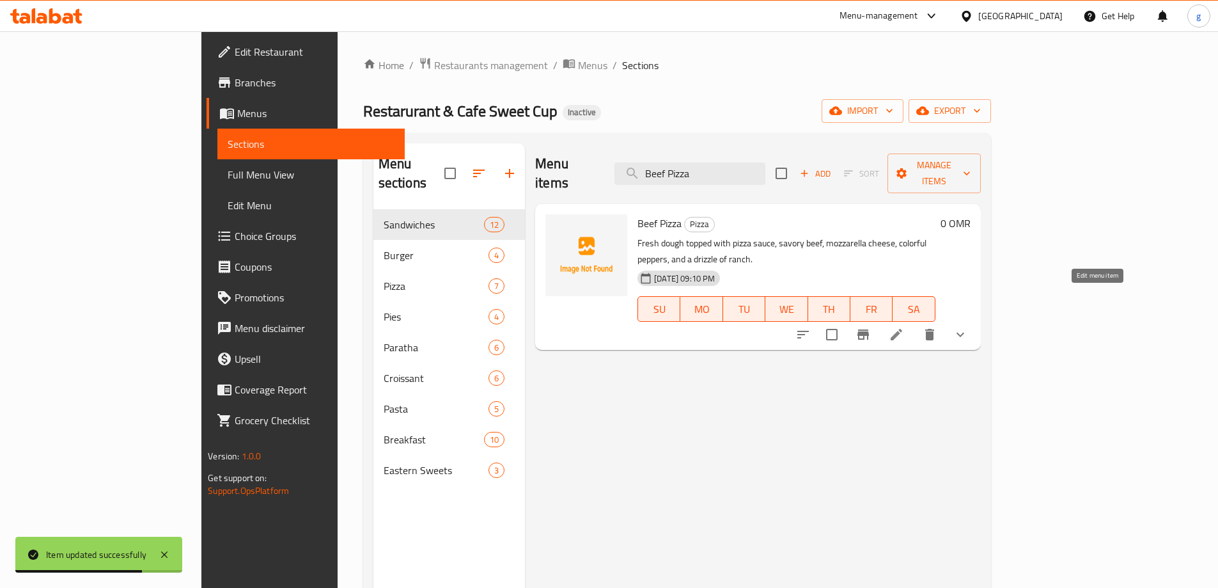
type input "Beef Pizza"
click at [904, 327] on icon at bounding box center [896, 334] width 15 height 15
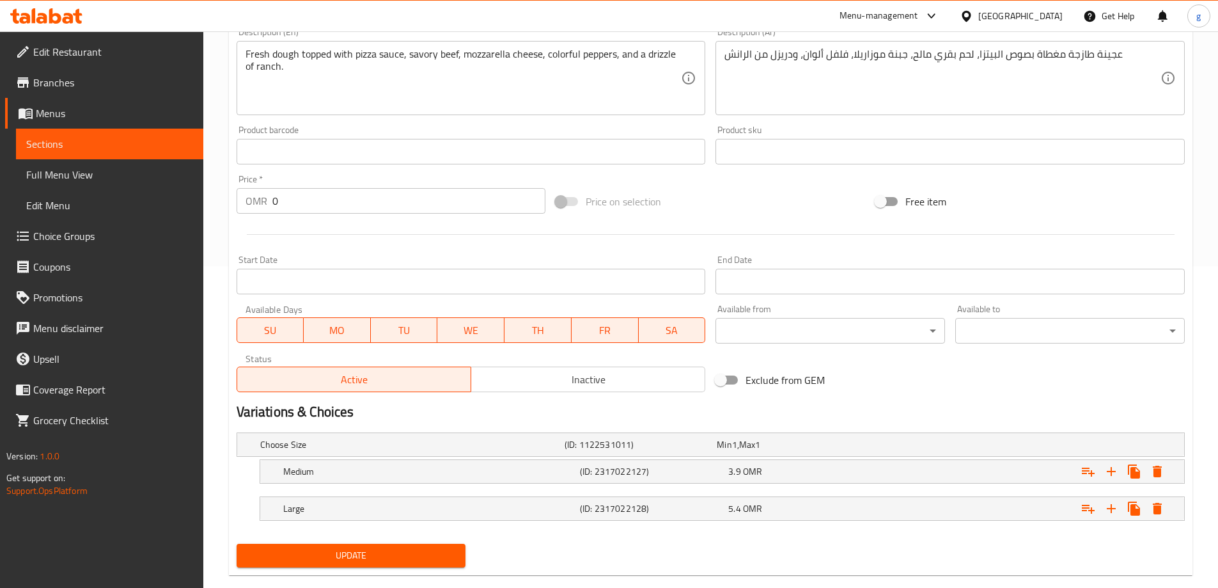
scroll to position [345, 0]
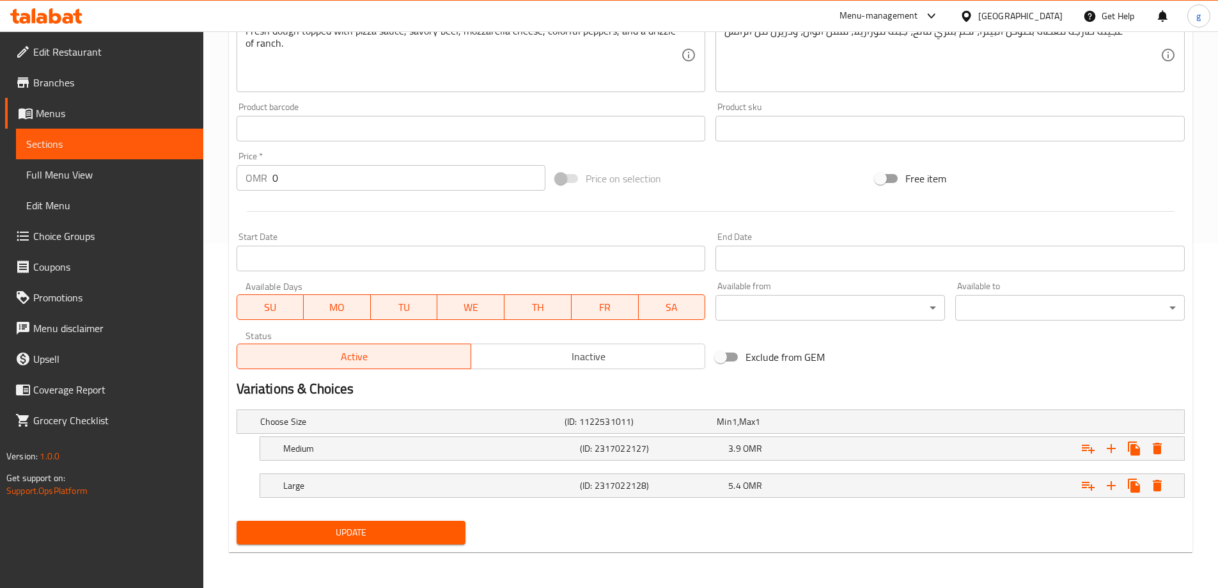
click at [329, 529] on span "Update" at bounding box center [351, 532] width 209 height 16
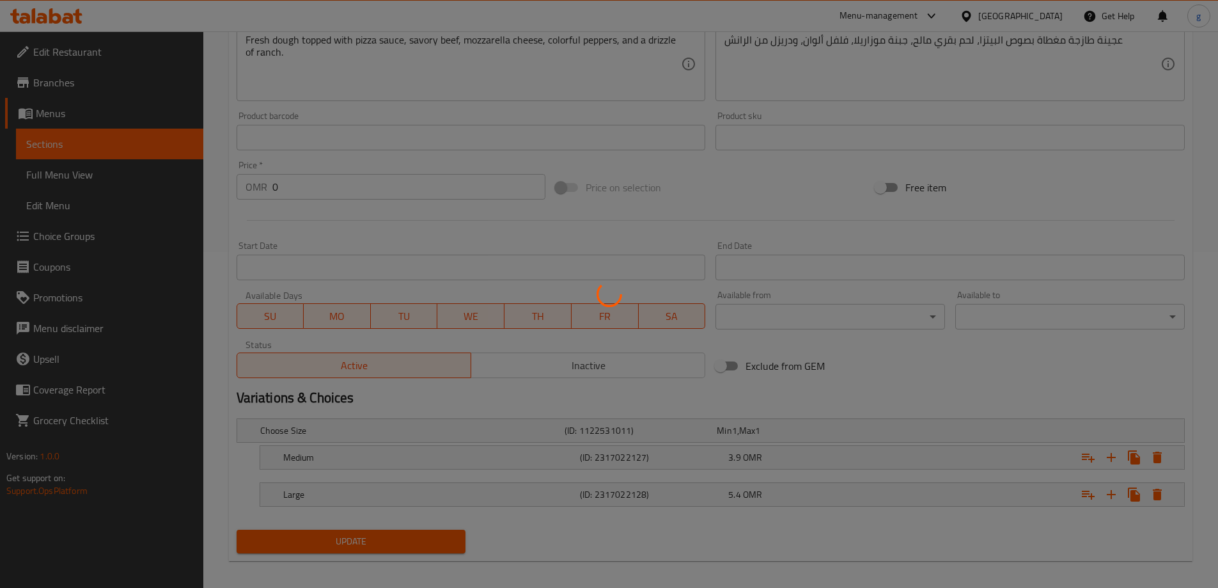
scroll to position [89, 0]
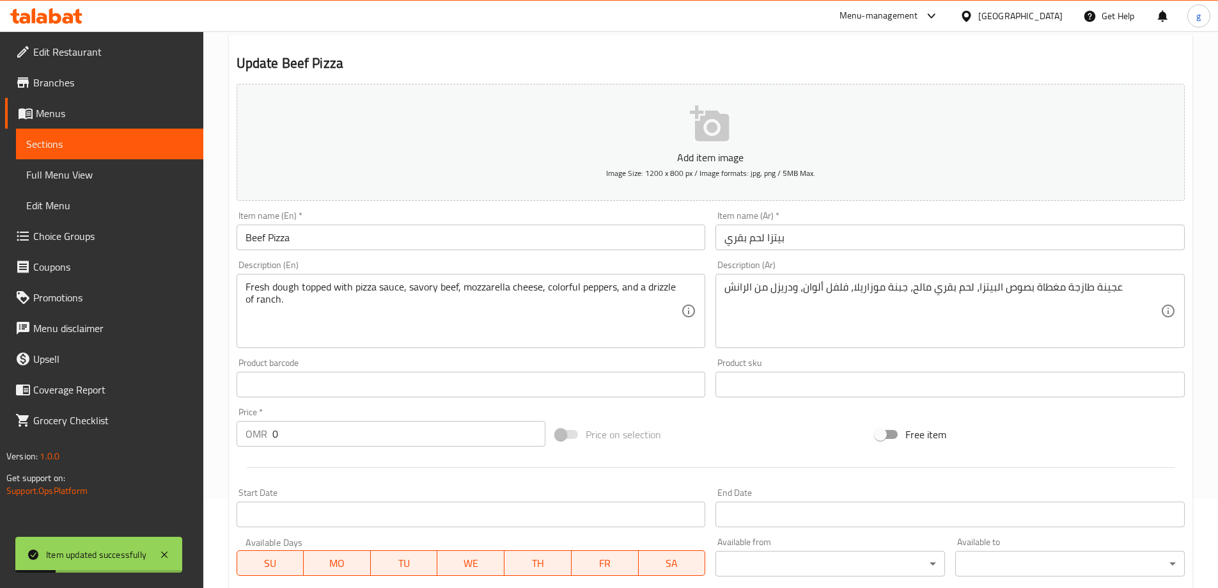
click at [107, 155] on link "Sections" at bounding box center [109, 144] width 187 height 31
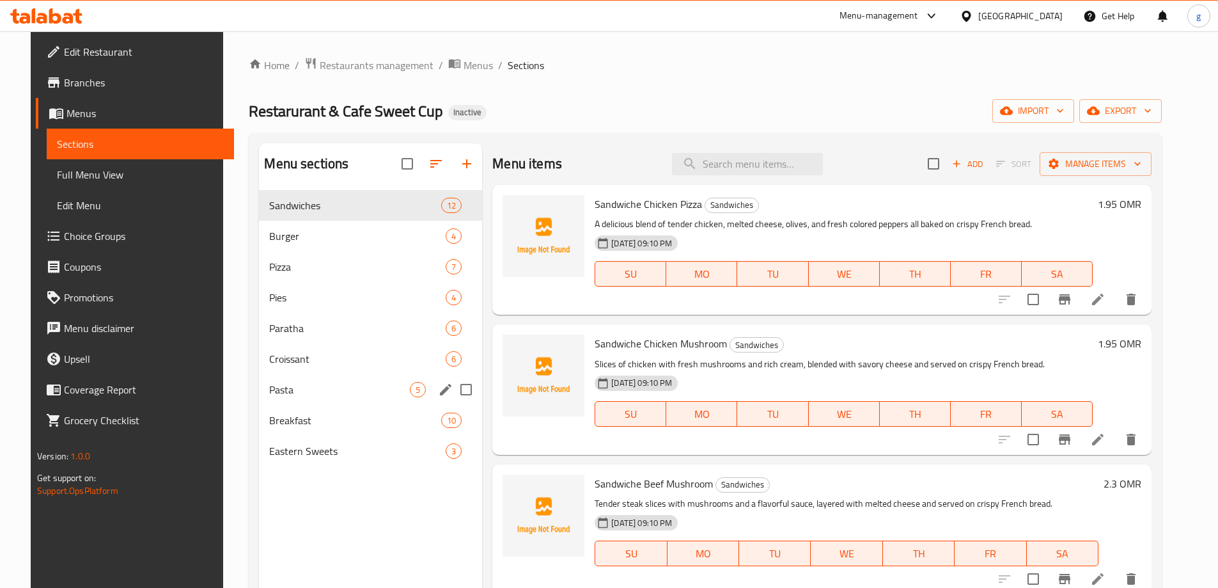
drag, startPoint x: 384, startPoint y: 397, endPoint x: 392, endPoint y: 396, distance: 8.3
click at [384, 397] on div "Pasta 5" at bounding box center [370, 389] width 223 height 31
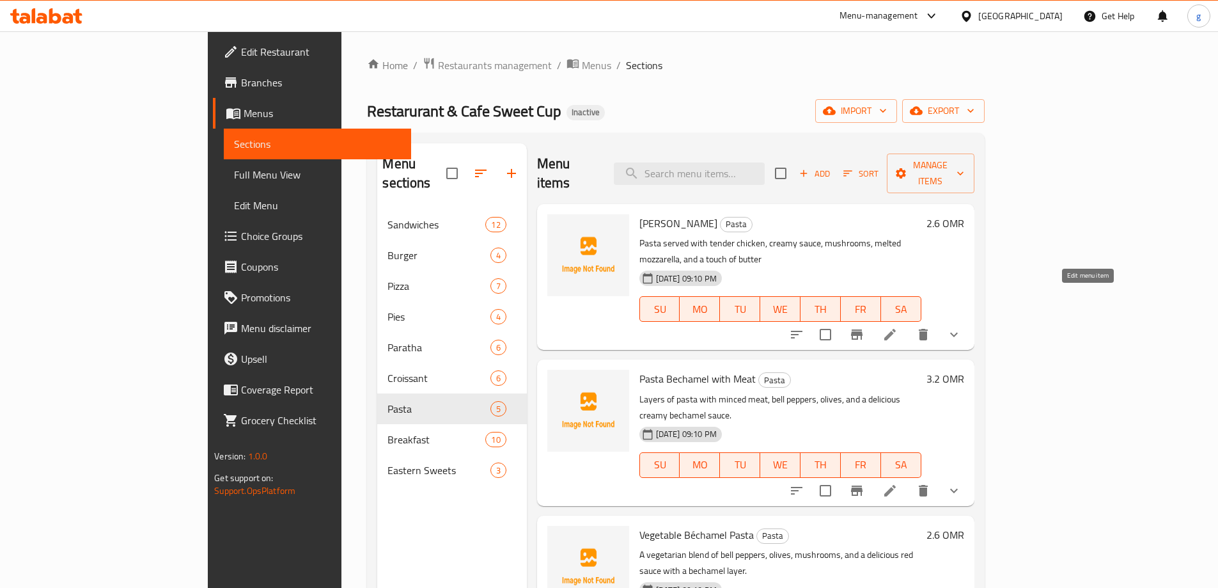
click at [896, 329] on icon at bounding box center [890, 335] width 12 height 12
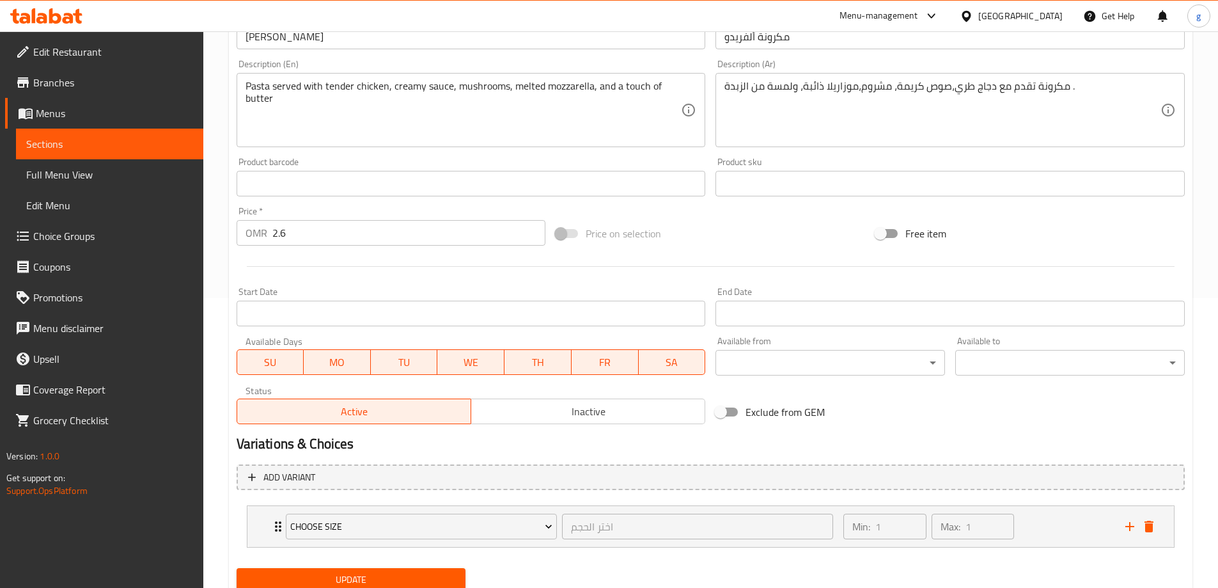
scroll to position [209, 0]
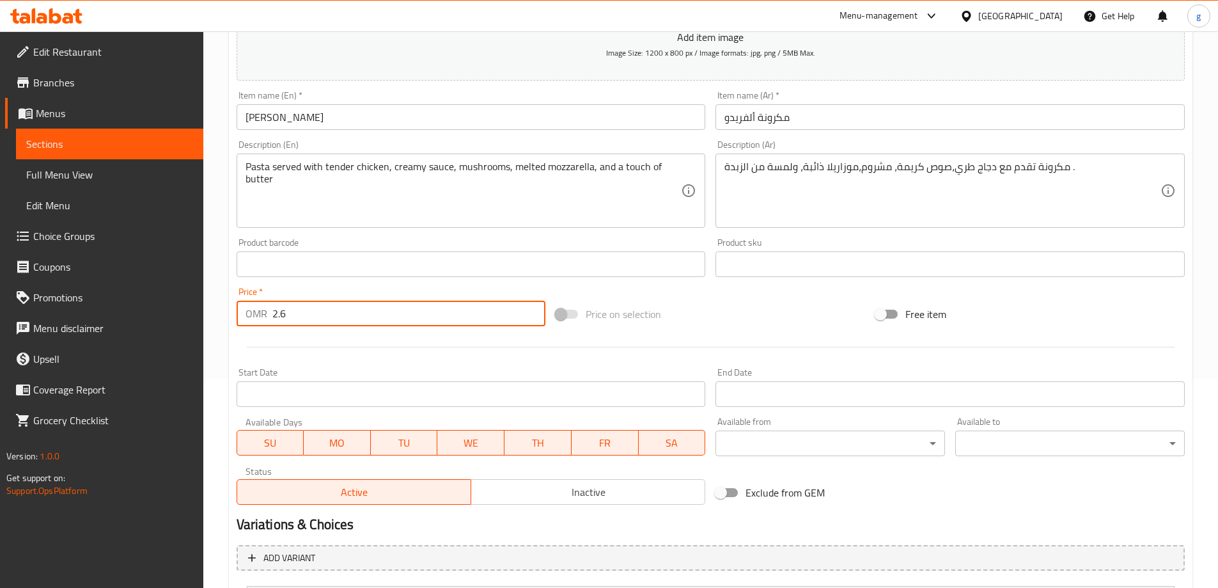
drag, startPoint x: 317, startPoint y: 304, endPoint x: 268, endPoint y: 309, distance: 48.9
click at [268, 309] on div "OMR 2.6 Price *" at bounding box center [391, 314] width 309 height 26
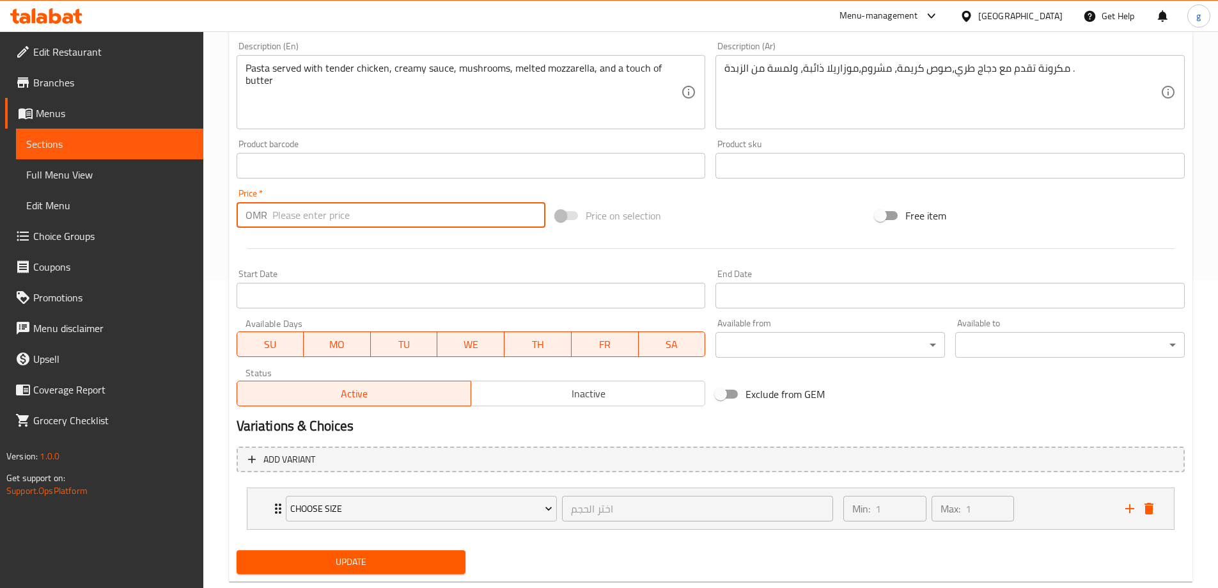
scroll to position [337, 0]
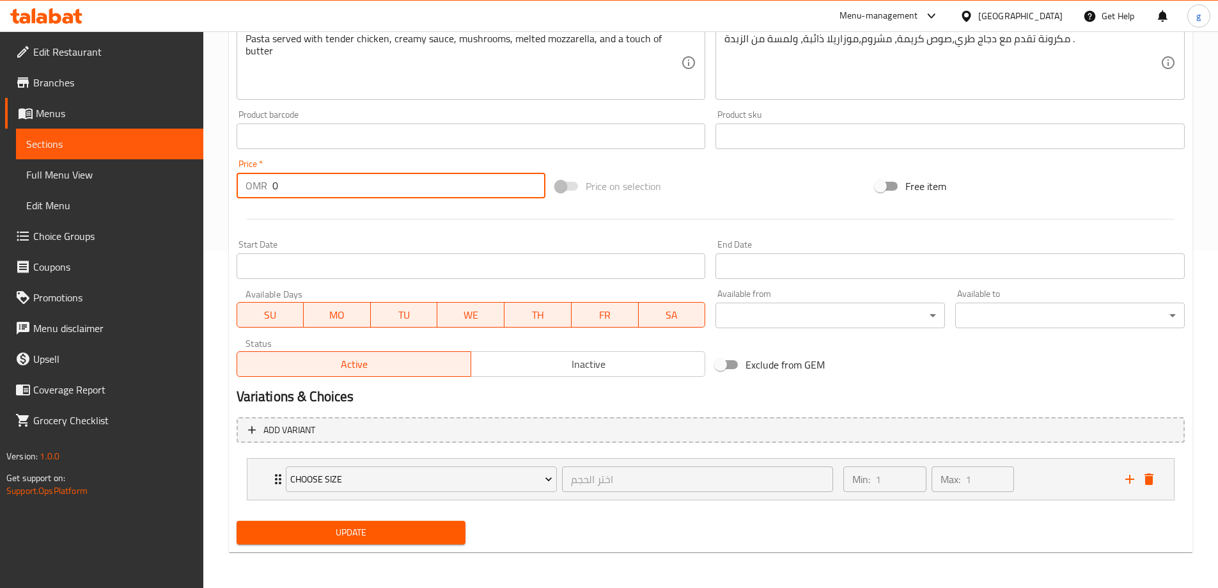
type input "0"
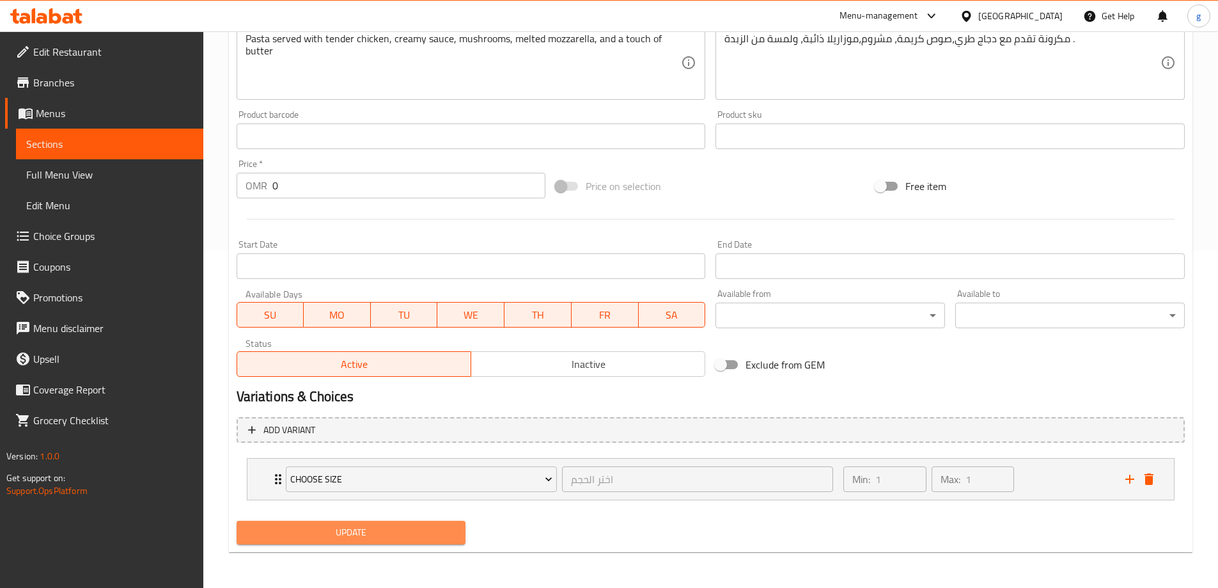
click at [313, 523] on button "Update" at bounding box center [352, 532] width 230 height 24
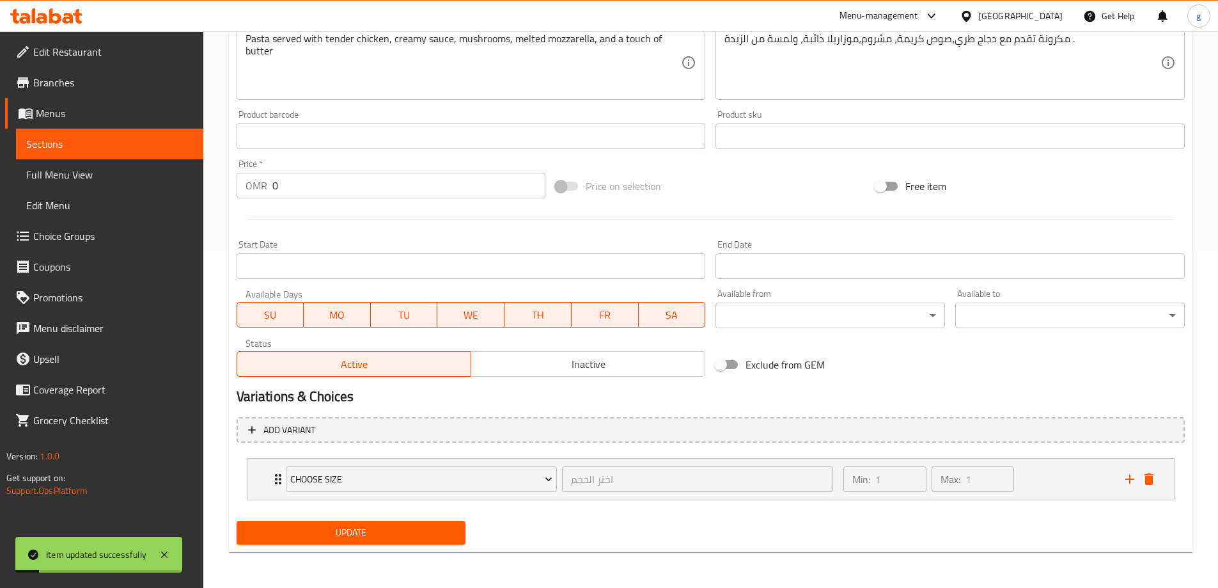
click at [94, 150] on span "Sections" at bounding box center [109, 143] width 167 height 15
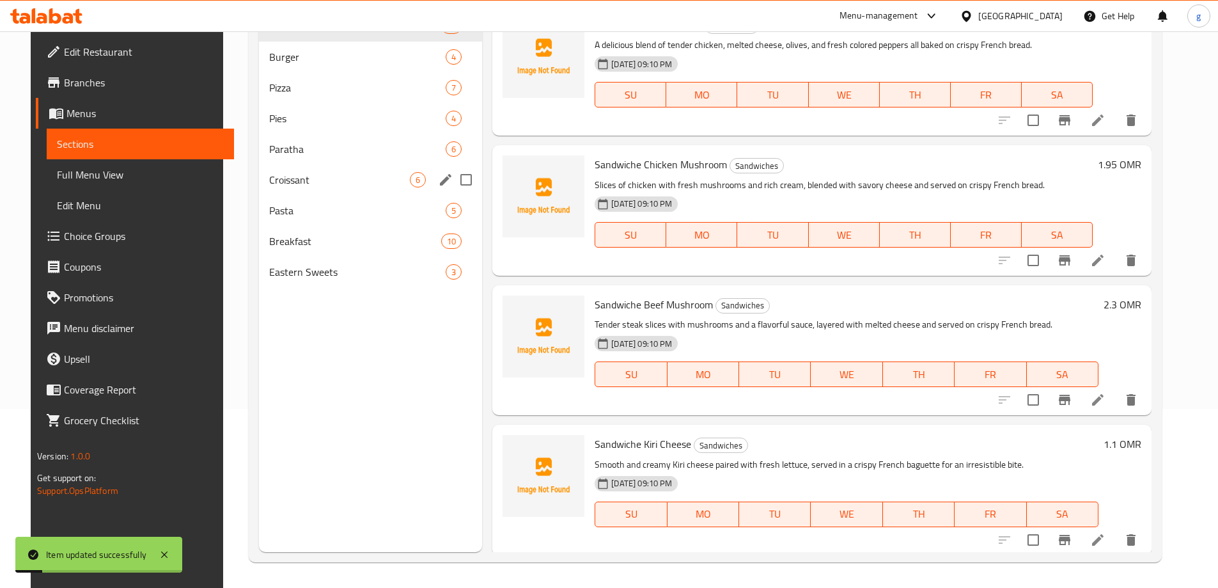
scroll to position [179, 0]
click at [353, 199] on div "Pasta 5" at bounding box center [370, 210] width 223 height 31
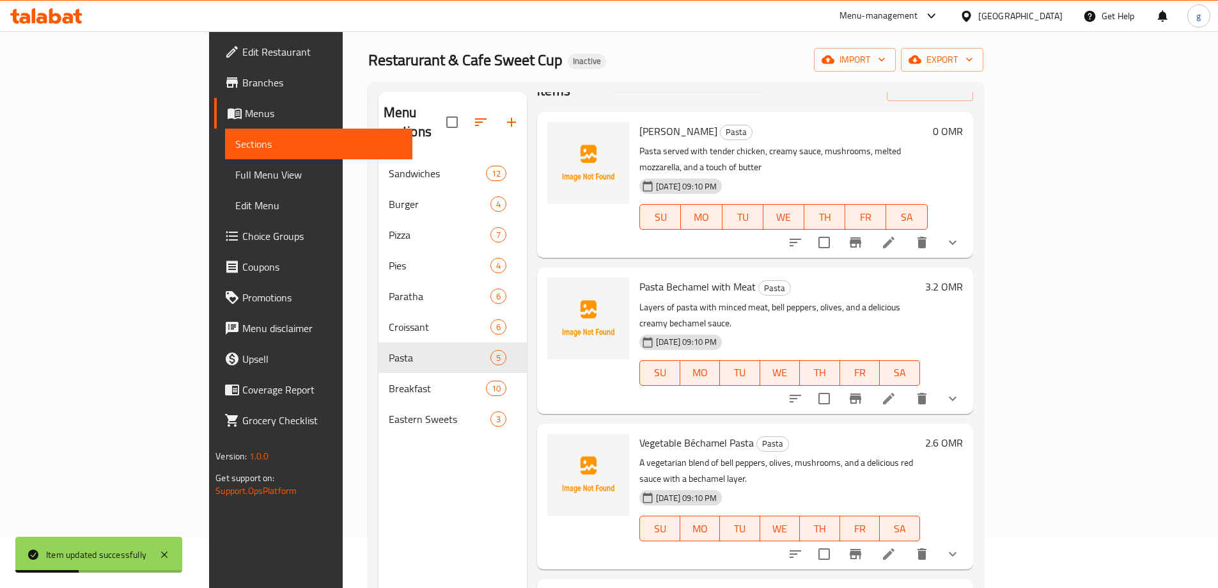
scroll to position [64, 0]
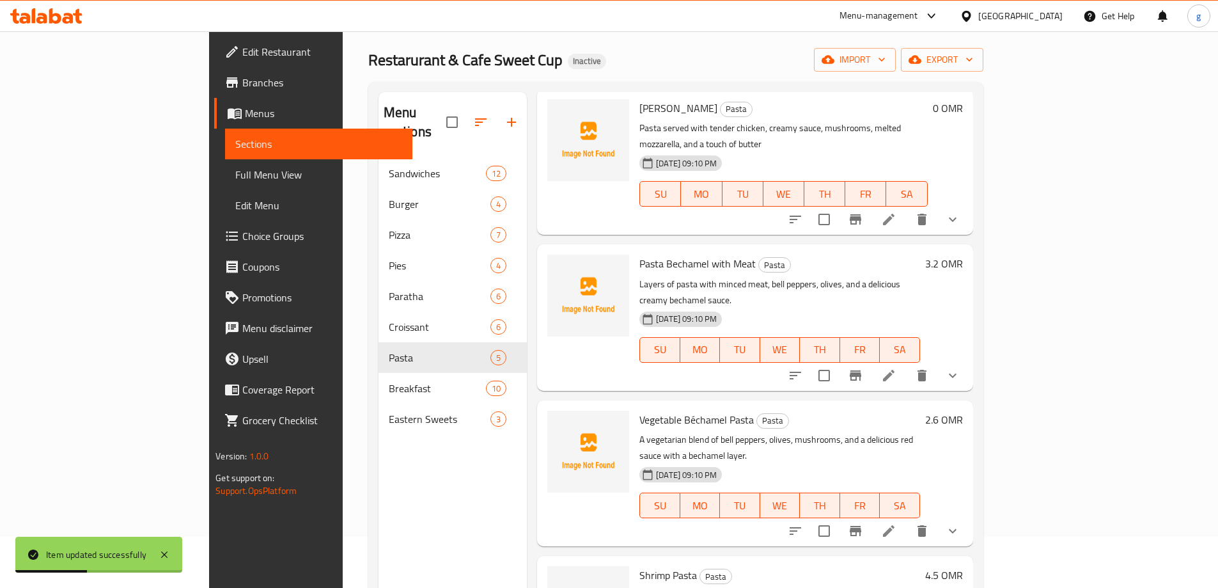
click at [960, 212] on icon "show more" at bounding box center [952, 219] width 15 height 15
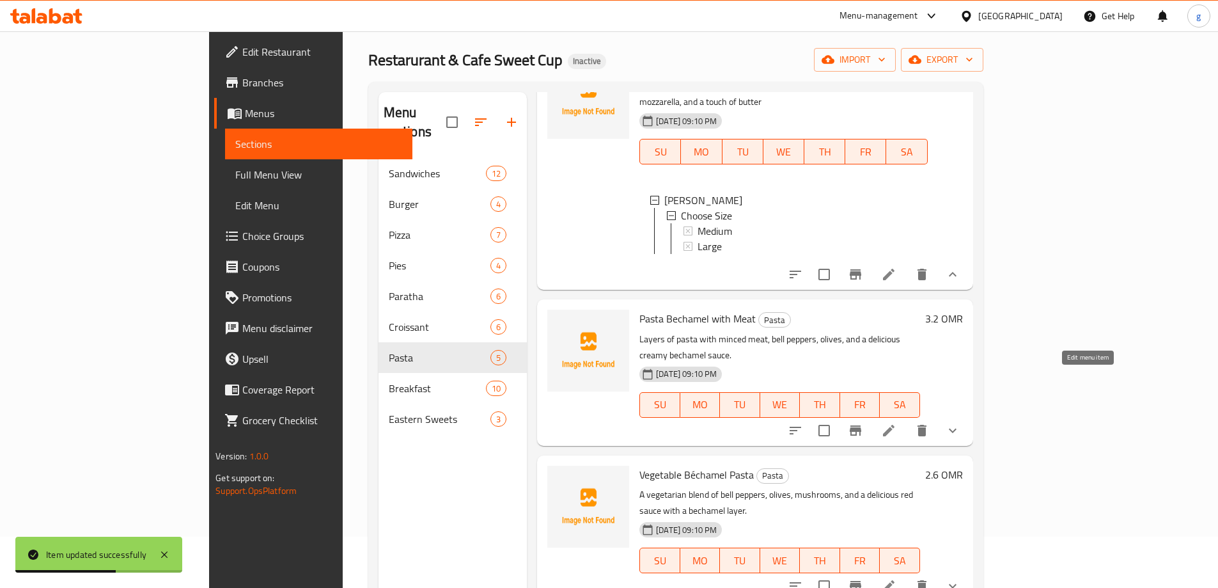
scroll to position [128, 0]
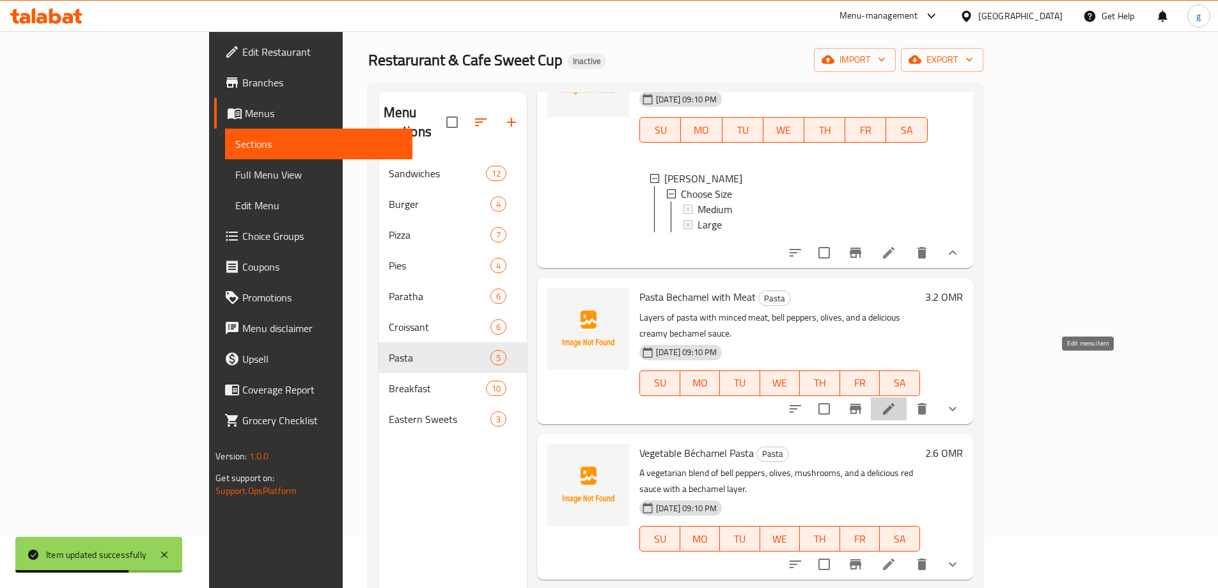
click at [895, 403] on icon at bounding box center [889, 409] width 12 height 12
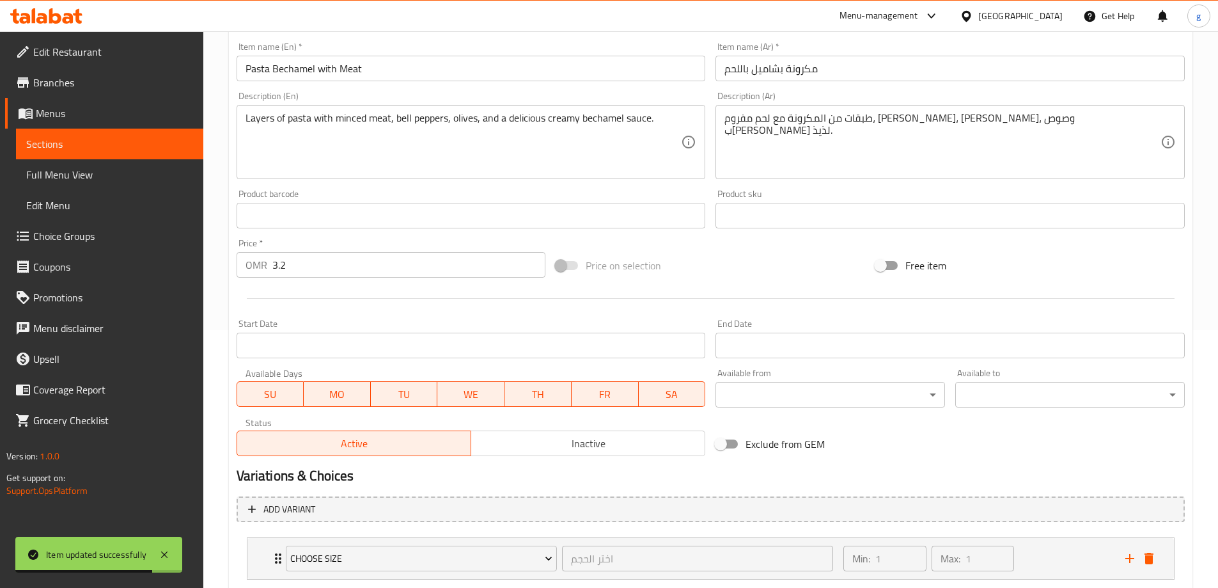
scroll to position [337, 0]
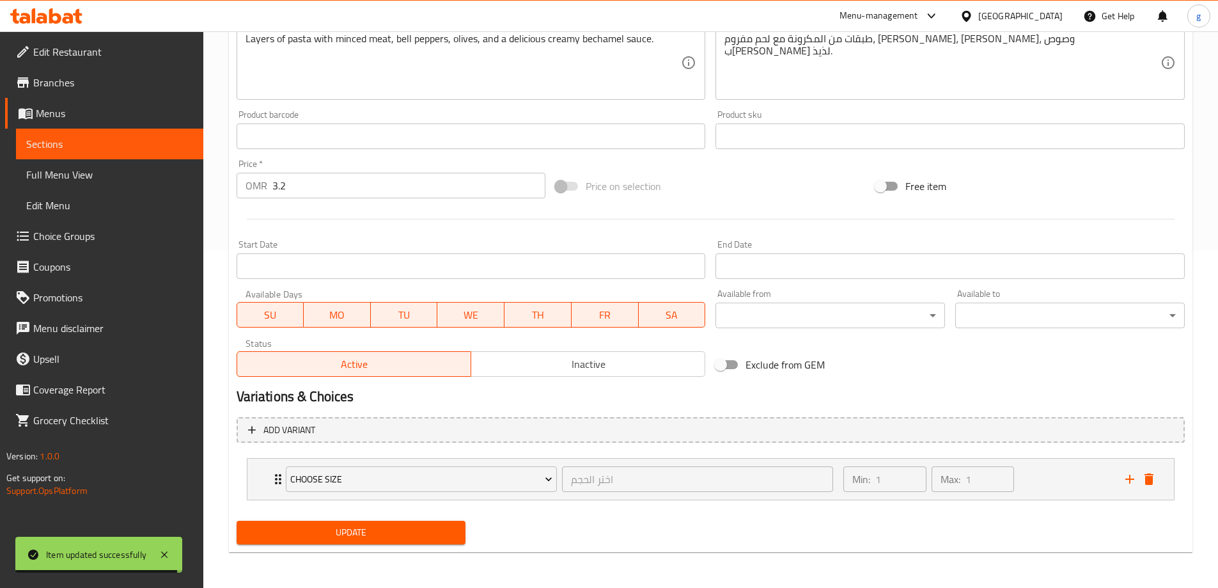
click at [309, 203] on div at bounding box center [710, 218] width 958 height 31
click at [309, 192] on input "3.2" at bounding box center [409, 186] width 274 height 26
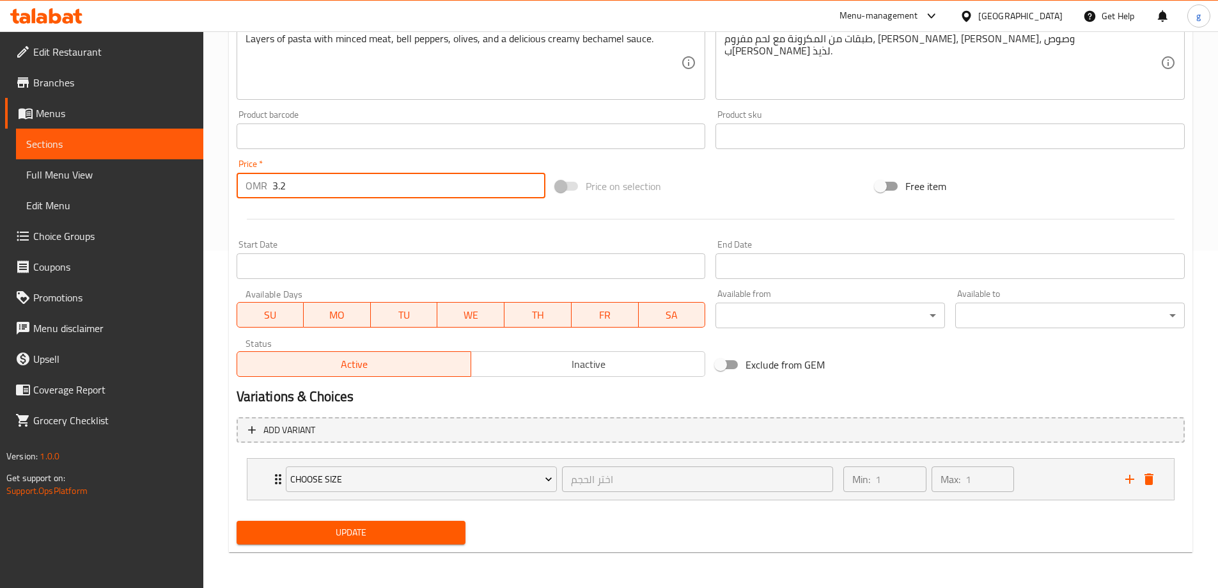
click at [309, 192] on input "3.2" at bounding box center [409, 186] width 274 height 26
type input "0"
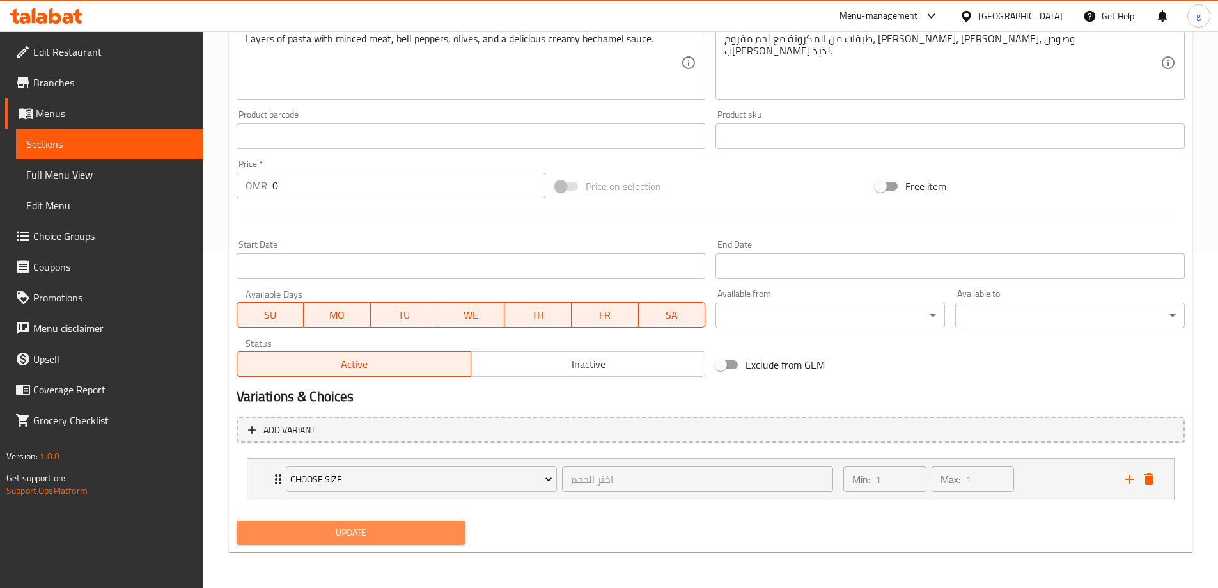
click at [329, 529] on span "Update" at bounding box center [351, 532] width 209 height 16
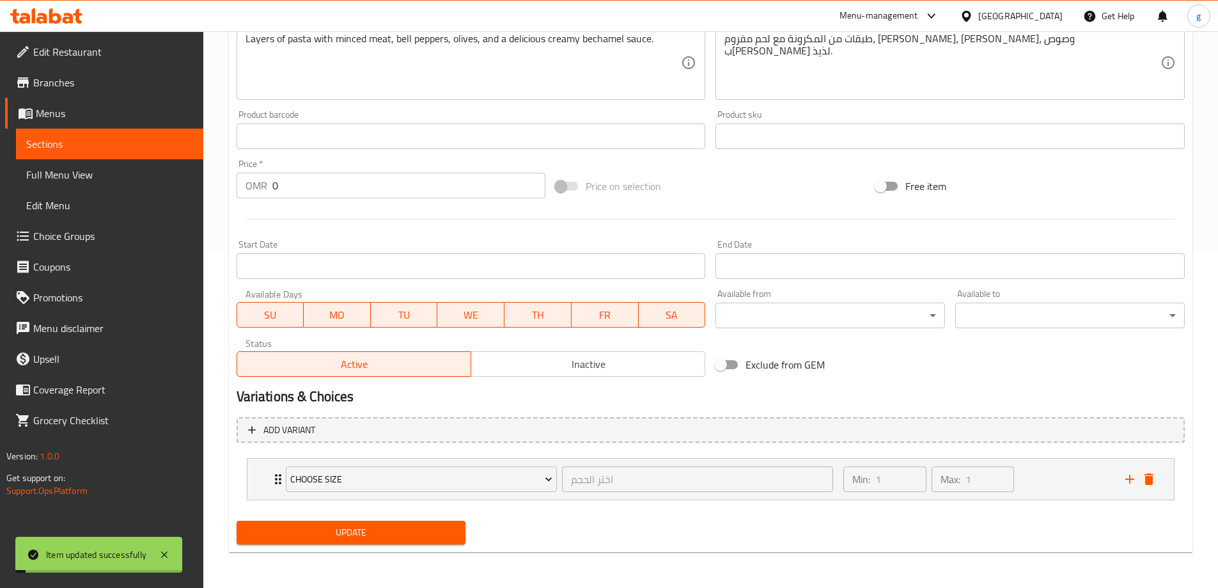
click at [72, 150] on span "Sections" at bounding box center [109, 143] width 167 height 15
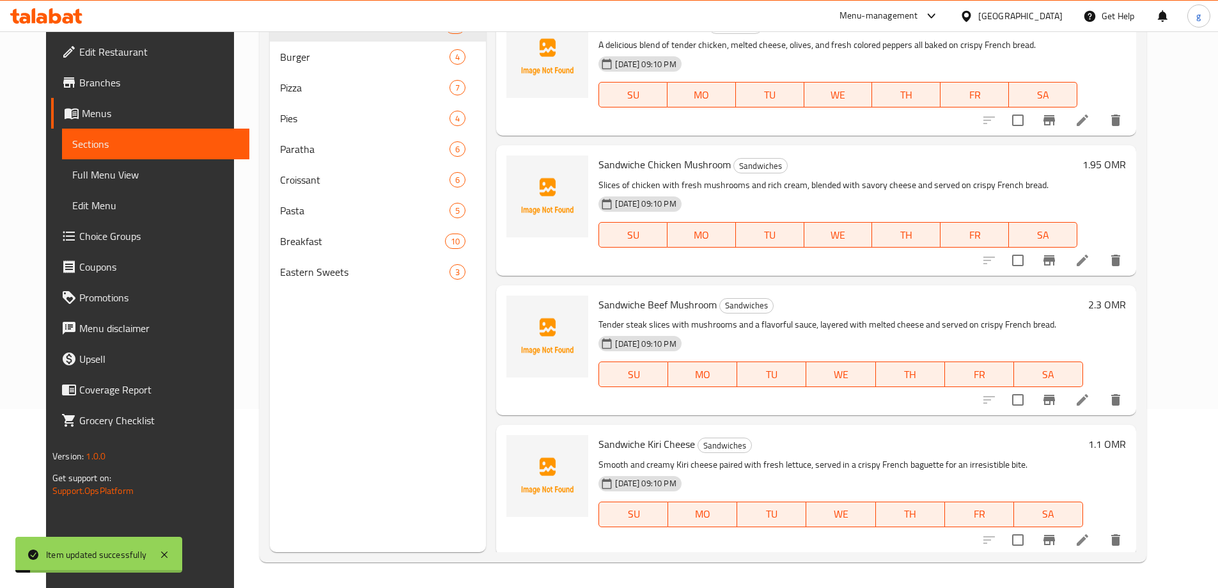
scroll to position [179, 0]
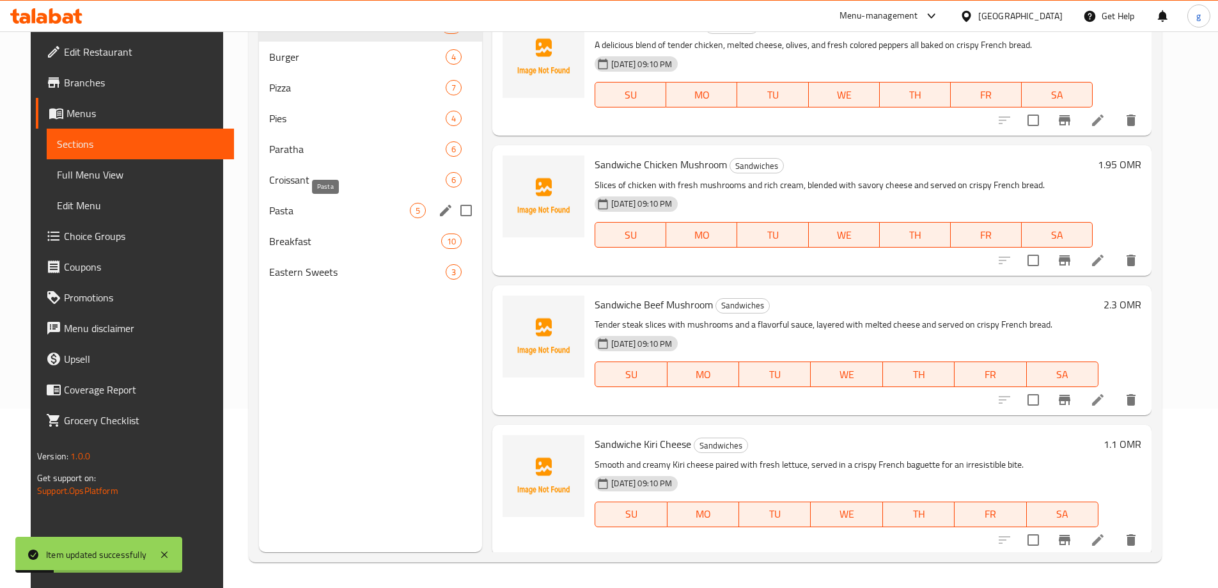
click at [389, 210] on span "Pasta" at bounding box center [339, 210] width 141 height 15
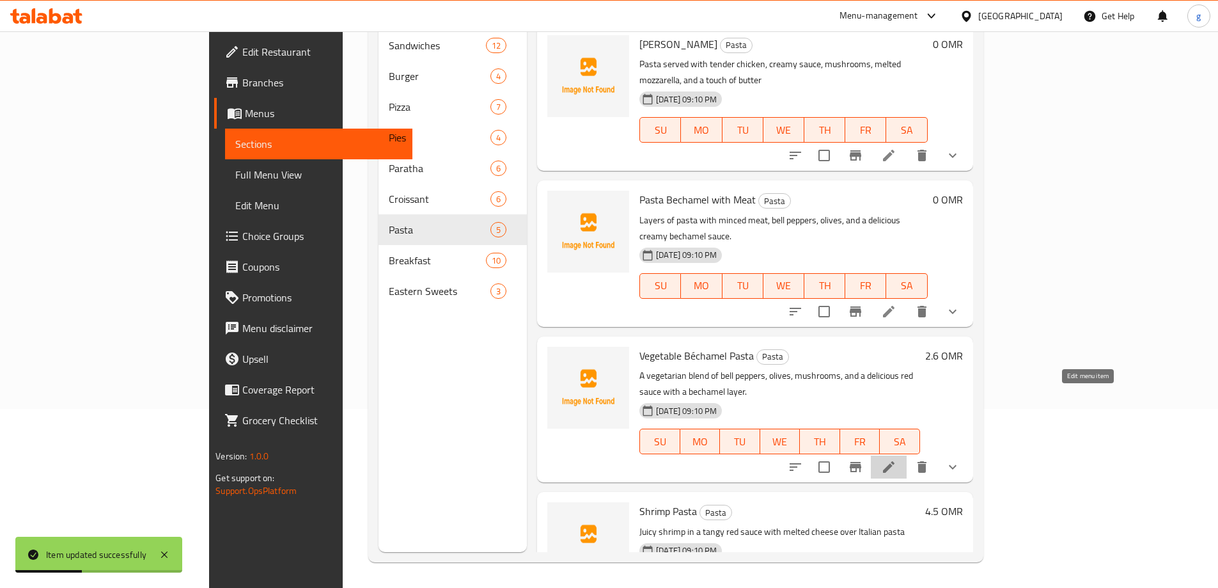
click at [895, 461] on icon at bounding box center [889, 467] width 12 height 12
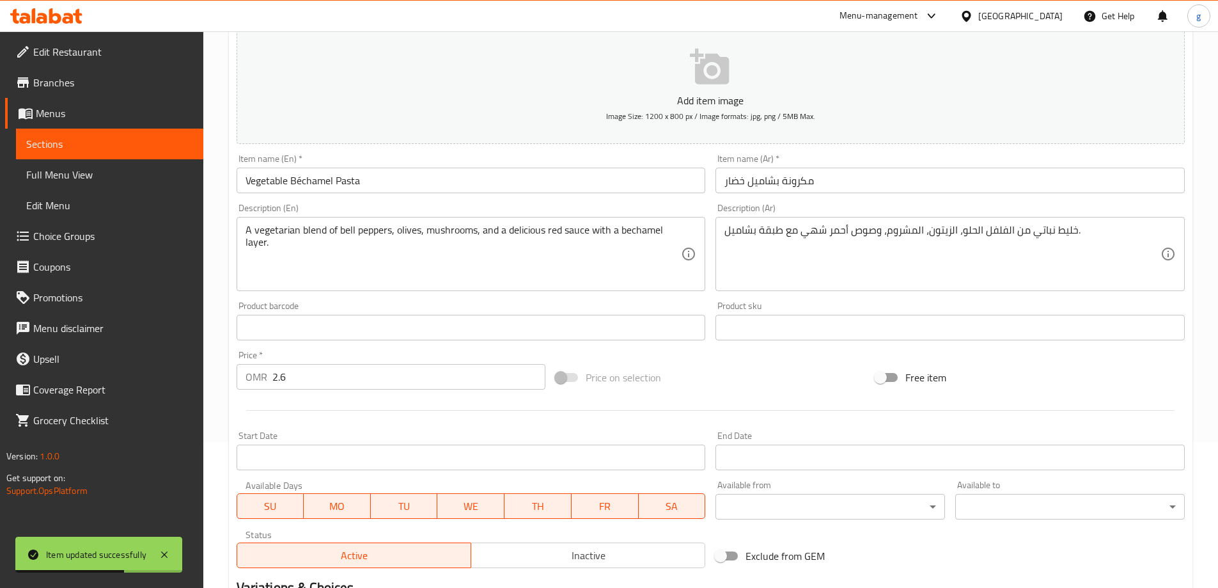
scroll to position [145, 0]
click at [296, 371] on input "2.6" at bounding box center [409, 377] width 274 height 26
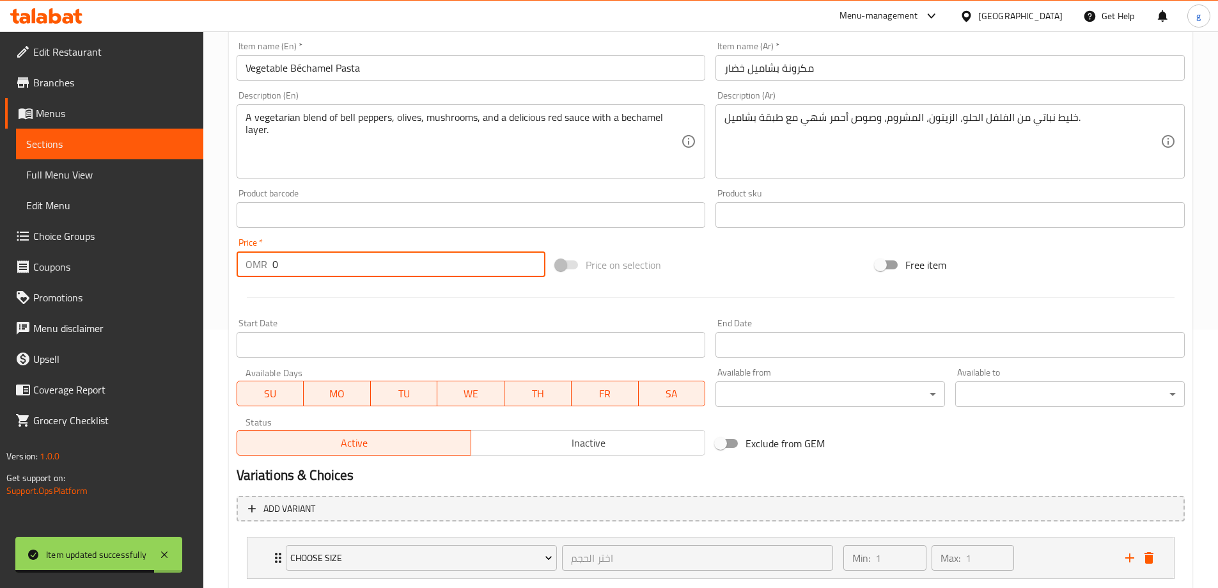
scroll to position [337, 0]
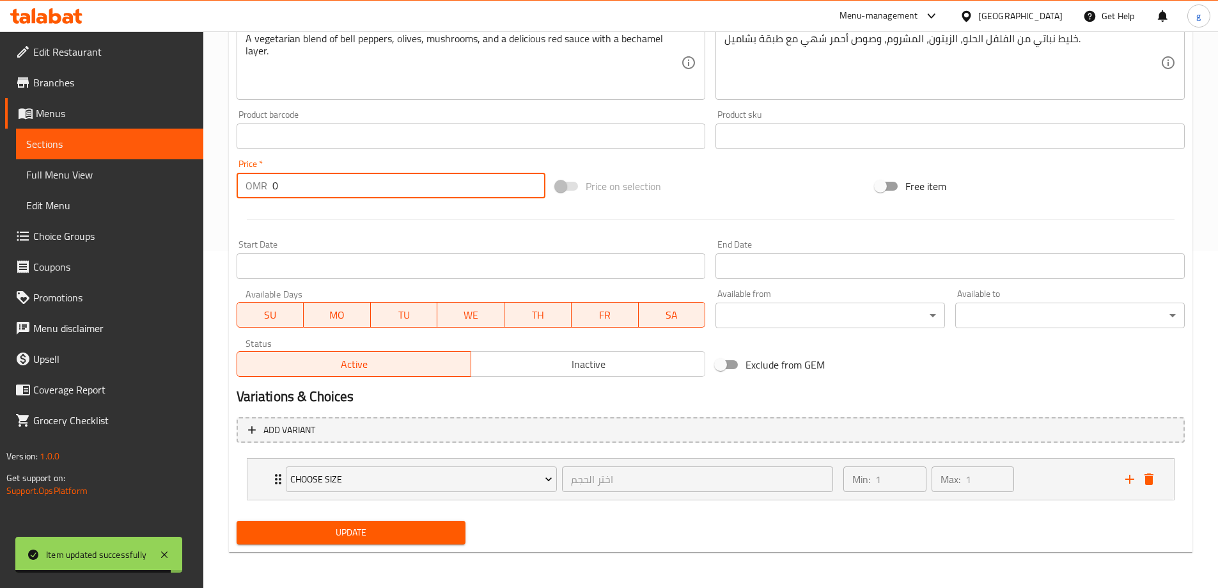
type input "0"
click at [321, 531] on span "Update" at bounding box center [351, 532] width 209 height 16
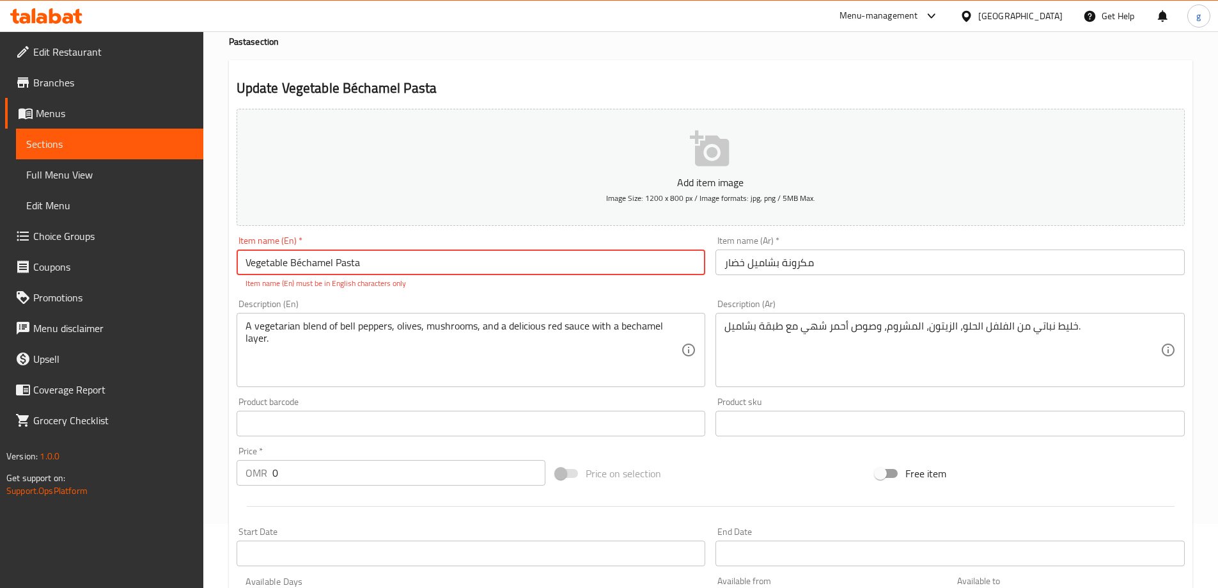
scroll to position [95, 0]
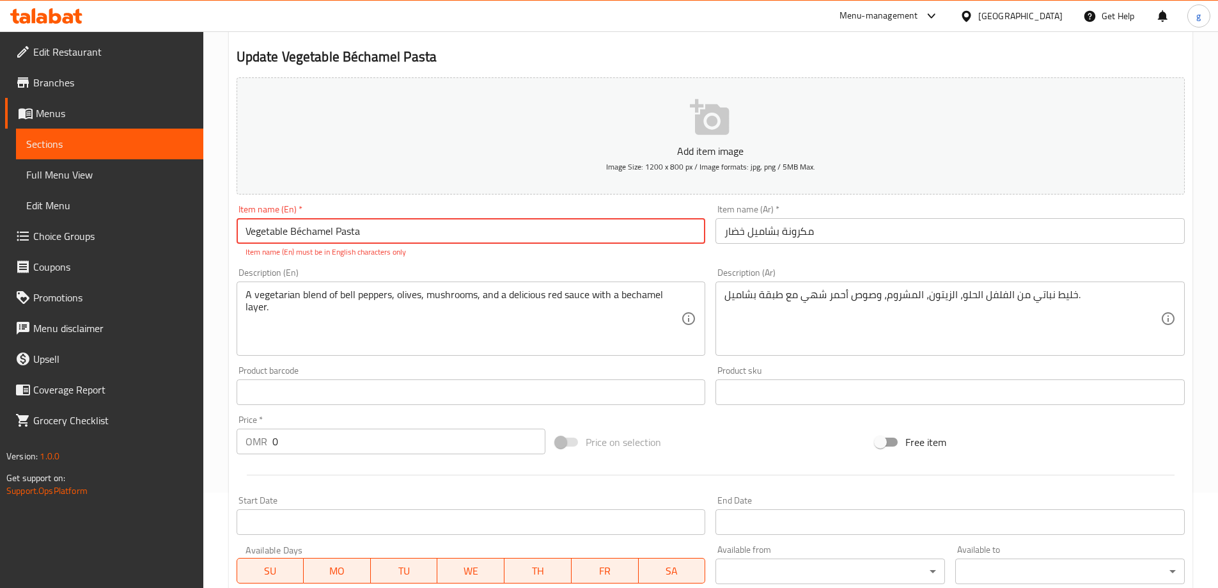
click at [298, 233] on input "Vegetable Béchamel Pasta" at bounding box center [471, 231] width 469 height 26
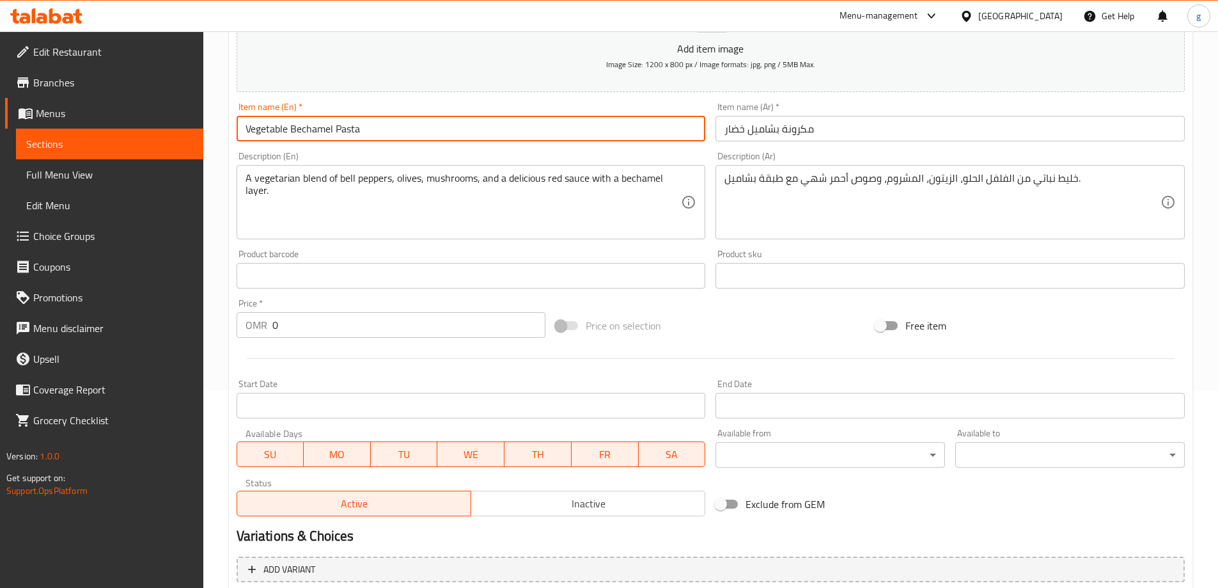
scroll to position [337, 0]
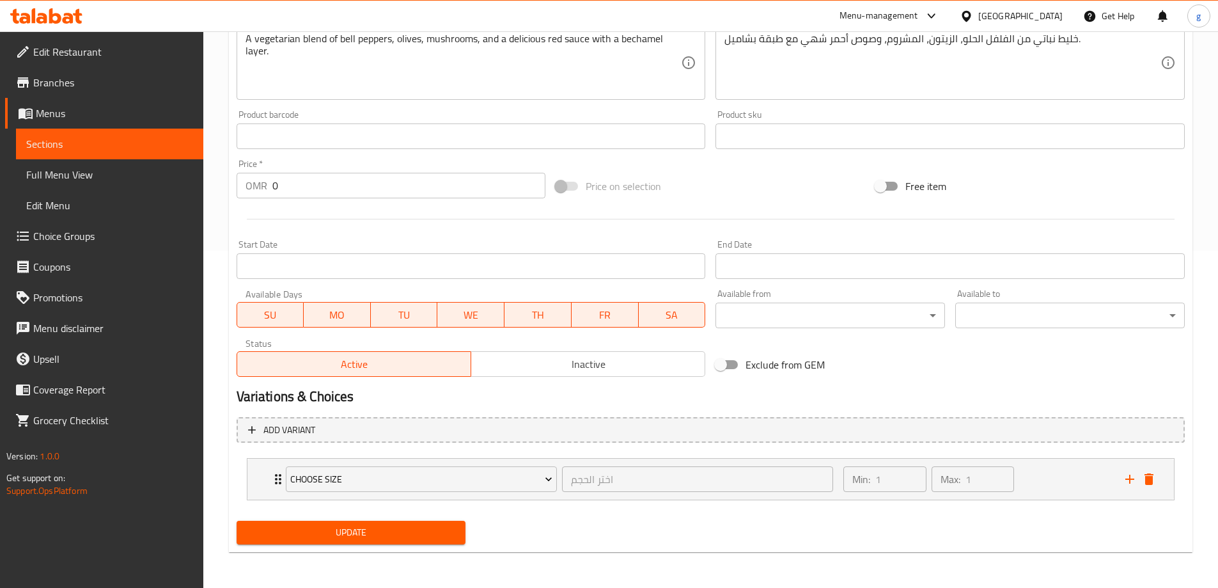
type input "Vegetable Bechamel Pasta"
click at [347, 539] on span "Update" at bounding box center [351, 532] width 209 height 16
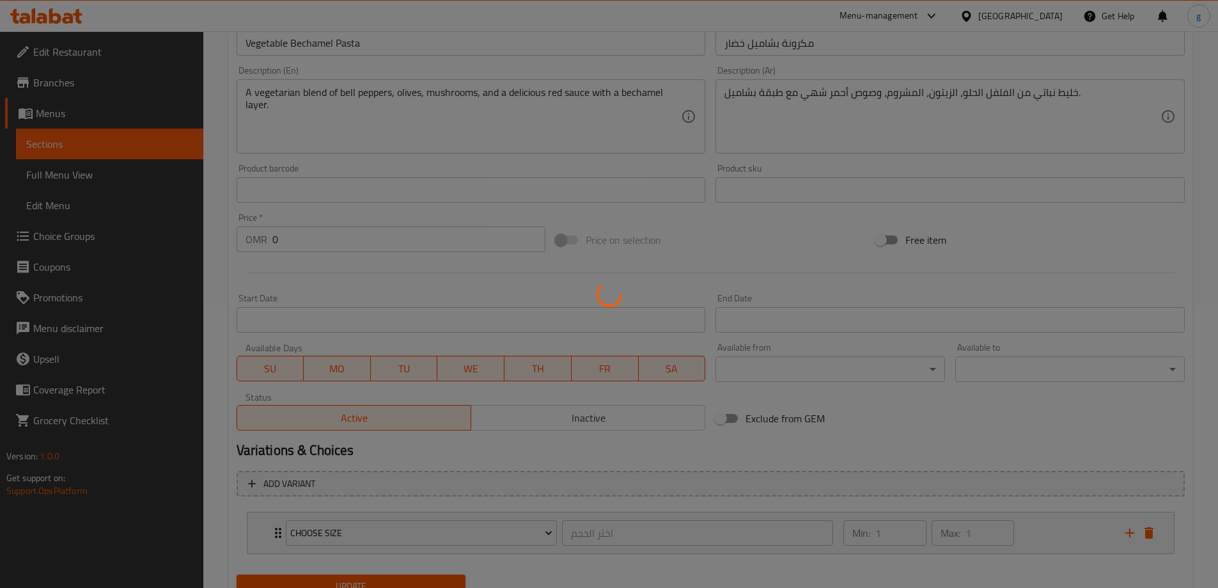
scroll to position [209, 0]
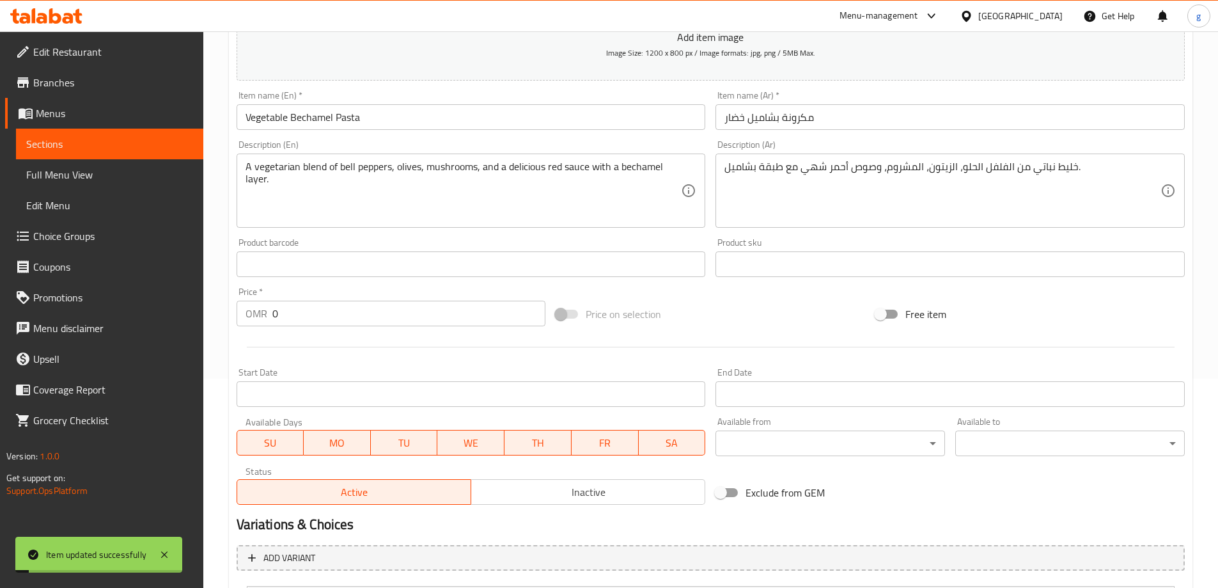
click at [122, 141] on span "Sections" at bounding box center [109, 143] width 167 height 15
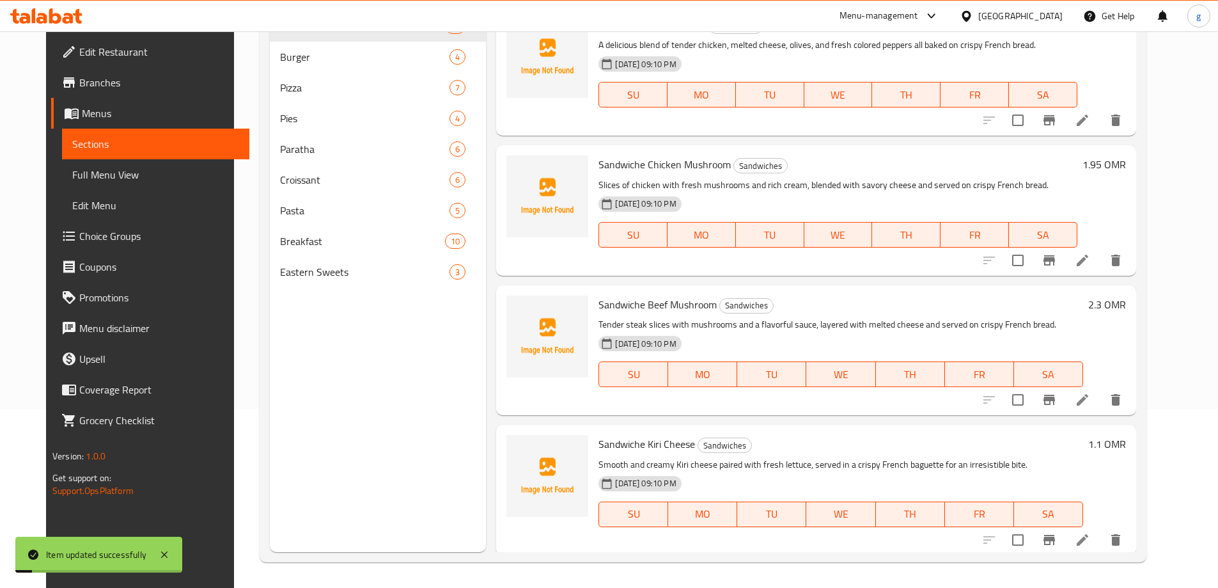
scroll to position [179, 0]
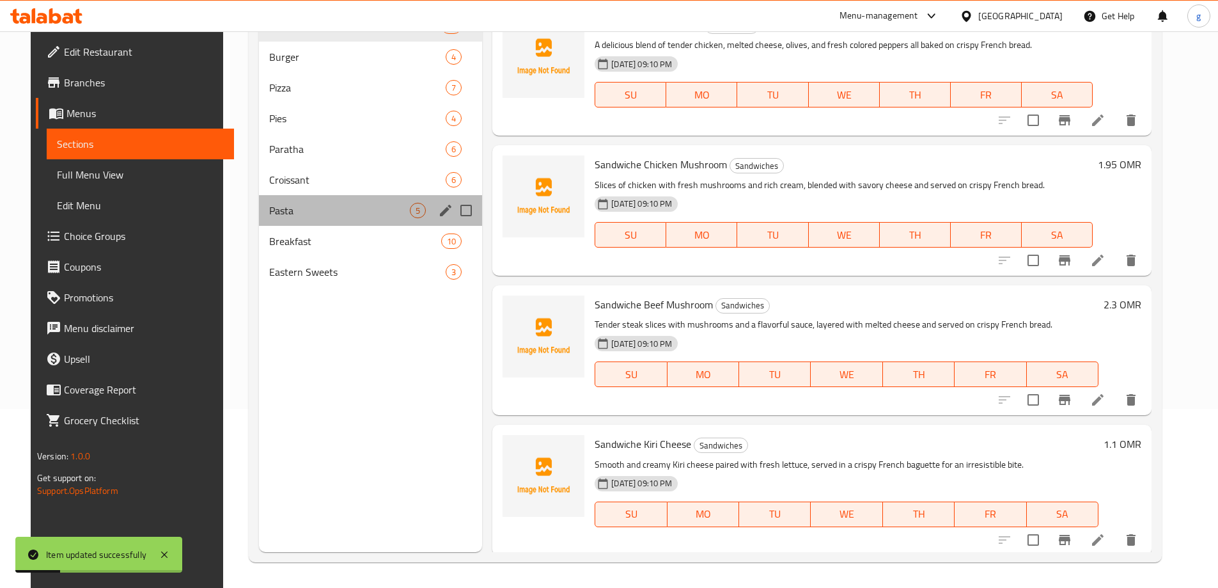
click at [416, 202] on div "Pasta 5" at bounding box center [370, 210] width 223 height 31
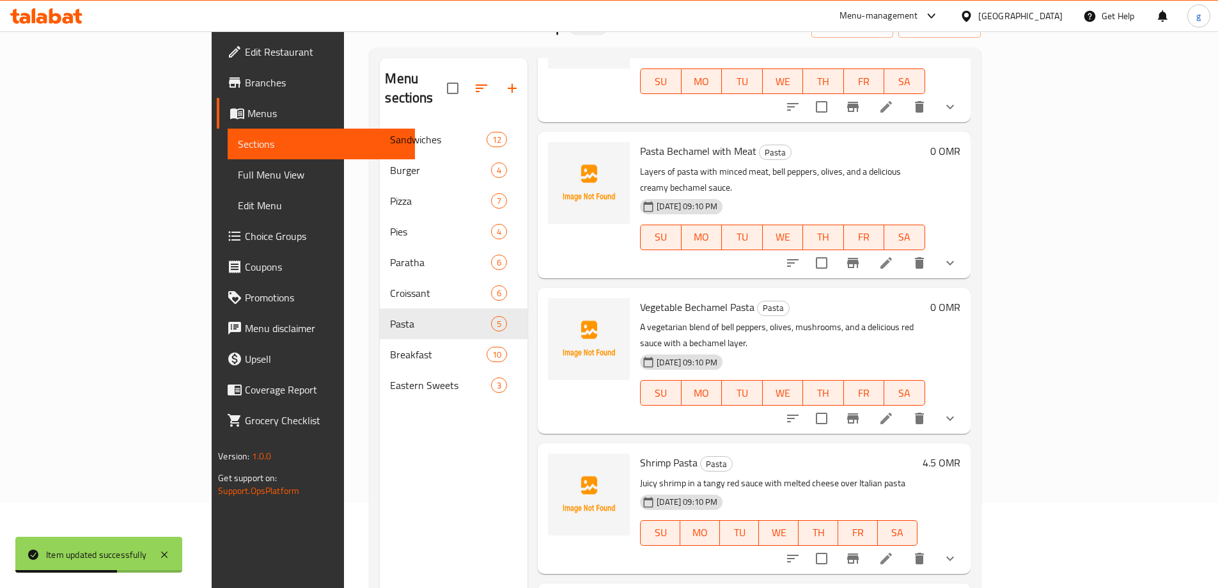
scroll to position [179, 0]
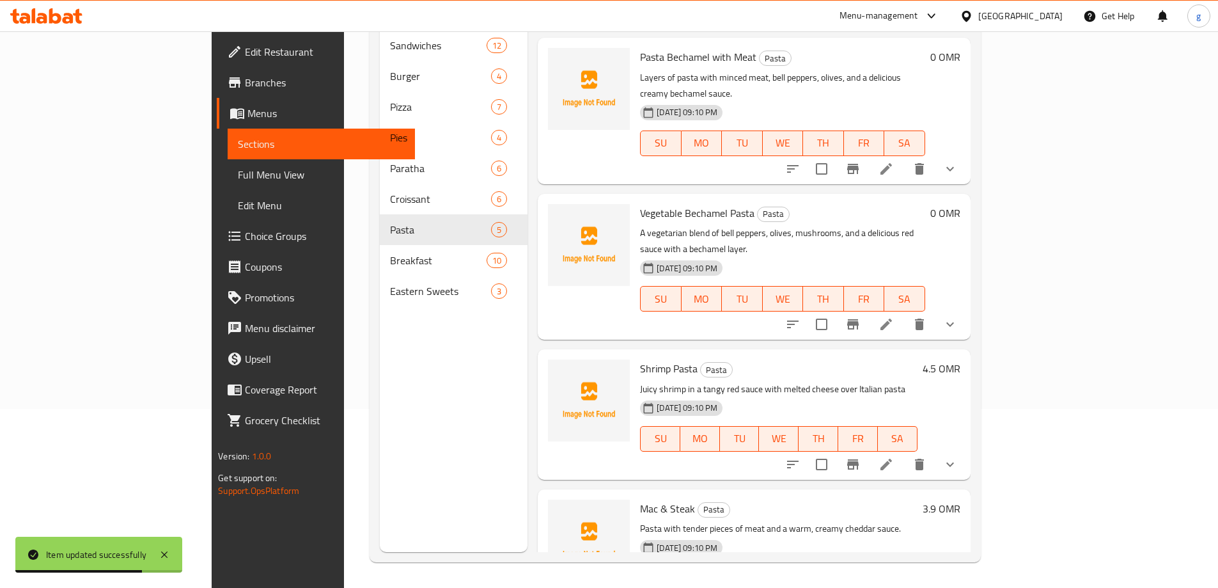
click at [904, 453] on li at bounding box center [886, 464] width 36 height 23
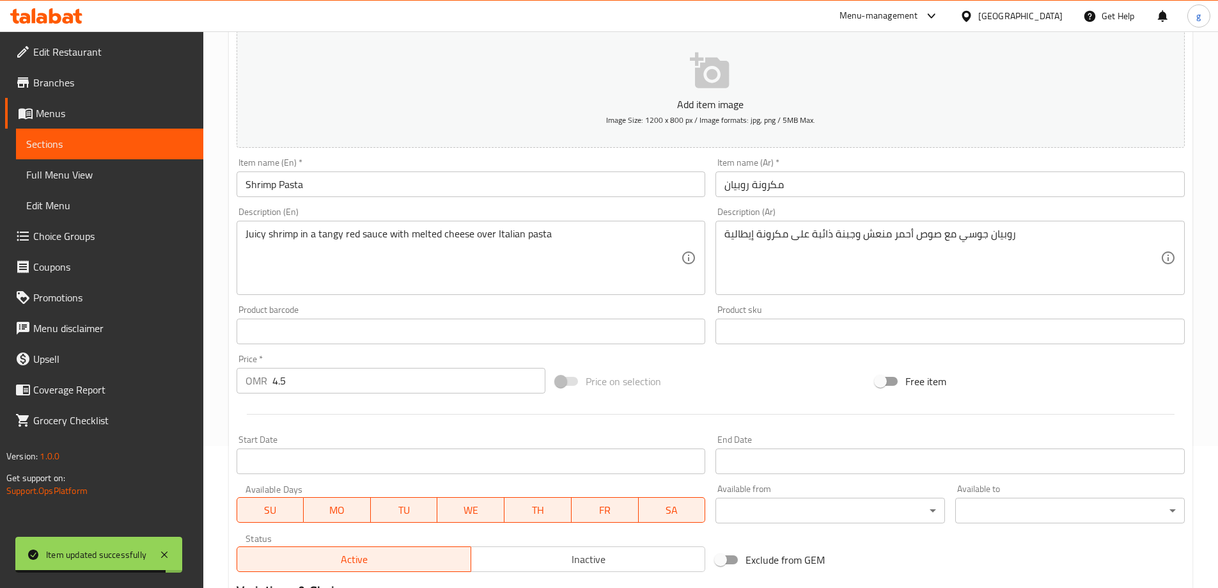
scroll to position [256, 0]
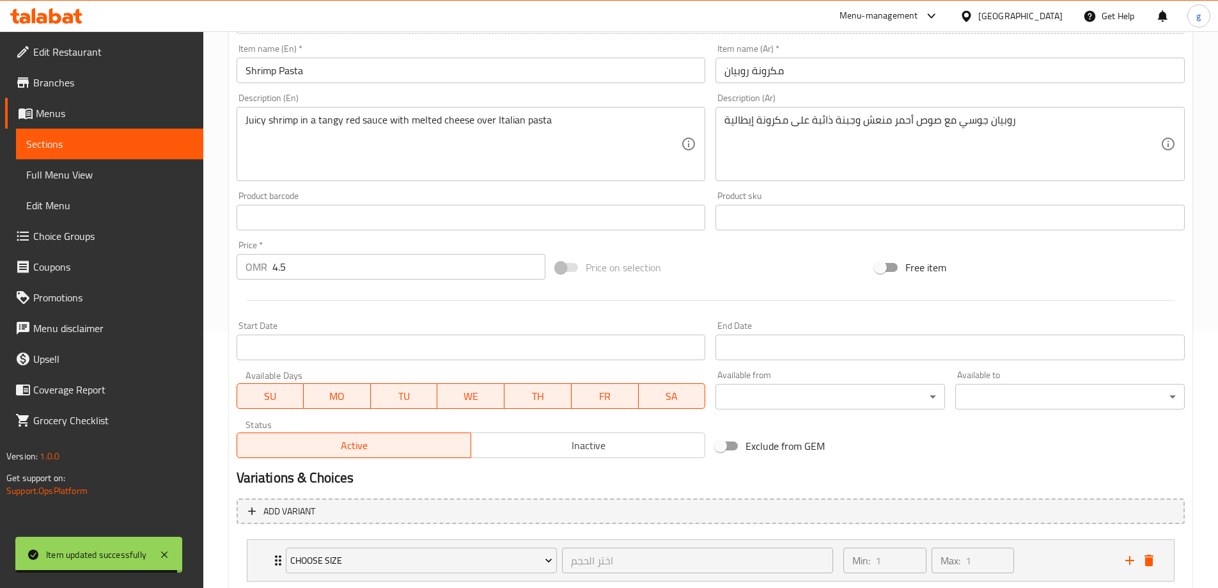
click at [293, 265] on input "4.5" at bounding box center [409, 267] width 274 height 26
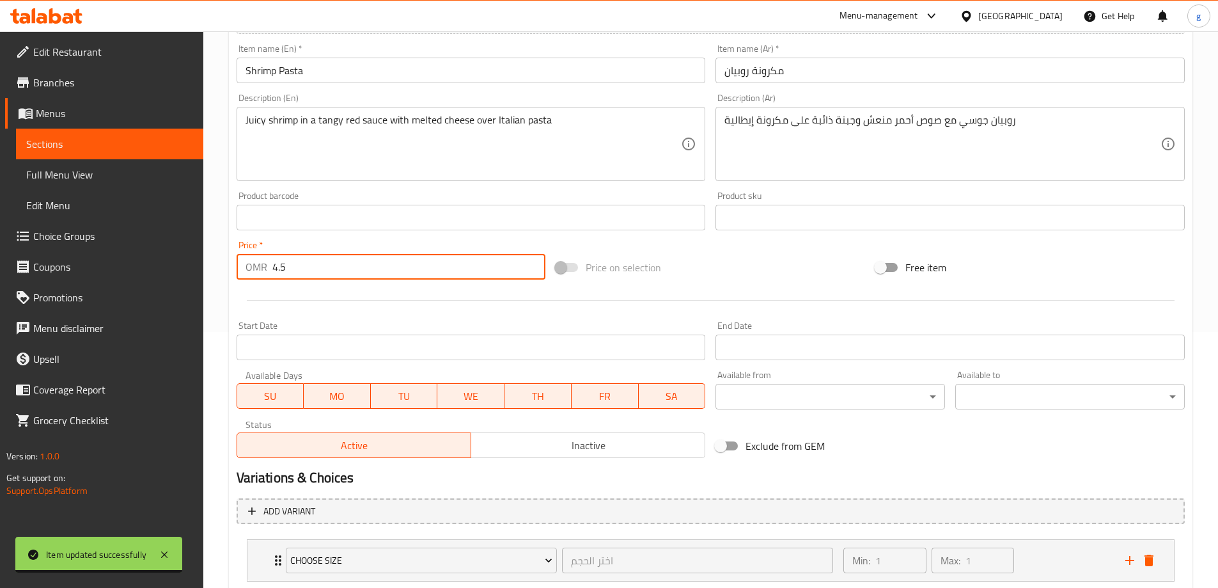
click at [293, 265] on input "4.5" at bounding box center [409, 267] width 274 height 26
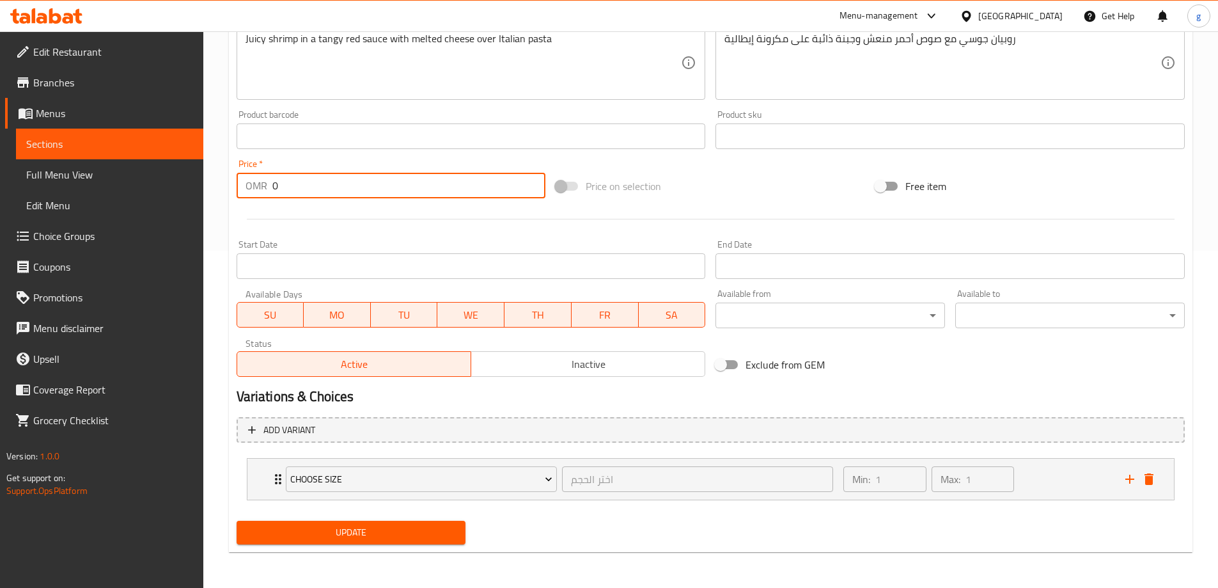
type input "0"
click at [310, 535] on span "Update" at bounding box center [351, 532] width 209 height 16
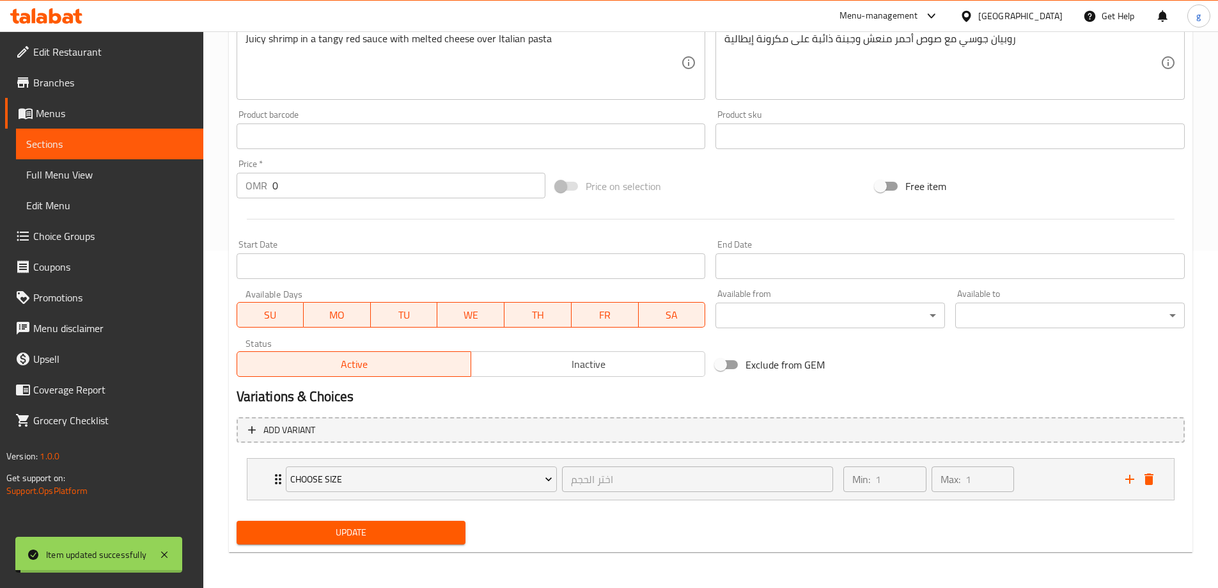
click at [97, 152] on link "Sections" at bounding box center [109, 144] width 187 height 31
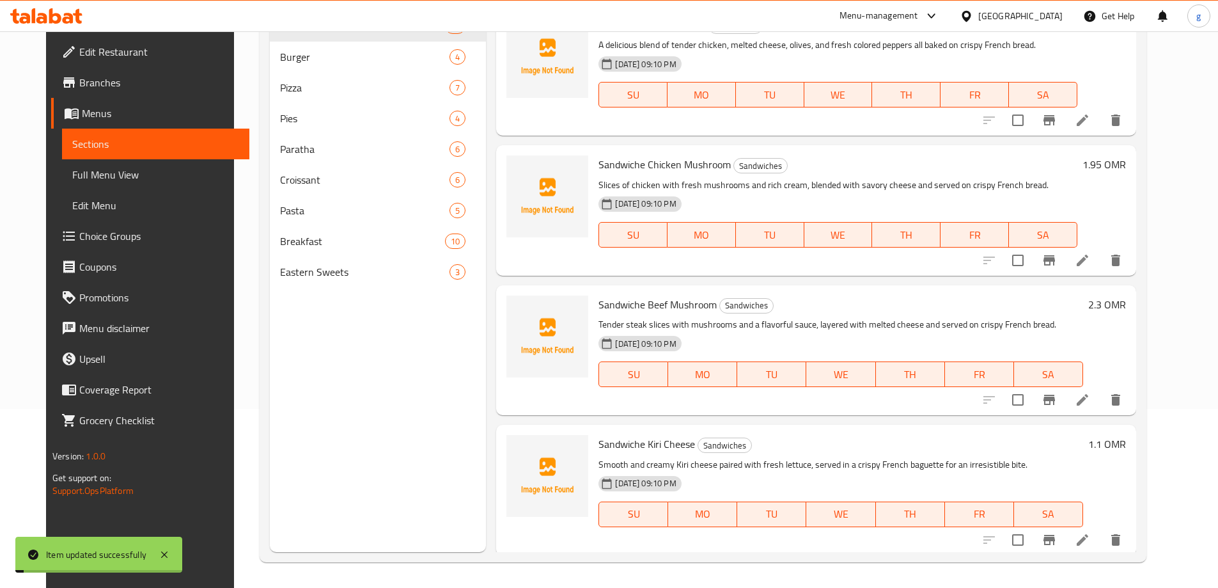
scroll to position [179, 0]
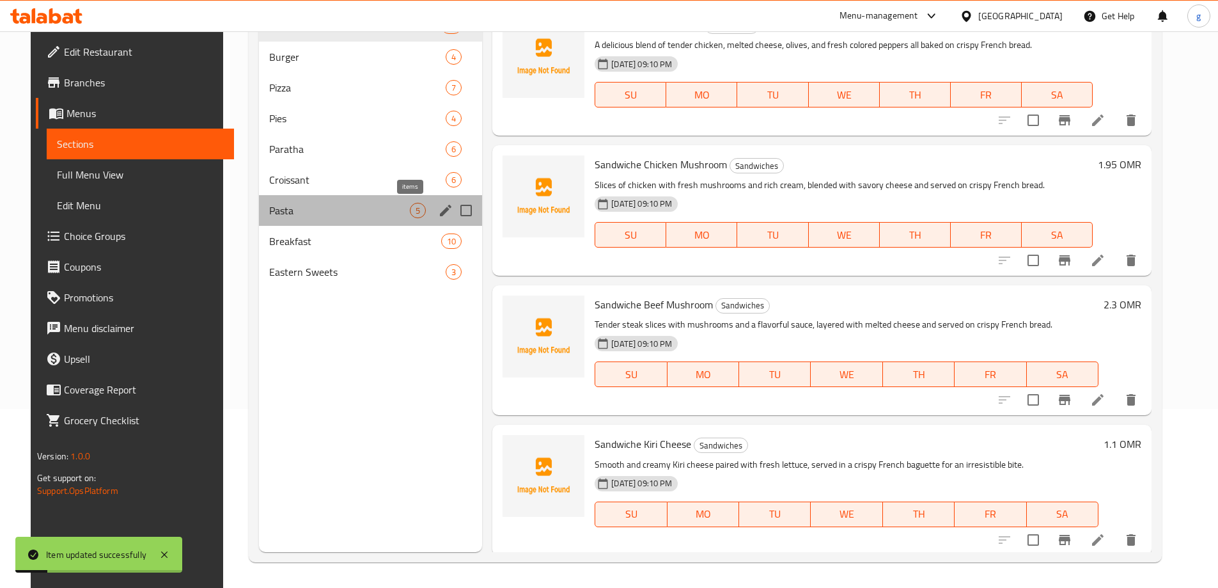
click at [411, 214] on span "5" at bounding box center [418, 211] width 15 height 12
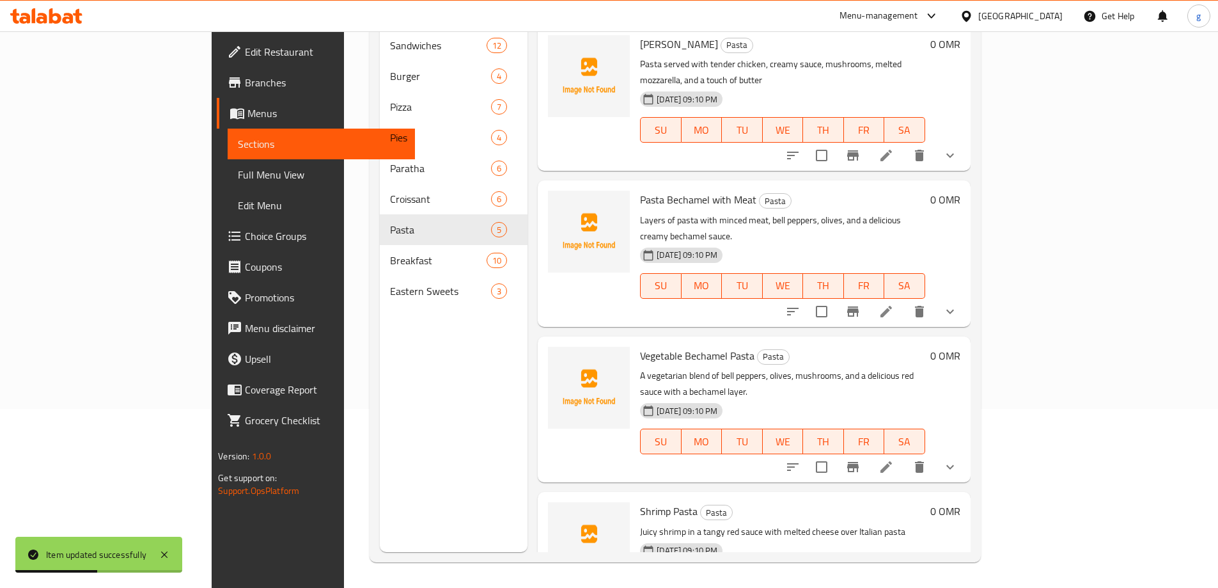
click at [925, 368] on p "A vegetarian blend of bell peppers, olives, mushrooms, and a delicious red sauc…" at bounding box center [782, 384] width 285 height 32
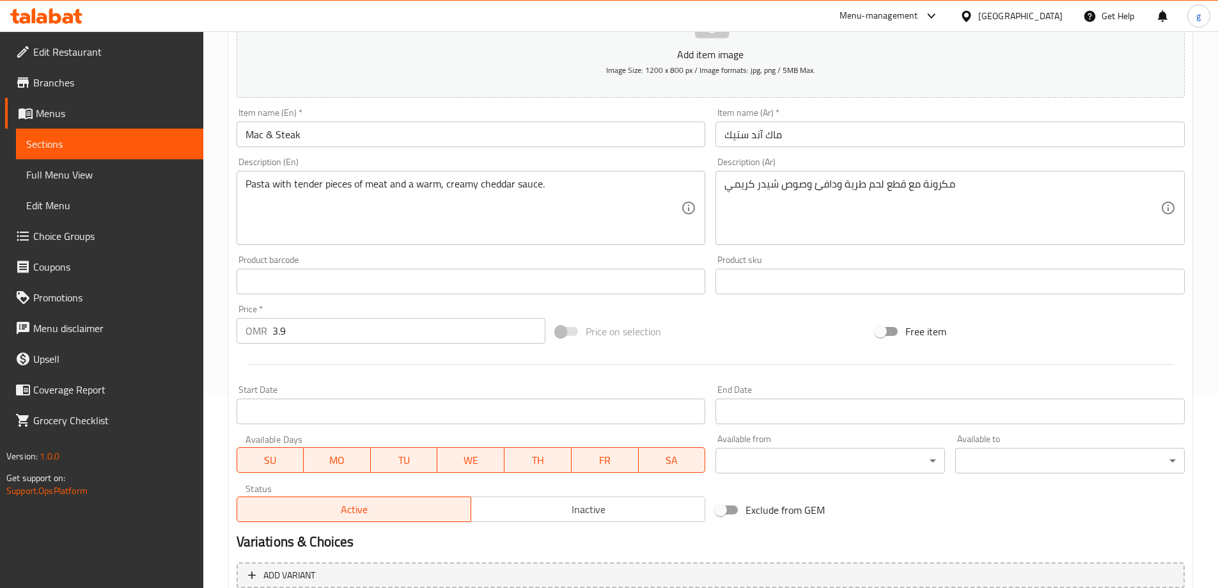
click at [288, 329] on input "3.9" at bounding box center [409, 331] width 274 height 26
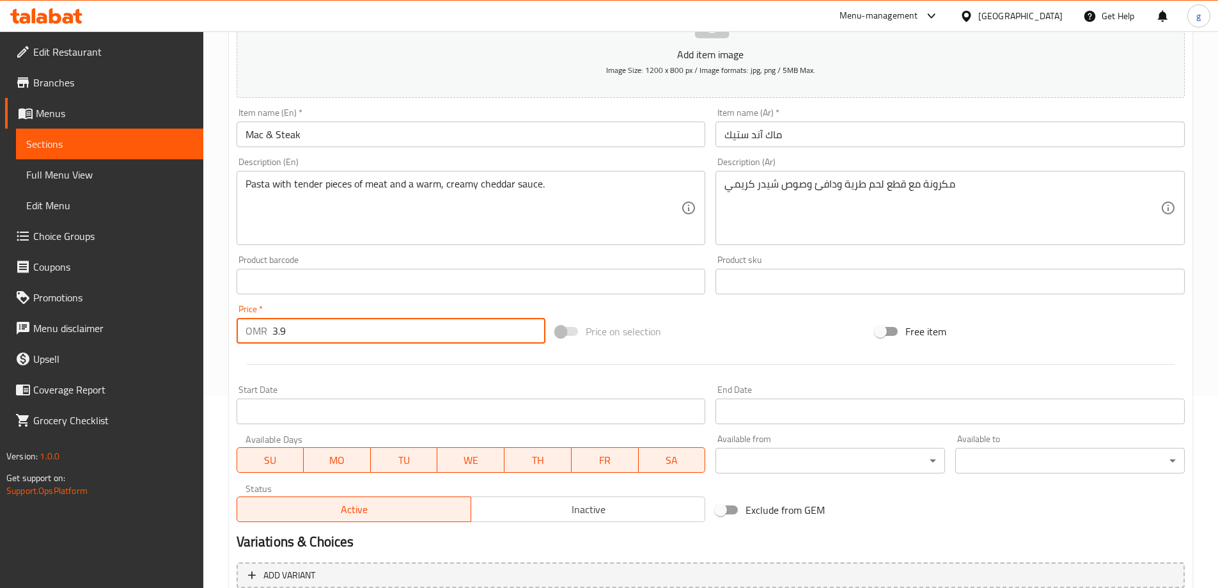
click at [288, 329] on input "3.9" at bounding box center [409, 331] width 274 height 26
click at [288, 329] on input "3.90" at bounding box center [409, 331] width 274 height 26
click at [279, 331] on input "3.90" at bounding box center [409, 331] width 274 height 26
drag, startPoint x: 313, startPoint y: 336, endPoint x: 263, endPoint y: 338, distance: 49.9
click at [263, 338] on div "OMR 30.90 Price *" at bounding box center [391, 331] width 309 height 26
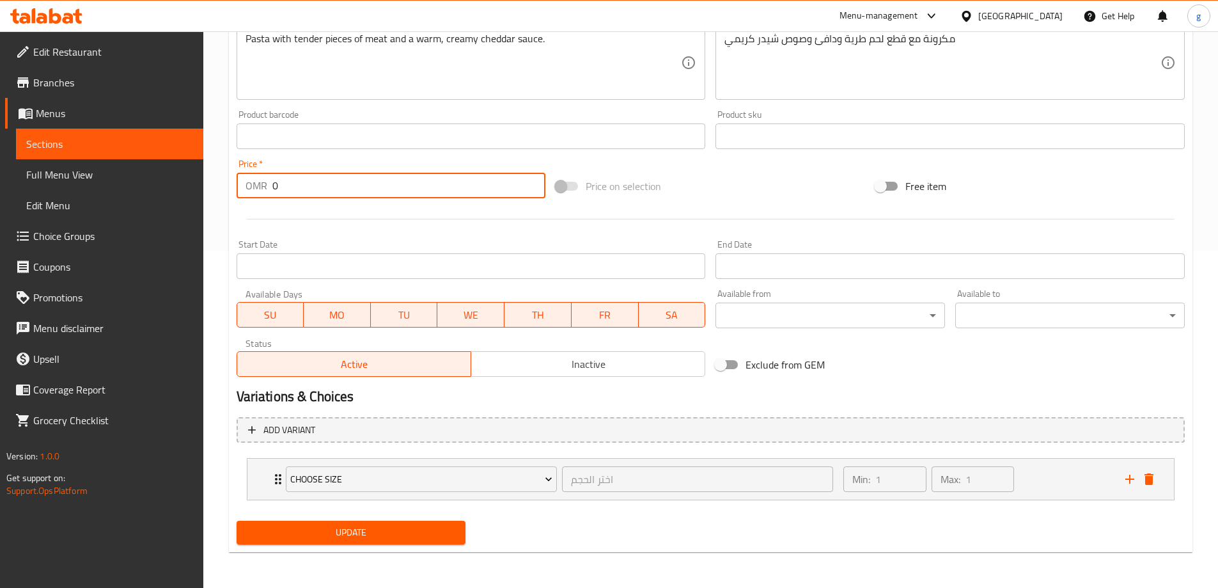
type input "0"
click at [354, 368] on span "Active" at bounding box center [354, 364] width 224 height 19
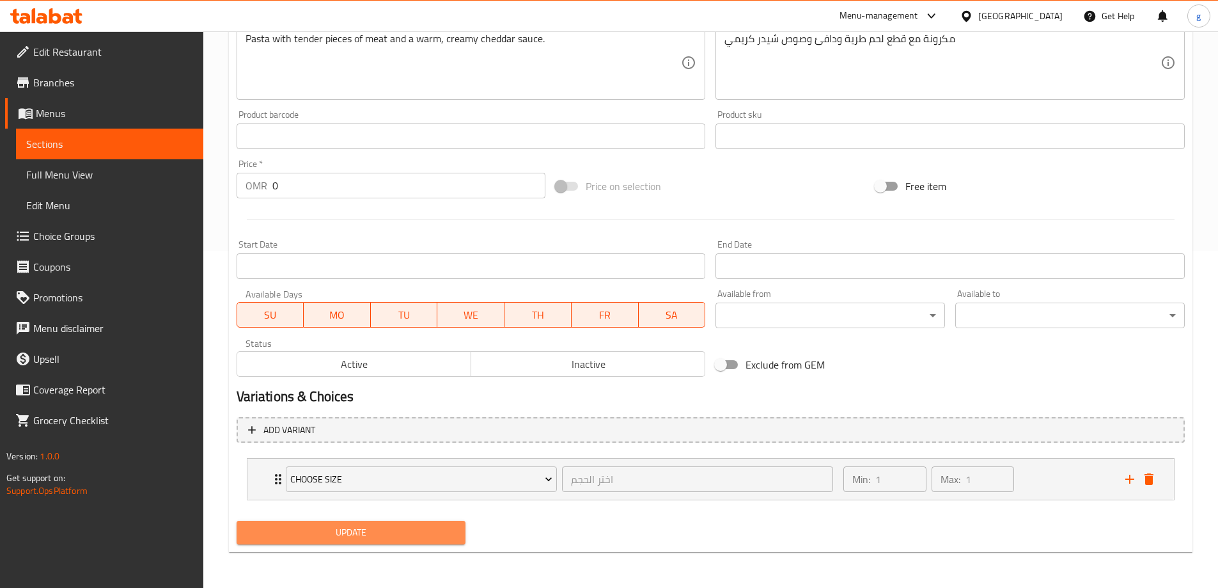
click at [350, 533] on span "Update" at bounding box center [351, 532] width 209 height 16
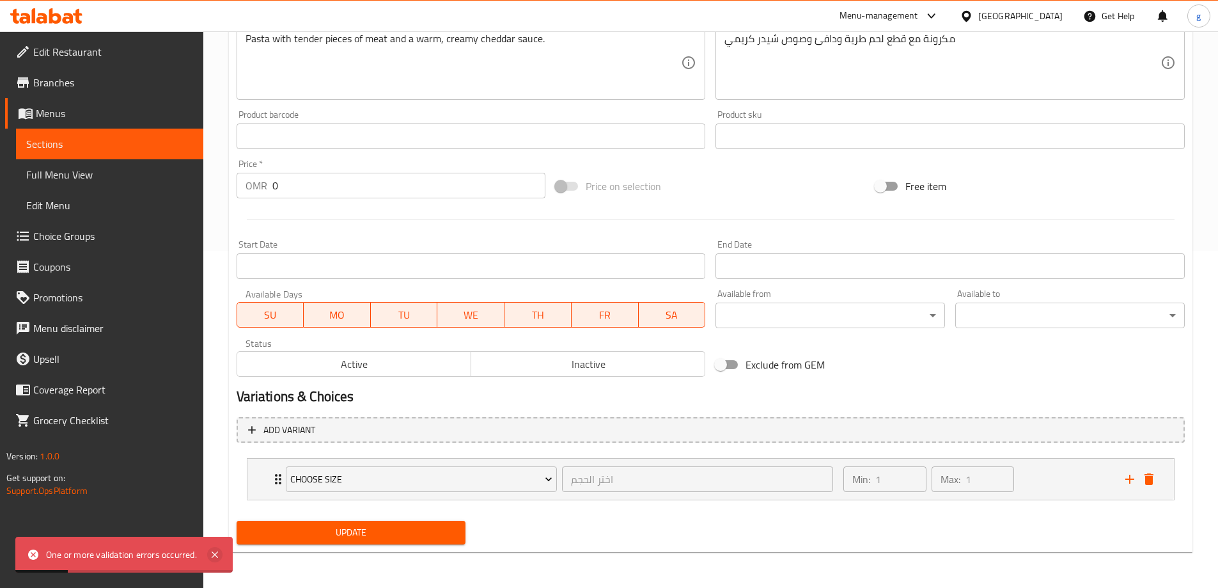
click at [221, 549] on icon at bounding box center [214, 554] width 15 height 15
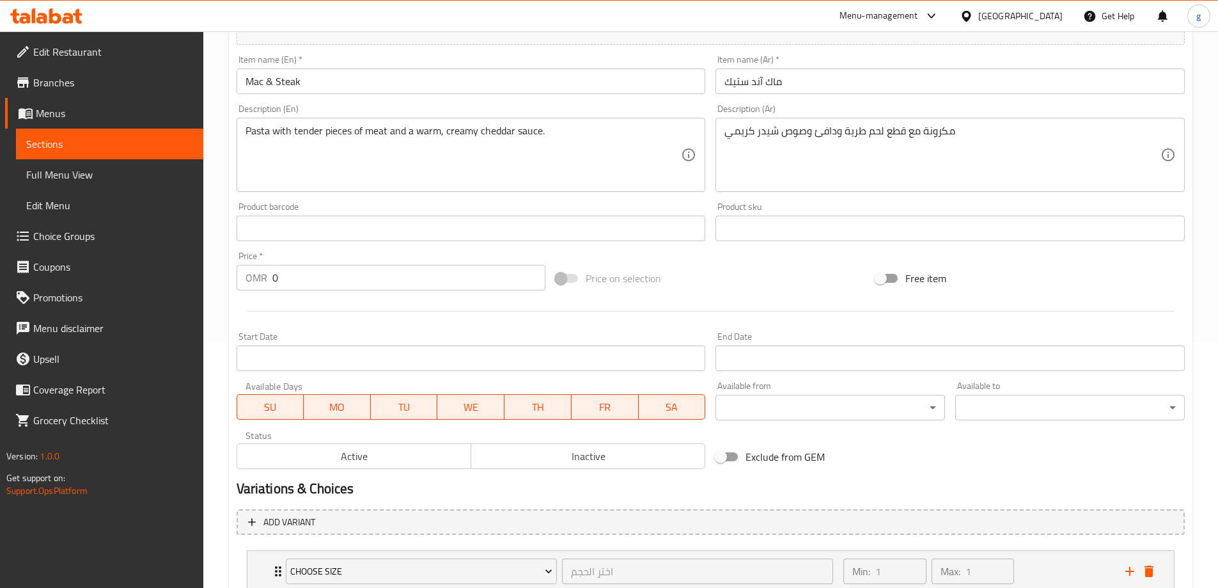
scroll to position [209, 0]
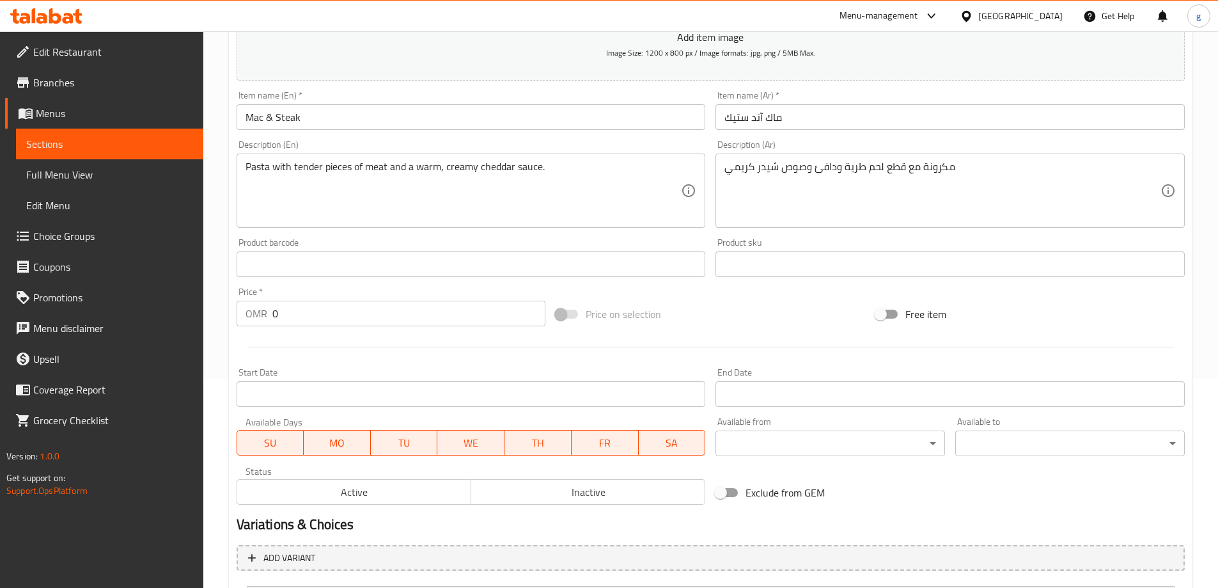
click at [304, 295] on div "Price   * OMR 0 Price *" at bounding box center [391, 306] width 309 height 39
click at [301, 307] on input "0" at bounding box center [409, 314] width 274 height 26
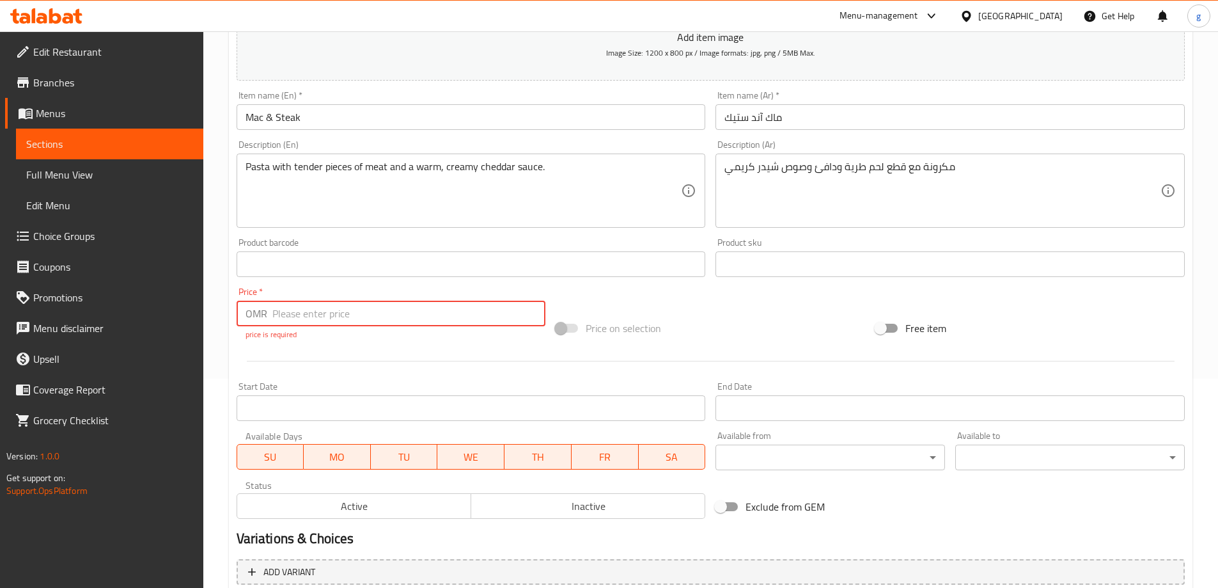
type input "0"
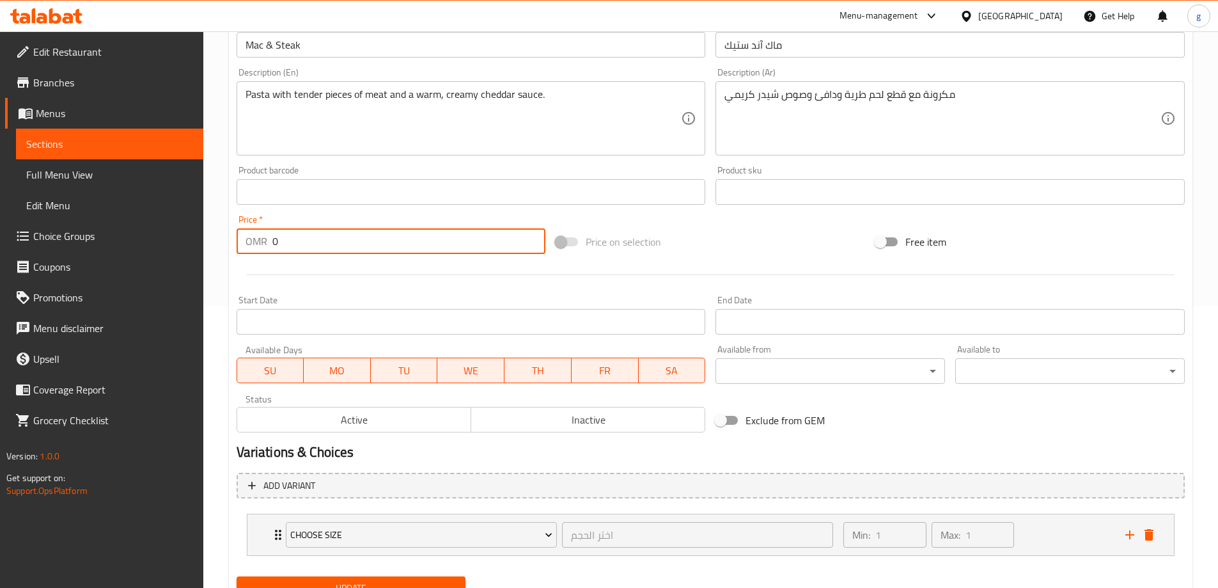
scroll to position [337, 0]
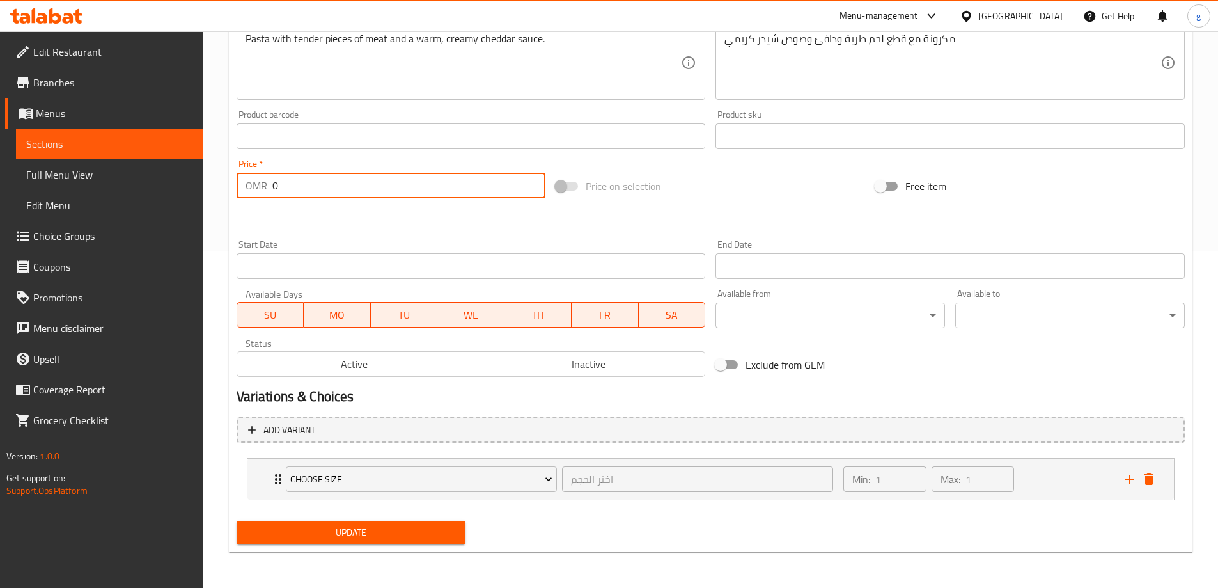
click at [309, 542] on button "Update" at bounding box center [352, 532] width 230 height 24
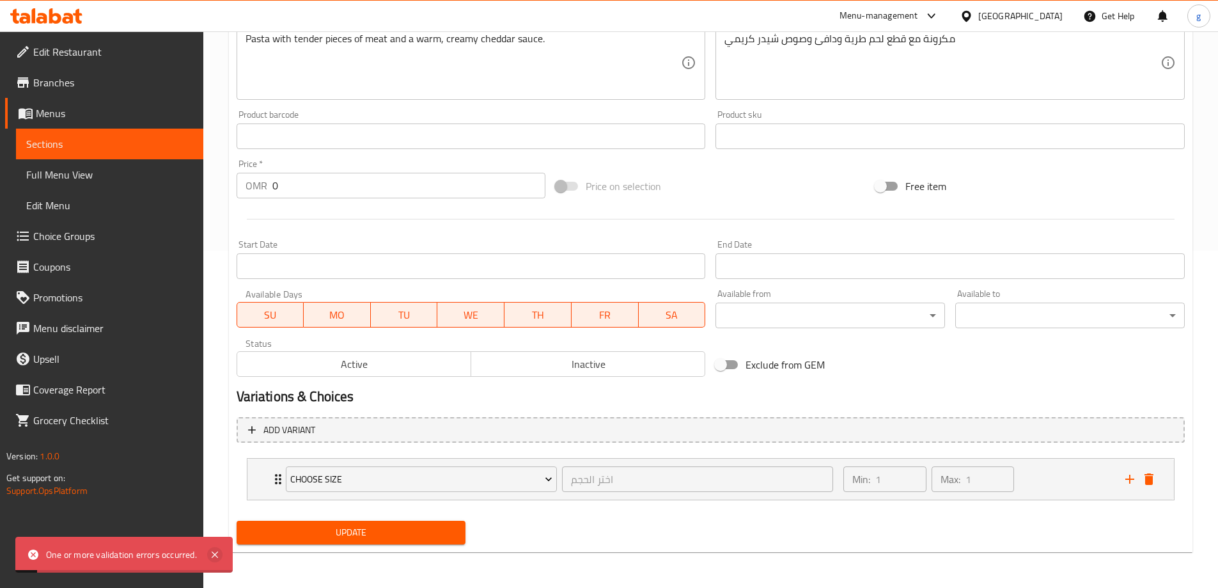
click at [222, 552] on icon at bounding box center [214, 554] width 15 height 15
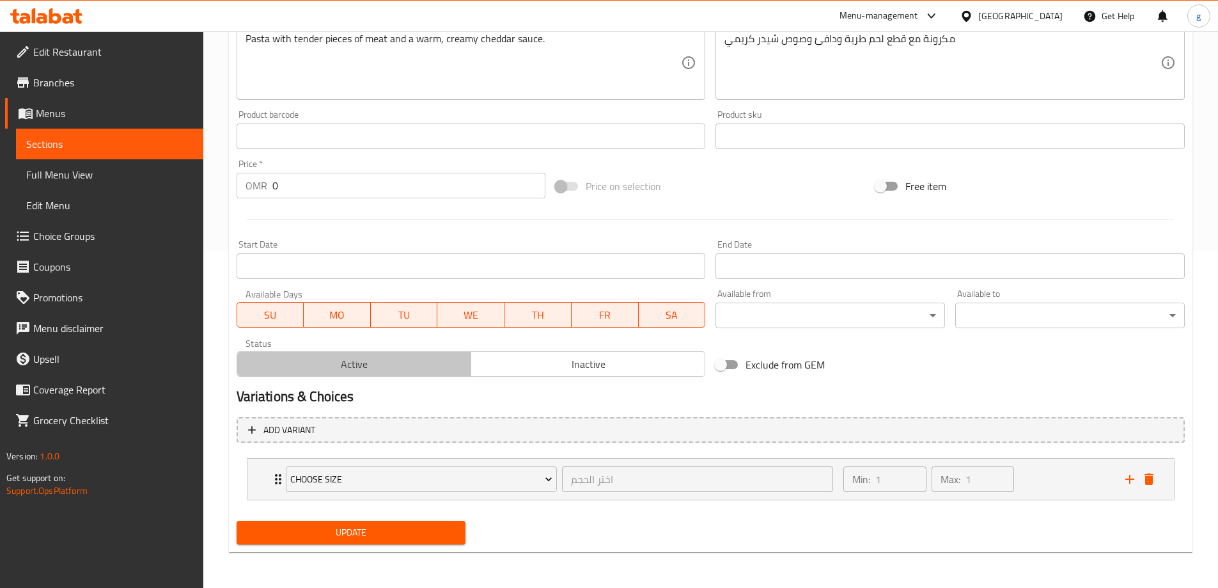
click at [405, 366] on span "Active" at bounding box center [354, 364] width 224 height 19
click at [450, 366] on span "Active" at bounding box center [354, 364] width 224 height 19
click at [377, 536] on span "Update" at bounding box center [351, 532] width 209 height 16
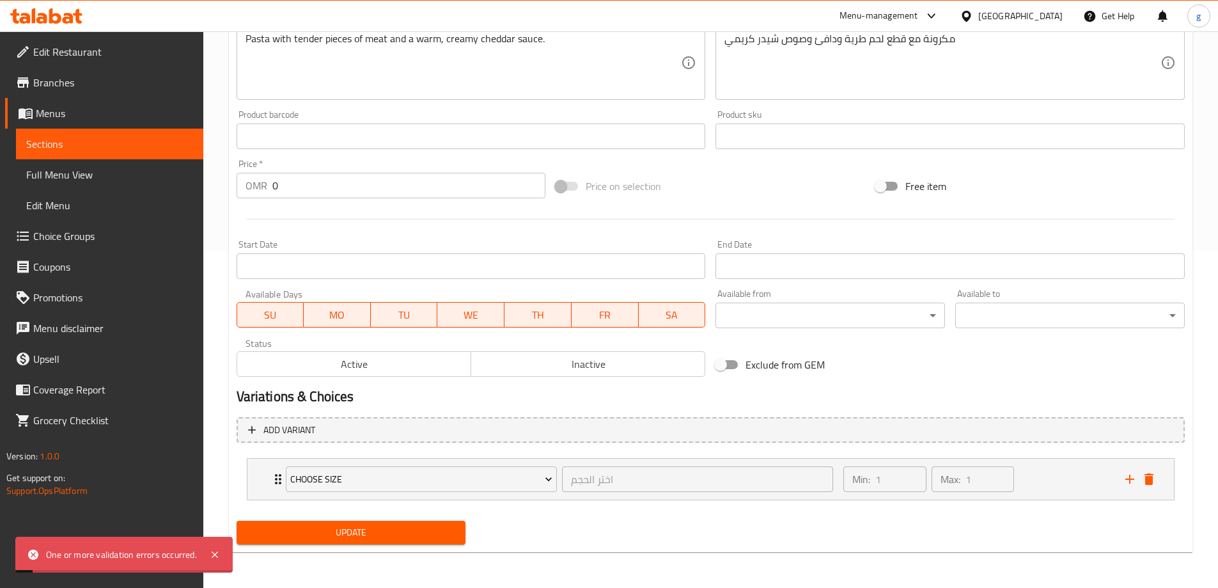
click at [439, 354] on button "Active" at bounding box center [354, 364] width 235 height 26
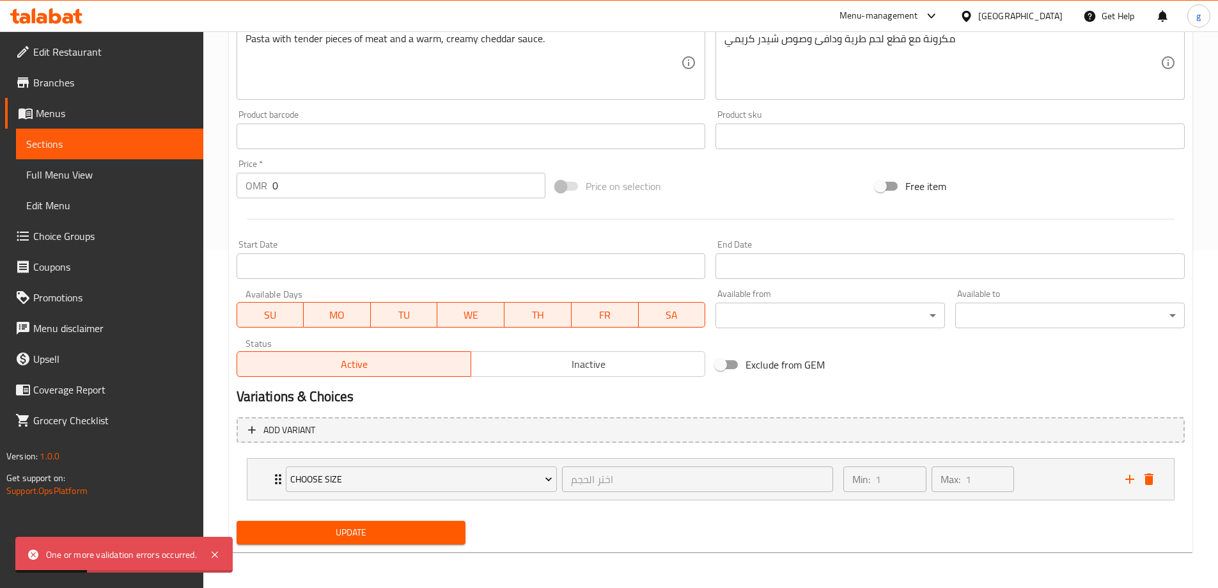
click at [555, 377] on div "Status Active Inactive" at bounding box center [471, 357] width 480 height 49
click at [561, 370] on span "Inactive" at bounding box center [588, 364] width 224 height 19
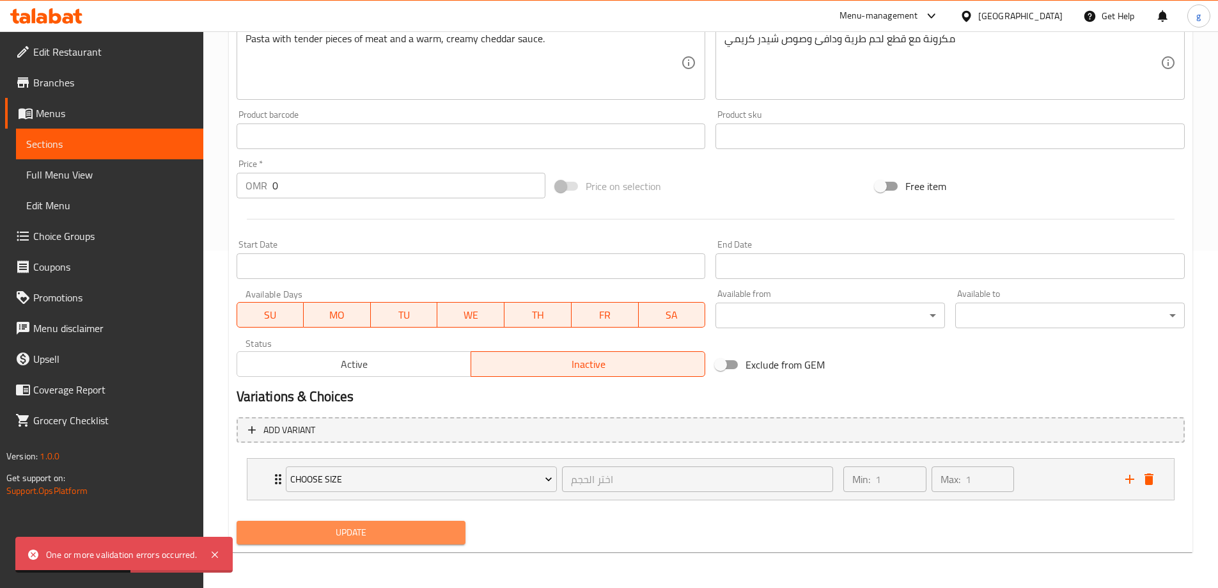
click at [330, 526] on span "Update" at bounding box center [351, 532] width 209 height 16
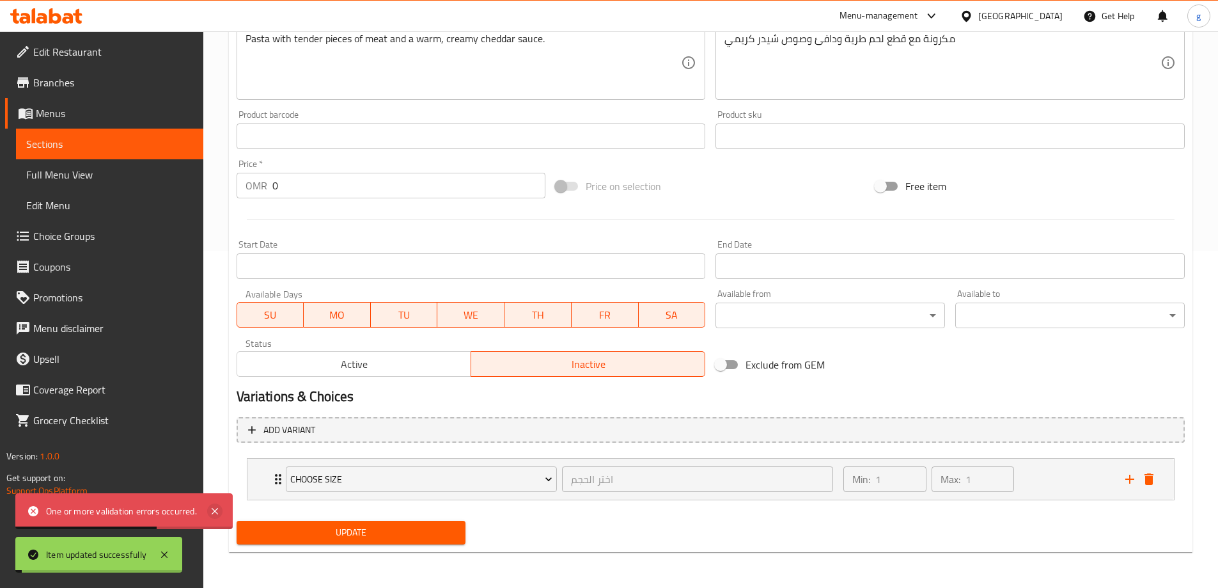
click at [221, 515] on icon at bounding box center [214, 510] width 15 height 15
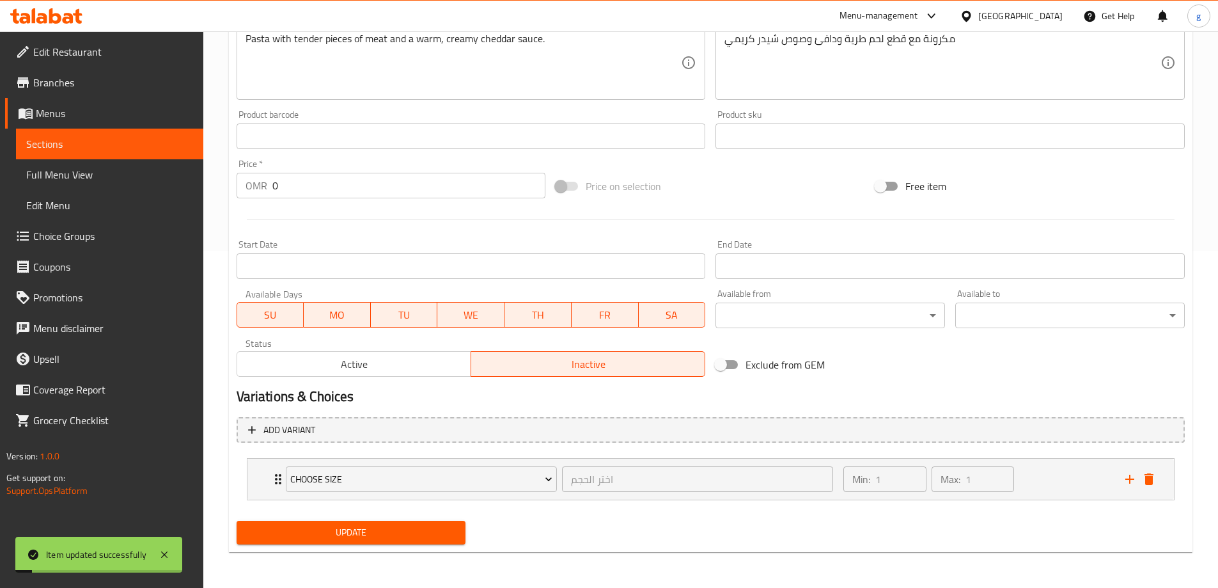
scroll to position [273, 0]
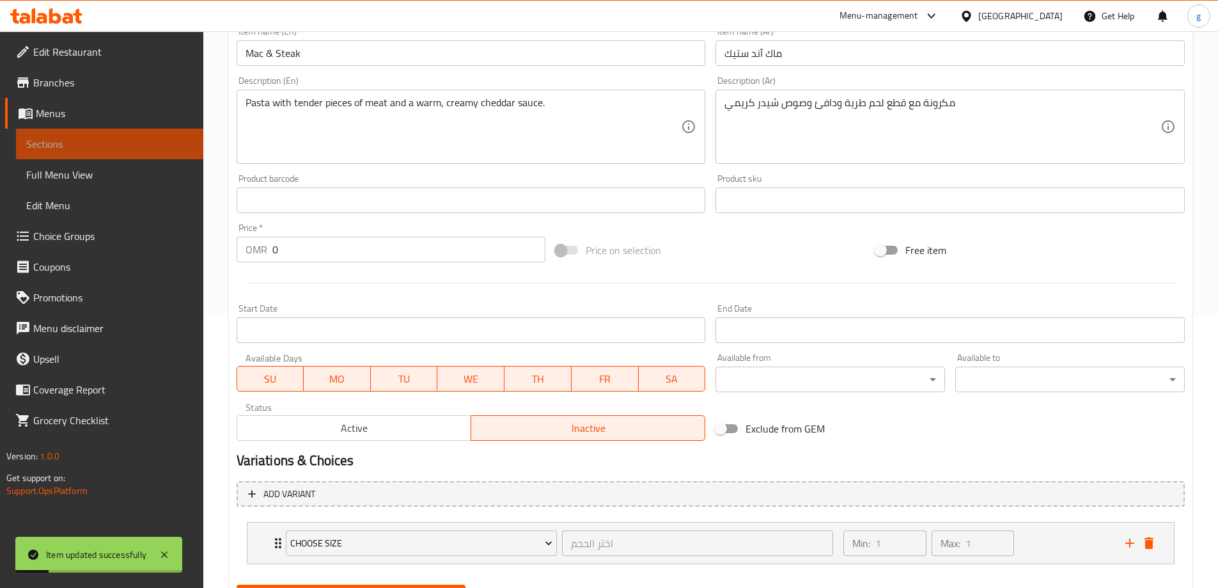
click at [97, 151] on span "Sections" at bounding box center [109, 143] width 167 height 15
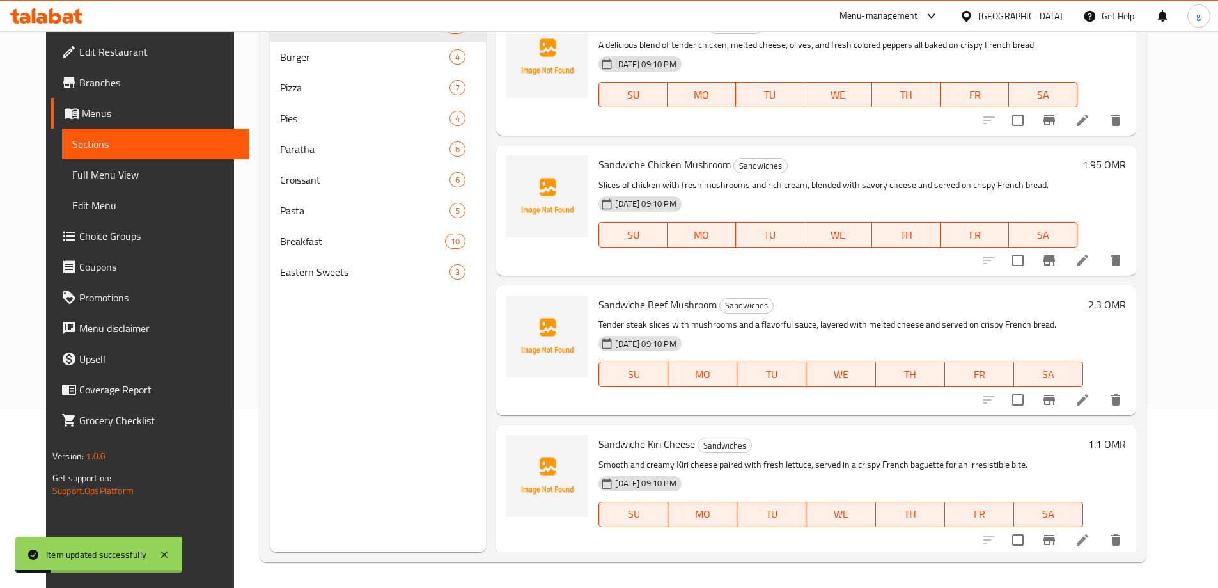
scroll to position [179, 0]
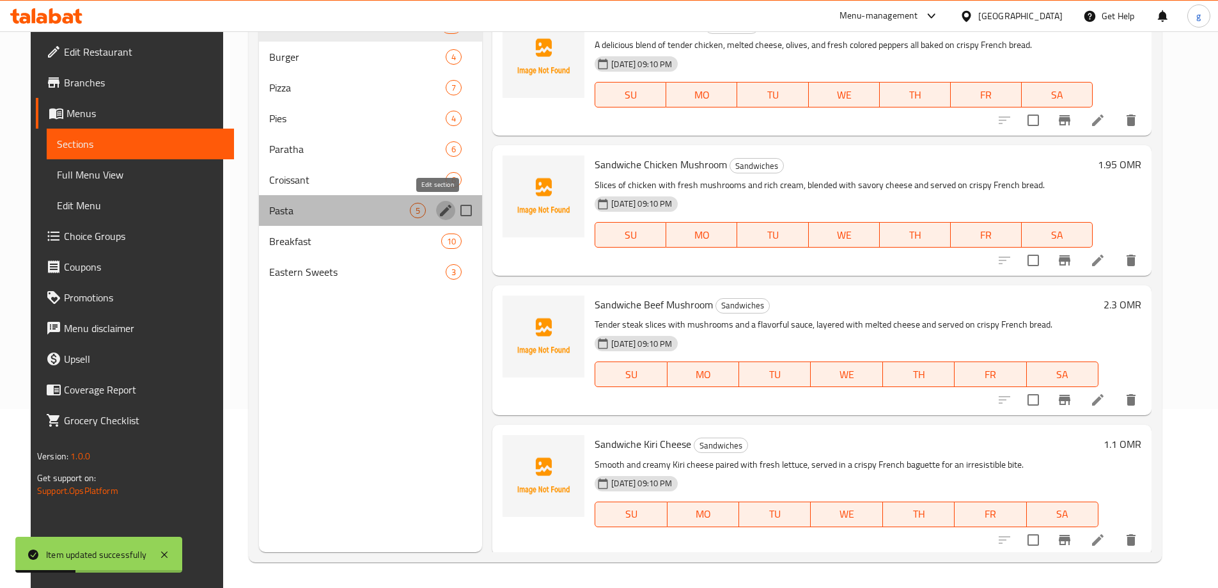
click at [438, 207] on icon "edit" at bounding box center [445, 210] width 15 height 15
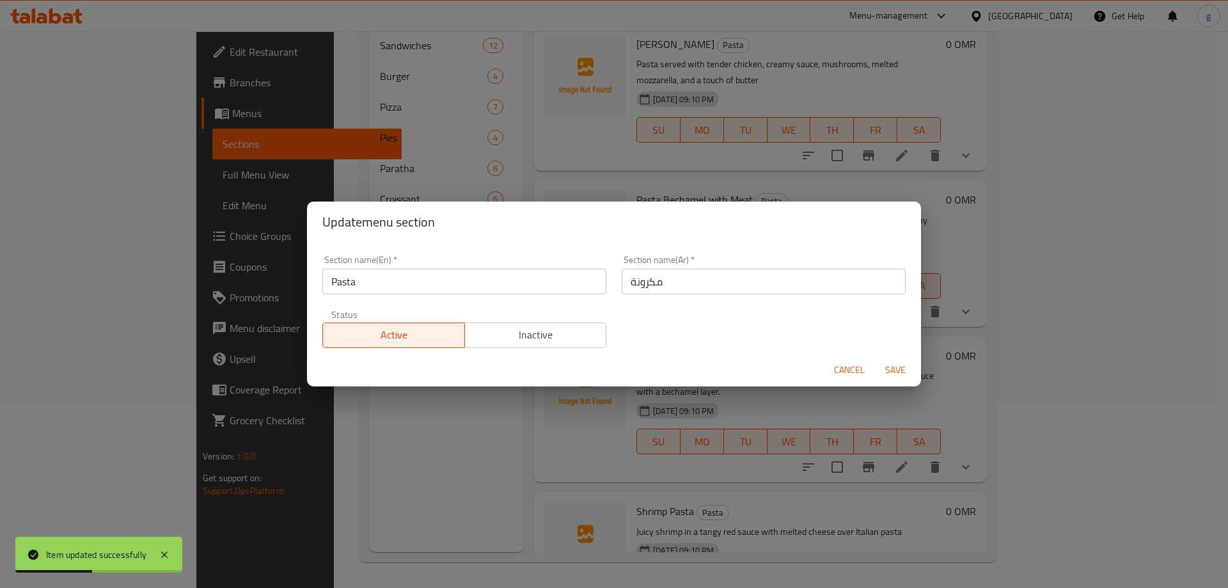
click at [835, 371] on span "Cancel" at bounding box center [849, 370] width 31 height 16
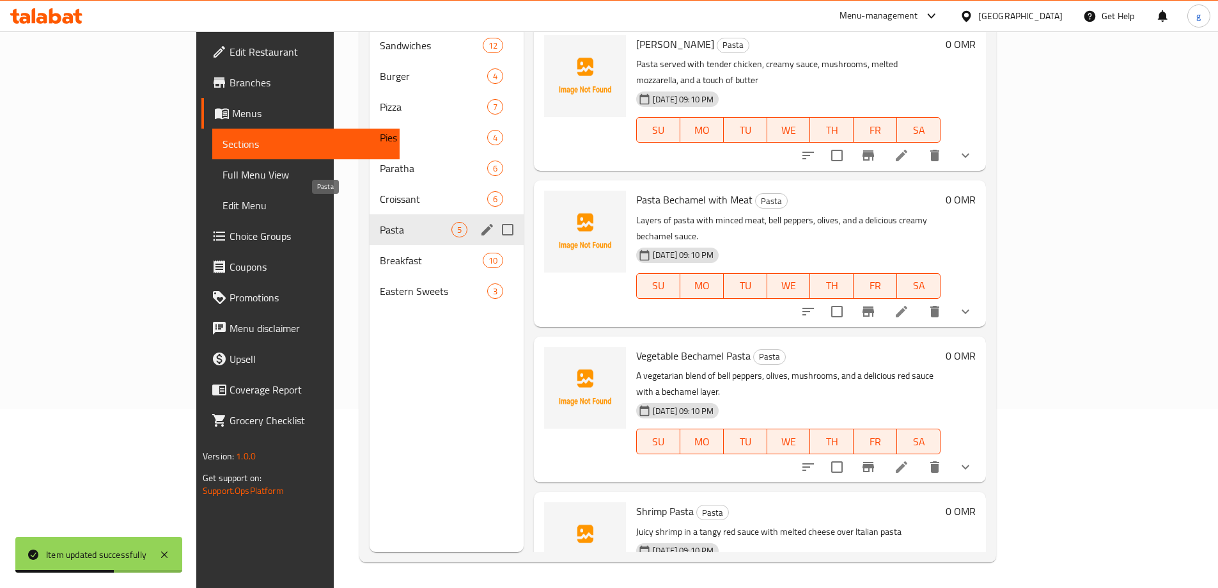
click at [380, 222] on span "Pasta" at bounding box center [416, 229] width 72 height 15
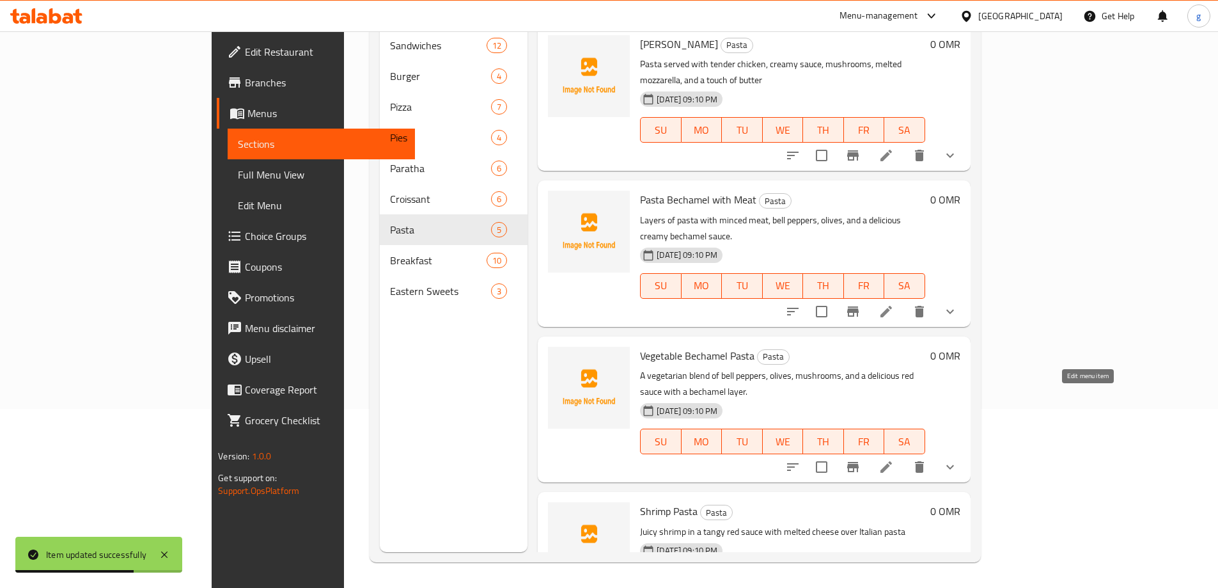
click at [894, 459] on icon at bounding box center [886, 466] width 15 height 15
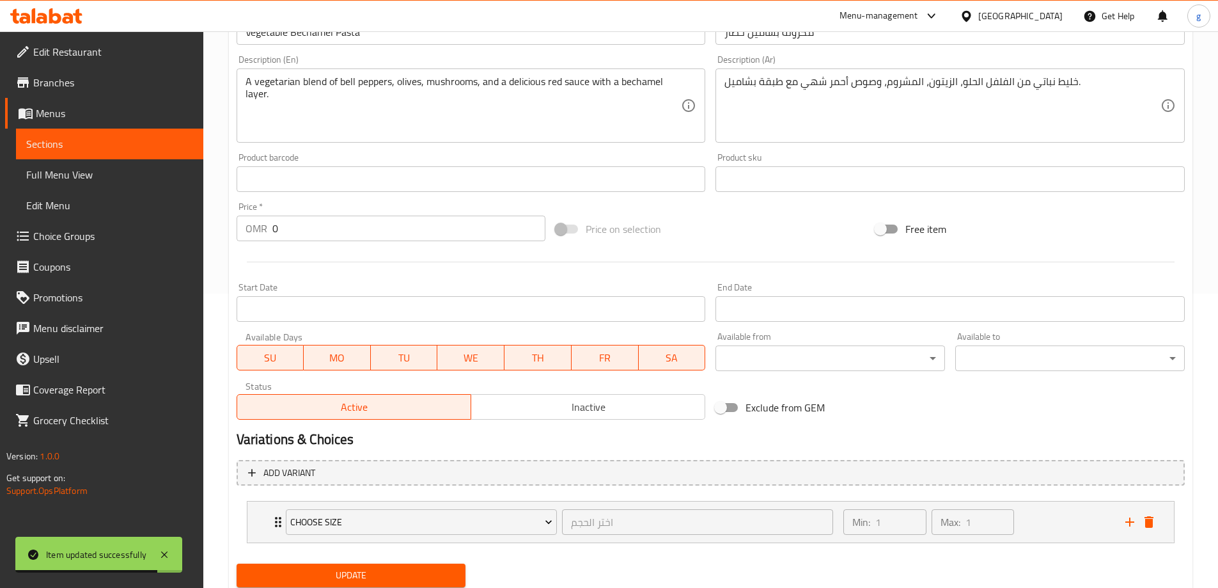
scroll to position [337, 0]
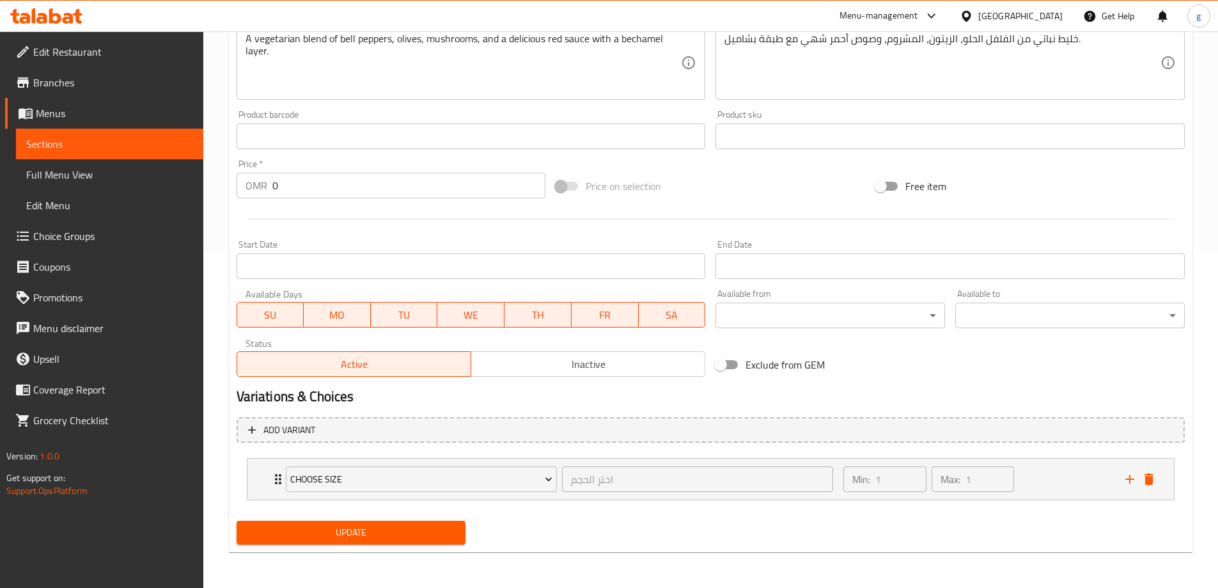
click at [97, 143] on span "Sections" at bounding box center [109, 143] width 167 height 15
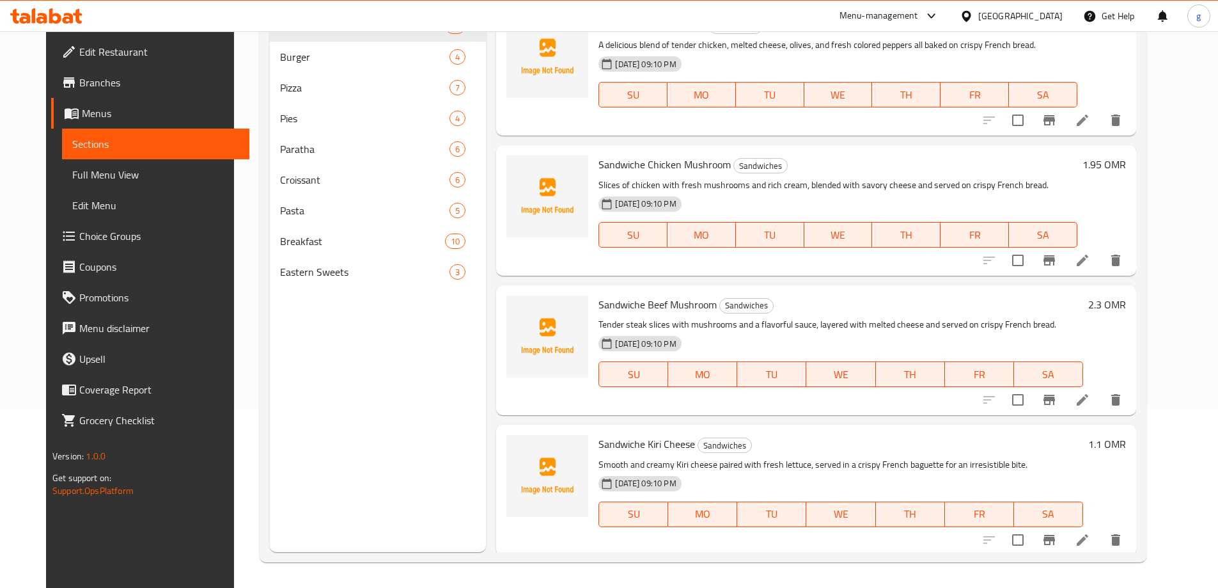
scroll to position [179, 0]
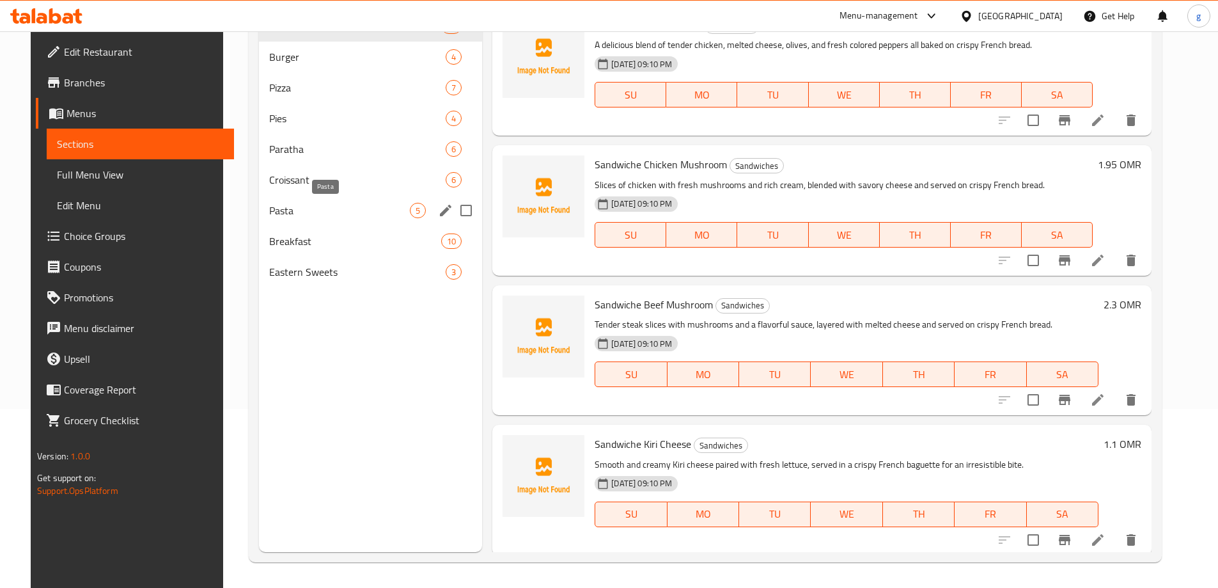
click at [389, 210] on span "Pasta" at bounding box center [339, 210] width 141 height 15
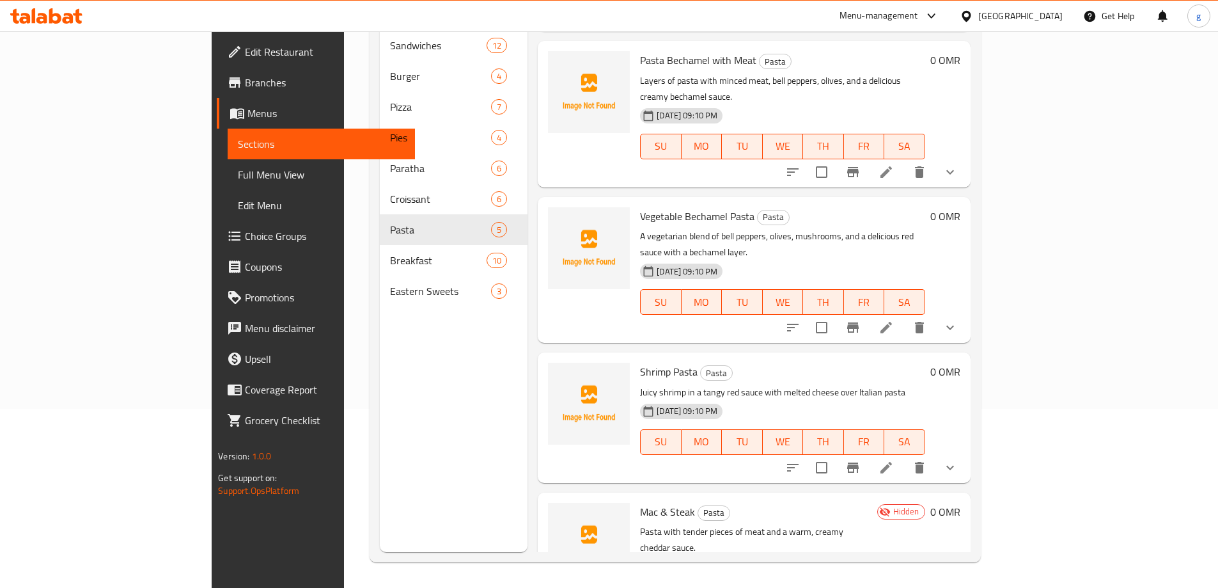
scroll to position [143, 0]
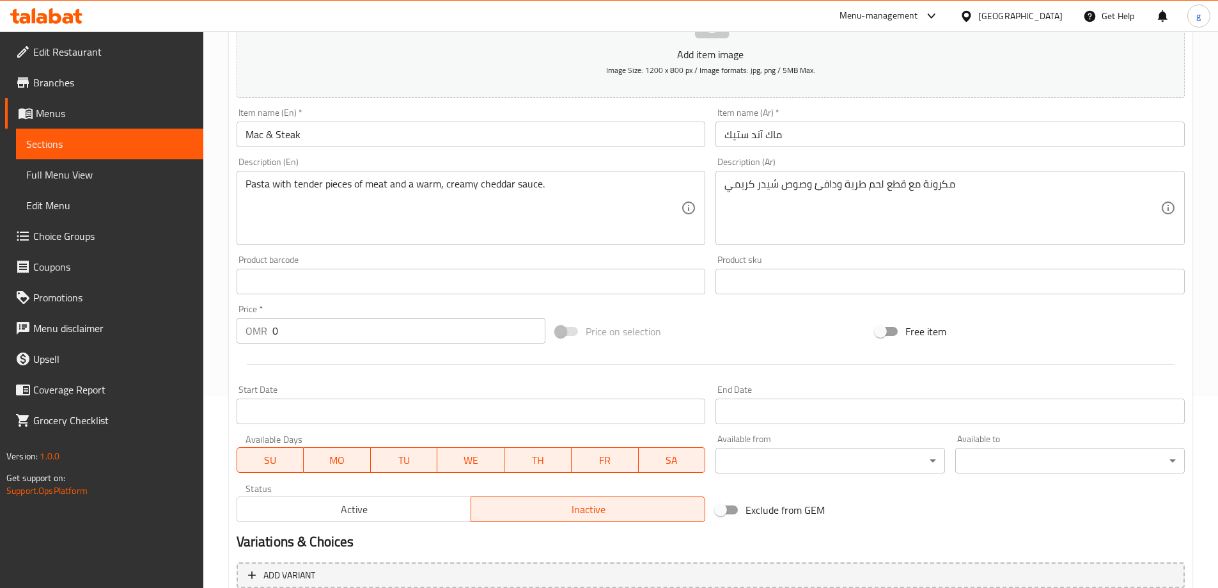
scroll to position [337, 0]
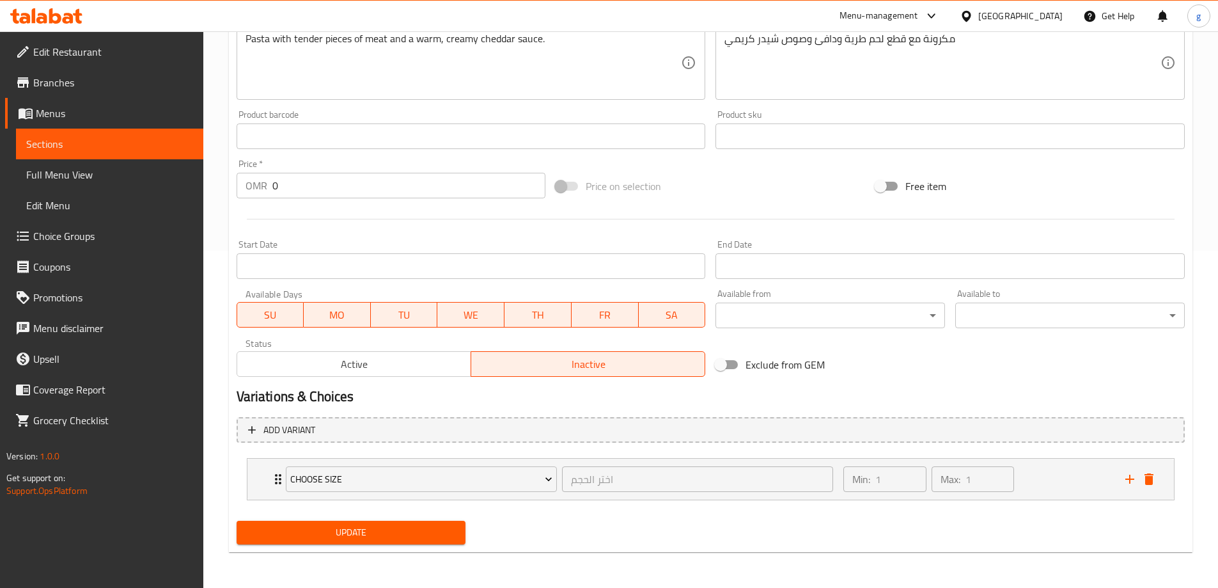
click at [409, 366] on span "Active" at bounding box center [354, 364] width 224 height 19
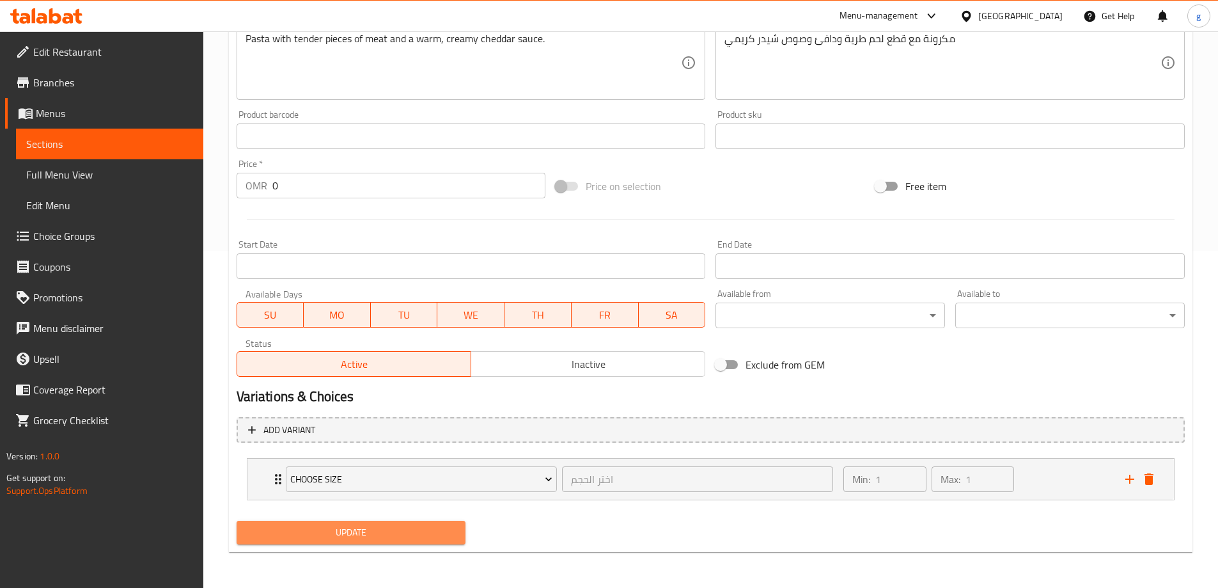
click at [375, 521] on button "Update" at bounding box center [352, 532] width 230 height 24
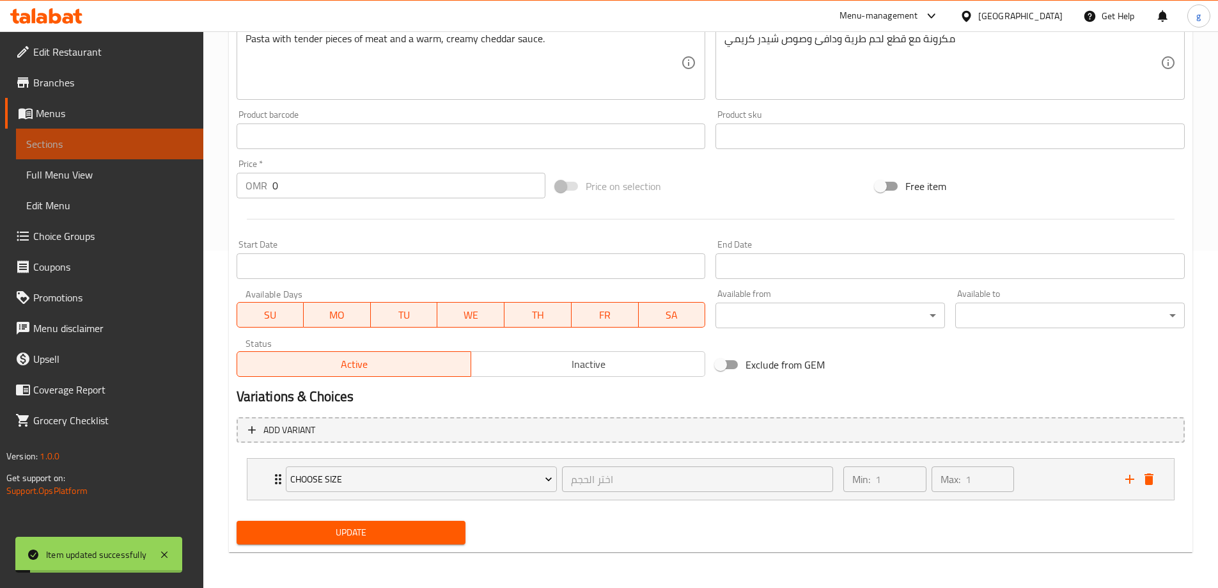
click at [111, 142] on span "Sections" at bounding box center [109, 143] width 167 height 15
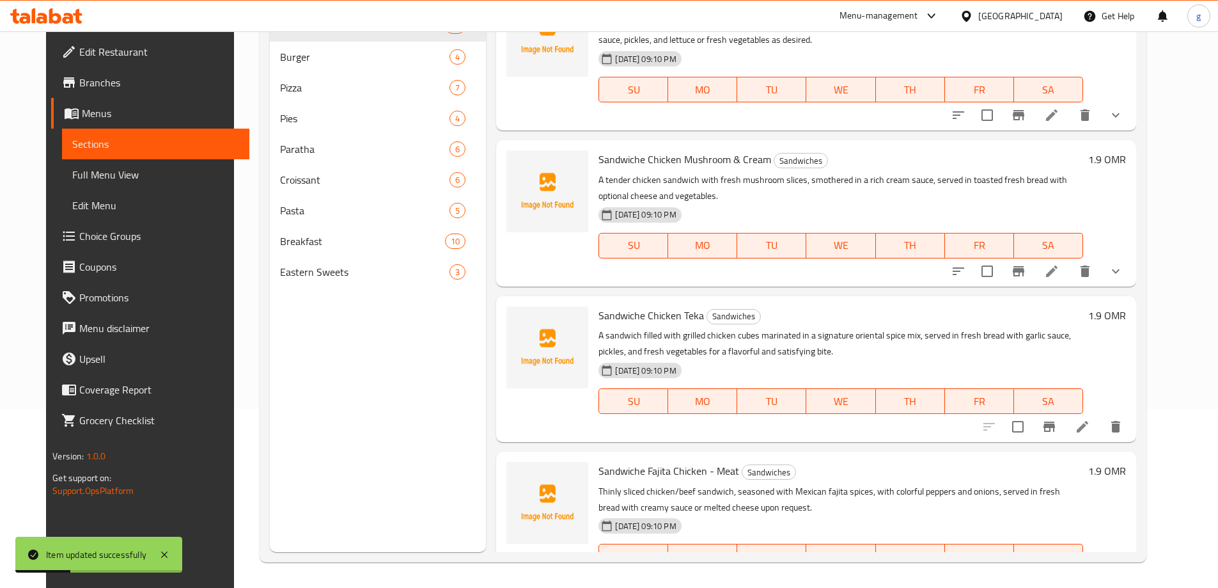
scroll to position [1184, 0]
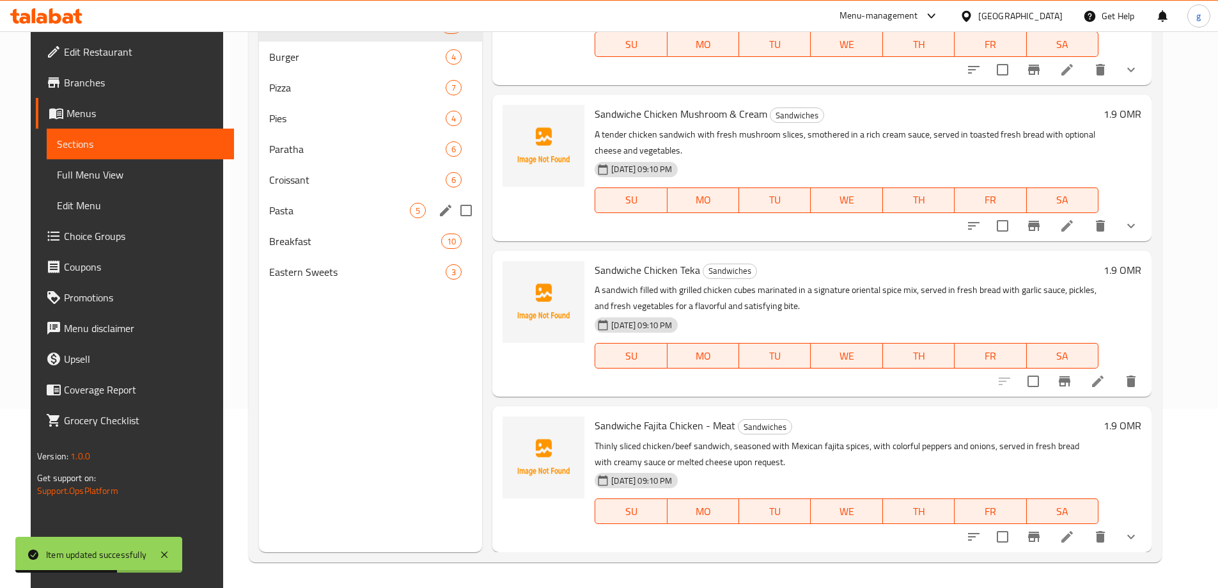
click at [377, 196] on div "Pasta 5" at bounding box center [370, 210] width 223 height 31
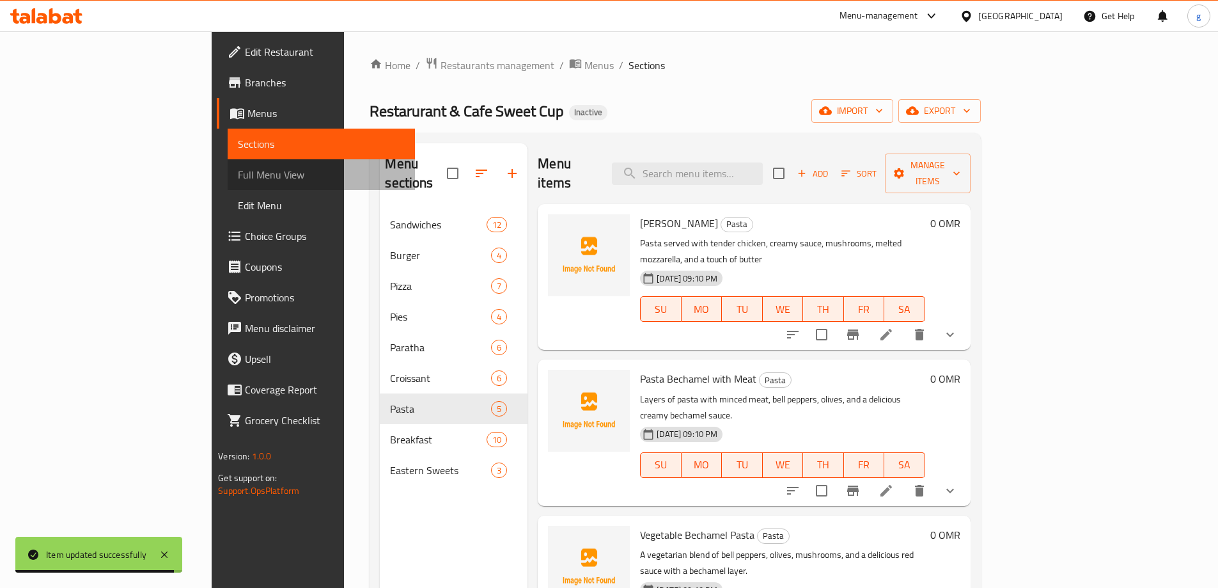
click at [238, 167] on span "Full Menu View" at bounding box center [321, 174] width 167 height 15
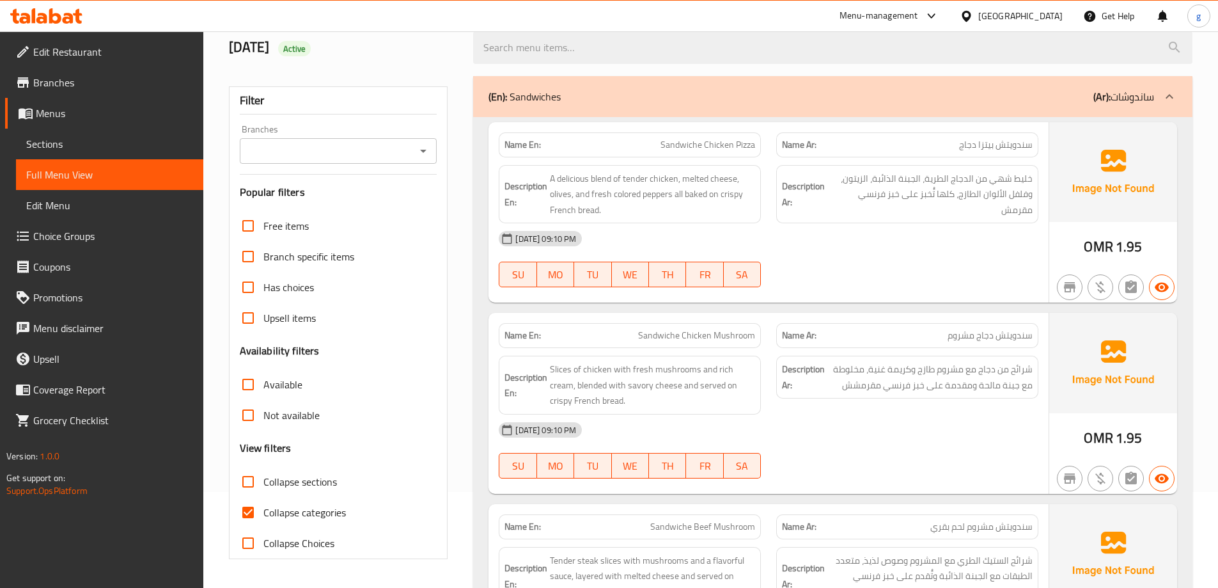
scroll to position [192, 0]
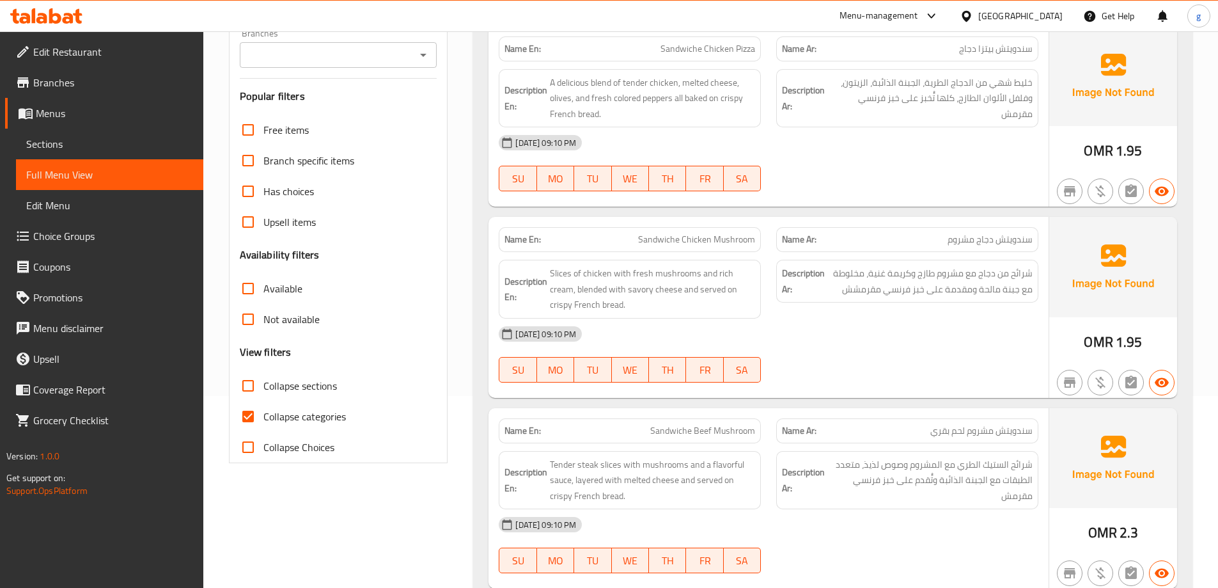
click at [238, 423] on input "Collapse categories" at bounding box center [248, 416] width 31 height 31
checkbox input "false"
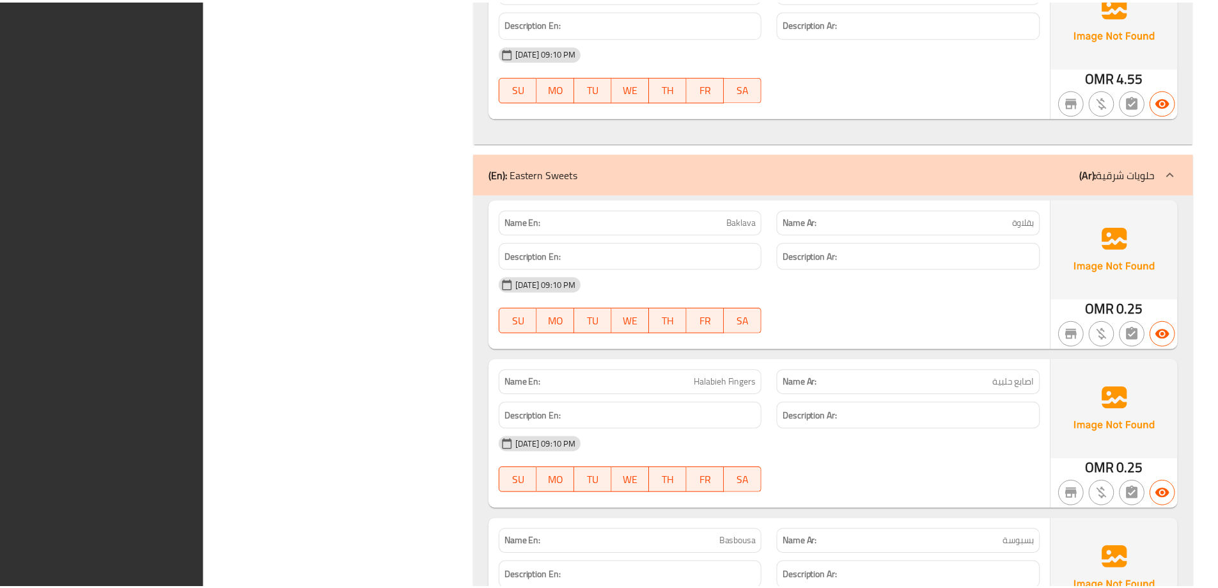
scroll to position [13890, 0]
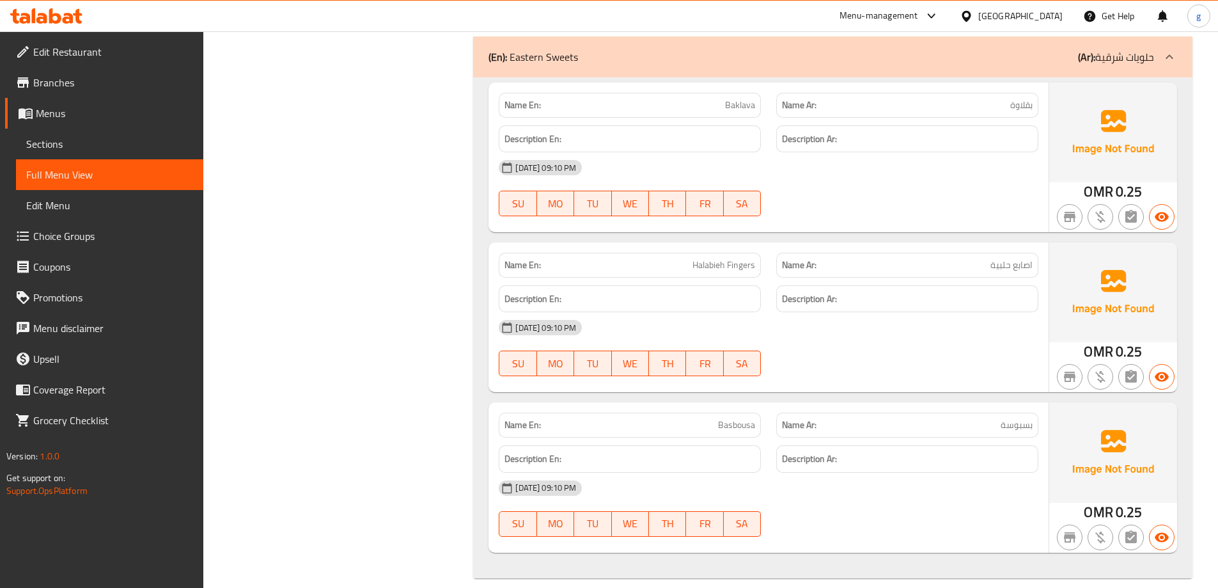
click at [81, 147] on span "Sections" at bounding box center [109, 143] width 167 height 15
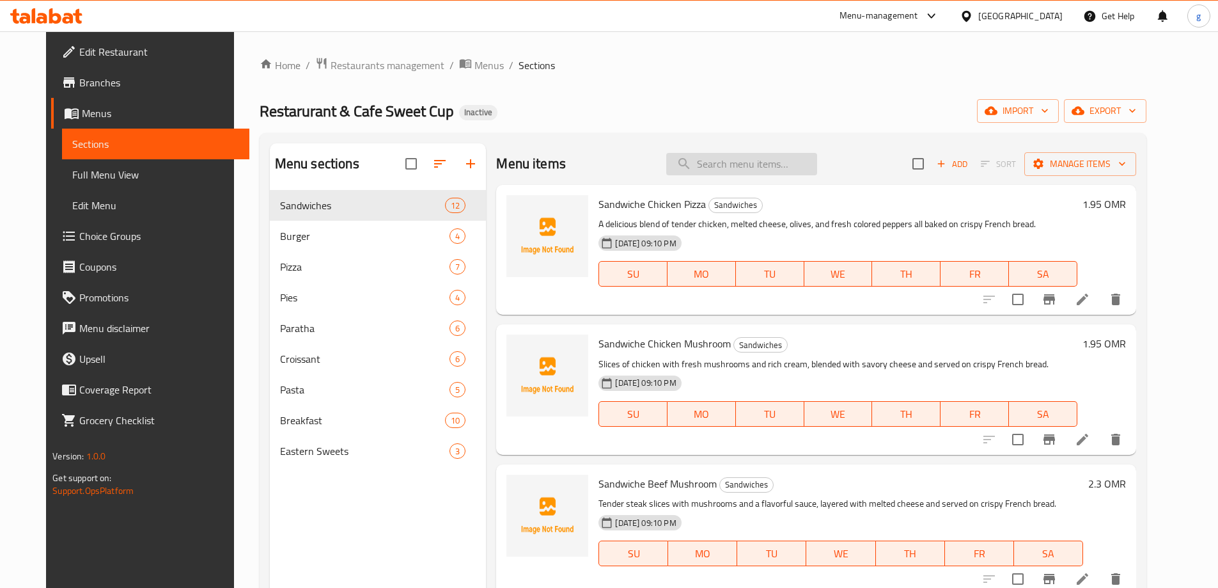
click at [755, 164] on input "search" at bounding box center [741, 164] width 151 height 22
paste input "Sandwiche Kiri Cheese"
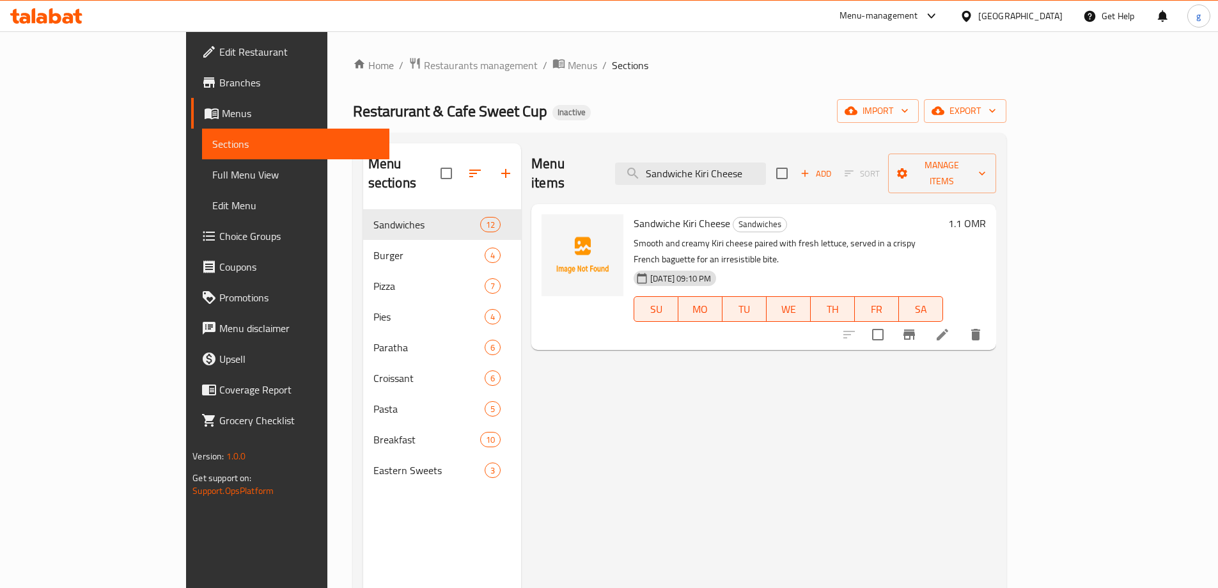
type input "Sandwiche Kiri Cheese"
click at [960, 323] on li at bounding box center [943, 334] width 36 height 23
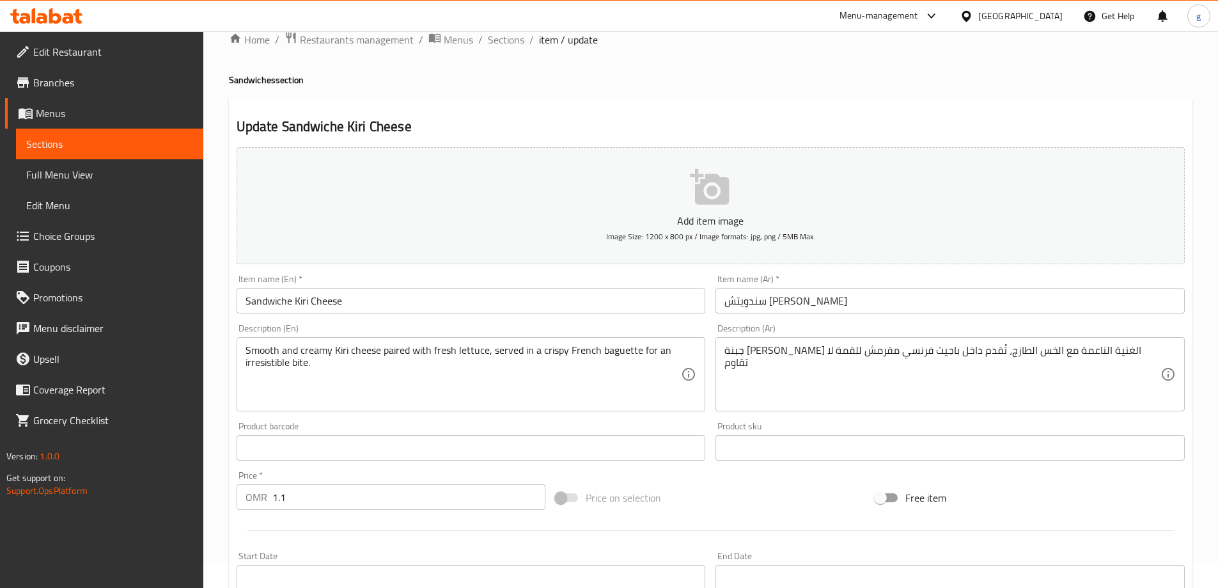
scroll to position [64, 0]
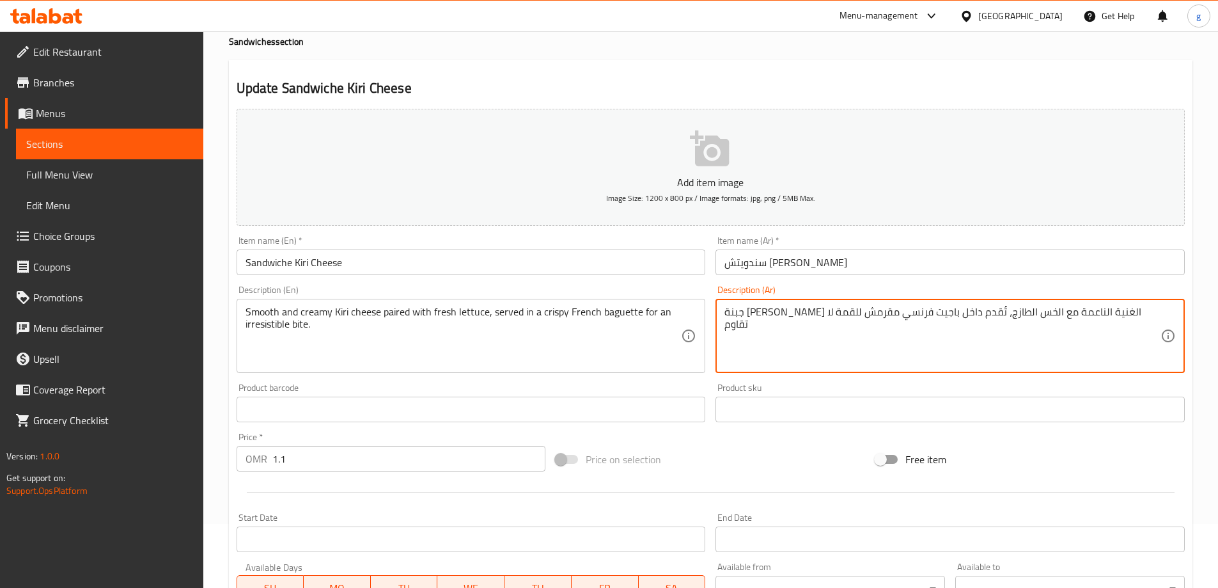
drag, startPoint x: 1035, startPoint y: 317, endPoint x: 1059, endPoint y: 319, distance: 23.8
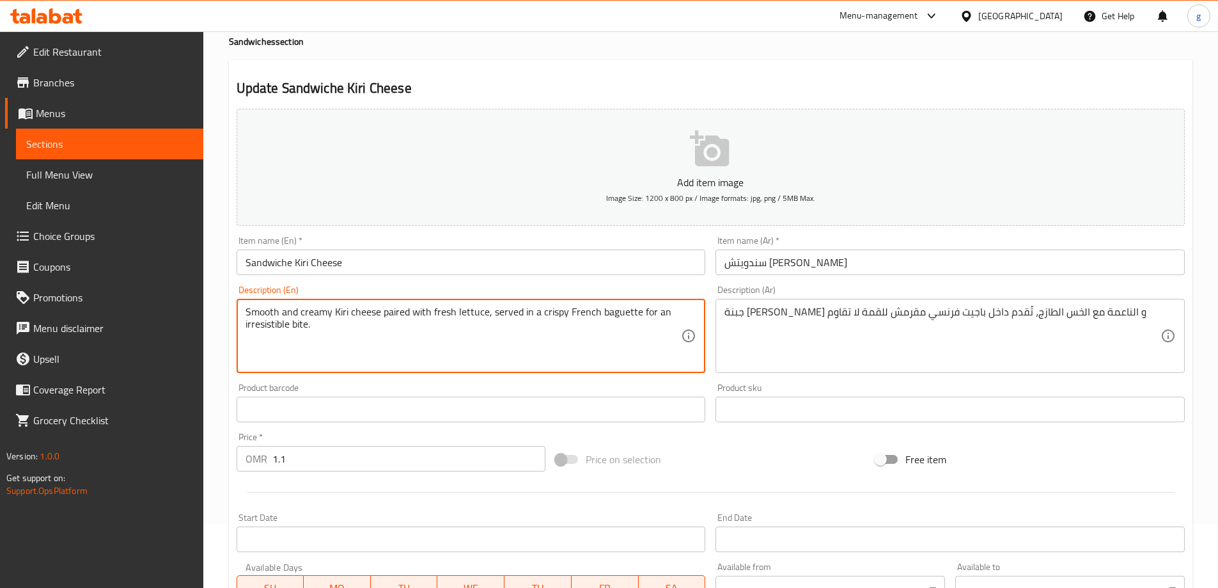
click at [366, 312] on textarea "Smooth and creamy Kiri cheese paired with fresh lettuce, served in a crispy Fre…" at bounding box center [464, 336] width 436 height 61
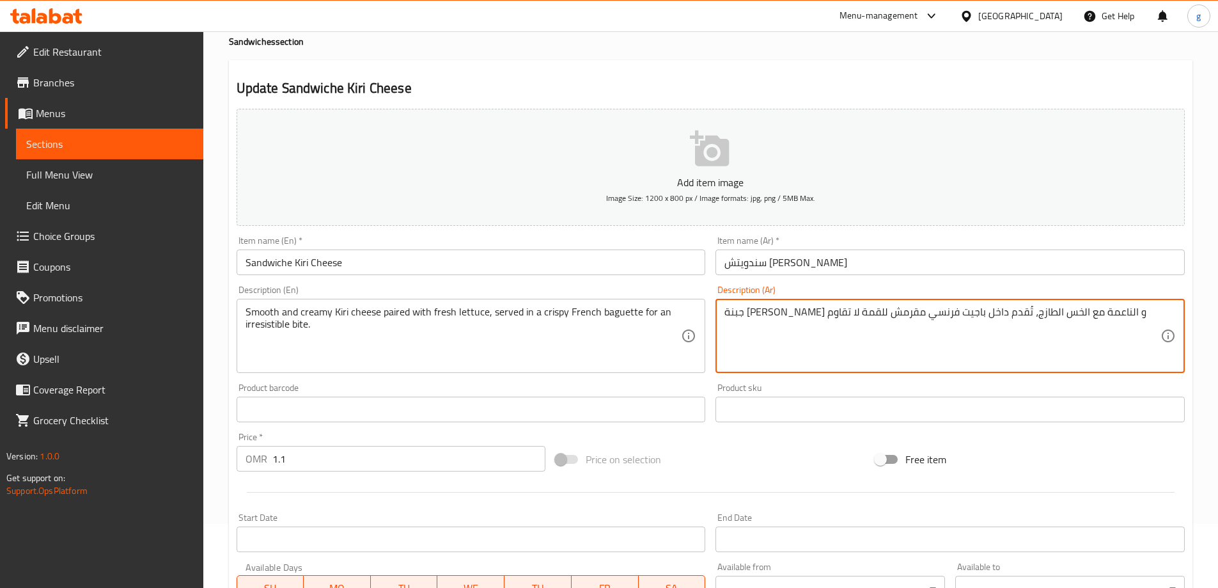
click at [1001, 317] on textarea "جبنة كيري كريمة و الناعمة مع الخس الطازج، تُُقدم داخل باجيت فرنسي مقرمش للقمة ل…" at bounding box center [942, 336] width 436 height 61
click at [990, 322] on textarea "جبنة كيري كريمة و الناعمة مع الخس الطازج، تُُقدم داخل باجيت فرنسي مقرمش للقمة ل…" at bounding box center [942, 336] width 436 height 61
click at [983, 323] on textarea "جبنة كيري كريمة و الناعمة مع الخس الطازج، تُُقدم داخل باجيت فرنسي مقرمش للقمة ل…" at bounding box center [942, 336] width 436 height 61
click at [996, 313] on textarea "جبنة كيري كريمة و الناعمة مع الخس الطازج، تُُقدم داخل باجيت فرنسي مقرمش للقمة ل…" at bounding box center [942, 336] width 436 height 61
click at [966, 340] on textarea "جبنة كيري كريمة و الناعمة المقترنة مع الخس الطازج، تُُقدم داخل باجيت فرنسي مقرم…" at bounding box center [942, 336] width 436 height 61
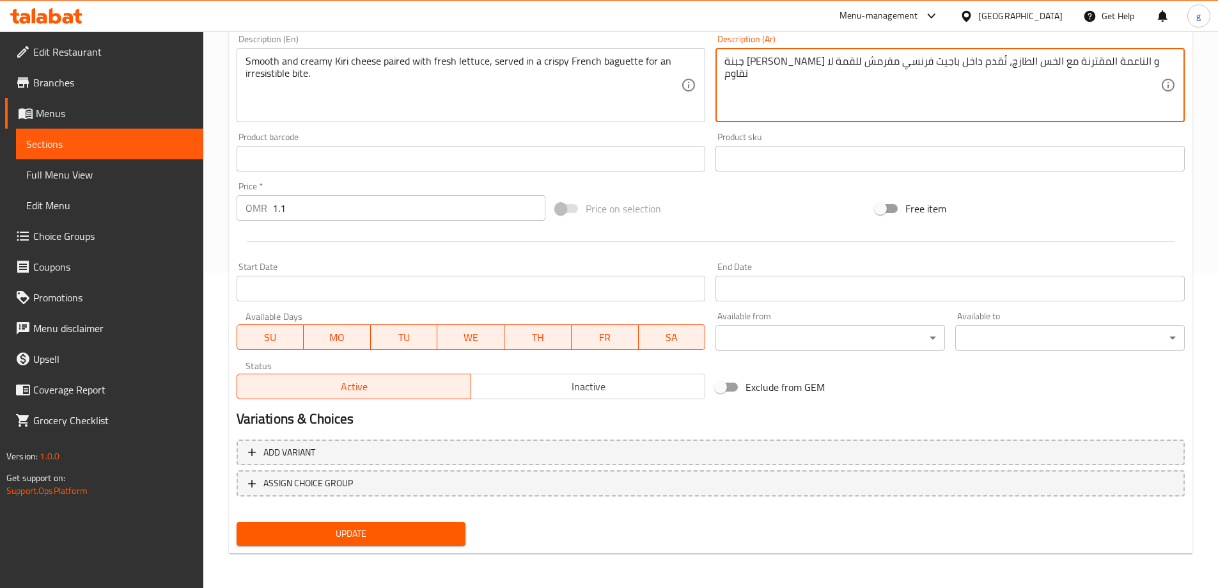
scroll to position [316, 0]
type textarea "جبنة كيري كريمة و الناعمة المقترنة مع الخس الطازج، تُُقدم داخل باجيت فرنسي مقرم…"
click at [340, 533] on span "Update" at bounding box center [351, 532] width 209 height 16
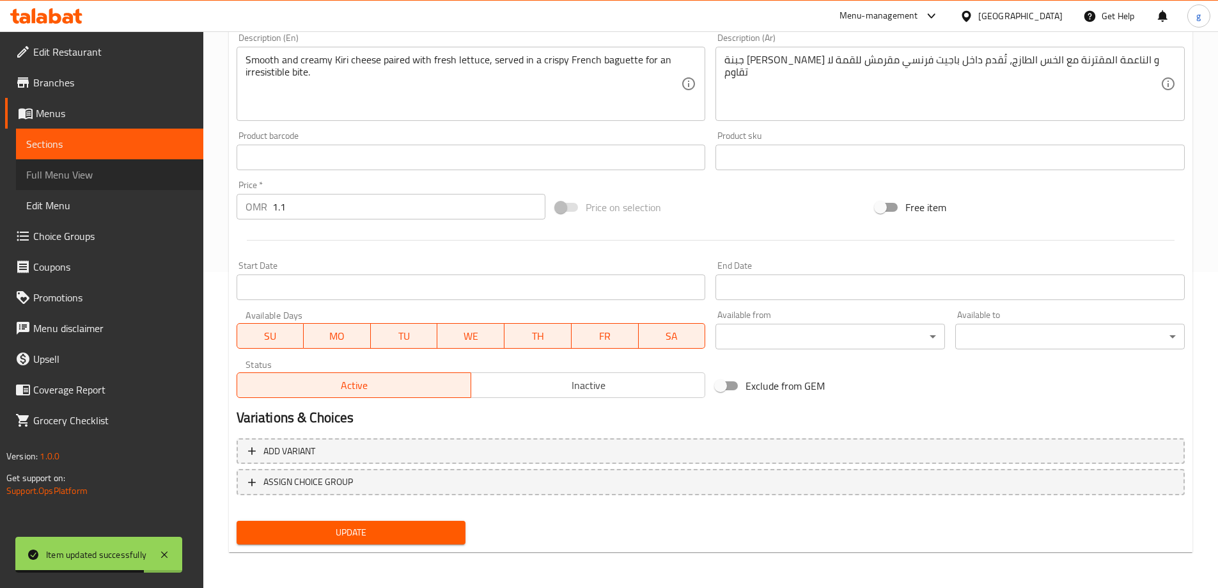
click at [75, 167] on span "Full Menu View" at bounding box center [109, 174] width 167 height 15
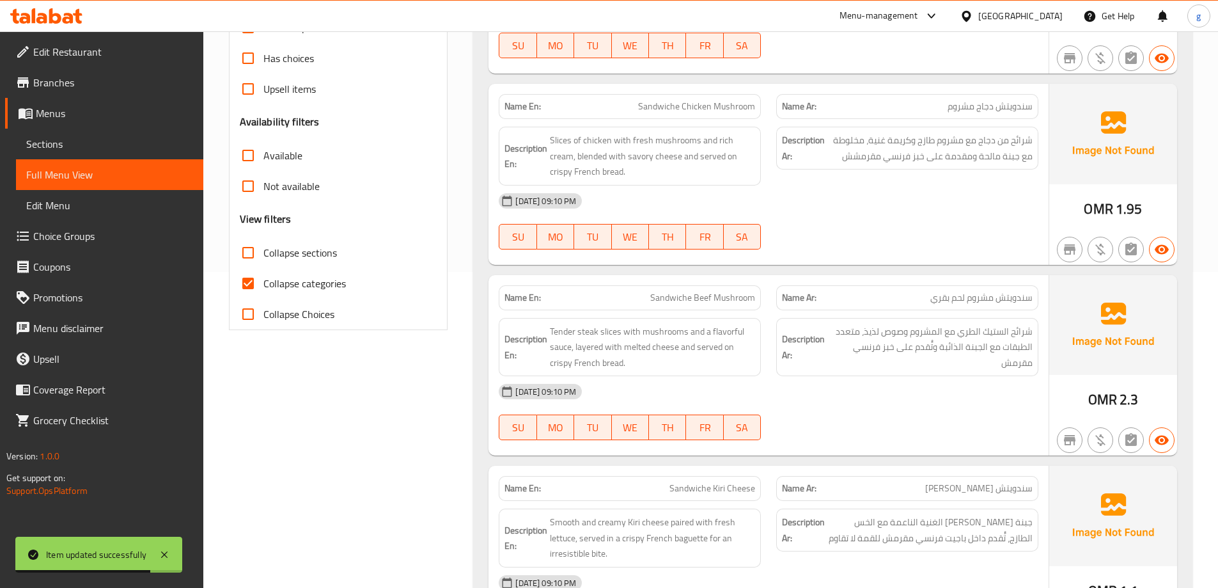
click at [83, 148] on span "Sections" at bounding box center [109, 143] width 167 height 15
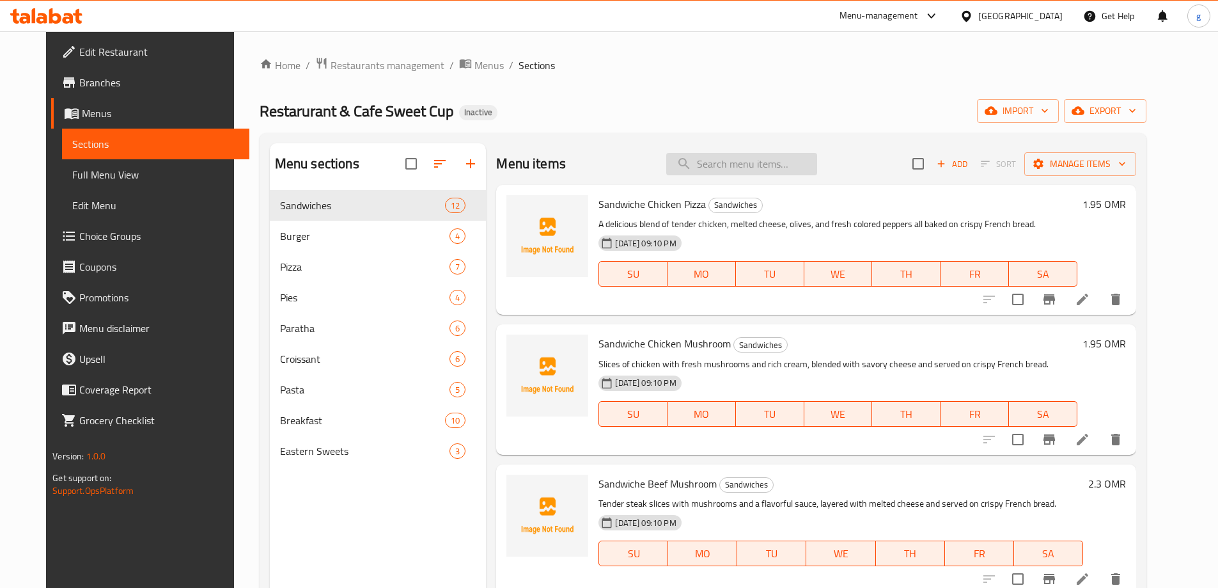
click at [763, 166] on input "search" at bounding box center [741, 164] width 151 height 22
paste input "Sandwiche sweet cup"
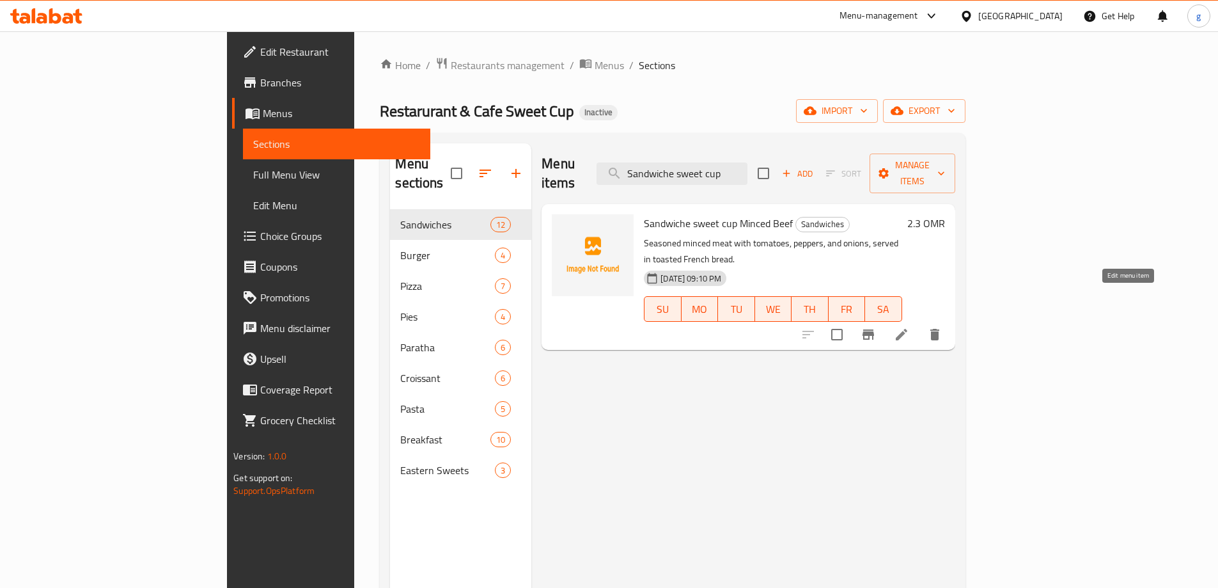
type input "Sandwiche sweet cup"
click at [909, 327] on icon at bounding box center [901, 334] width 15 height 15
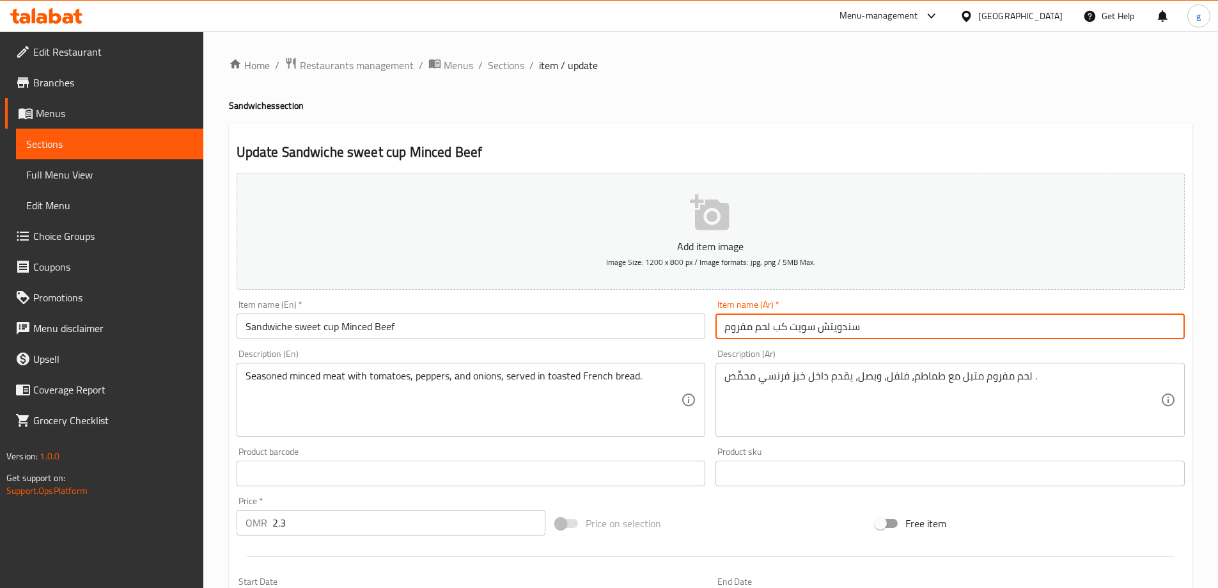
click at [725, 329] on input "سندويتش سويت كب لحم مفروم" at bounding box center [949, 326] width 469 height 26
click at [756, 332] on input "سندويتش سويت كب لحم مفروم" at bounding box center [949, 326] width 469 height 26
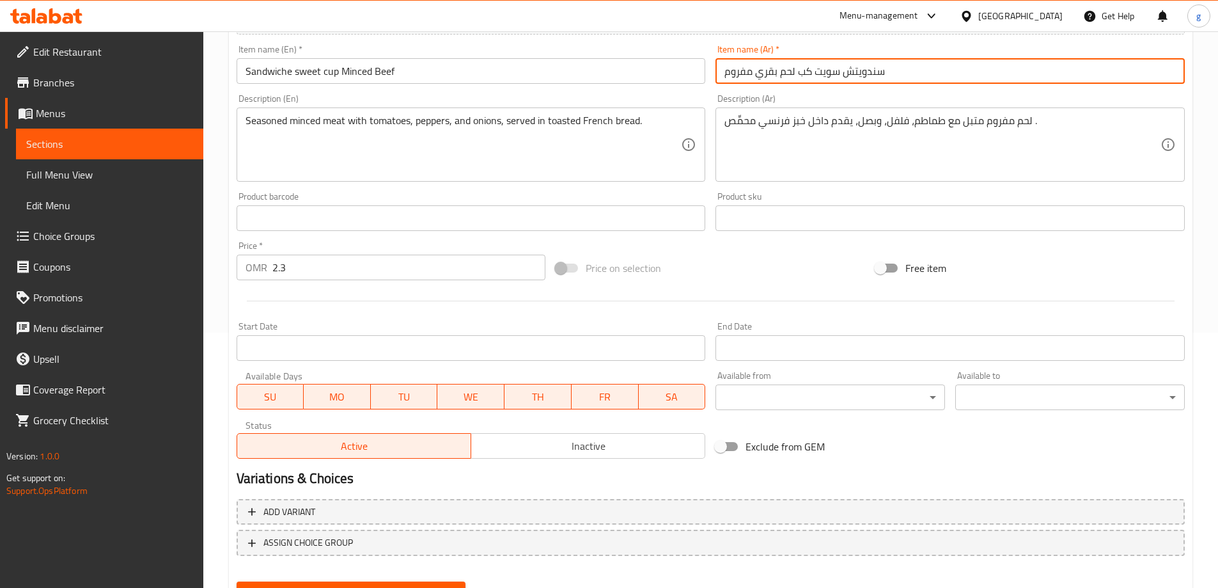
scroll to position [316, 0]
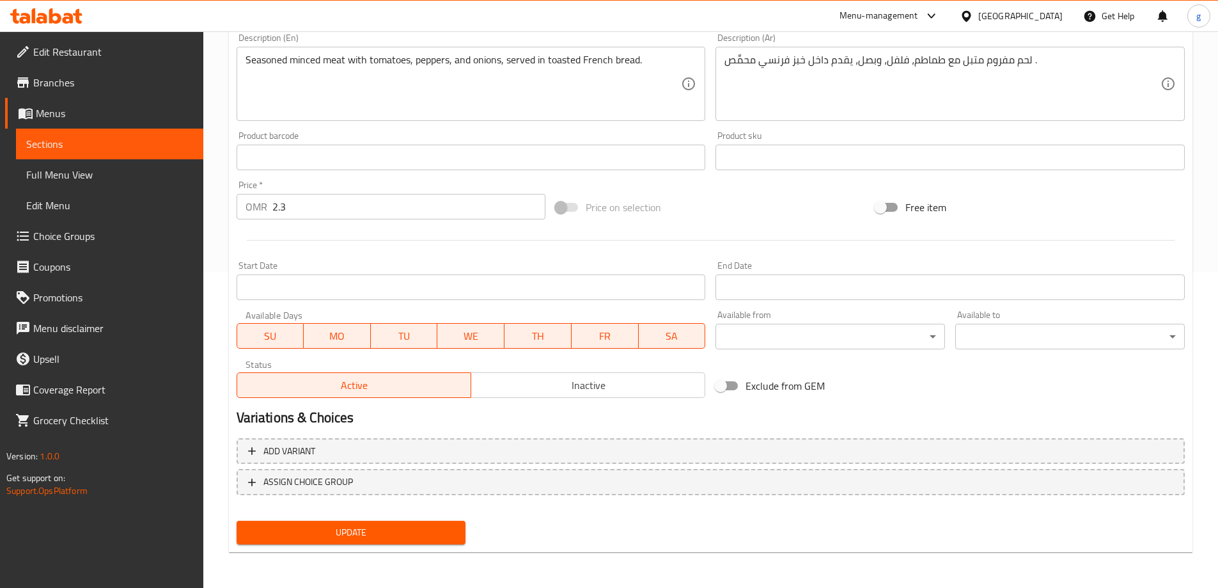
type input "سندويتش سويت كب لحم بقري مفروم"
click at [342, 524] on span "Update" at bounding box center [351, 532] width 209 height 16
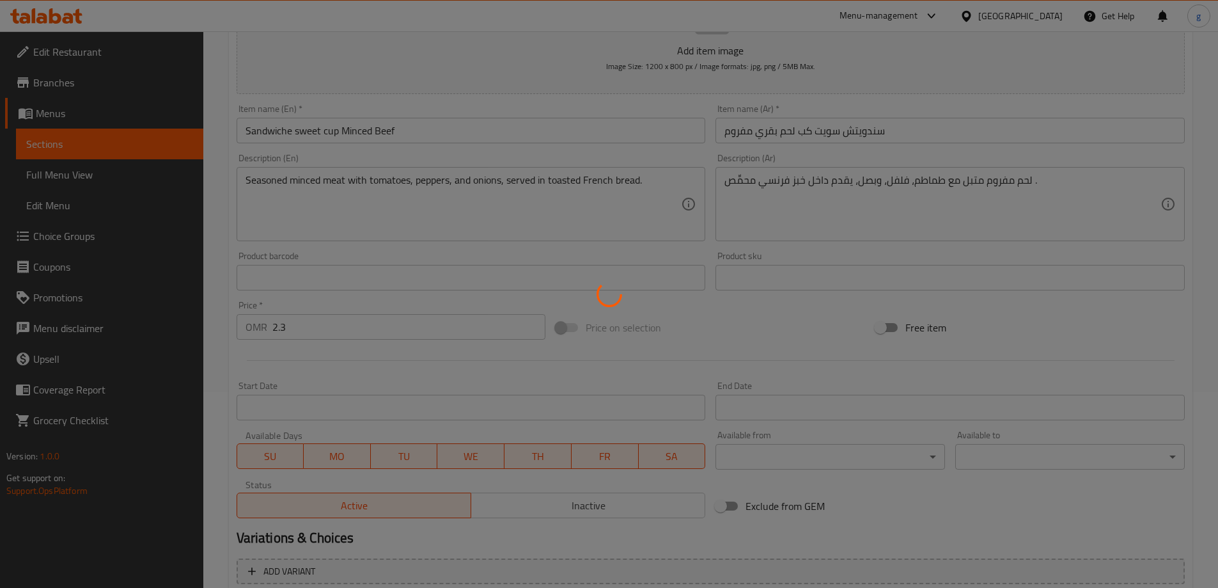
scroll to position [188, 0]
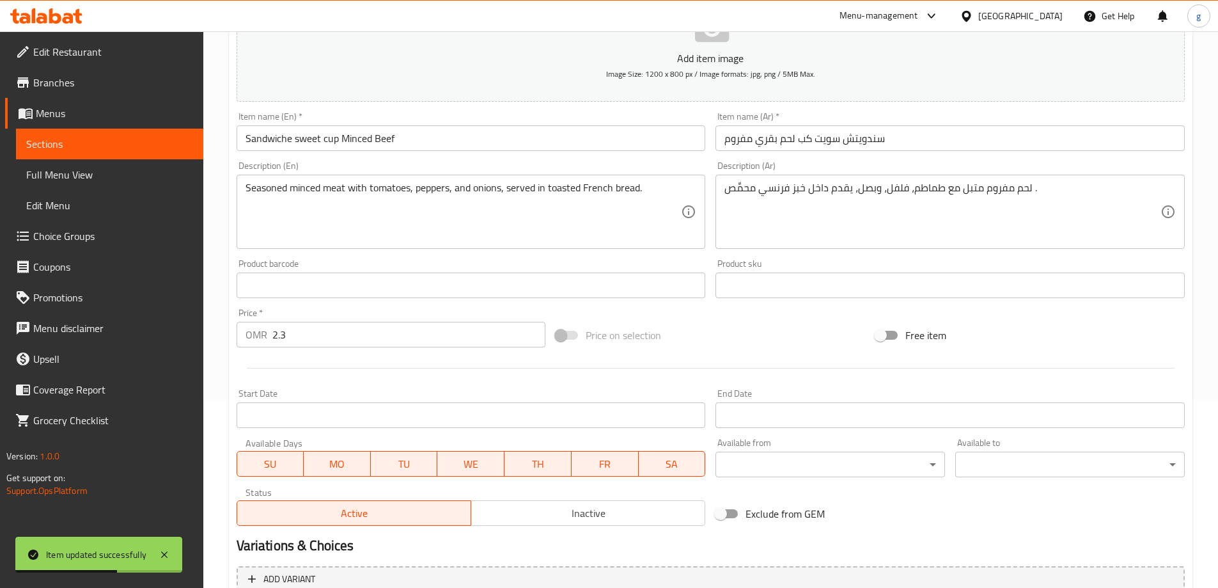
drag, startPoint x: 60, startPoint y: 141, endPoint x: 7, endPoint y: 185, distance: 69.4
click at [60, 141] on span "Sections" at bounding box center [109, 143] width 167 height 15
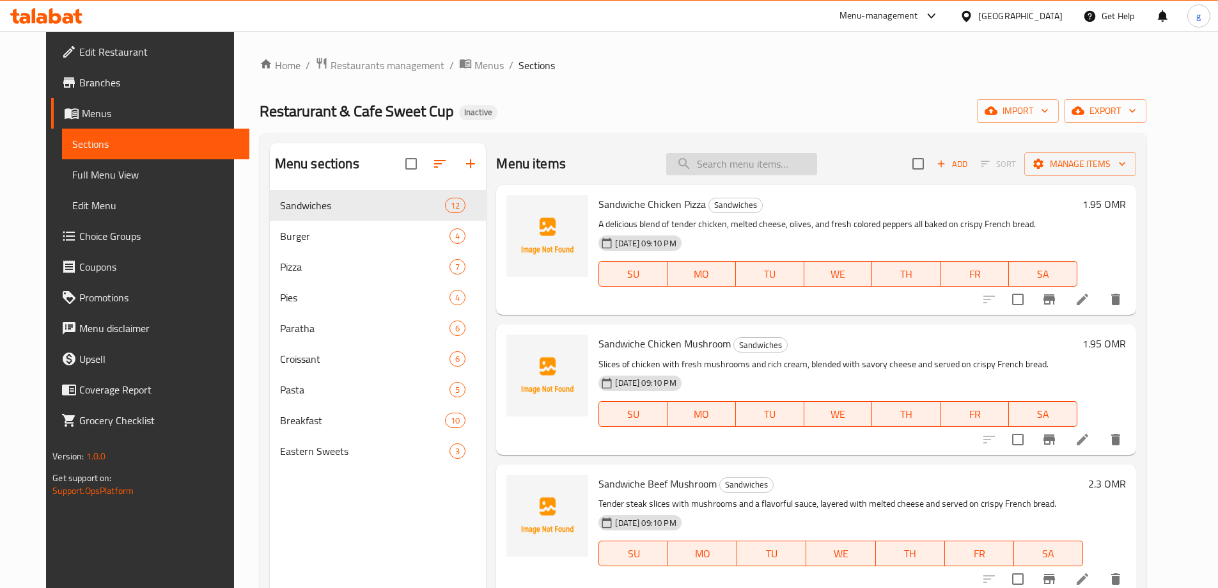
click at [781, 165] on input "search" at bounding box center [741, 164] width 151 height 22
paste input "Caramelized Burger"
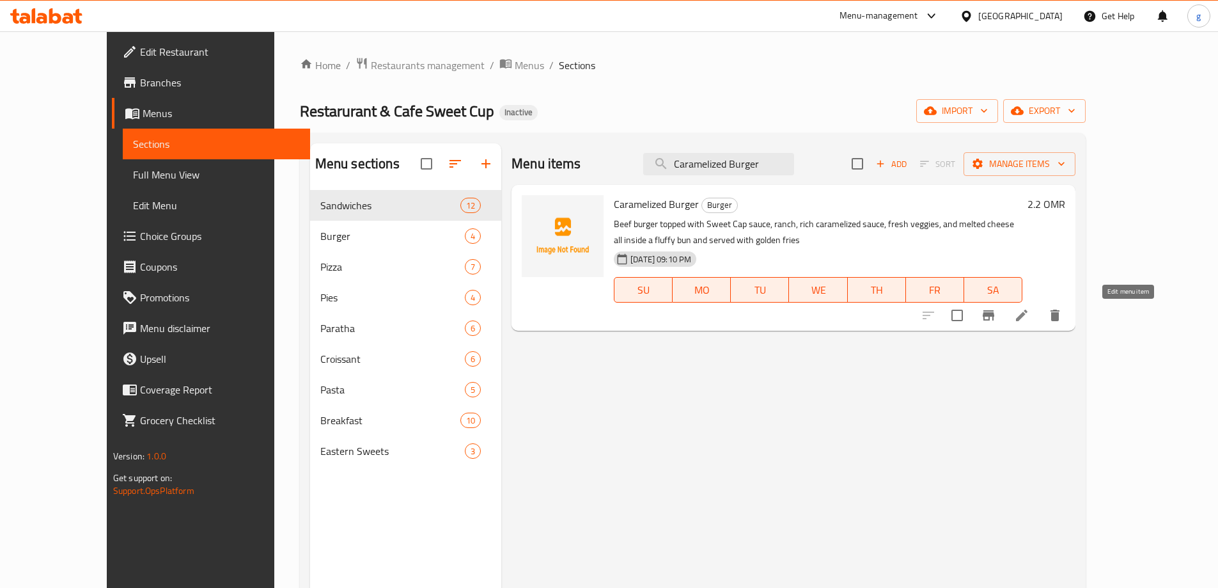
type input "Caramelized Burger"
click at [1029, 312] on icon at bounding box center [1021, 315] width 15 height 15
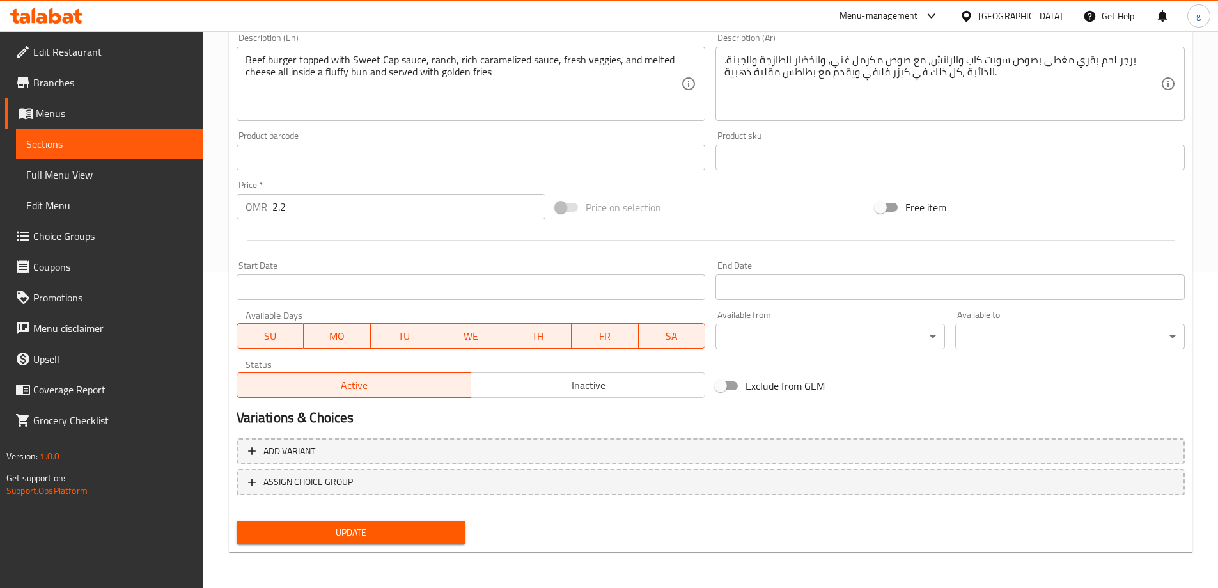
scroll to position [60, 0]
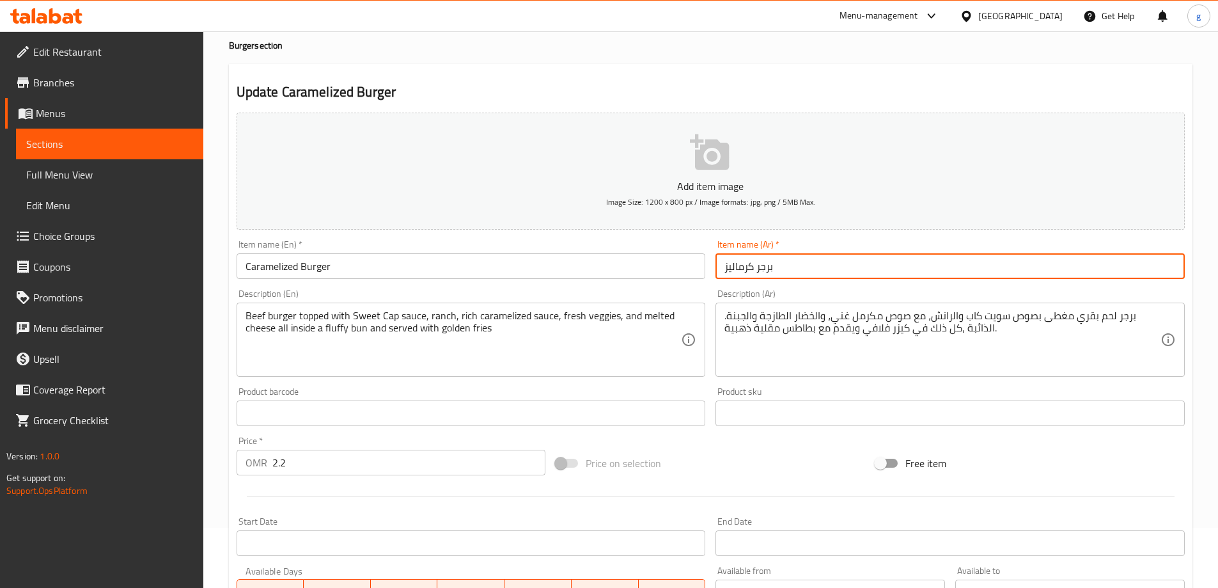
drag, startPoint x: 755, startPoint y: 262, endPoint x: 715, endPoint y: 275, distance: 42.5
click at [715, 275] on div "Item name (Ar)   * برجر كرماليز Item name (Ar) *" at bounding box center [950, 259] width 480 height 49
paste input "مكرمل"
type input "برجر مكرمل"
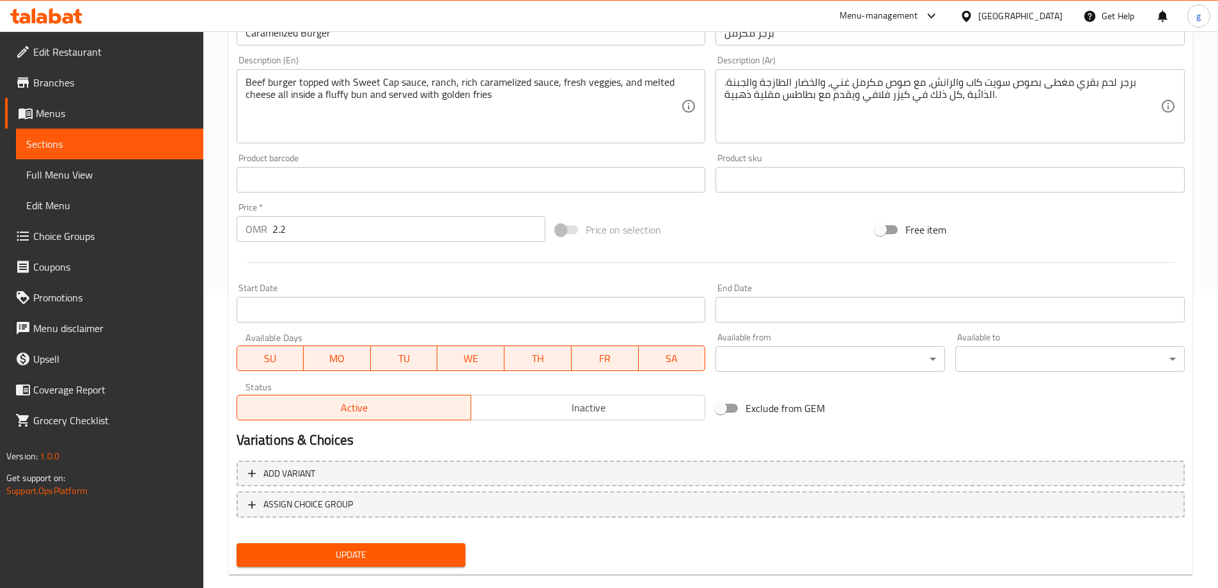
scroll to position [316, 0]
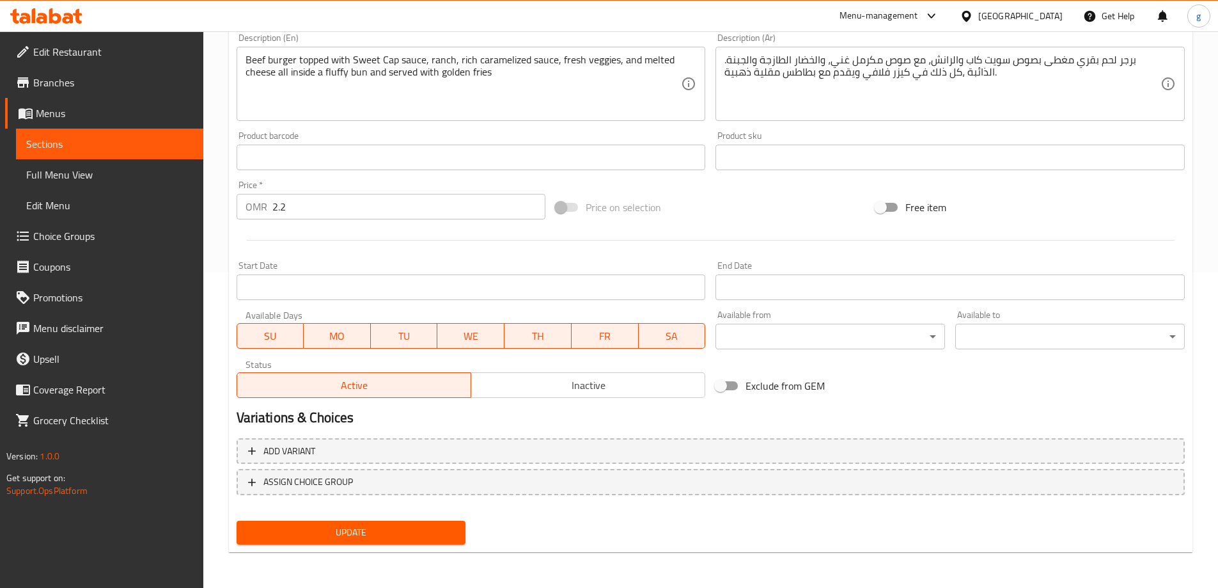
click at [301, 533] on span "Update" at bounding box center [351, 532] width 209 height 16
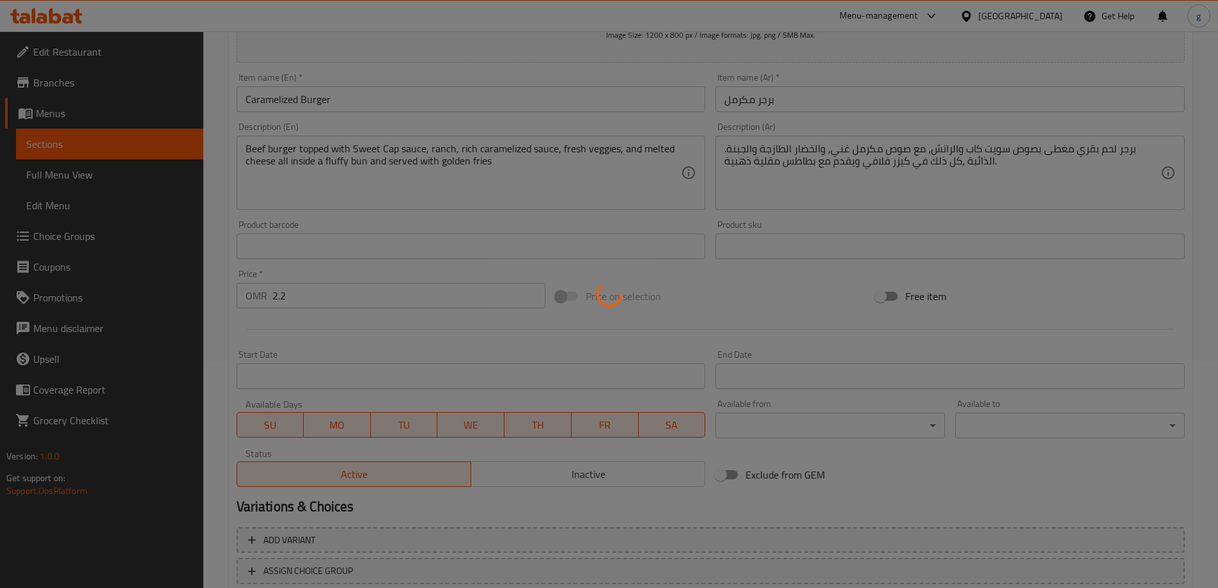
scroll to position [124, 0]
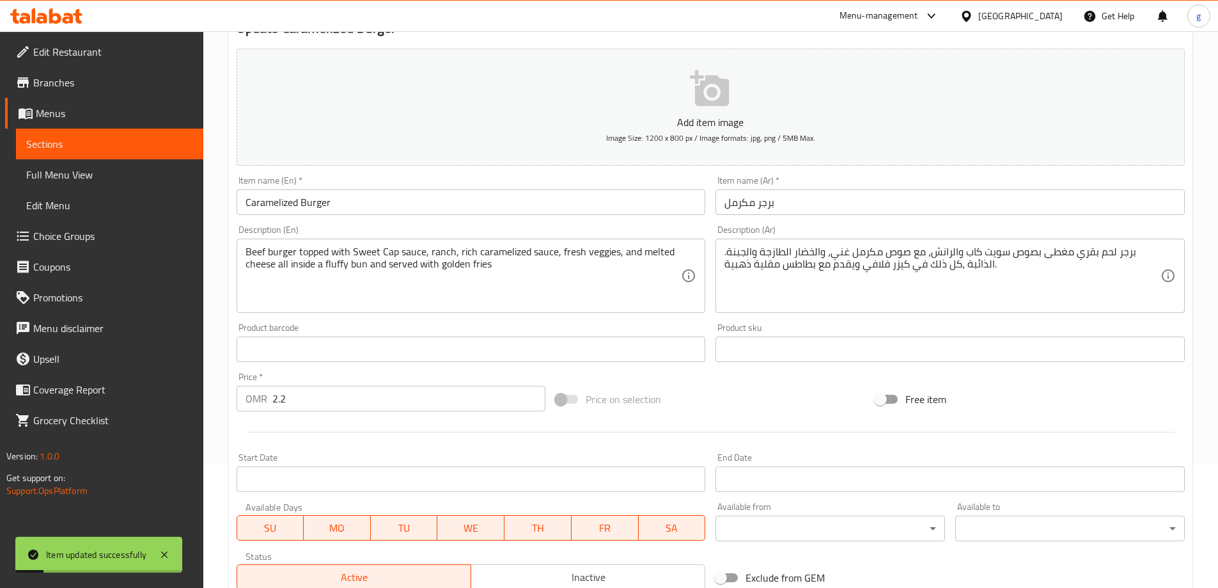
click at [65, 182] on span "Full Menu View" at bounding box center [109, 174] width 167 height 15
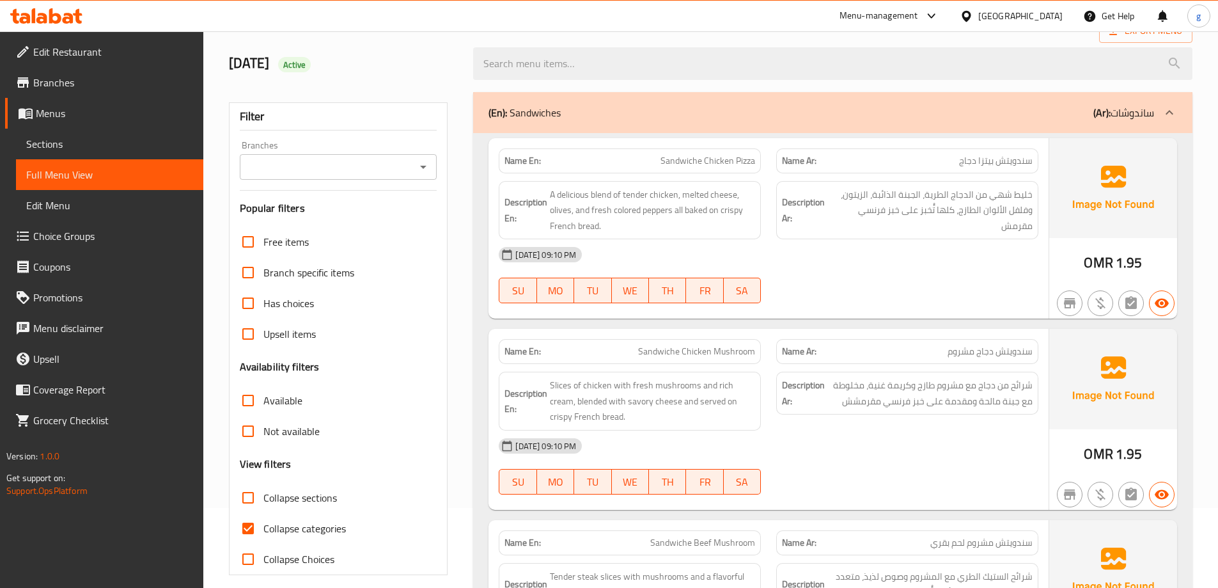
scroll to position [192, 0]
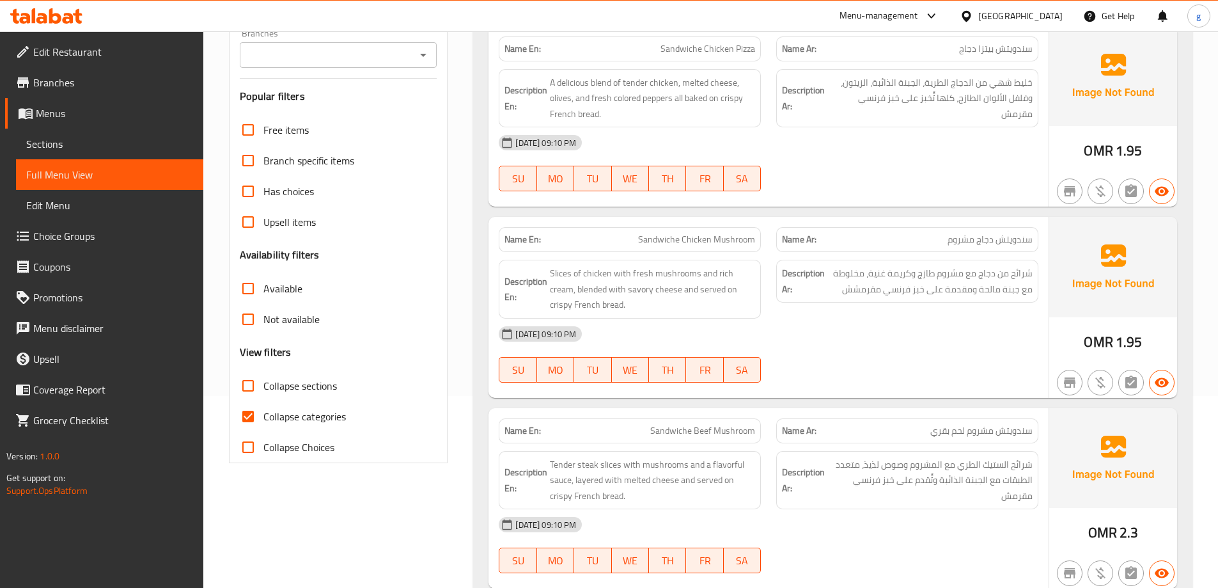
click at [260, 423] on input "Collapse categories" at bounding box center [248, 416] width 31 height 31
checkbox input "false"
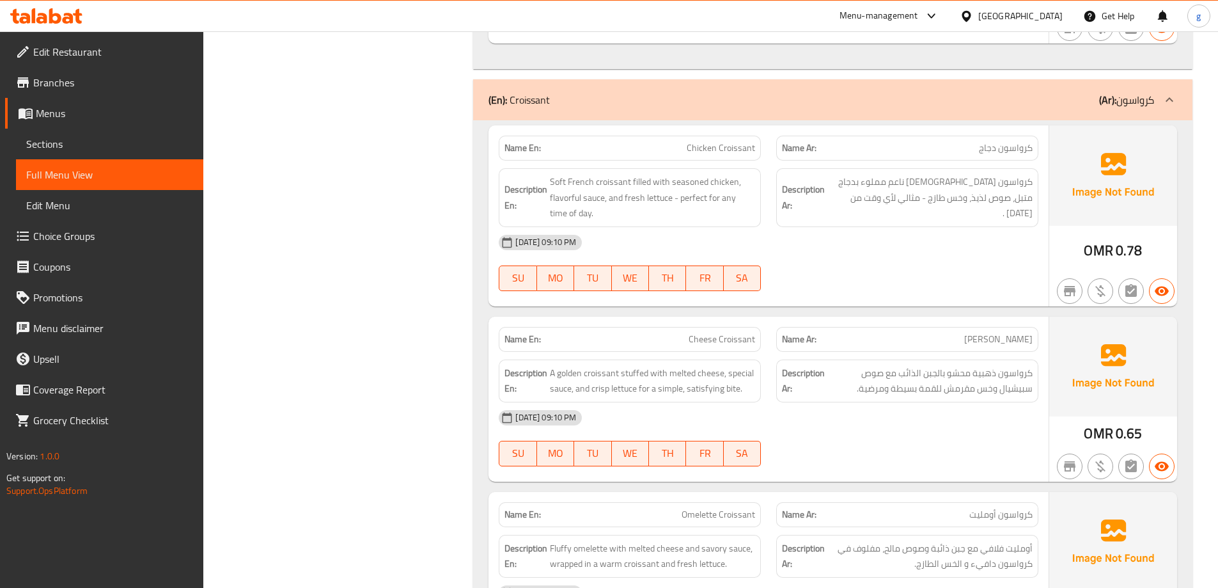
scroll to position [8775, 0]
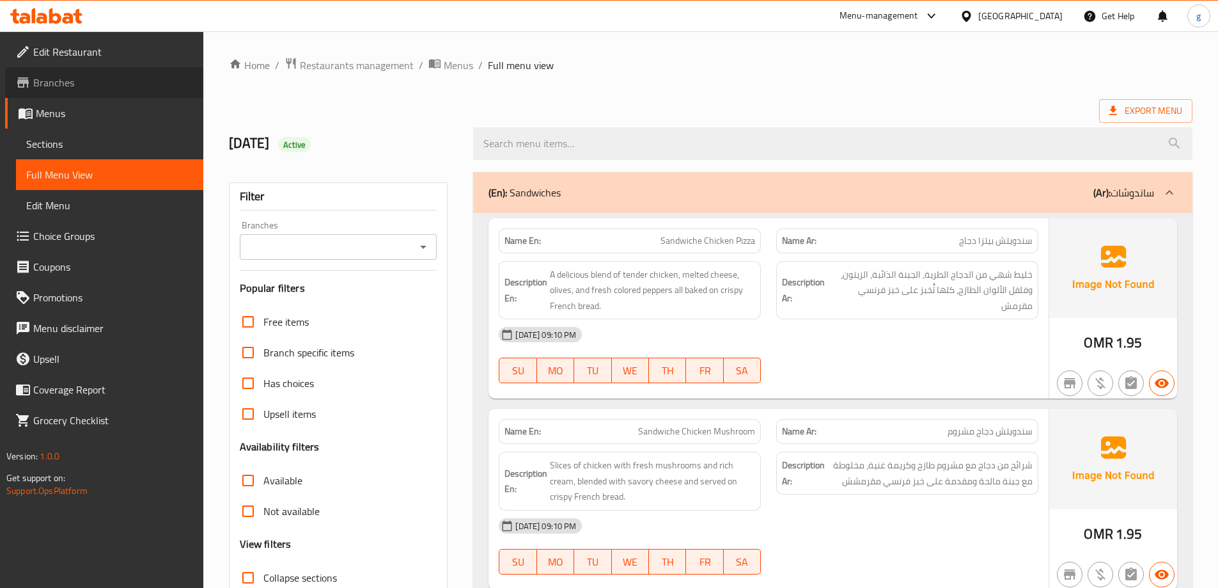
click at [114, 84] on span "Branches" at bounding box center [113, 82] width 160 height 15
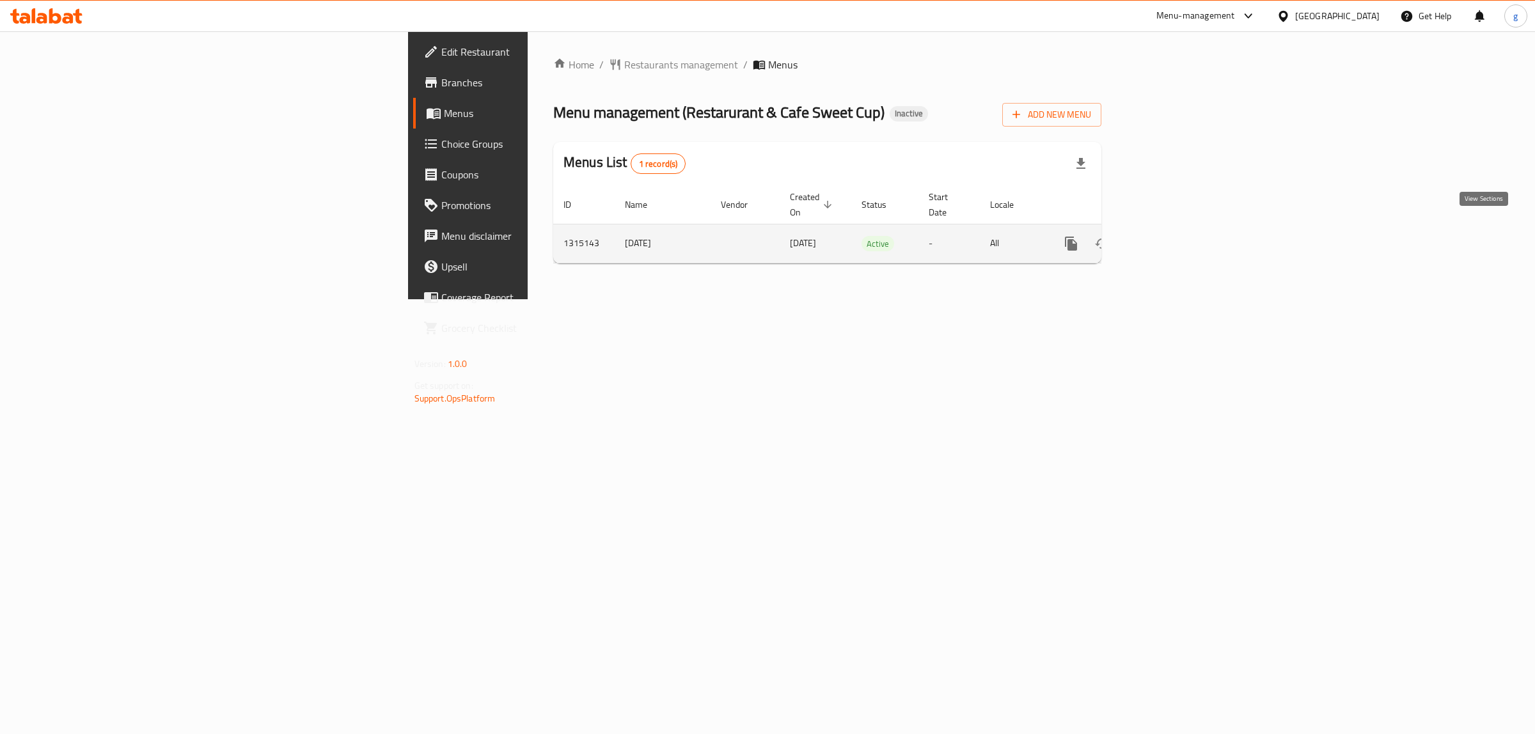
click at [1171, 236] on icon "enhanced table" at bounding box center [1162, 243] width 15 height 15
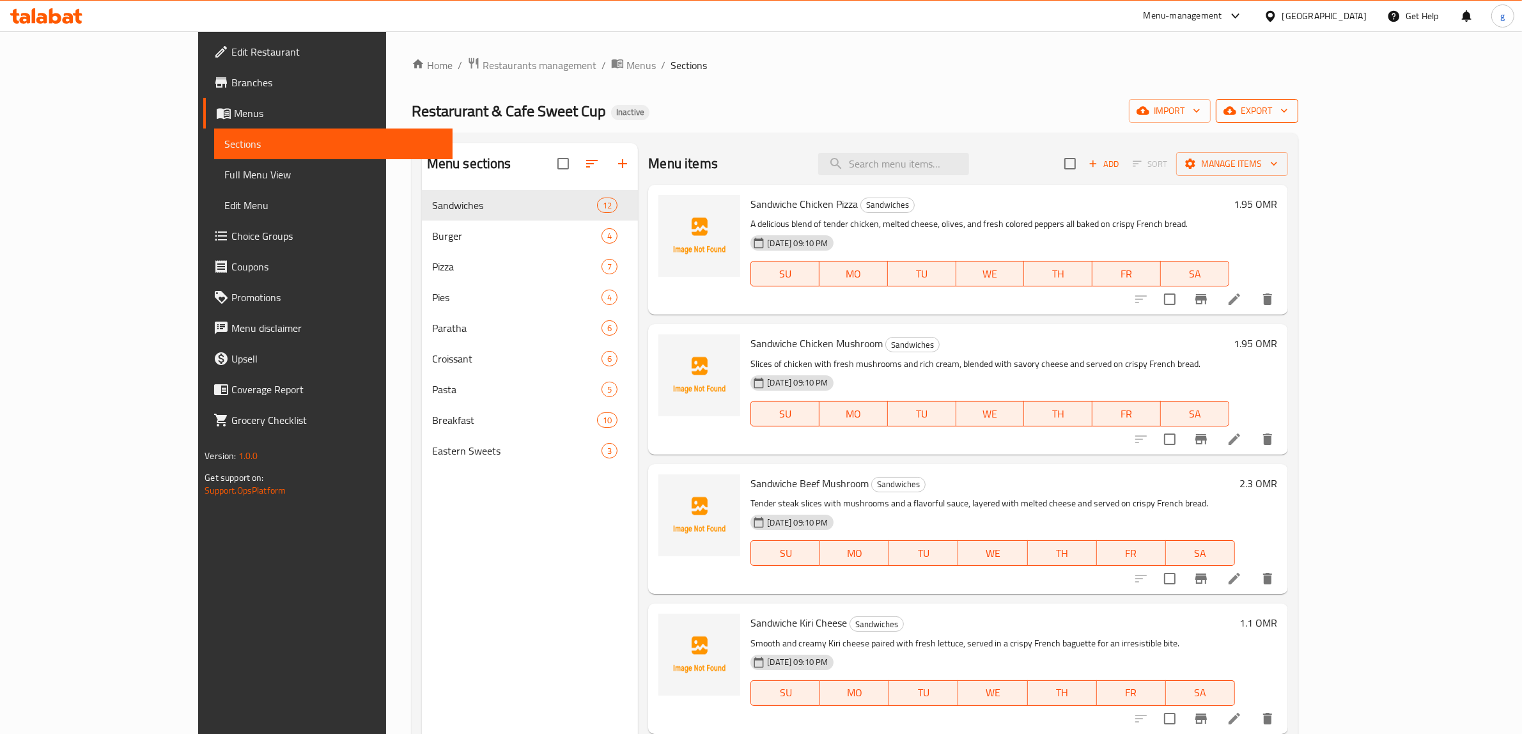
click at [1237, 112] on icon "button" at bounding box center [1230, 111] width 13 height 8
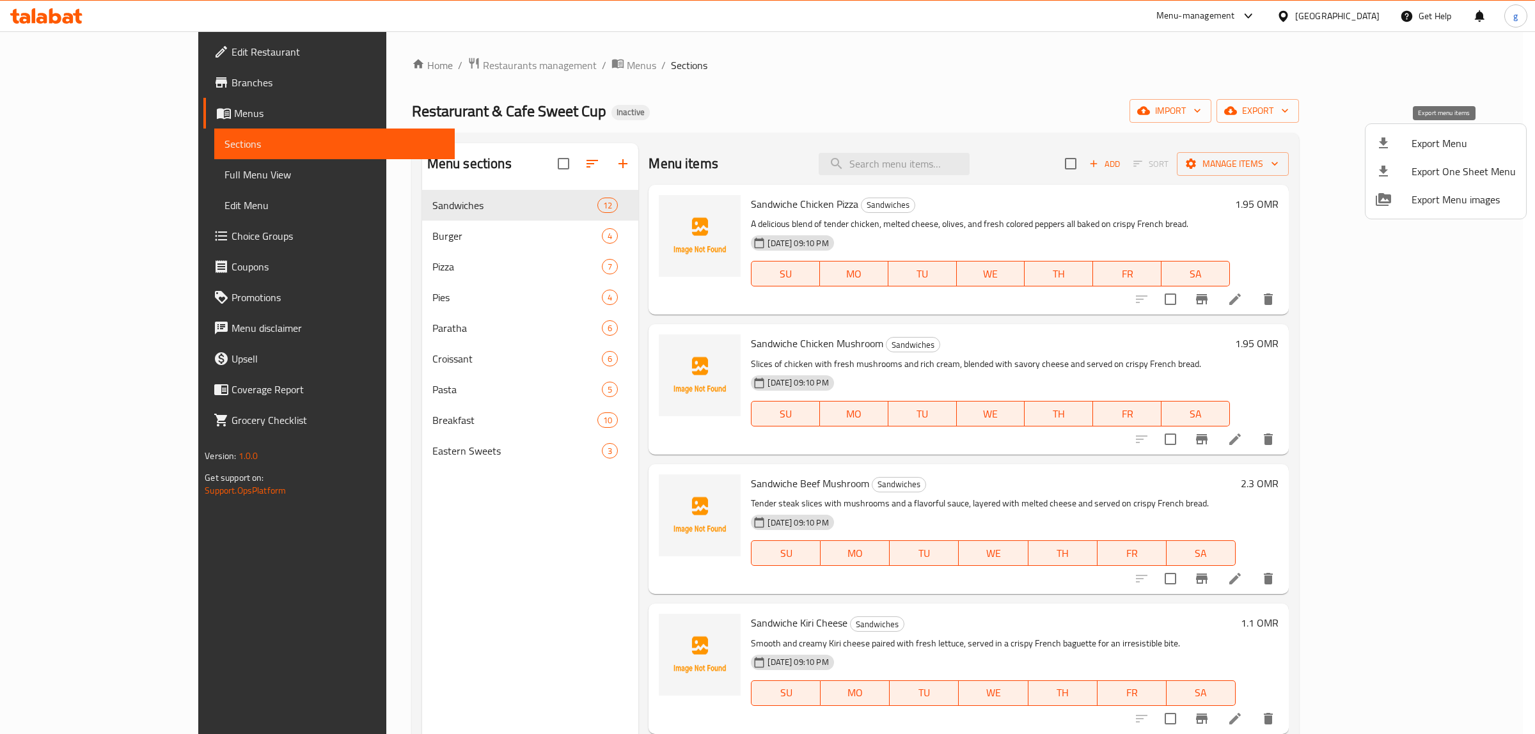
click at [1444, 145] on span "Export Menu" at bounding box center [1463, 143] width 104 height 15
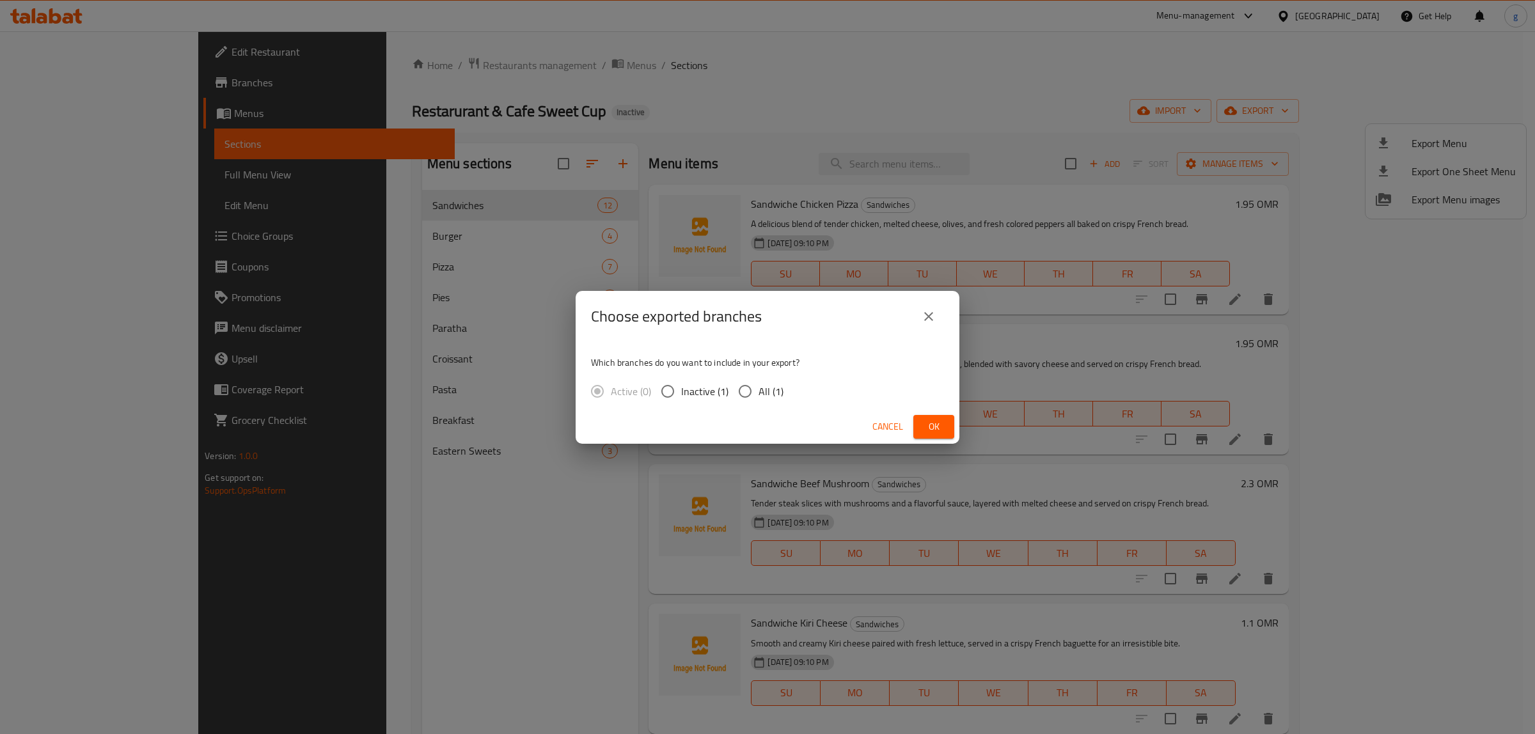
click at [766, 379] on label "All (1)" at bounding box center [757, 391] width 52 height 27
click at [758, 379] on input "All (1)" at bounding box center [744, 391] width 27 height 27
radio input "true"
click at [929, 416] on button "Ok" at bounding box center [933, 427] width 41 height 24
